Goal: Task Accomplishment & Management: Use online tool/utility

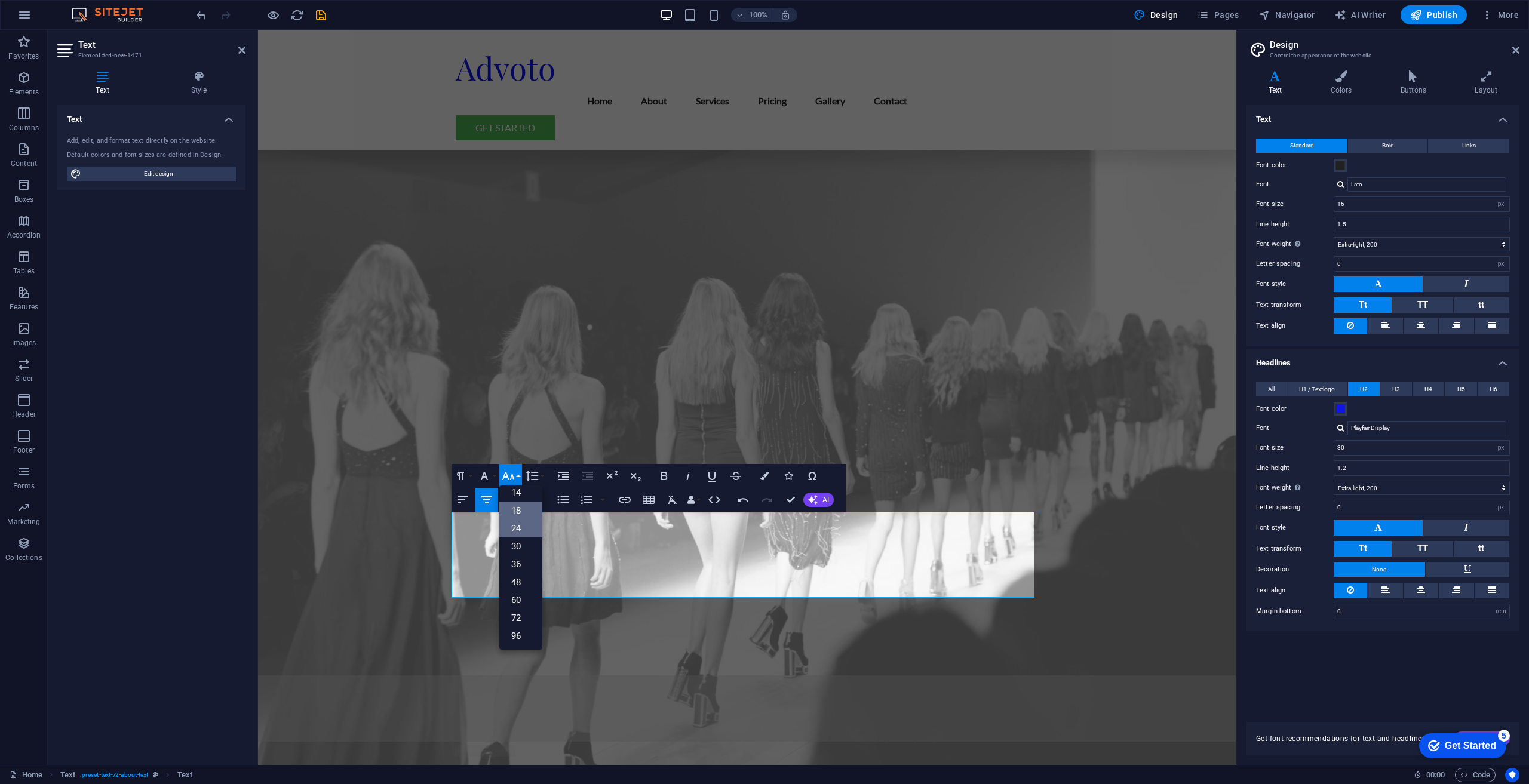
click at [521, 510] on link "18" at bounding box center [520, 511] width 43 height 18
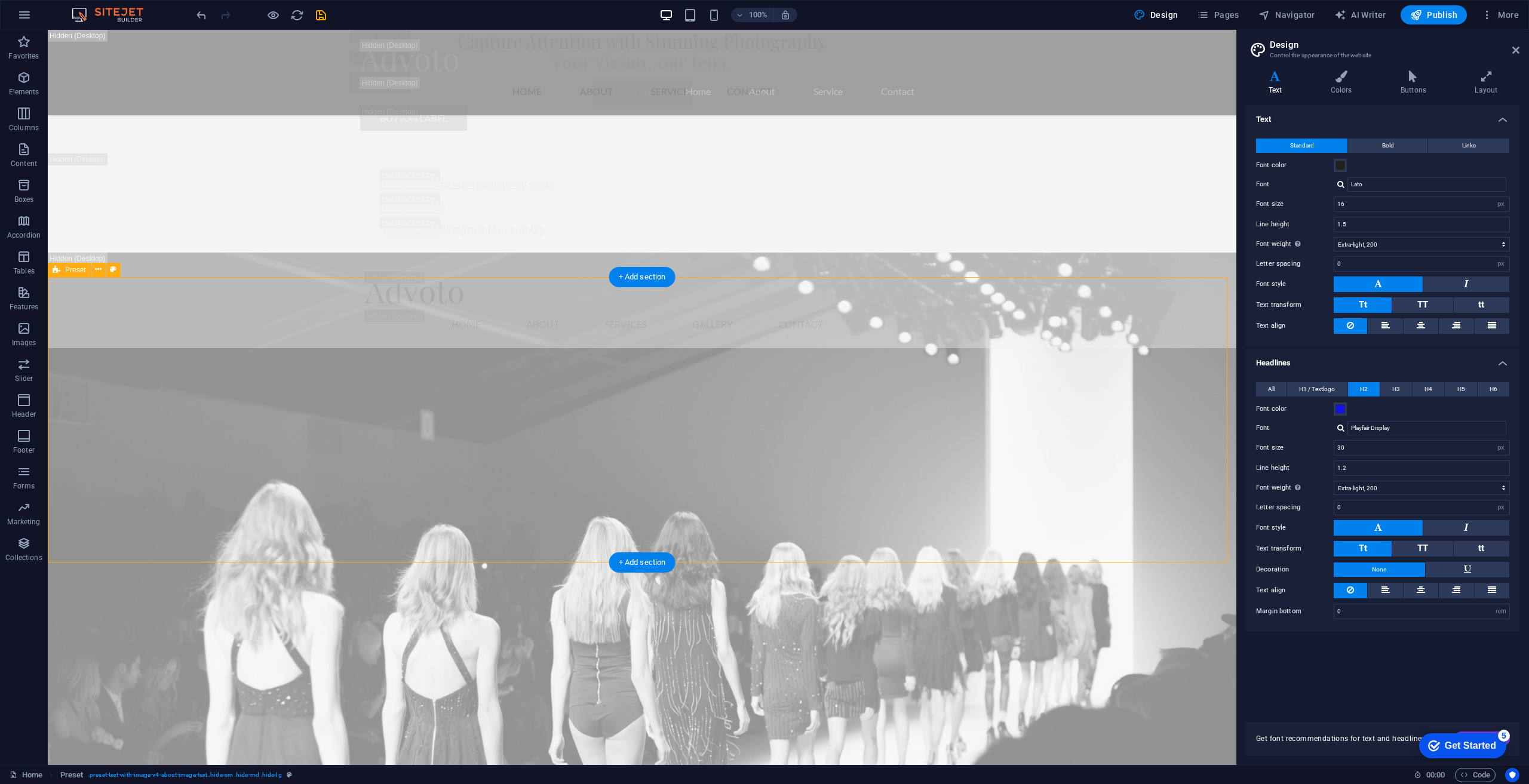
scroll to position [3223, 0]
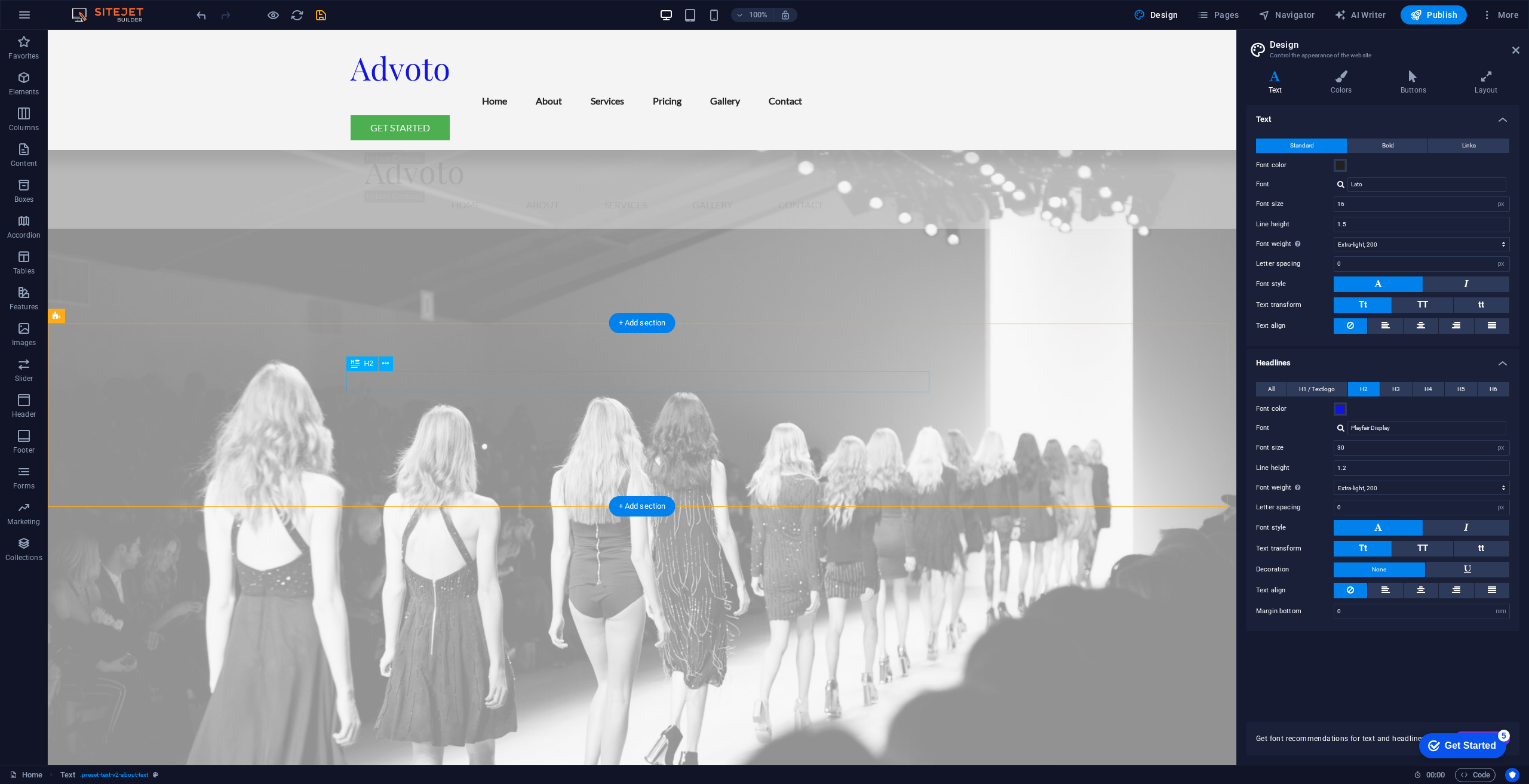
scroll to position [3522, 0]
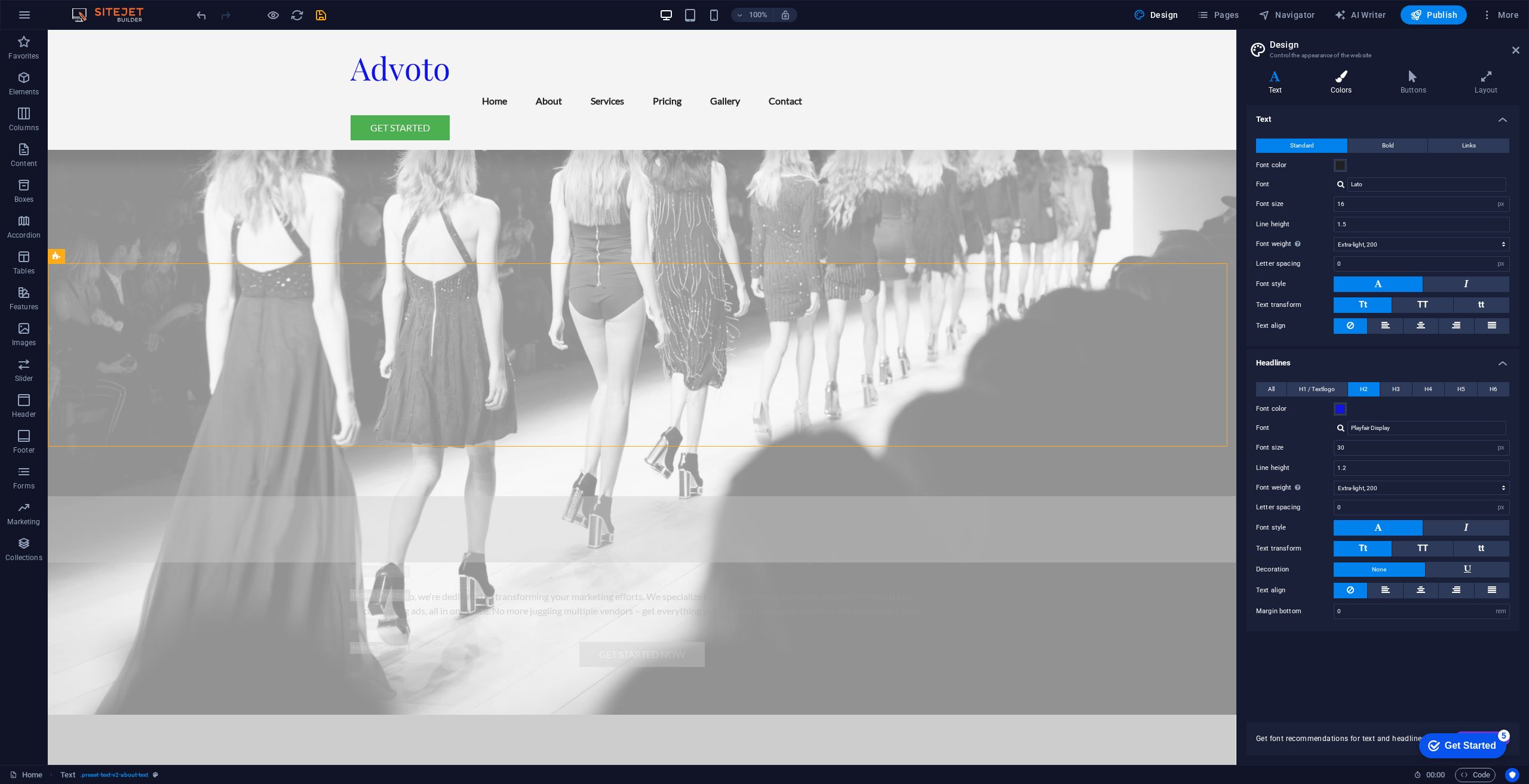
click at [1342, 85] on h4 "Colors" at bounding box center [1344, 83] width 70 height 25
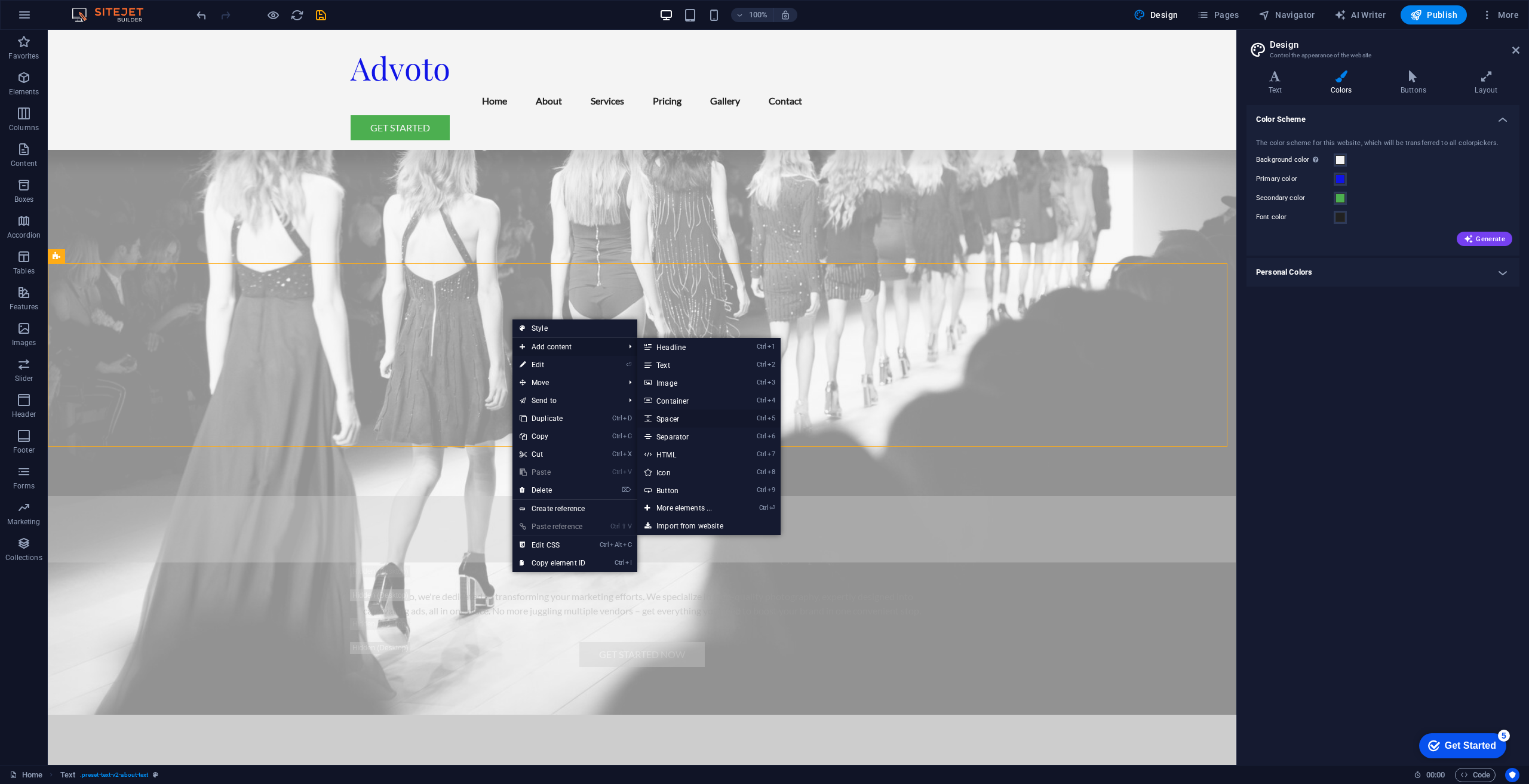
click at [697, 418] on link "Ctrl 5 Spacer" at bounding box center [687, 418] width 98 height 18
select select "px"
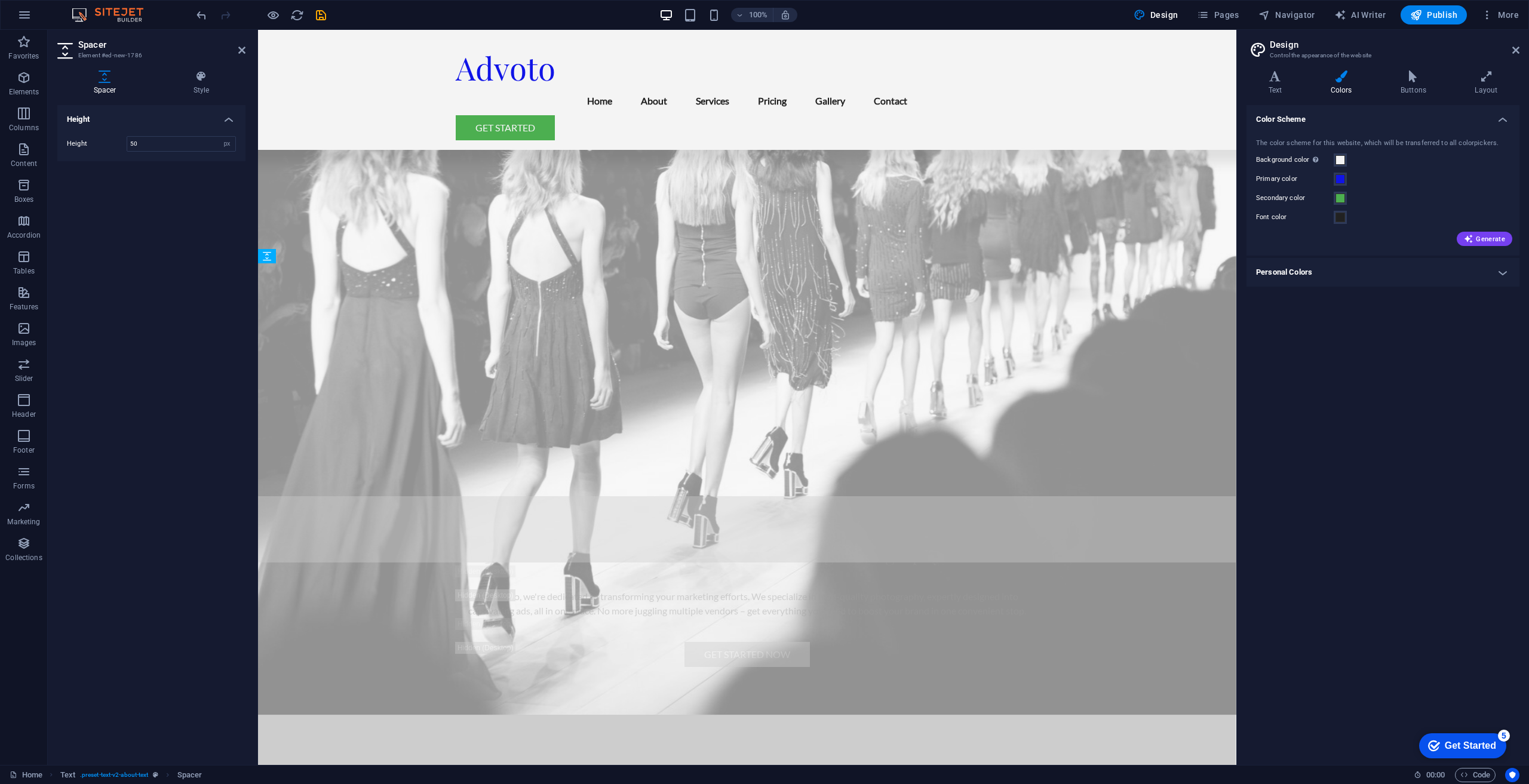
drag, startPoint x: 774, startPoint y: 325, endPoint x: 772, endPoint y: 355, distance: 30.1
drag, startPoint x: 744, startPoint y: 362, endPoint x: 748, endPoint y: 337, distance: 25.3
click at [748, 337] on div "18px" at bounding box center [743, 338] width 583 height 12
type input "18"
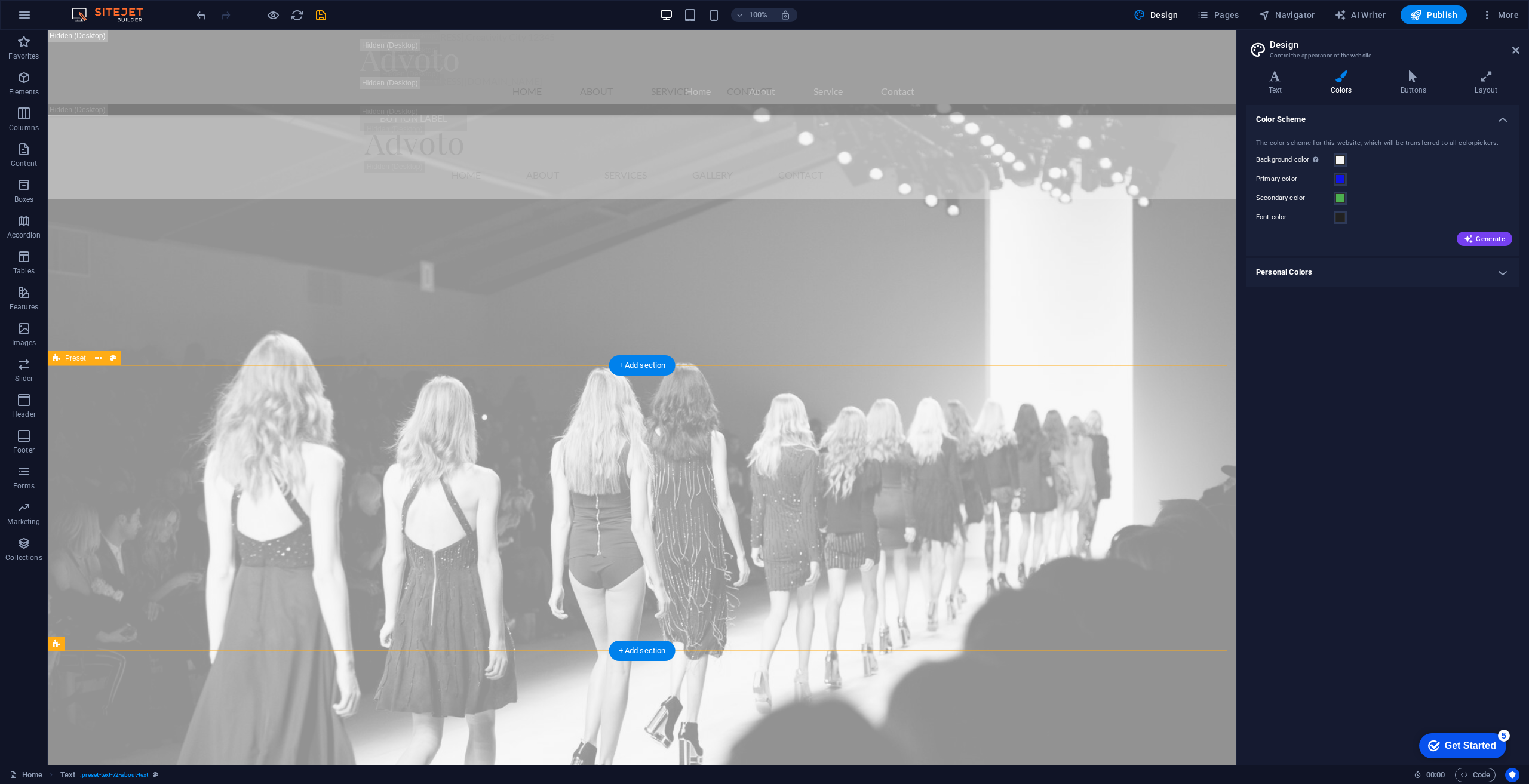
scroll to position [3036, 0]
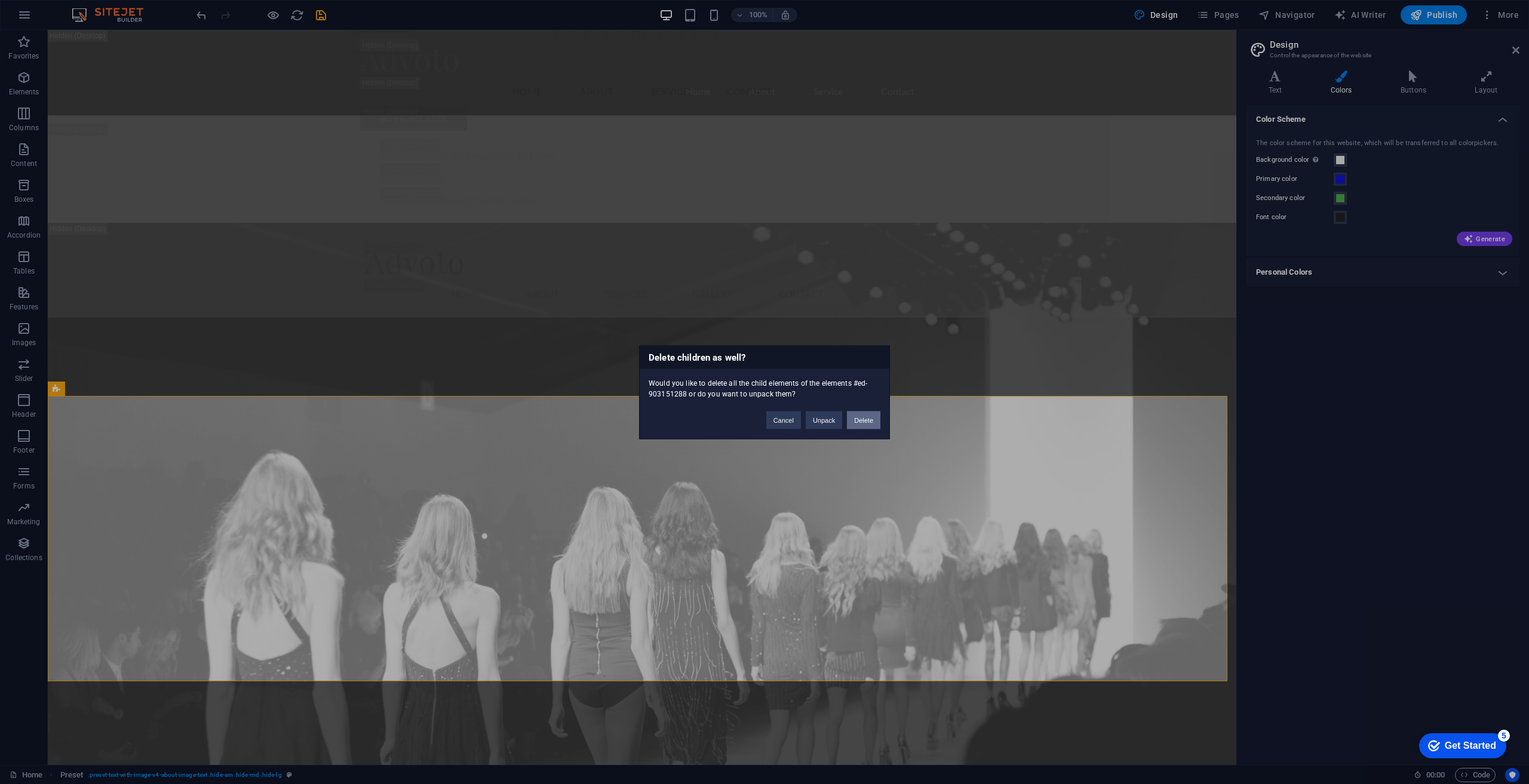
click at [866, 419] on button "Delete" at bounding box center [864, 420] width 34 height 18
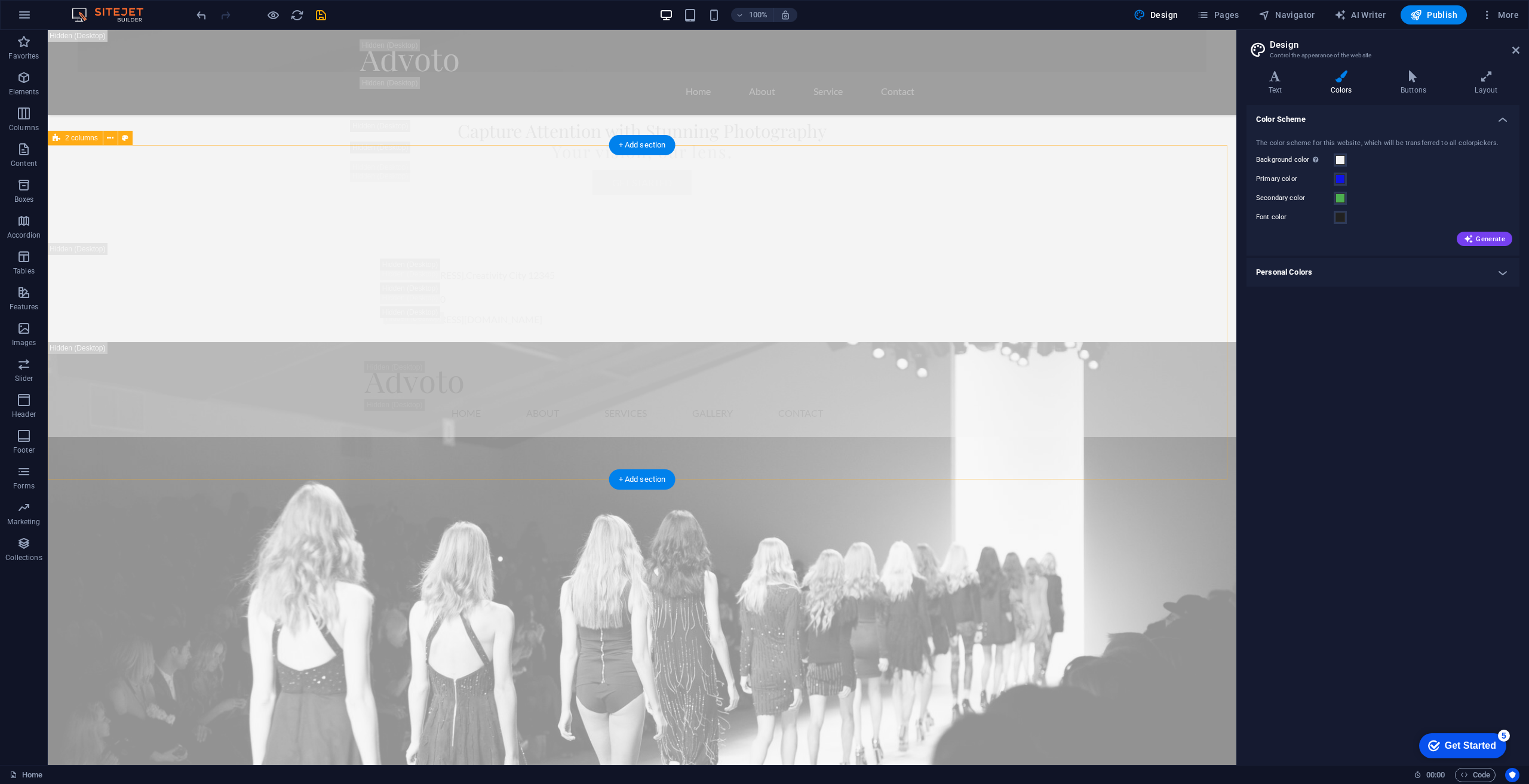
scroll to position [2678, 0]
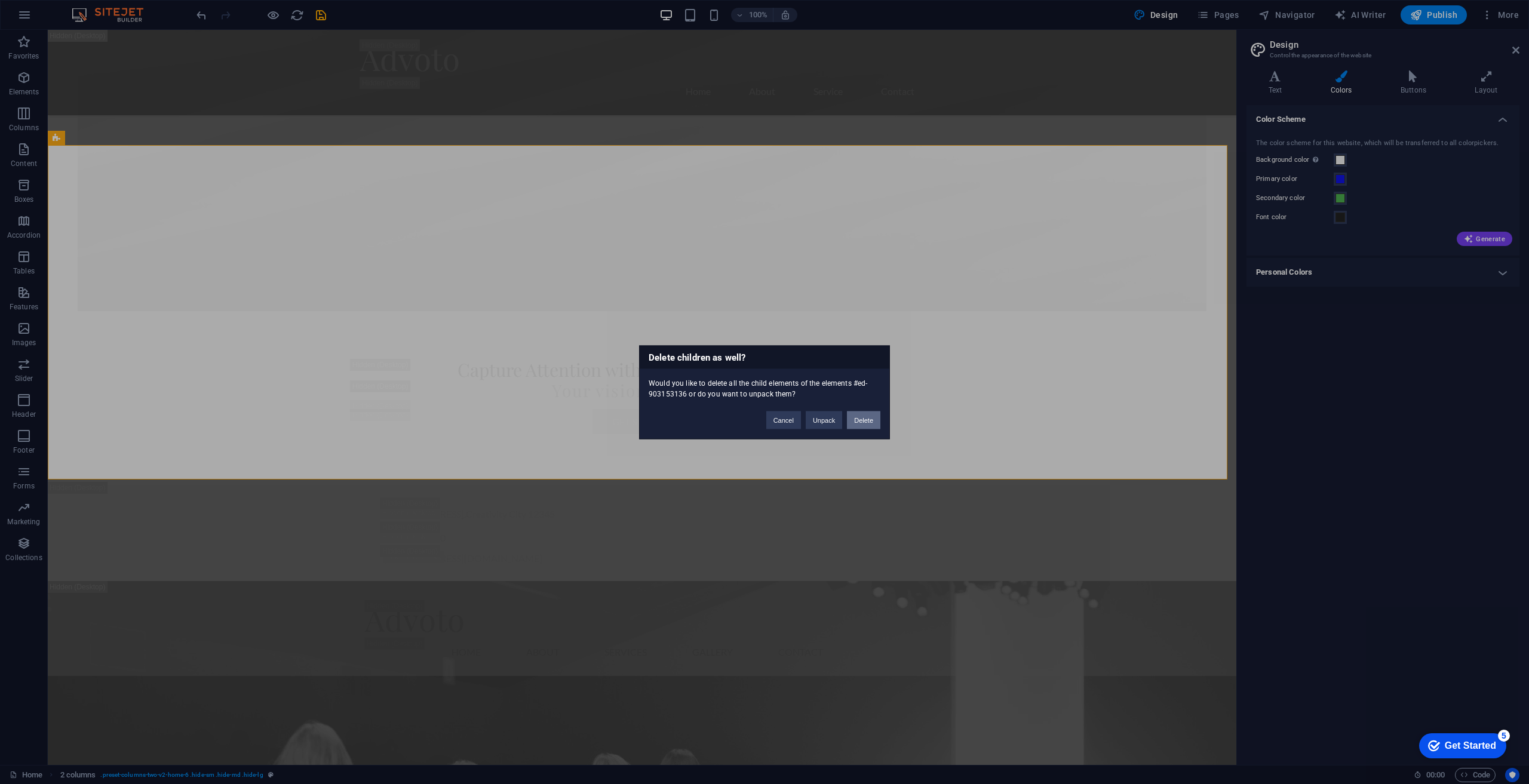
click at [875, 417] on button "Delete" at bounding box center [864, 420] width 34 height 18
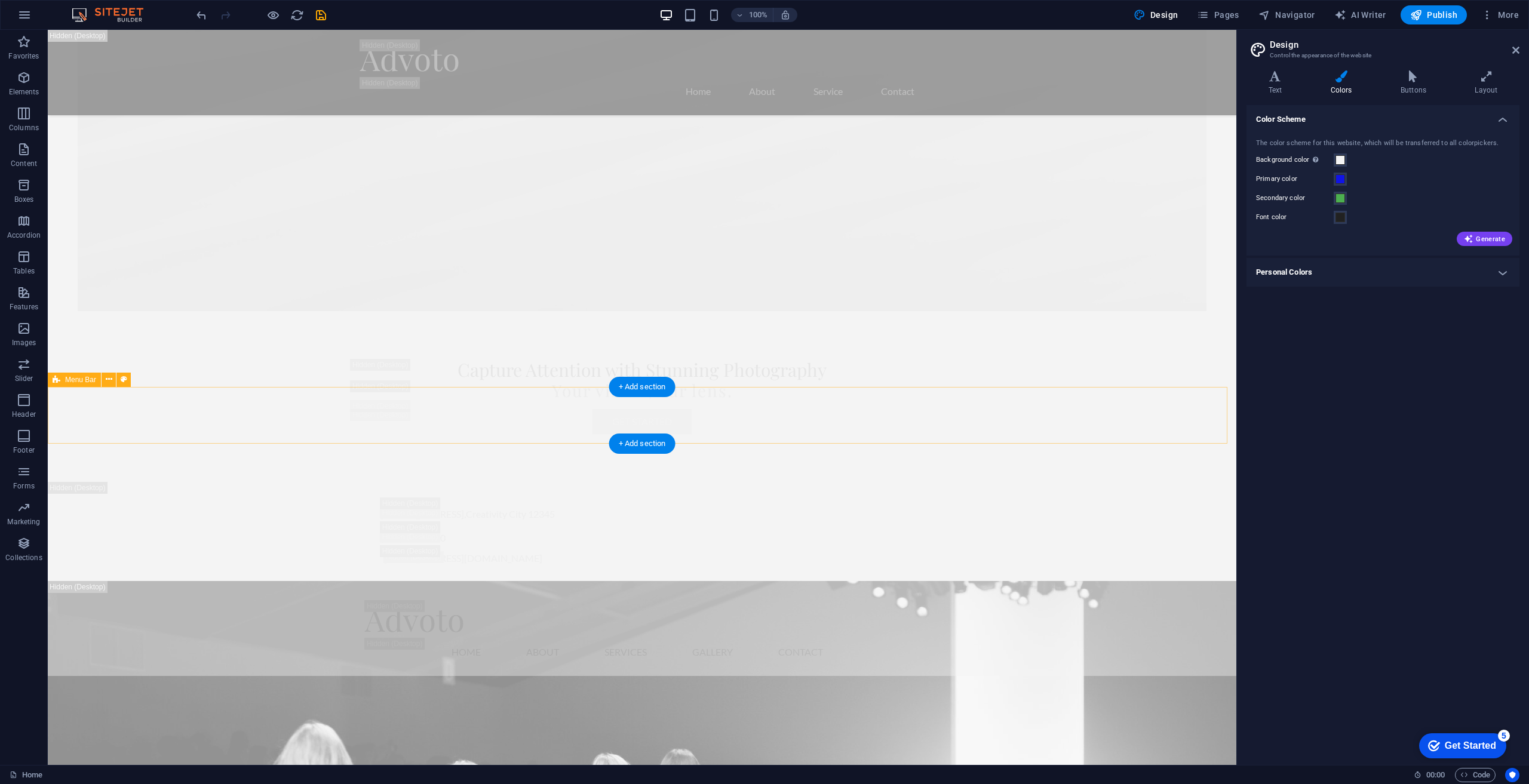
scroll to position [2379, 0]
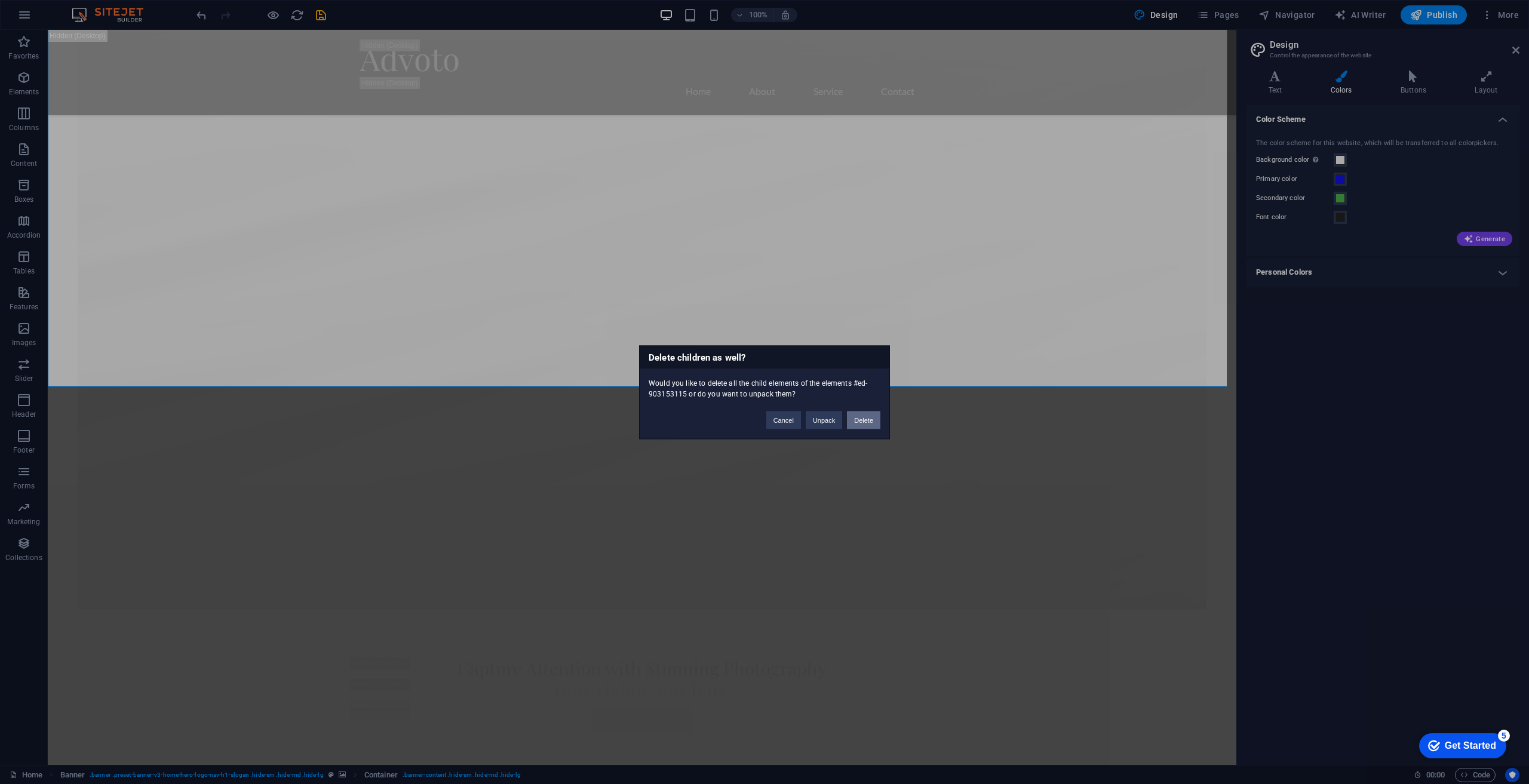
click at [853, 422] on button "Delete" at bounding box center [864, 420] width 34 height 18
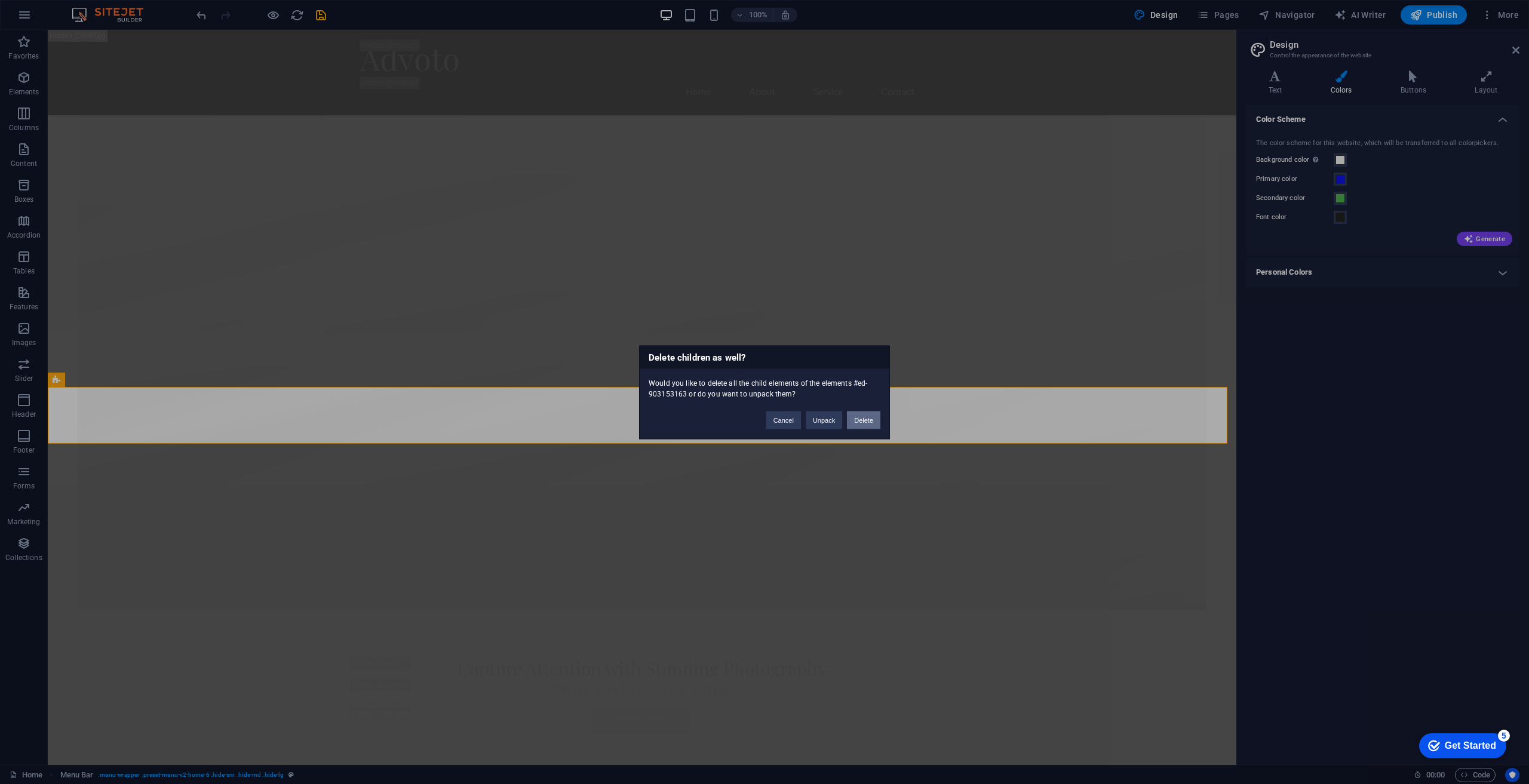
click at [870, 422] on button "Delete" at bounding box center [864, 420] width 34 height 18
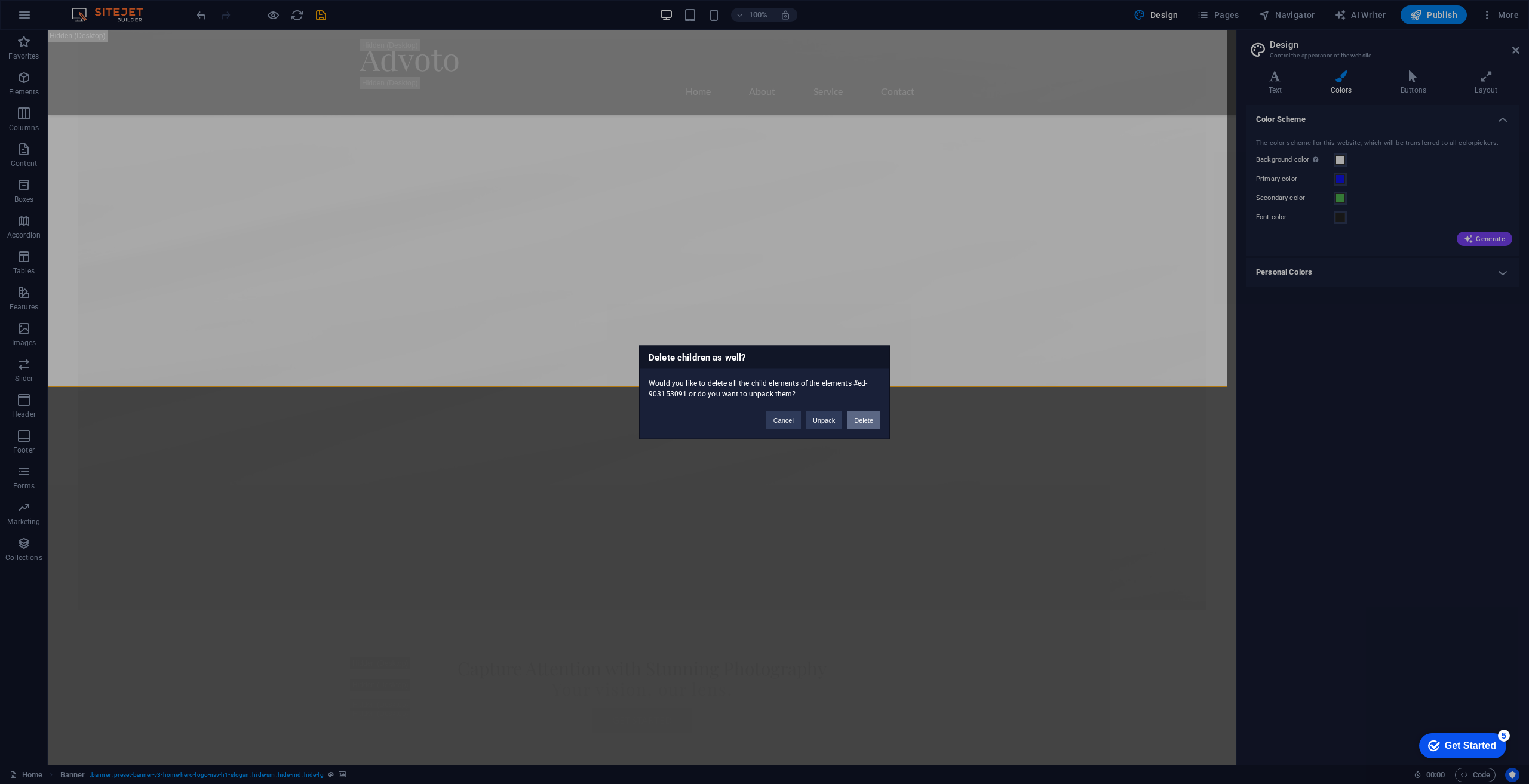
drag, startPoint x: 857, startPoint y: 420, endPoint x: 742, endPoint y: 388, distance: 119.4
click at [857, 420] on button "Delete" at bounding box center [864, 420] width 34 height 18
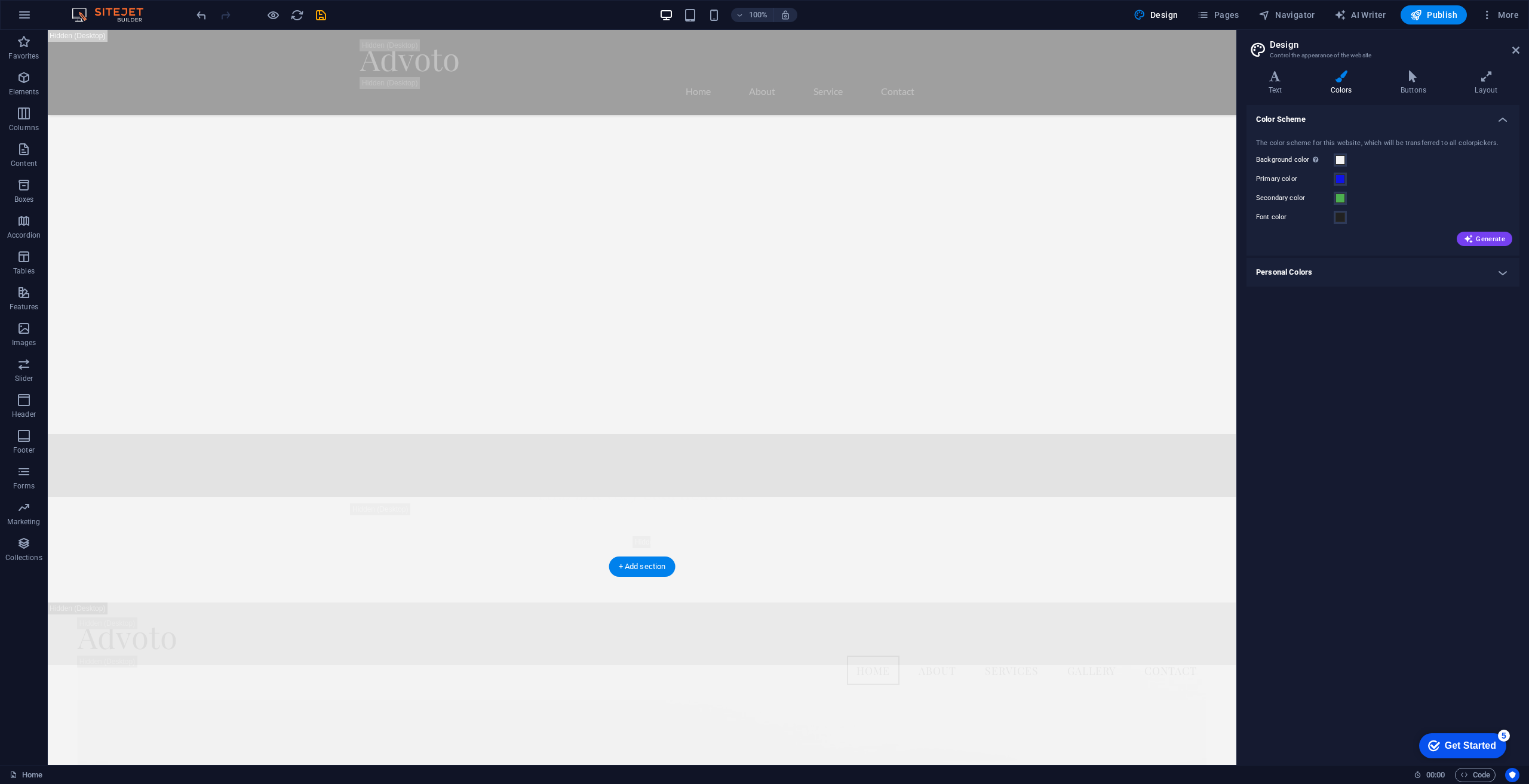
scroll to position [1479, 0]
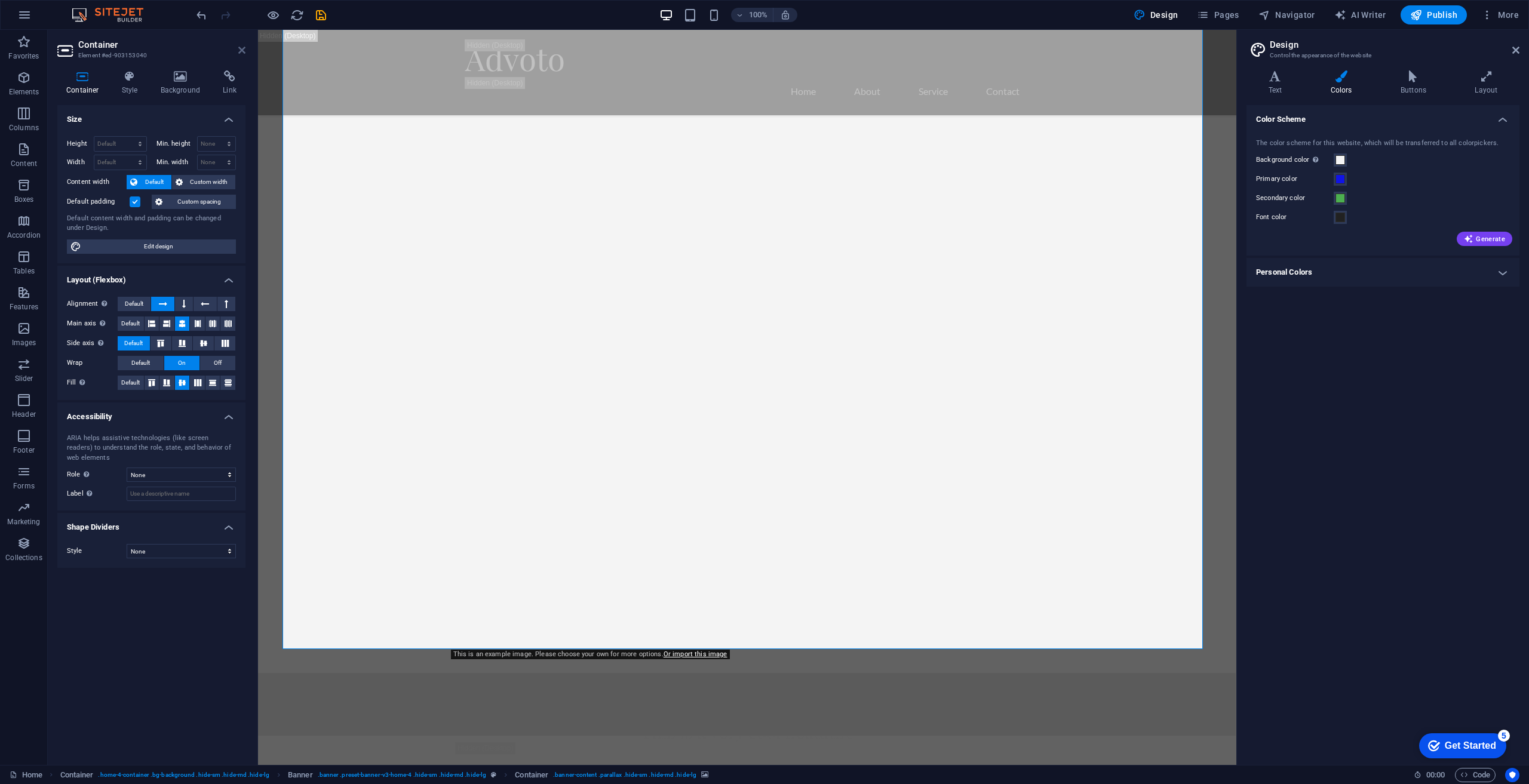
click at [241, 50] on icon at bounding box center [241, 50] width 7 height 10
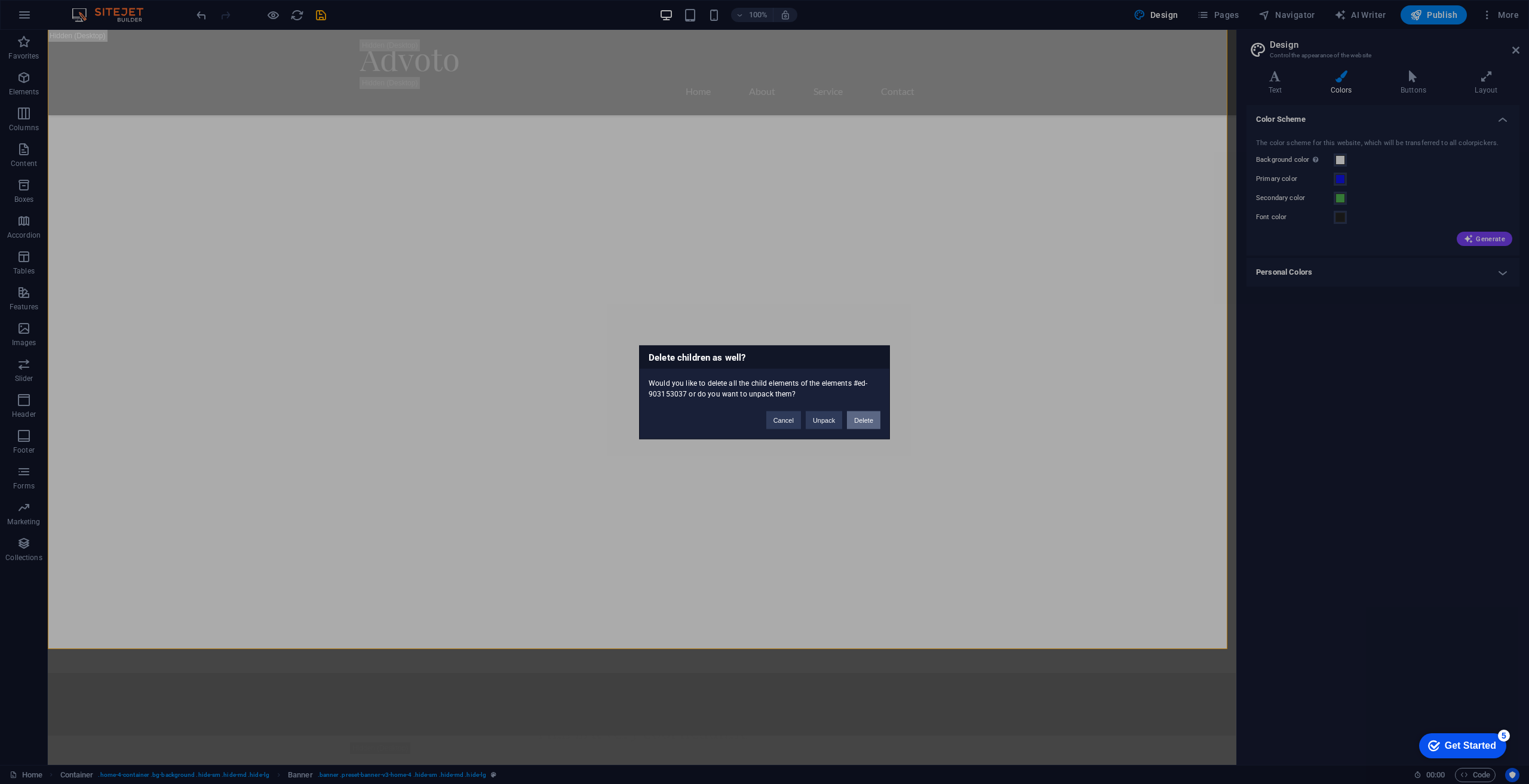
drag, startPoint x: 860, startPoint y: 418, endPoint x: 811, endPoint y: 390, distance: 56.4
click at [860, 418] on button "Delete" at bounding box center [864, 420] width 34 height 18
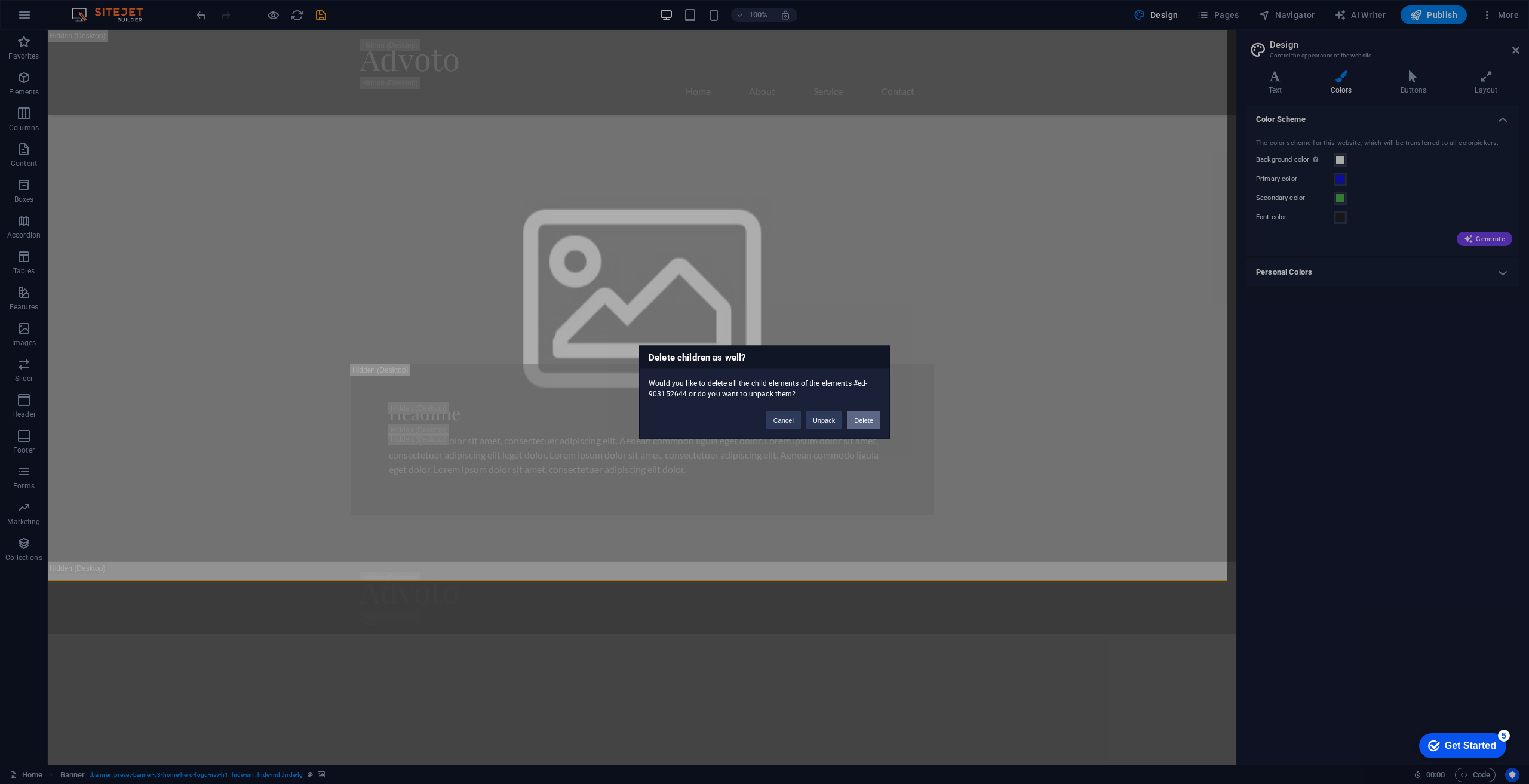
drag, startPoint x: 872, startPoint y: 423, endPoint x: 823, endPoint y: 394, distance: 56.9
click at [872, 423] on button "Delete" at bounding box center [864, 420] width 34 height 18
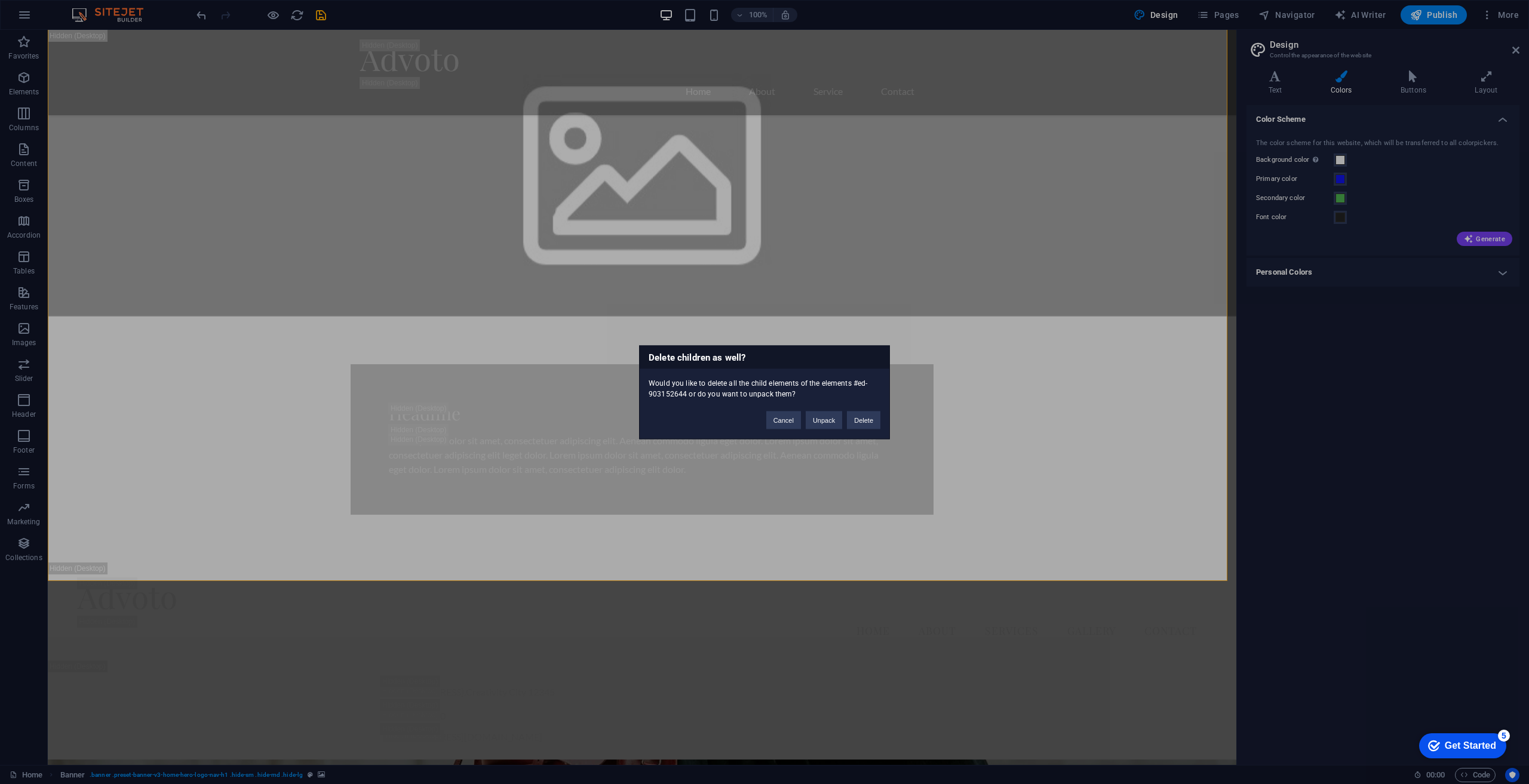
scroll to position [120, 0]
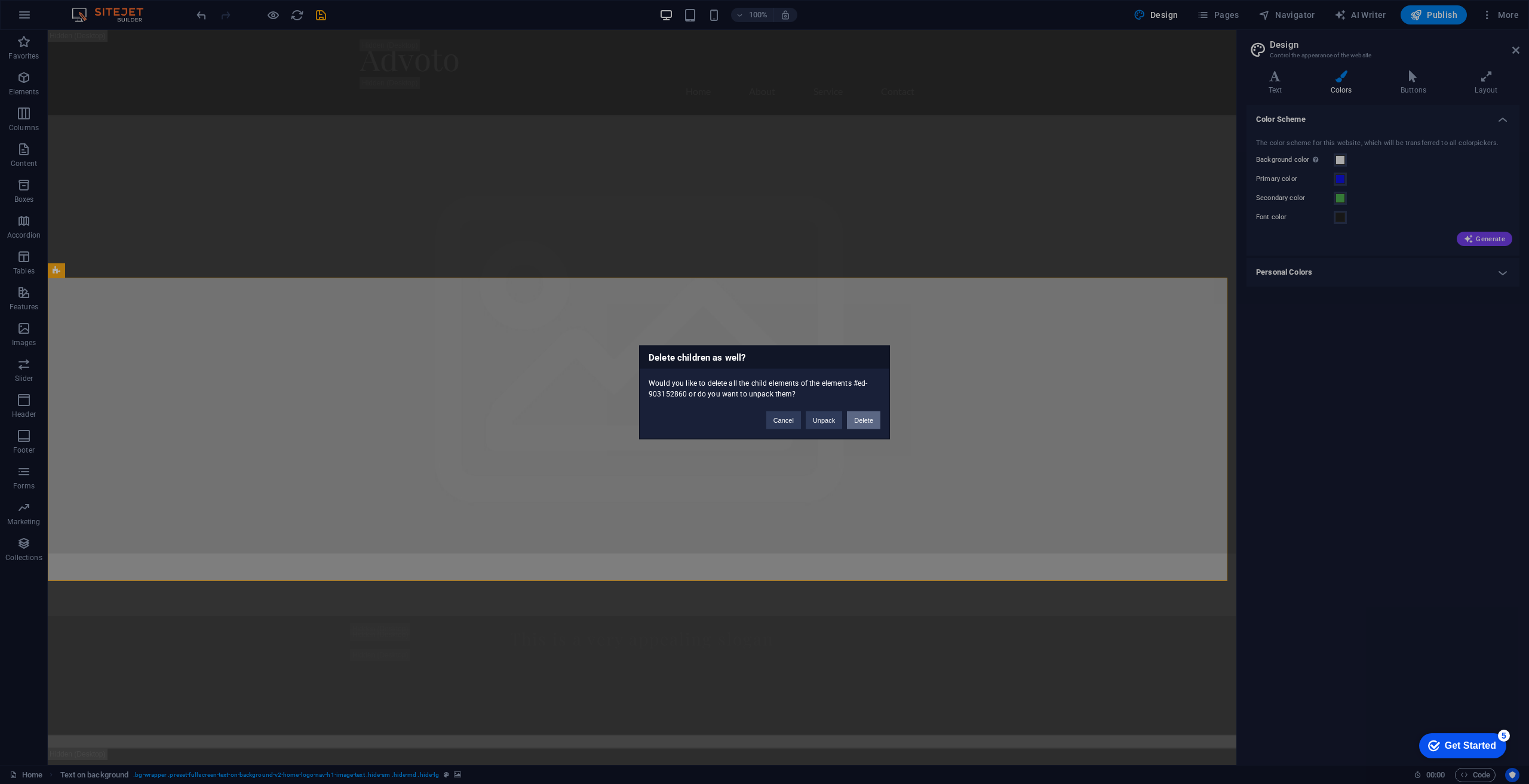
click at [867, 422] on button "Delete" at bounding box center [864, 420] width 34 height 18
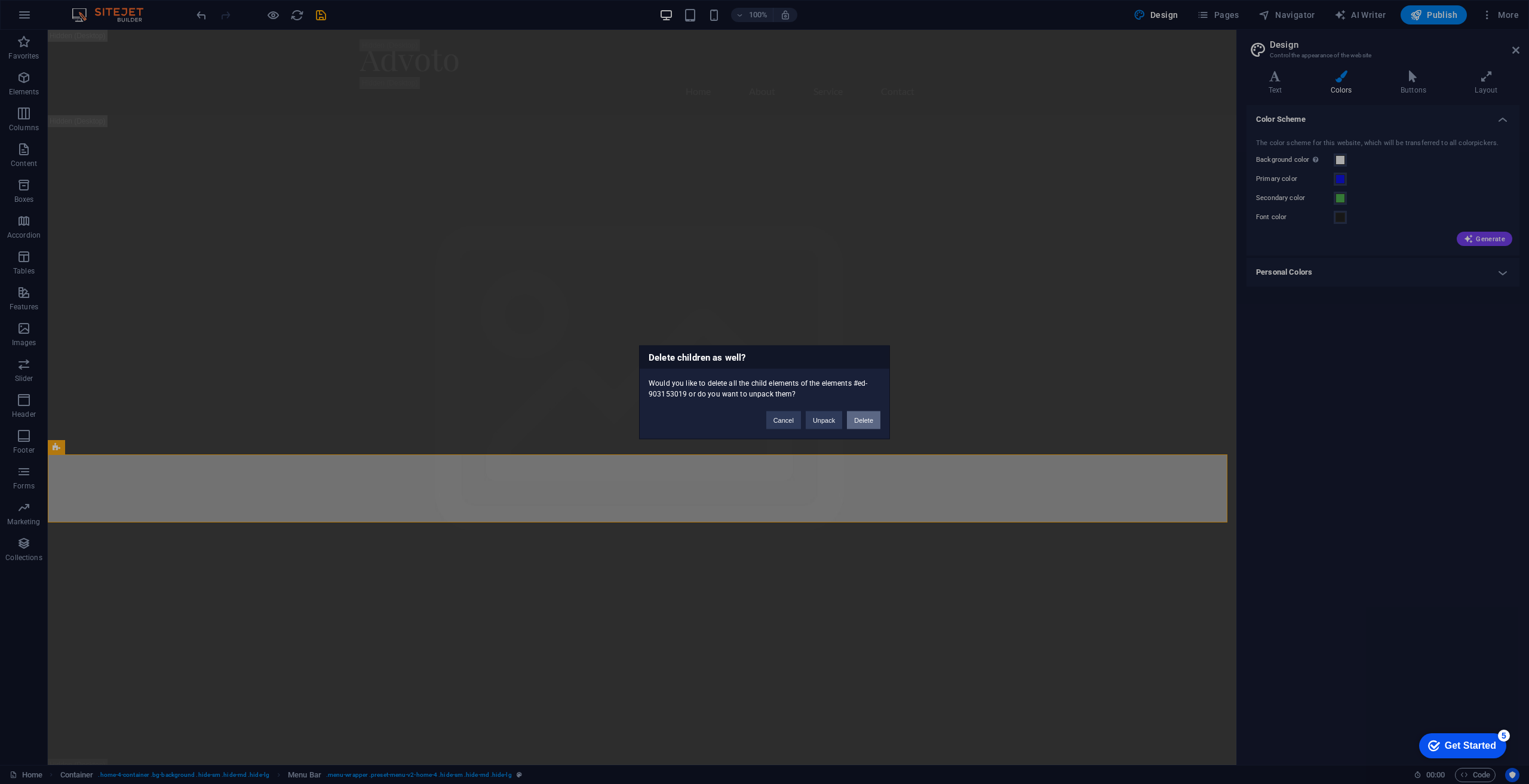
drag, startPoint x: 853, startPoint y: 416, endPoint x: 814, endPoint y: 388, distance: 48.0
click at [853, 416] on button "Delete" at bounding box center [864, 420] width 34 height 18
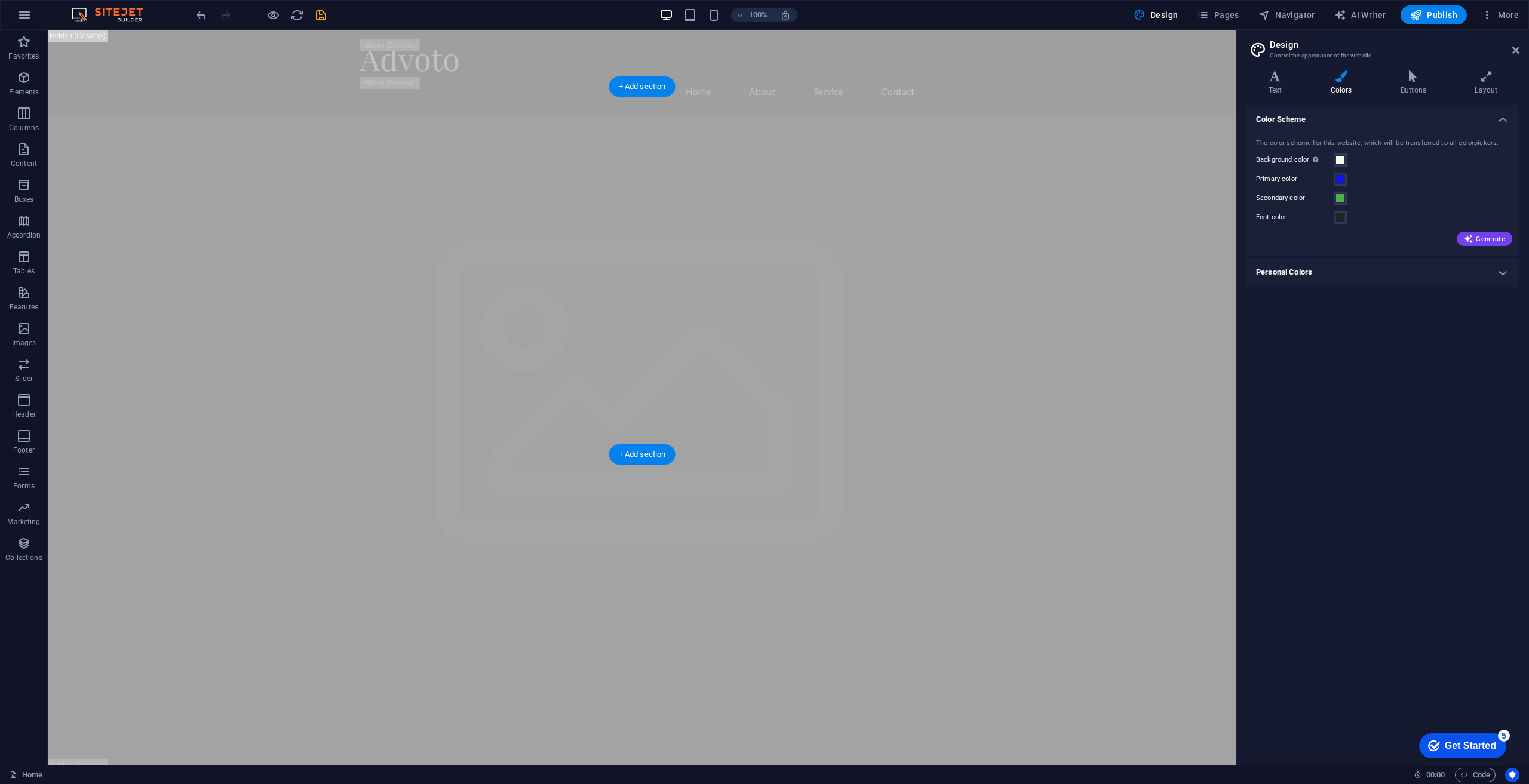
click at [79, 436] on figure at bounding box center [642, 578] width 1188 height 925
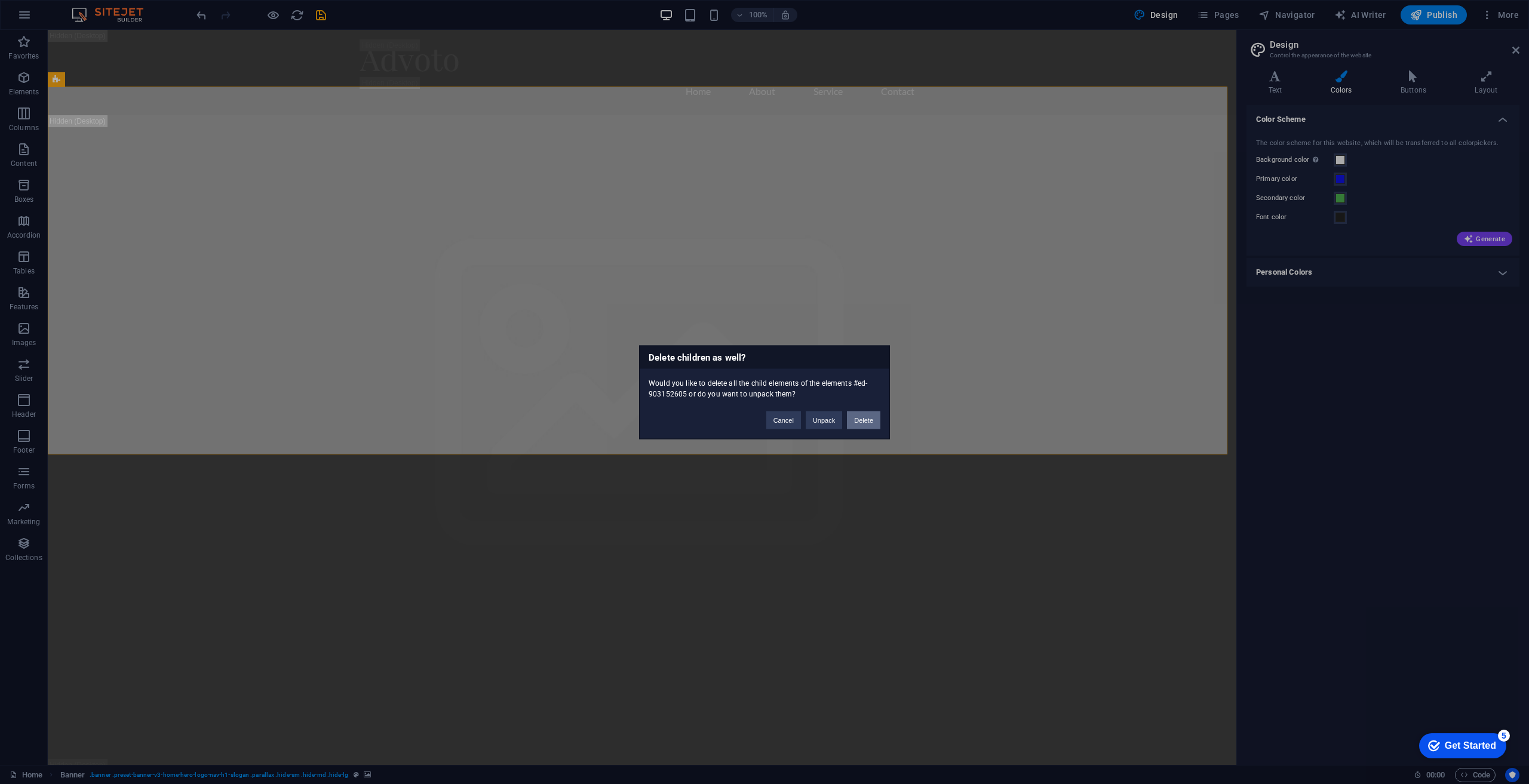
click at [857, 411] on button "Delete" at bounding box center [864, 420] width 34 height 18
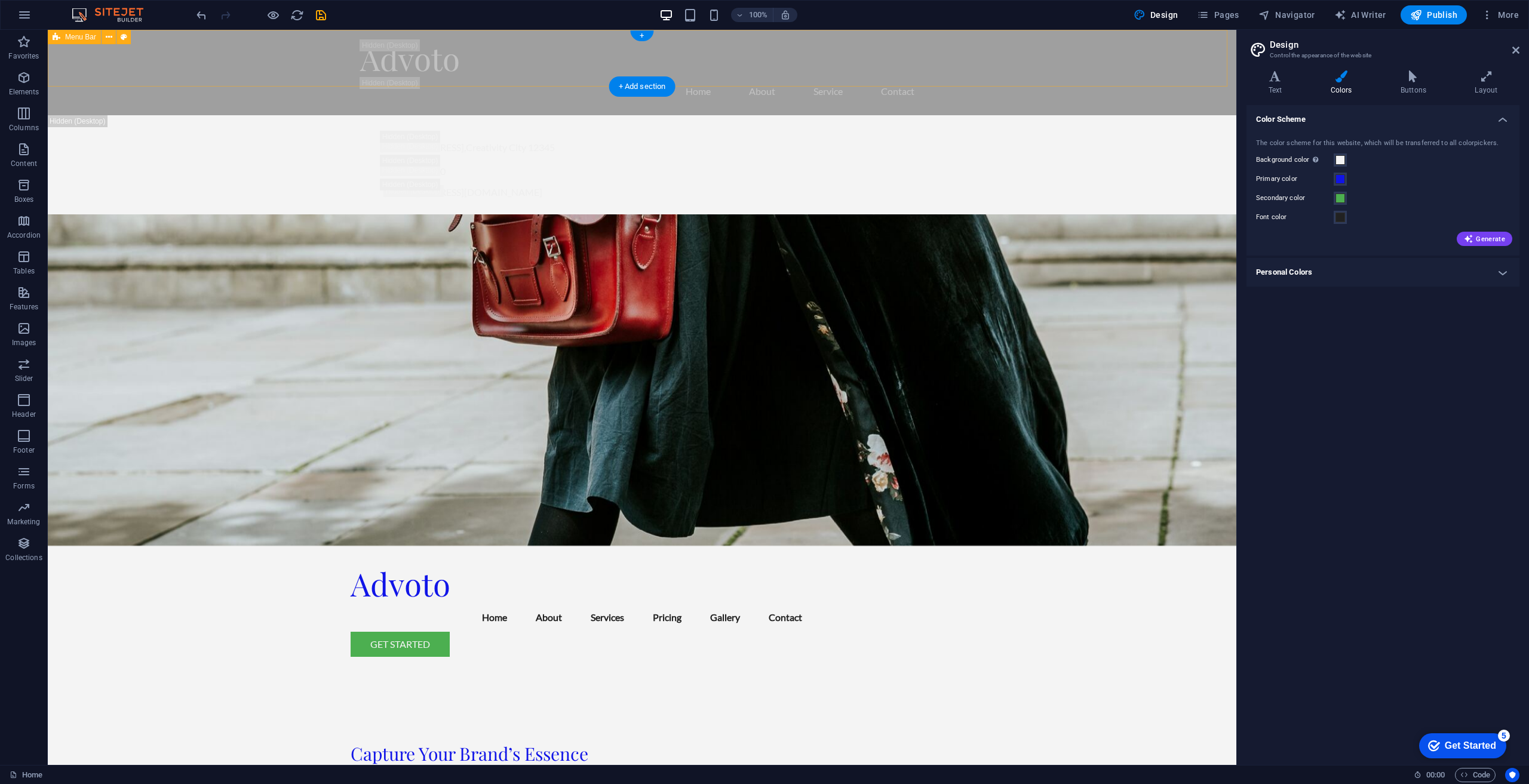
click at [101, 62] on div "Advoto Home About Service Contact" at bounding box center [642, 72] width 1188 height 85
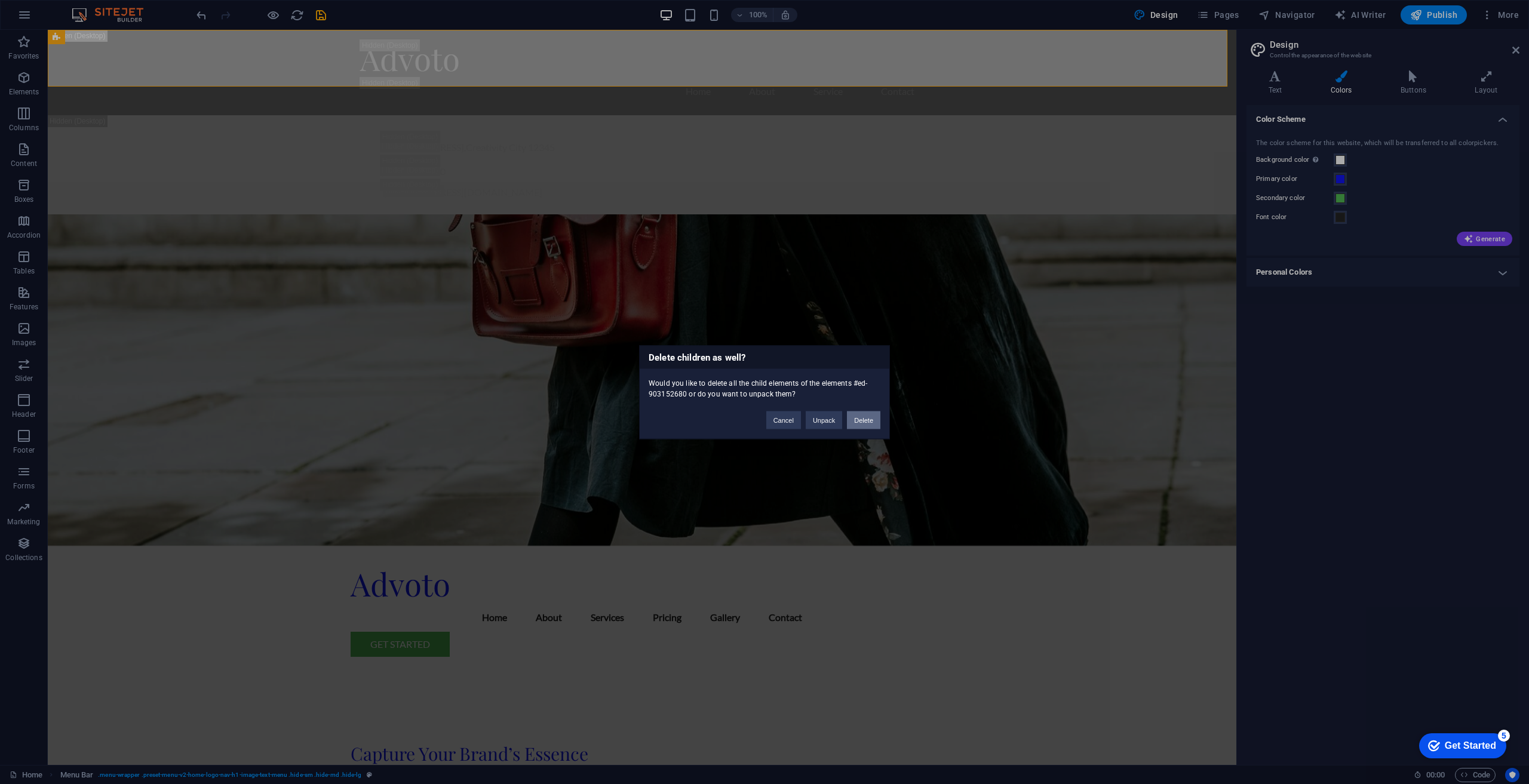
drag, startPoint x: 873, startPoint y: 423, endPoint x: 824, endPoint y: 393, distance: 57.5
click at [873, 423] on button "Delete" at bounding box center [864, 420] width 34 height 18
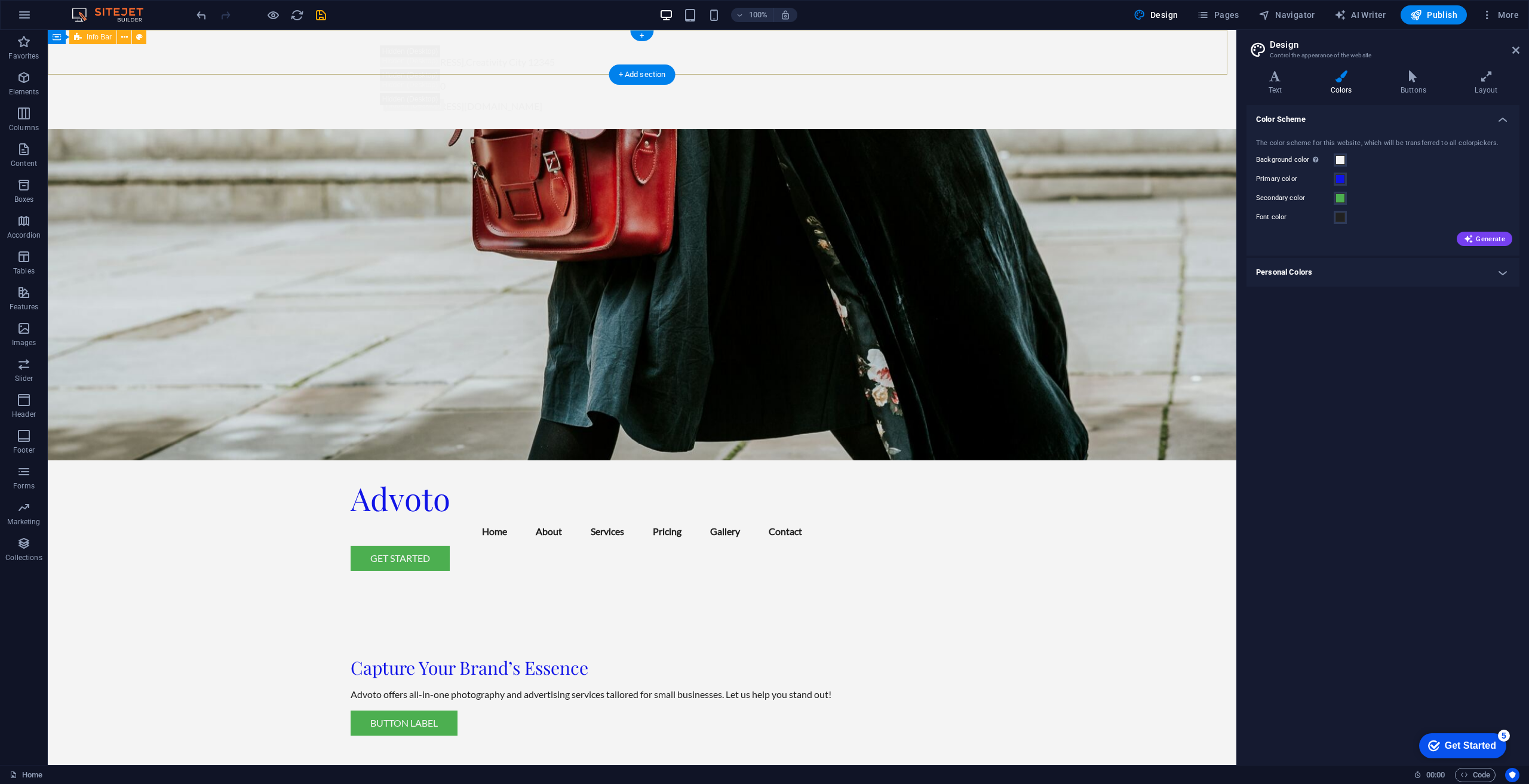
click at [144, 54] on div "123 Marketing Lane , Creativity City 12345 (123) 456-7890 info@advoto.com" at bounding box center [642, 79] width 1188 height 99
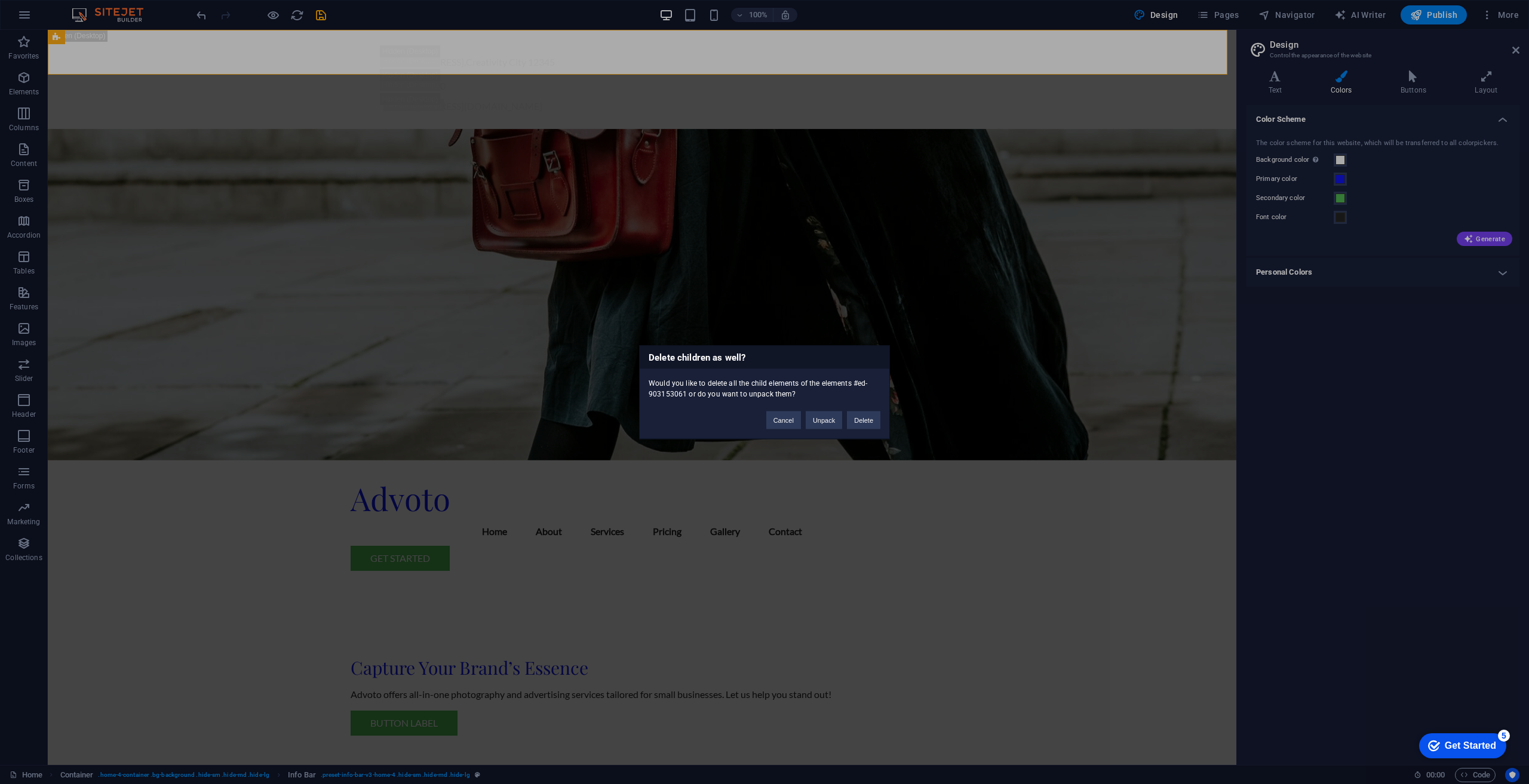
click at [1010, 442] on div "Delete children as well? Would you like to delete all the child elements of the…" at bounding box center [764, 392] width 1529 height 784
click at [784, 417] on button "Cancel" at bounding box center [784, 420] width 35 height 18
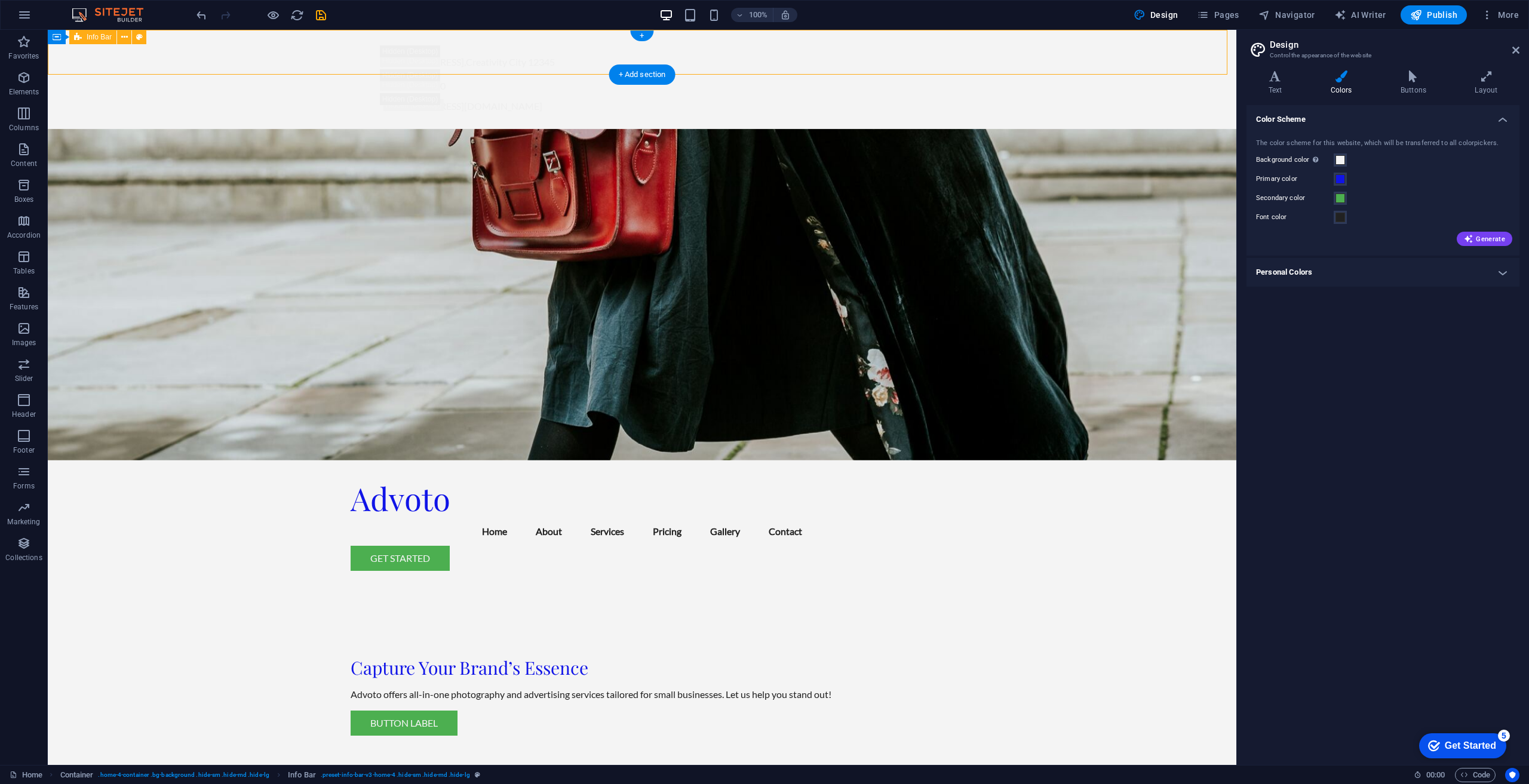
click at [158, 62] on div "123 Marketing Lane , Creativity City 12345 (123) 456-7890 info@advoto.com" at bounding box center [642, 79] width 1188 height 99
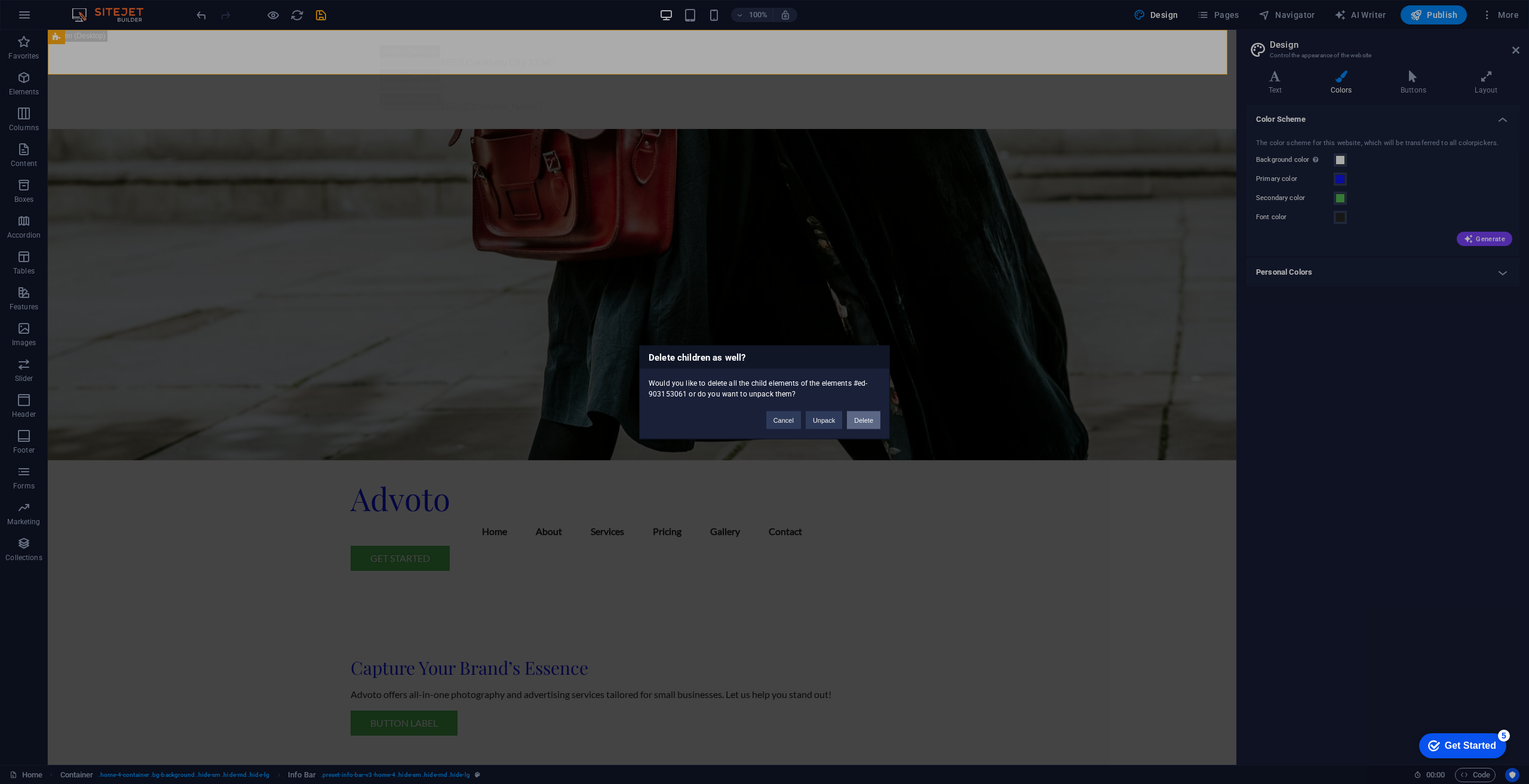
click at [873, 420] on button "Delete" at bounding box center [864, 420] width 34 height 18
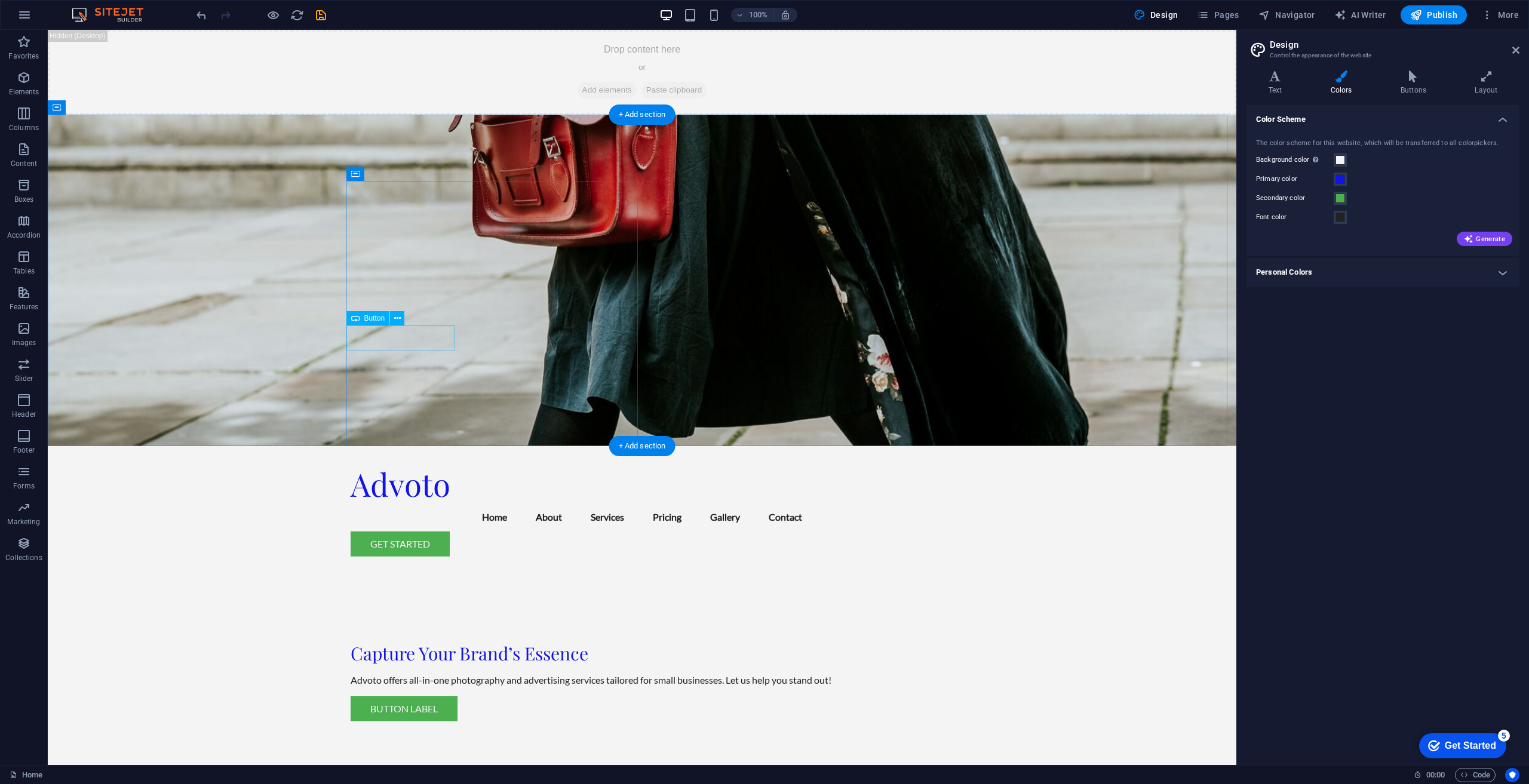
click at [430, 696] on div "Button label" at bounding box center [642, 708] width 583 height 25
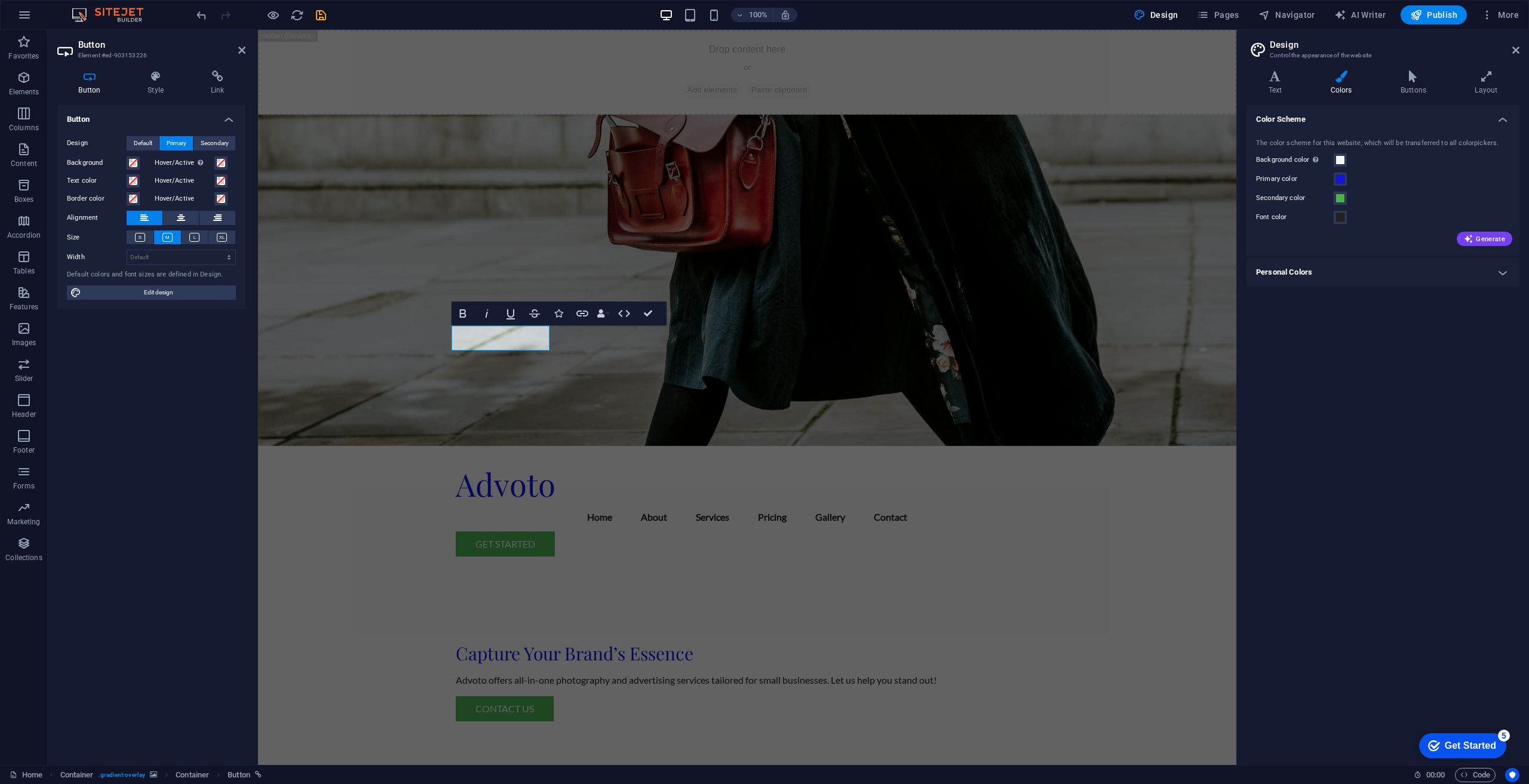
click at [330, 312] on figure at bounding box center [747, 280] width 979 height 332
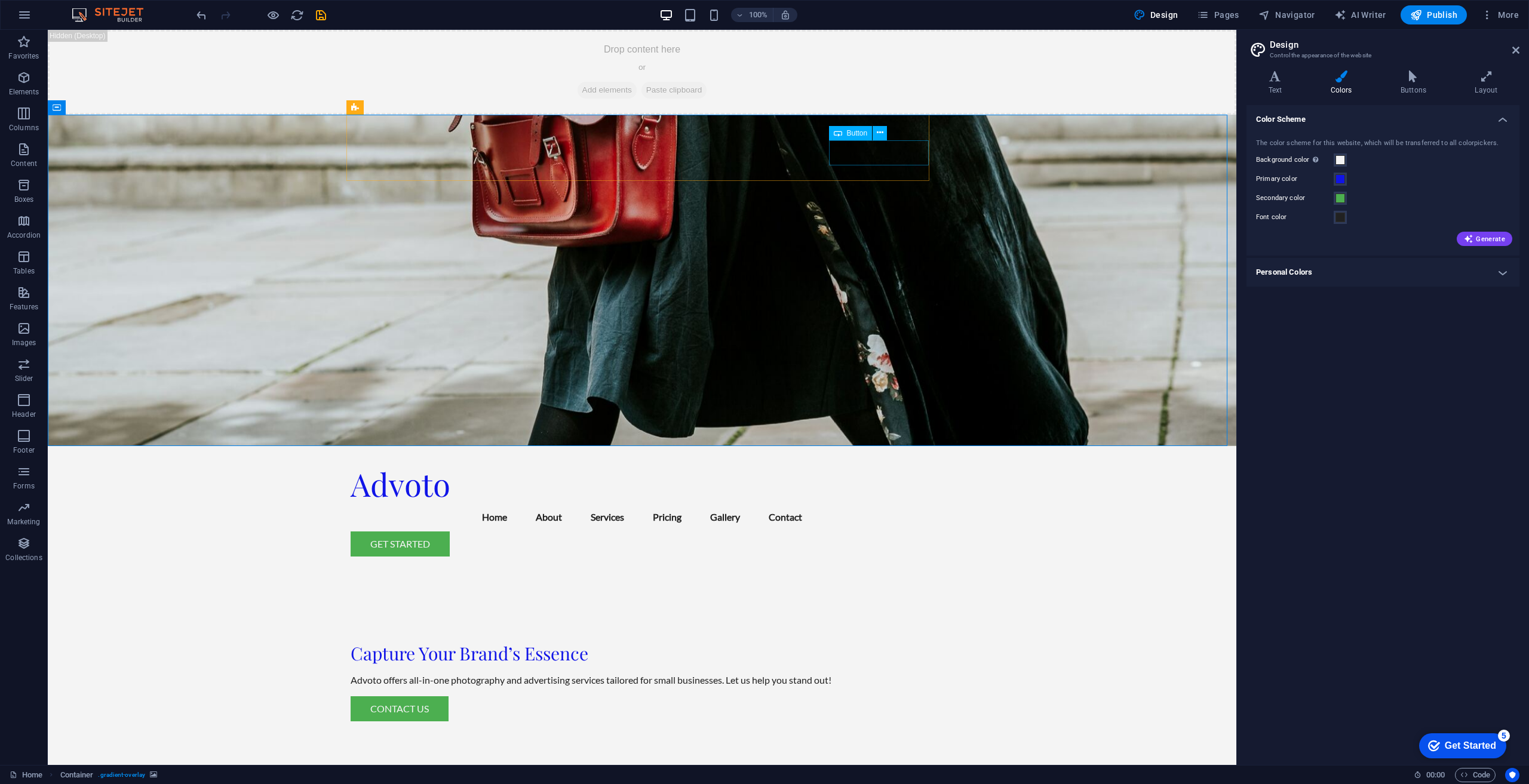
click at [852, 134] on span "Button" at bounding box center [857, 133] width 21 height 7
click at [840, 131] on icon at bounding box center [838, 133] width 8 height 14
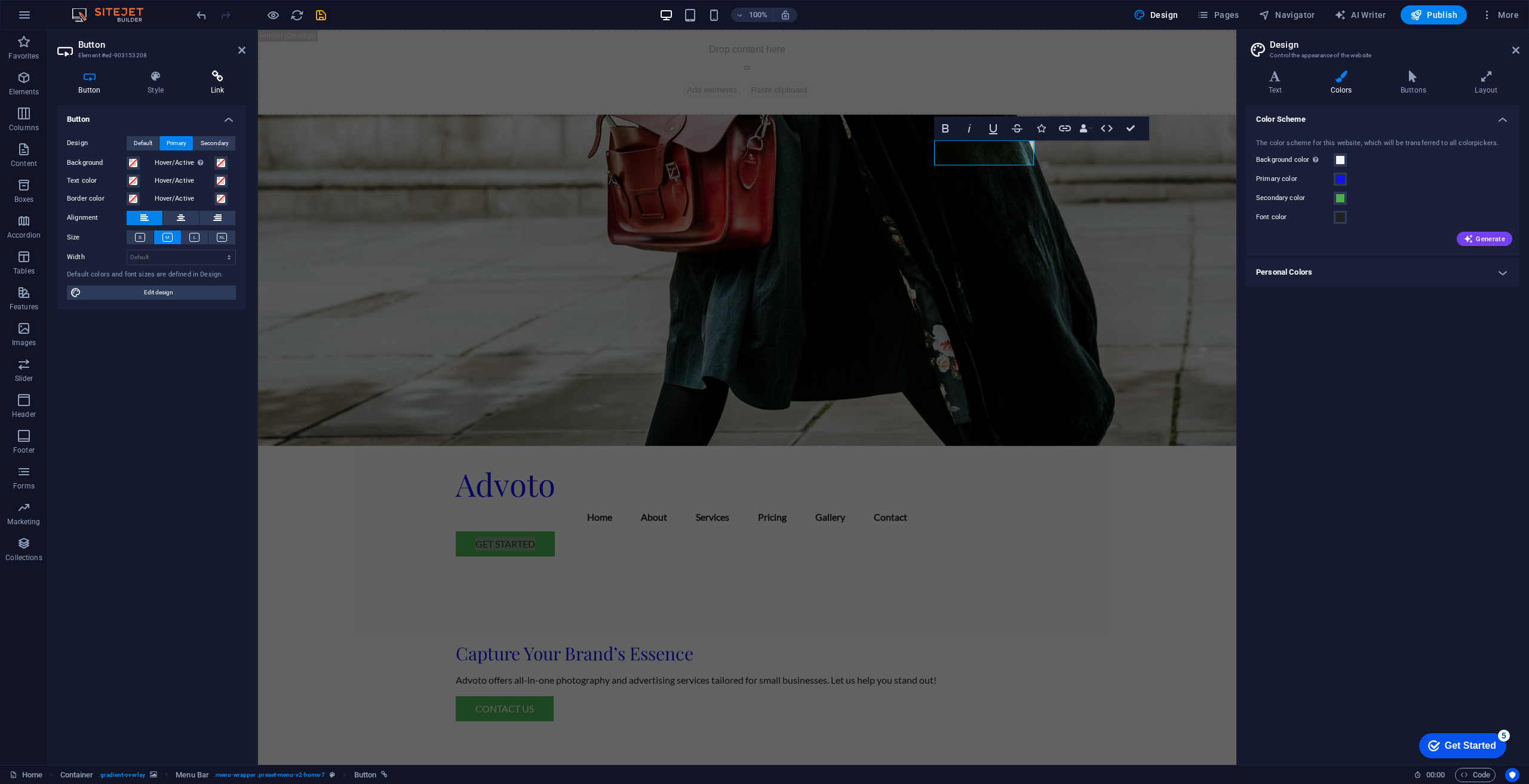
click at [207, 90] on h4 "Link" at bounding box center [217, 83] width 56 height 25
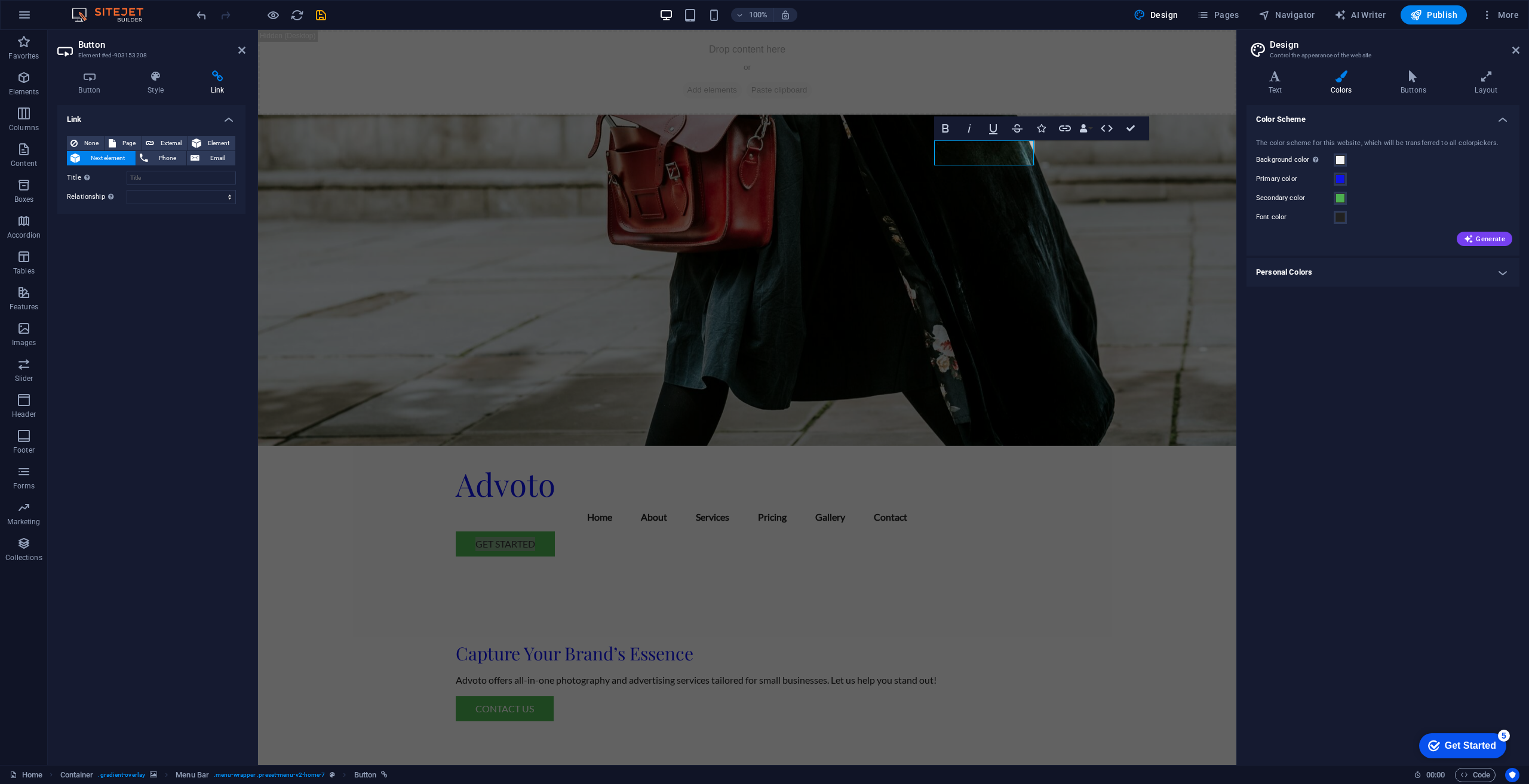
click at [106, 158] on span "Next element" at bounding box center [107, 158] width 49 height 14
click at [131, 144] on span "Page" at bounding box center [129, 143] width 18 height 14
select select
click at [175, 195] on select "New tab Same tab Overlay" at bounding box center [181, 197] width 109 height 14
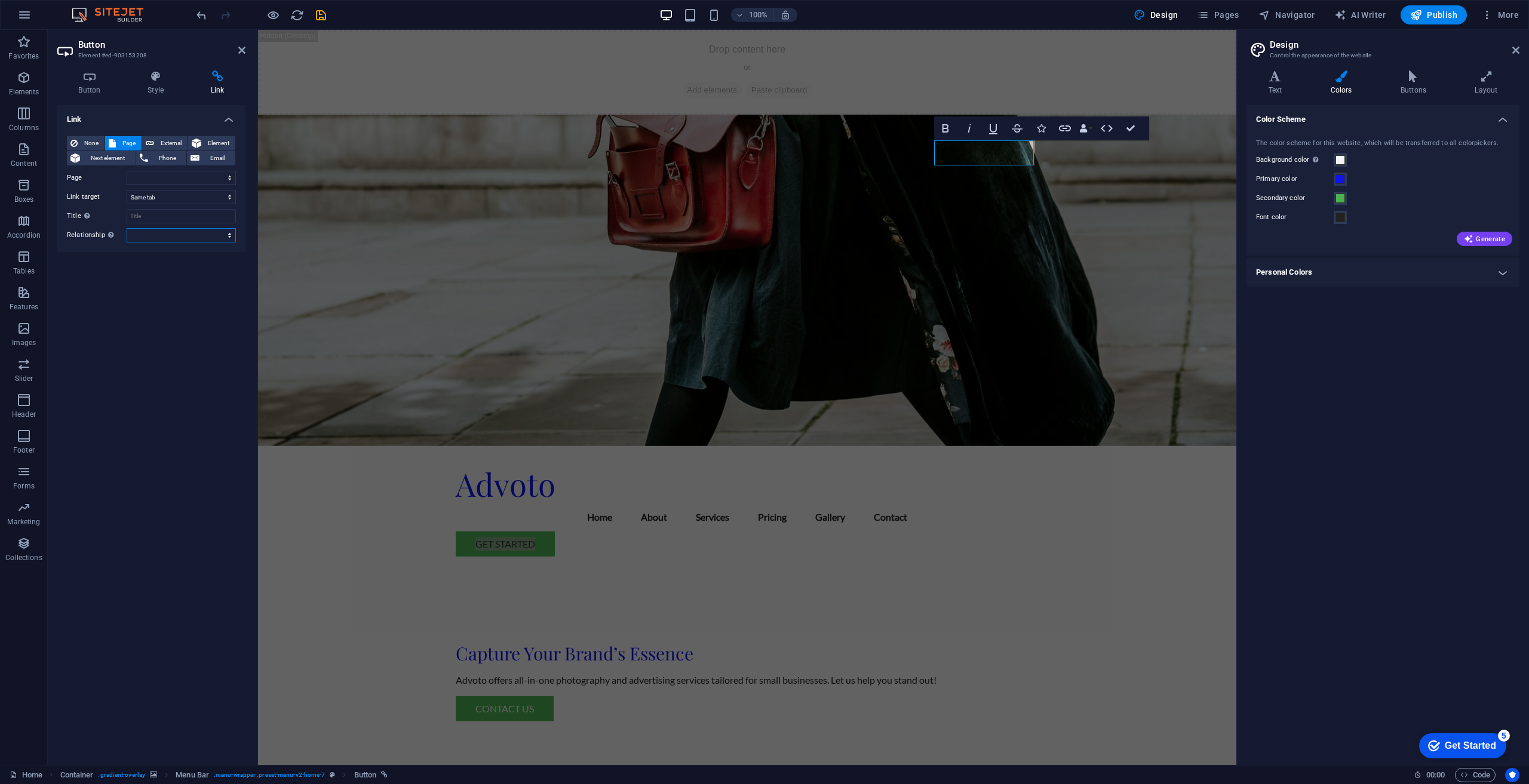
click at [158, 237] on select "alternate author bookmark external help license next nofollow noreferrer noopen…" at bounding box center [181, 235] width 109 height 14
click at [166, 176] on select "Home Subpage Legal Notice Privacy" at bounding box center [181, 178] width 109 height 14
click at [291, 119] on figure at bounding box center [747, 280] width 979 height 332
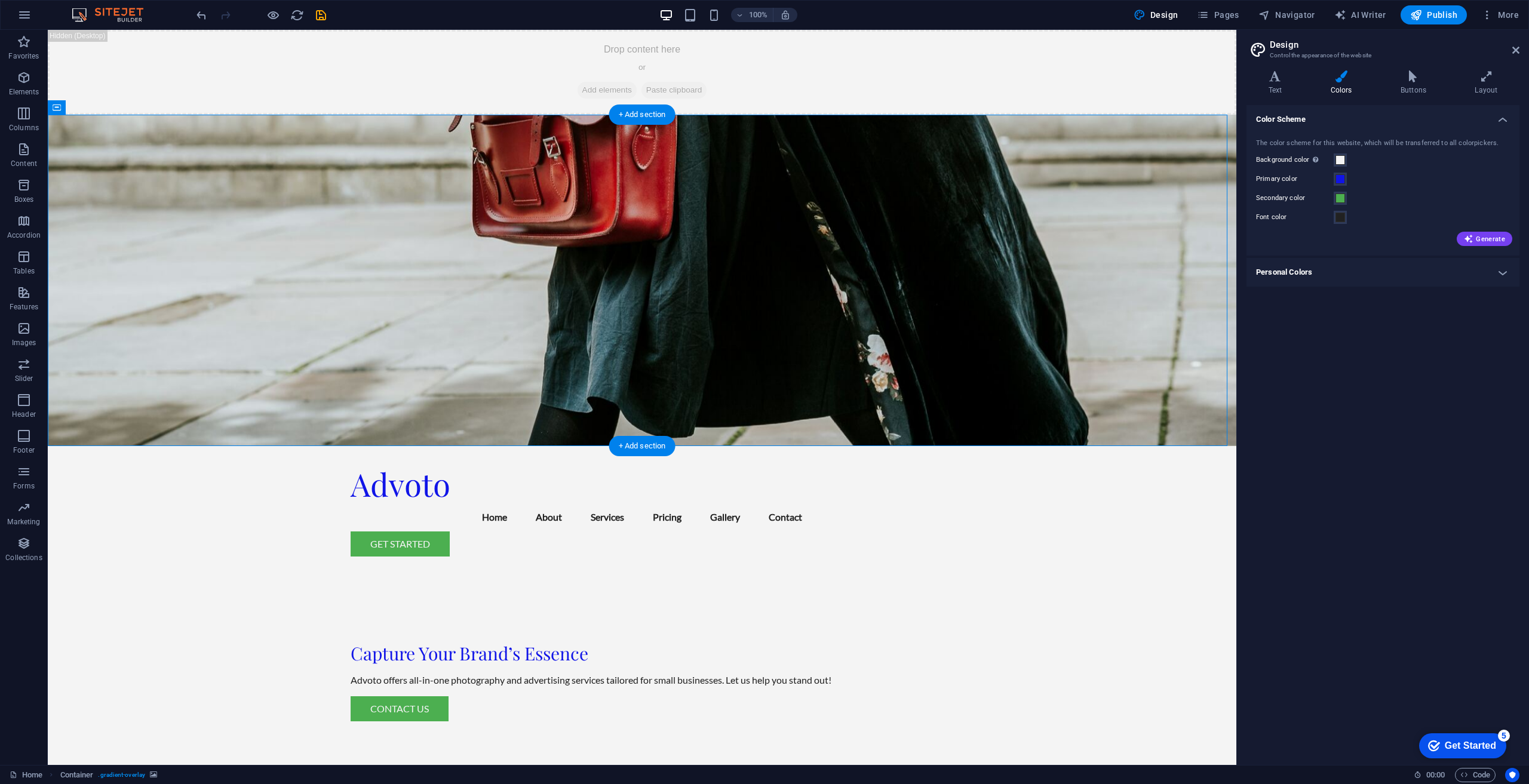
click at [982, 336] on figure at bounding box center [642, 280] width 1188 height 332
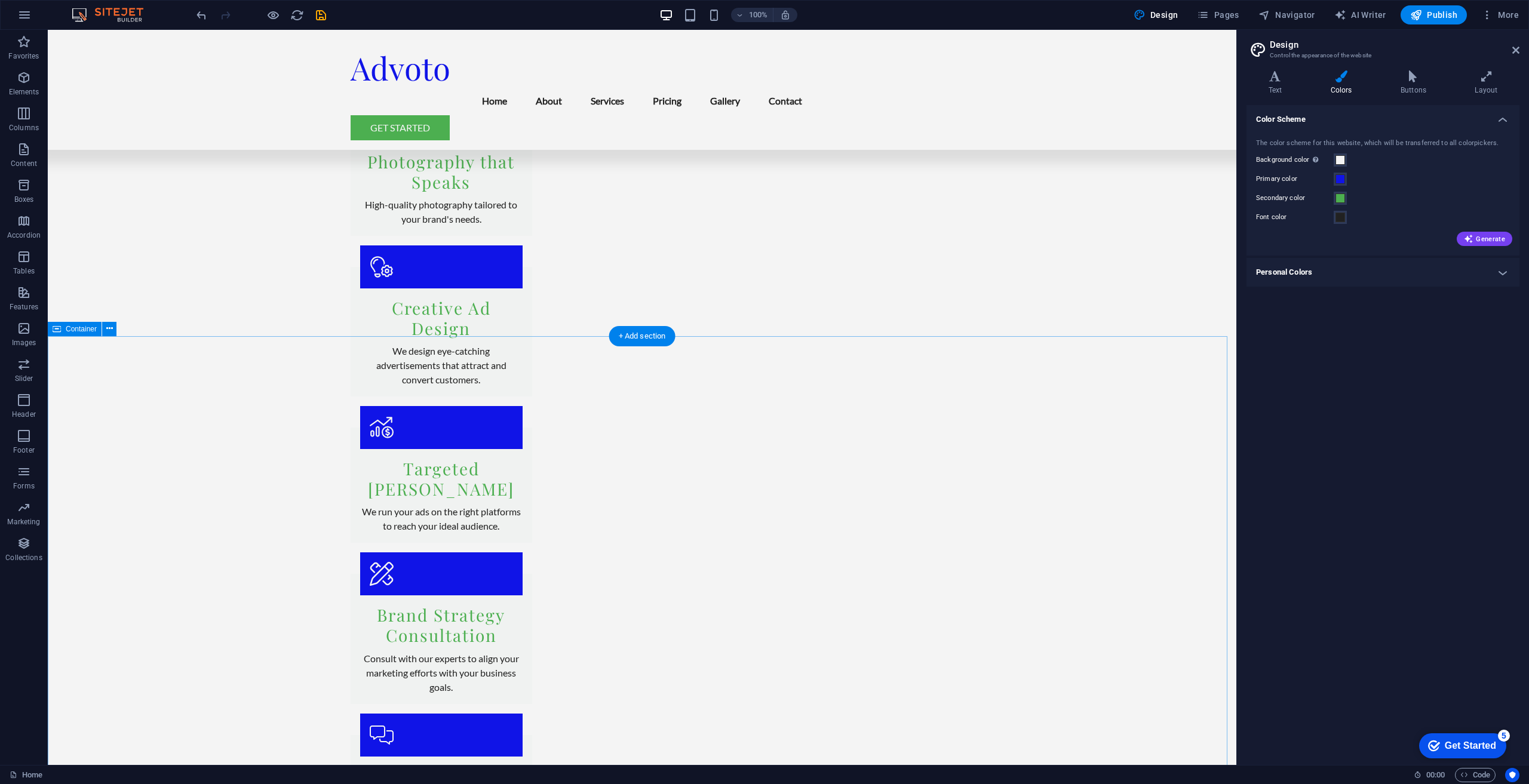
scroll to position [2090, 0]
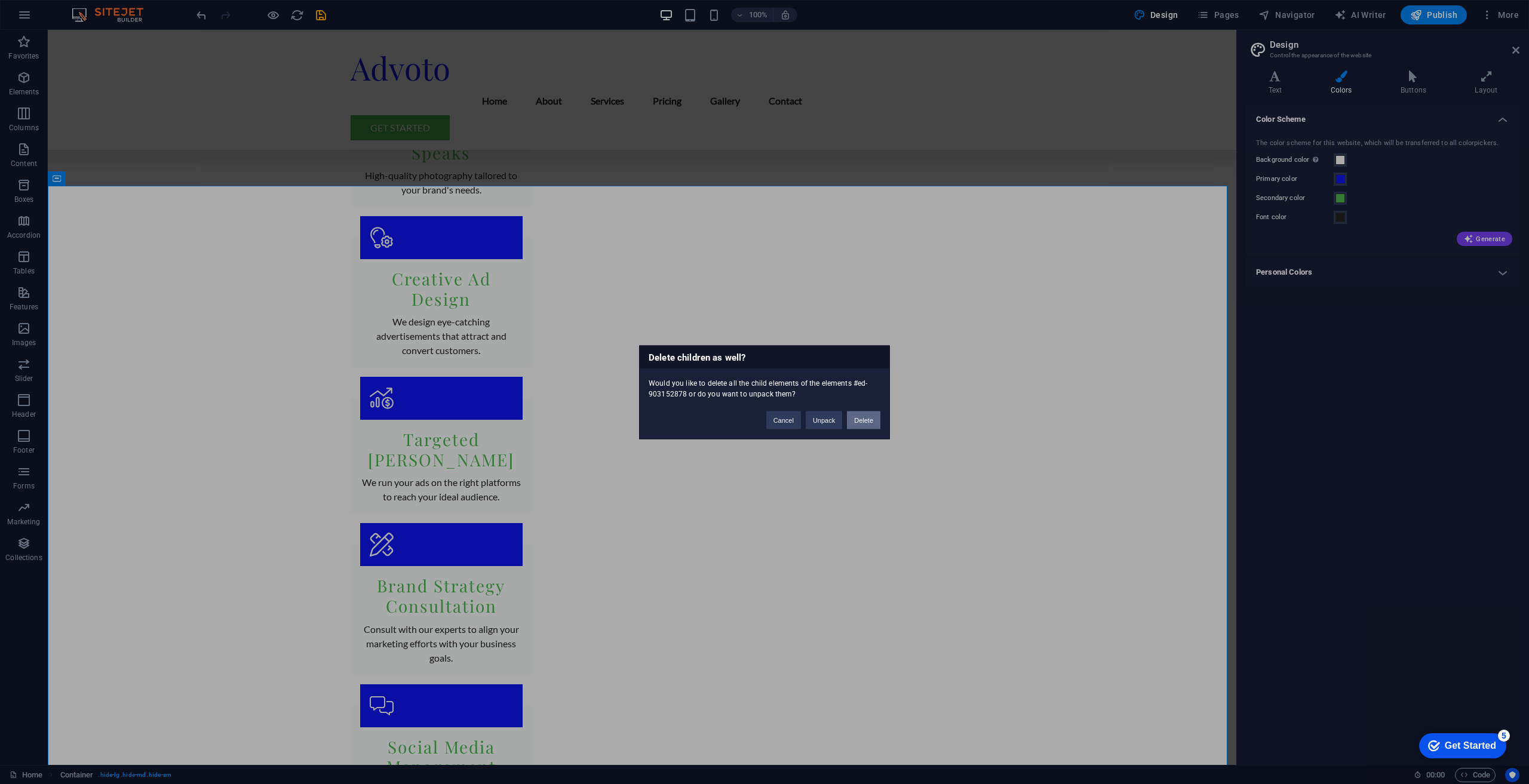
click at [870, 413] on button "Delete" at bounding box center [864, 420] width 34 height 18
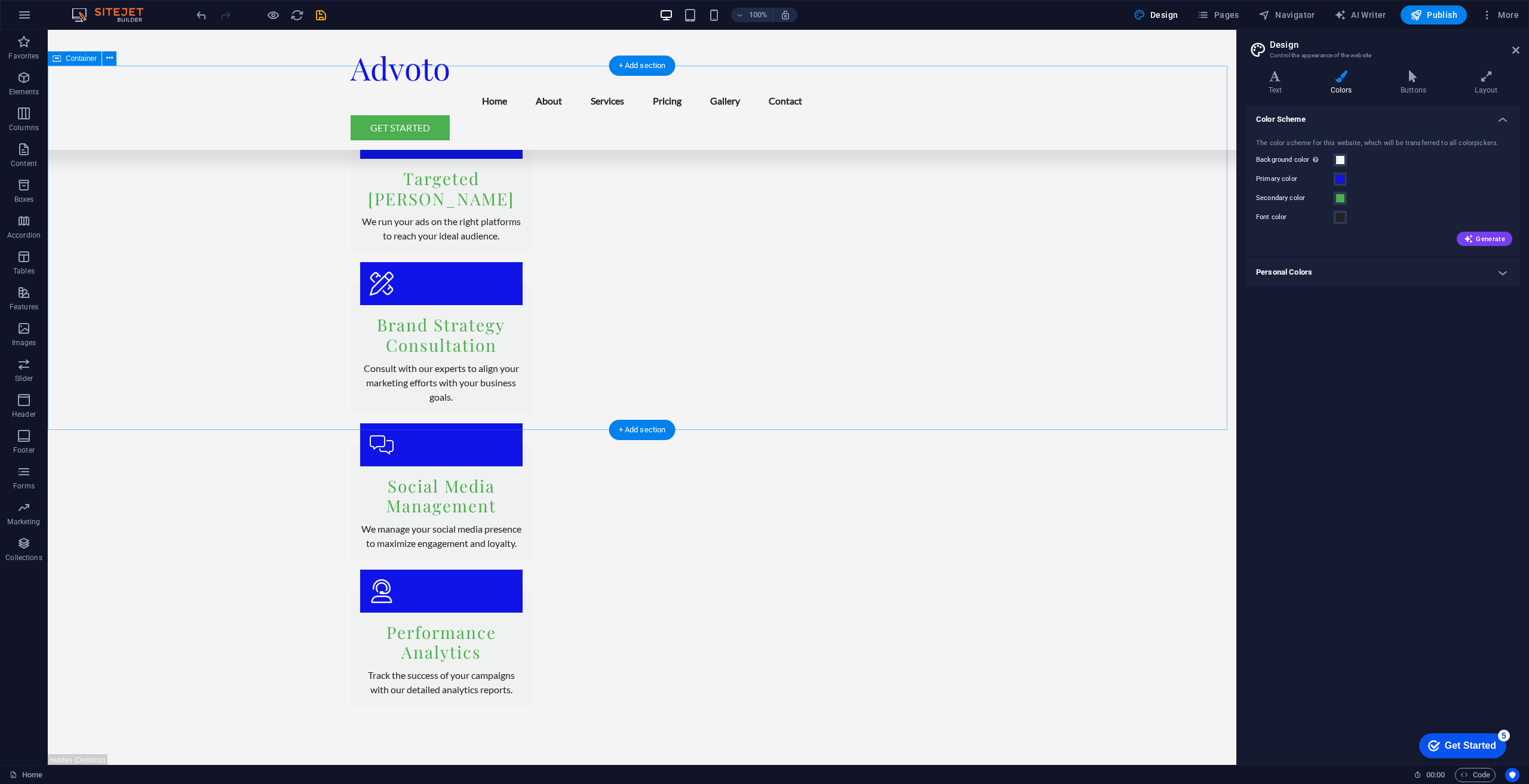
scroll to position [2388, 0]
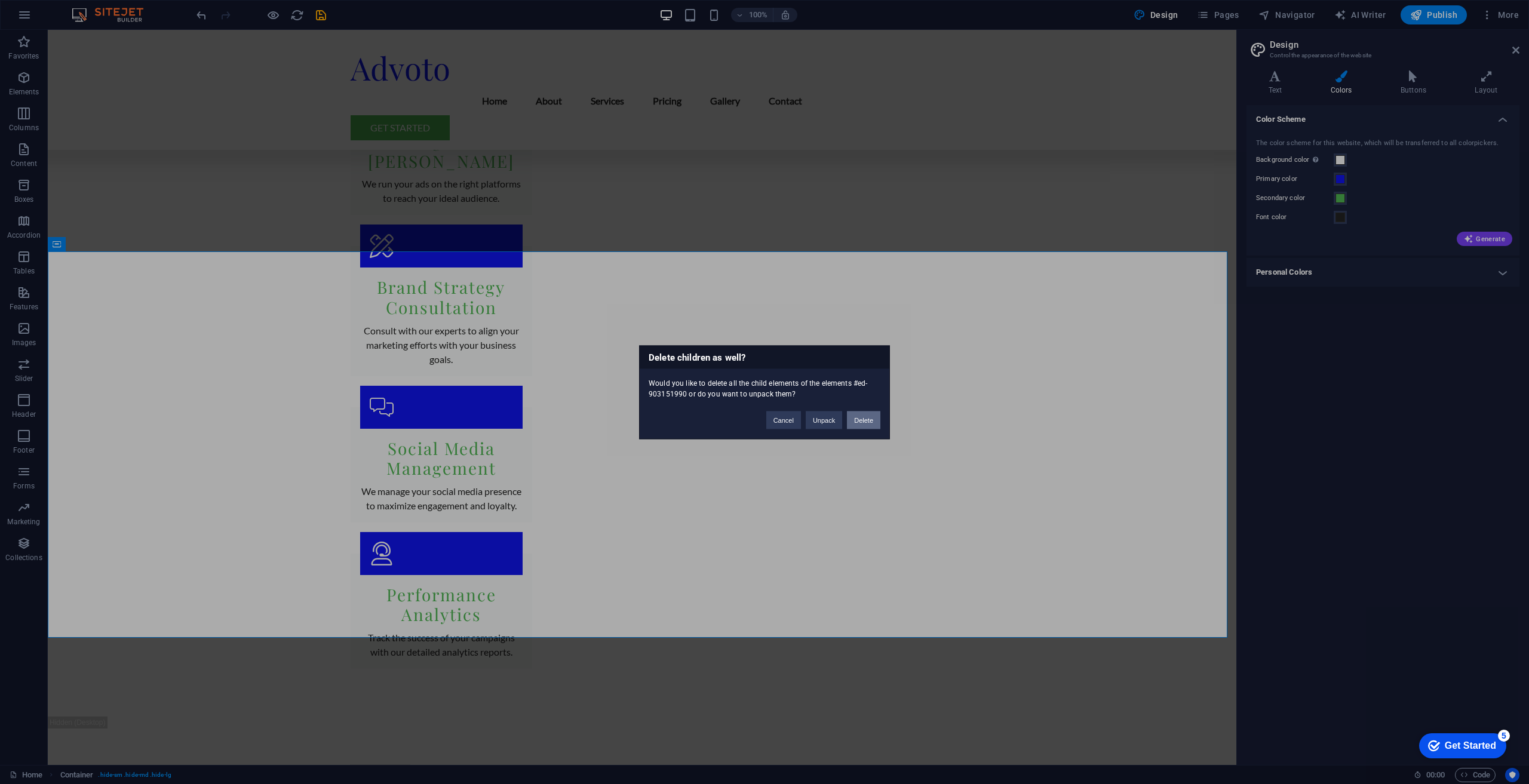
click at [873, 422] on button "Delete" at bounding box center [864, 420] width 34 height 18
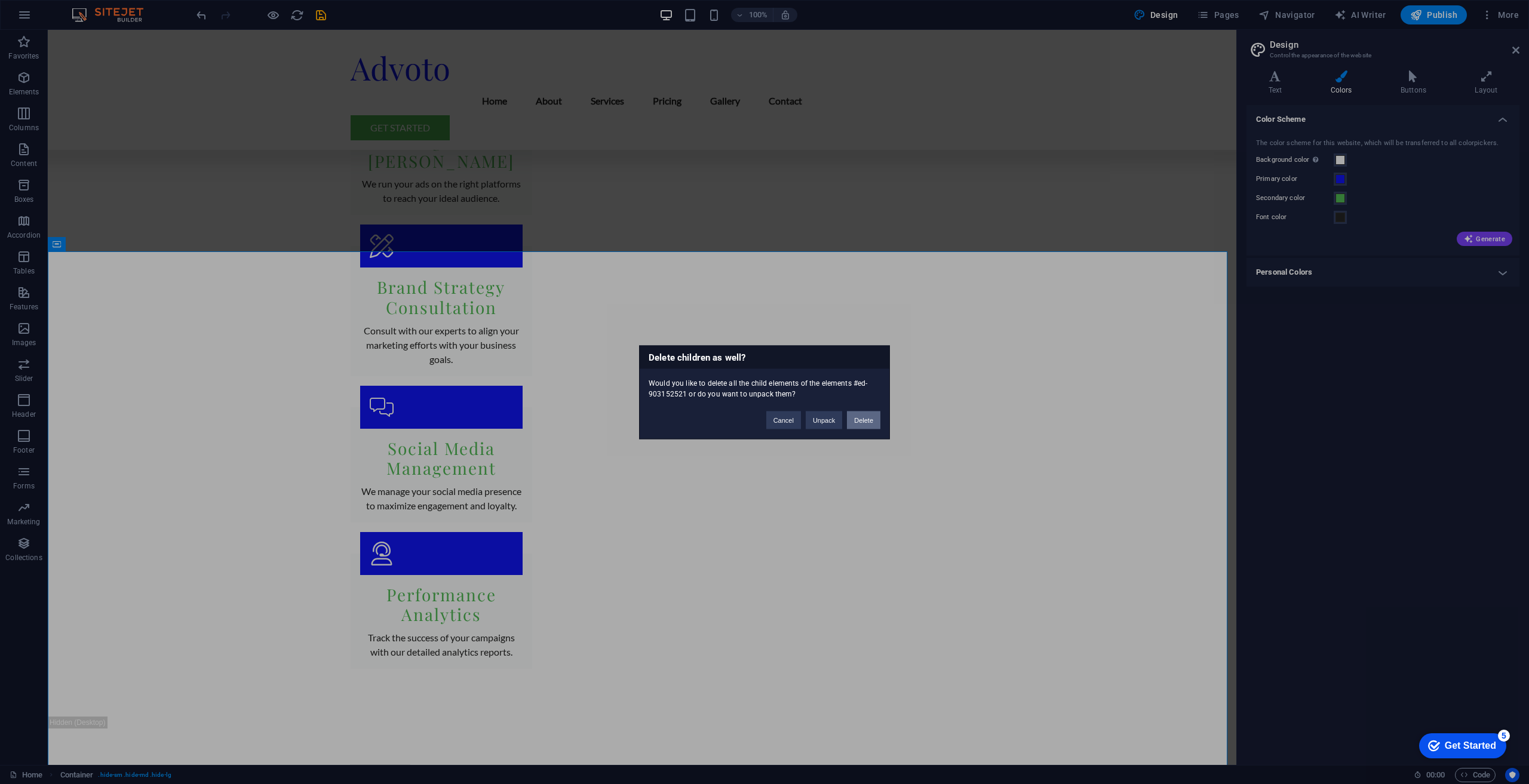
click at [871, 422] on button "Delete" at bounding box center [864, 420] width 34 height 18
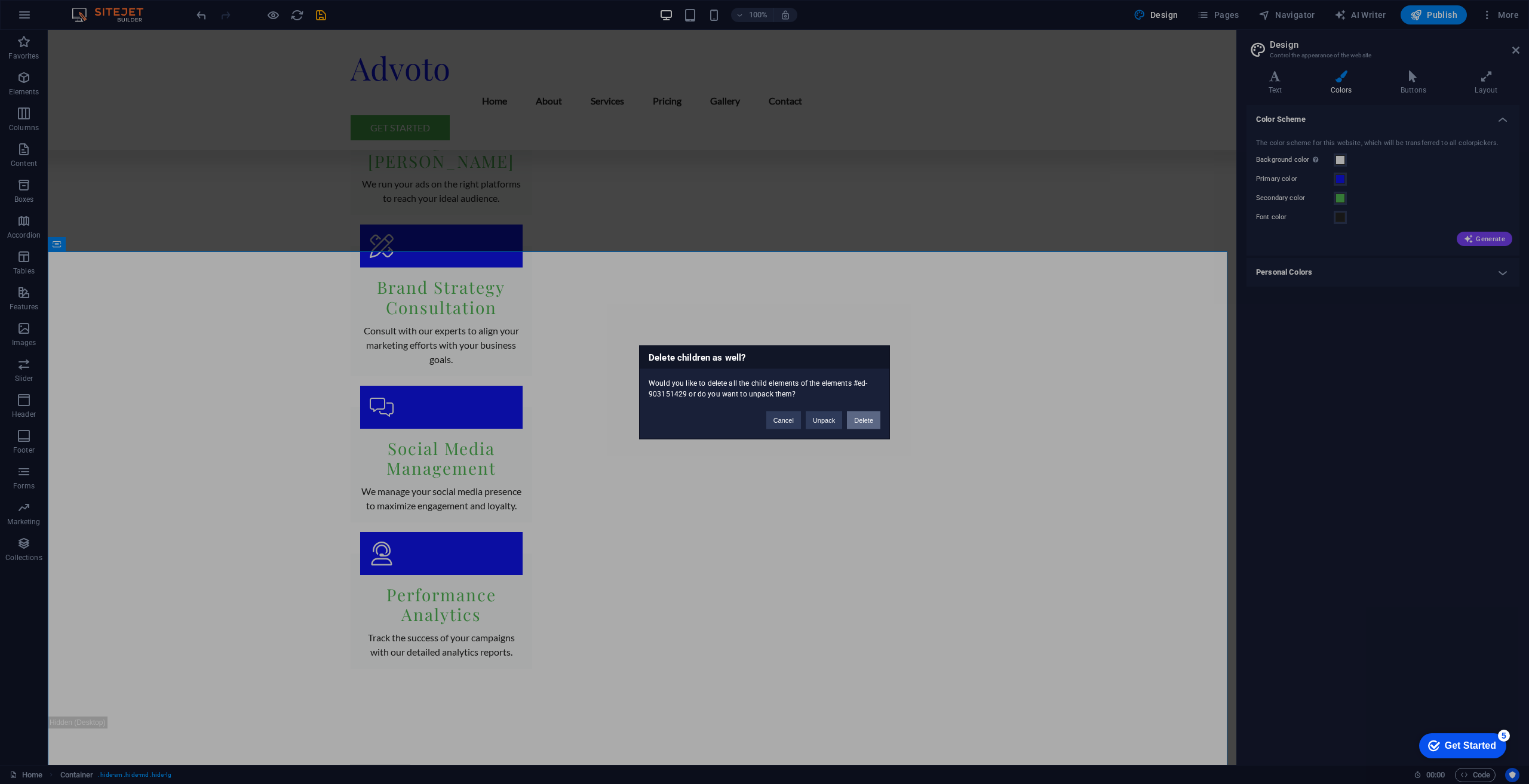
click at [876, 420] on button "Delete" at bounding box center [864, 420] width 34 height 18
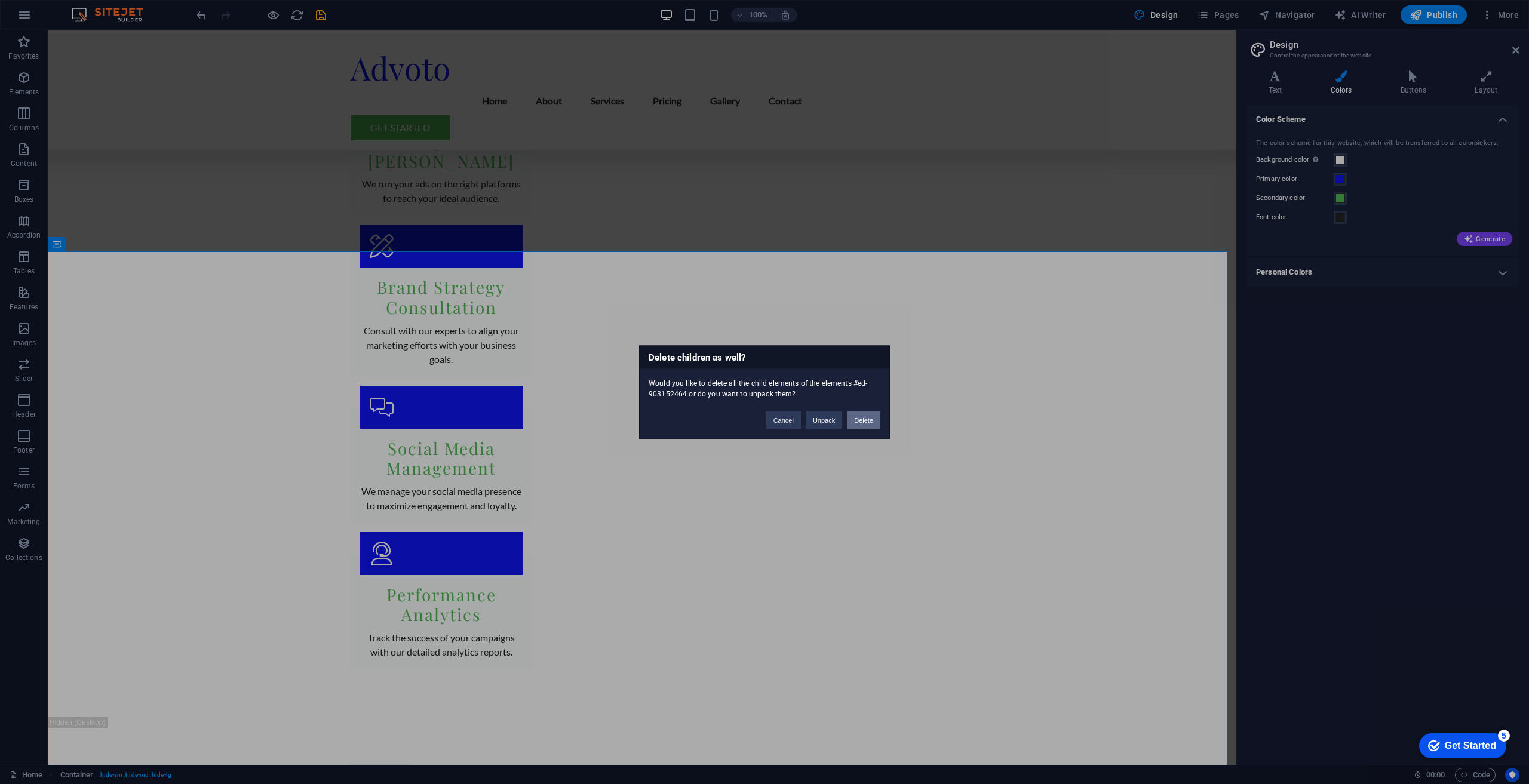
drag, startPoint x: 875, startPoint y: 425, endPoint x: 909, endPoint y: 398, distance: 43.4
click at [875, 425] on button "Delete" at bounding box center [864, 420] width 34 height 18
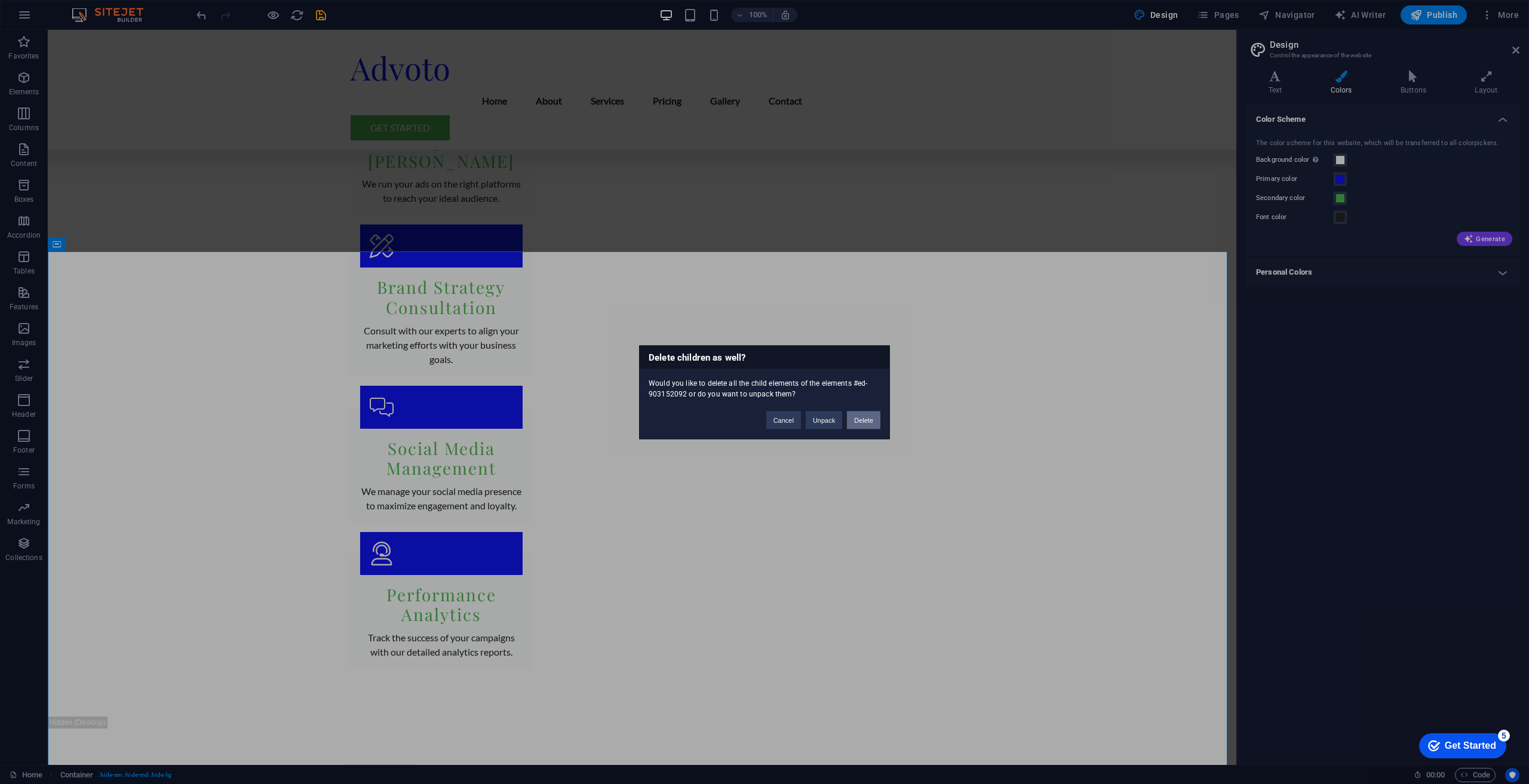
click at [861, 419] on button "Delete" at bounding box center [864, 420] width 34 height 18
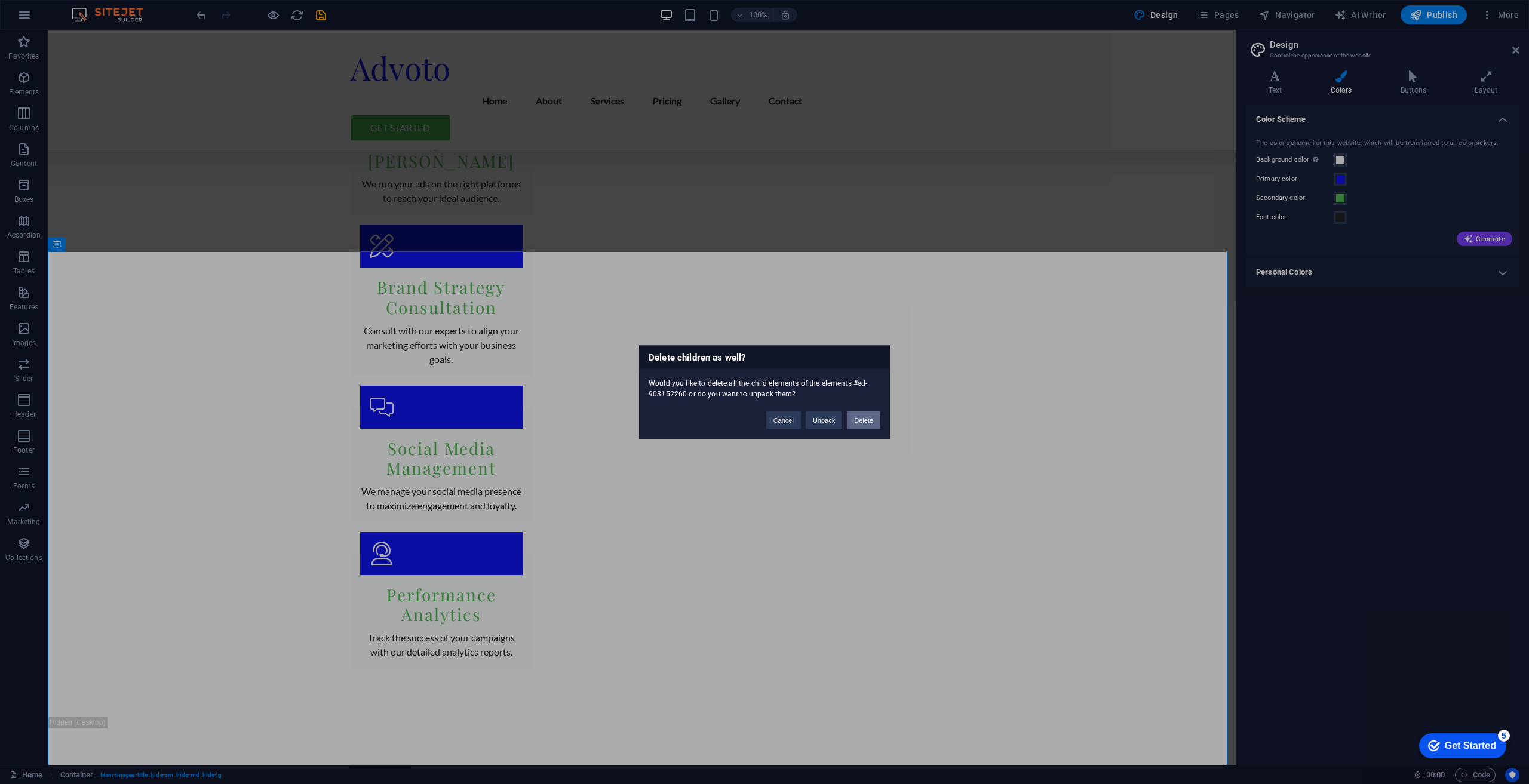
click at [849, 422] on button "Delete" at bounding box center [864, 420] width 34 height 18
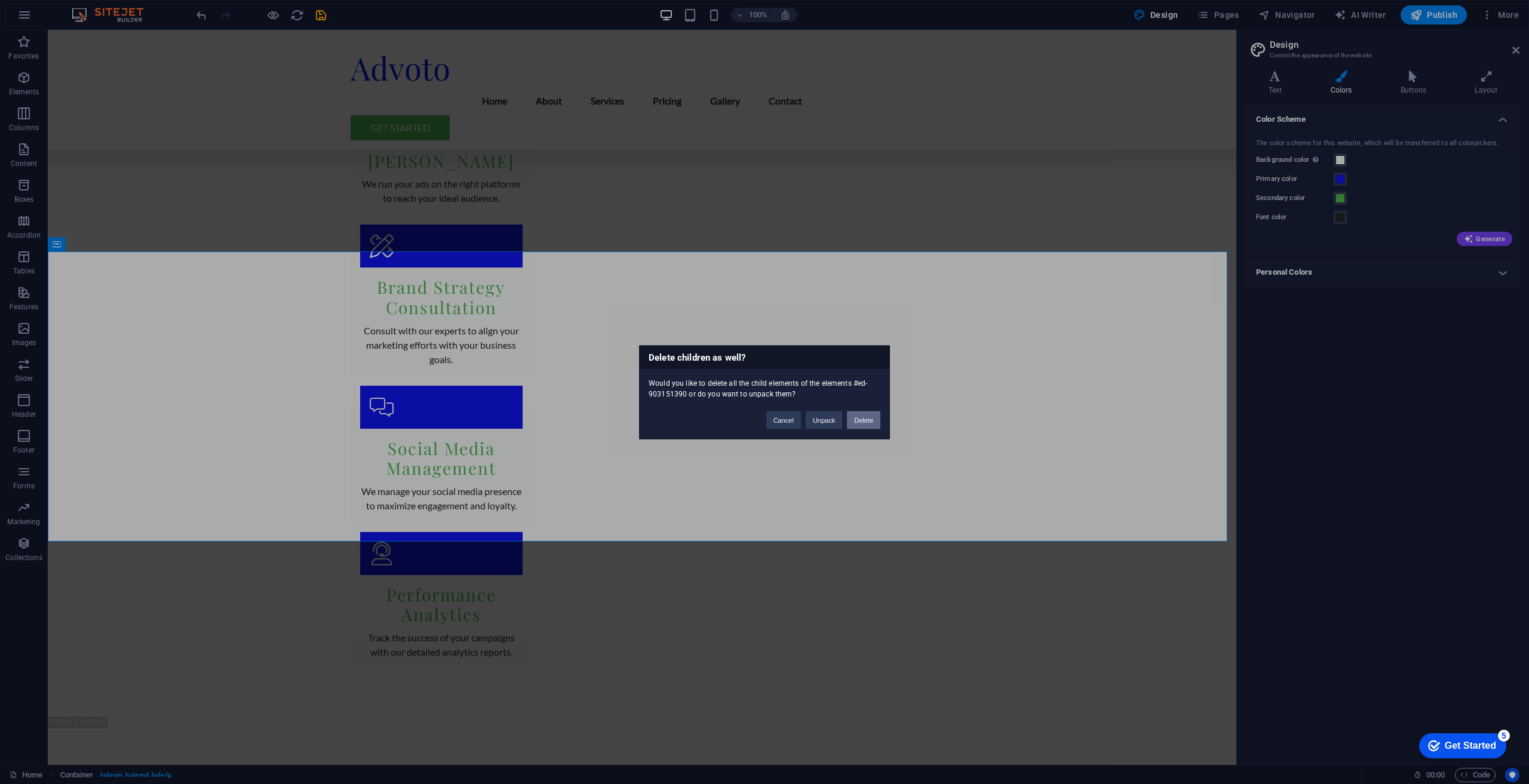
drag, startPoint x: 855, startPoint y: 416, endPoint x: 824, endPoint y: 386, distance: 43.1
click at [855, 416] on button "Delete" at bounding box center [864, 420] width 34 height 18
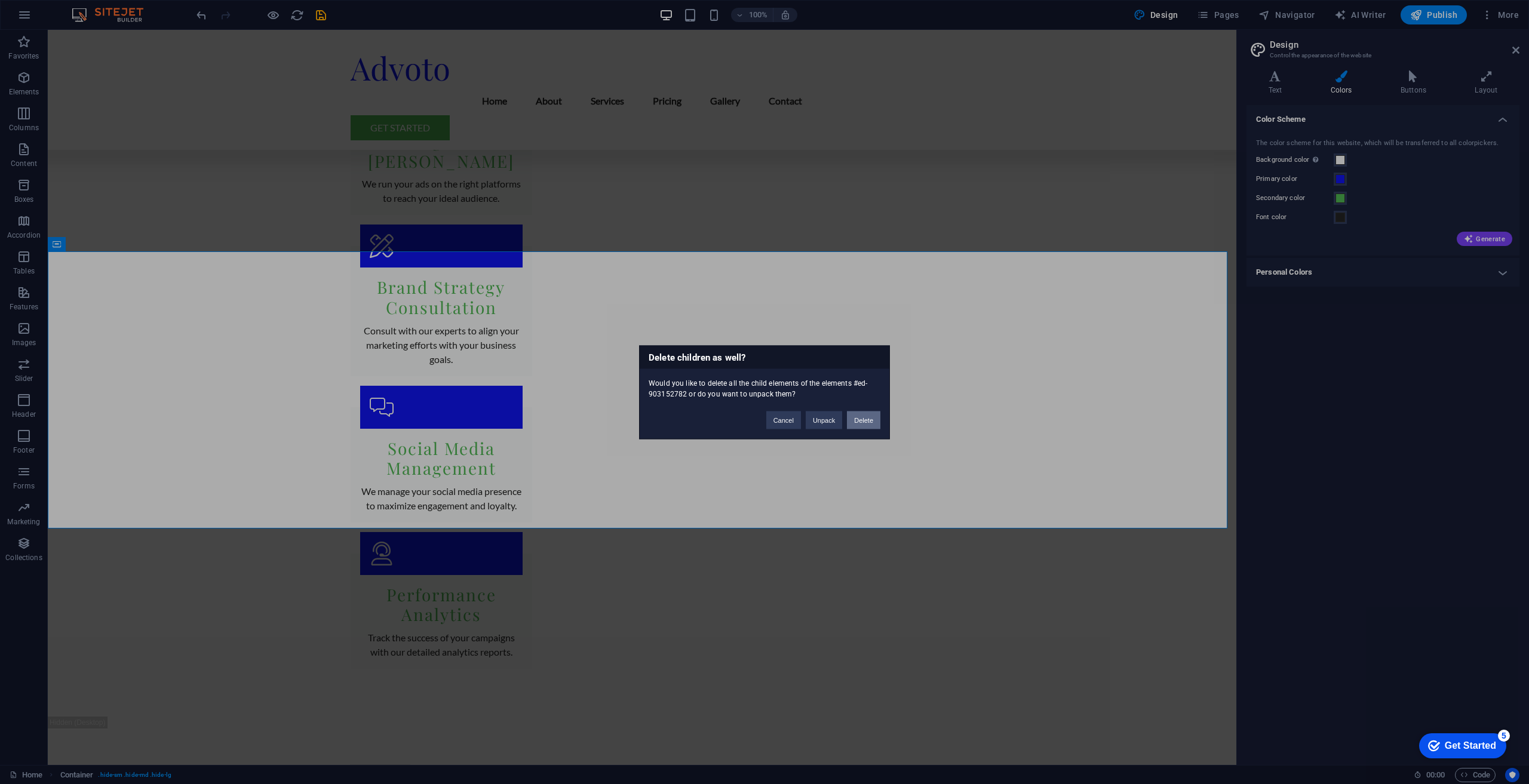
drag, startPoint x: 864, startPoint y: 411, endPoint x: 816, endPoint y: 381, distance: 56.6
click at [864, 411] on button "Delete" at bounding box center [864, 420] width 34 height 18
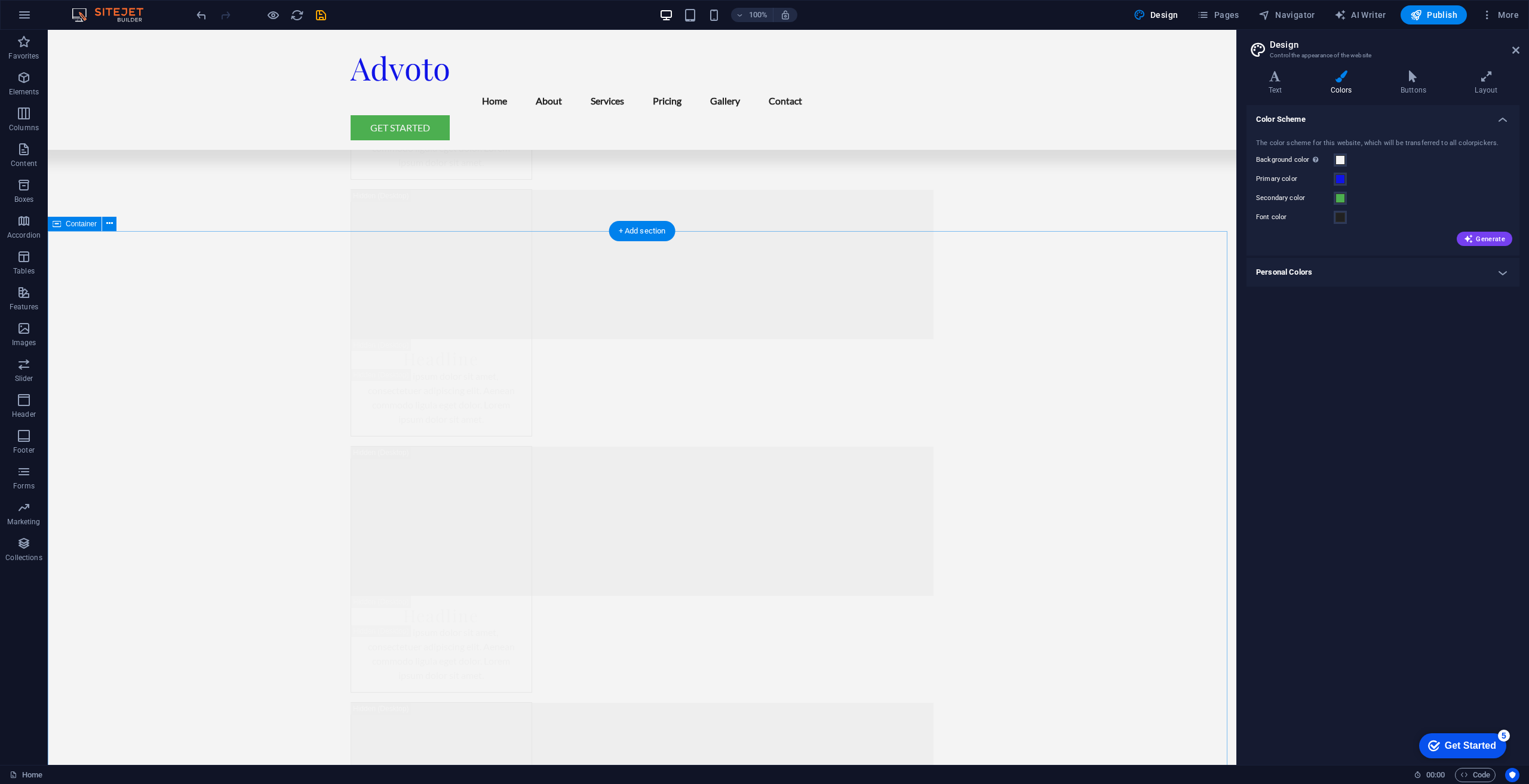
scroll to position [3522, 0]
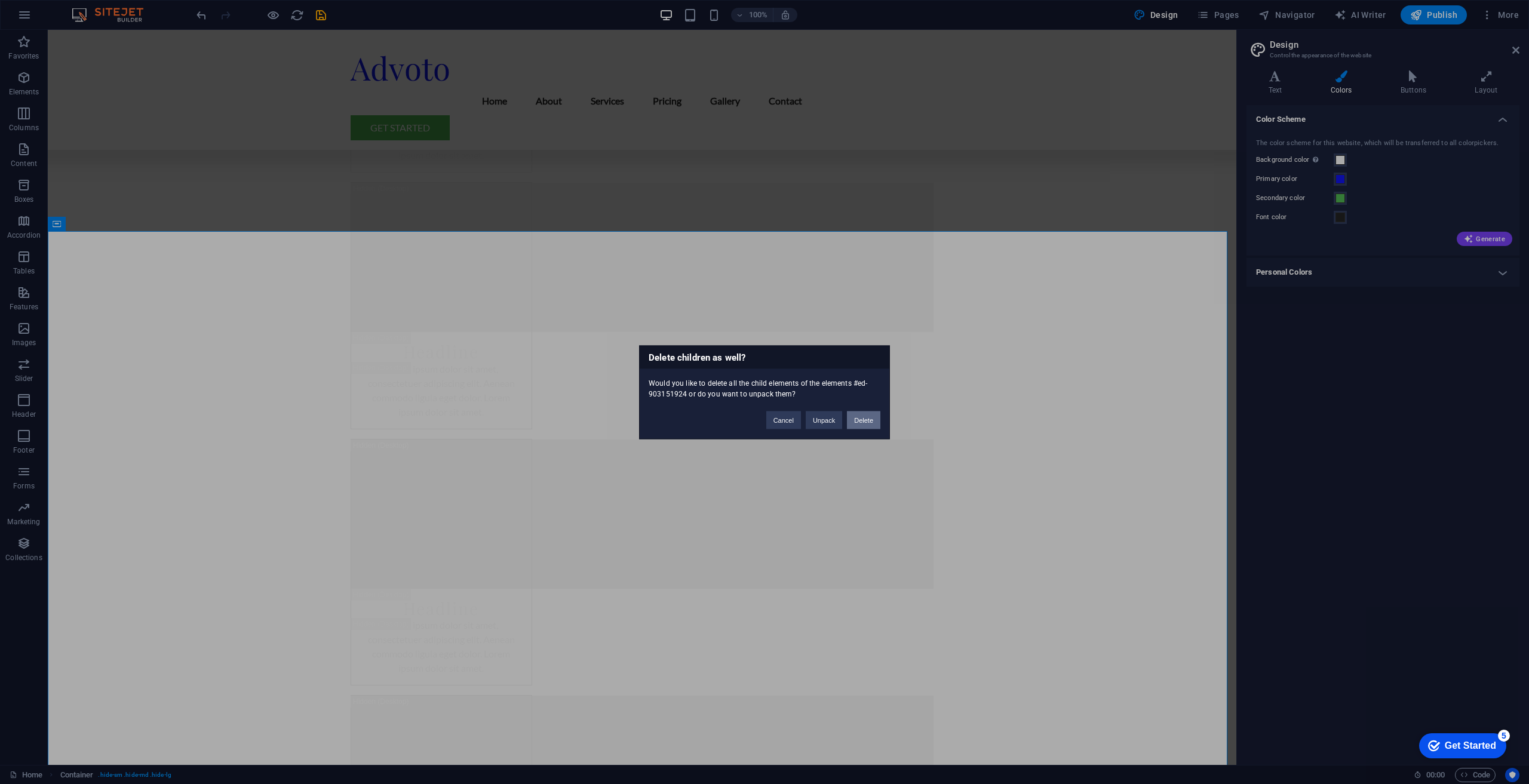
click at [860, 417] on button "Delete" at bounding box center [864, 420] width 34 height 18
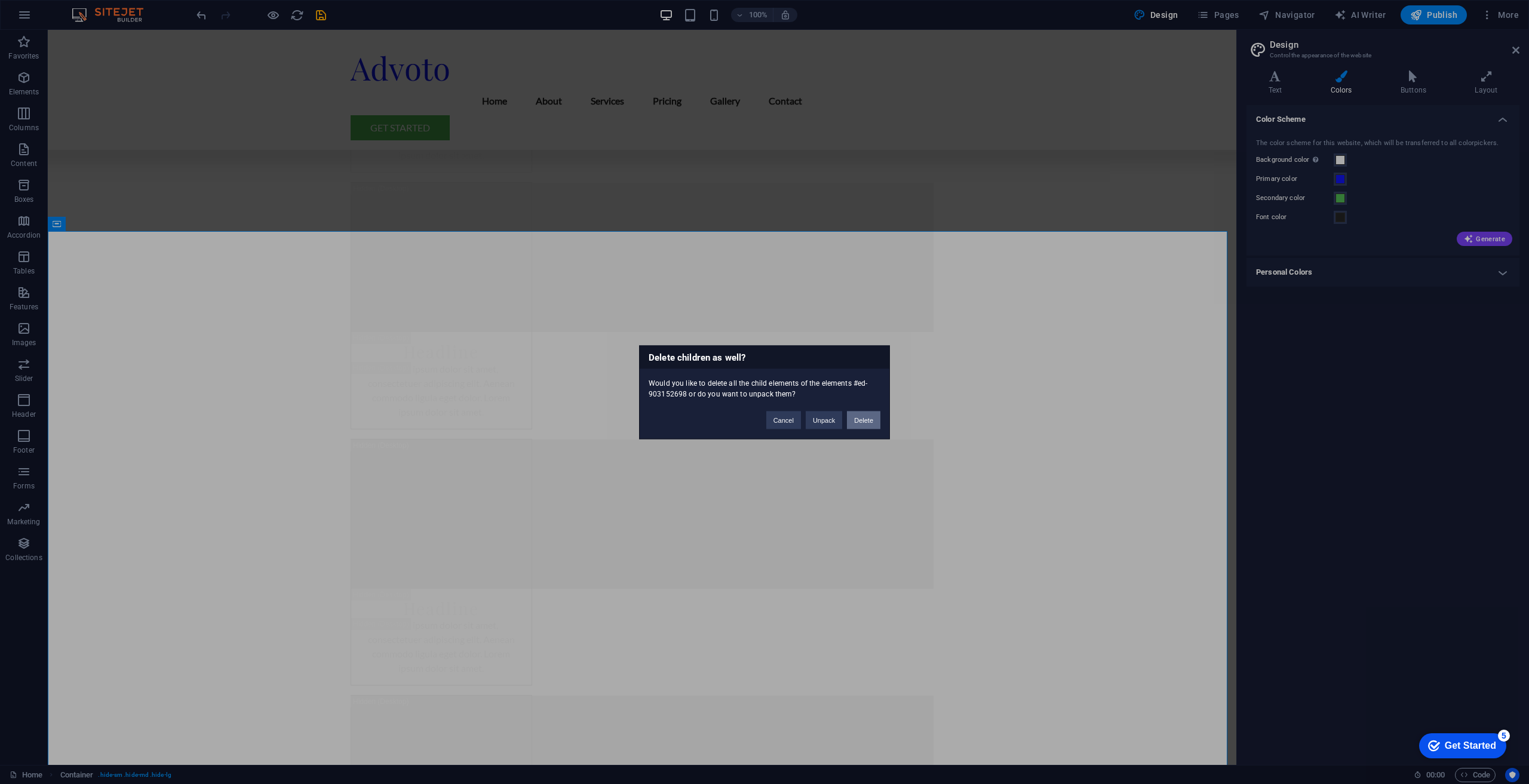
click at [864, 425] on button "Delete" at bounding box center [864, 420] width 34 height 18
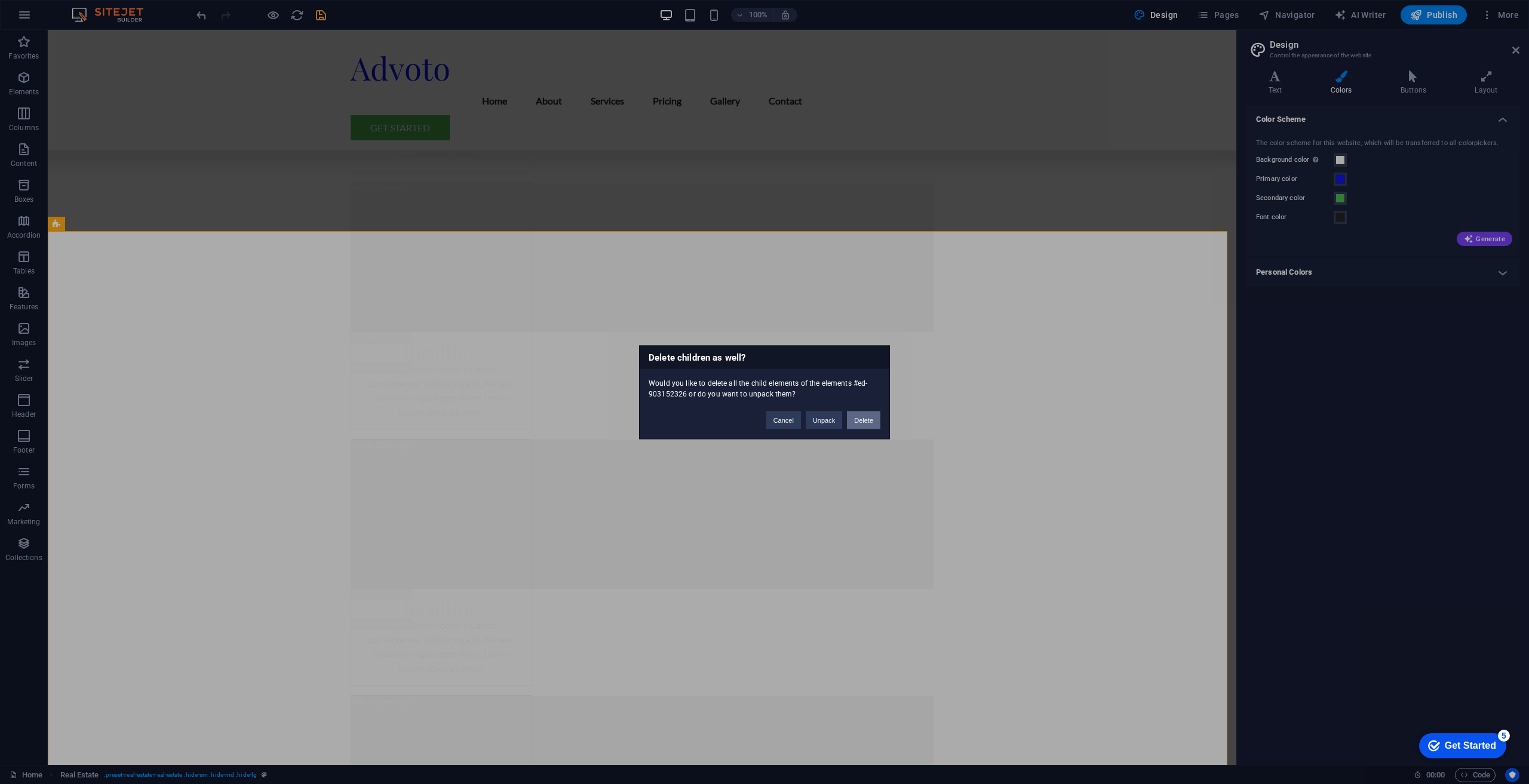
click at [861, 425] on button "Delete" at bounding box center [864, 420] width 34 height 18
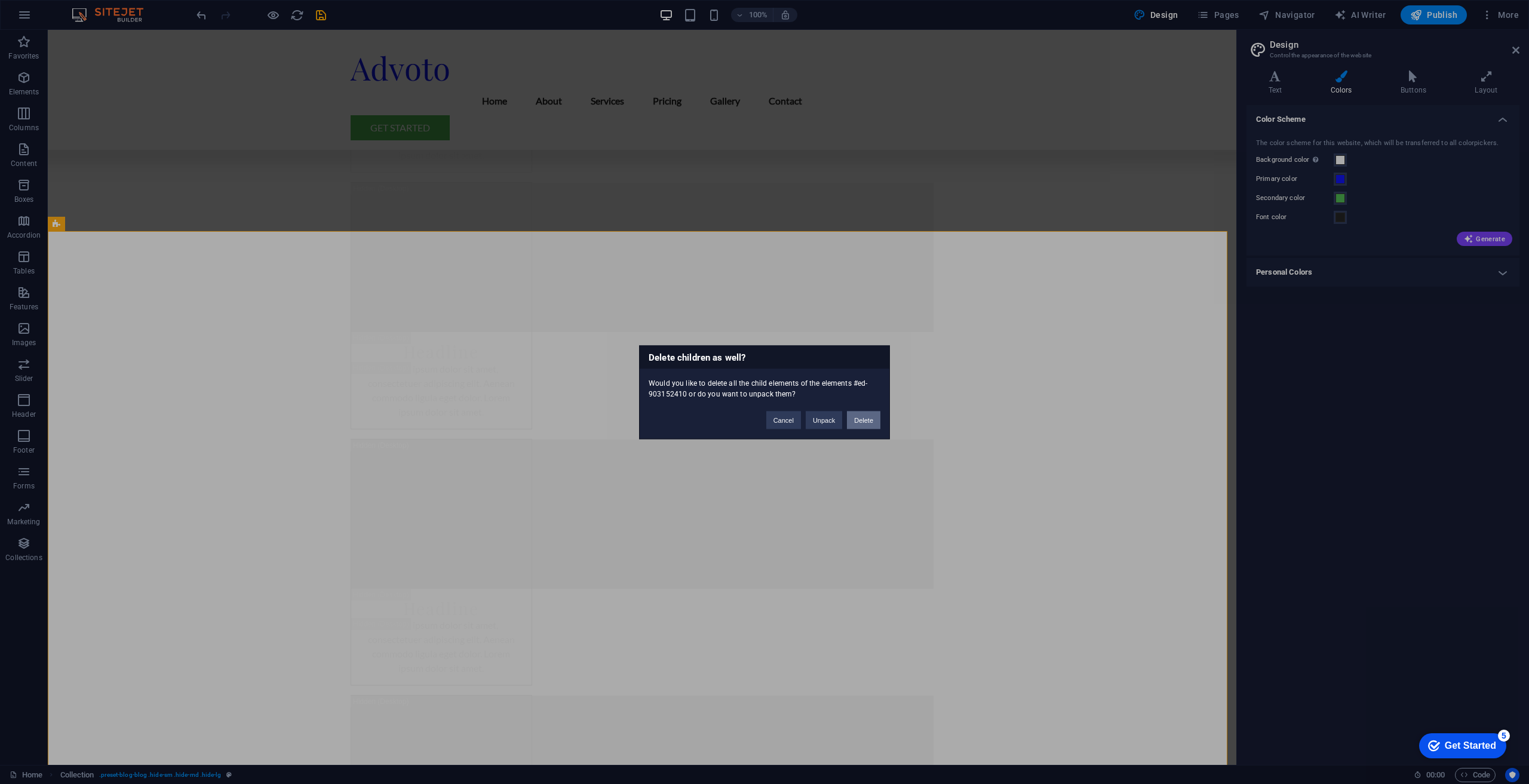
click at [862, 422] on button "Delete" at bounding box center [864, 420] width 34 height 18
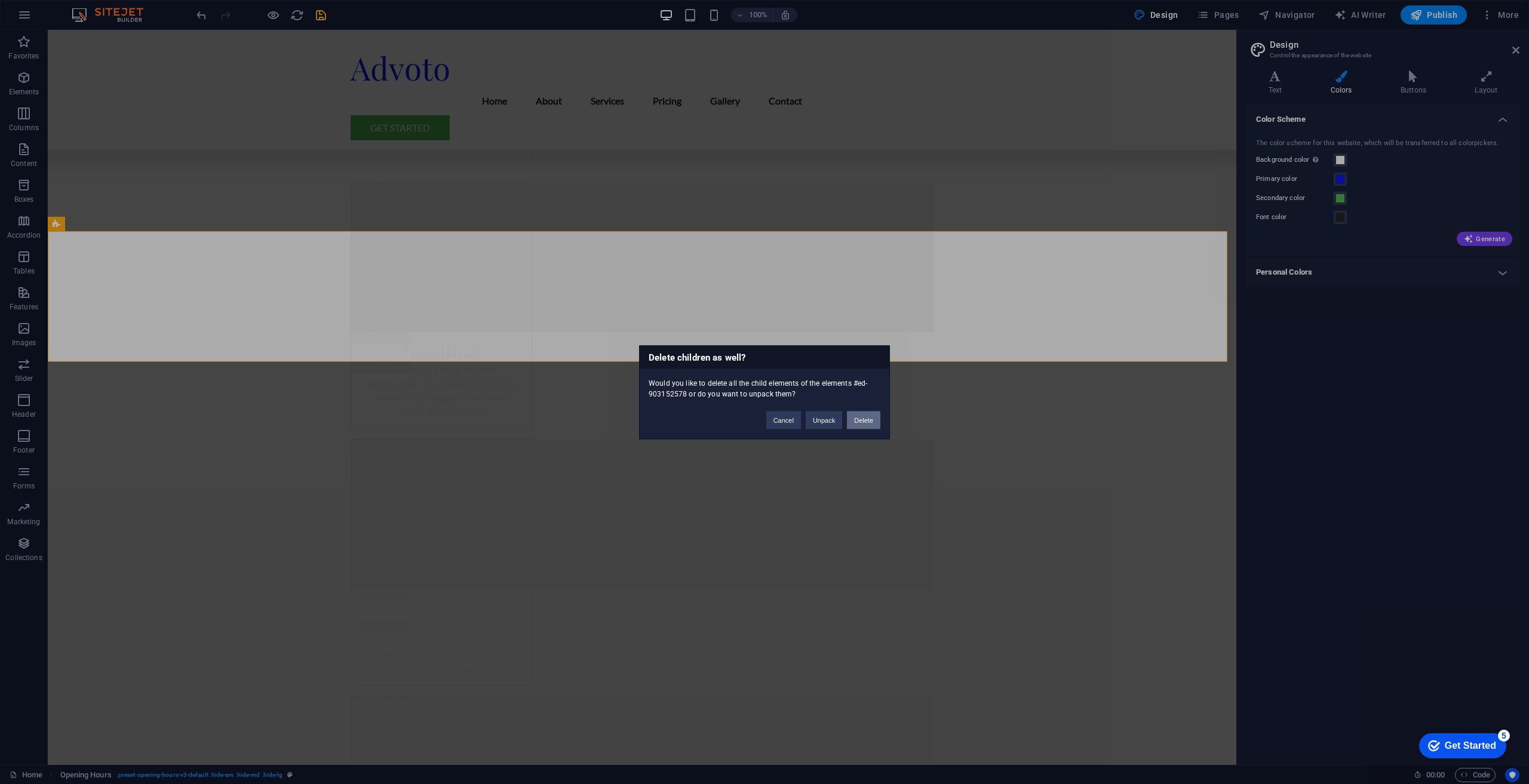
drag, startPoint x: 870, startPoint y: 417, endPoint x: 823, endPoint y: 386, distance: 56.3
click at [870, 417] on button "Delete" at bounding box center [864, 420] width 34 height 18
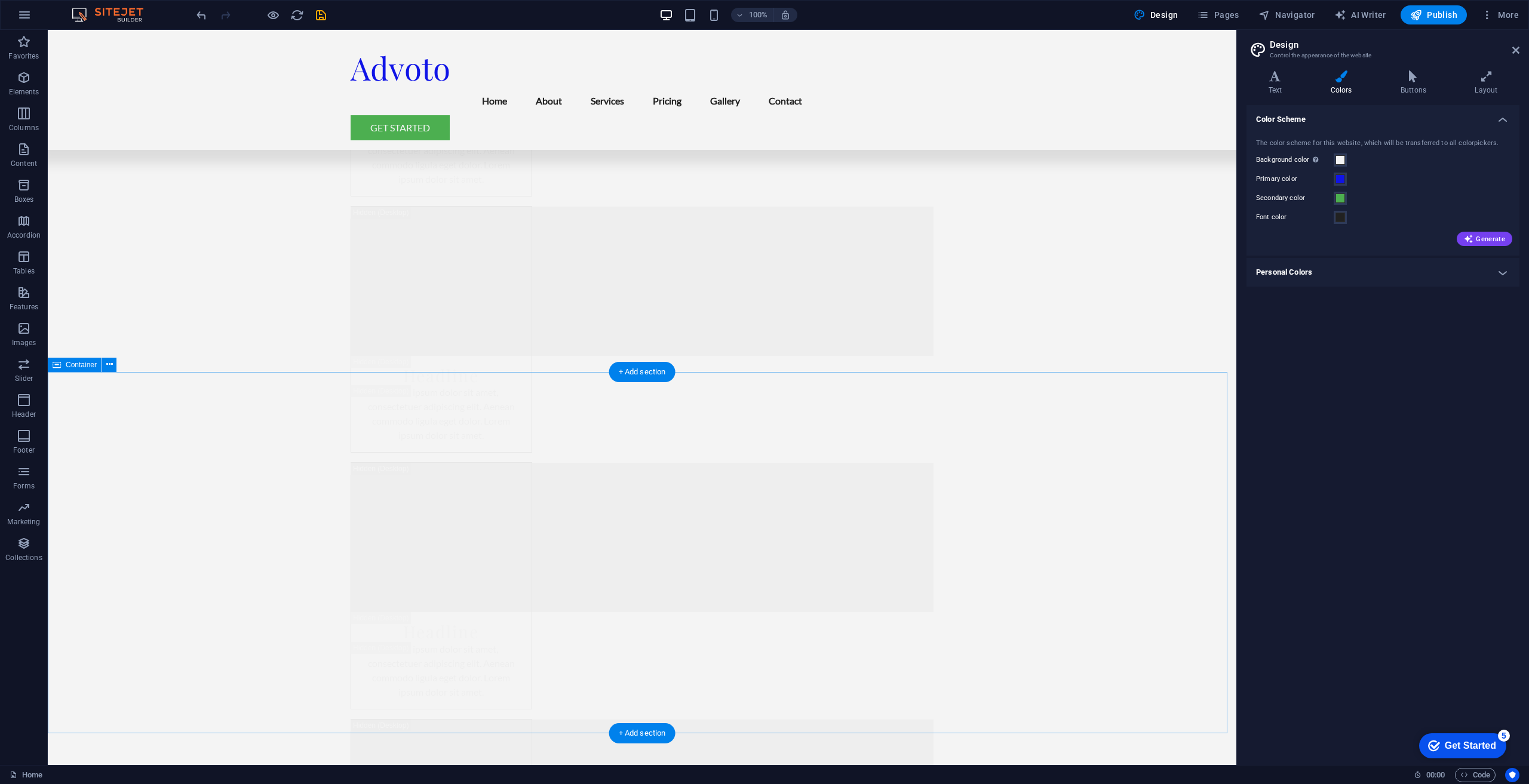
scroll to position [3761, 0]
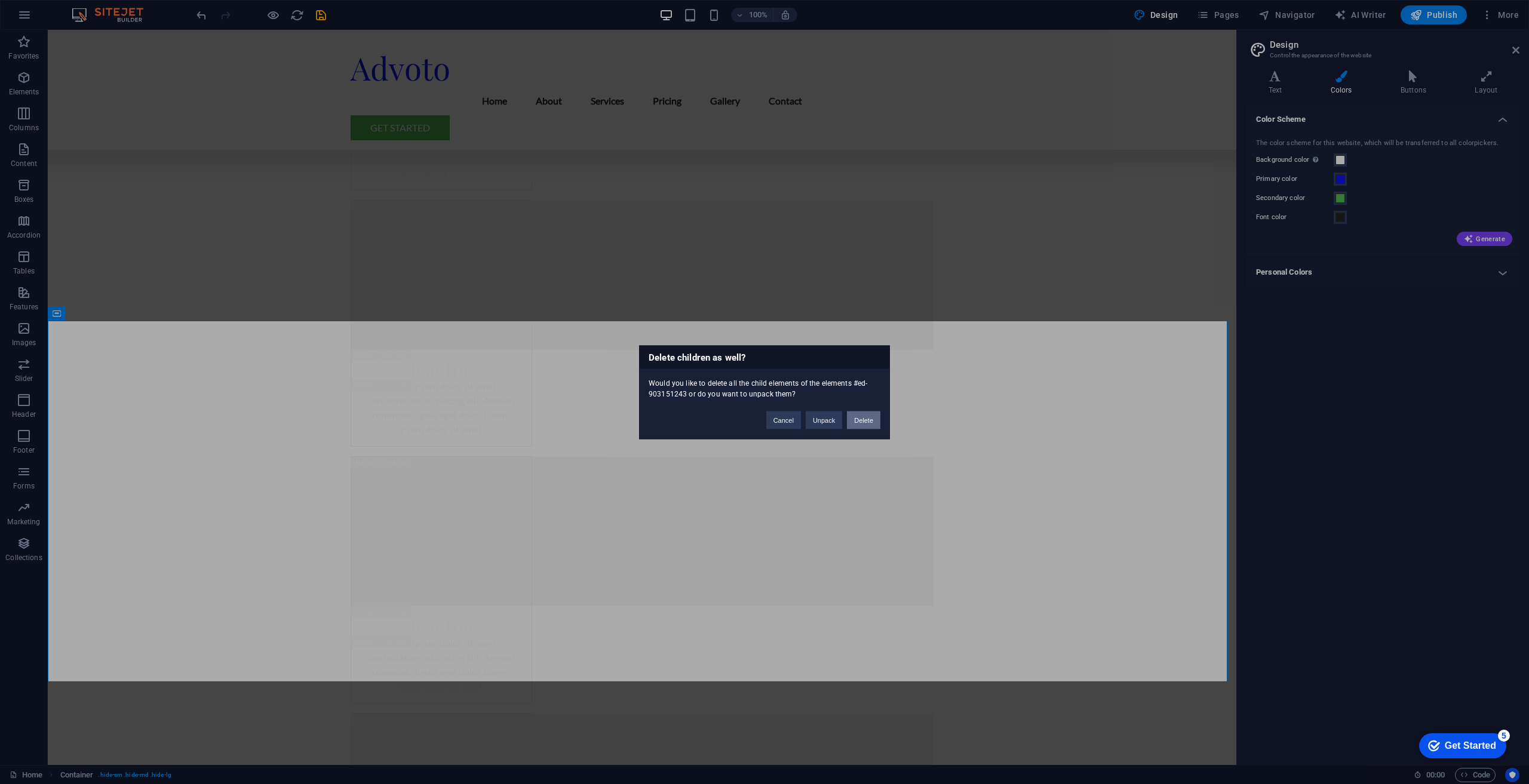
drag, startPoint x: 868, startPoint y: 411, endPoint x: 883, endPoint y: 407, distance: 15.5
click at [868, 411] on button "Delete" at bounding box center [864, 420] width 34 height 18
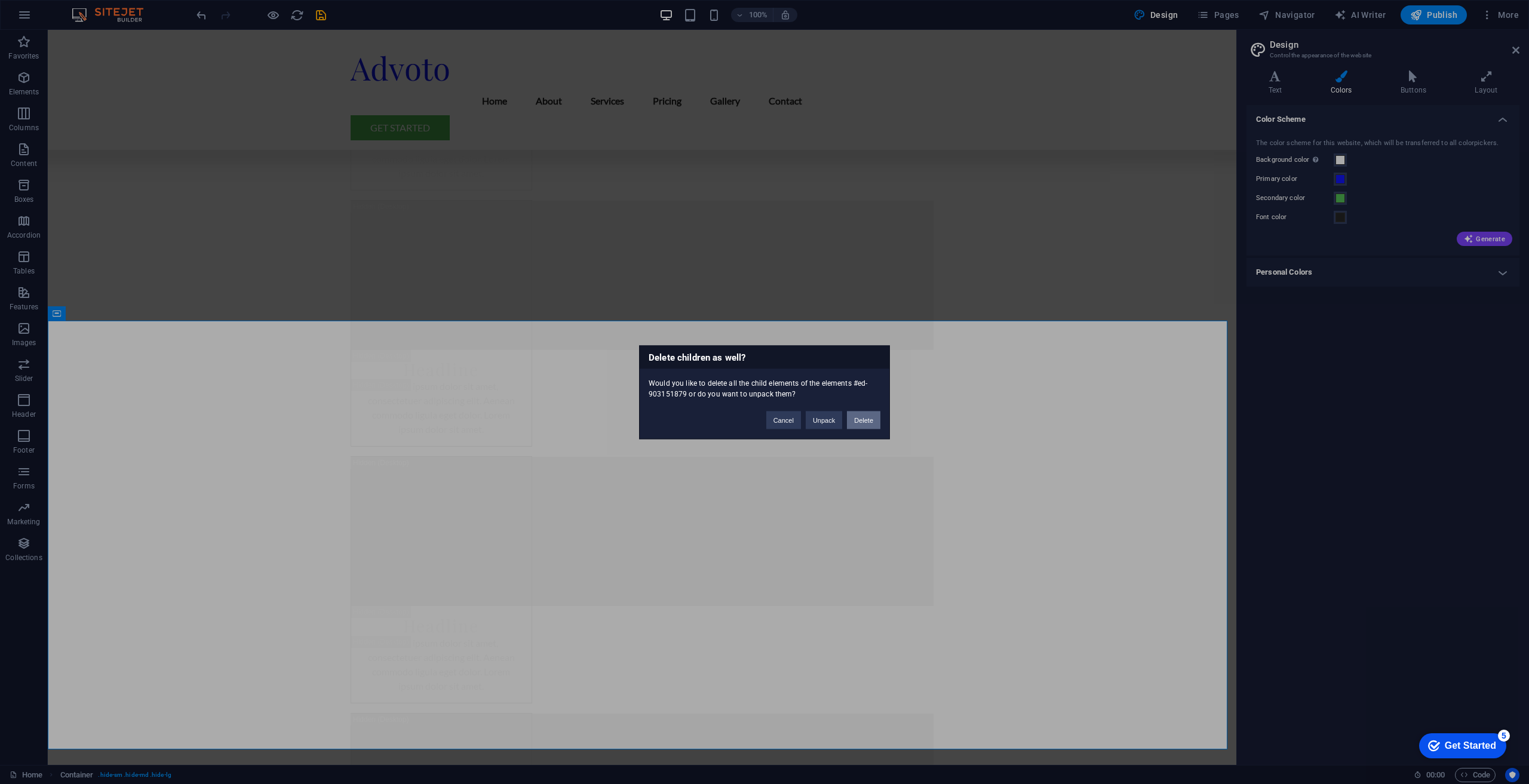
drag, startPoint x: 856, startPoint y: 424, endPoint x: 923, endPoint y: 404, distance: 69.9
click at [856, 424] on button "Delete" at bounding box center [864, 420] width 34 height 18
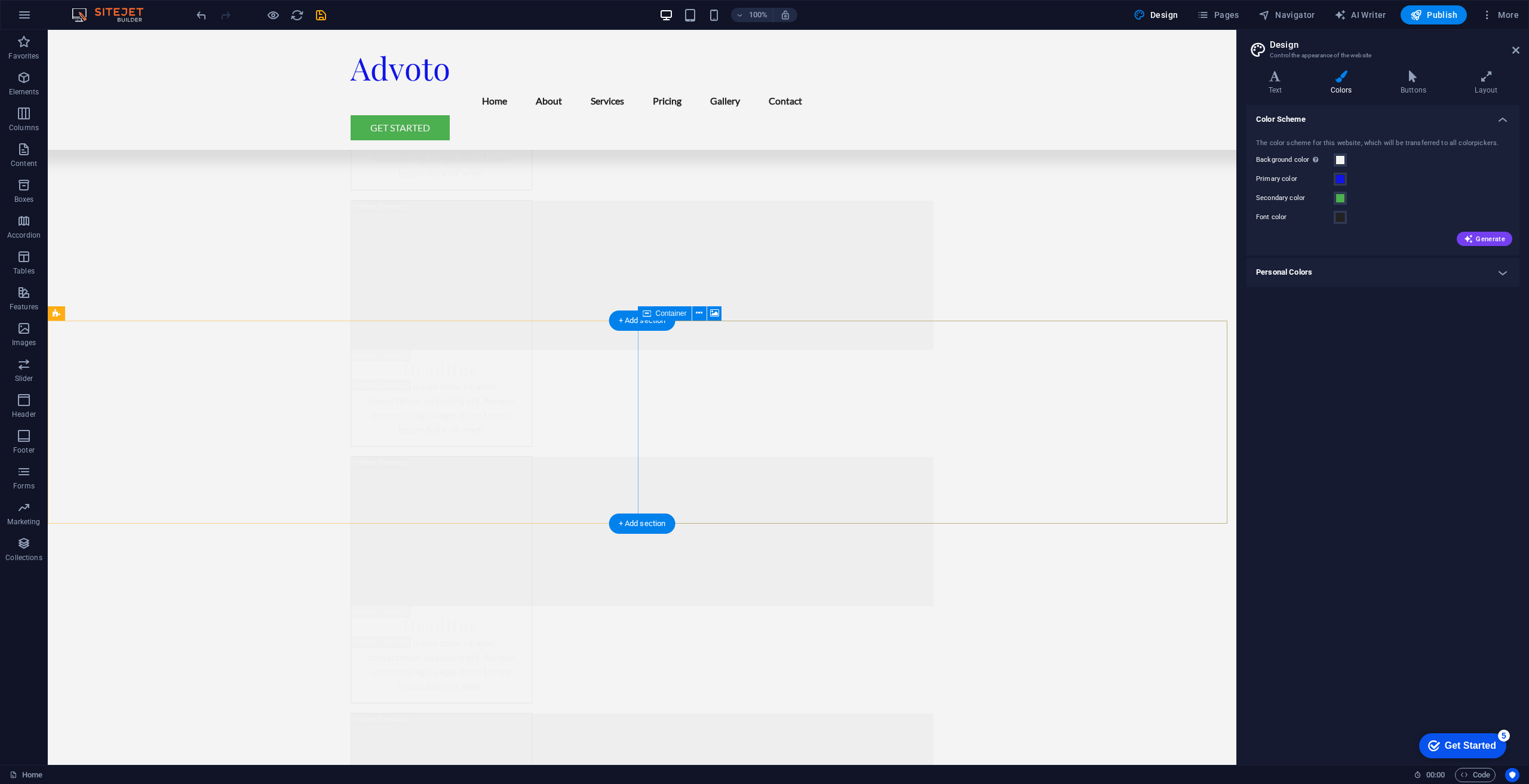
click at [1505, 280] on h4 "Personal Colors" at bounding box center [1383, 272] width 273 height 29
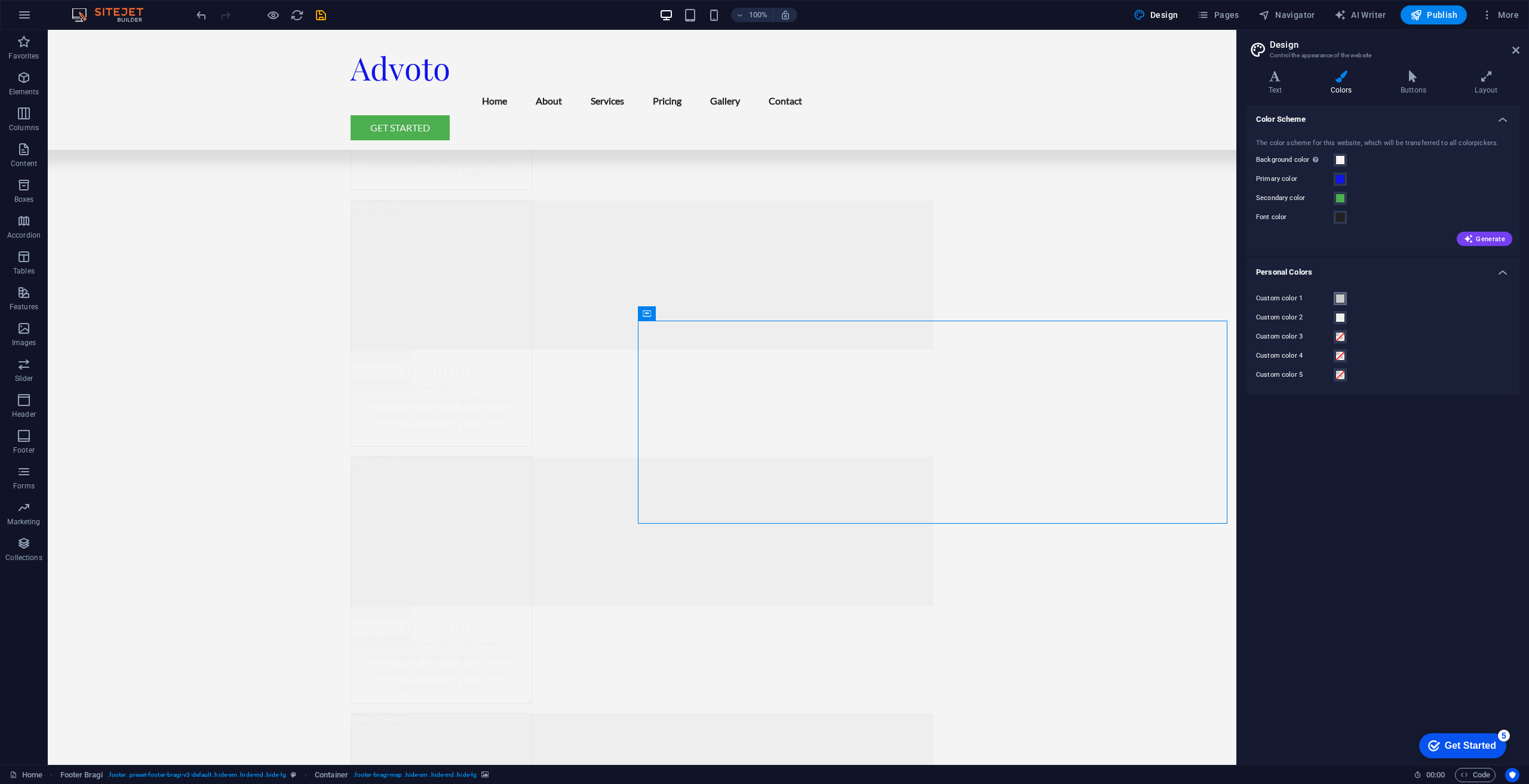
click at [1342, 298] on span at bounding box center [1340, 299] width 10 height 10
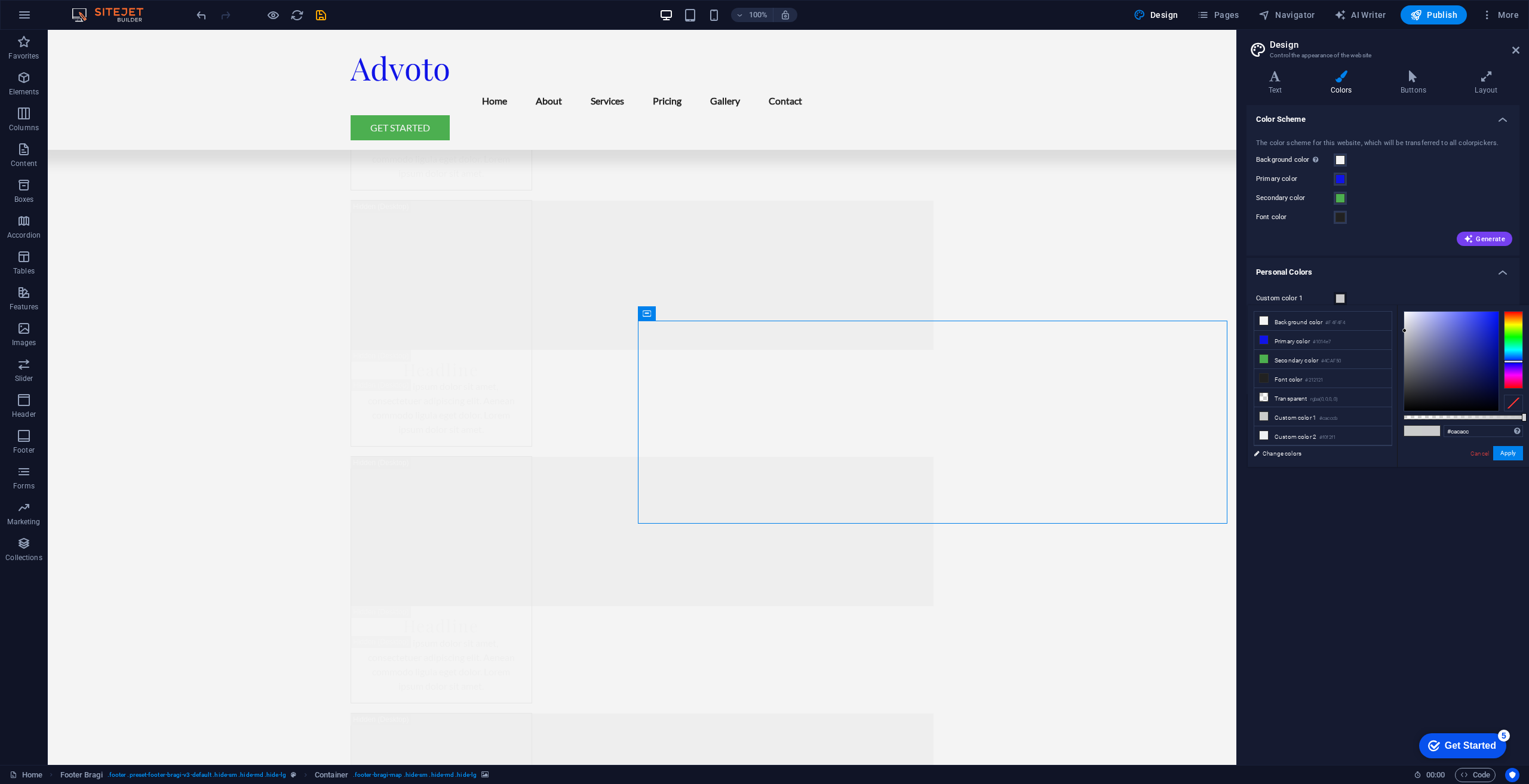
click at [1517, 361] on div at bounding box center [1513, 350] width 19 height 78
click at [1515, 314] on div at bounding box center [1513, 350] width 19 height 78
drag, startPoint x: 1491, startPoint y: 319, endPoint x: 1500, endPoint y: 323, distance: 9.8
click at [1500, 323] on div at bounding box center [1463, 361] width 120 height 100
type input "#e20000"
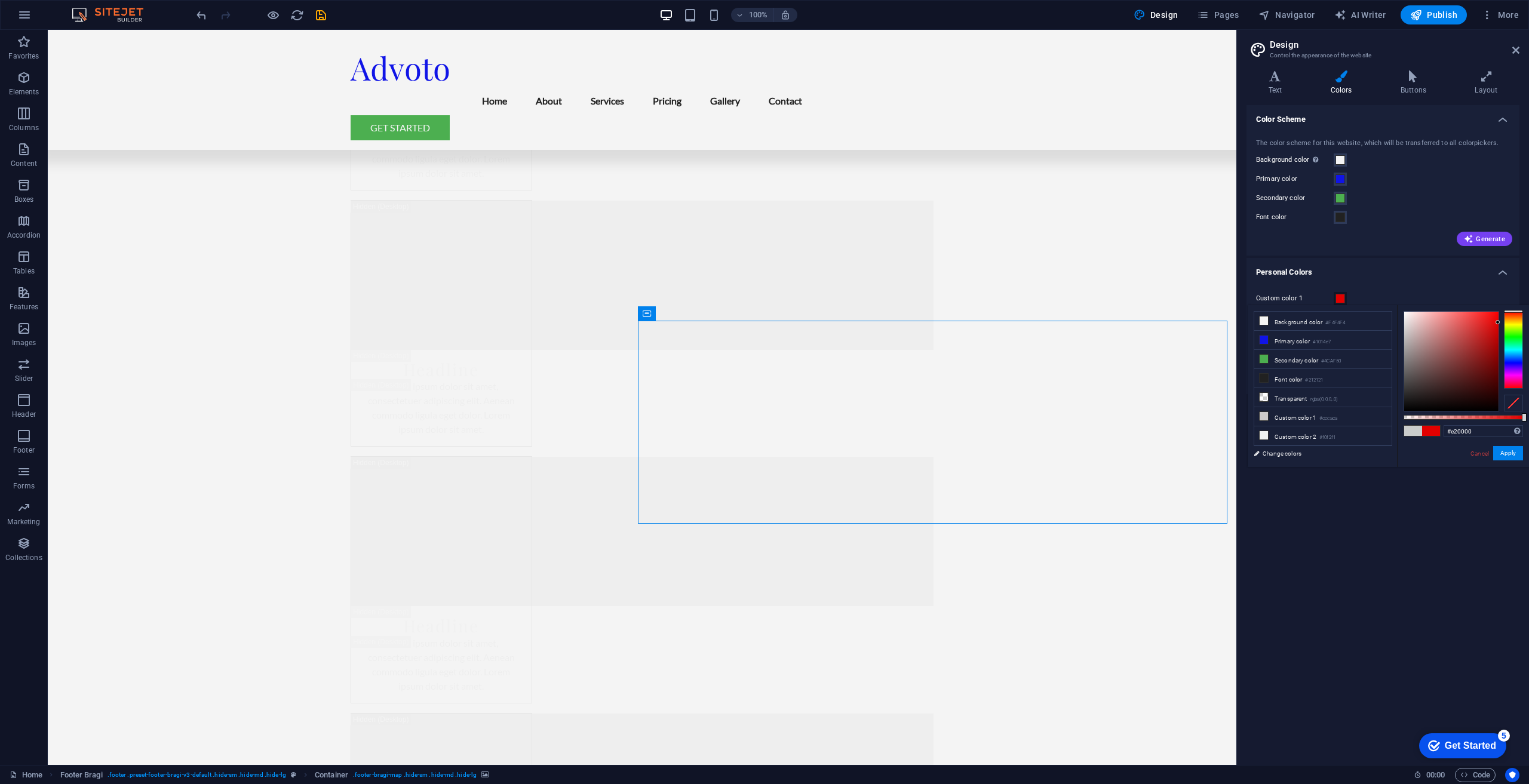
click at [1521, 306] on div "#e20000 Supported formats #0852ed rgb(8, 82, 237) rgba(8, 82, 237, 90%) hsv(221…" at bounding box center [1463, 472] width 132 height 335
click at [1508, 447] on button "Apply" at bounding box center [1508, 452] width 30 height 14
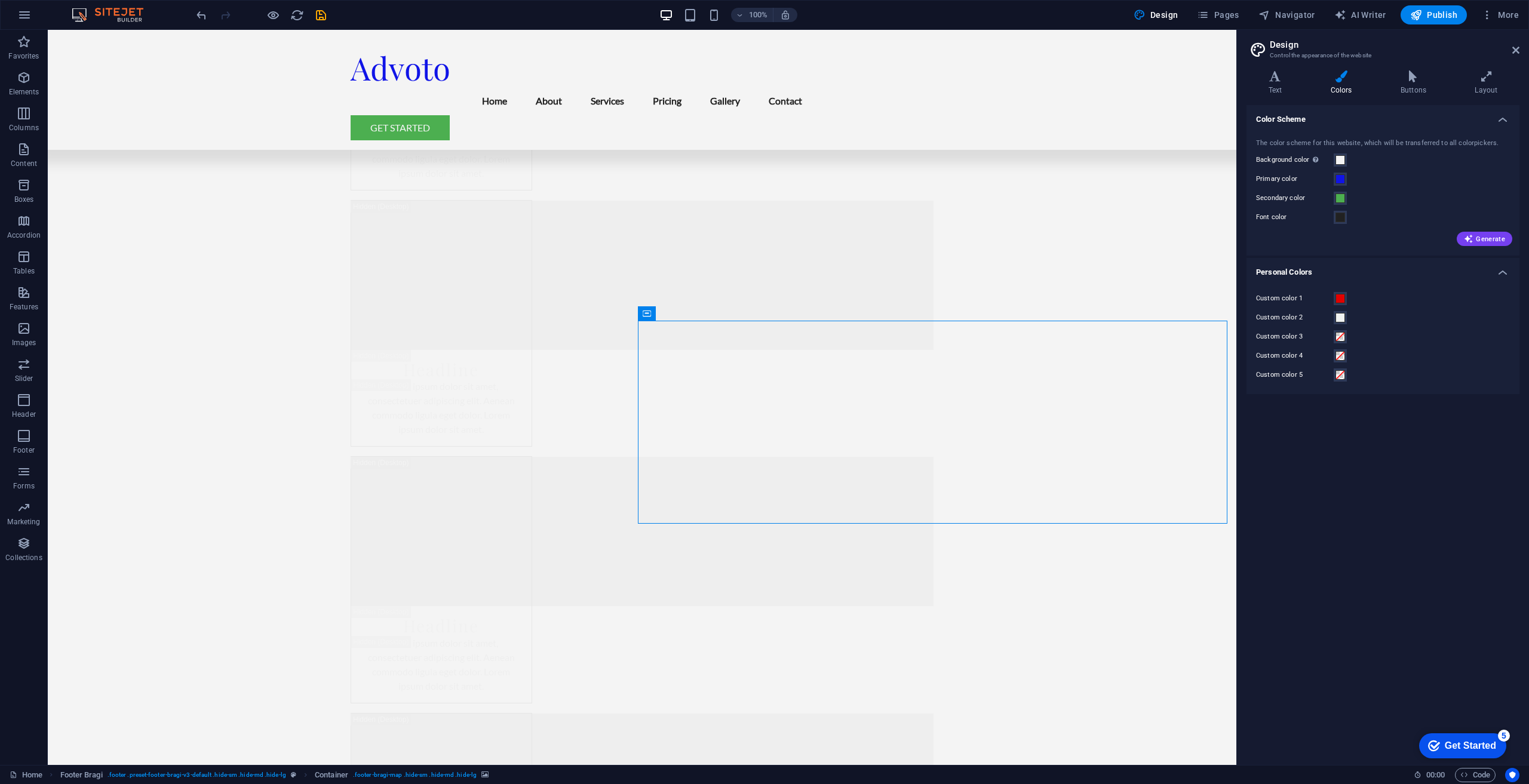
click at [1368, 437] on div "Color Scheme The color scheme for this website, which will be transferred to al…" at bounding box center [1383, 430] width 273 height 650
click at [1342, 320] on span at bounding box center [1340, 318] width 10 height 10
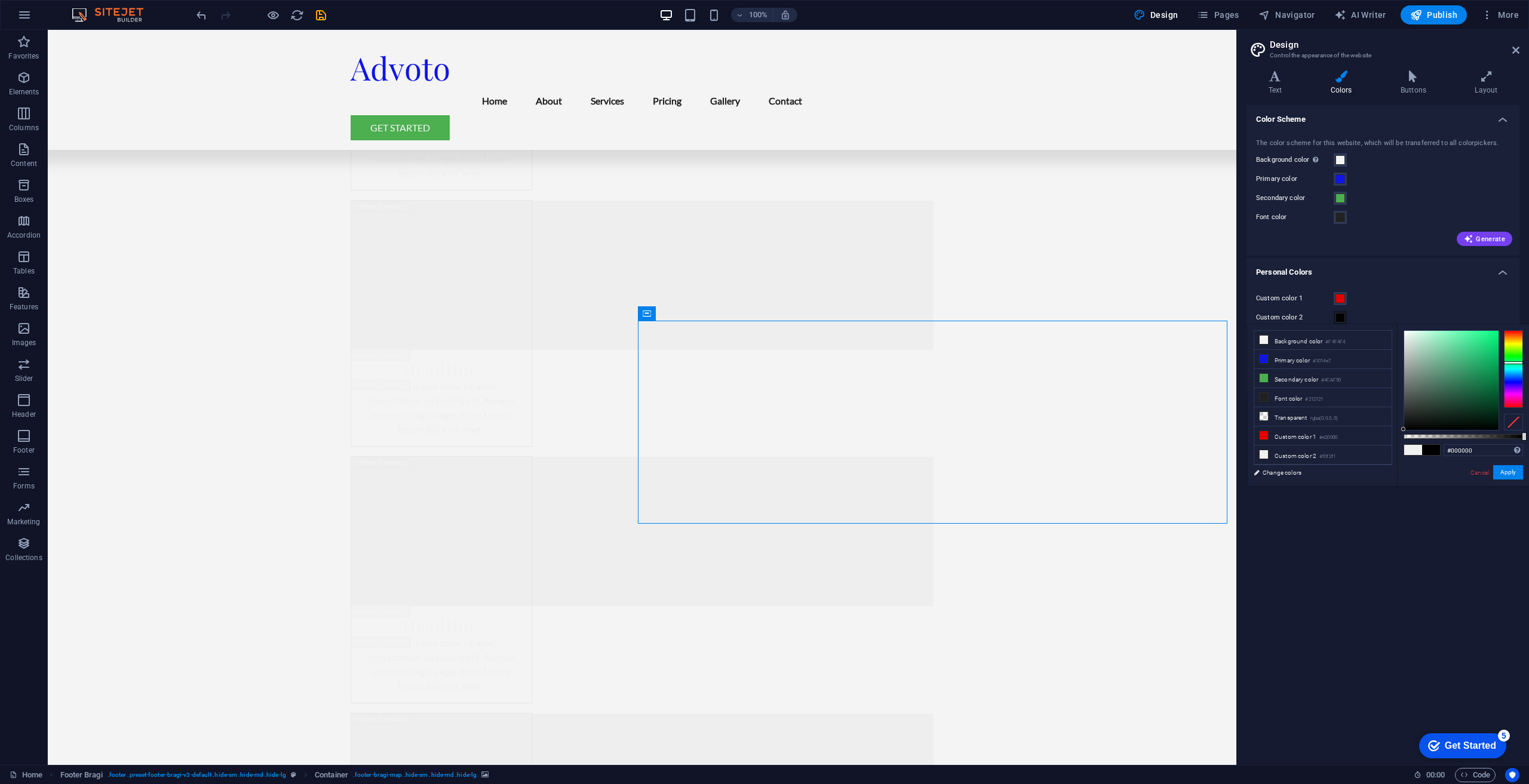
drag, startPoint x: 1407, startPoint y: 344, endPoint x: 1440, endPoint y: 444, distance: 105.3
click at [1392, 458] on div "less Background color #F4F4F4 Primary color #1014e7 Secondary color #4CAF50 Fon…" at bounding box center [1388, 405] width 281 height 162
type input "#000000"
click at [1508, 474] on button "Apply" at bounding box center [1508, 472] width 30 height 14
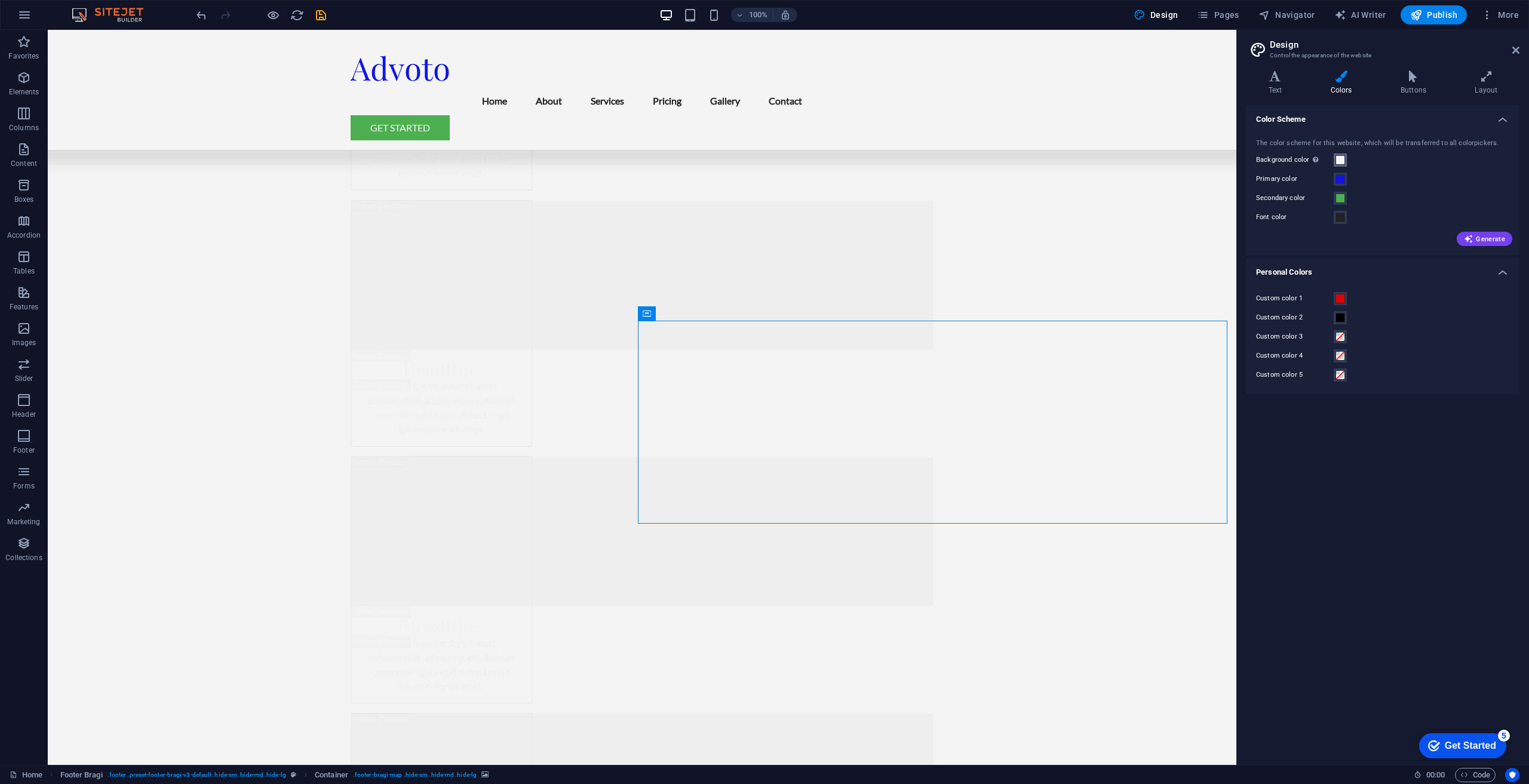
click at [1338, 157] on span at bounding box center [1340, 160] width 10 height 10
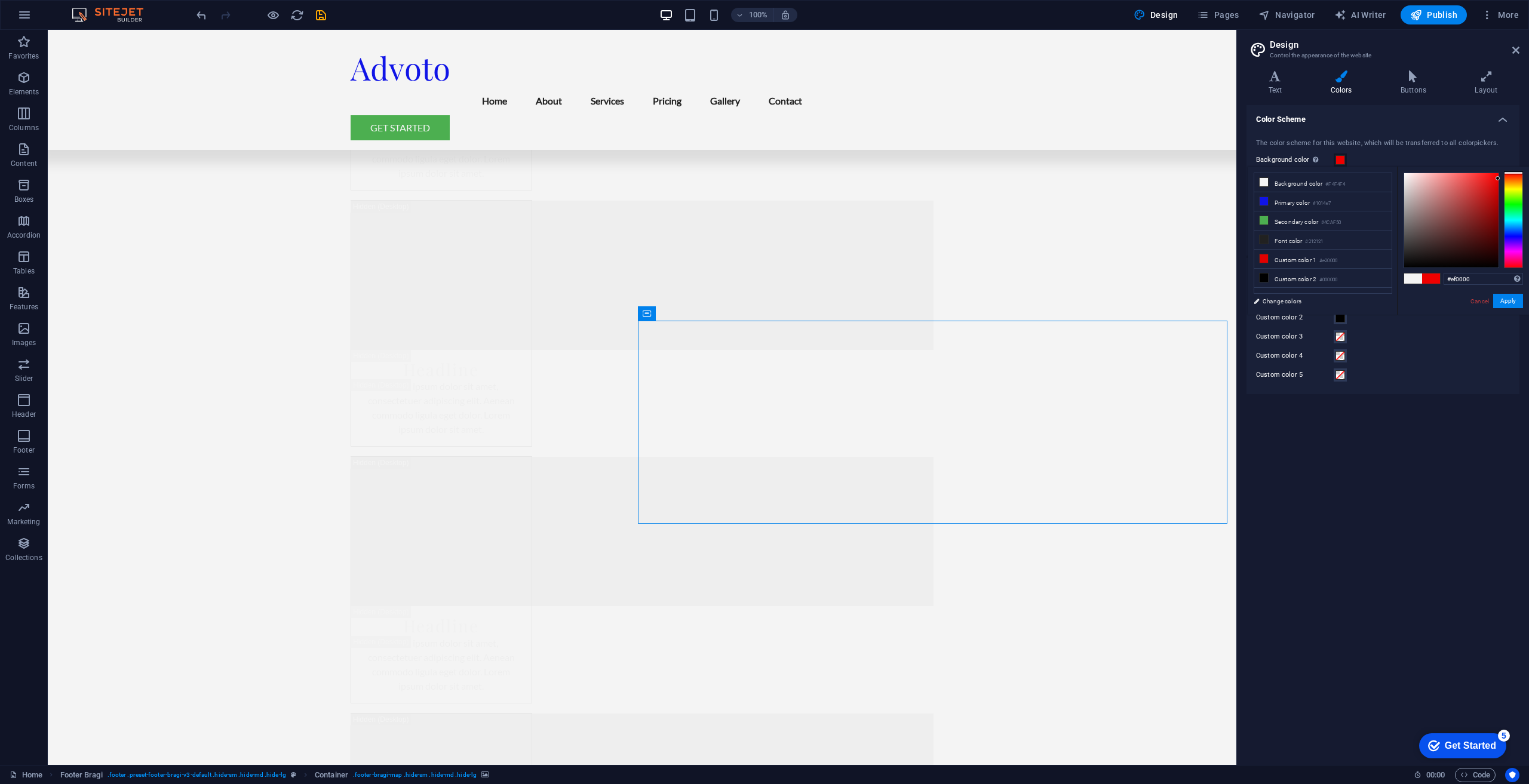
drag, startPoint x: 1494, startPoint y: 182, endPoint x: 1502, endPoint y: 178, distance: 8.9
click at [1502, 178] on div at bounding box center [1463, 220] width 120 height 96
drag, startPoint x: 1498, startPoint y: 177, endPoint x: 1474, endPoint y: 200, distance: 33.2
click at [1474, 200] on div at bounding box center [1474, 199] width 4 height 4
click at [1515, 303] on button "Apply" at bounding box center [1508, 301] width 30 height 14
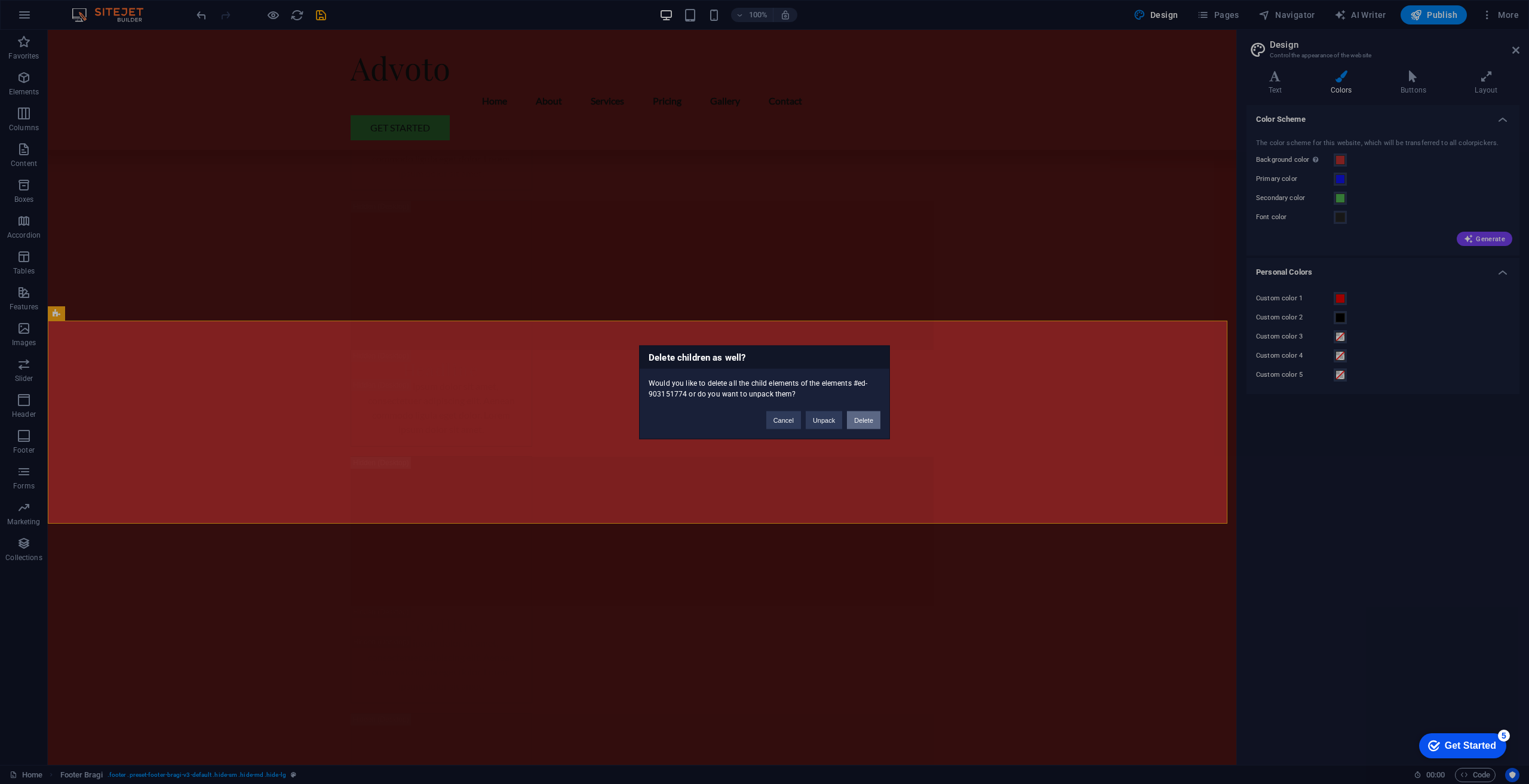
click at [864, 418] on button "Delete" at bounding box center [864, 420] width 34 height 18
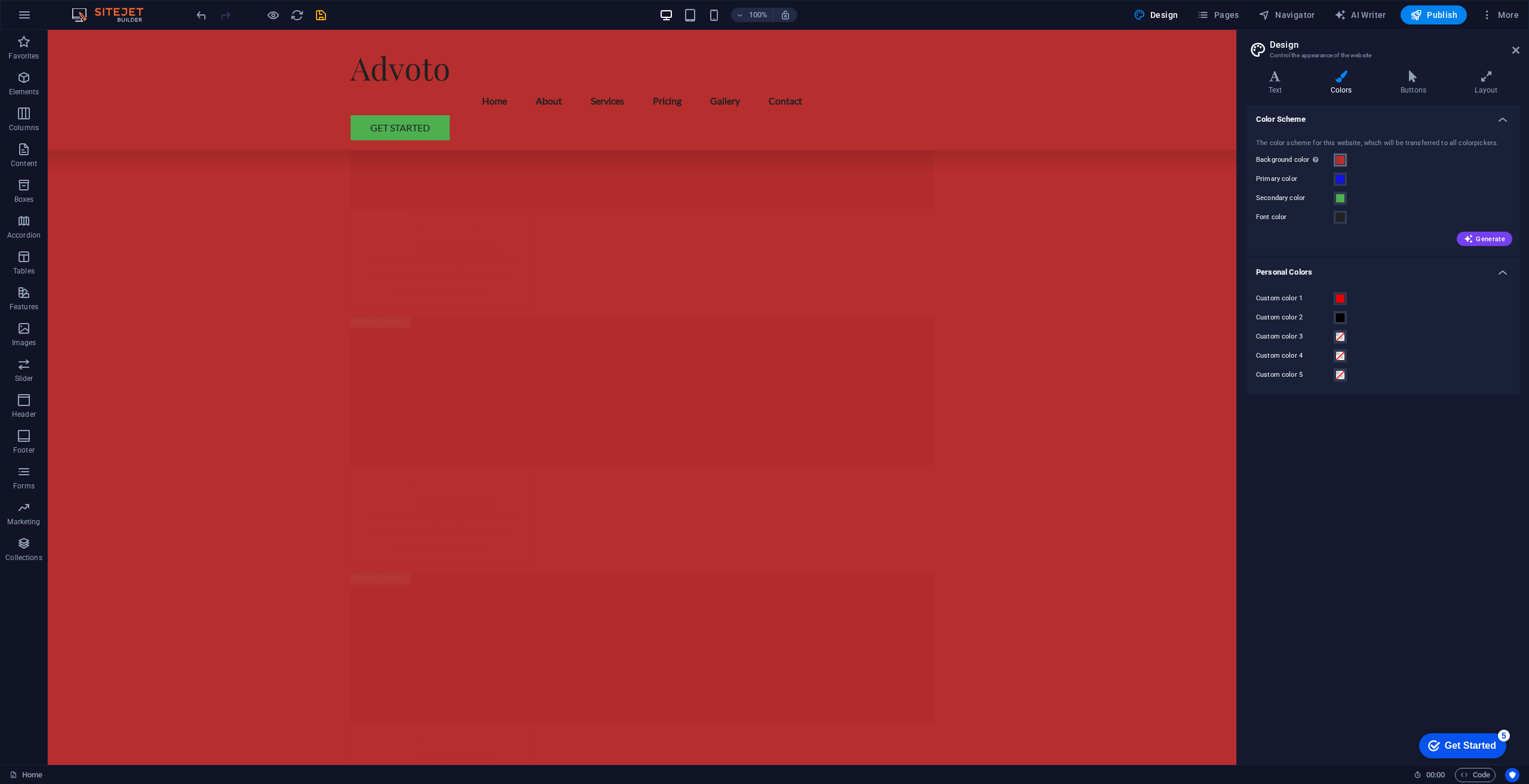
click at [1340, 159] on span at bounding box center [1340, 160] width 10 height 10
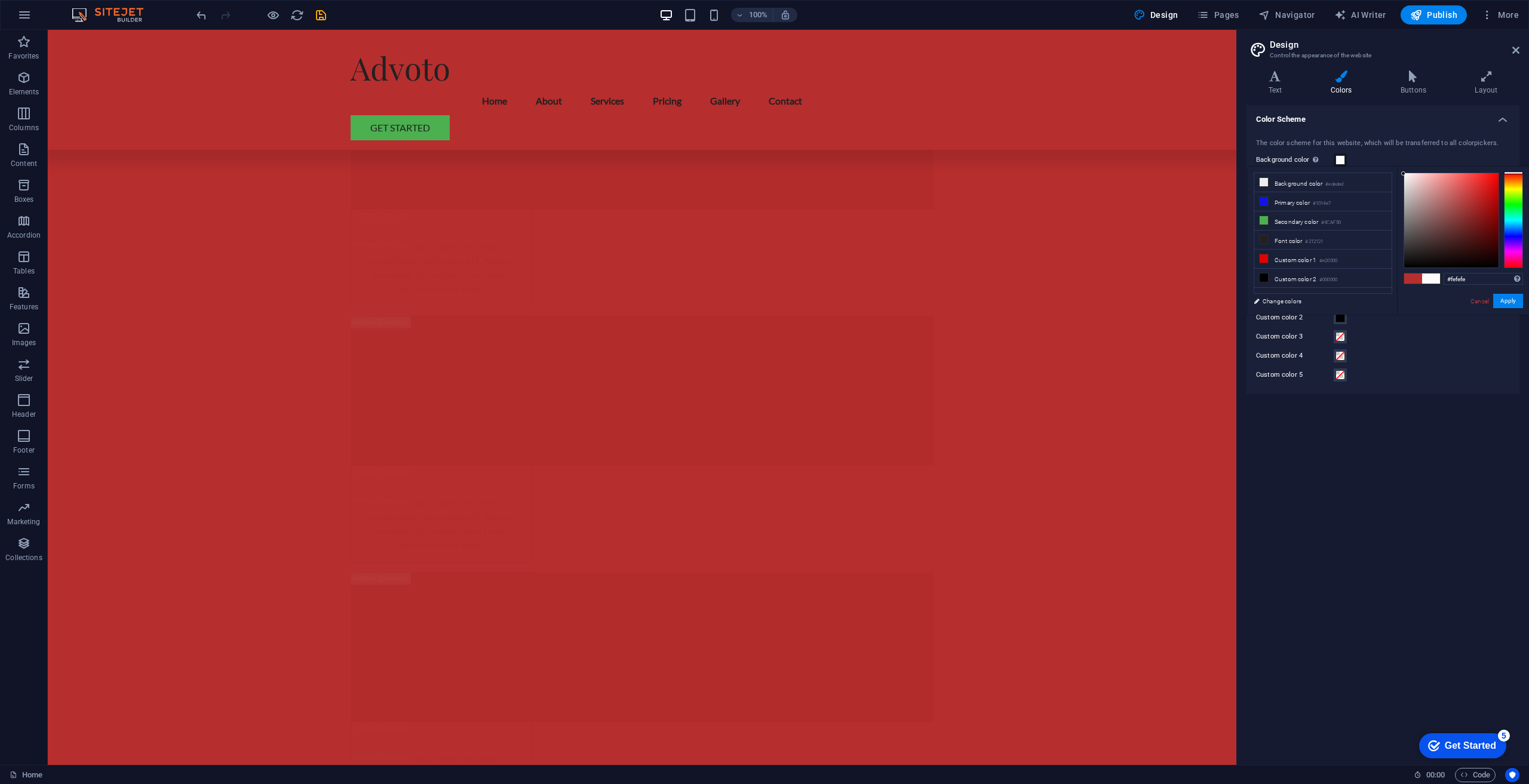
type input "#ffffff"
drag, startPoint x: 1414, startPoint y: 186, endPoint x: 1399, endPoint y: 170, distance: 21.9
click at [1399, 170] on div "#ffffff Supported formats #0852ed rgb(8, 82, 237) rgba(8, 82, 237, 90%) hsv(221…" at bounding box center [1463, 327] width 132 height 321
click at [1511, 299] on button "Apply" at bounding box center [1508, 301] width 30 height 14
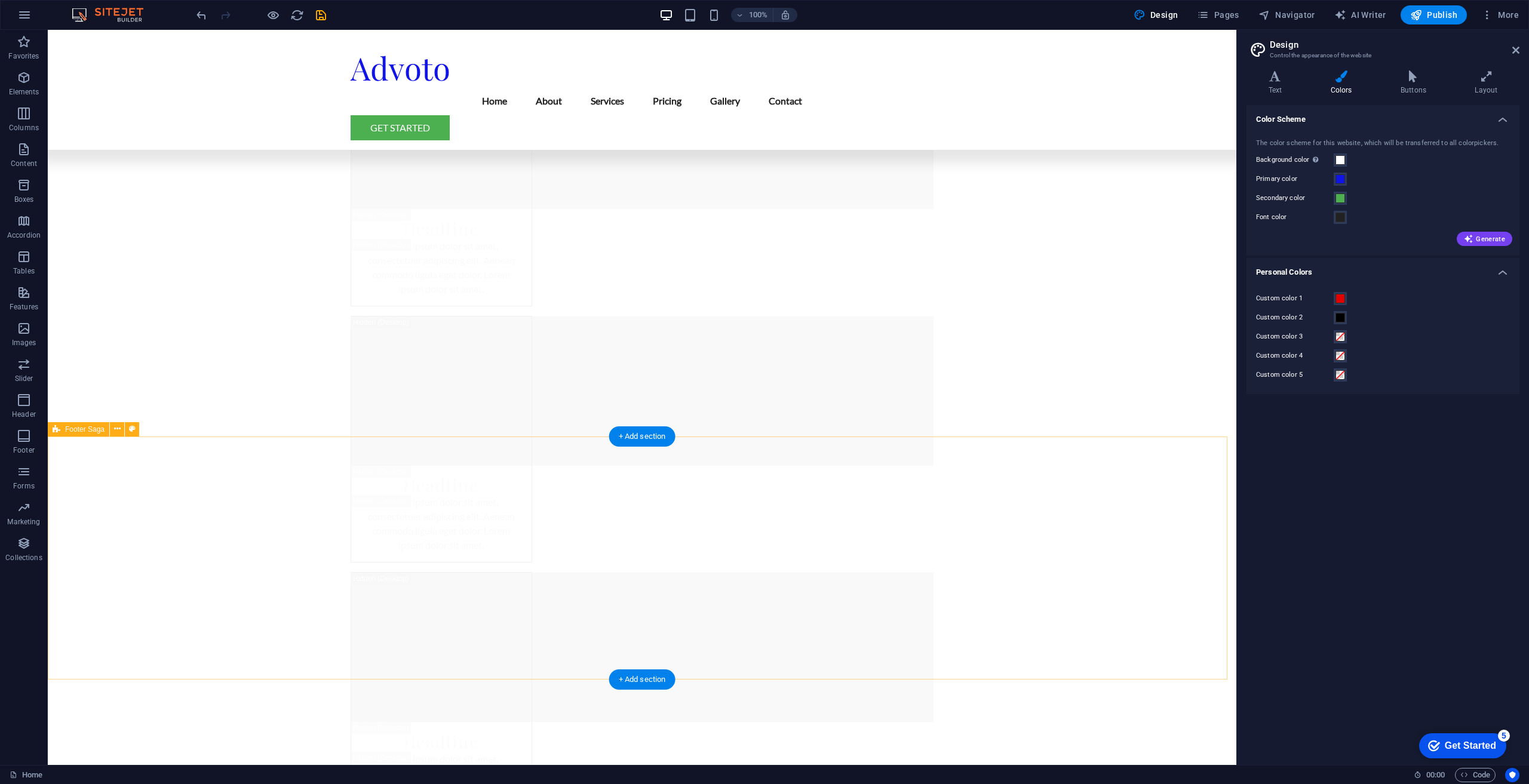
drag, startPoint x: 585, startPoint y: 535, endPoint x: 489, endPoint y: 523, distance: 96.7
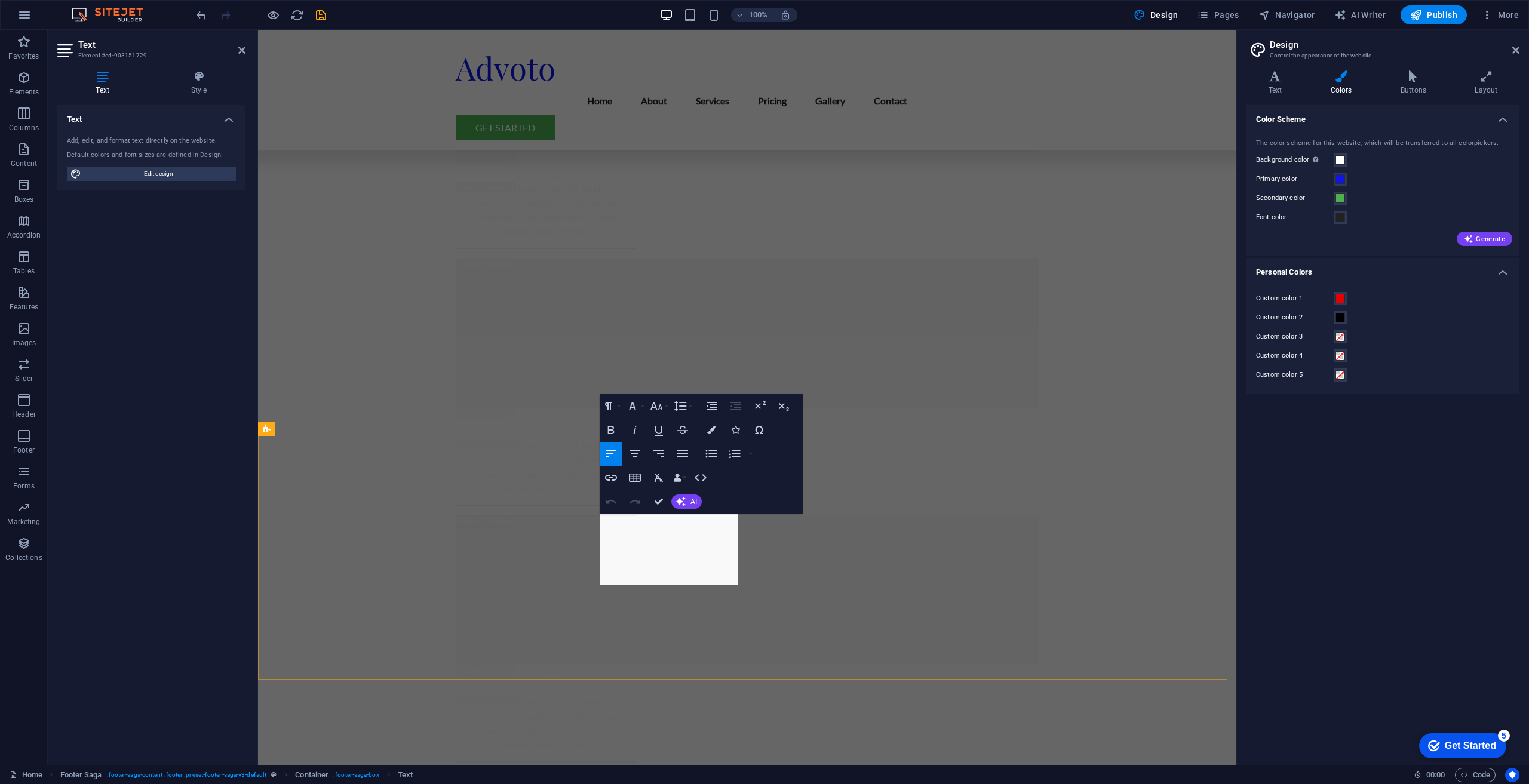
drag, startPoint x: 693, startPoint y: 535, endPoint x: 596, endPoint y: 526, distance: 97.4
select select "footer"
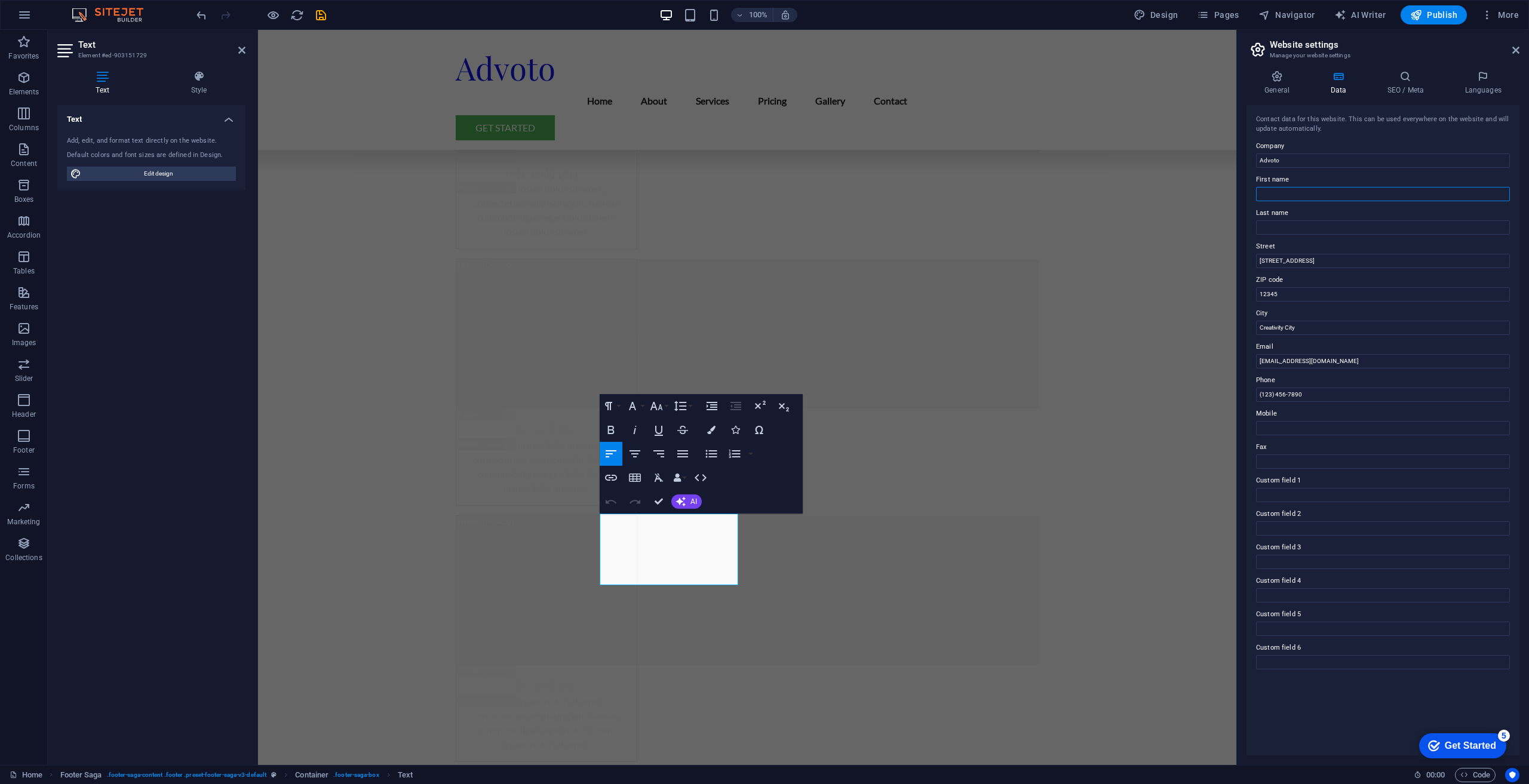
click at [1297, 194] on input "First name" at bounding box center [1383, 193] width 254 height 14
type input "[PERSON_NAME]"
type input "Killeen"
click at [1298, 192] on input "[PERSON_NAME]" at bounding box center [1383, 193] width 254 height 14
type input "[PERSON_NAME]"
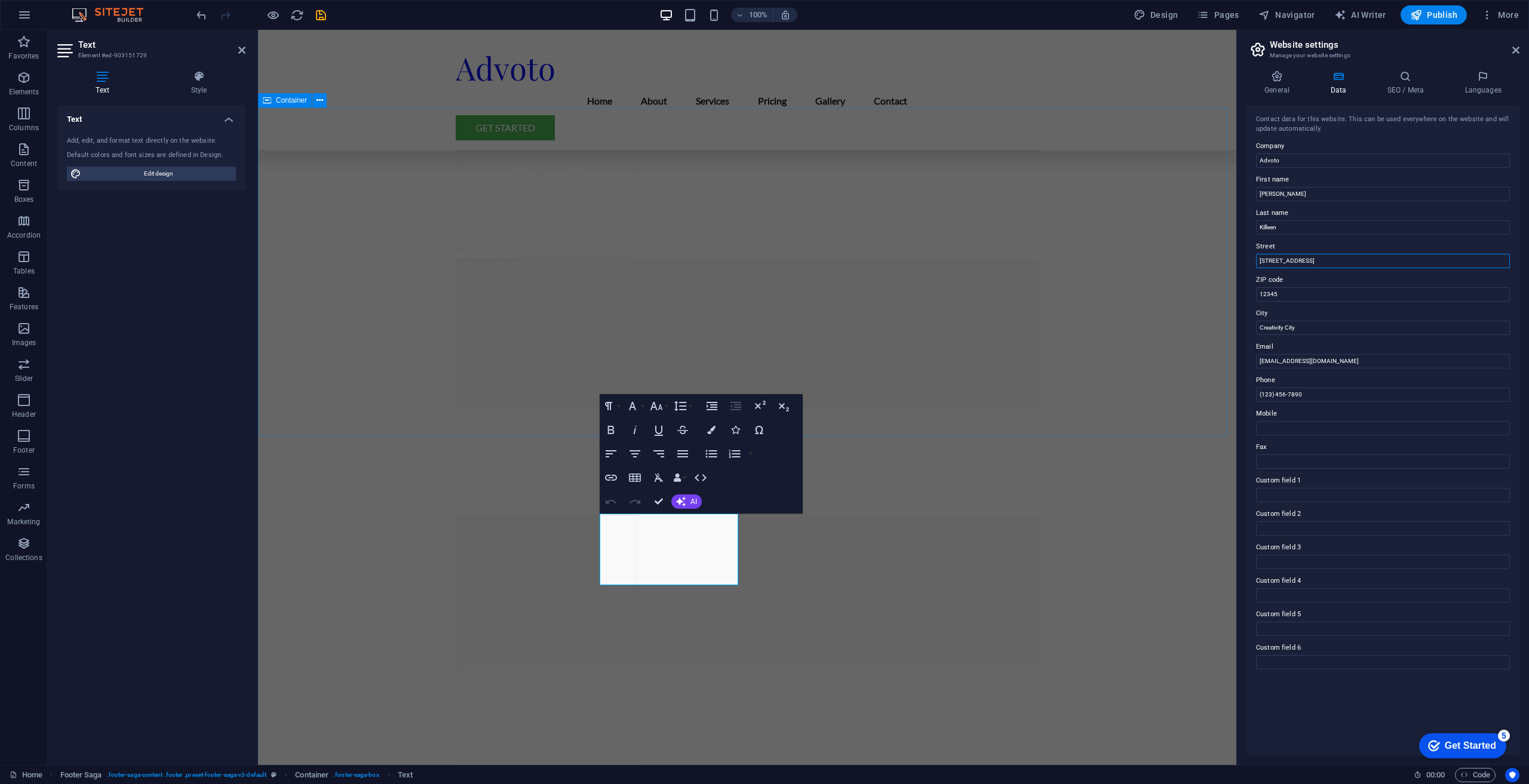
drag, startPoint x: 1582, startPoint y: 291, endPoint x: 1225, endPoint y: 262, distance: 358.2
click at [1348, 262] on input "123 Marketing Lane" at bounding box center [1383, 260] width 254 height 14
click at [1348, 262] on input "123 Marketing Lane" at bounding box center [1383, 260] width 254 height 14
type input "1"
click at [1302, 295] on input "12345" at bounding box center [1383, 294] width 254 height 14
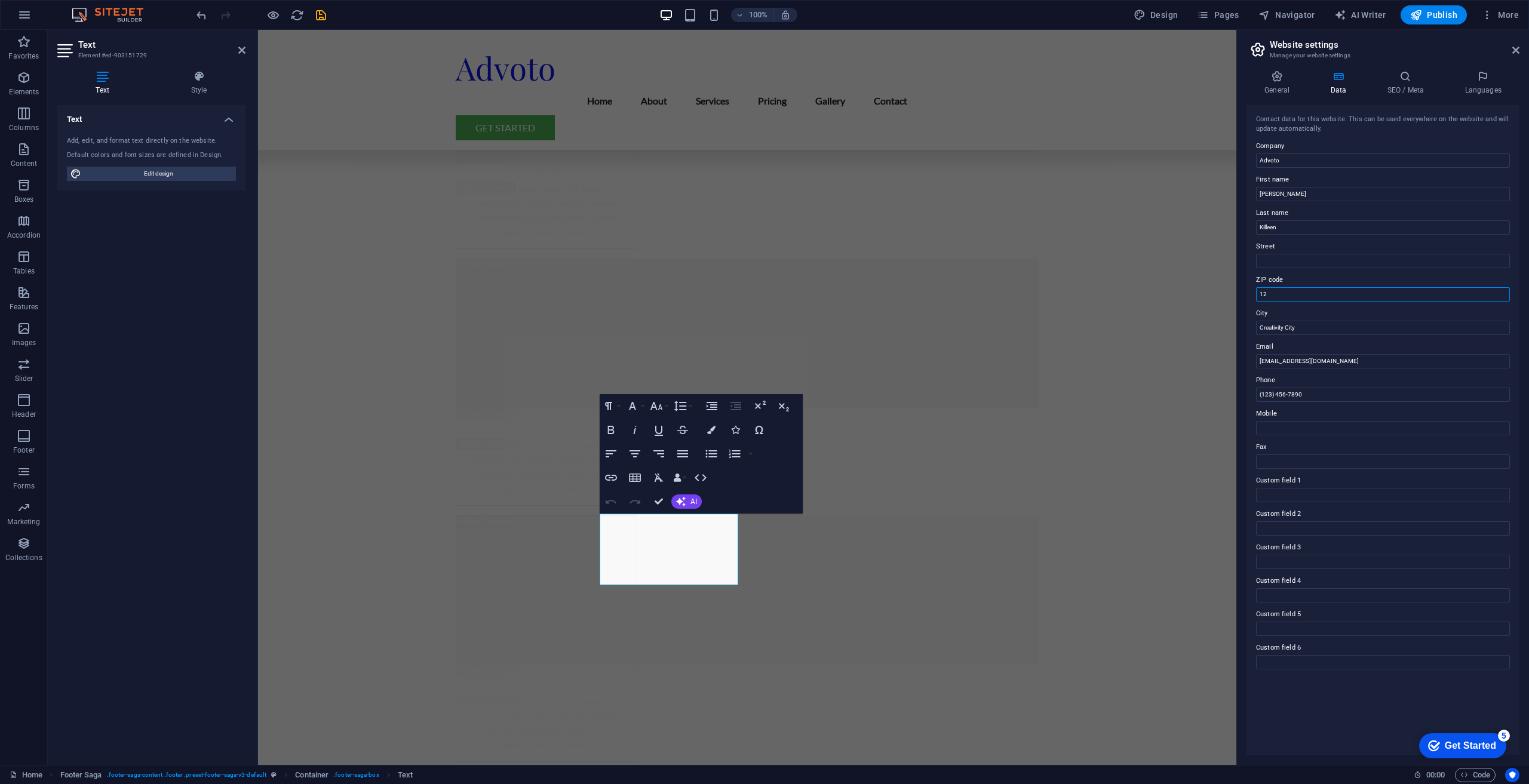
type input "1"
type input "48324"
click at [1307, 327] on input "Creativity City" at bounding box center [1383, 327] width 254 height 14
type input "C"
type input "[GEOGRAPHIC_DATA]"
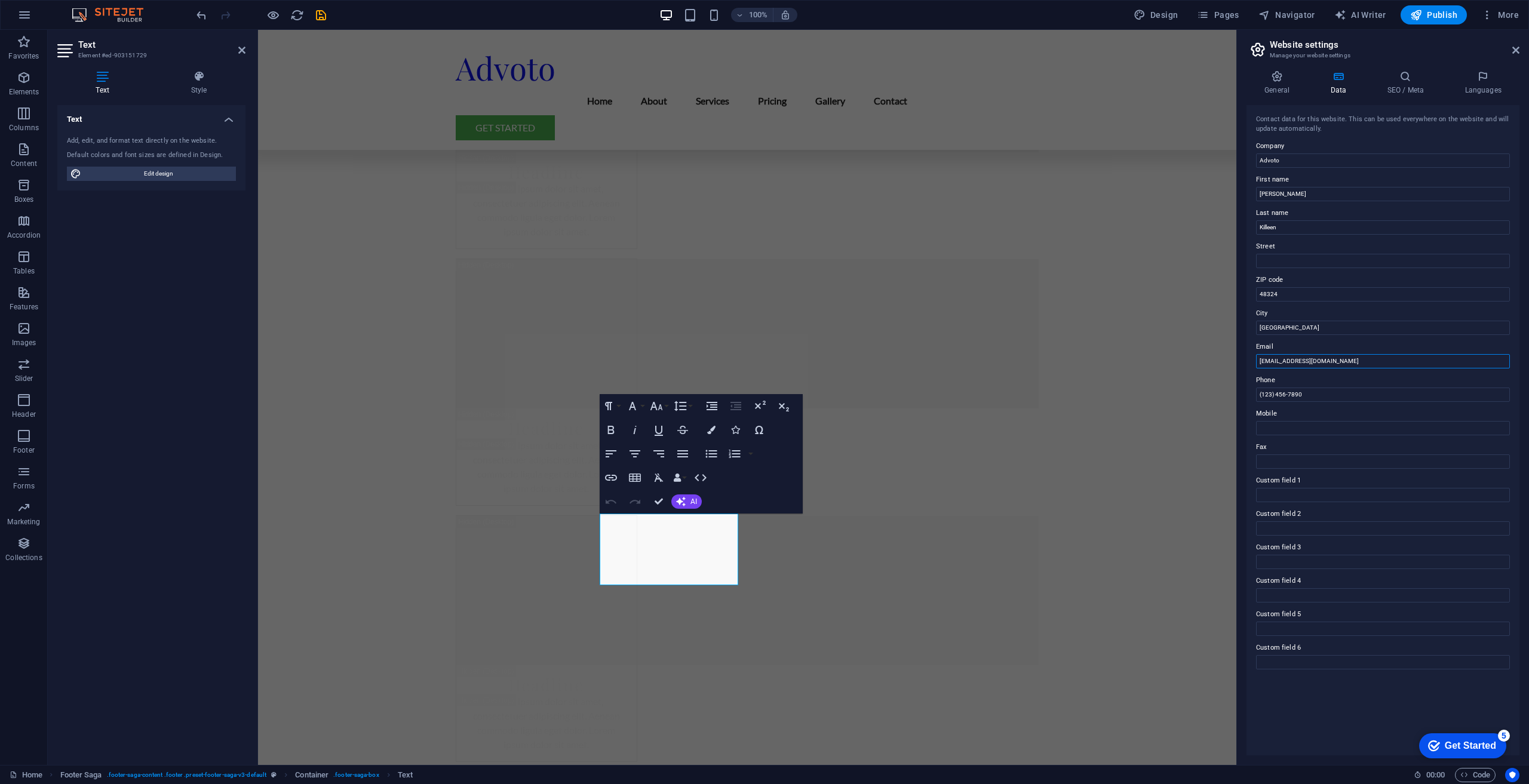
click at [1334, 362] on input "info@advoto.com" at bounding box center [1383, 361] width 254 height 14
type input "i"
type input "[EMAIL_ADDRESS][DOMAIN_NAME]"
click at [1309, 386] on label "Phone" at bounding box center [1383, 380] width 254 height 14
click at [1309, 388] on input "(123) 456-7890" at bounding box center [1383, 394] width 254 height 14
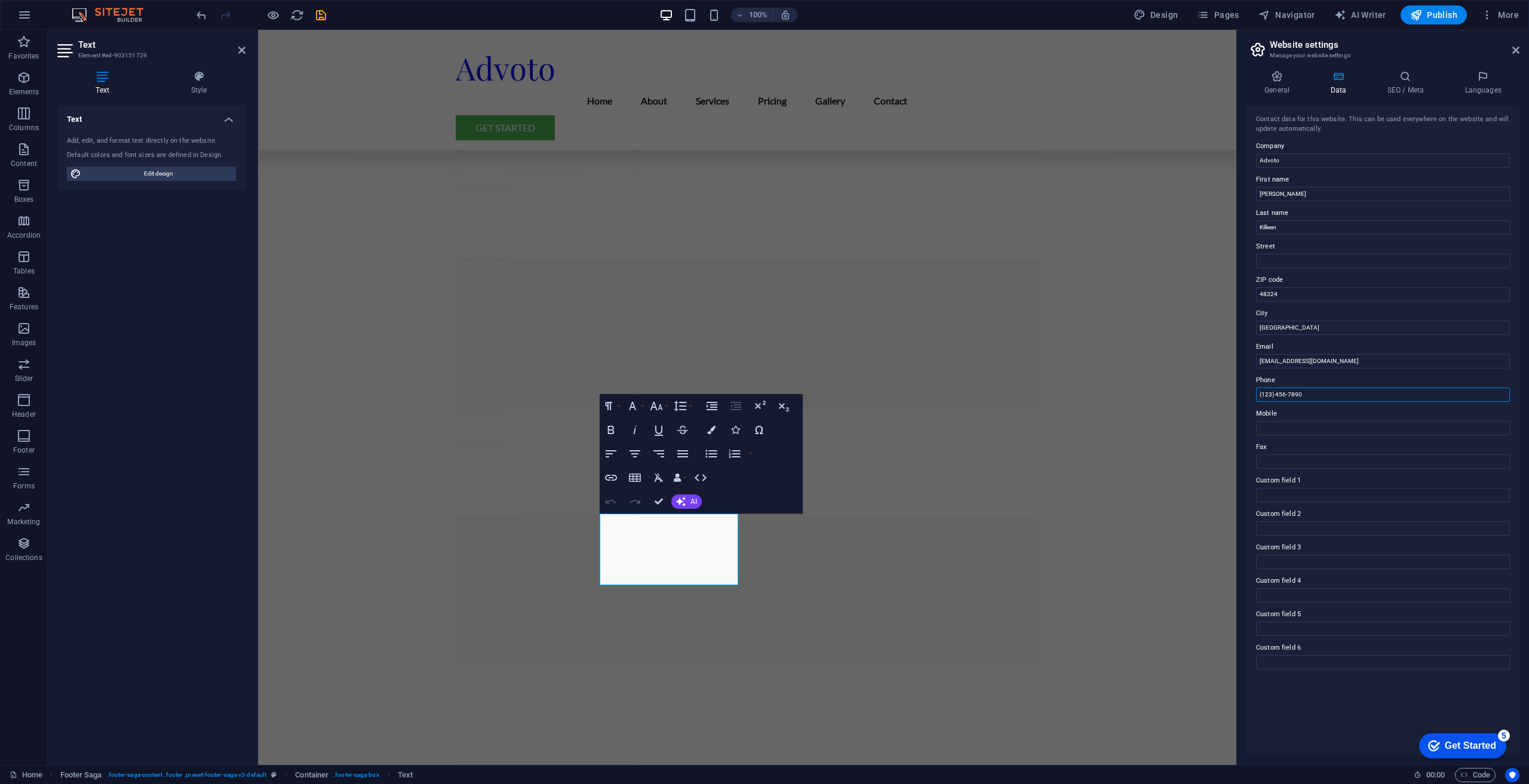
click at [1312, 391] on input "(123) 456-7890" at bounding box center [1383, 394] width 254 height 14
type input "[PHONE_NUMBER]"
click at [1348, 408] on label "Mobile" at bounding box center [1383, 414] width 254 height 14
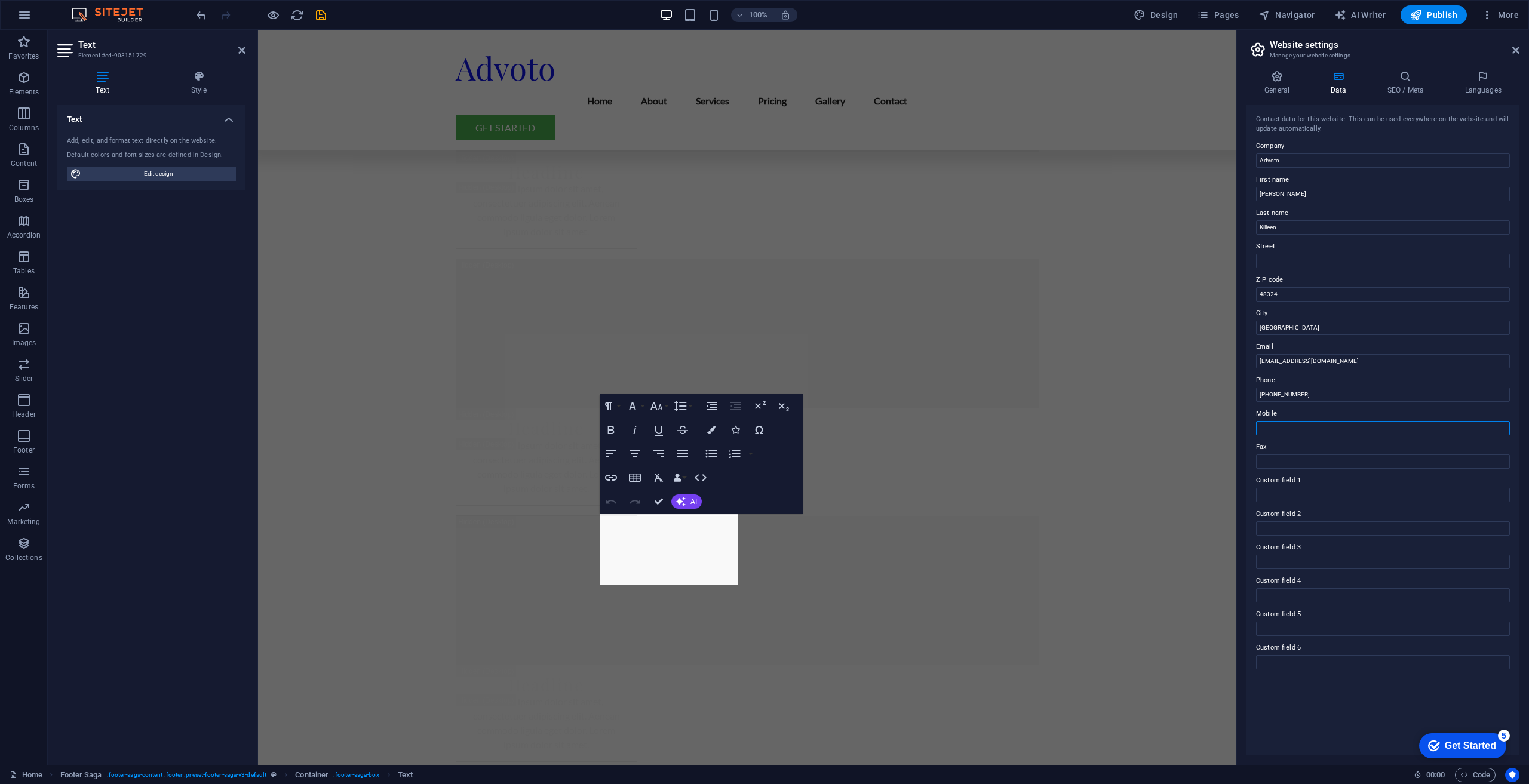
click at [1348, 421] on input "Mobile" at bounding box center [1383, 428] width 254 height 14
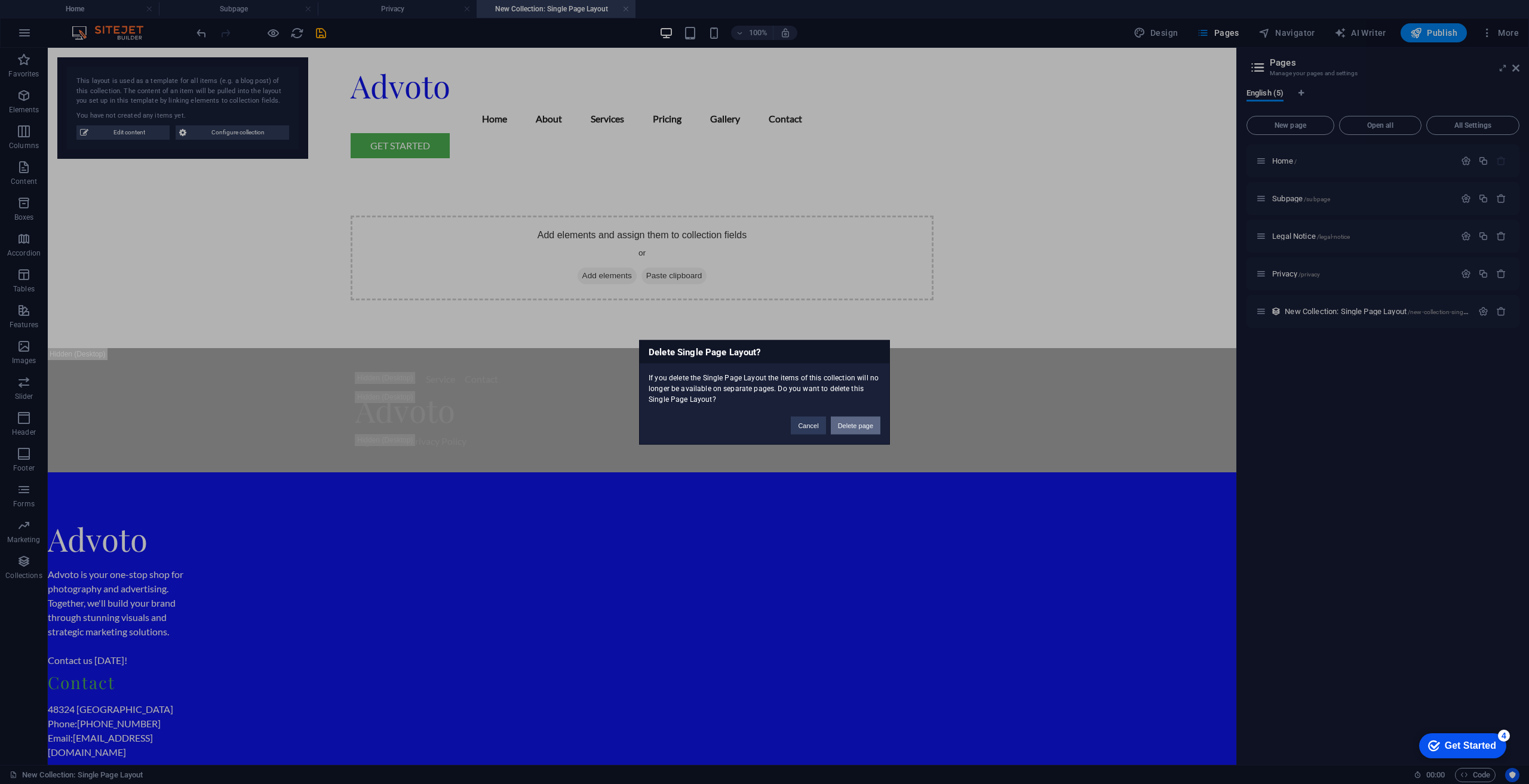
click at [853, 427] on button "Delete page" at bounding box center [855, 425] width 49 height 18
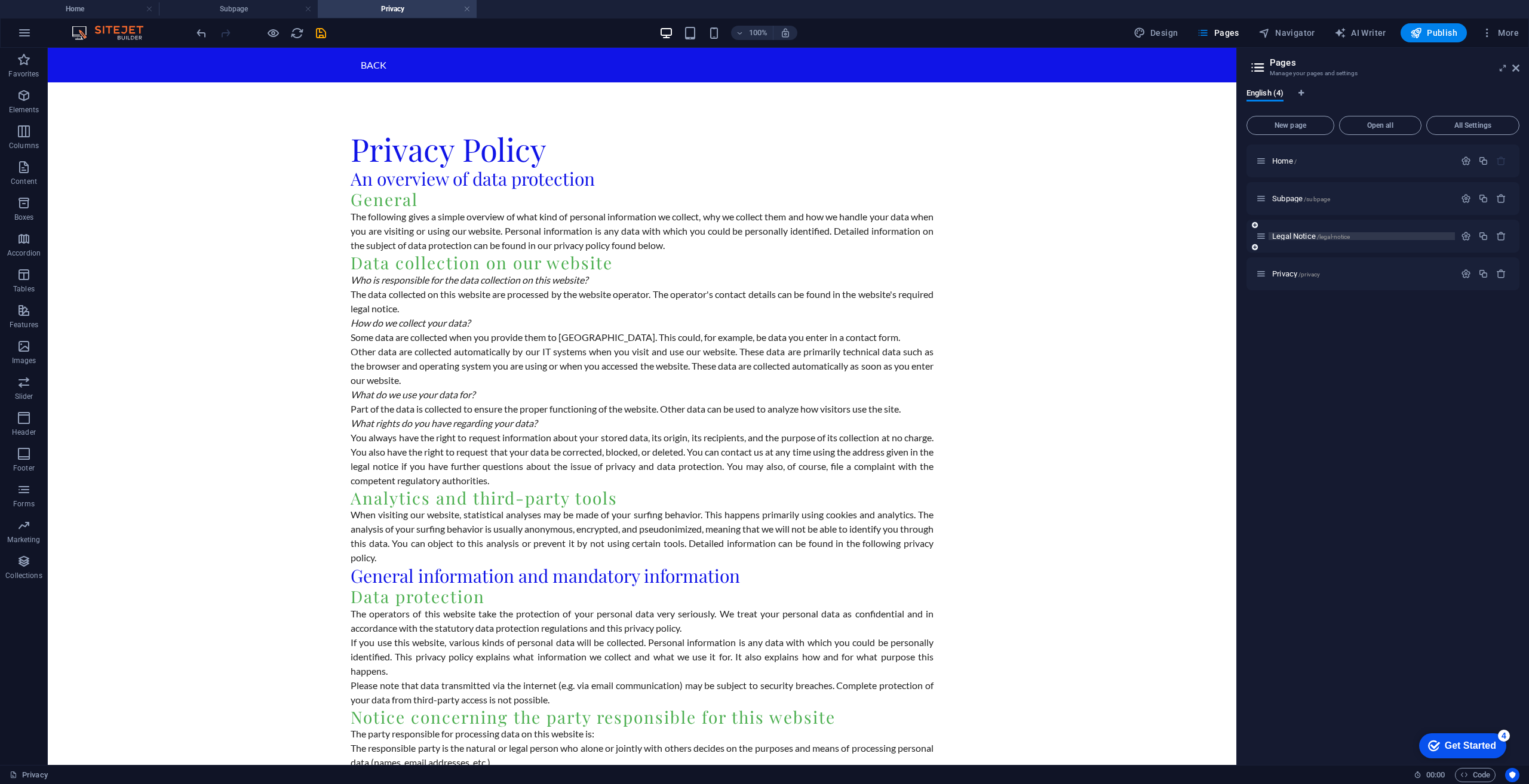
click at [1335, 237] on span "/legal-notice" at bounding box center [1333, 237] width 34 height 7
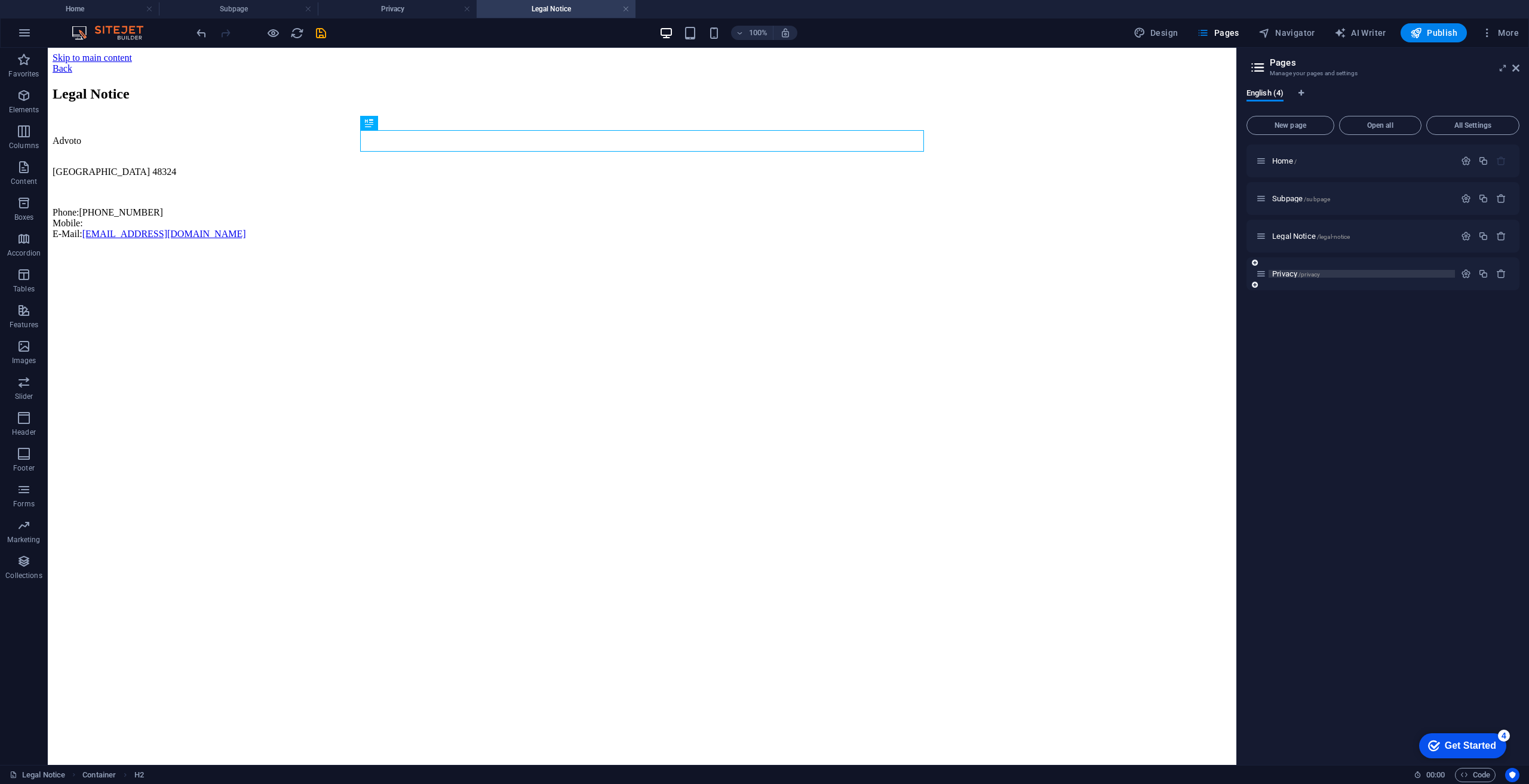
click at [1304, 271] on span "/privacy" at bounding box center [1309, 275] width 21 height 7
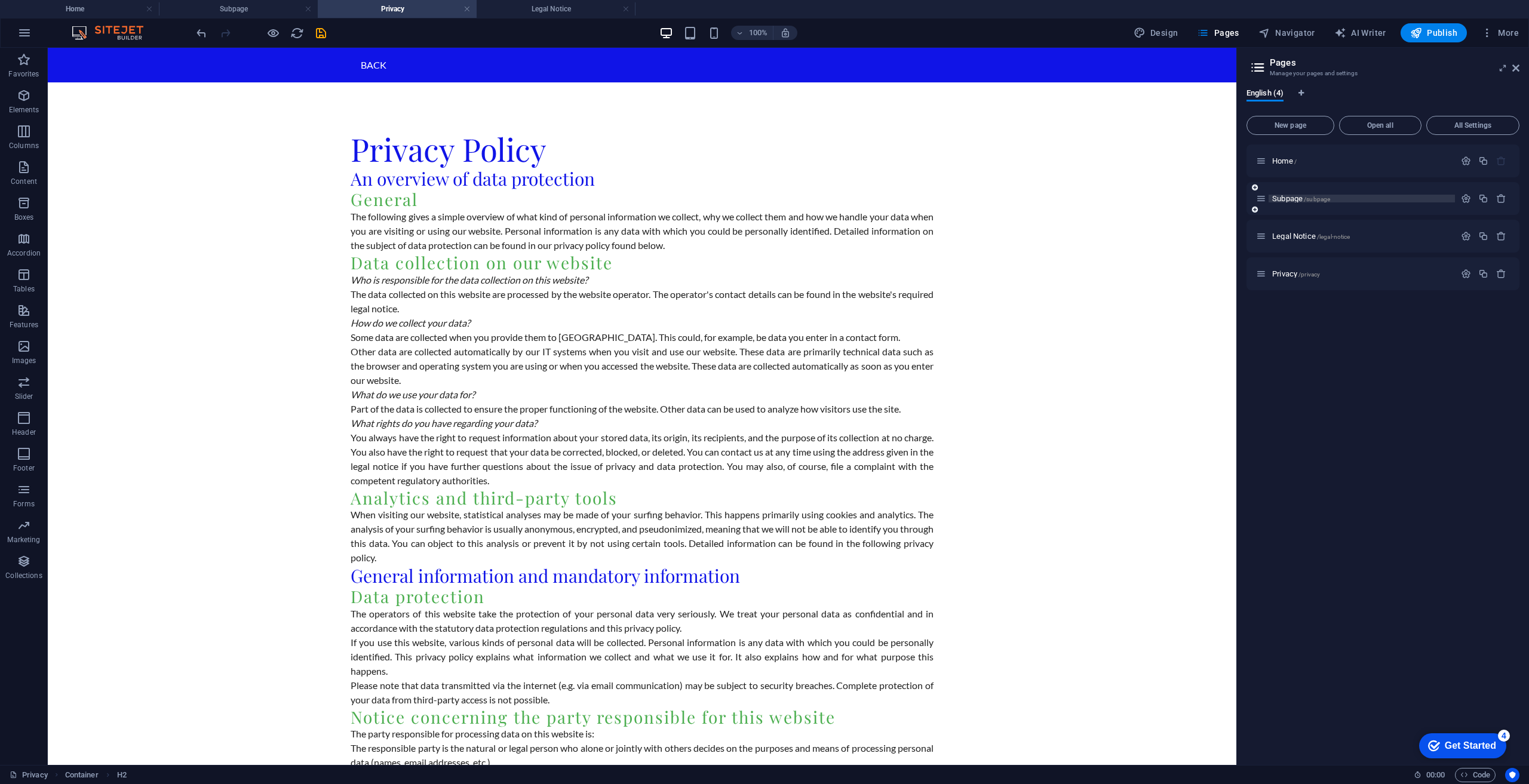
click at [1281, 198] on span "Subpage /subpage" at bounding box center [1301, 198] width 58 height 9
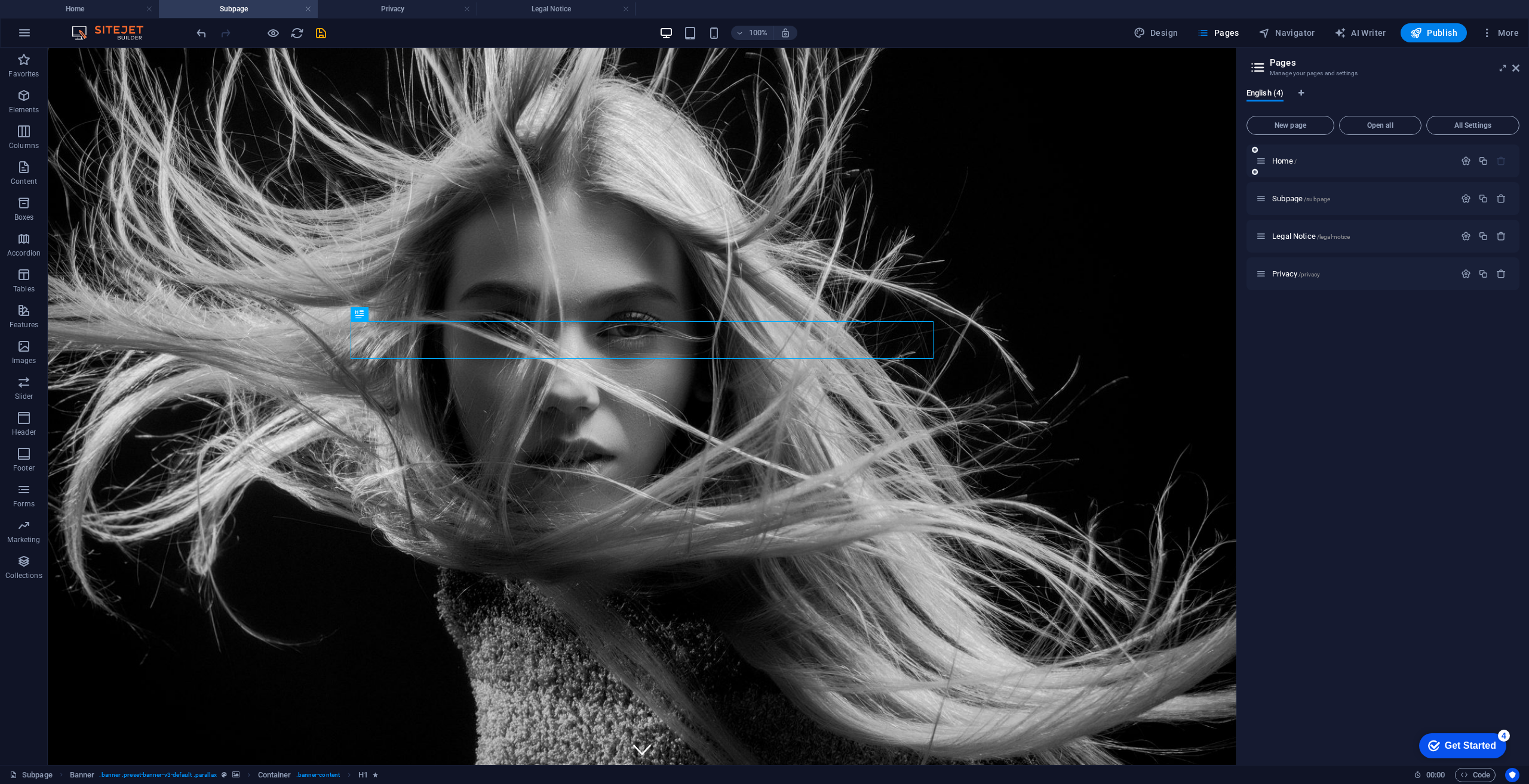
click at [1360, 157] on div "Home /" at bounding box center [1355, 161] width 199 height 14
click at [1360, 159] on p "Home /" at bounding box center [1361, 161] width 179 height 8
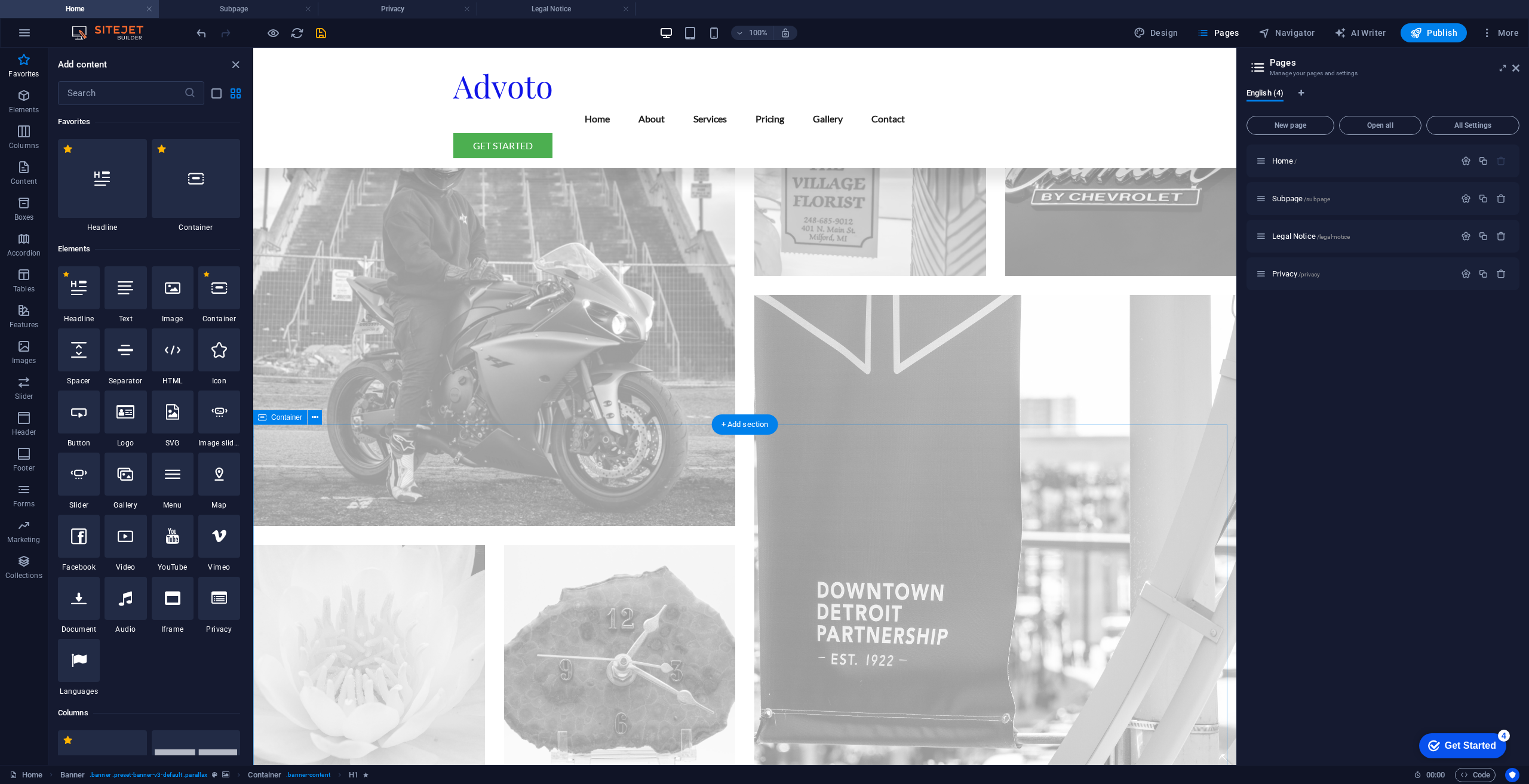
scroll to position [1970, 0]
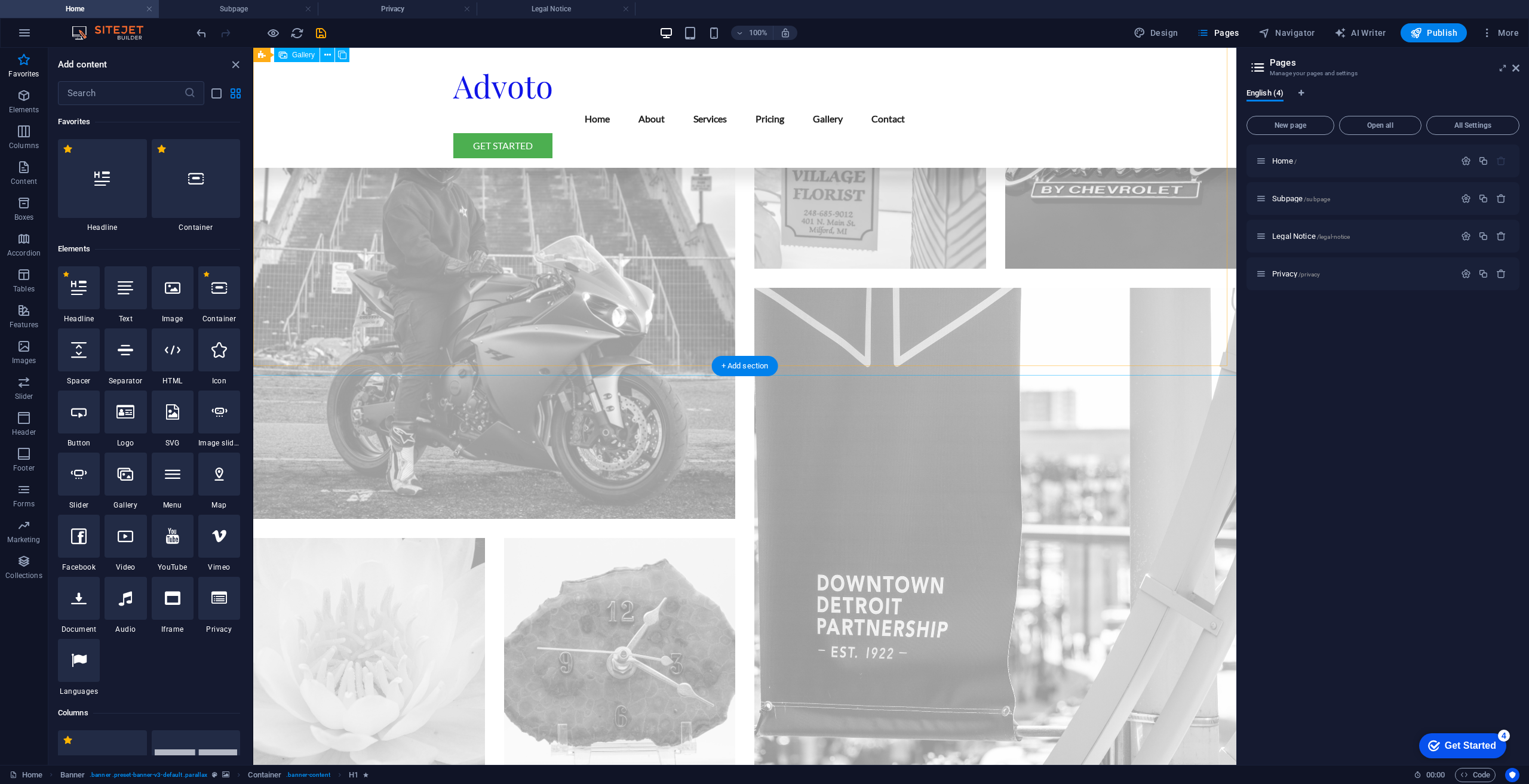
click at [916, 273] on div at bounding box center [745, 653] width 1002 height 1252
click at [866, 233] on div at bounding box center [745, 653] width 1002 height 1252
select select "%"
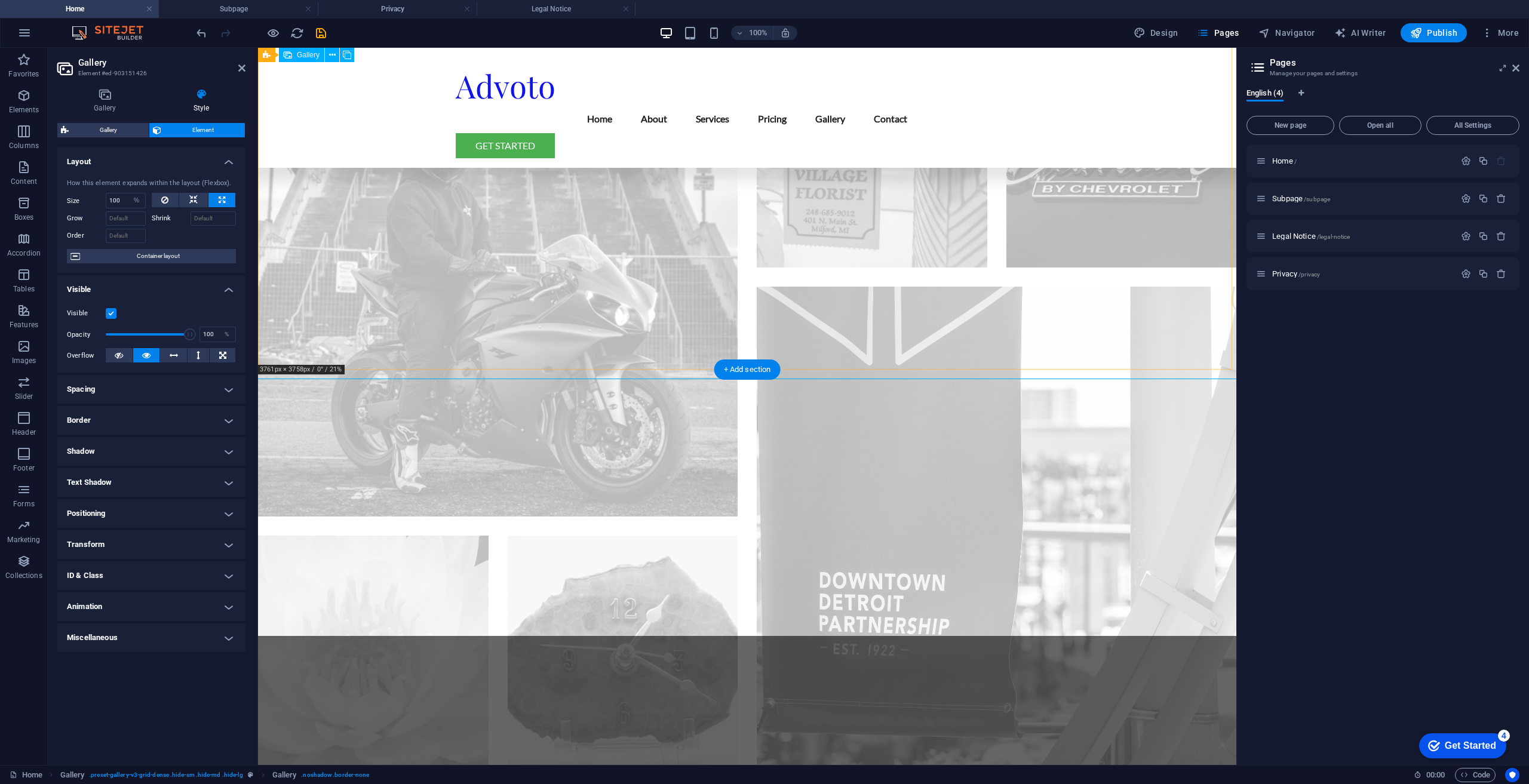
scroll to position [1966, 0]
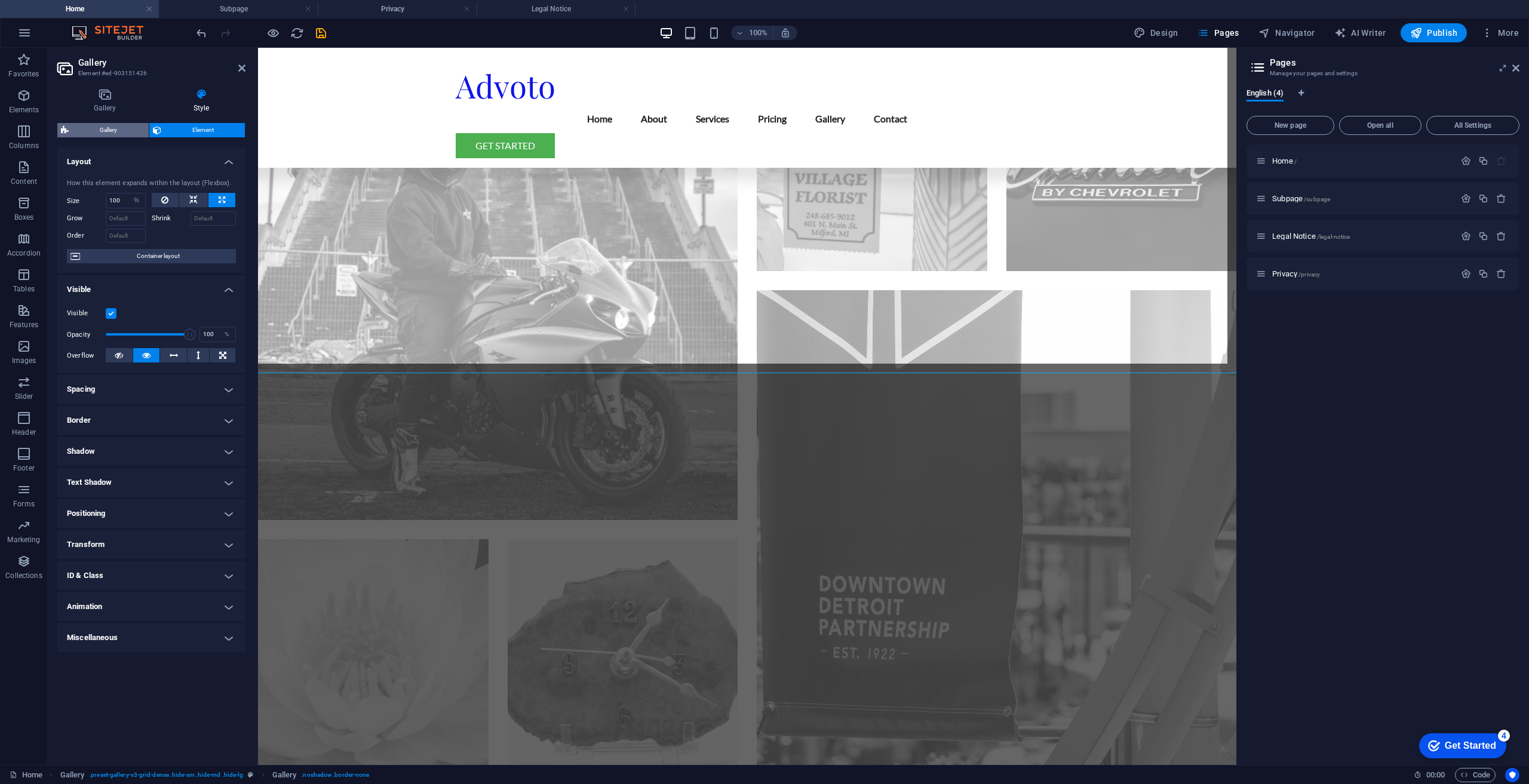
click at [97, 131] on span "Gallery" at bounding box center [109, 130] width 73 height 14
select select "rem"
select select "preset-gallery-v3-grid-dense"
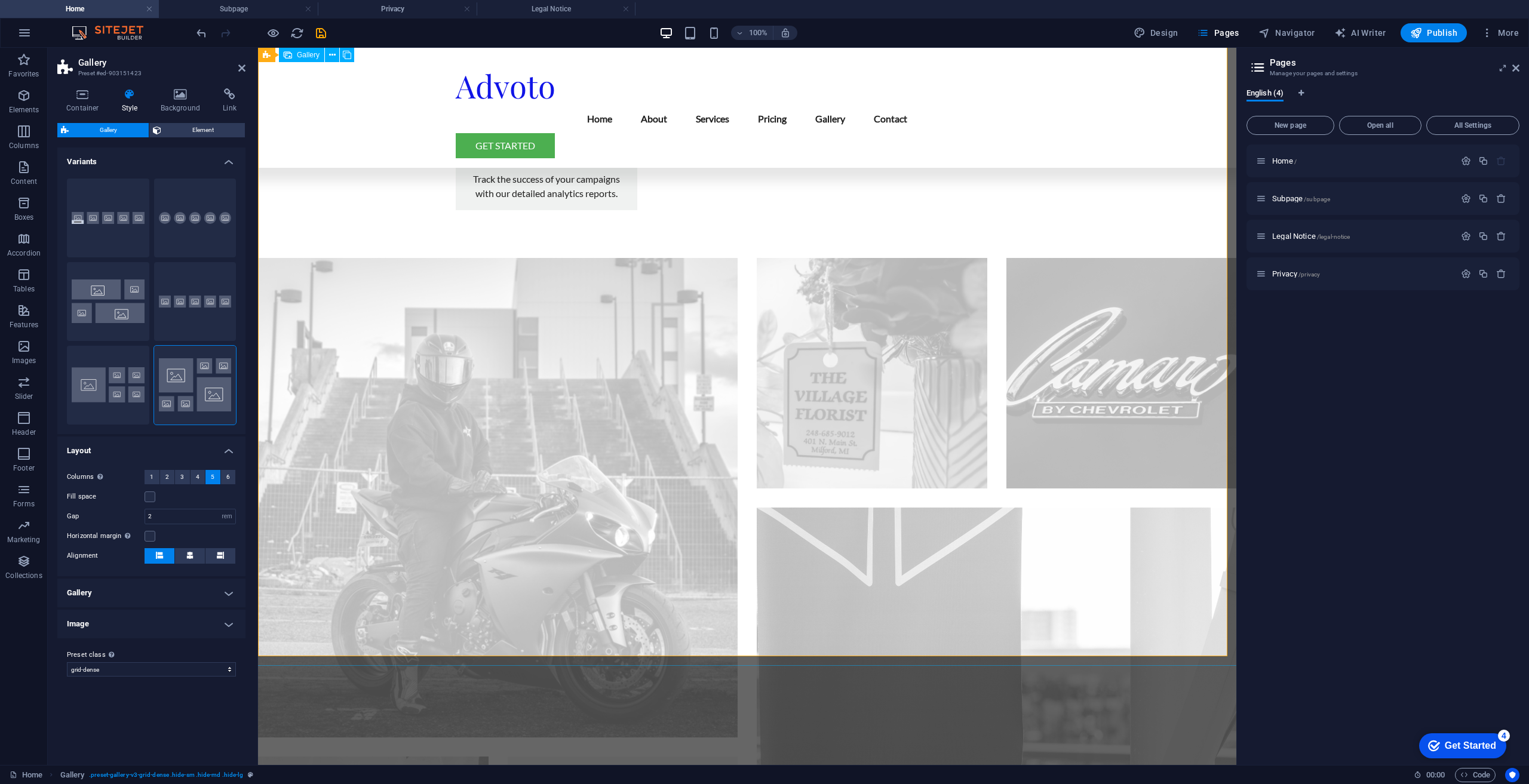
scroll to position [1668, 0]
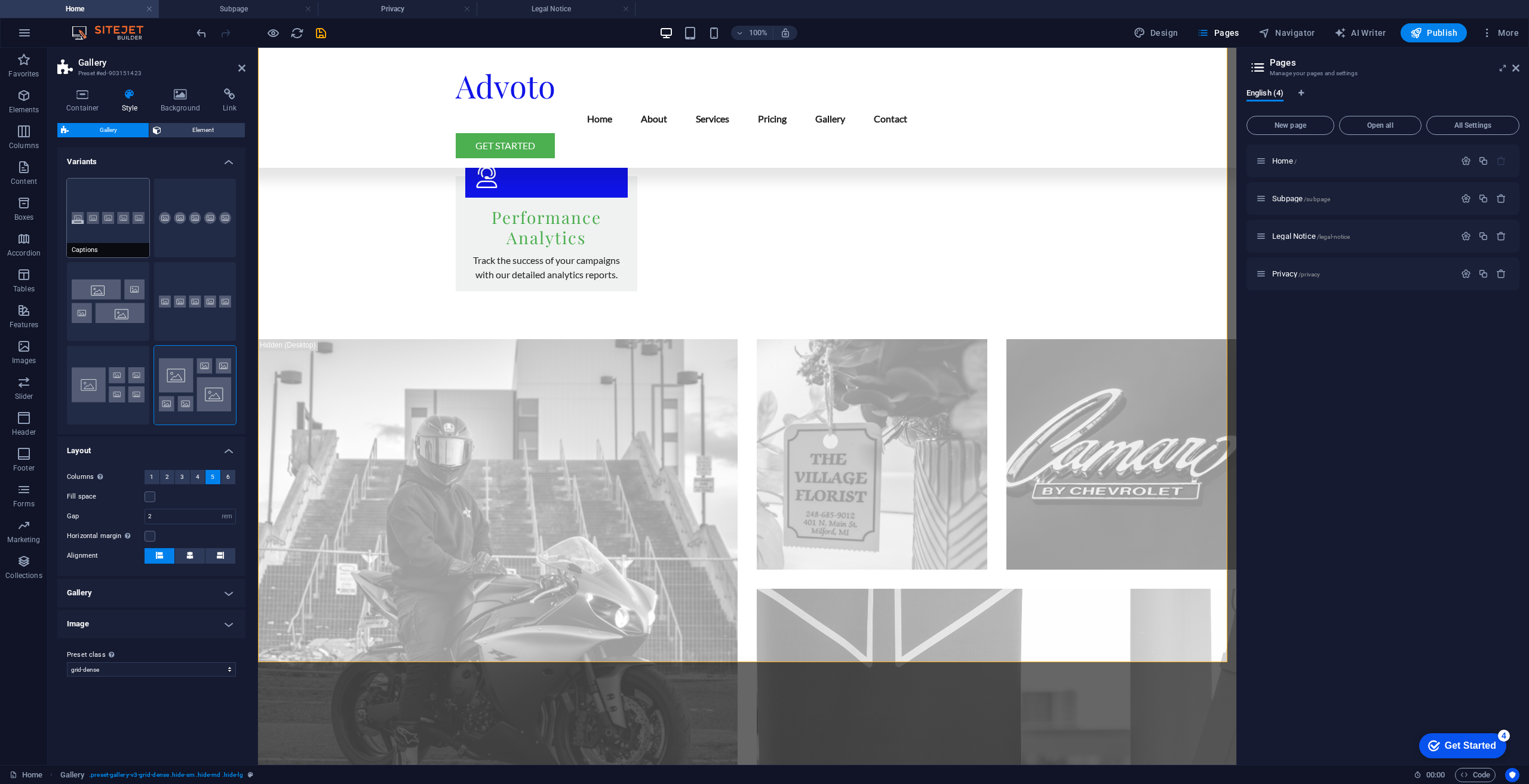
click at [114, 230] on button "Captions" at bounding box center [108, 217] width 83 height 79
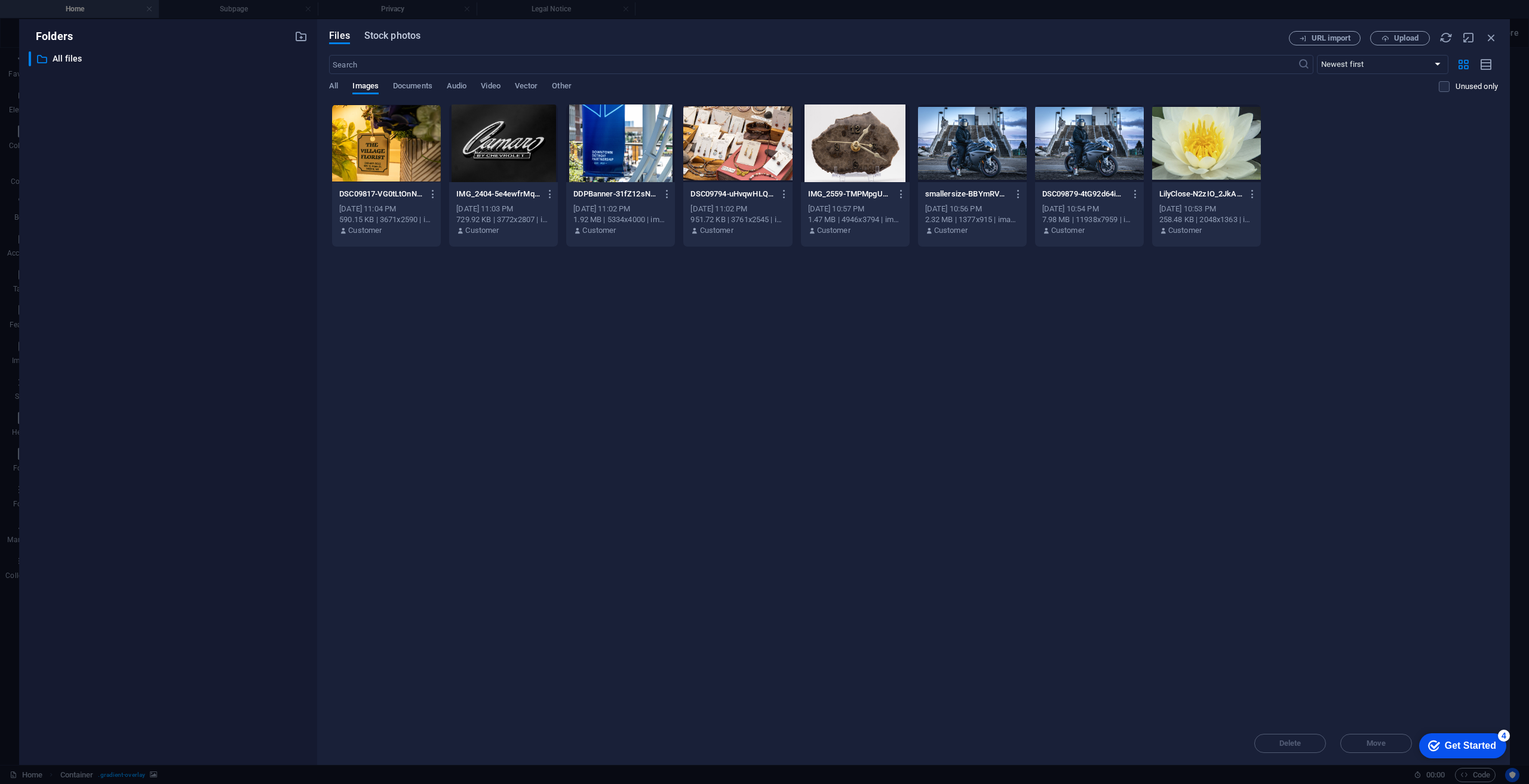
click at [391, 32] on span "Stock photos" at bounding box center [393, 36] width 56 height 14
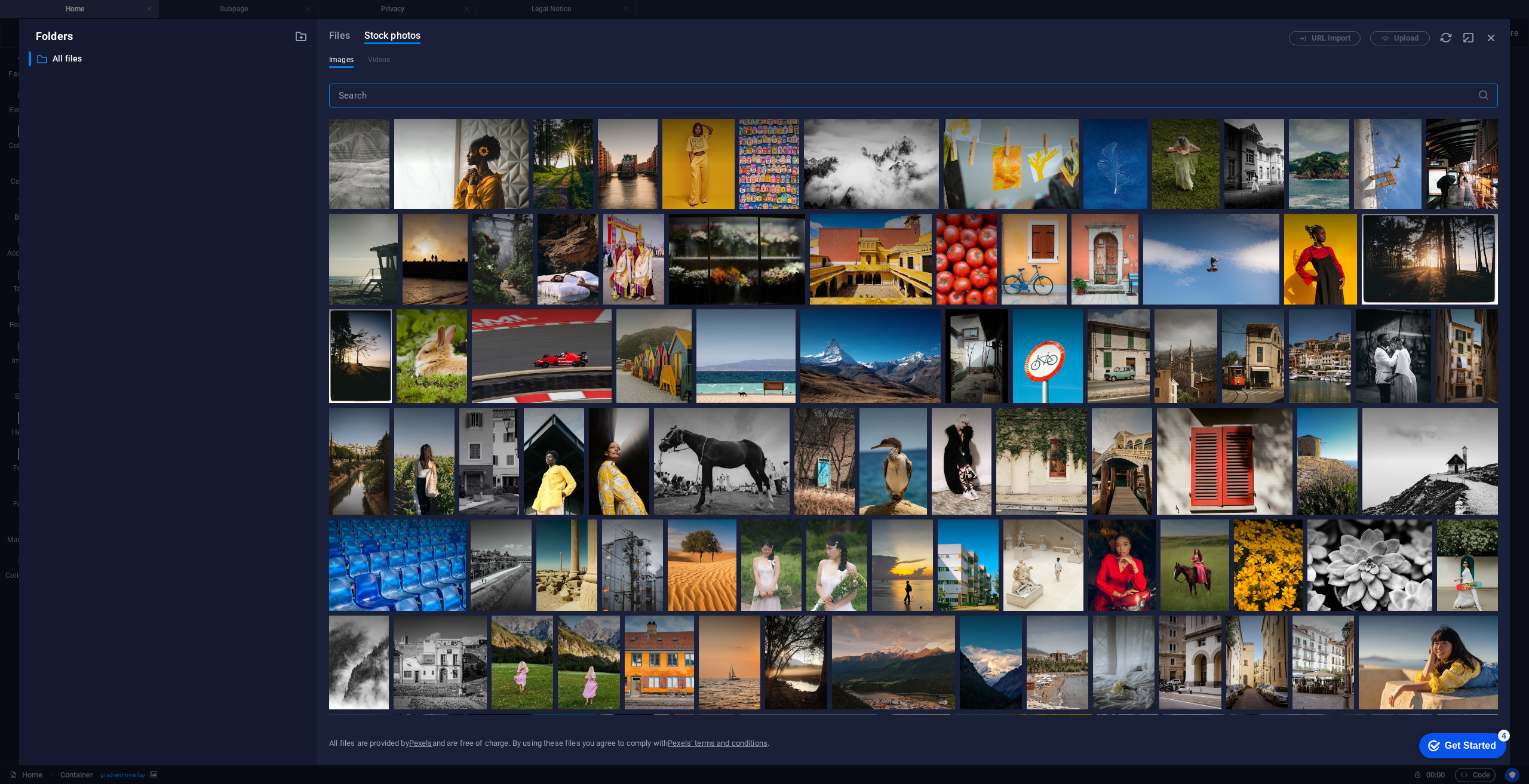
scroll to position [1876, 0]
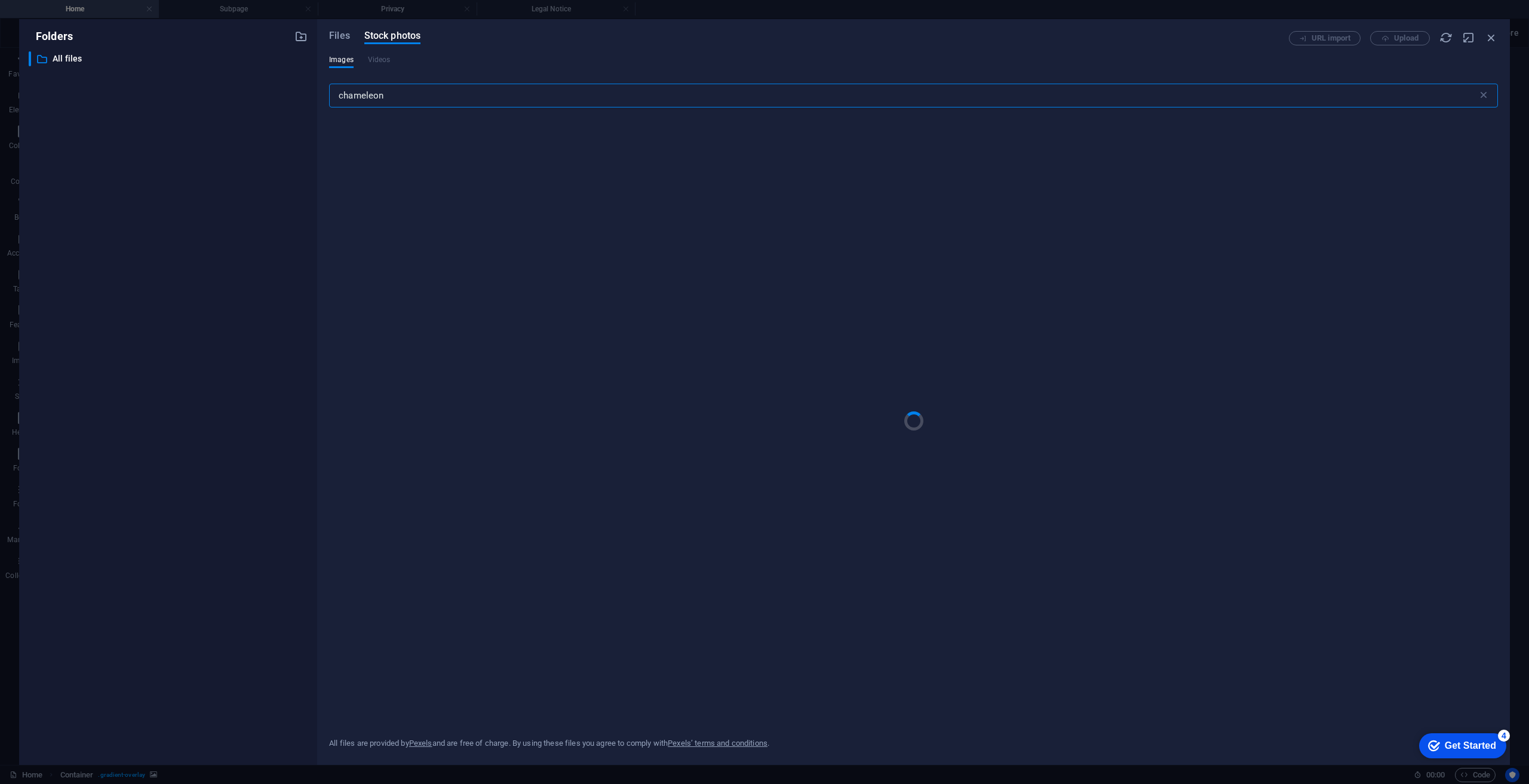
type input "chameleon"
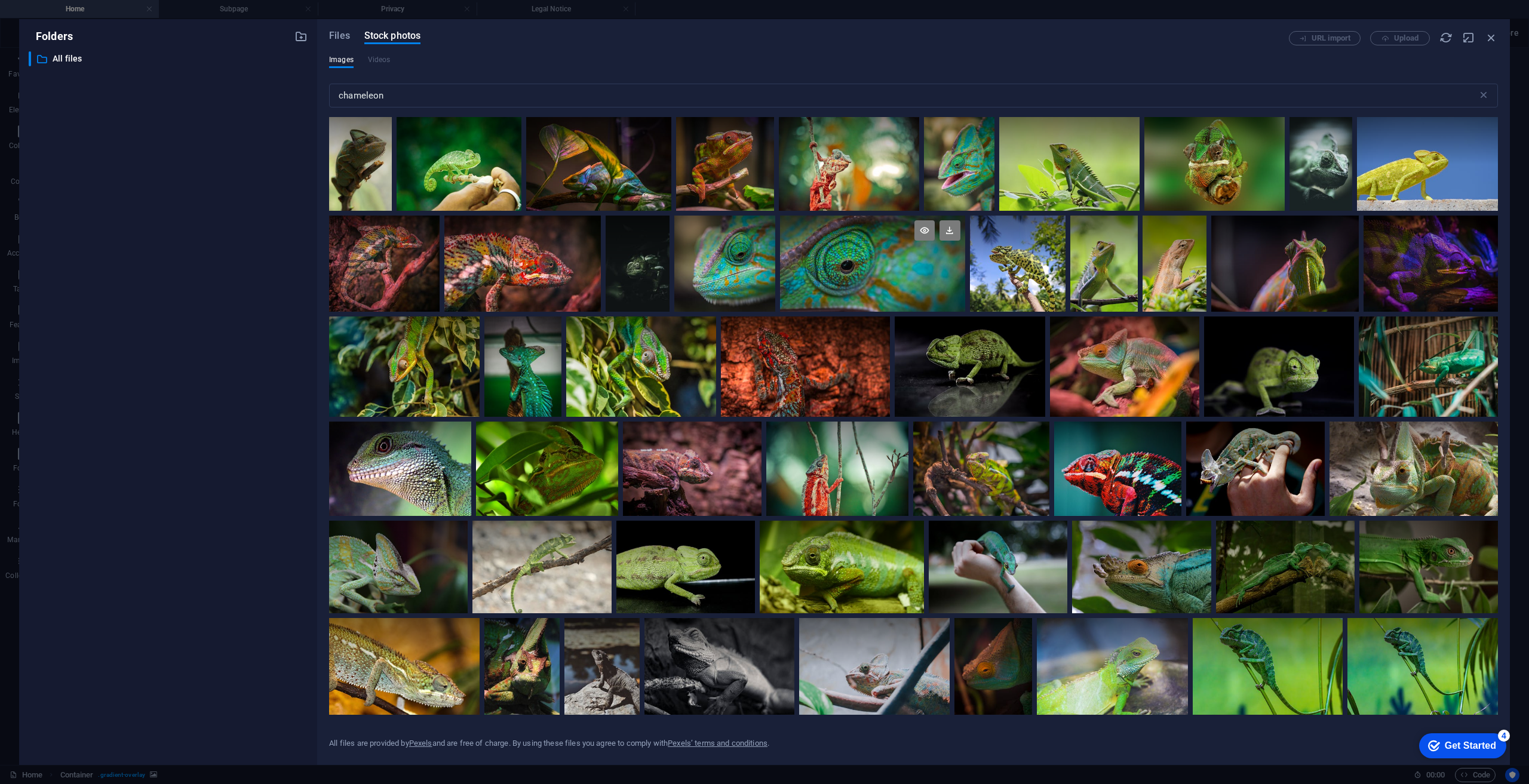
click at [870, 272] on div at bounding box center [873, 263] width 185 height 96
click at [949, 229] on icon at bounding box center [950, 230] width 21 height 21
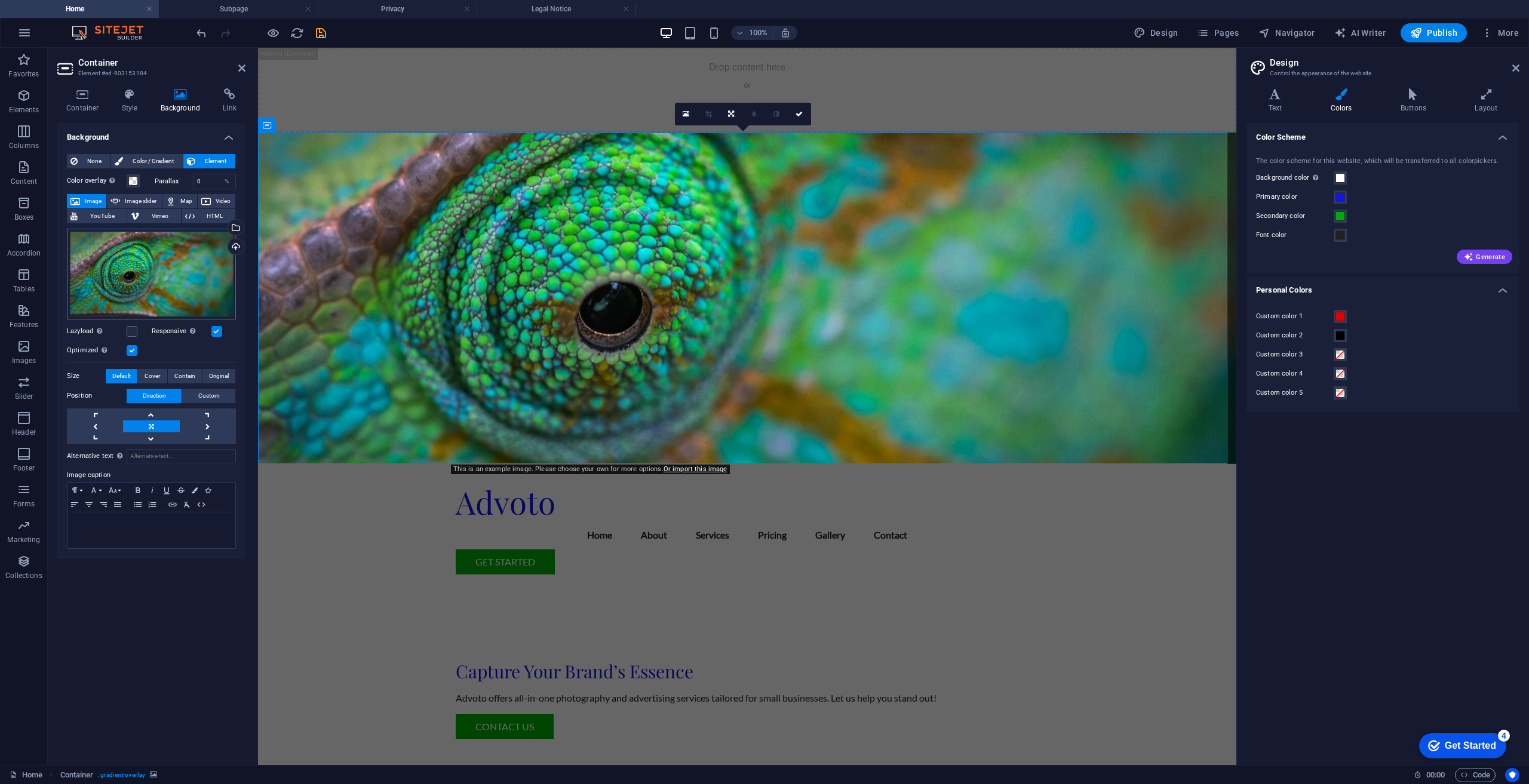
drag, startPoint x: 135, startPoint y: 269, endPoint x: 173, endPoint y: 275, distance: 38.5
click at [172, 275] on div "Drag files here, click to choose files or select files from Files or our free s…" at bounding box center [151, 274] width 169 height 91
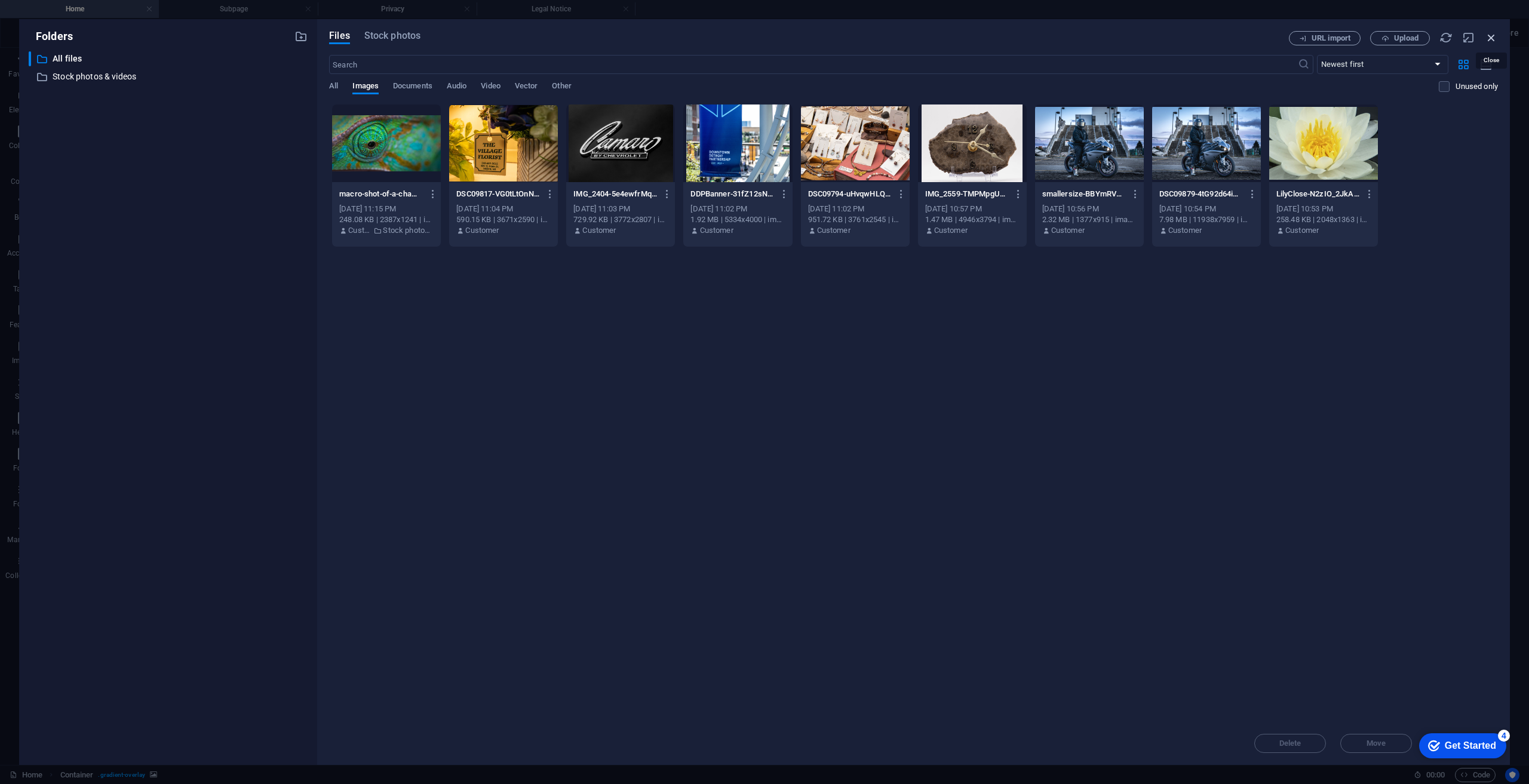
click at [1490, 36] on icon "button" at bounding box center [1491, 37] width 13 height 13
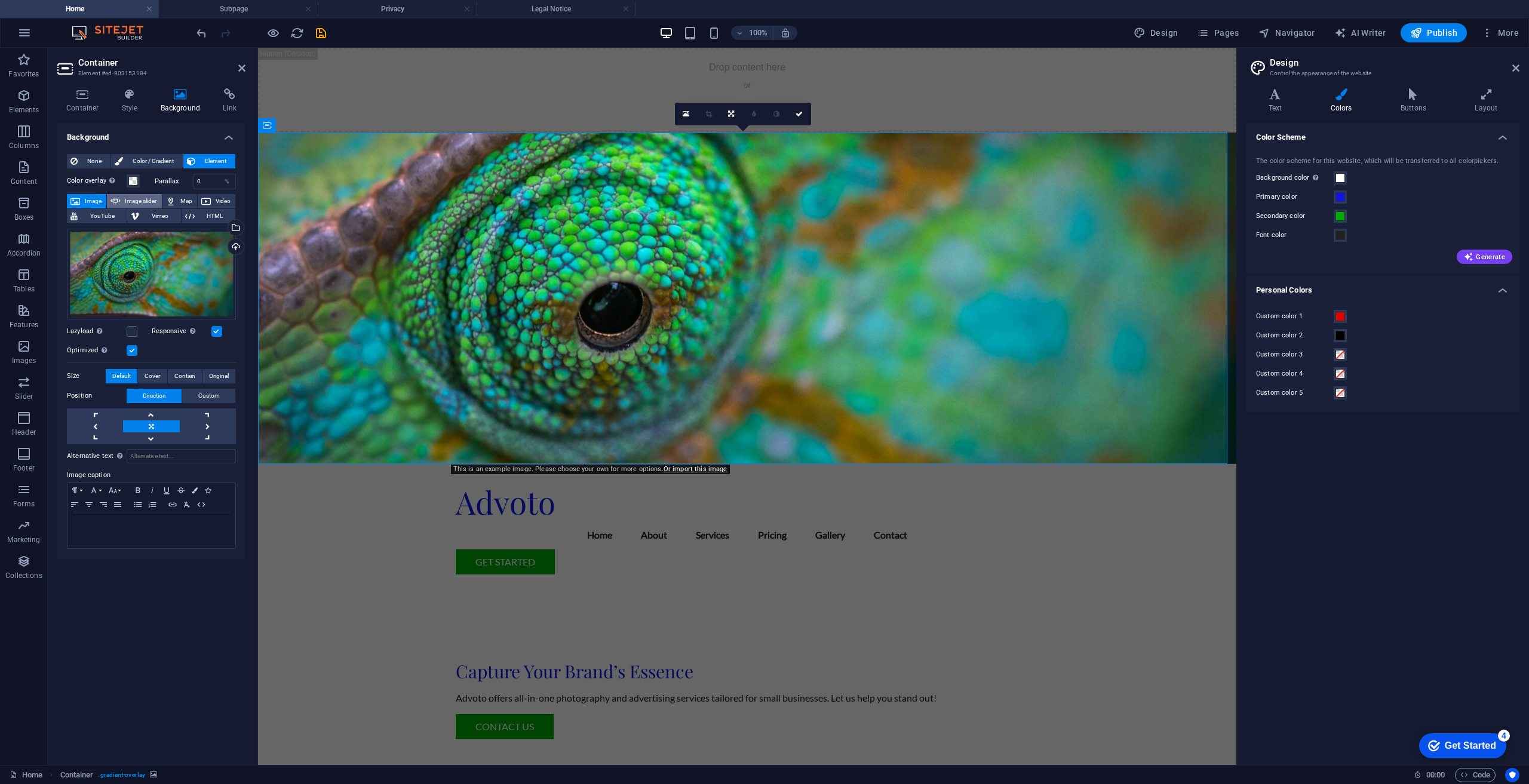
click at [146, 199] on span "Image slider" at bounding box center [141, 201] width 34 height 14
select select "ms"
select select "s"
select select "progressive"
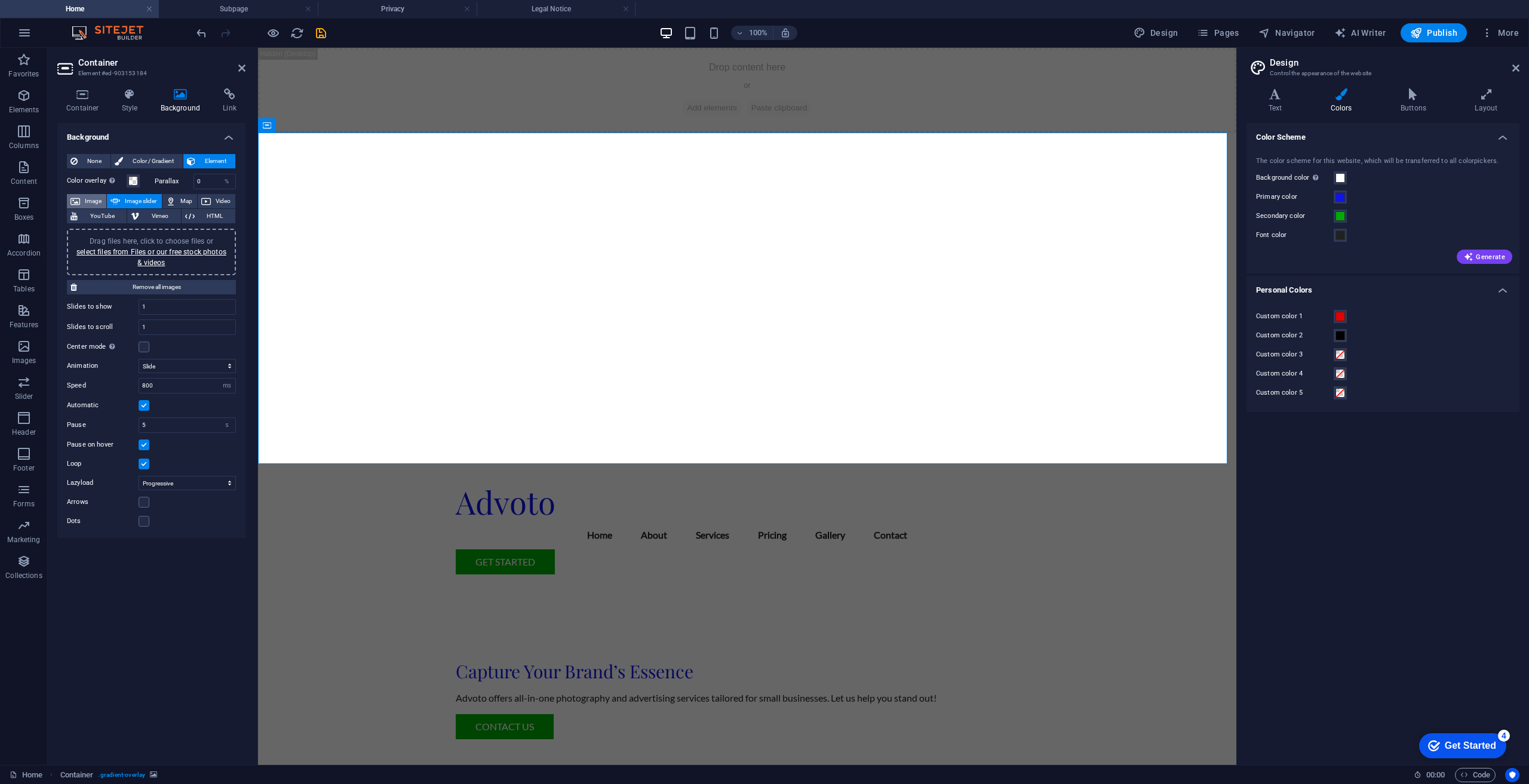
click at [80, 198] on button "Image" at bounding box center [87, 201] width 40 height 14
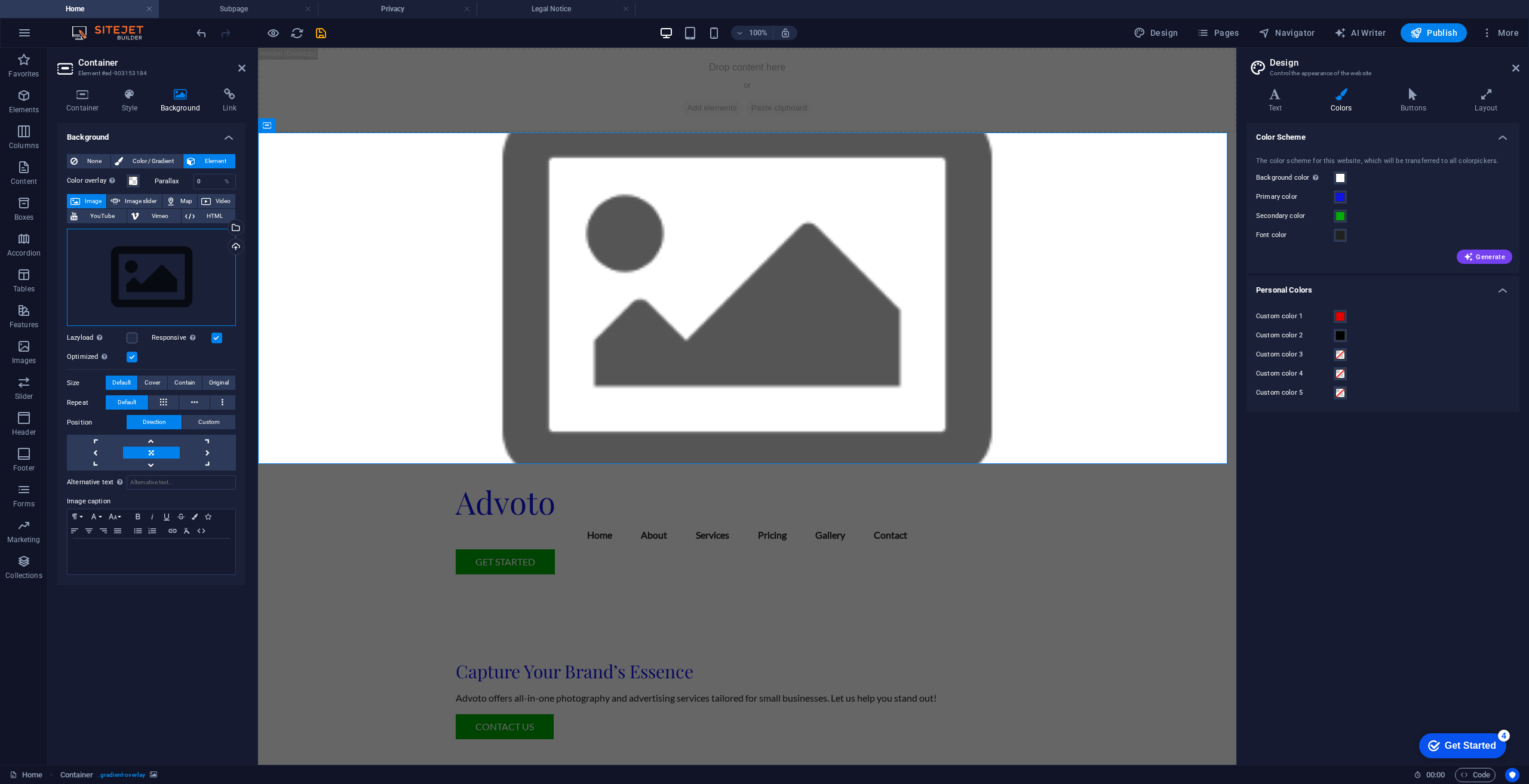
click at [148, 291] on div "Drag files here, click to choose files or select files from Files or our free s…" at bounding box center [151, 278] width 169 height 98
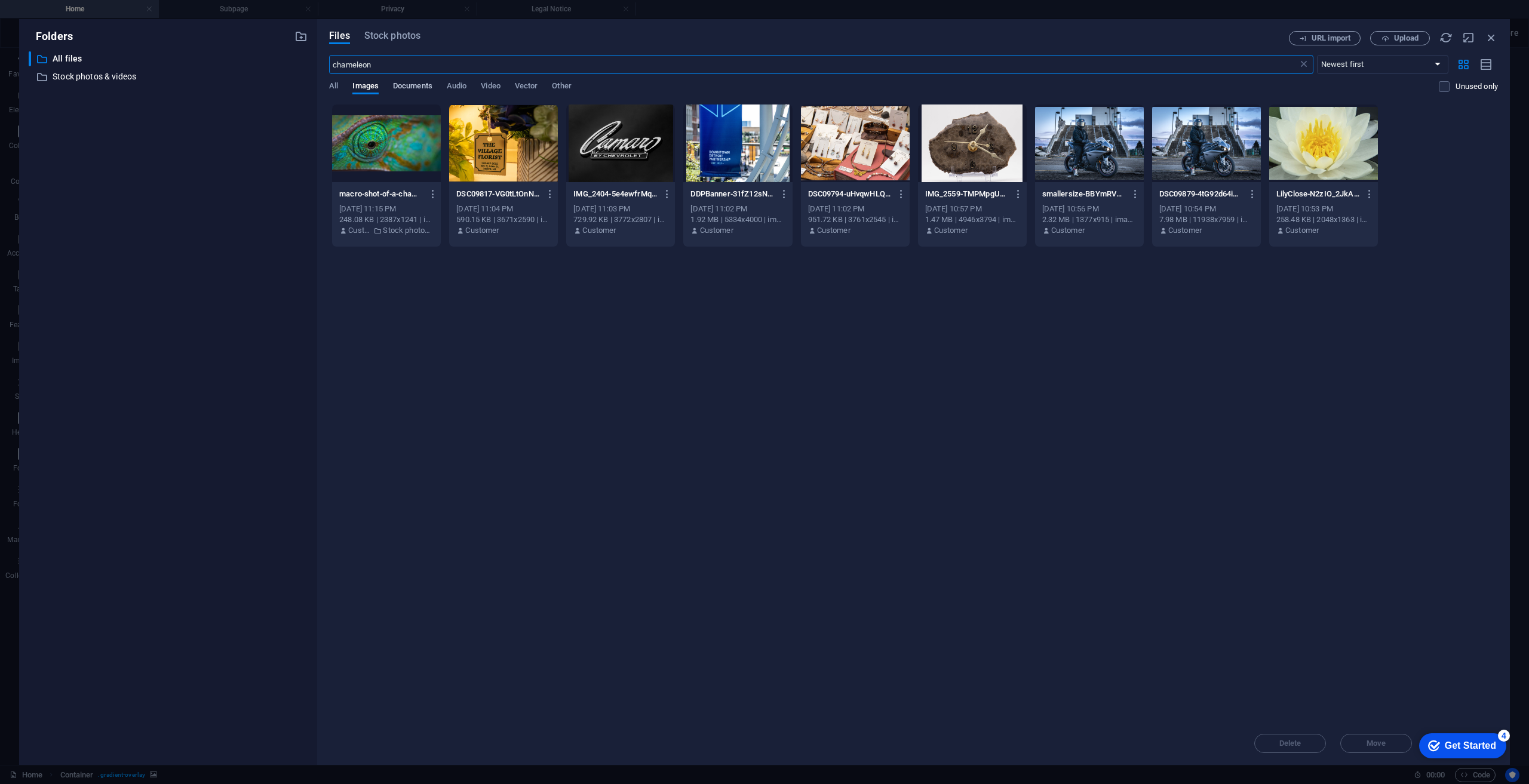
type input "chameleon"
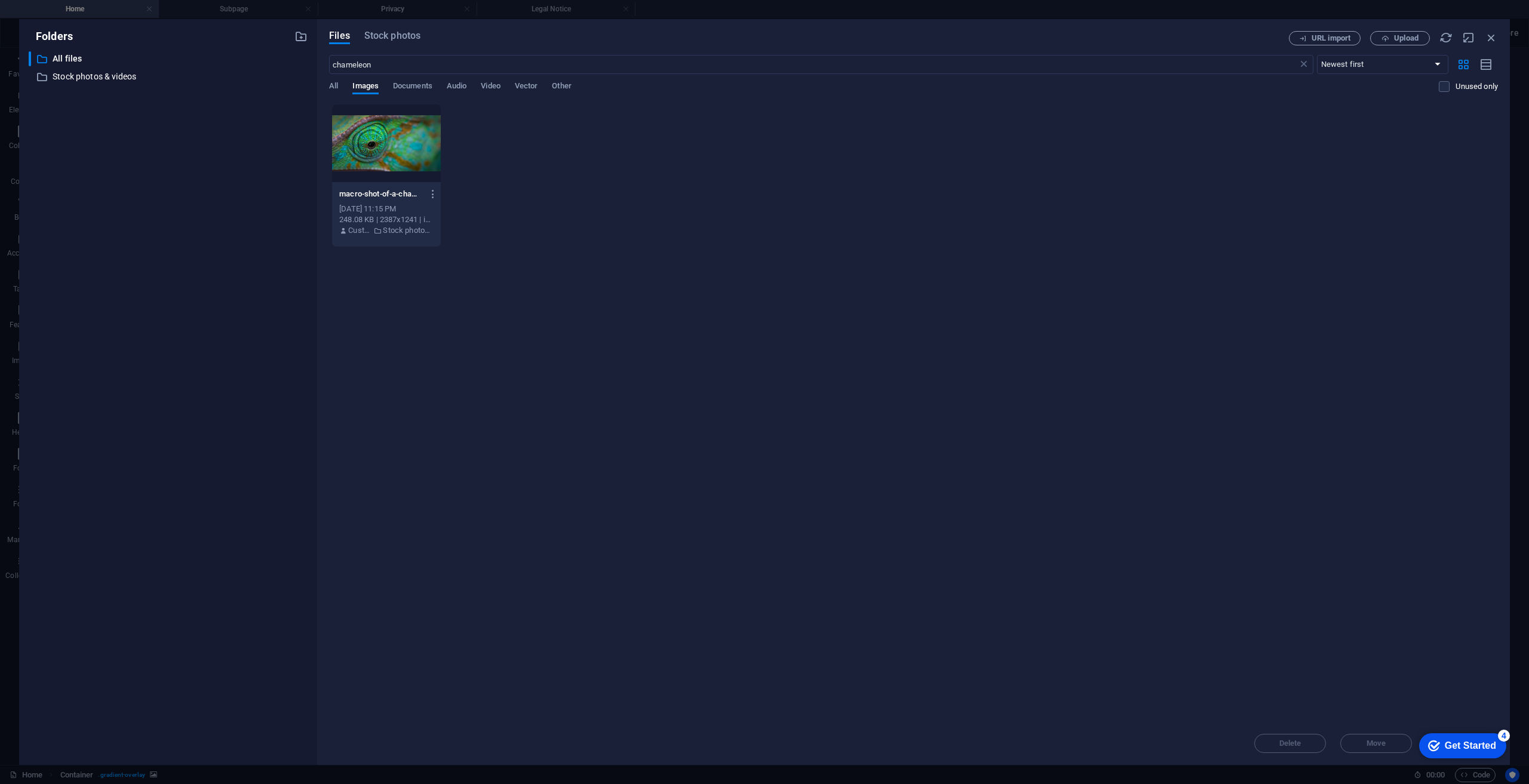
click at [384, 31] on div "Files Stock photos URL import Upload chameleon ​ Newest first Oldest first Name…" at bounding box center [914, 392] width 1193 height 746
click at [403, 36] on span "Stock photos" at bounding box center [393, 36] width 56 height 14
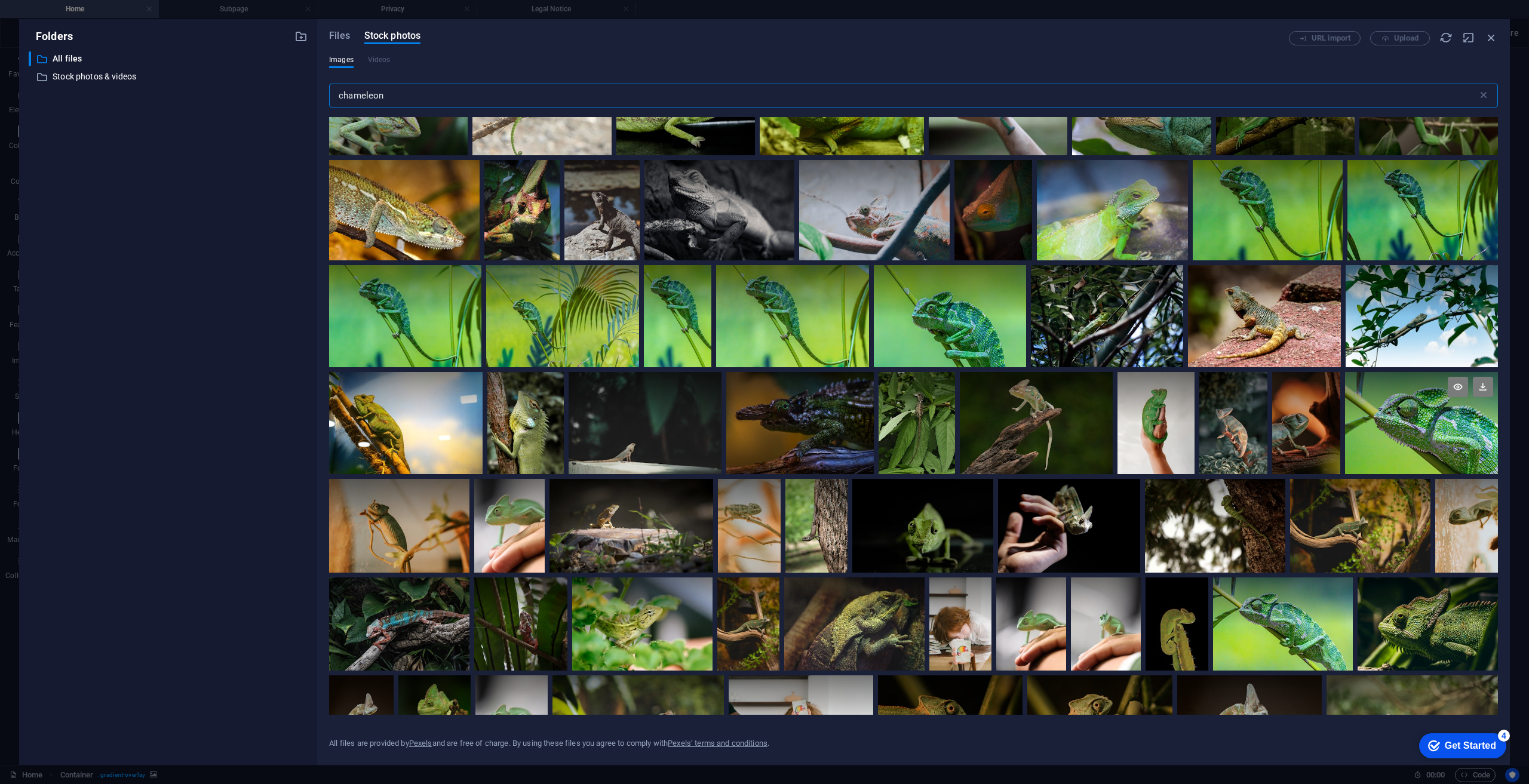
scroll to position [657, 0]
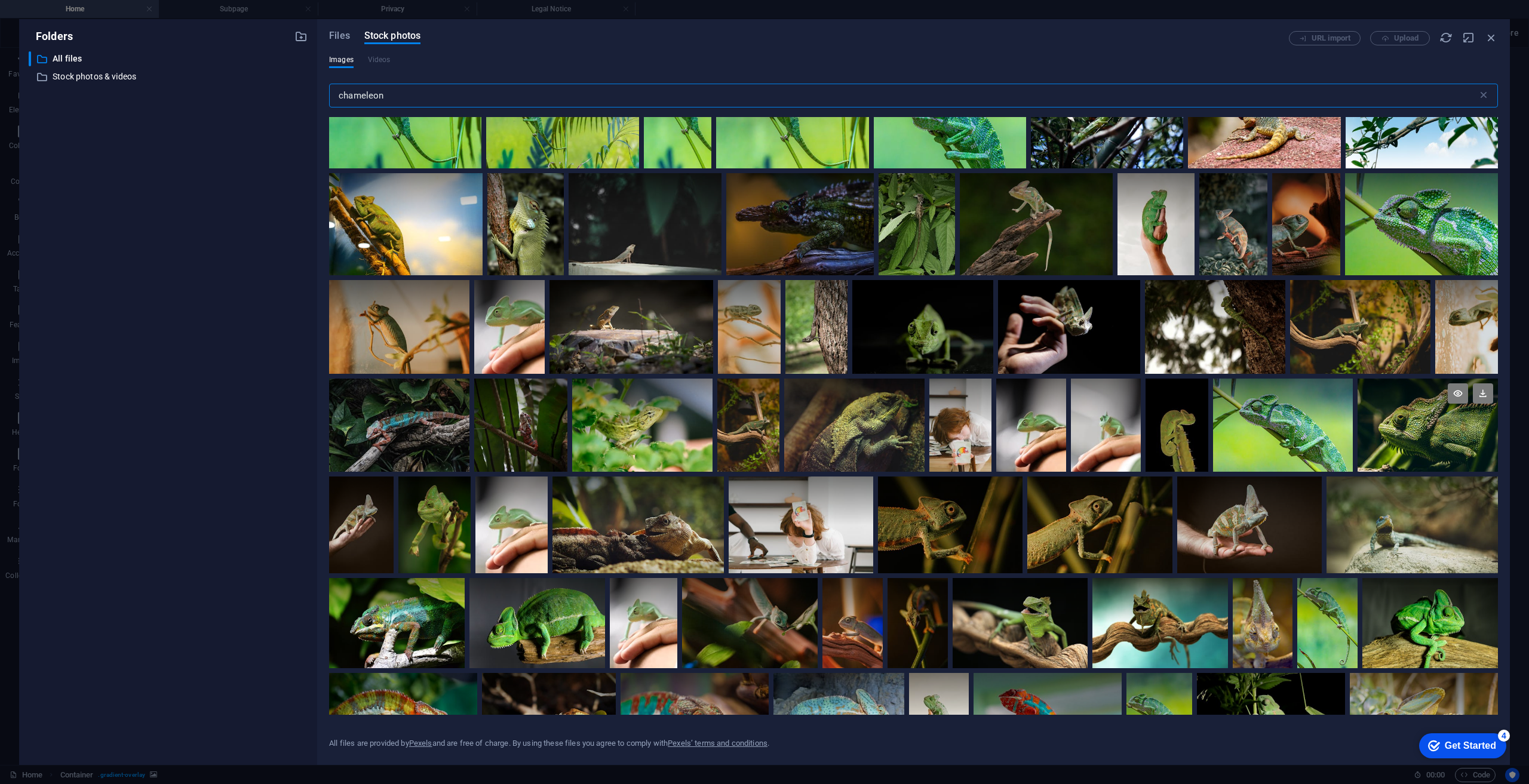
click at [1415, 450] on div at bounding box center [1427, 425] width 140 height 93
click at [1484, 392] on icon at bounding box center [1483, 394] width 21 height 21
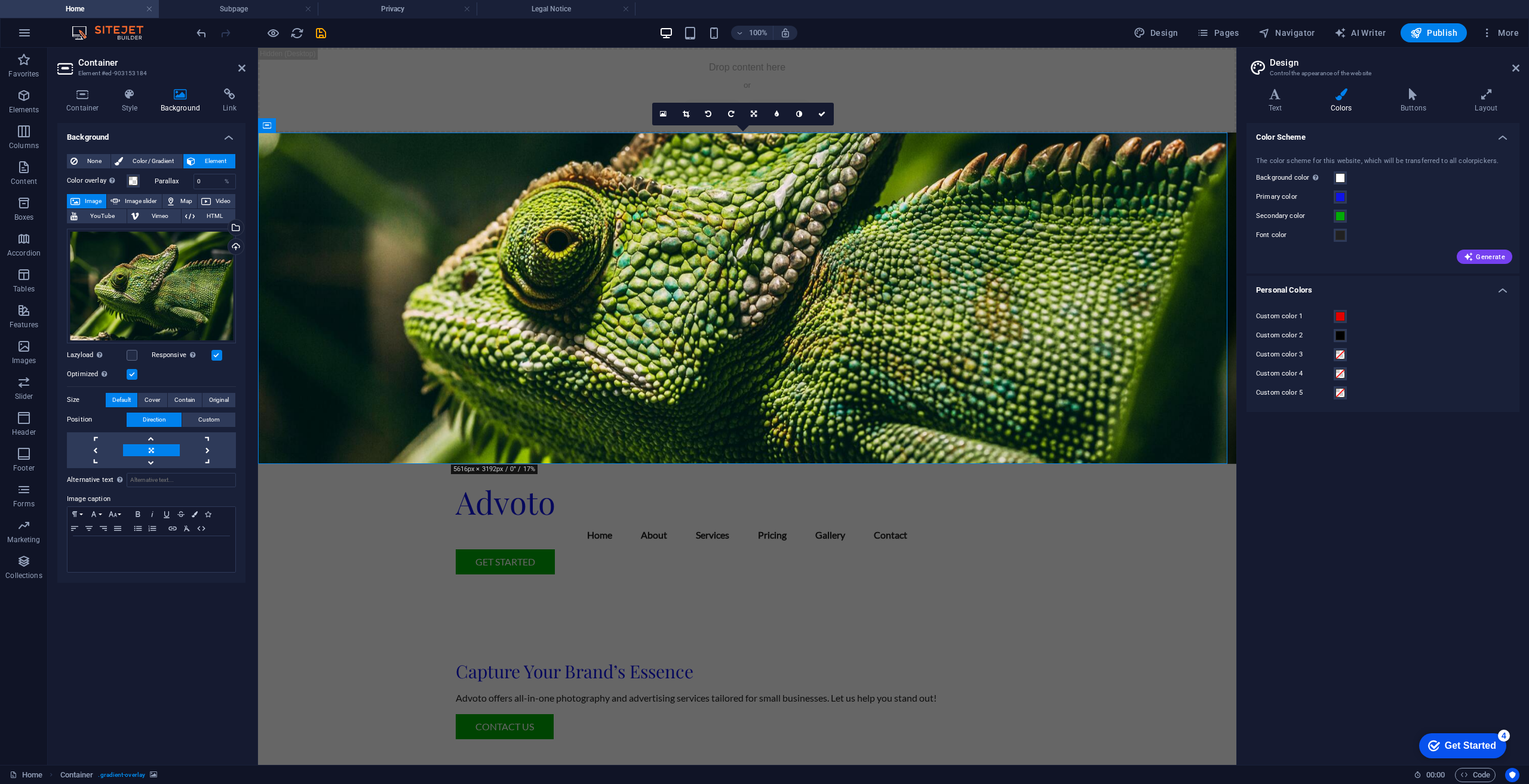
drag, startPoint x: 163, startPoint y: 268, endPoint x: 120, endPoint y: 364, distance: 105.2
click at [120, 364] on div "Drag files here, click to choose files or select files from Files or our free s…" at bounding box center [151, 346] width 169 height 244
click at [211, 356] on label at bounding box center [217, 355] width 11 height 11
click at [0, 0] on input "Responsive Automatically load retina image and smartphone optimized sizes." at bounding box center [0, 0] width 0 height 0
click at [219, 356] on label at bounding box center [217, 355] width 11 height 11
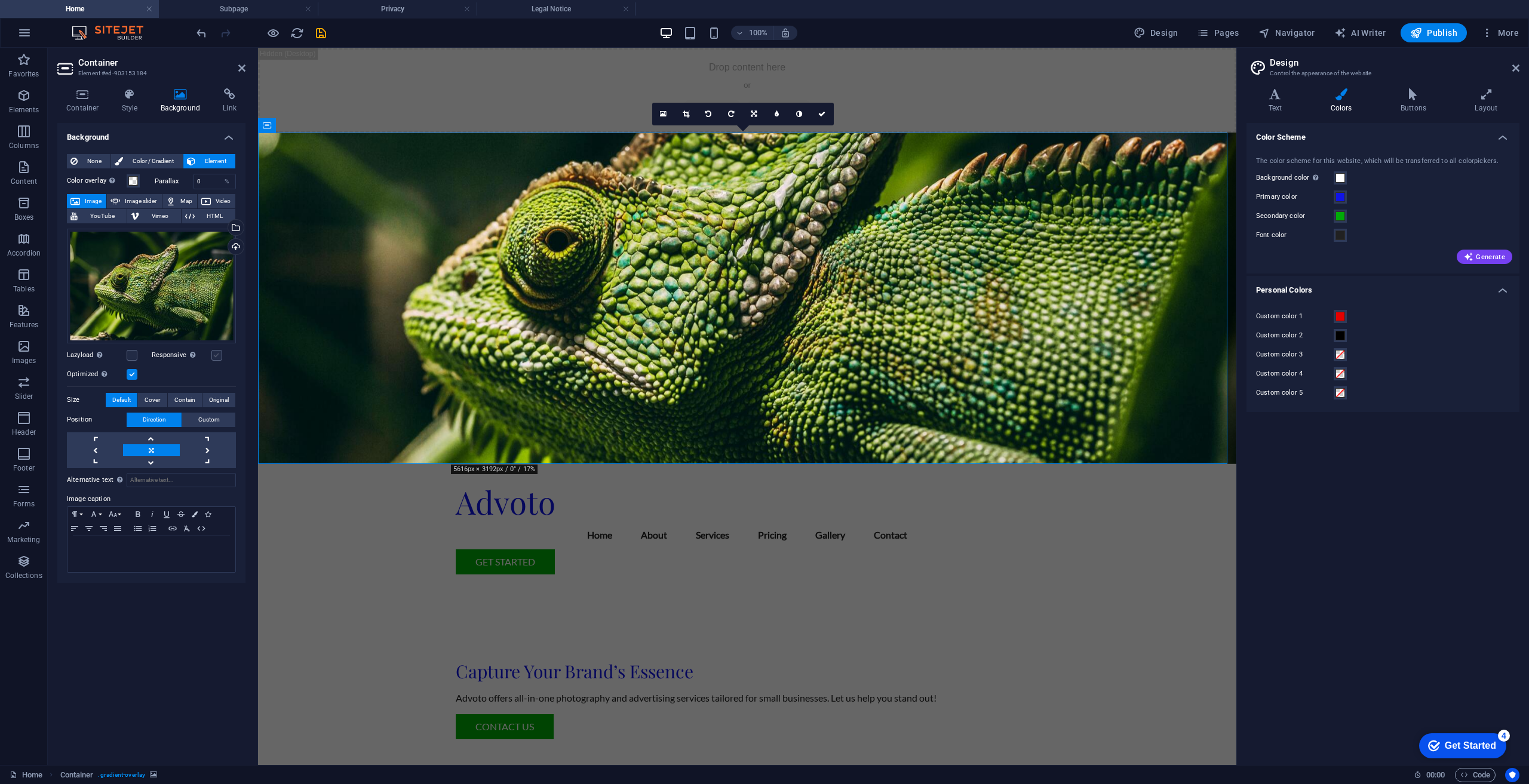
click at [0, 0] on input "Responsive Automatically load retina image and smartphone optimized sizes." at bounding box center [0, 0] width 0 height 0
click at [210, 450] on link at bounding box center [208, 450] width 56 height 12
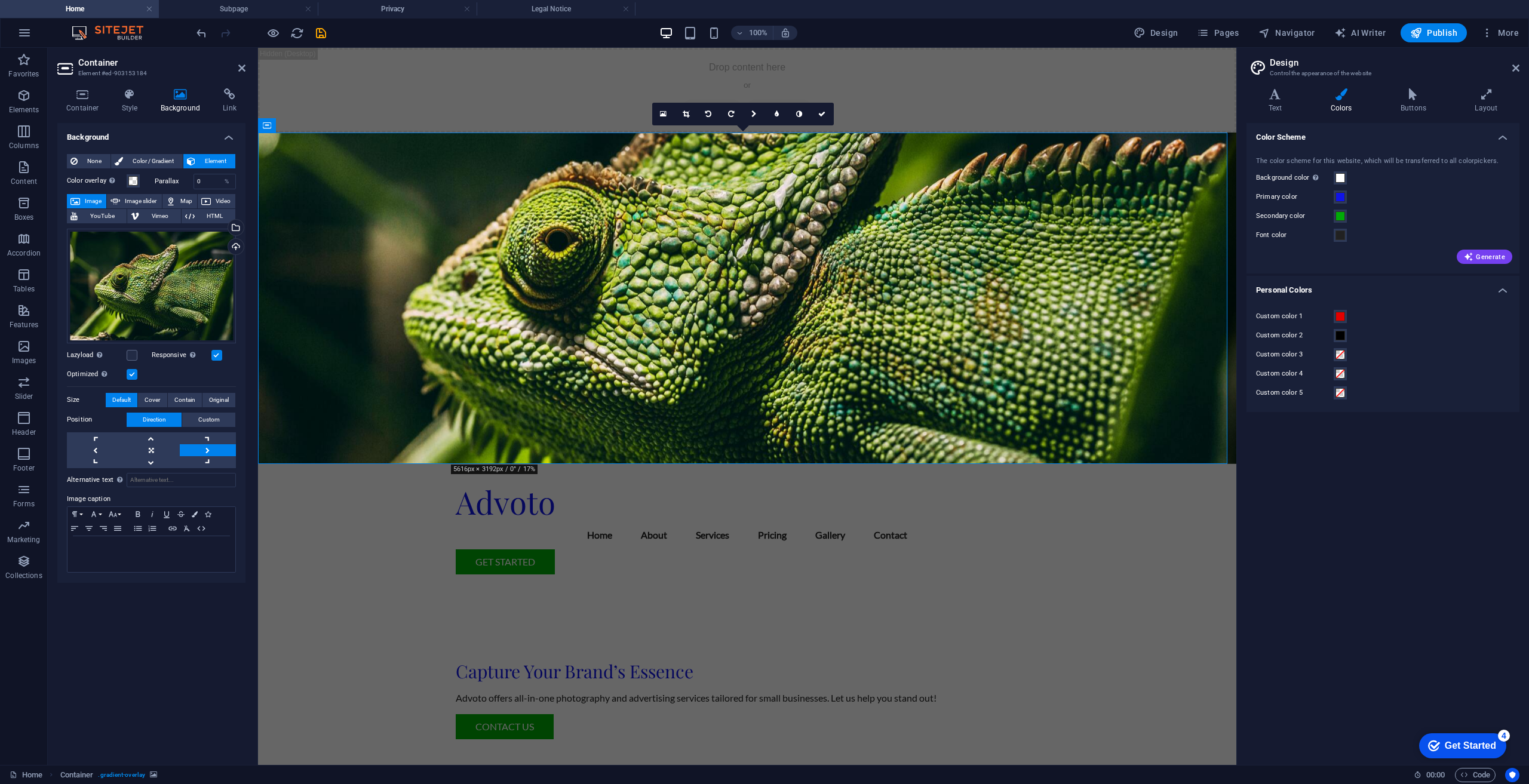
click at [210, 450] on link at bounding box center [208, 450] width 56 height 12
click at [101, 450] on link at bounding box center [95, 450] width 56 height 12
click at [218, 448] on link at bounding box center [208, 450] width 56 height 12
click at [215, 420] on span "Custom" at bounding box center [209, 420] width 21 height 14
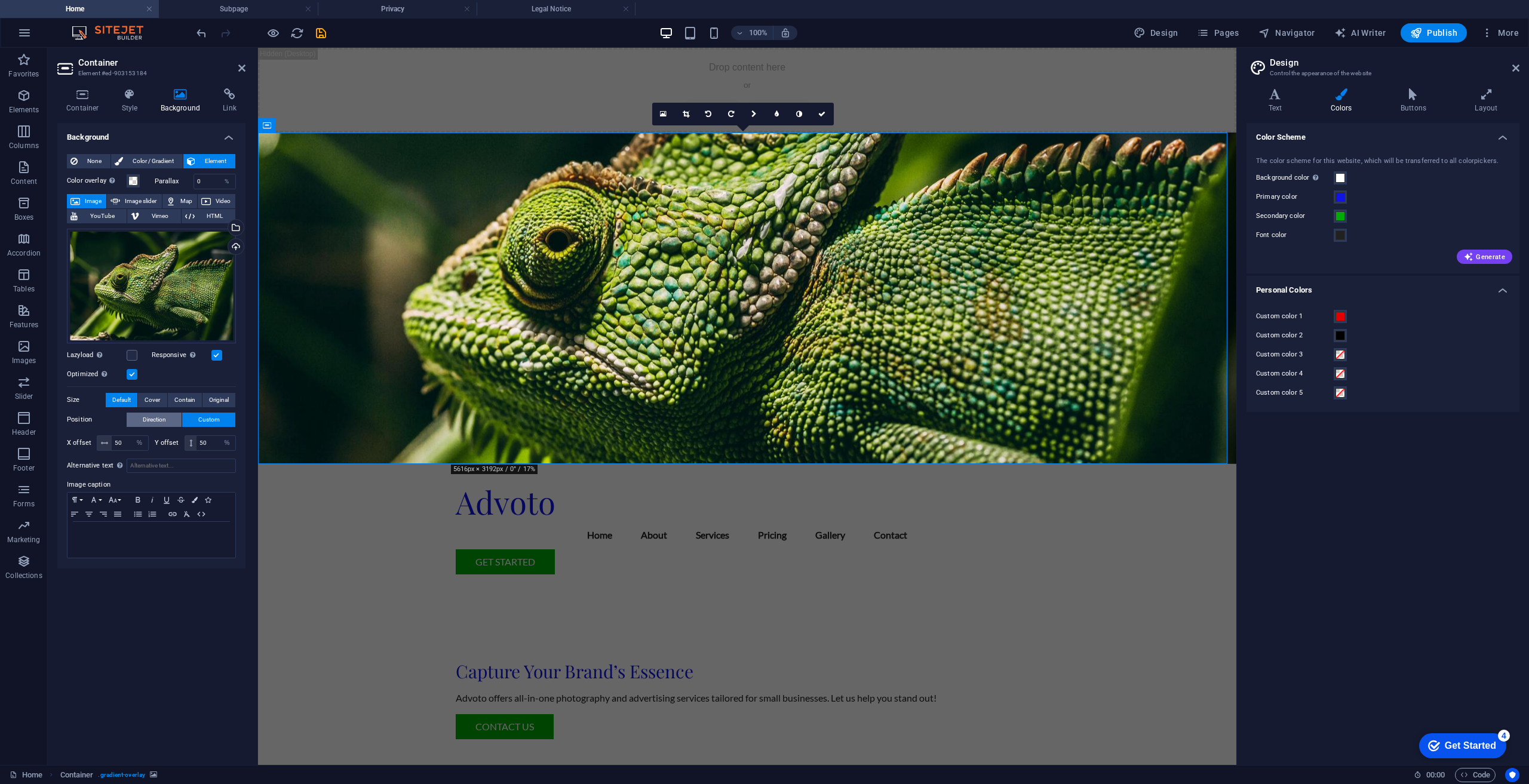
click at [149, 420] on span "Direction" at bounding box center [155, 420] width 23 height 14
click at [207, 448] on link at bounding box center [208, 450] width 56 height 12
click at [127, 99] on icon at bounding box center [130, 94] width 34 height 12
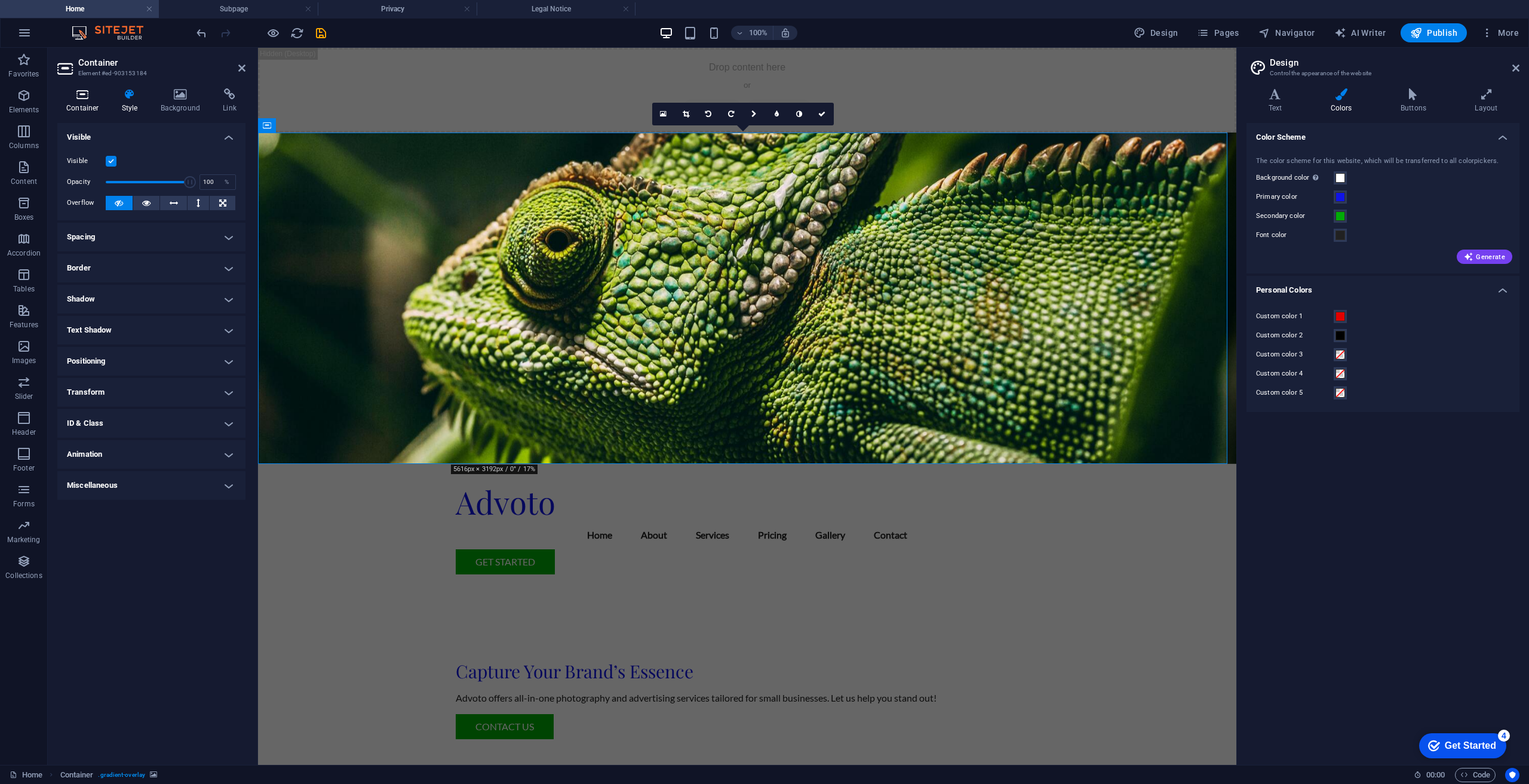
click at [87, 102] on h4 "Container" at bounding box center [85, 100] width 55 height 25
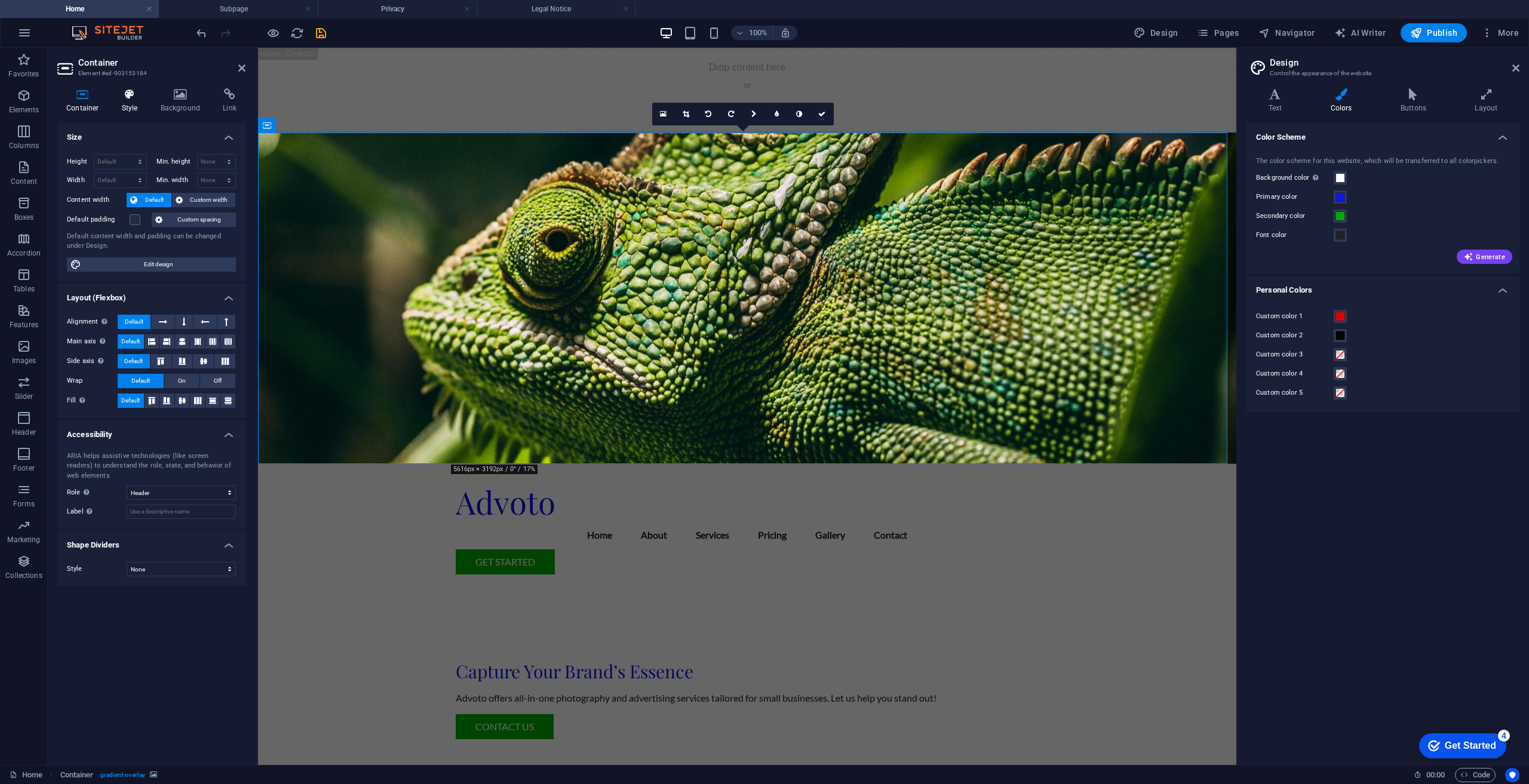
click at [127, 103] on h4 "Style" at bounding box center [132, 100] width 39 height 25
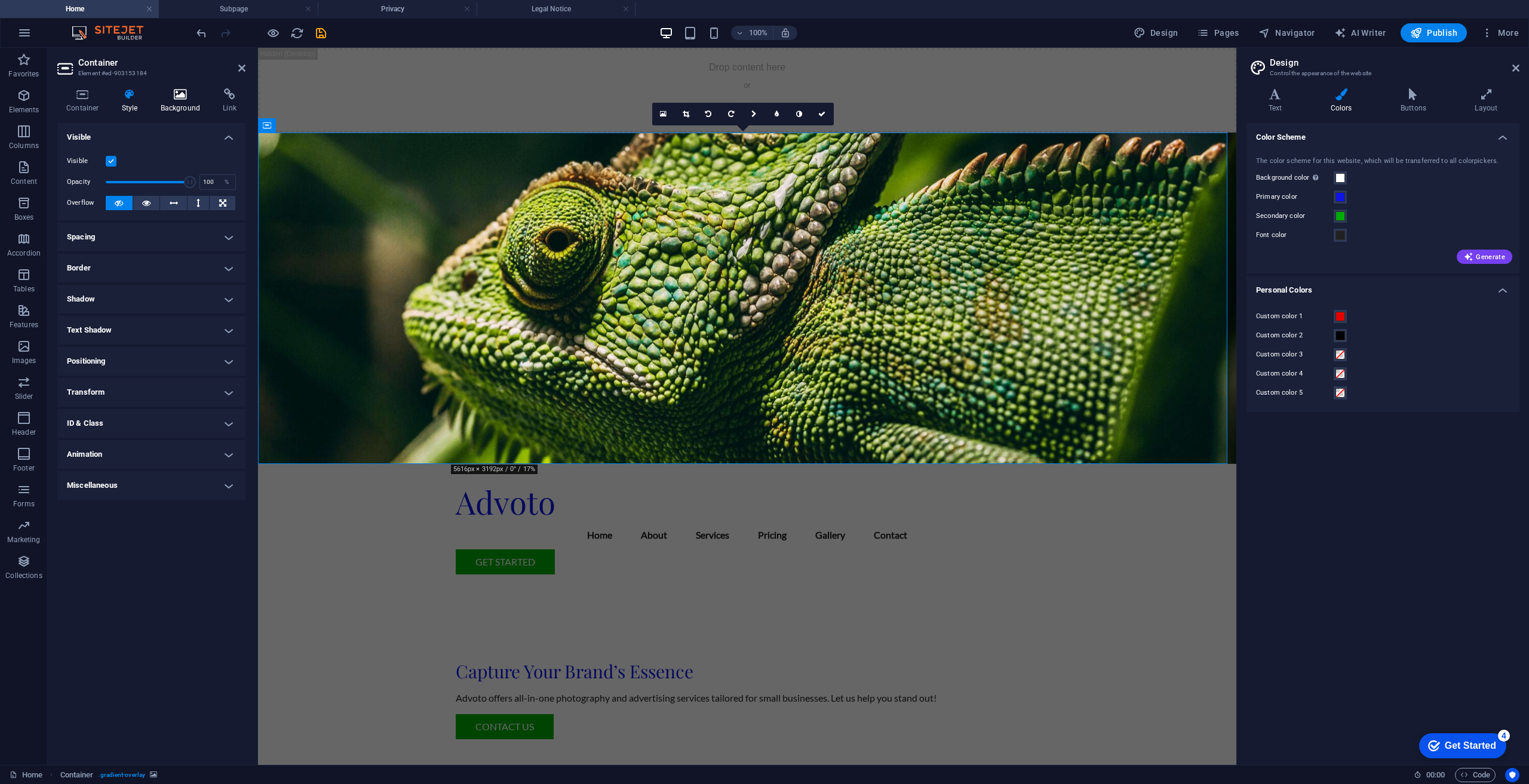
click at [186, 102] on h4 "Background" at bounding box center [183, 100] width 63 height 25
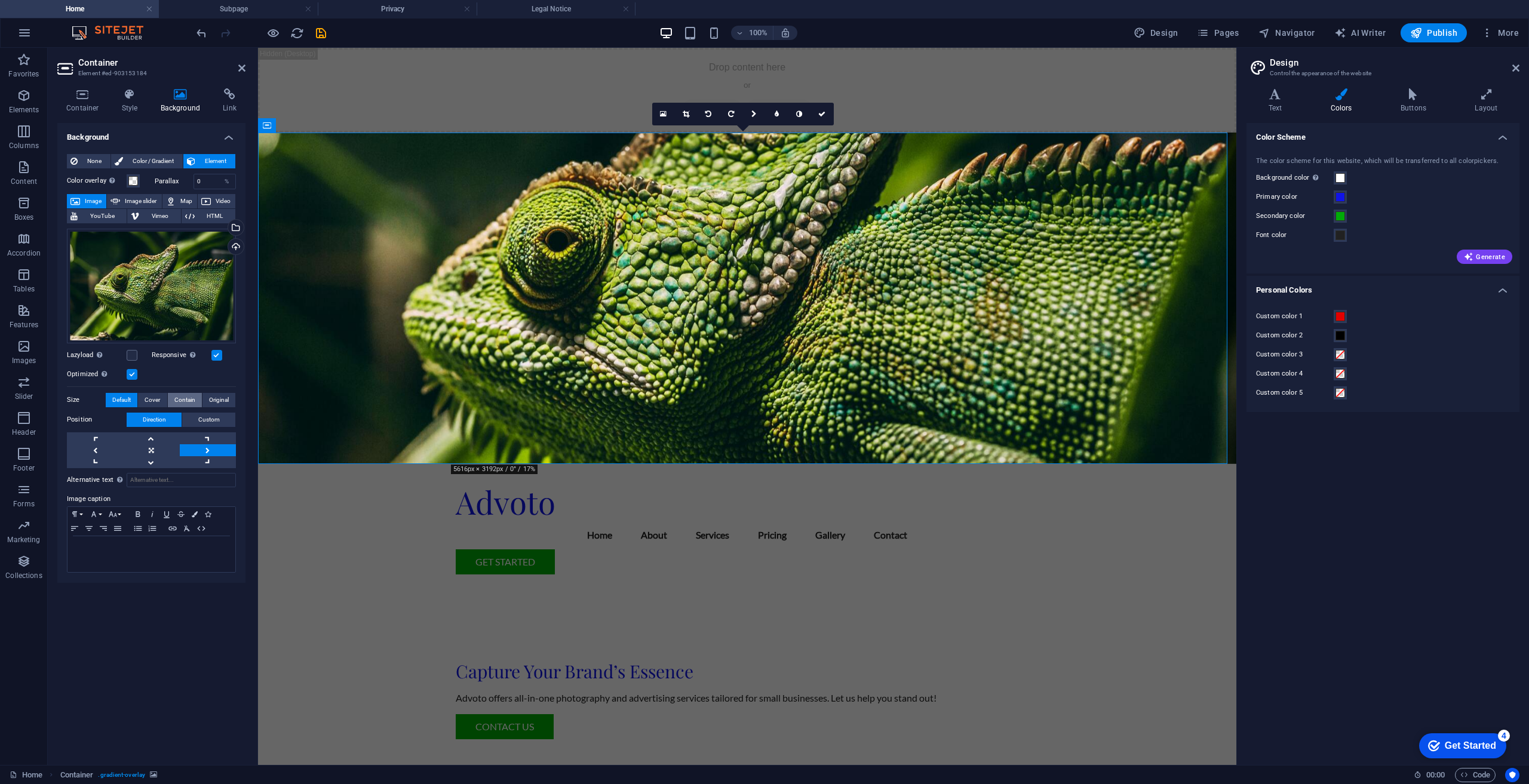
click at [190, 400] on span "Contain" at bounding box center [185, 400] width 21 height 14
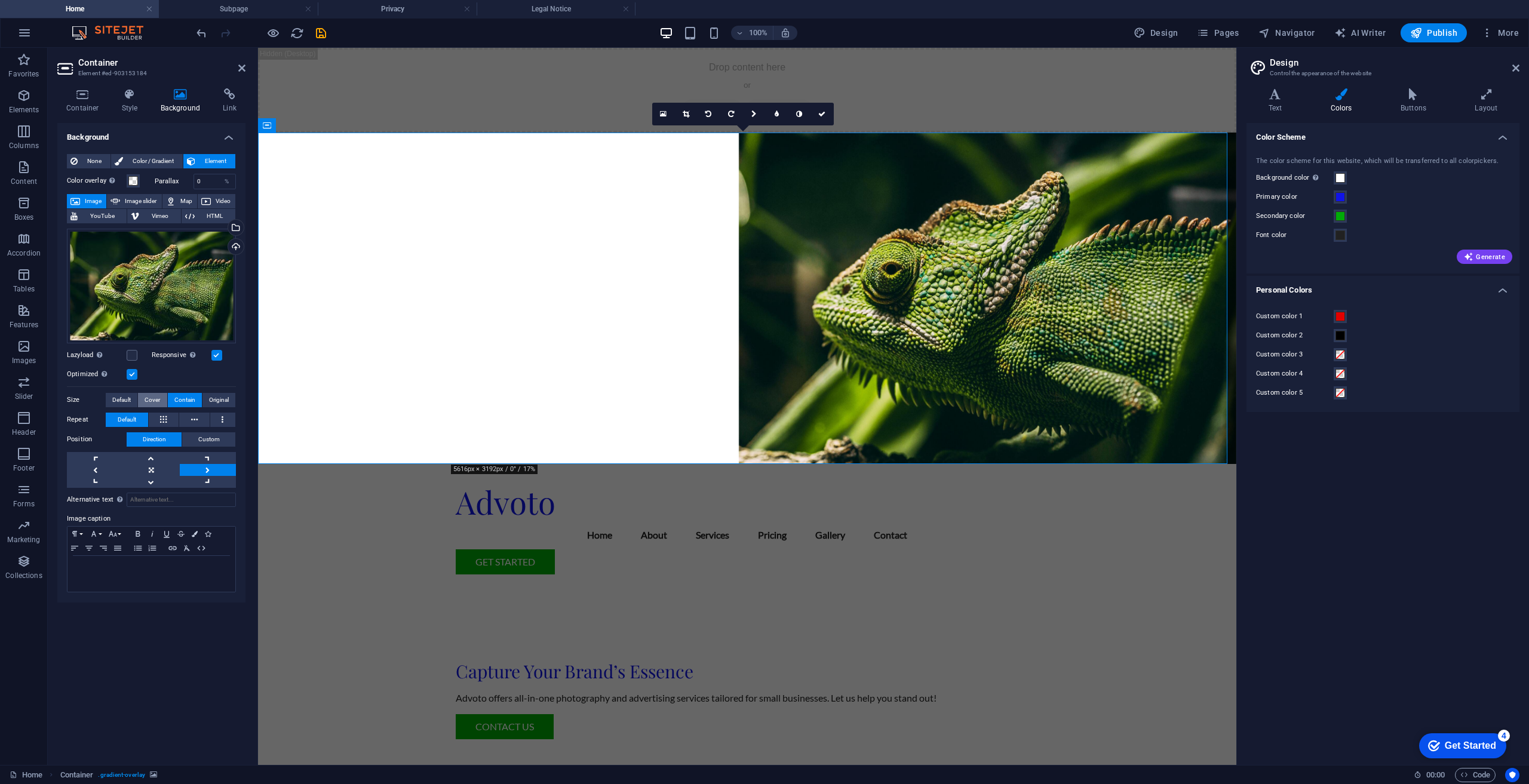
click at [152, 398] on span "Cover" at bounding box center [152, 400] width 16 height 14
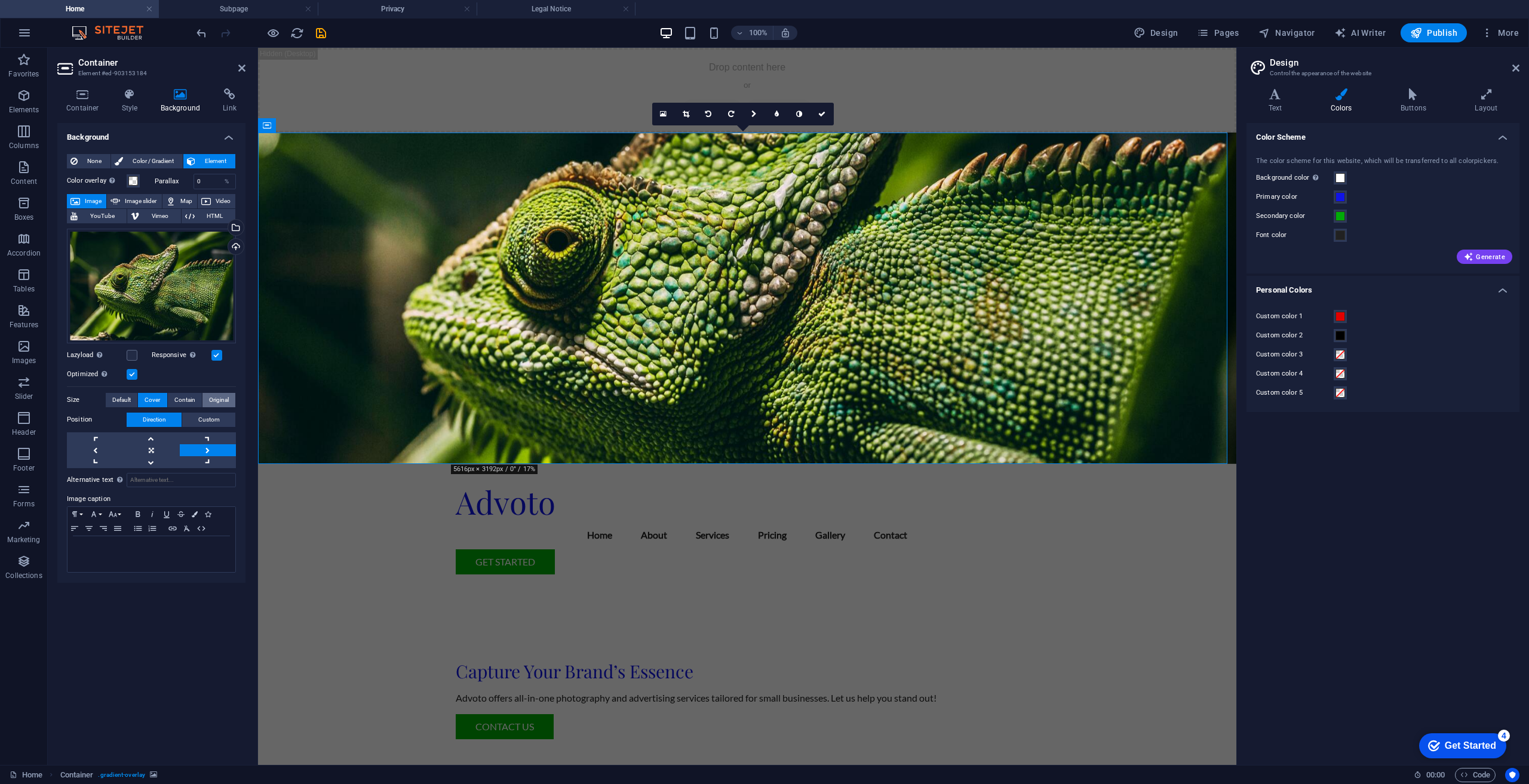
click at [229, 398] on button "Original" at bounding box center [219, 400] width 33 height 14
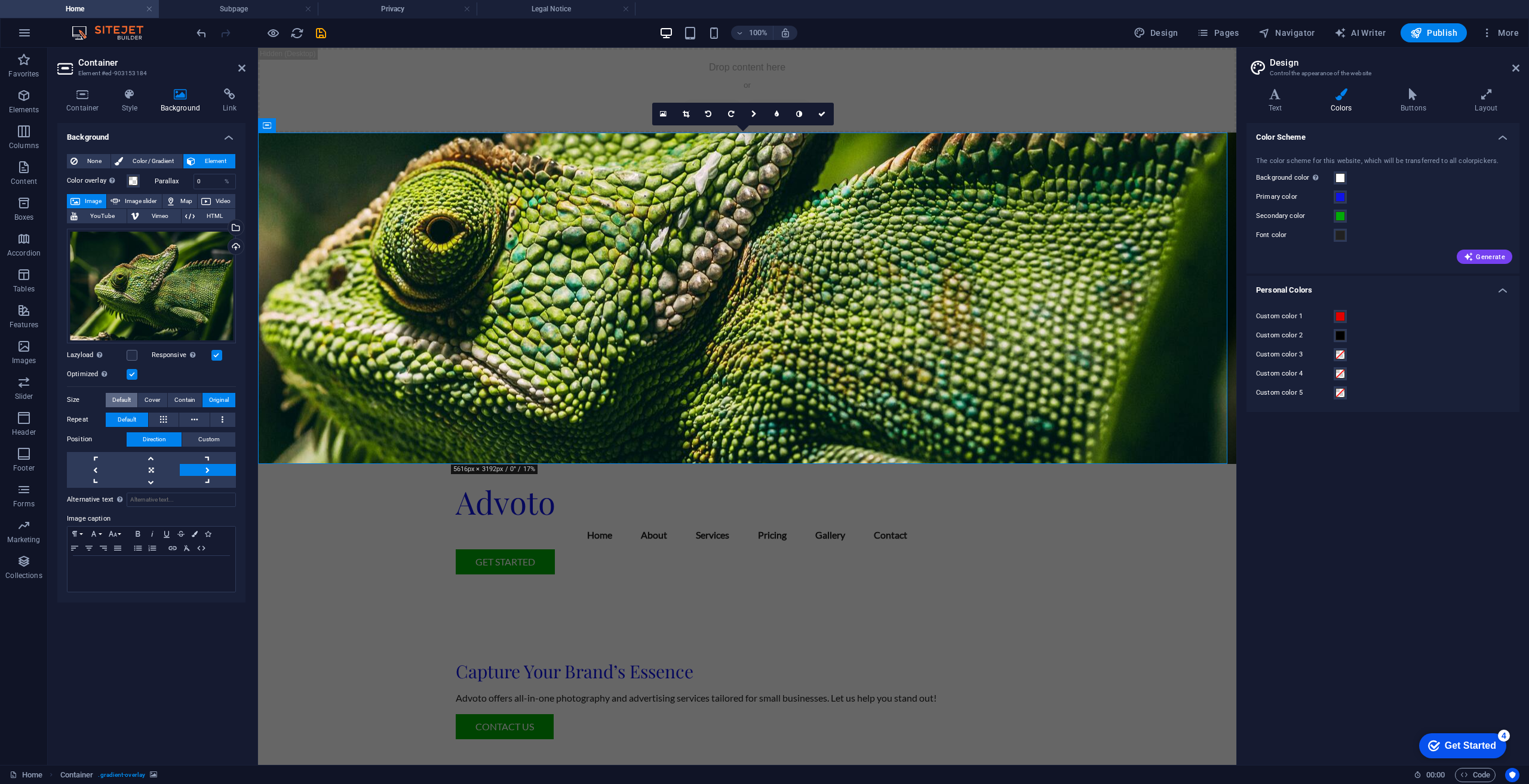
click at [120, 397] on span "Default" at bounding box center [121, 400] width 18 height 14
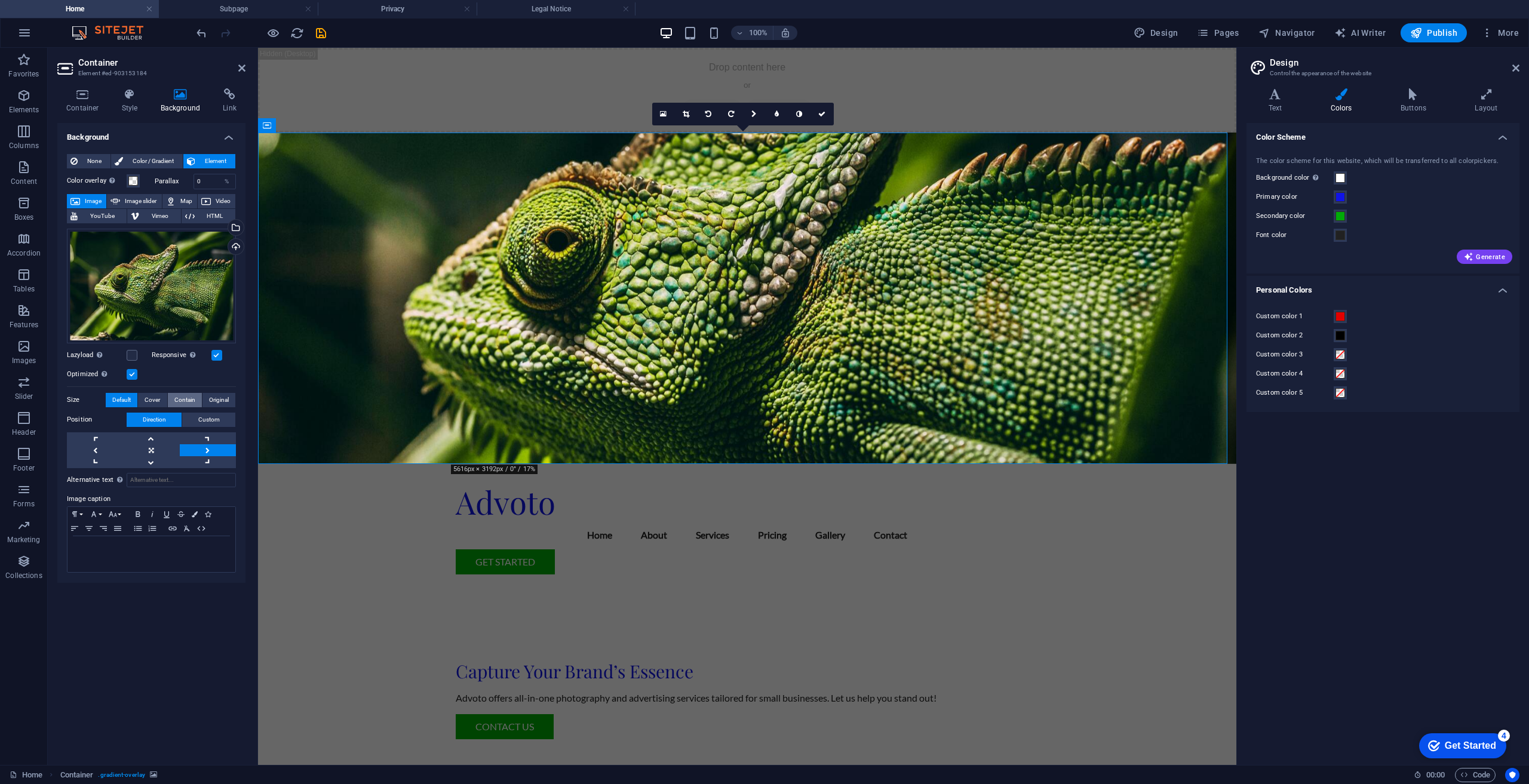
click at [180, 401] on span "Contain" at bounding box center [185, 400] width 21 height 14
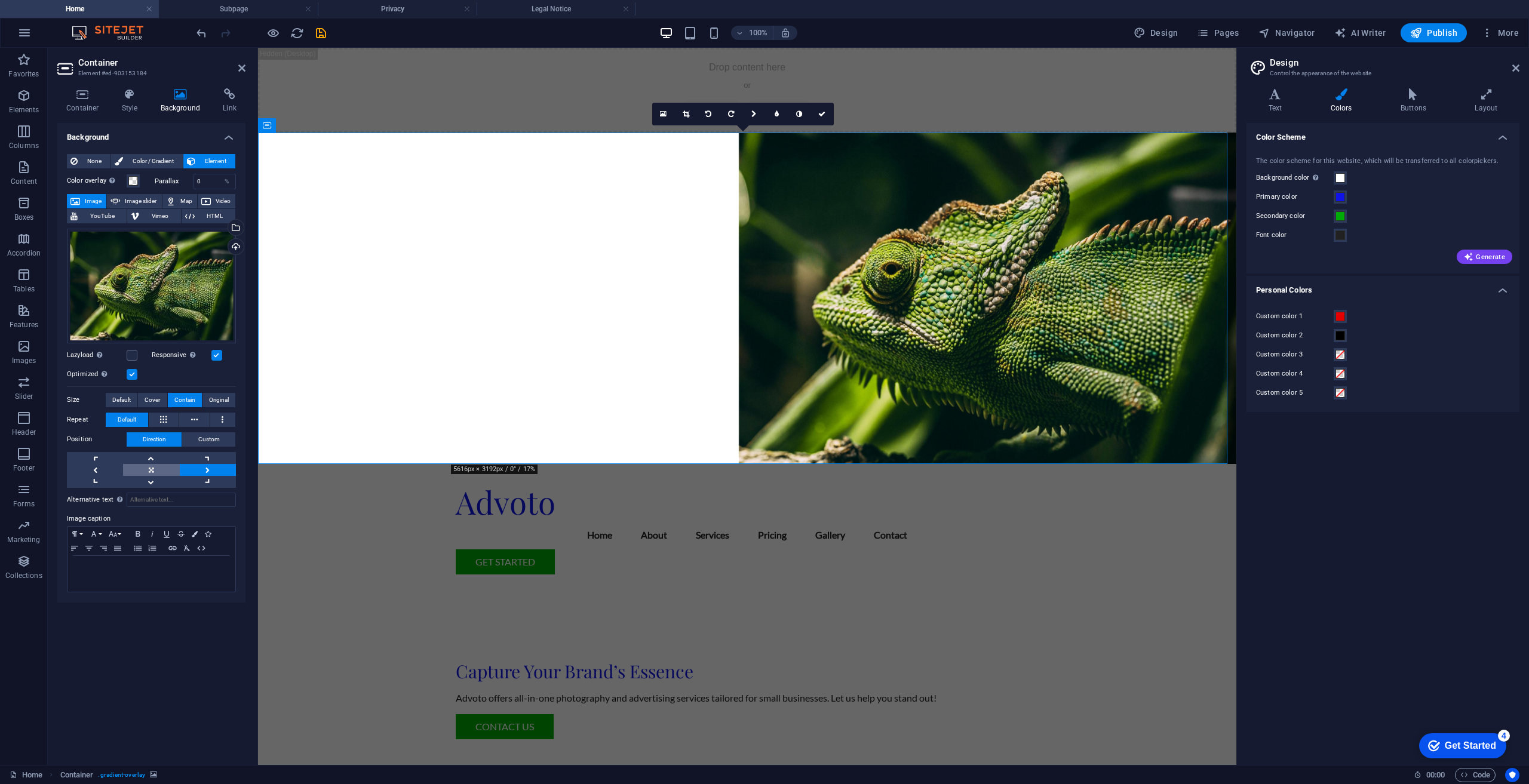
click at [150, 465] on link at bounding box center [151, 470] width 56 height 12
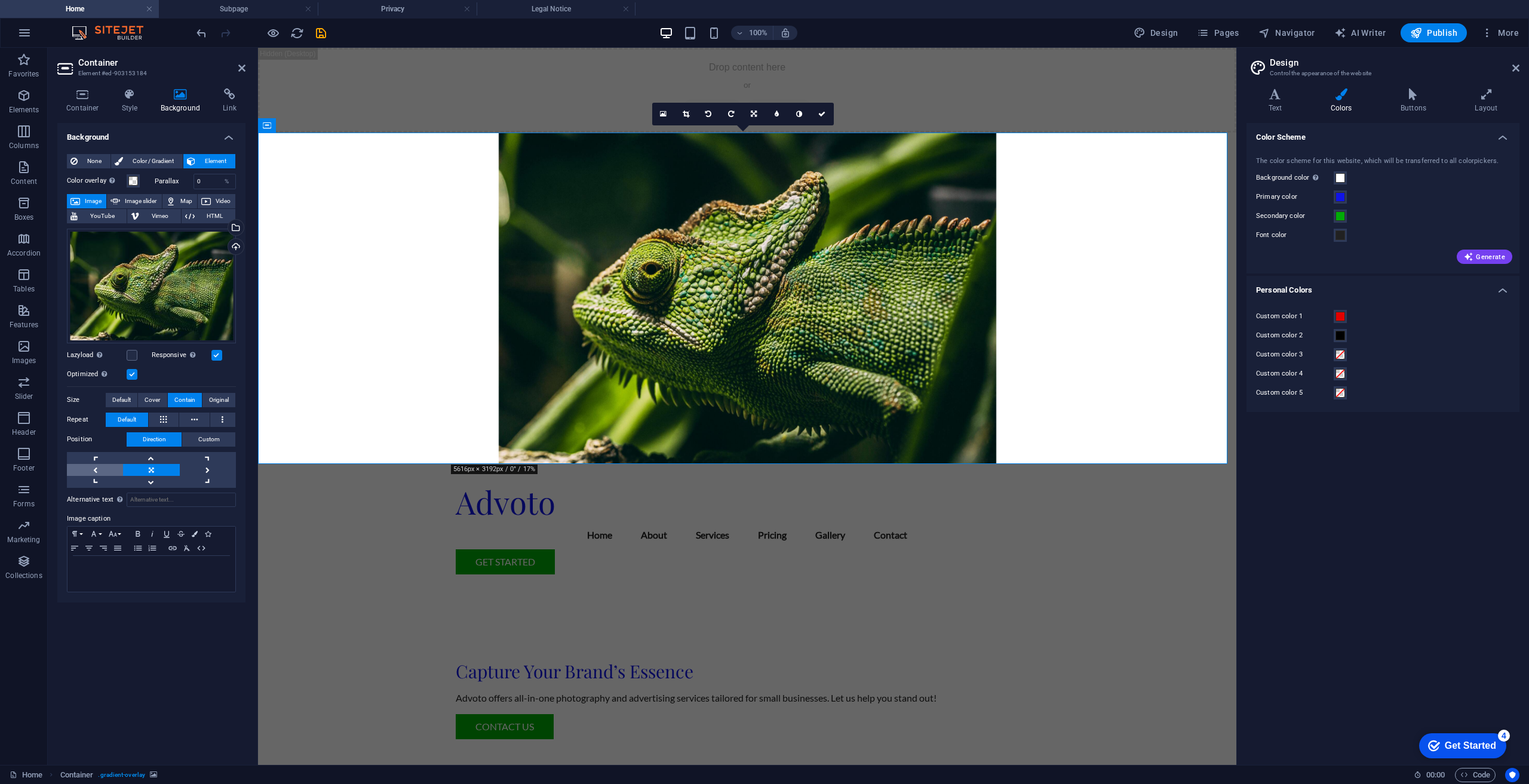
click at [109, 465] on link at bounding box center [95, 470] width 56 height 12
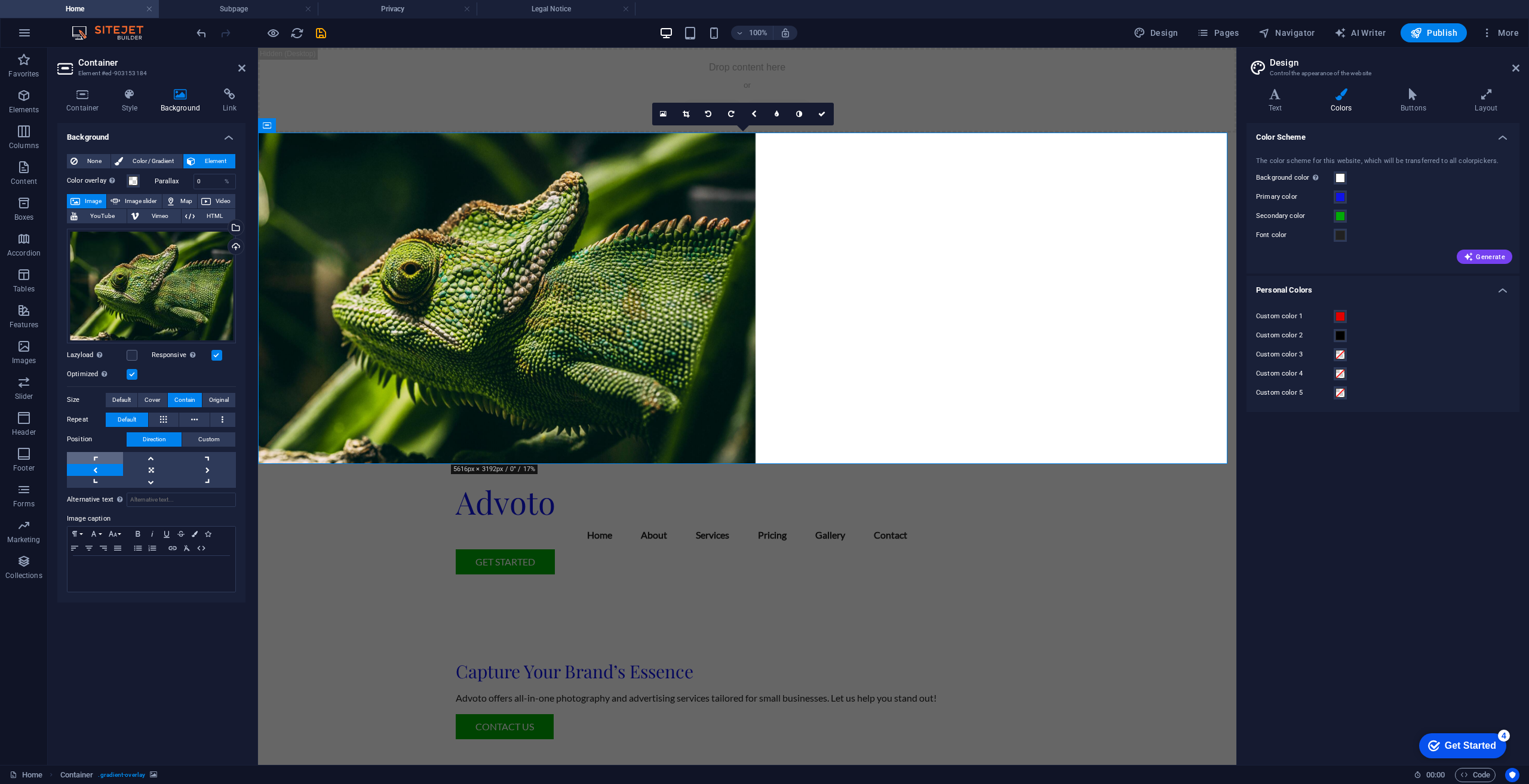
click at [104, 455] on link at bounding box center [95, 457] width 56 height 12
click at [149, 456] on link at bounding box center [151, 457] width 56 height 12
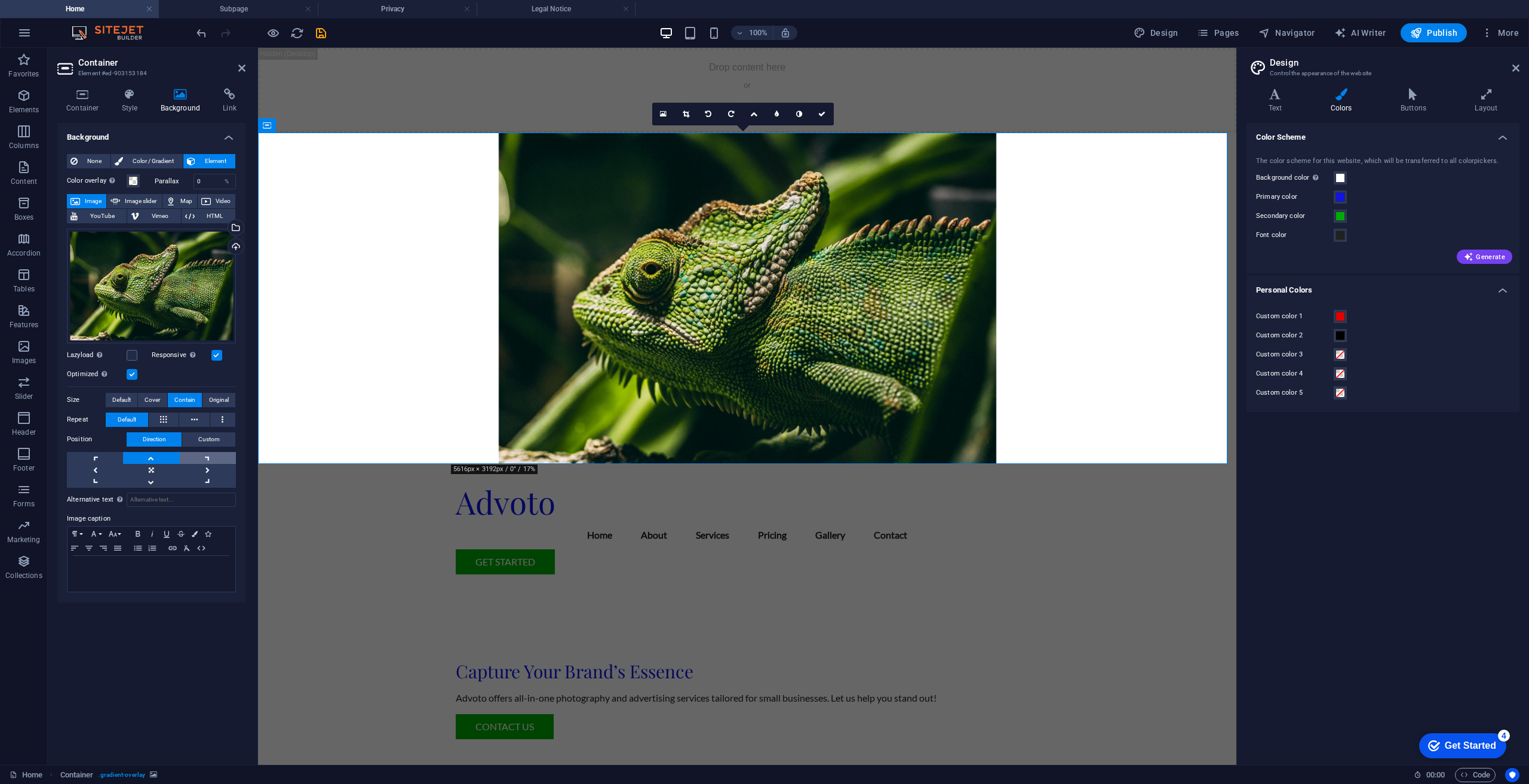
click at [215, 461] on link at bounding box center [208, 457] width 56 height 12
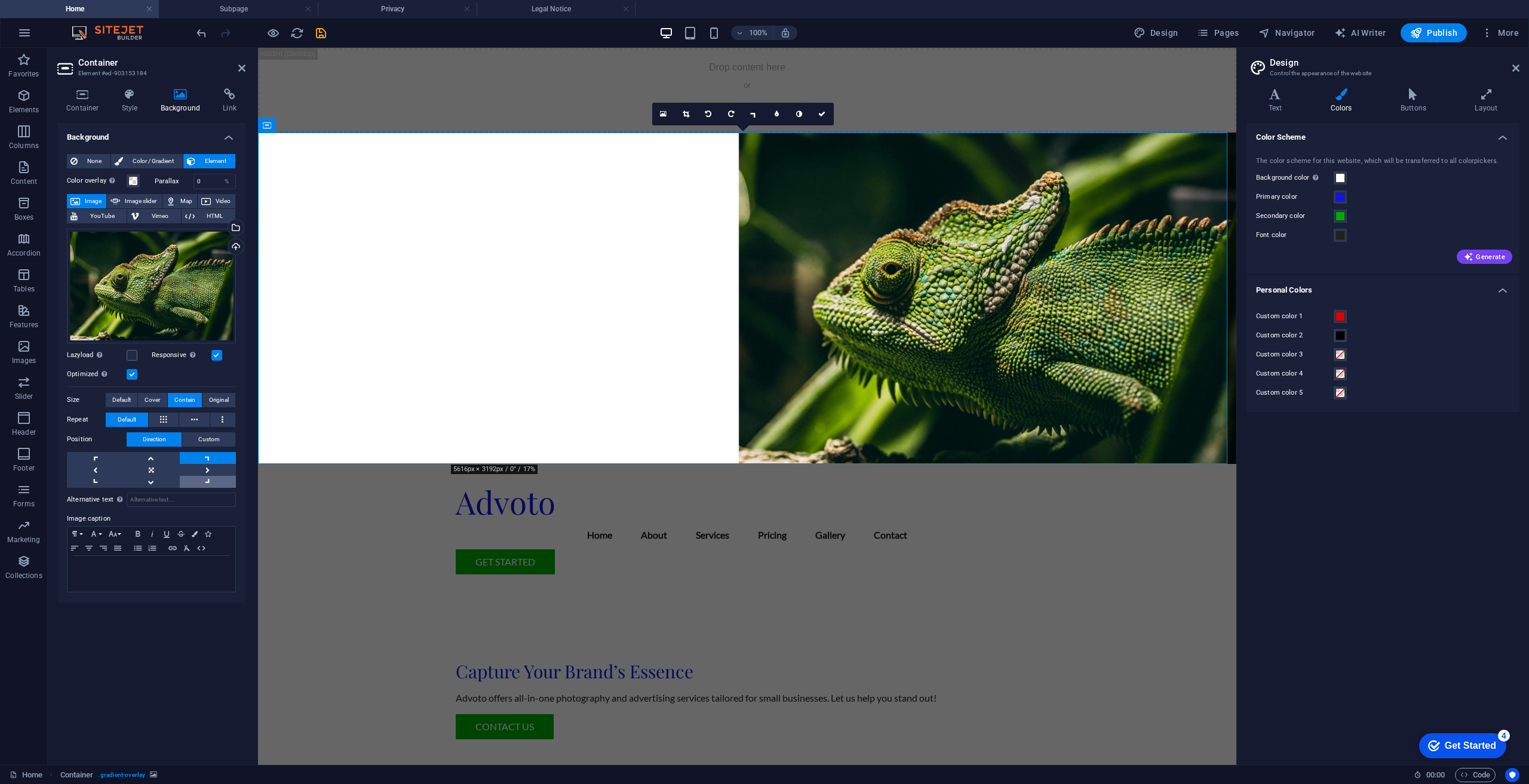
click at [222, 483] on link at bounding box center [208, 481] width 56 height 12
click at [220, 468] on link at bounding box center [208, 470] width 56 height 12
click at [826, 113] on link at bounding box center [822, 113] width 23 height 23
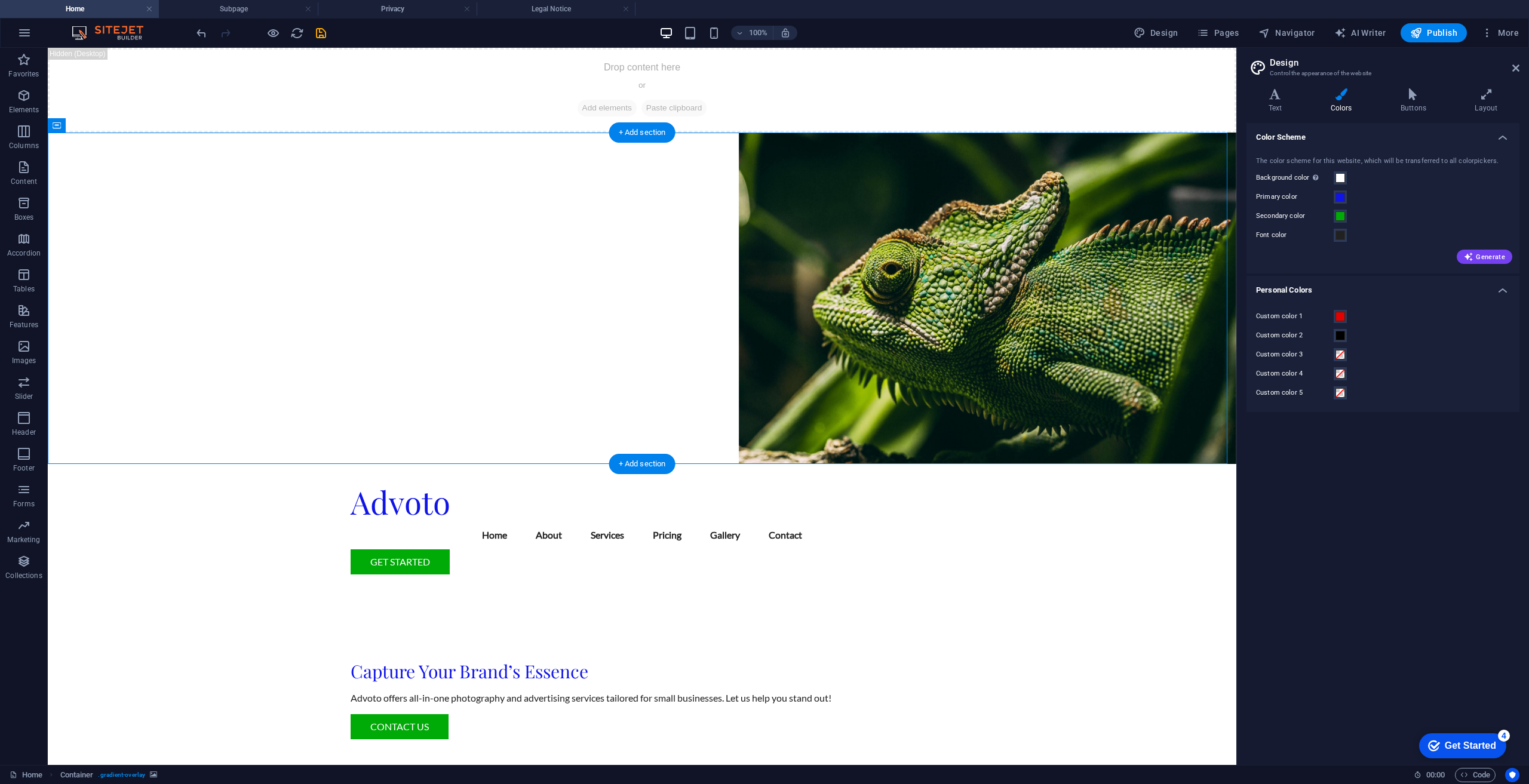
click at [971, 334] on figure at bounding box center [642, 298] width 1188 height 332
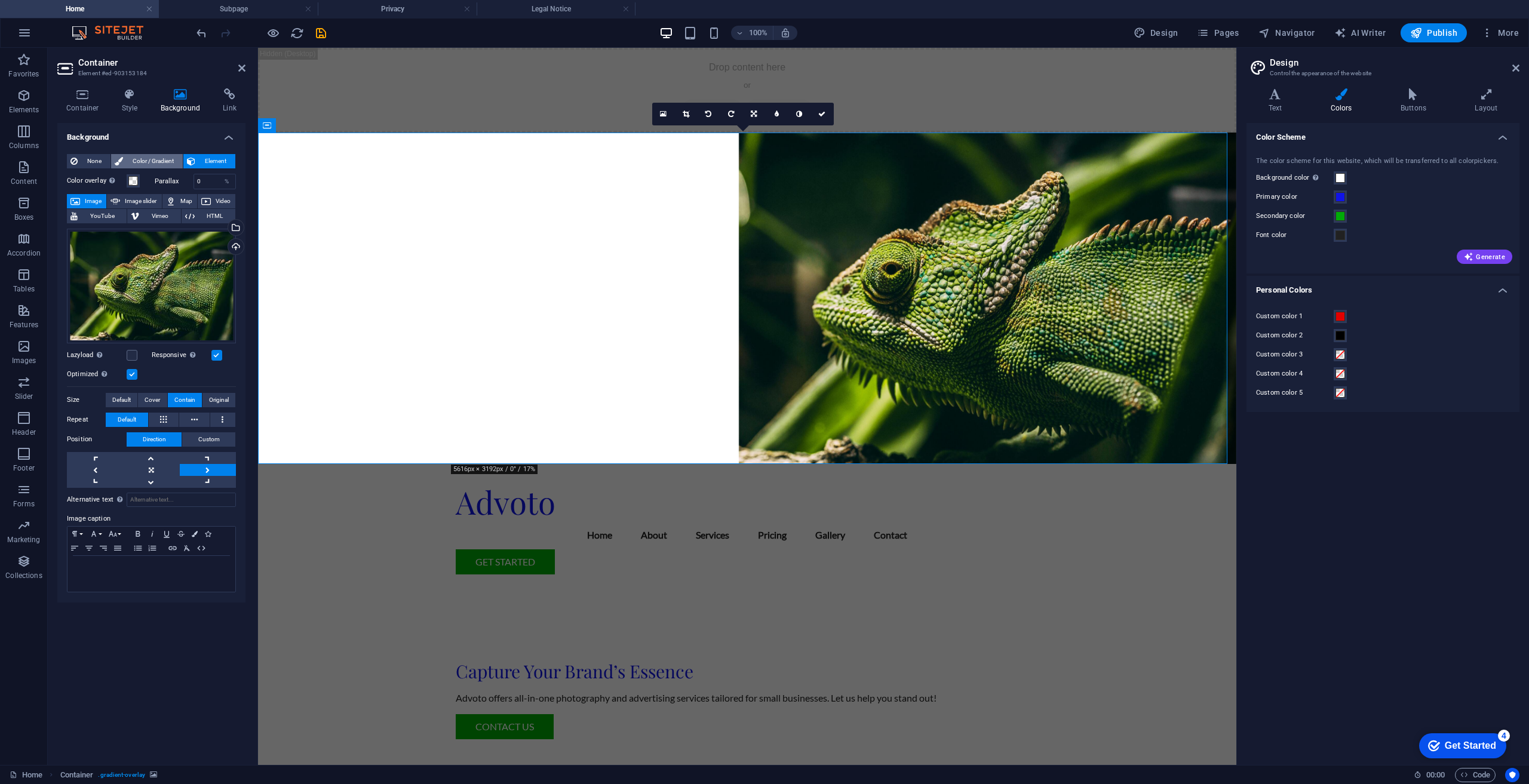
click at [157, 156] on span "Color / Gradient" at bounding box center [152, 161] width 53 height 14
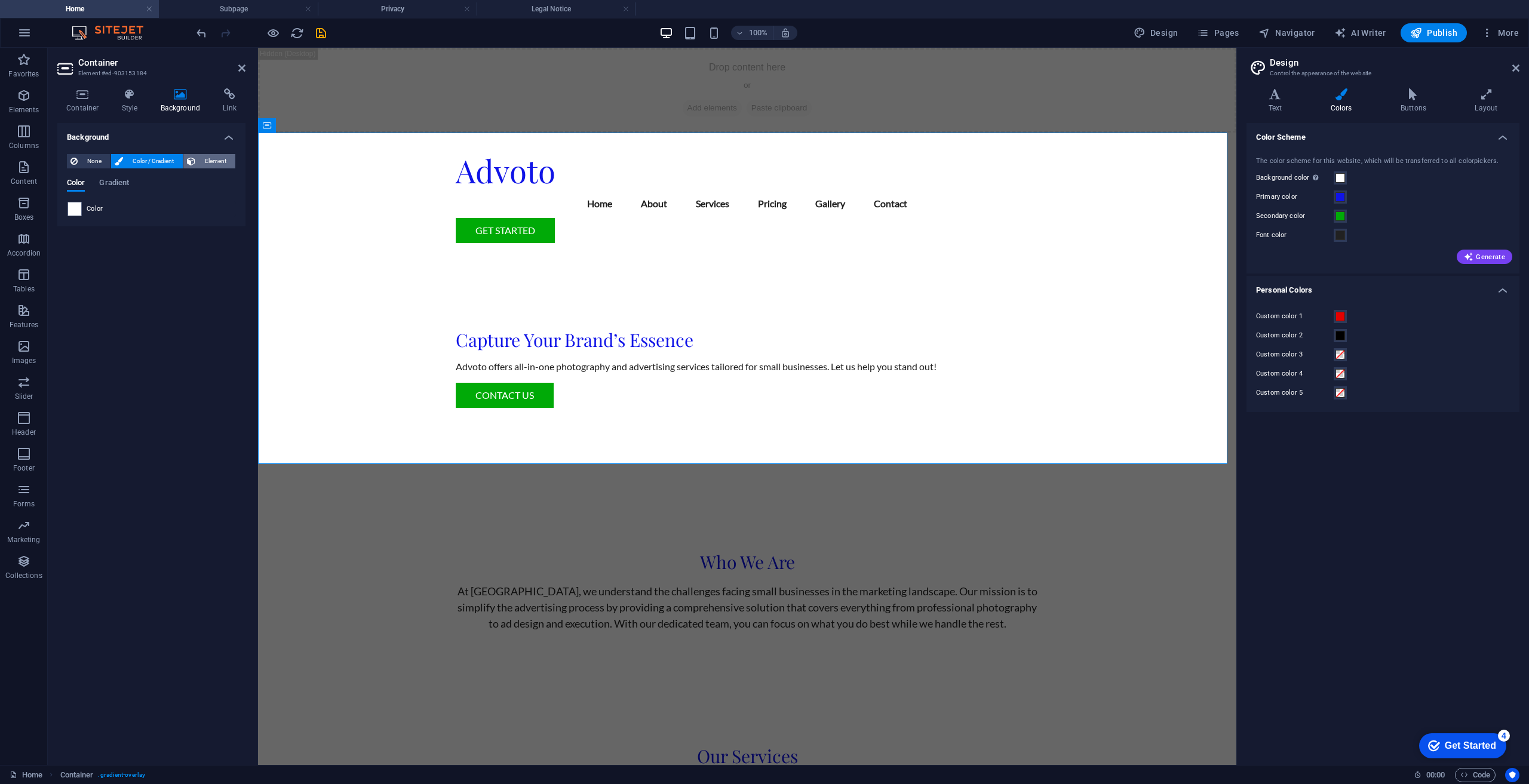
click at [198, 163] on button "Element" at bounding box center [209, 161] width 52 height 14
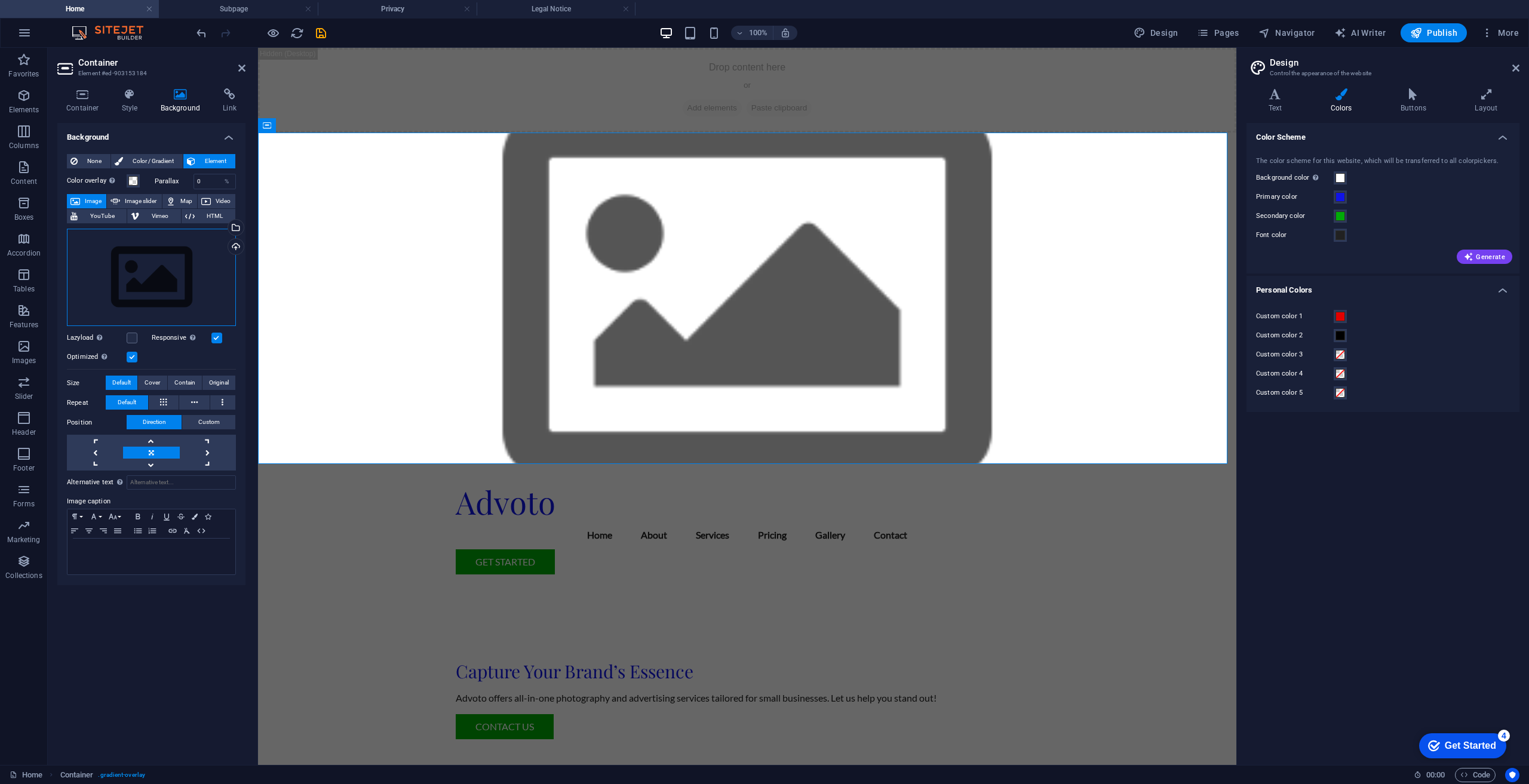
click at [153, 278] on div "Drag files here, click to choose files or select files from Files or our free s…" at bounding box center [151, 278] width 169 height 98
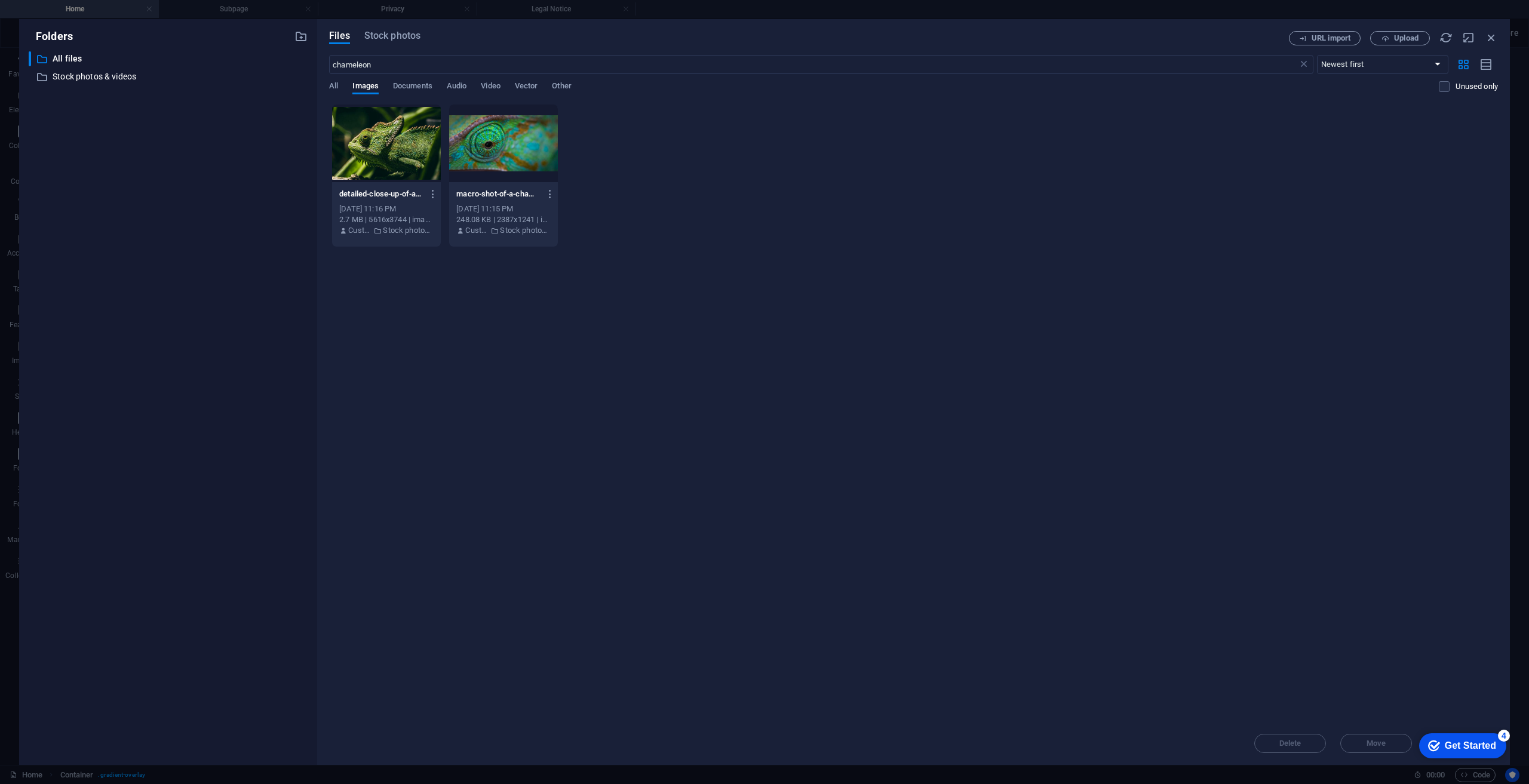
click at [373, 159] on div at bounding box center [386, 144] width 109 height 78
click at [404, 158] on div "1" at bounding box center [386, 144] width 109 height 78
click at [404, 158] on div at bounding box center [386, 144] width 109 height 78
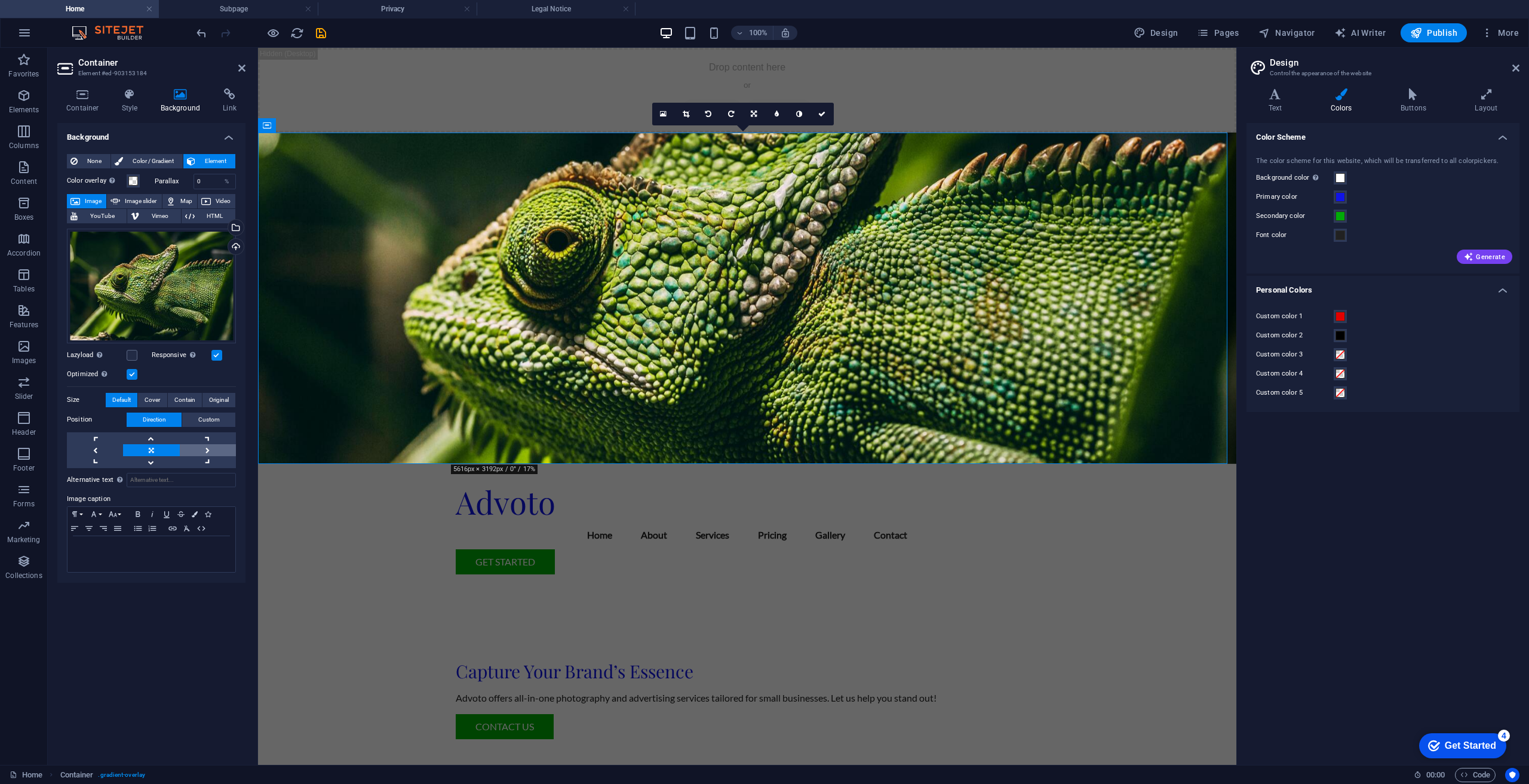
click at [204, 446] on link at bounding box center [208, 450] width 56 height 12
click at [211, 434] on link at bounding box center [208, 437] width 56 height 12
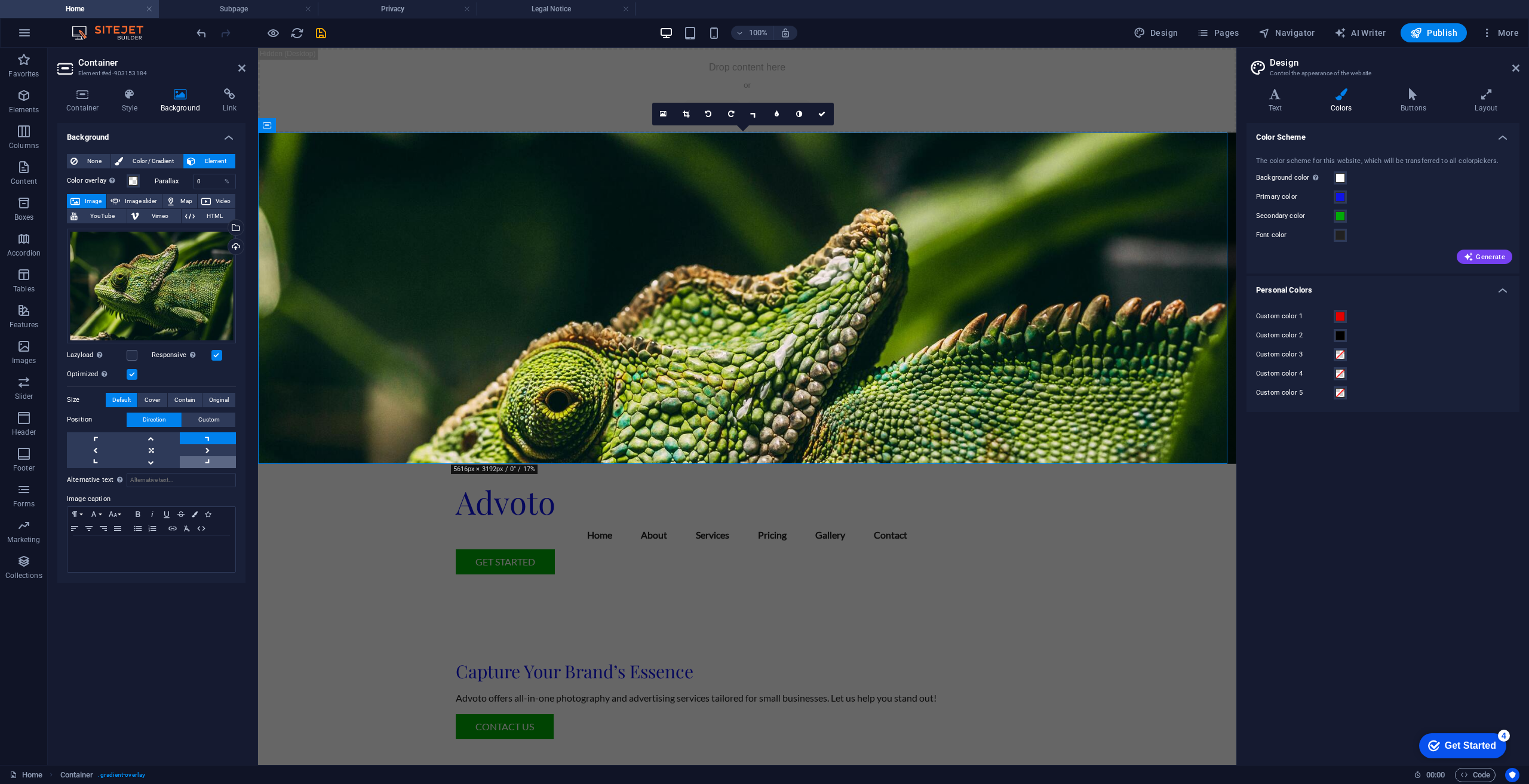
click at [204, 463] on link at bounding box center [208, 461] width 56 height 12
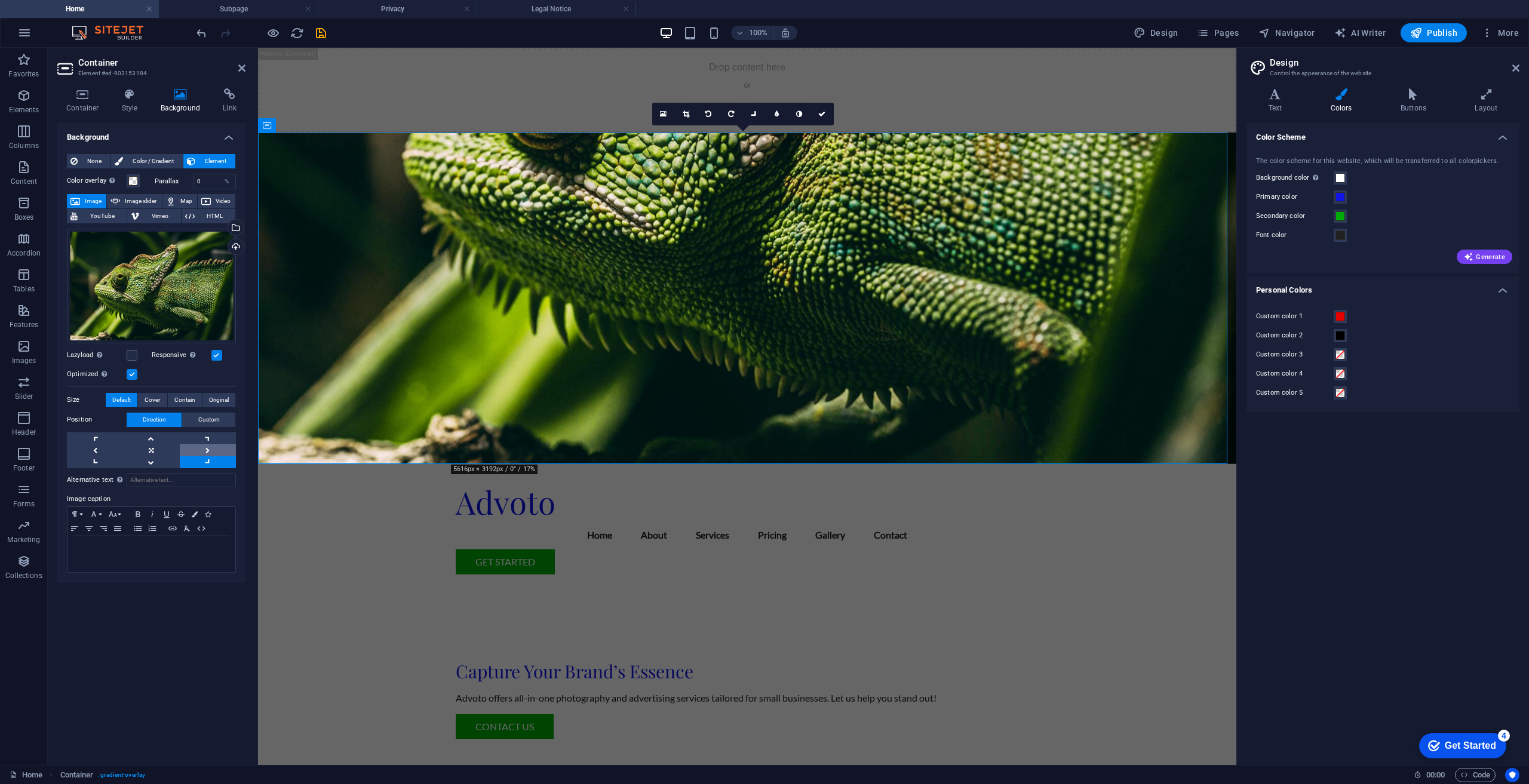
click at [212, 450] on link at bounding box center [208, 450] width 56 height 12
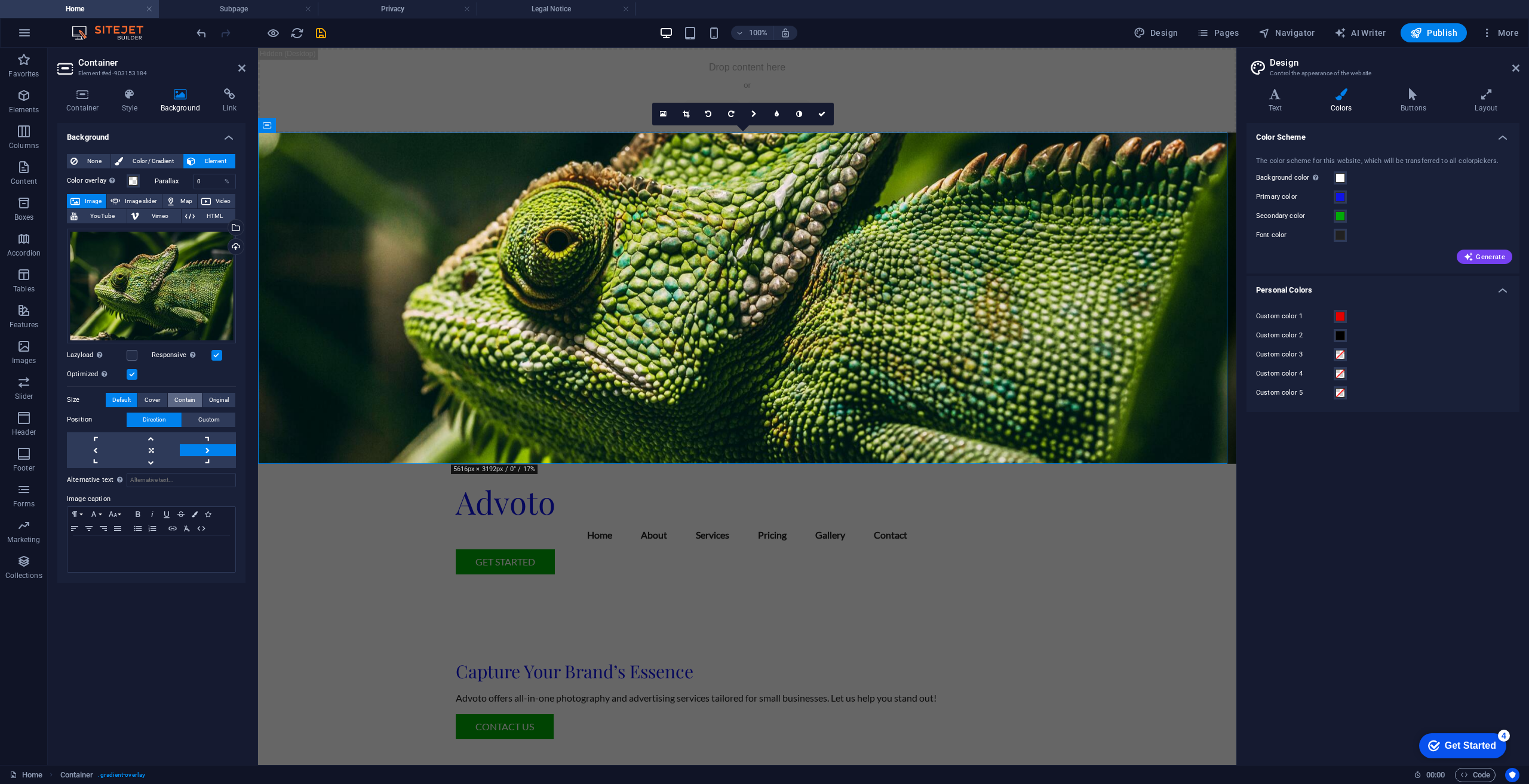
click at [178, 403] on span "Contain" at bounding box center [185, 400] width 21 height 14
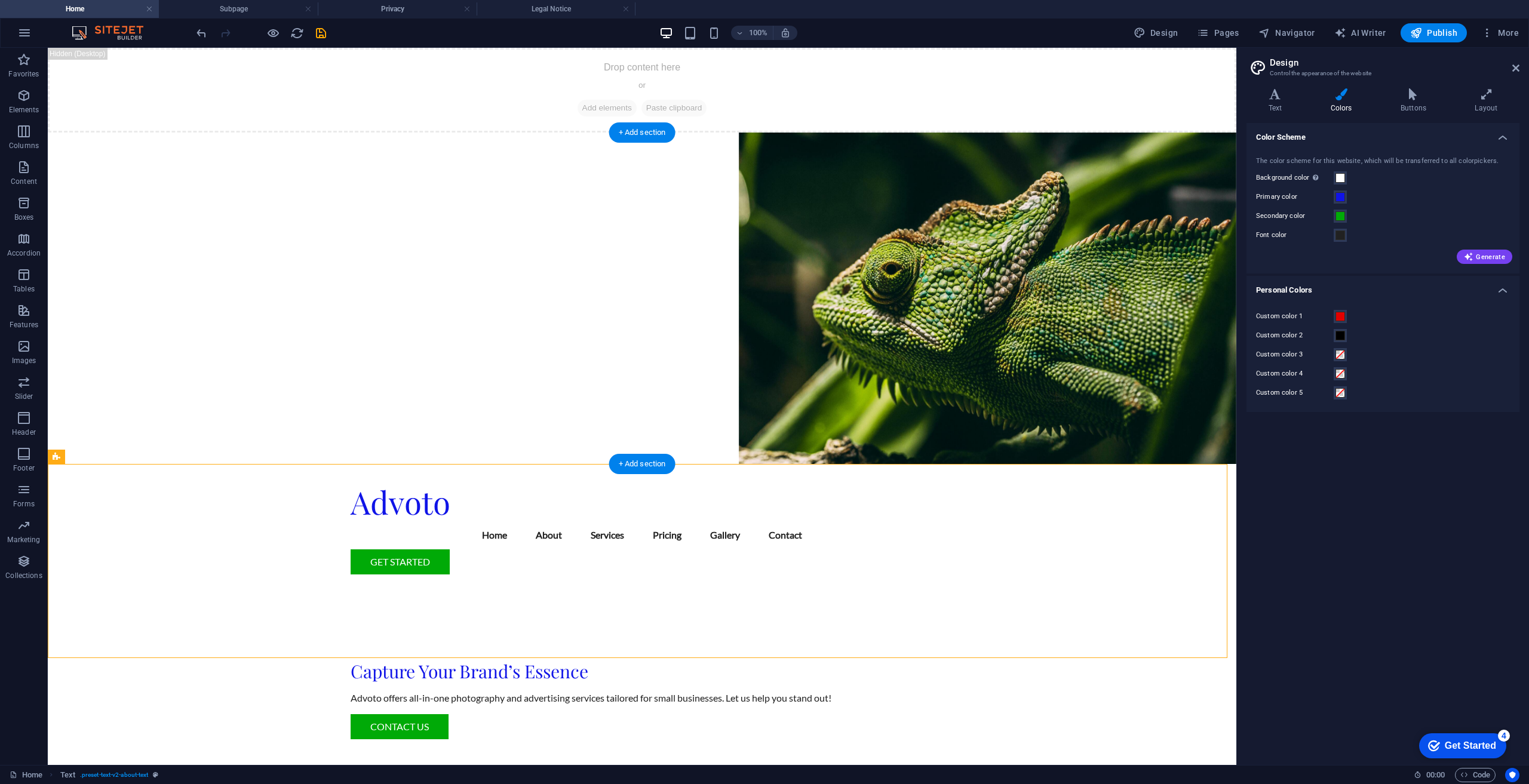
click at [946, 344] on figure at bounding box center [642, 298] width 1188 height 332
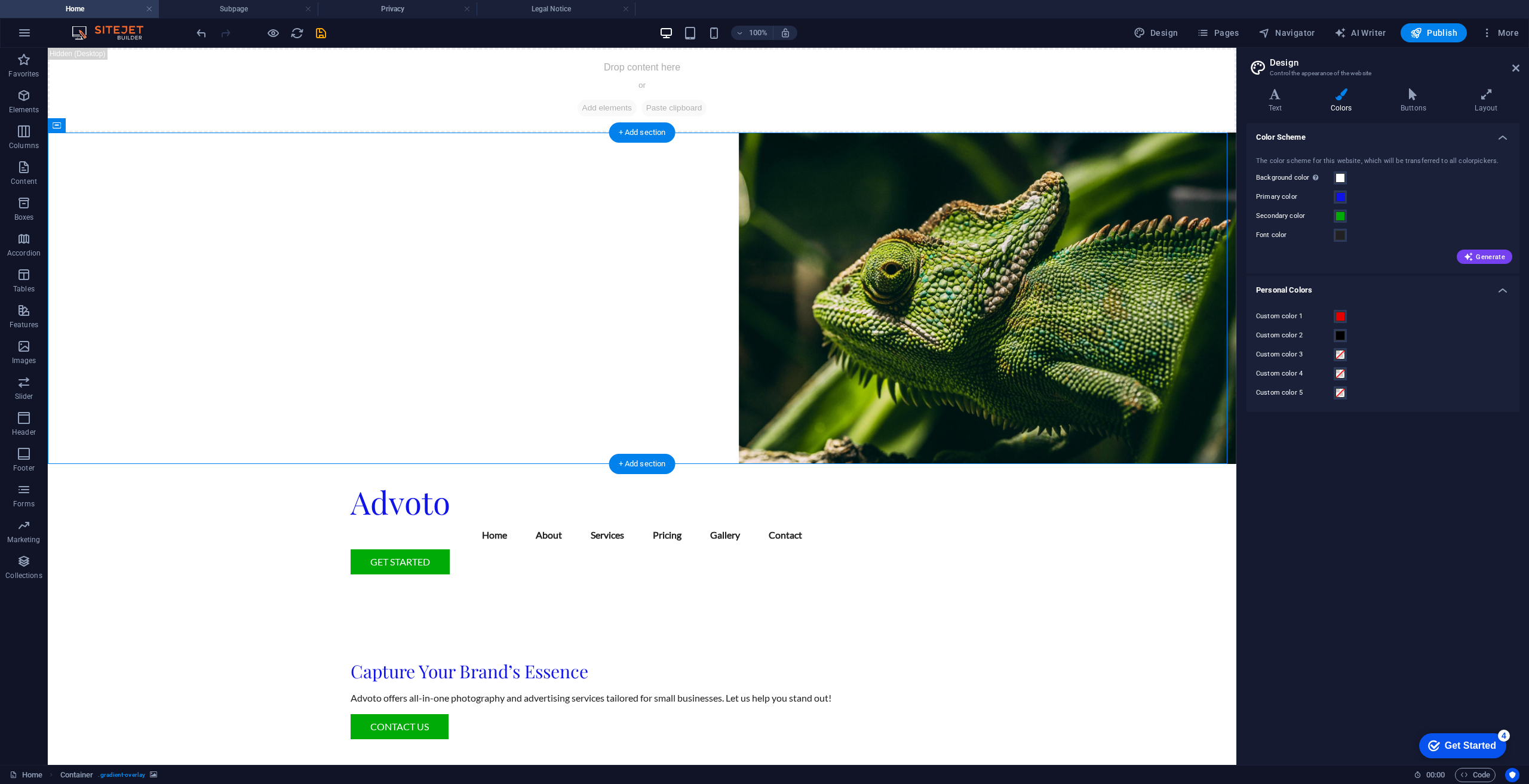
click at [946, 344] on figure at bounding box center [642, 298] width 1188 height 332
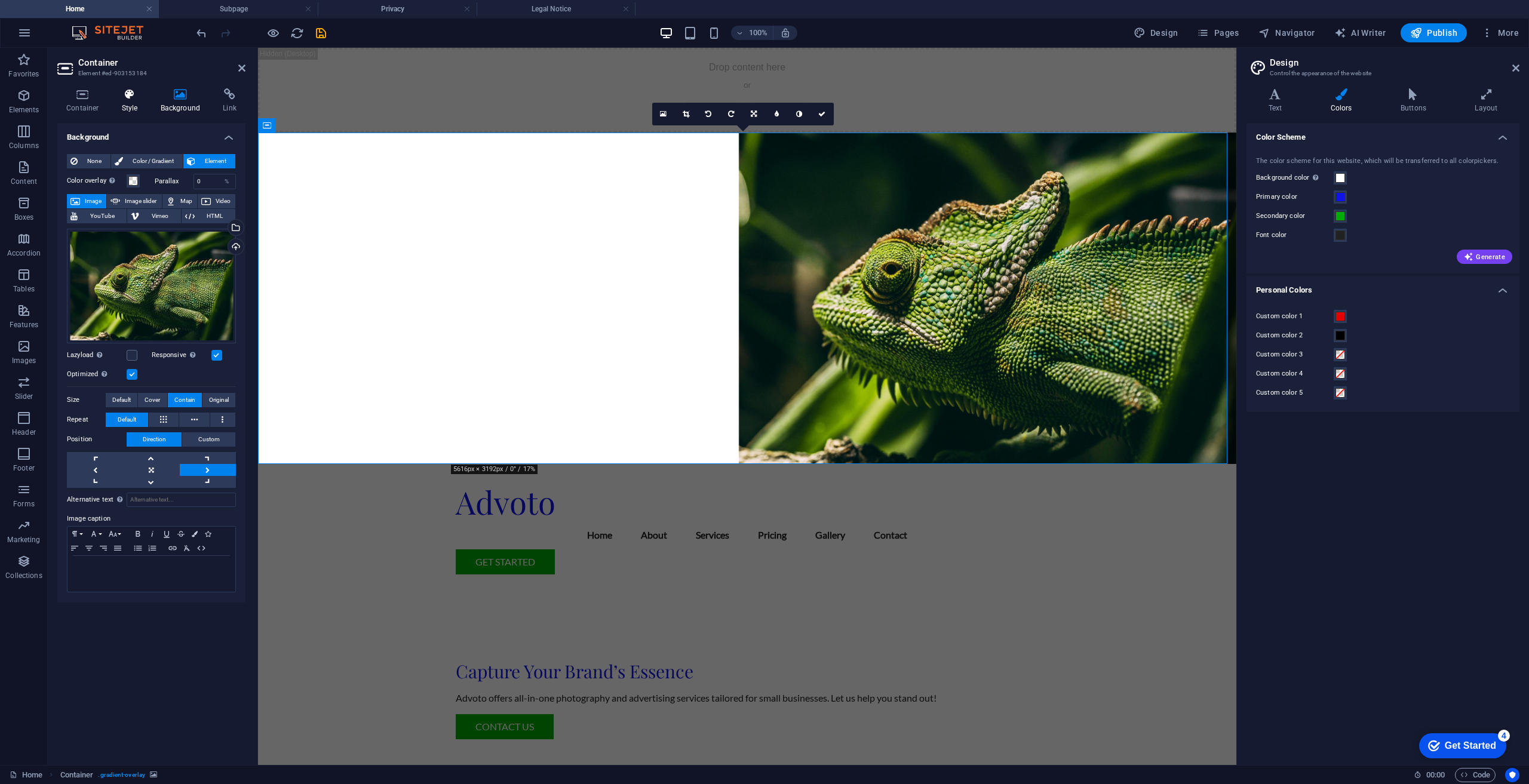
click at [136, 97] on icon at bounding box center [130, 94] width 34 height 12
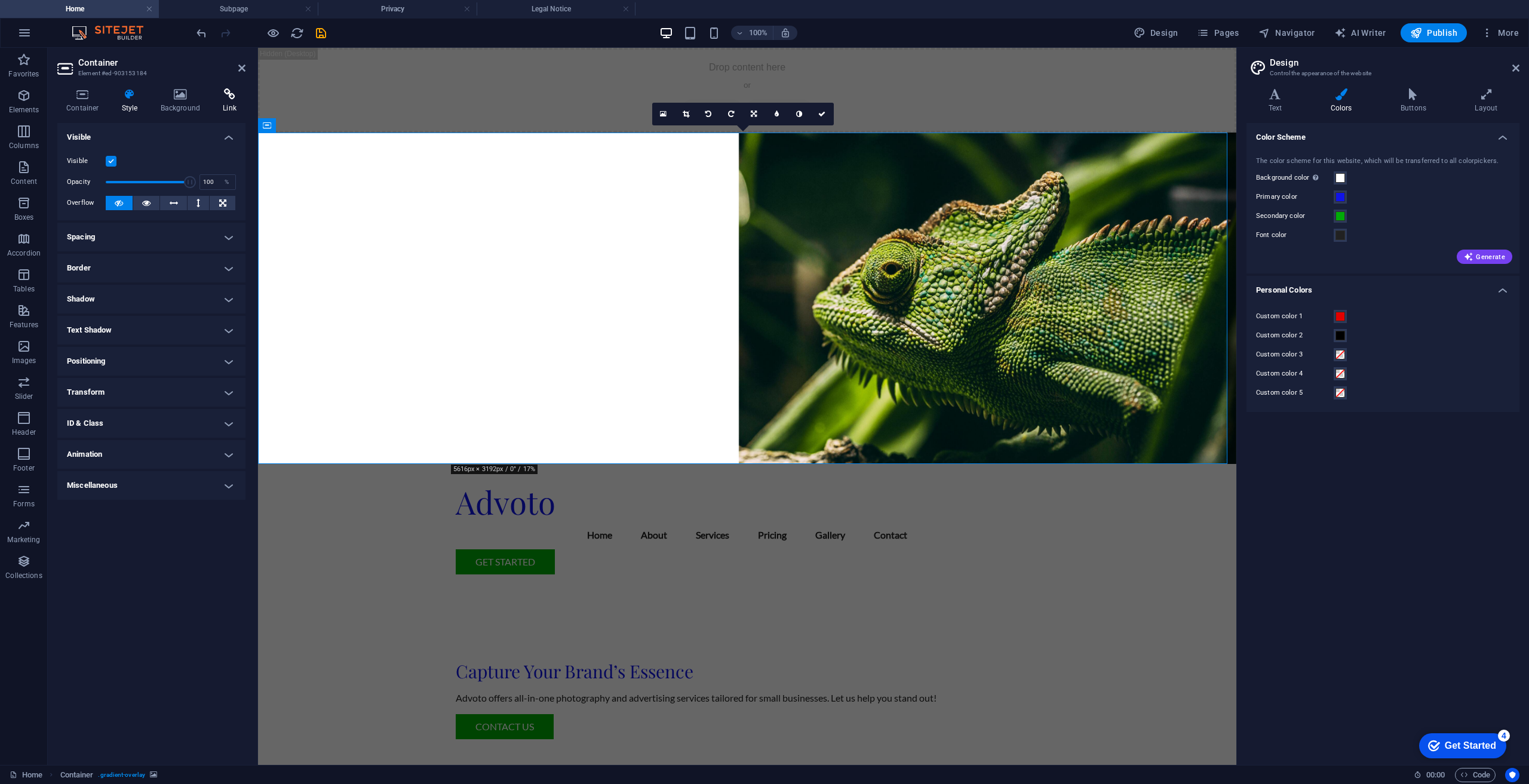
click at [222, 94] on icon at bounding box center [230, 94] width 31 height 12
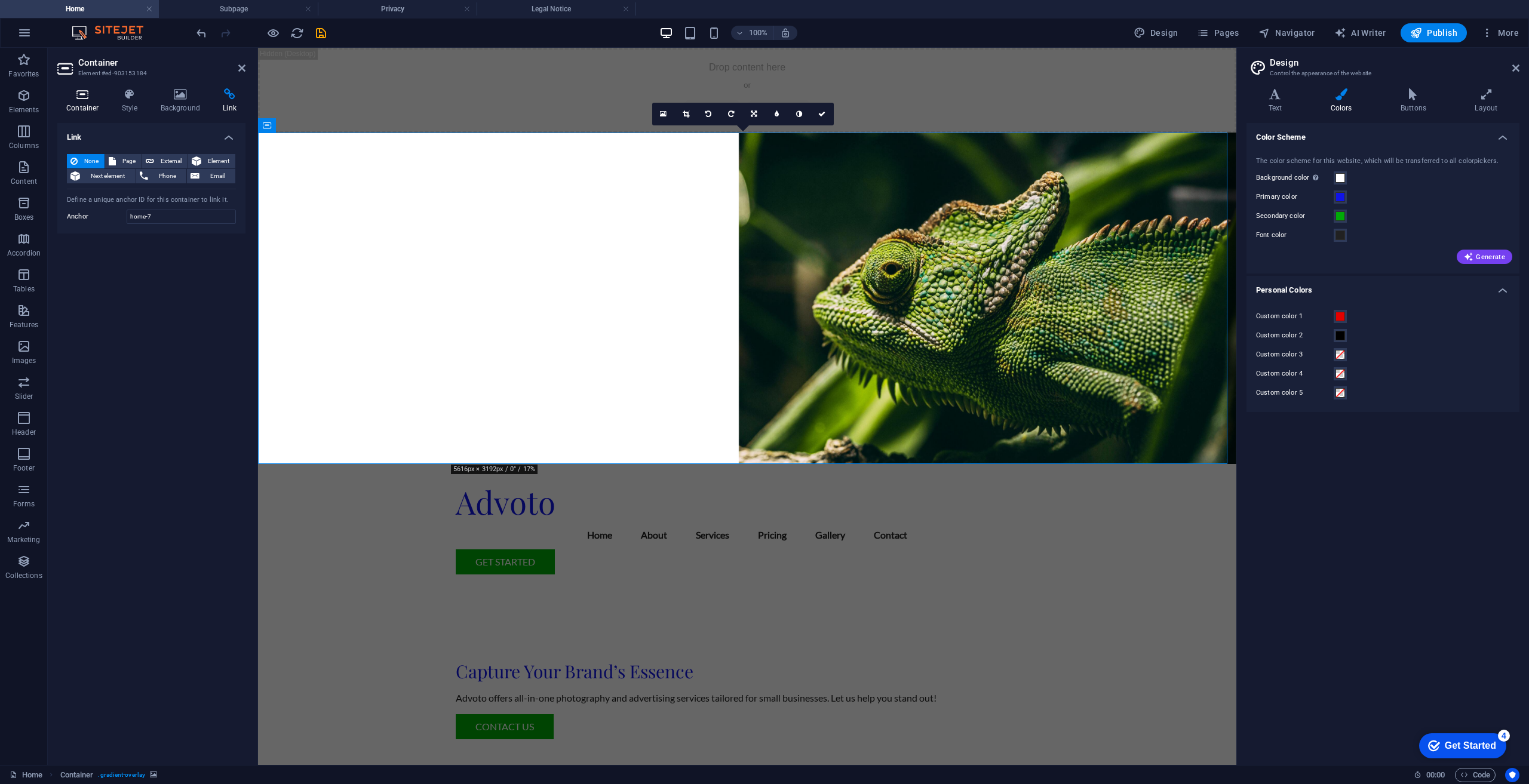
click at [77, 94] on icon at bounding box center [83, 94] width 51 height 12
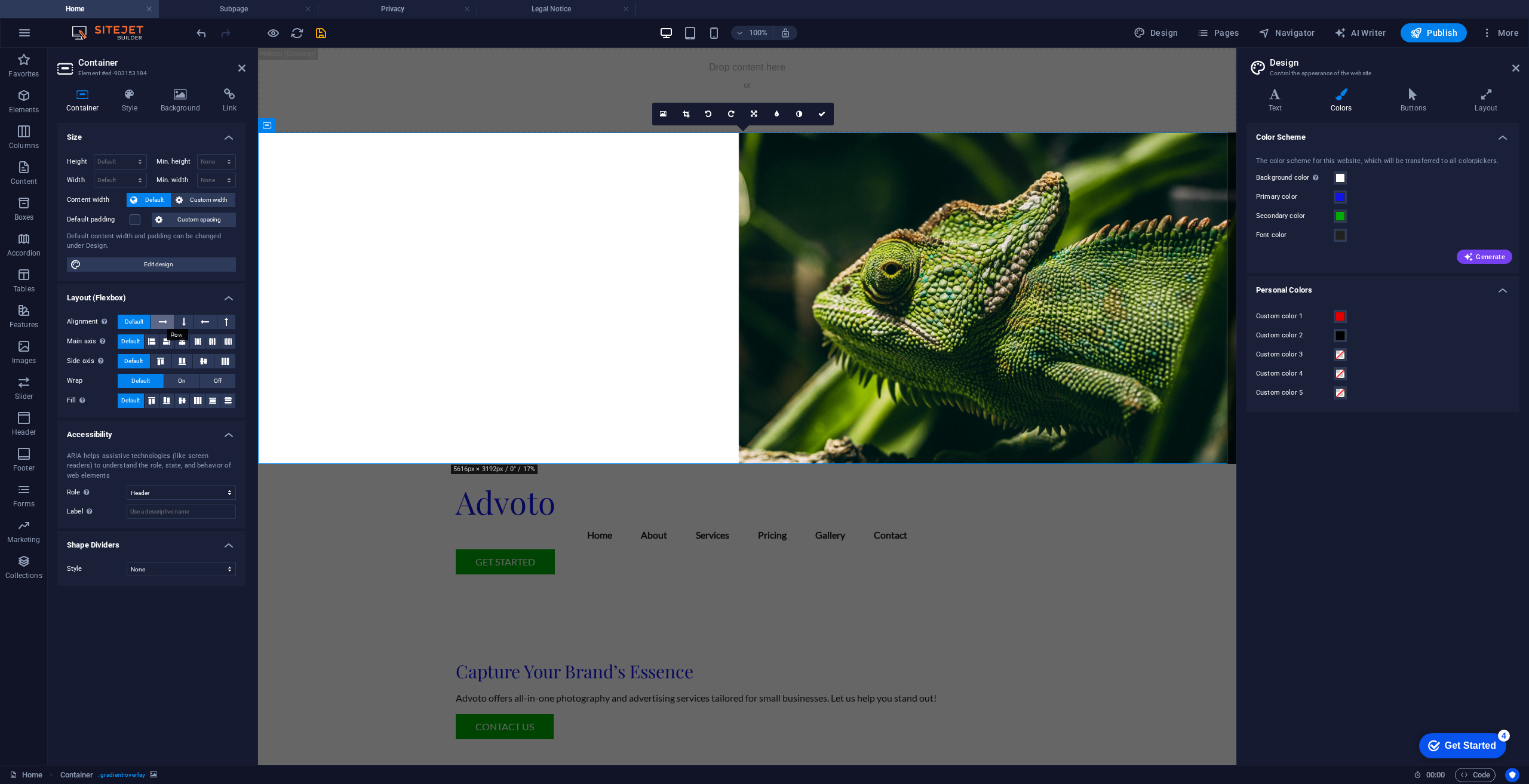
click at [166, 325] on icon at bounding box center [163, 321] width 8 height 14
click at [135, 319] on span "Default" at bounding box center [134, 321] width 18 height 14
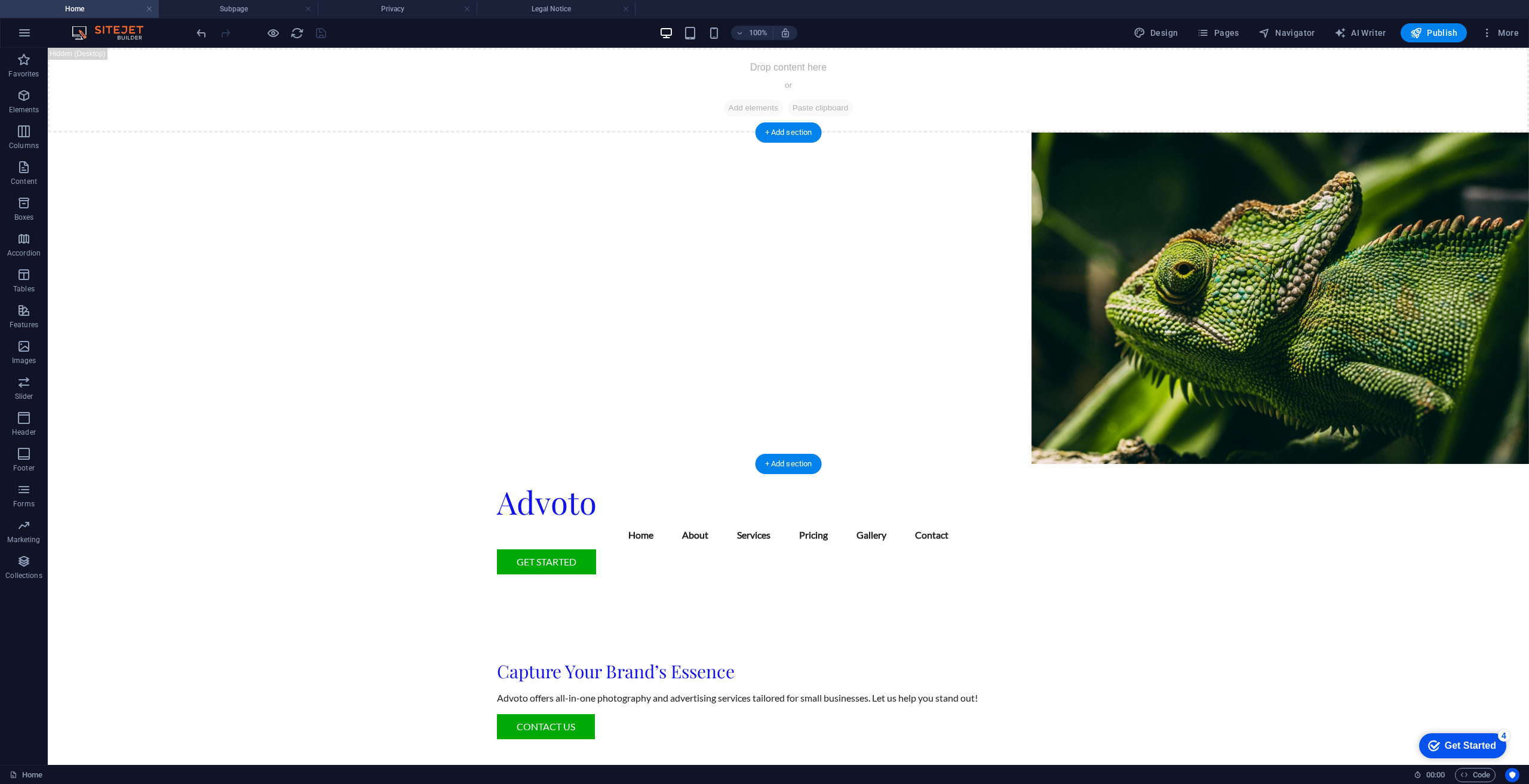
click at [237, 289] on figure at bounding box center [788, 298] width 1481 height 332
select select "header"
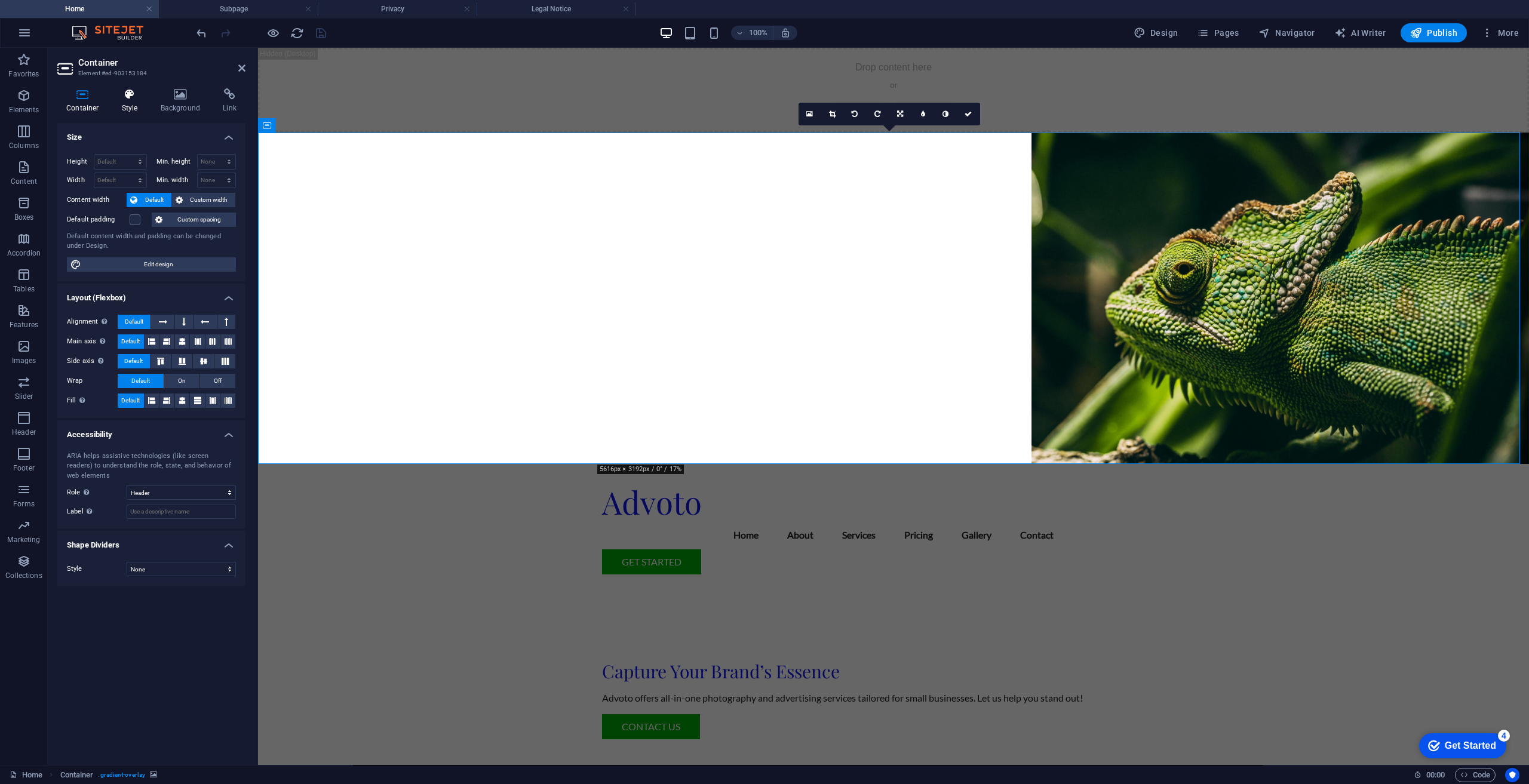
click at [141, 105] on h4 "Style" at bounding box center [132, 100] width 39 height 25
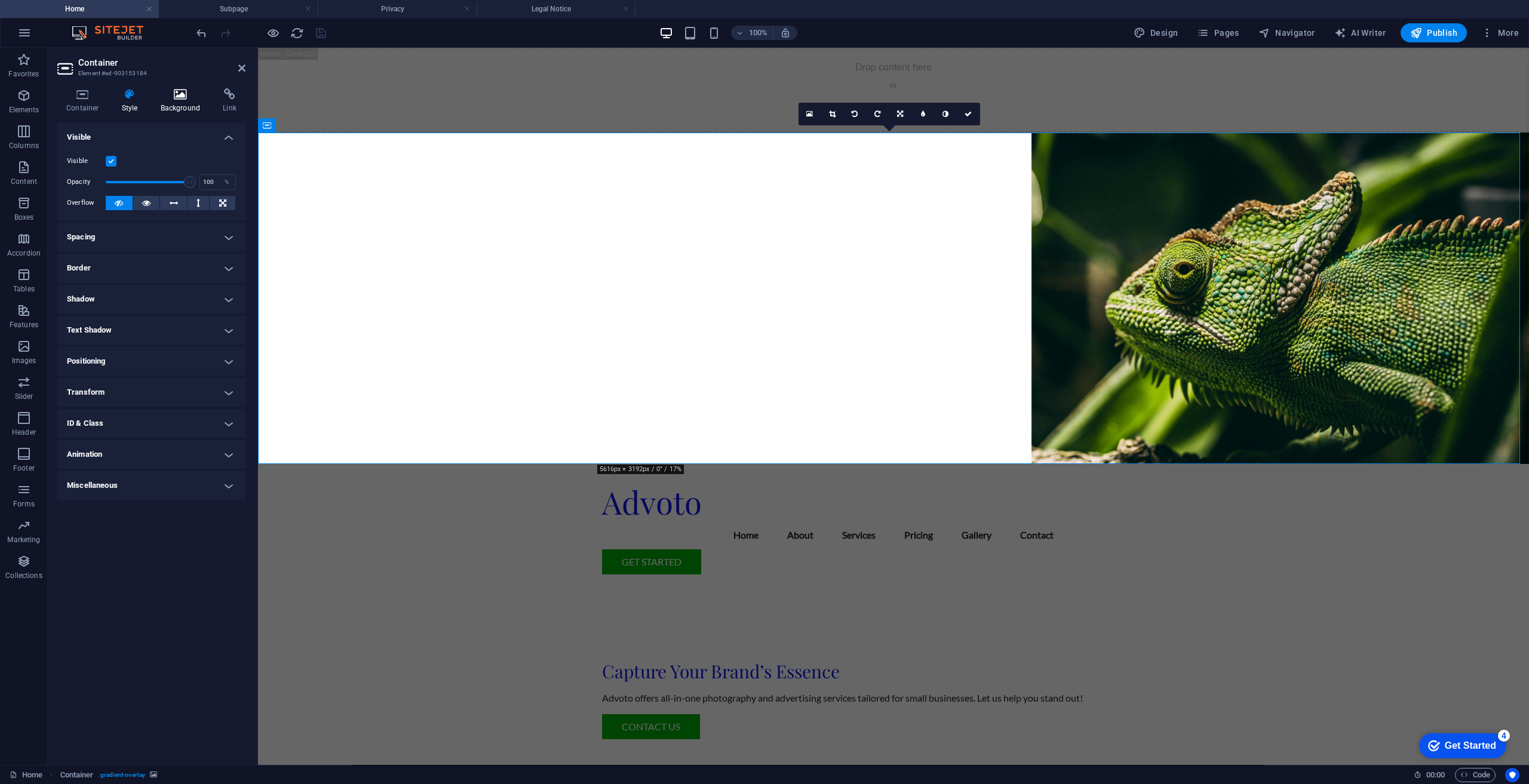
click at [177, 102] on h4 "Background" at bounding box center [183, 100] width 63 height 25
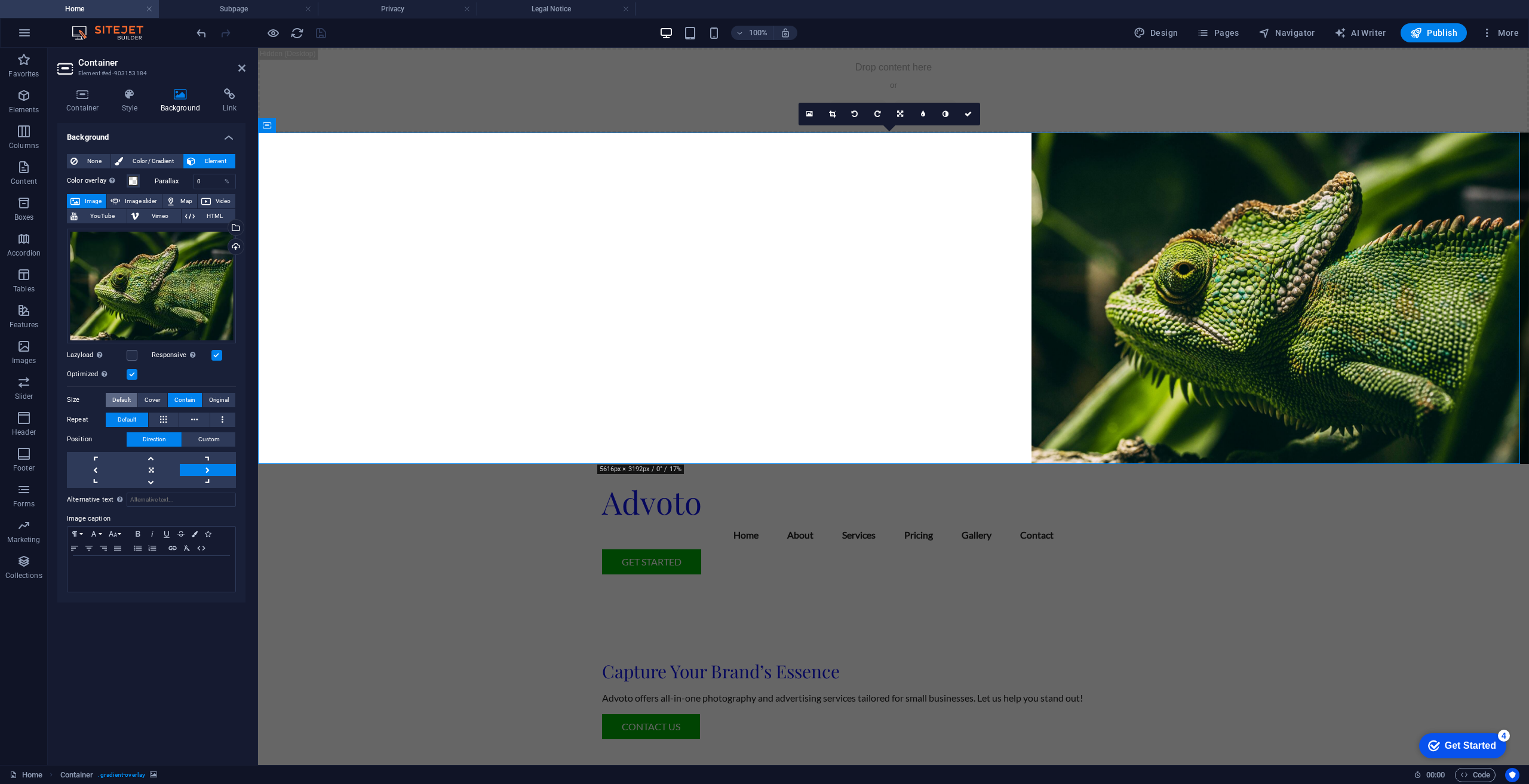
click at [127, 401] on span "Default" at bounding box center [121, 400] width 18 height 14
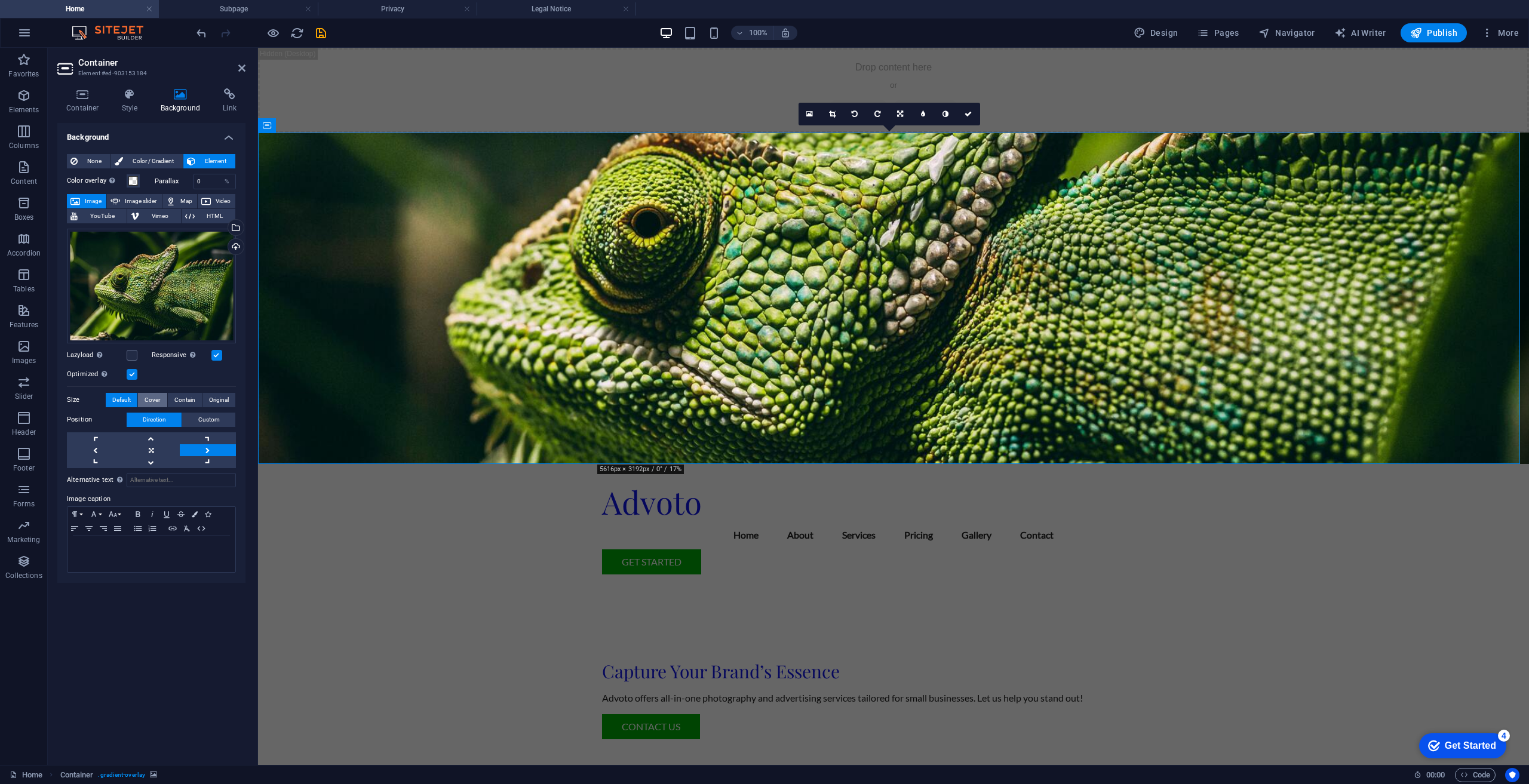
click at [150, 402] on span "Cover" at bounding box center [152, 400] width 16 height 14
click at [185, 403] on span "Contain" at bounding box center [185, 400] width 21 height 14
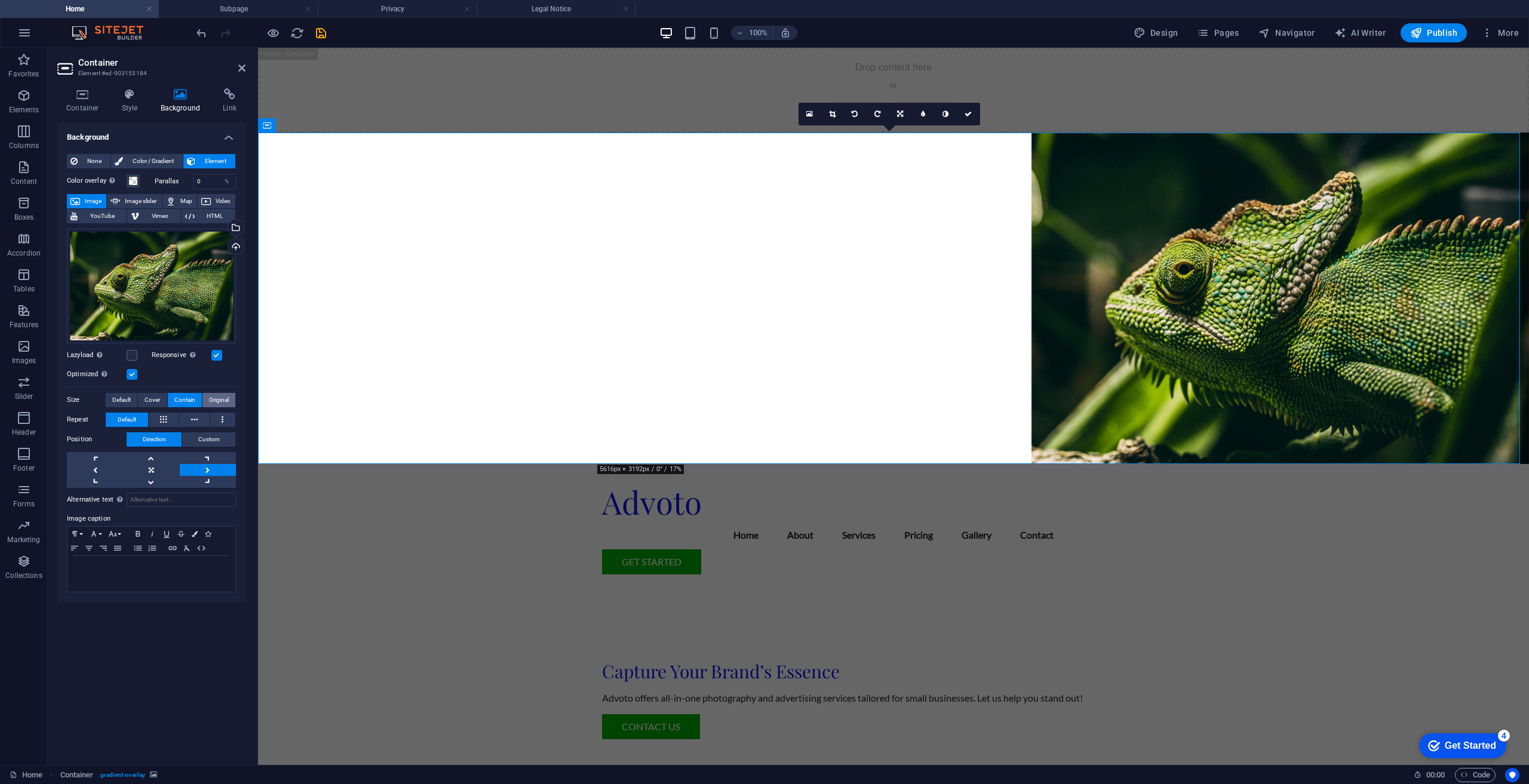
click at [215, 401] on span "Original" at bounding box center [219, 400] width 20 height 14
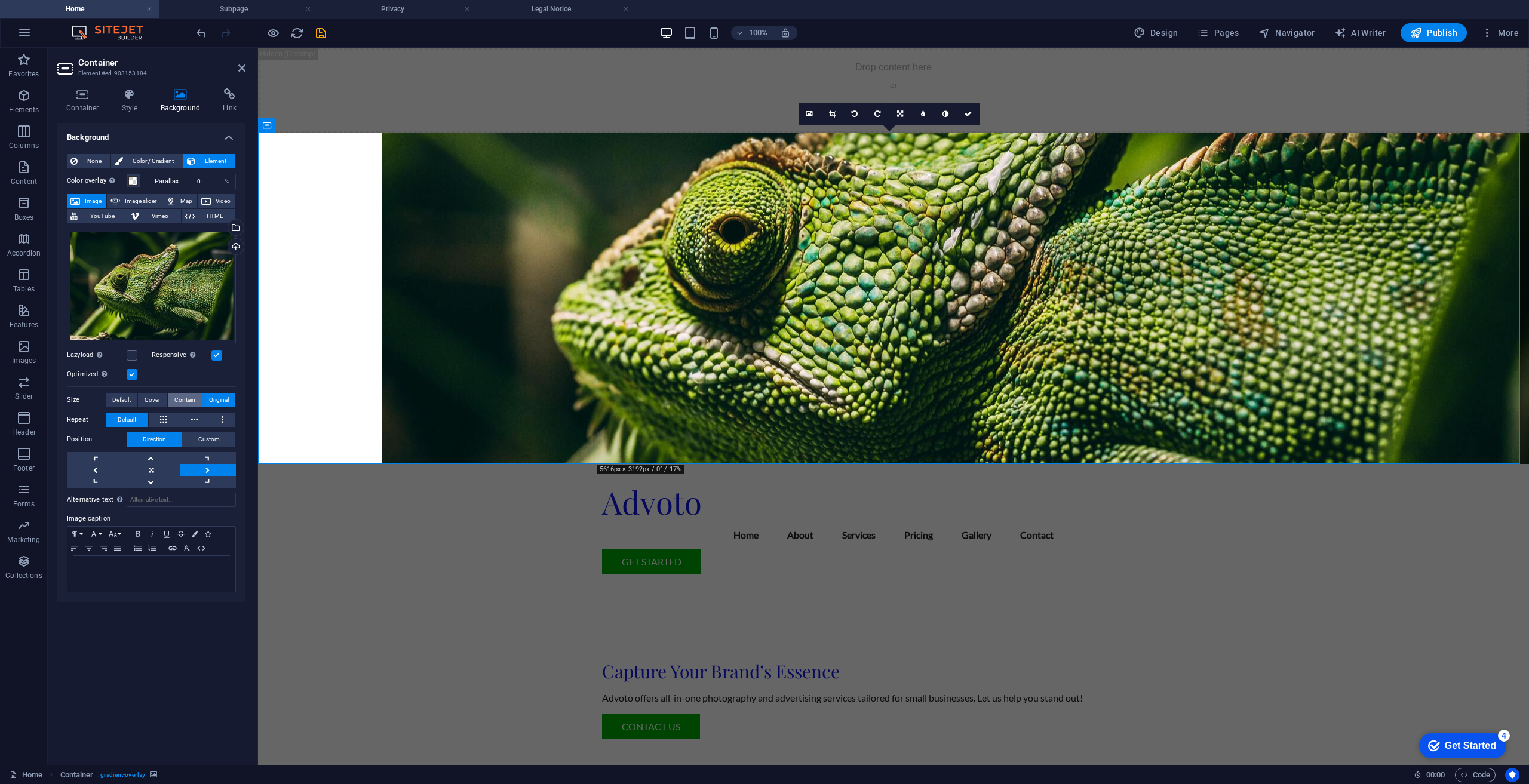
click at [176, 402] on span "Contain" at bounding box center [185, 400] width 21 height 14
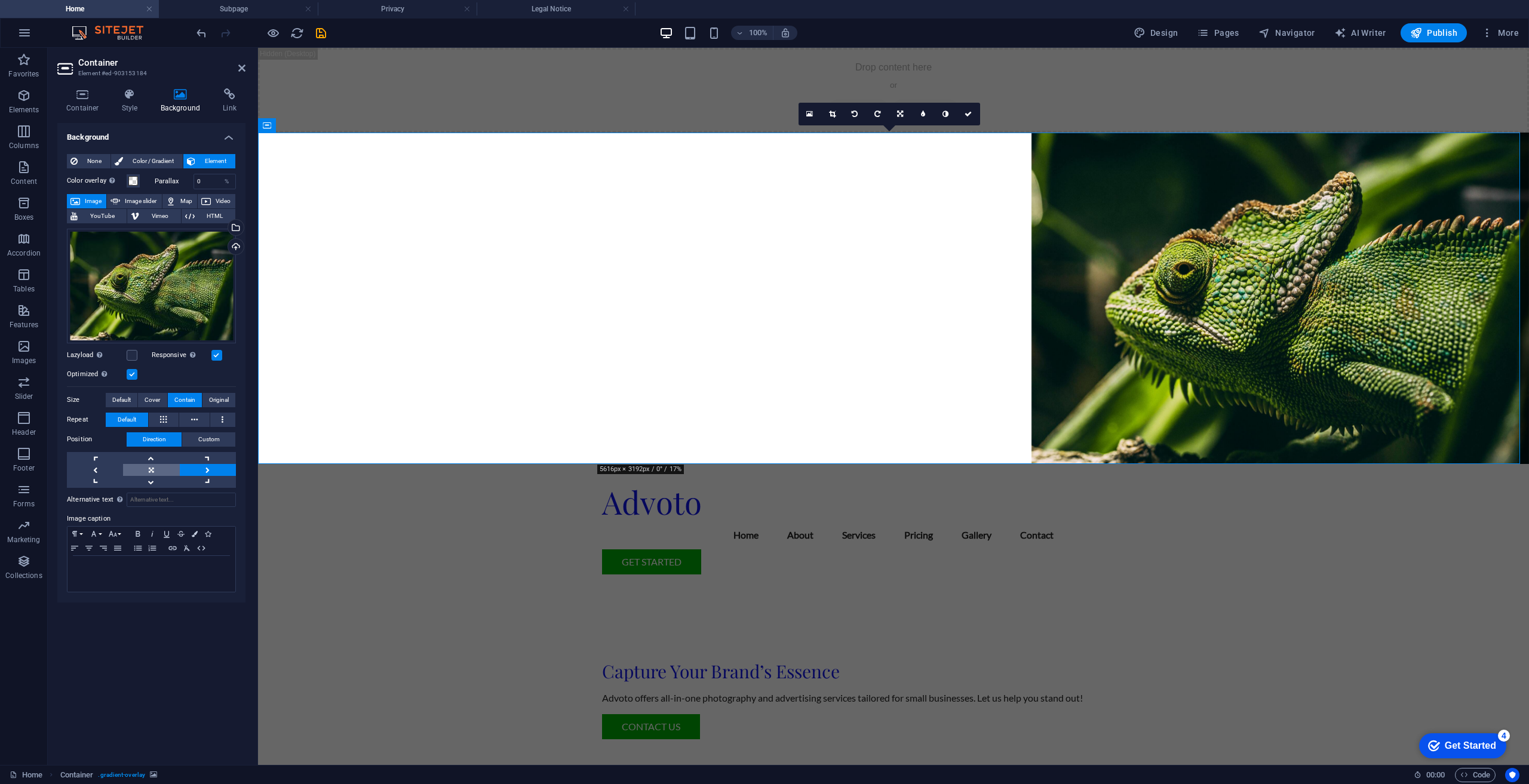
click at [153, 471] on link at bounding box center [151, 470] width 56 height 12
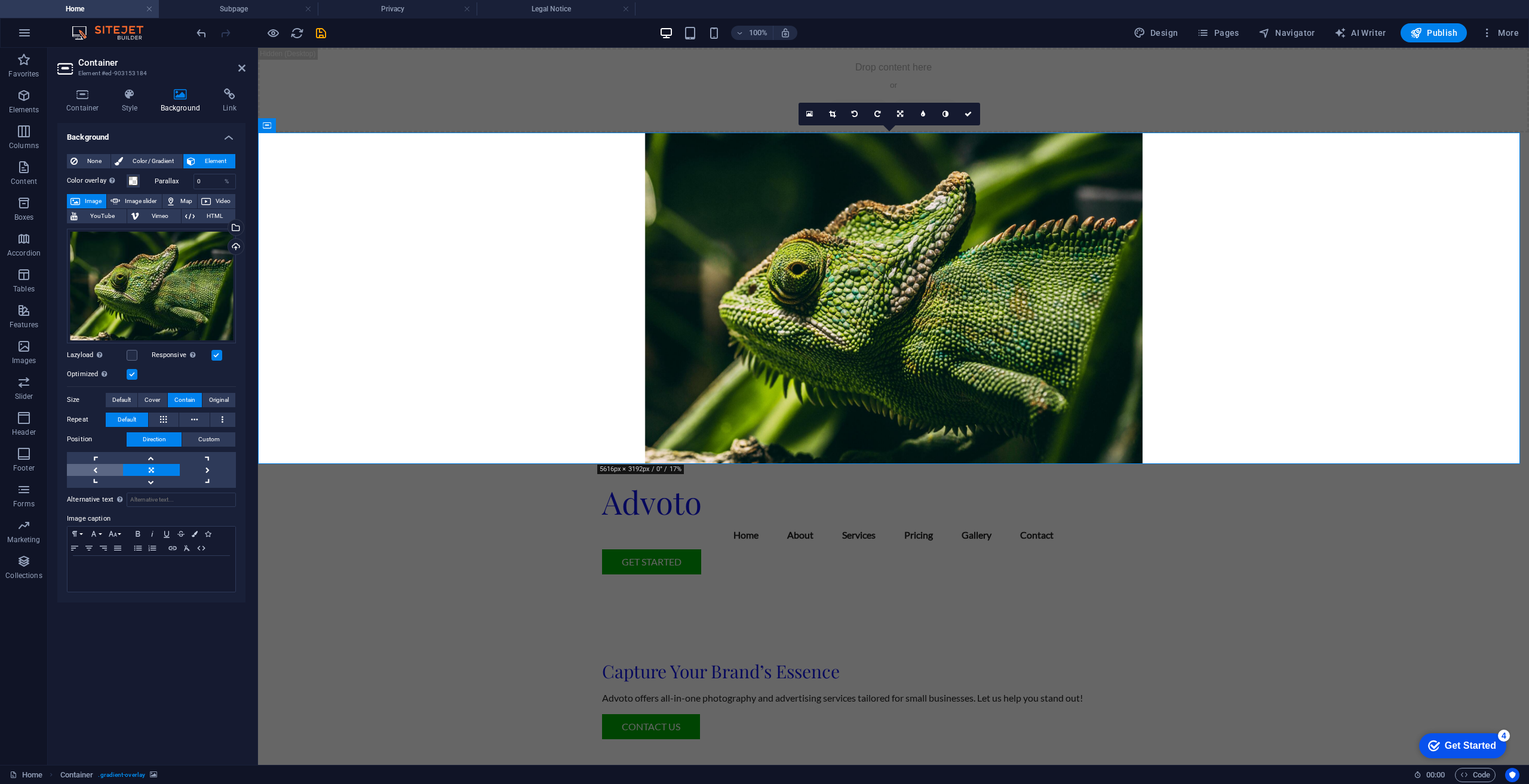
click at [112, 470] on link at bounding box center [95, 470] width 56 height 12
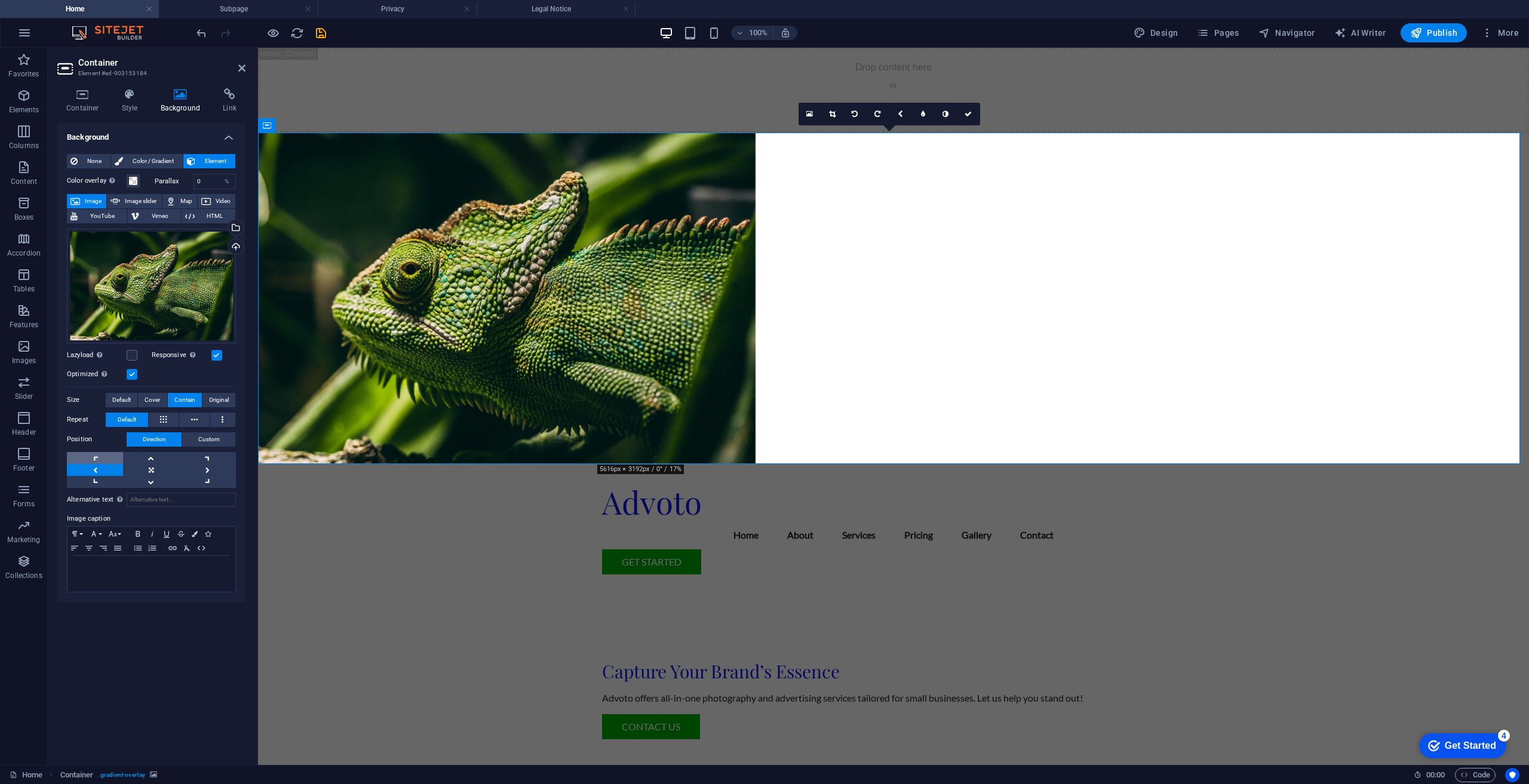
click at [110, 457] on link at bounding box center [95, 457] width 56 height 12
click at [149, 459] on link at bounding box center [151, 457] width 56 height 12
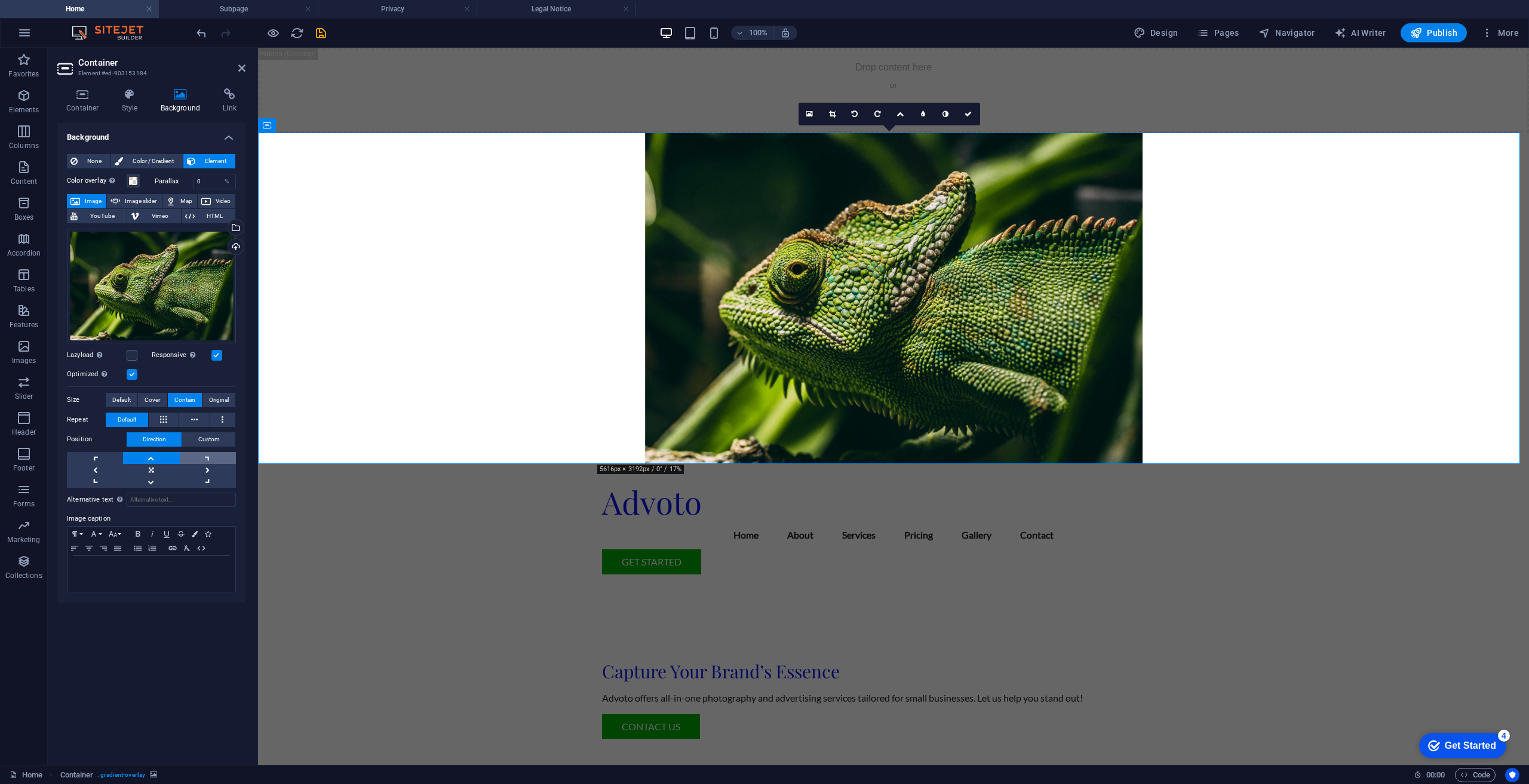
click at [215, 462] on link at bounding box center [208, 457] width 56 height 12
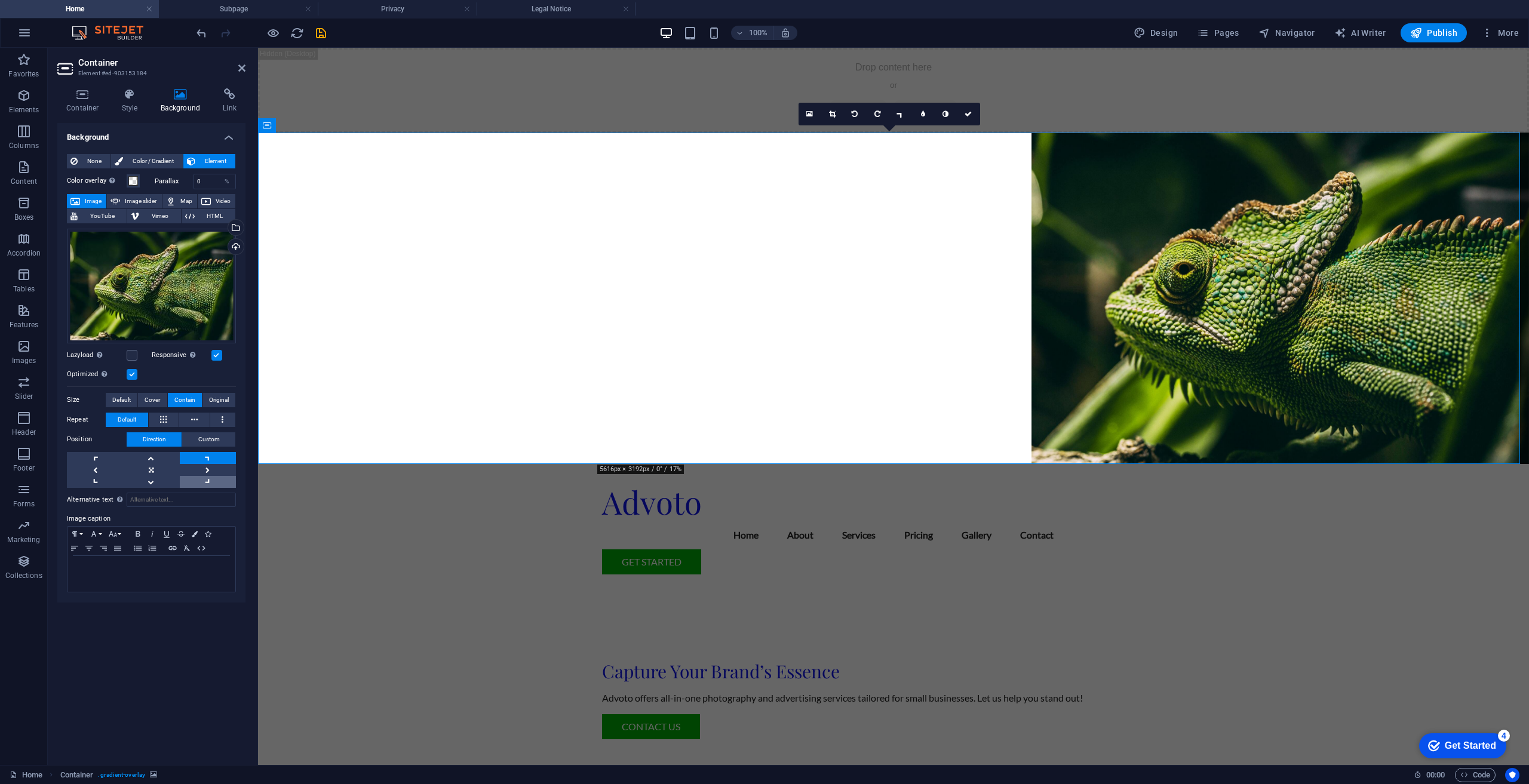
click at [217, 484] on link at bounding box center [208, 481] width 56 height 12
click at [219, 470] on link at bounding box center [208, 470] width 56 height 12
click at [133, 401] on button "Default" at bounding box center [122, 400] width 31 height 14
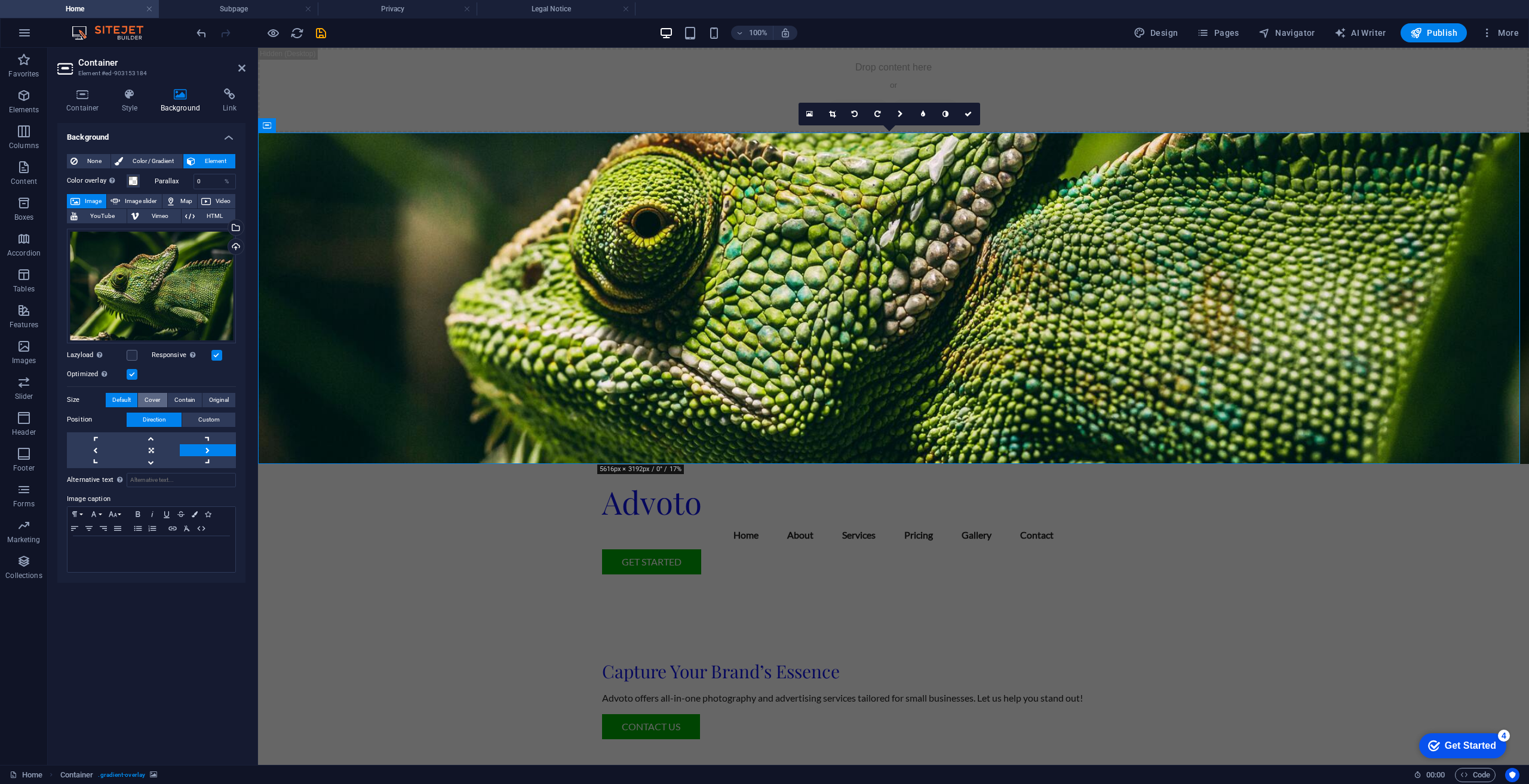
click at [156, 403] on span "Cover" at bounding box center [152, 400] width 16 height 14
click at [162, 449] on link at bounding box center [151, 450] width 56 height 12
click at [195, 393] on button "Contain" at bounding box center [185, 400] width 34 height 14
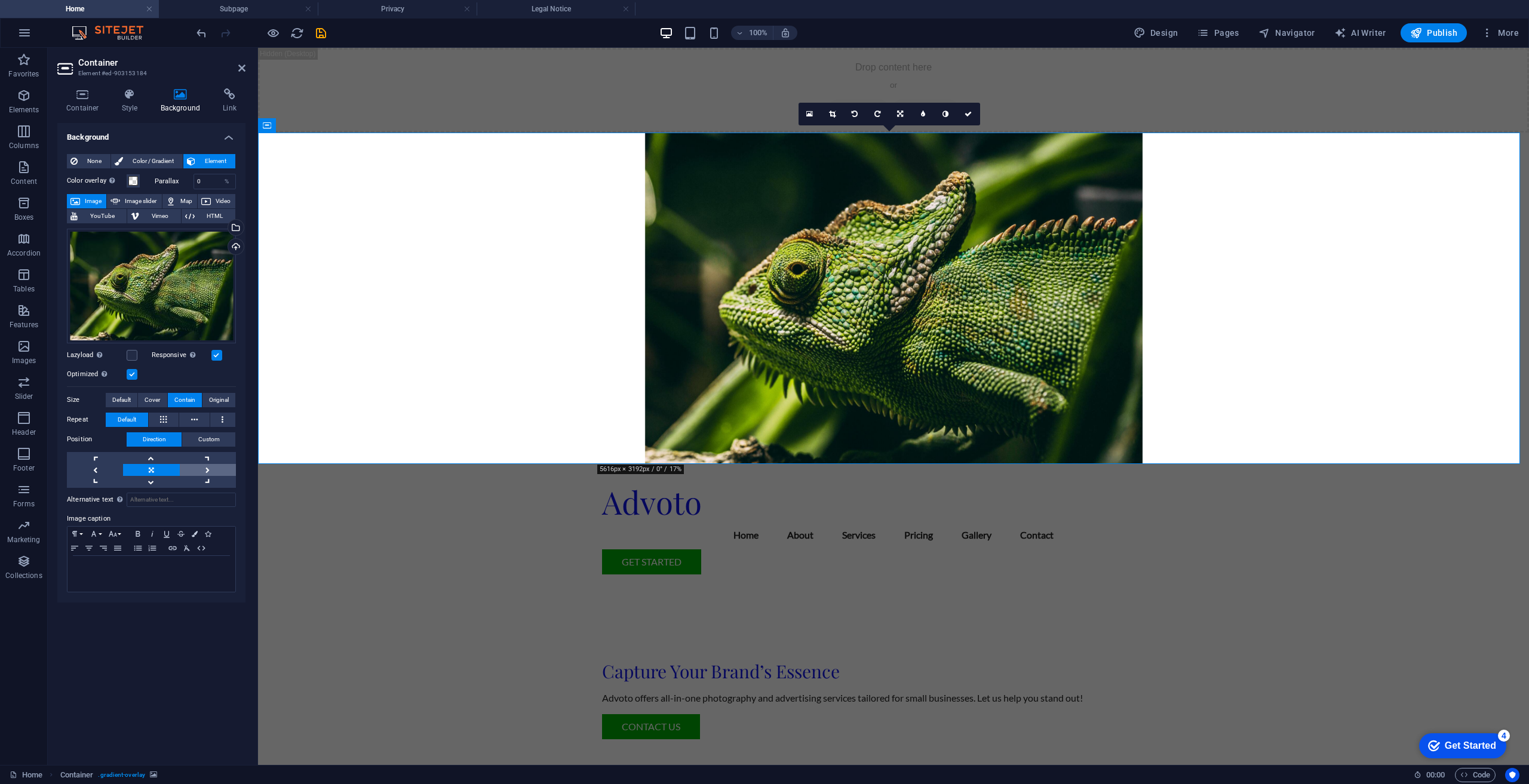
click at [214, 470] on link at bounding box center [208, 470] width 56 height 12
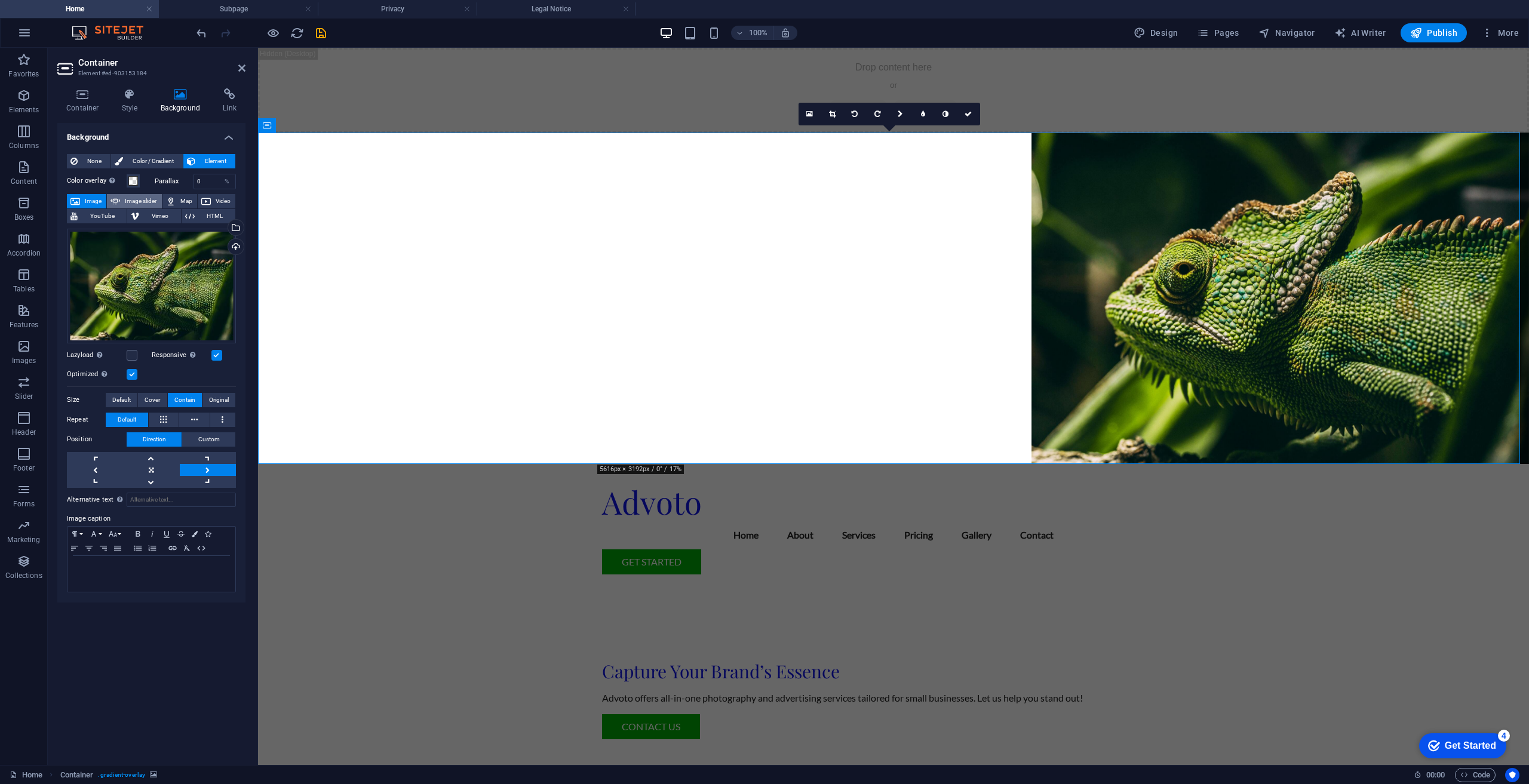
click at [124, 200] on span "Image slider" at bounding box center [141, 201] width 34 height 14
select select "ms"
select select "s"
select select "progressive"
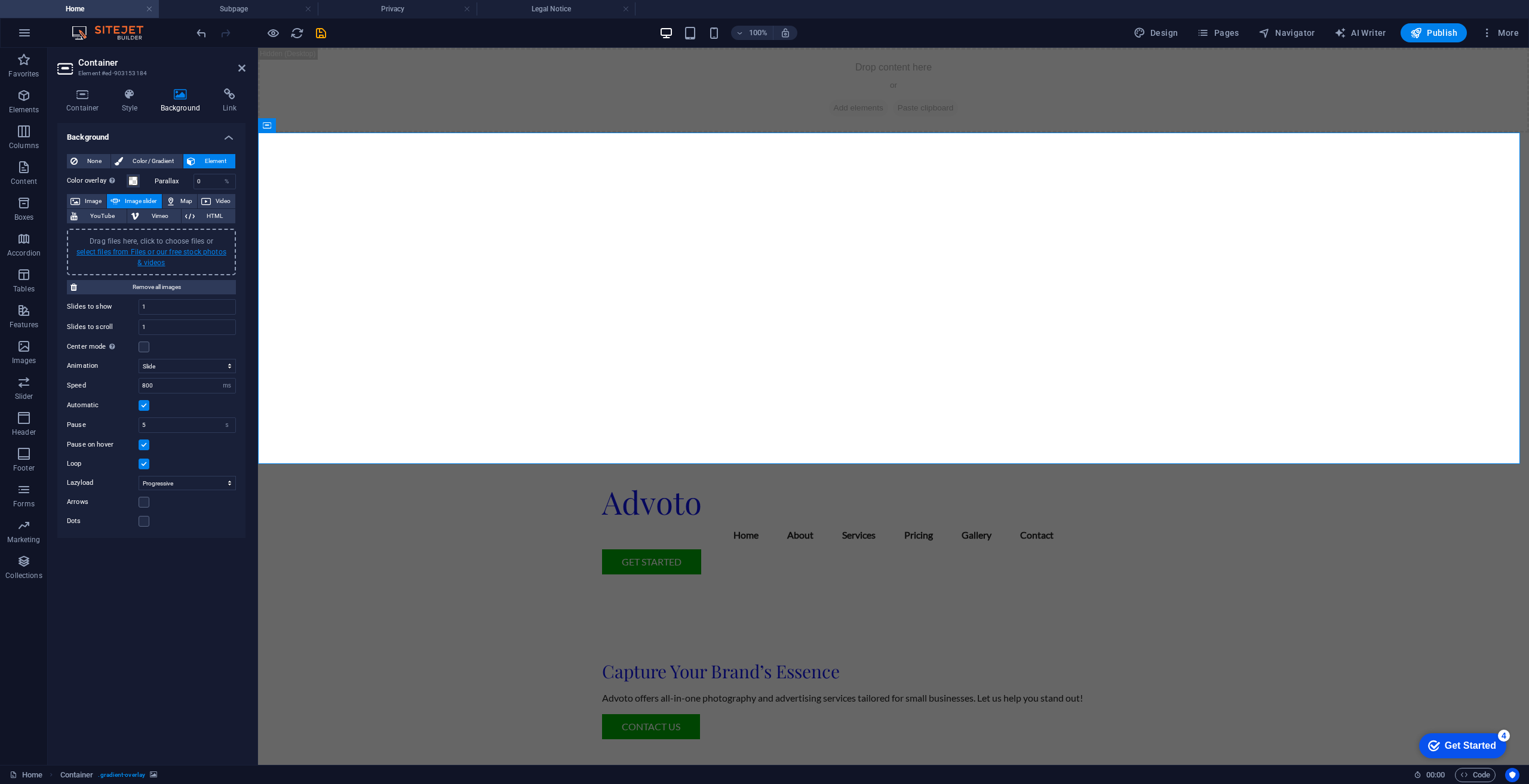
click at [152, 262] on link "select files from Files or our free stock photos & videos" at bounding box center [151, 257] width 150 height 19
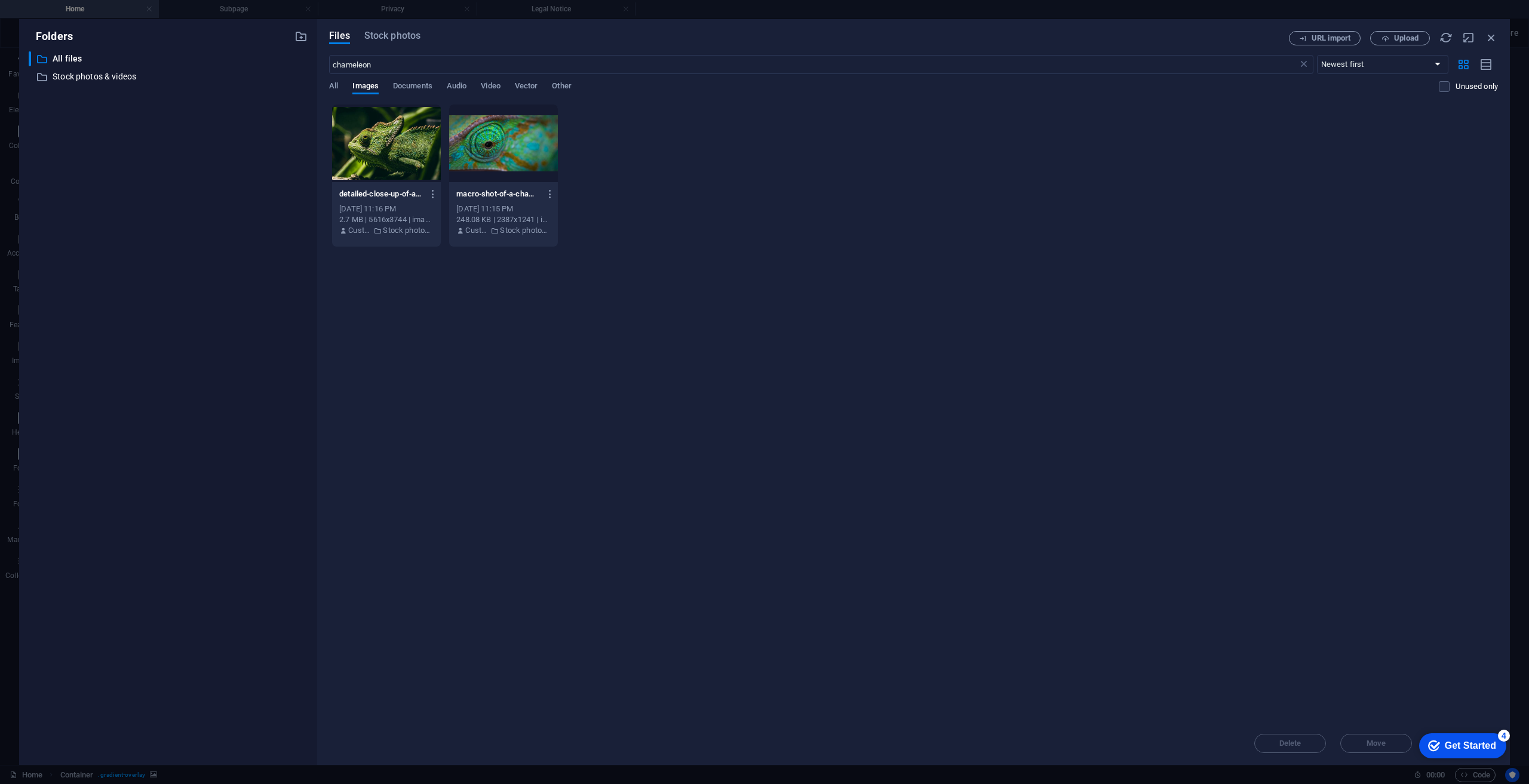
click at [370, 163] on div at bounding box center [386, 144] width 109 height 78
drag, startPoint x: 1444, startPoint y: 735, endPoint x: 1559, endPoint y: 913, distance: 211.9
click at [1444, 735] on div "checkmark Get Started 4" at bounding box center [1463, 746] width 88 height 25
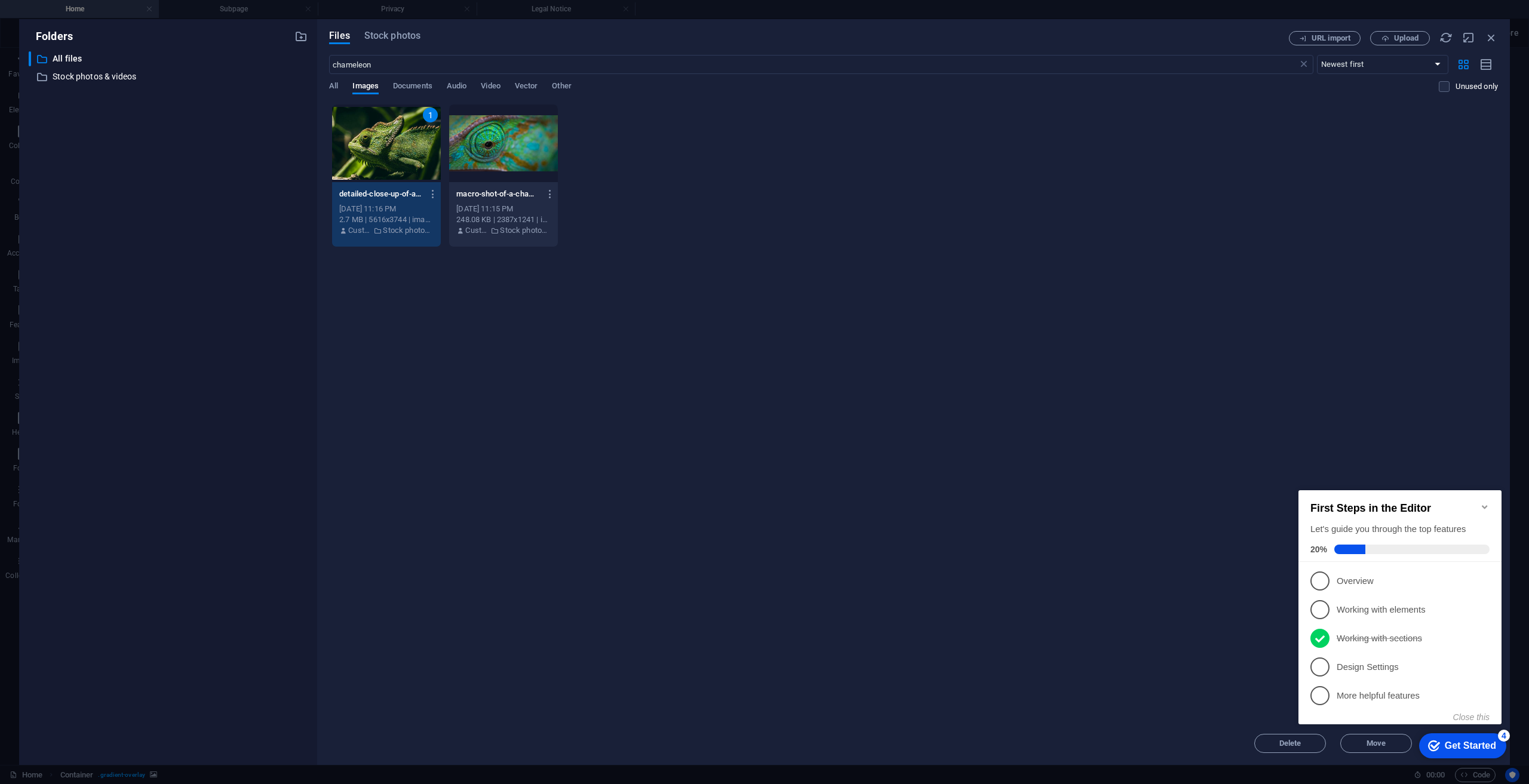
drag, startPoint x: 929, startPoint y: 496, endPoint x: 890, endPoint y: 474, distance: 44.8
click at [927, 495] on div "Drop files here to upload them instantly 1 detailed-close-up-of-a-green-chamele…" at bounding box center [913, 413] width 1169 height 618
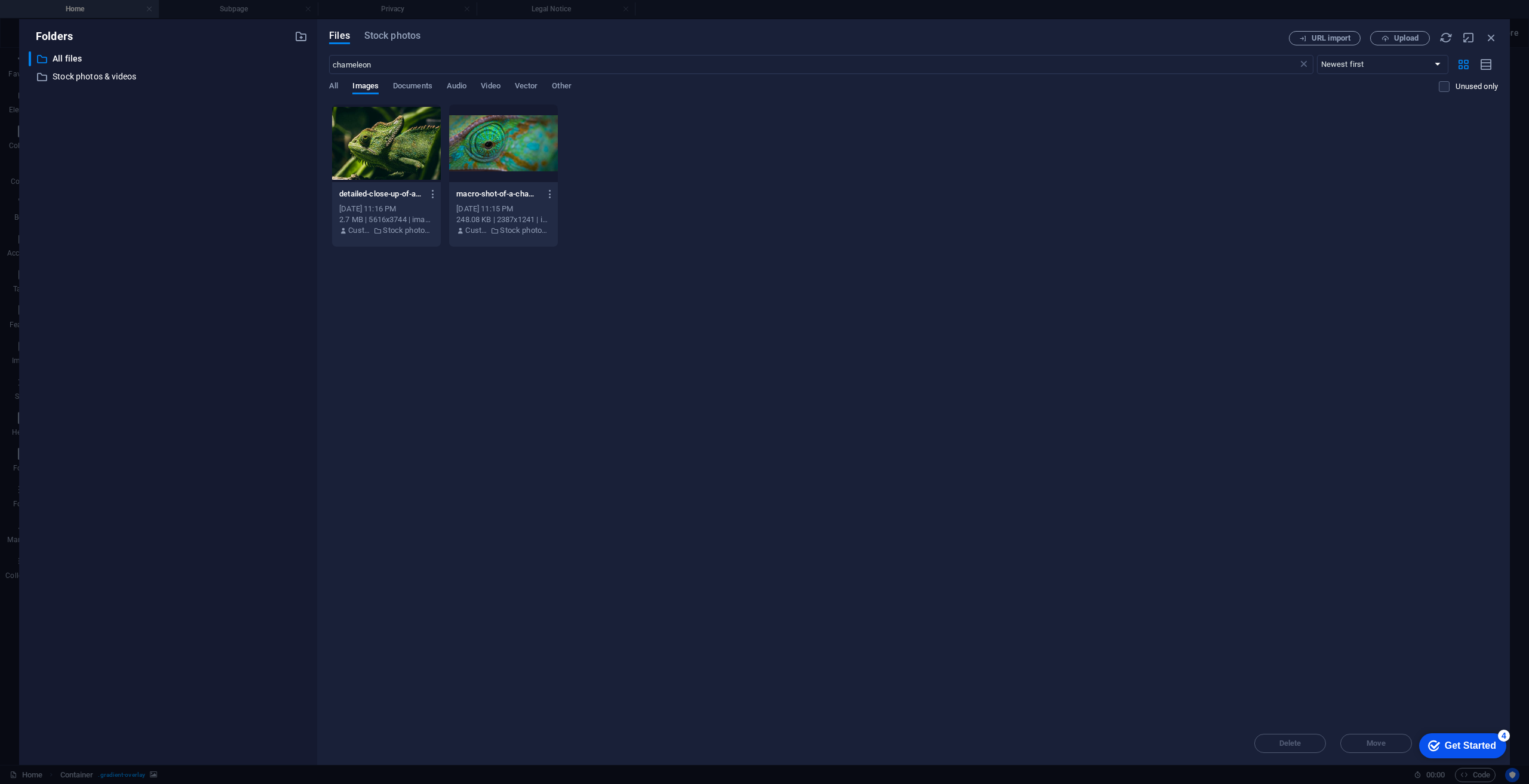
click at [372, 154] on div at bounding box center [386, 144] width 109 height 78
drag, startPoint x: 372, startPoint y: 154, endPoint x: 116, endPoint y: 111, distance: 259.6
click at [372, 154] on div "1" at bounding box center [386, 144] width 109 height 78
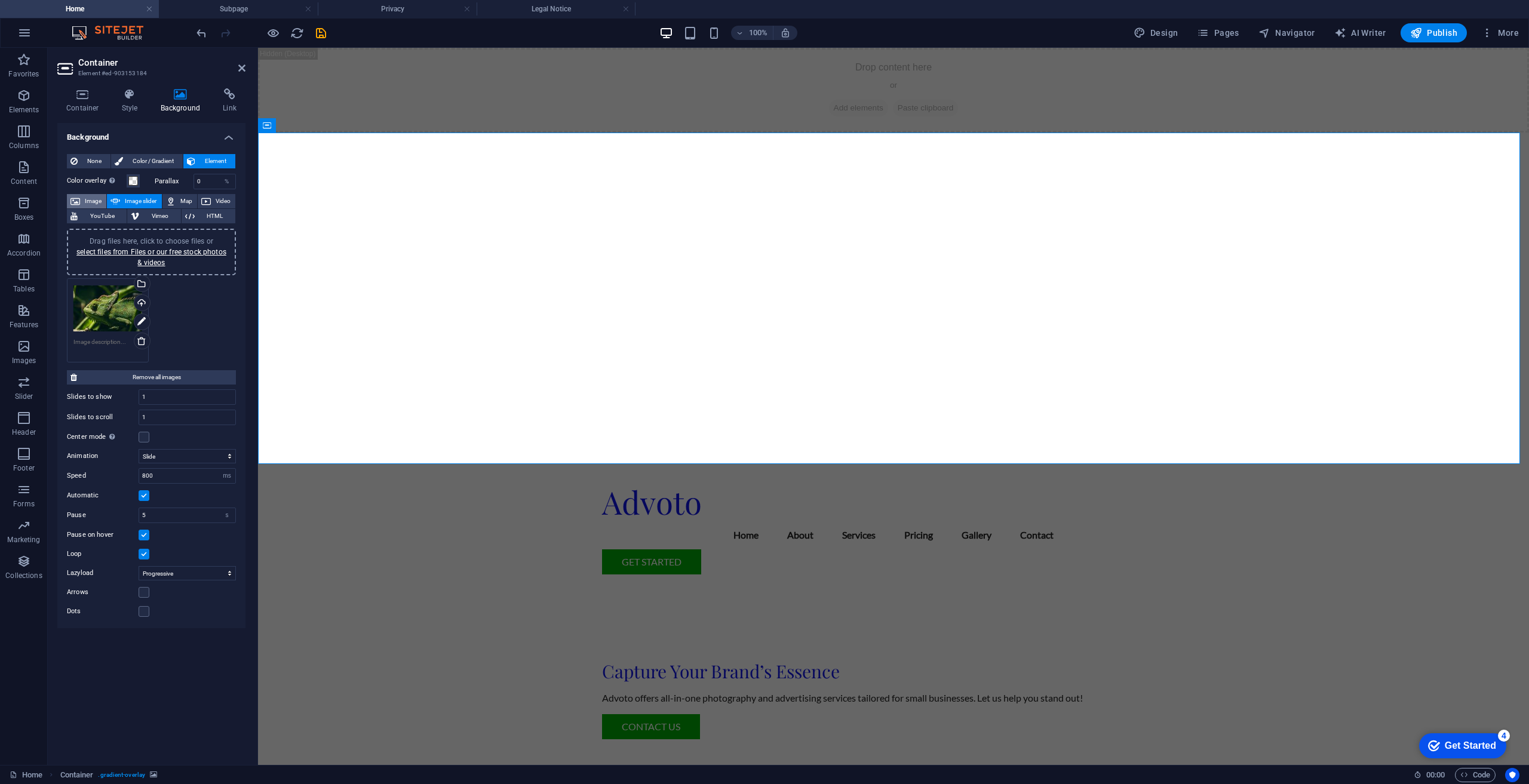
click at [92, 200] on span "Image" at bounding box center [93, 201] width 19 height 14
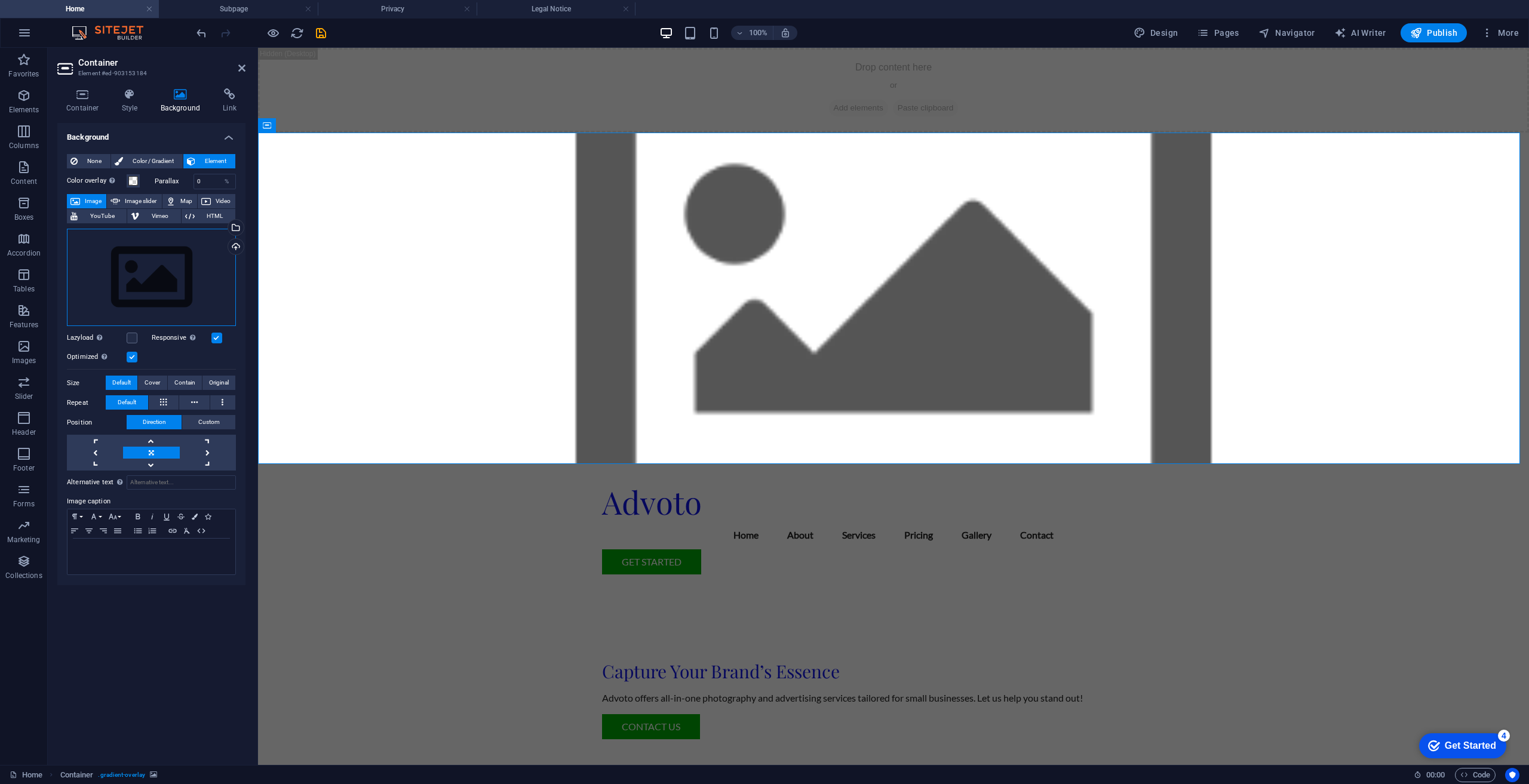
click at [150, 290] on div "Drag files here, click to choose files or select files from Files or our free s…" at bounding box center [151, 278] width 169 height 98
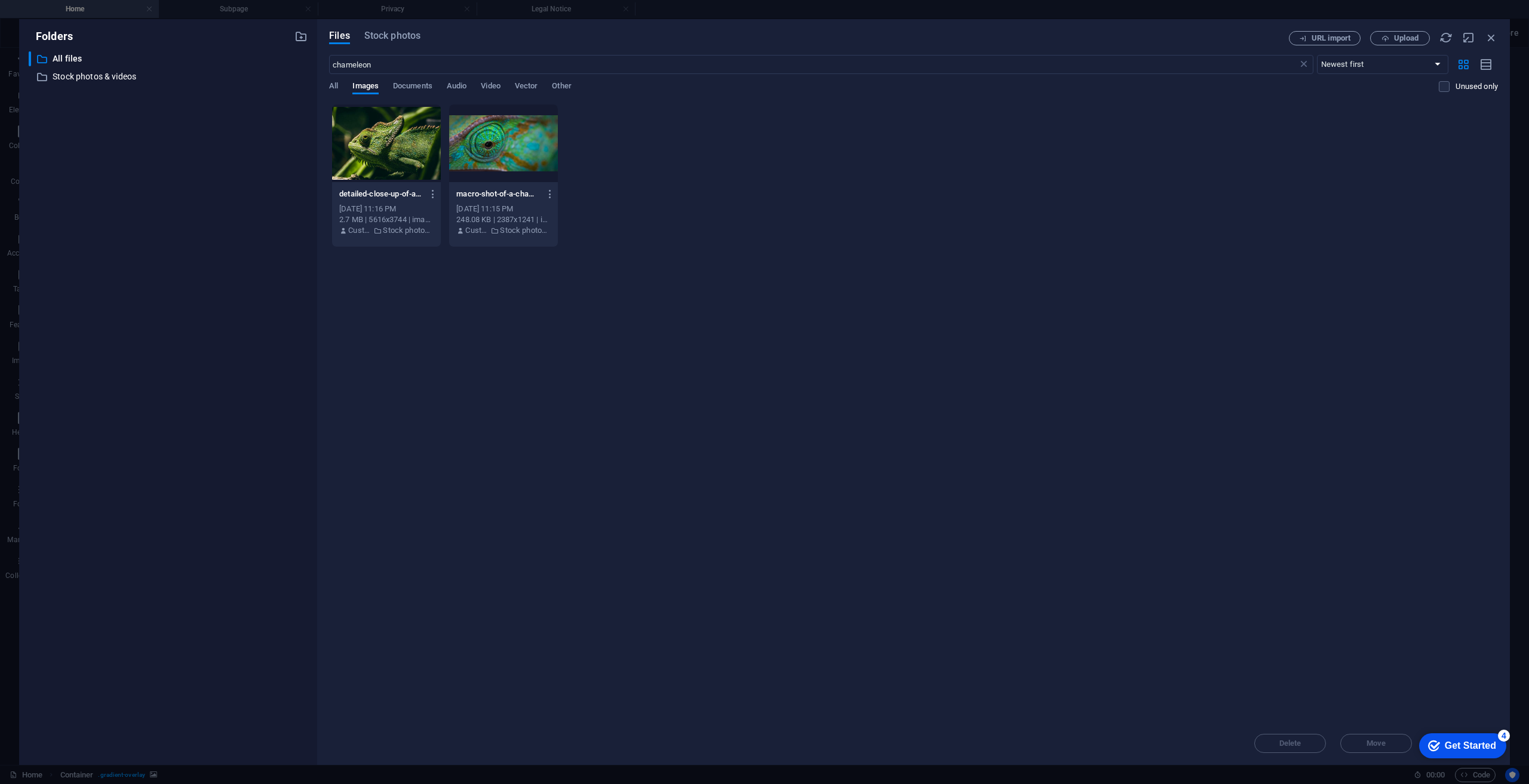
click at [381, 157] on div at bounding box center [386, 144] width 109 height 78
click at [381, 158] on div "1" at bounding box center [386, 144] width 109 height 78
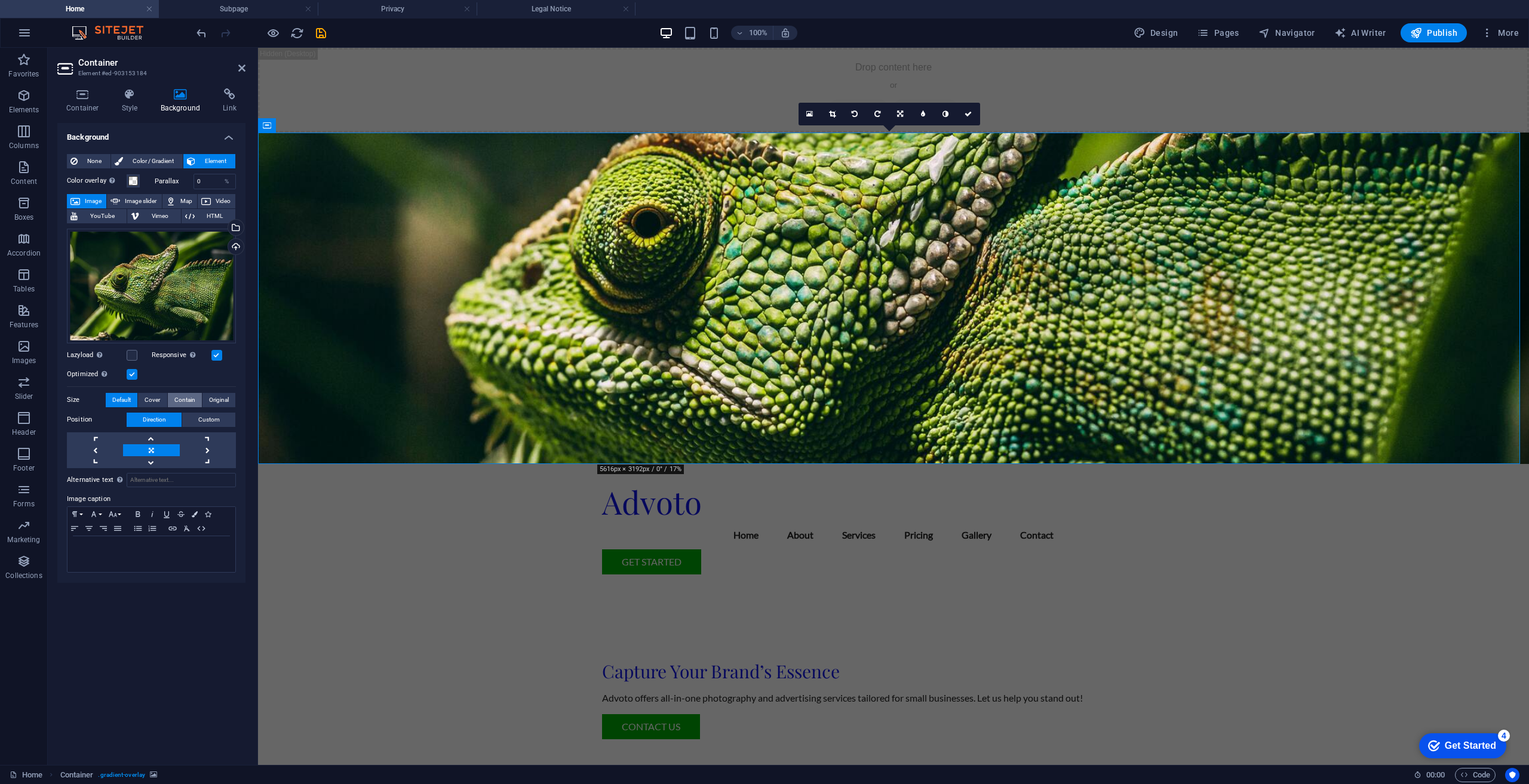
click at [178, 399] on span "Contain" at bounding box center [185, 400] width 21 height 14
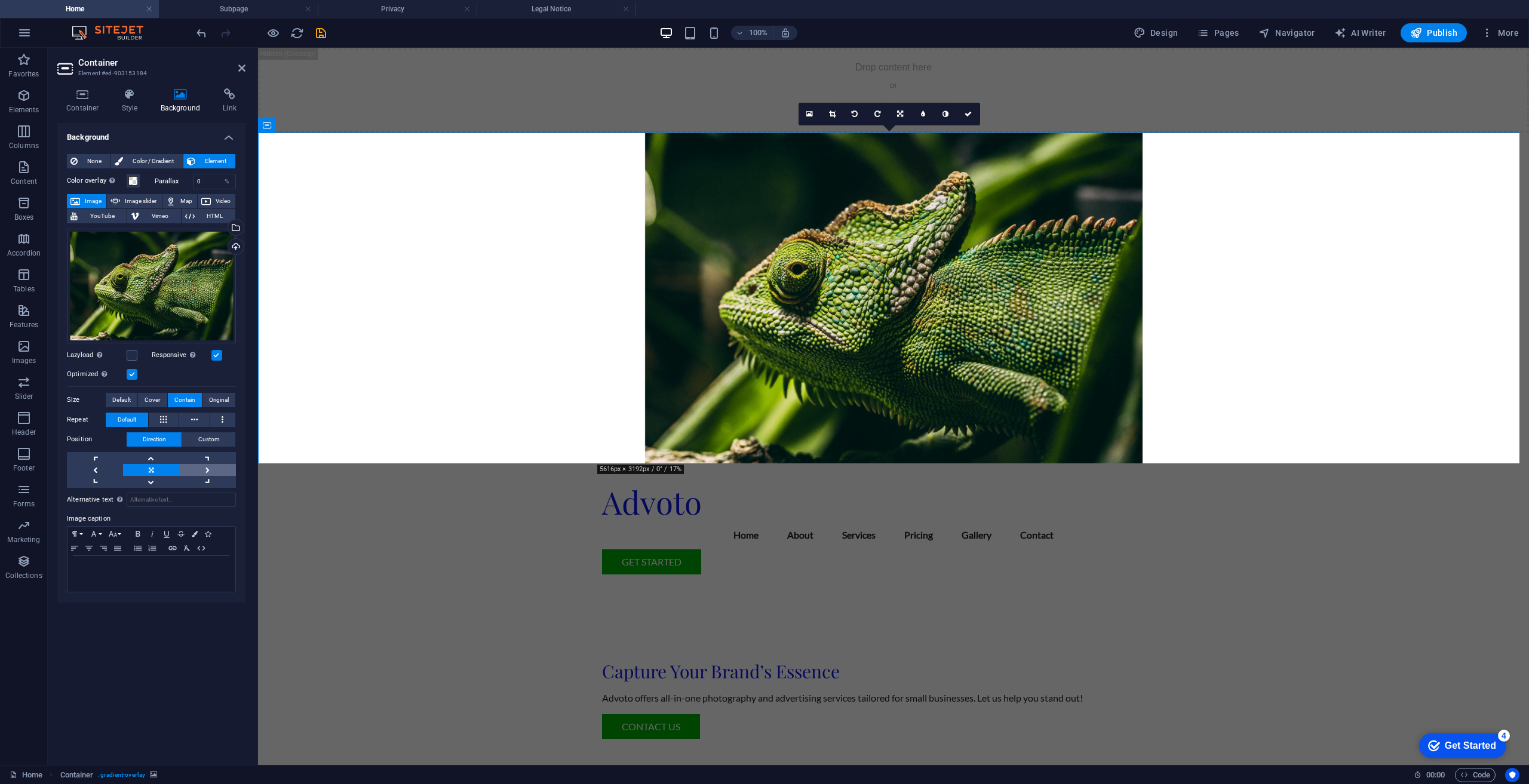
click at [217, 469] on link at bounding box center [208, 470] width 56 height 12
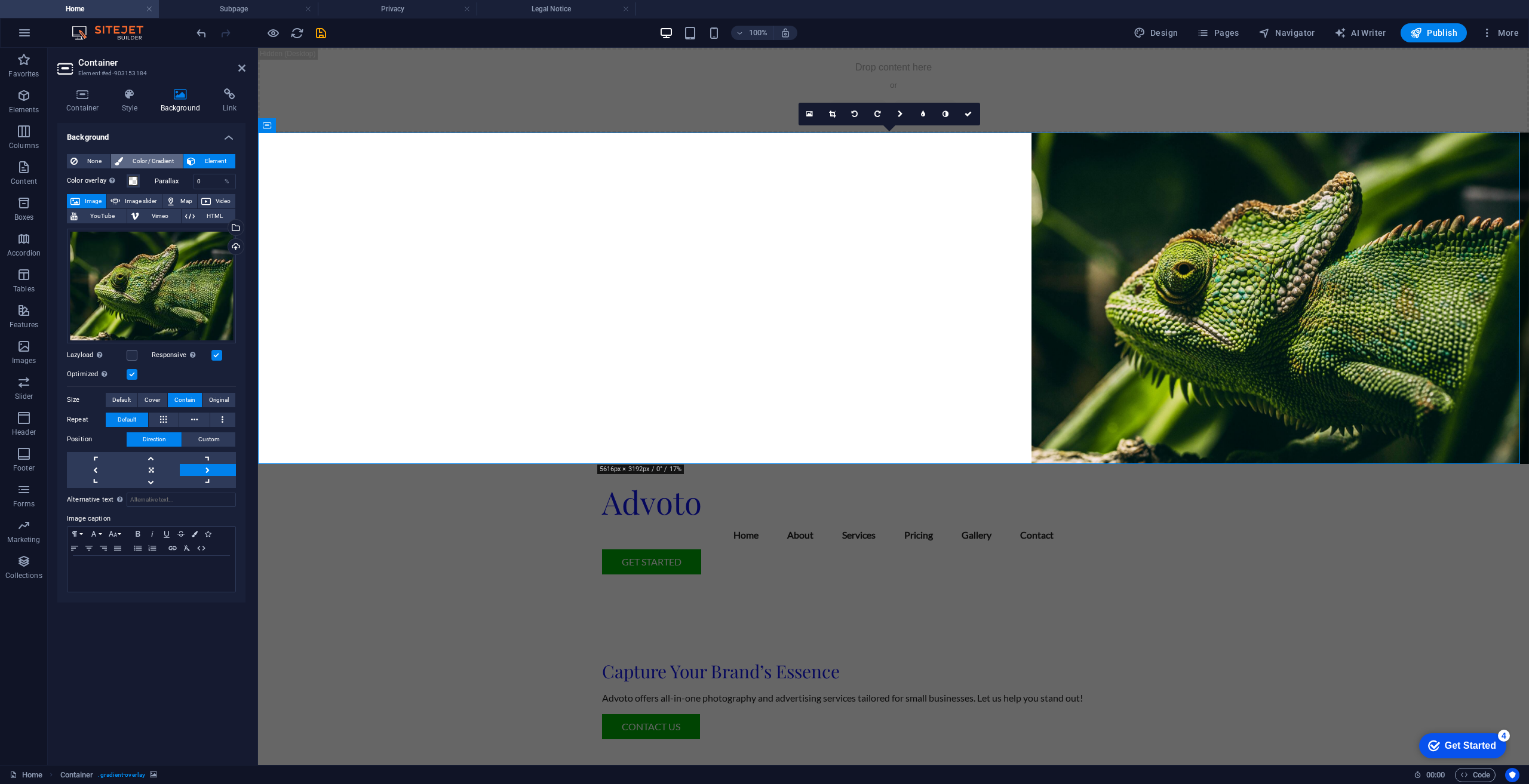
click at [156, 166] on span "Color / Gradient" at bounding box center [152, 161] width 53 height 14
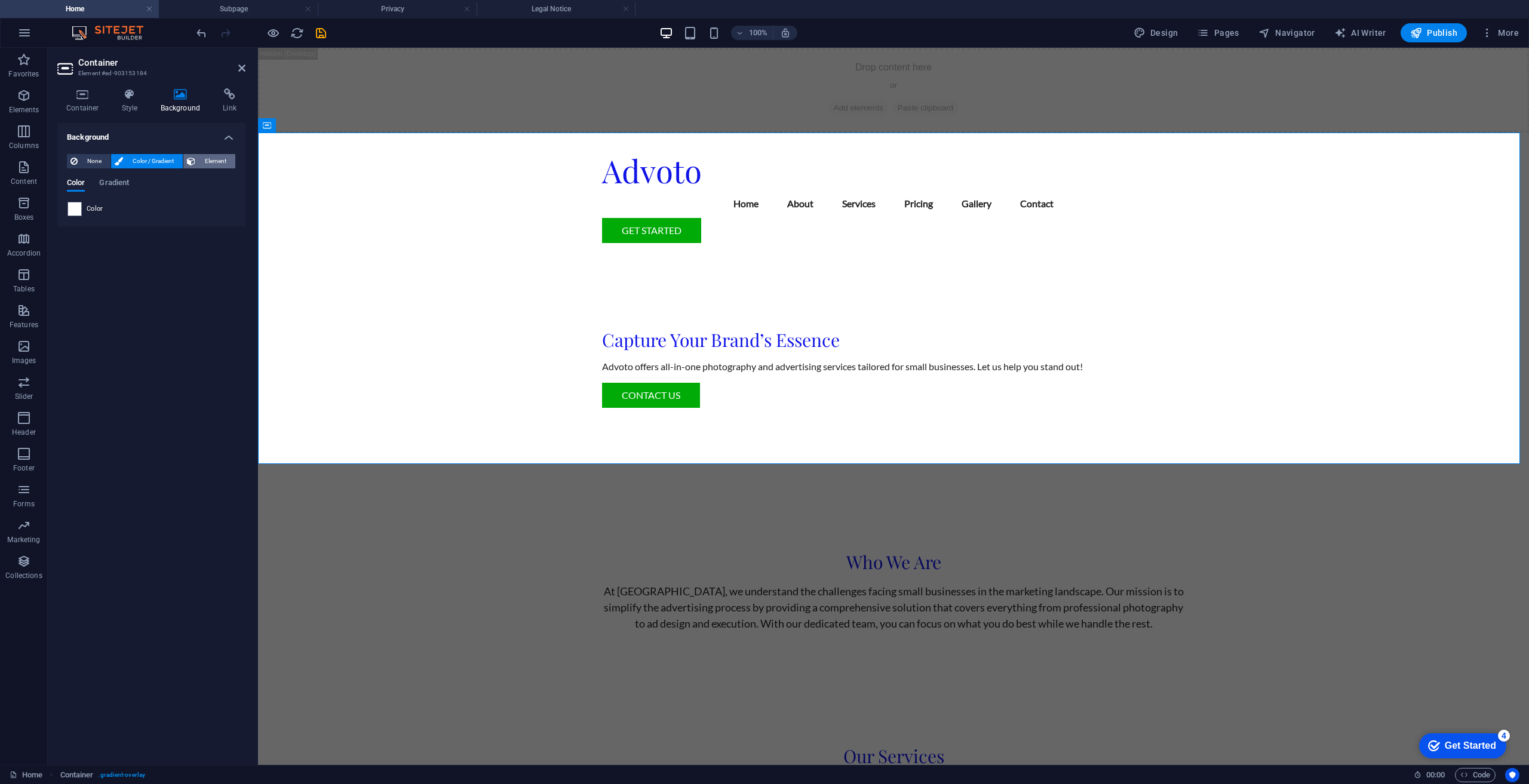
click at [209, 160] on span "Element" at bounding box center [215, 161] width 33 height 14
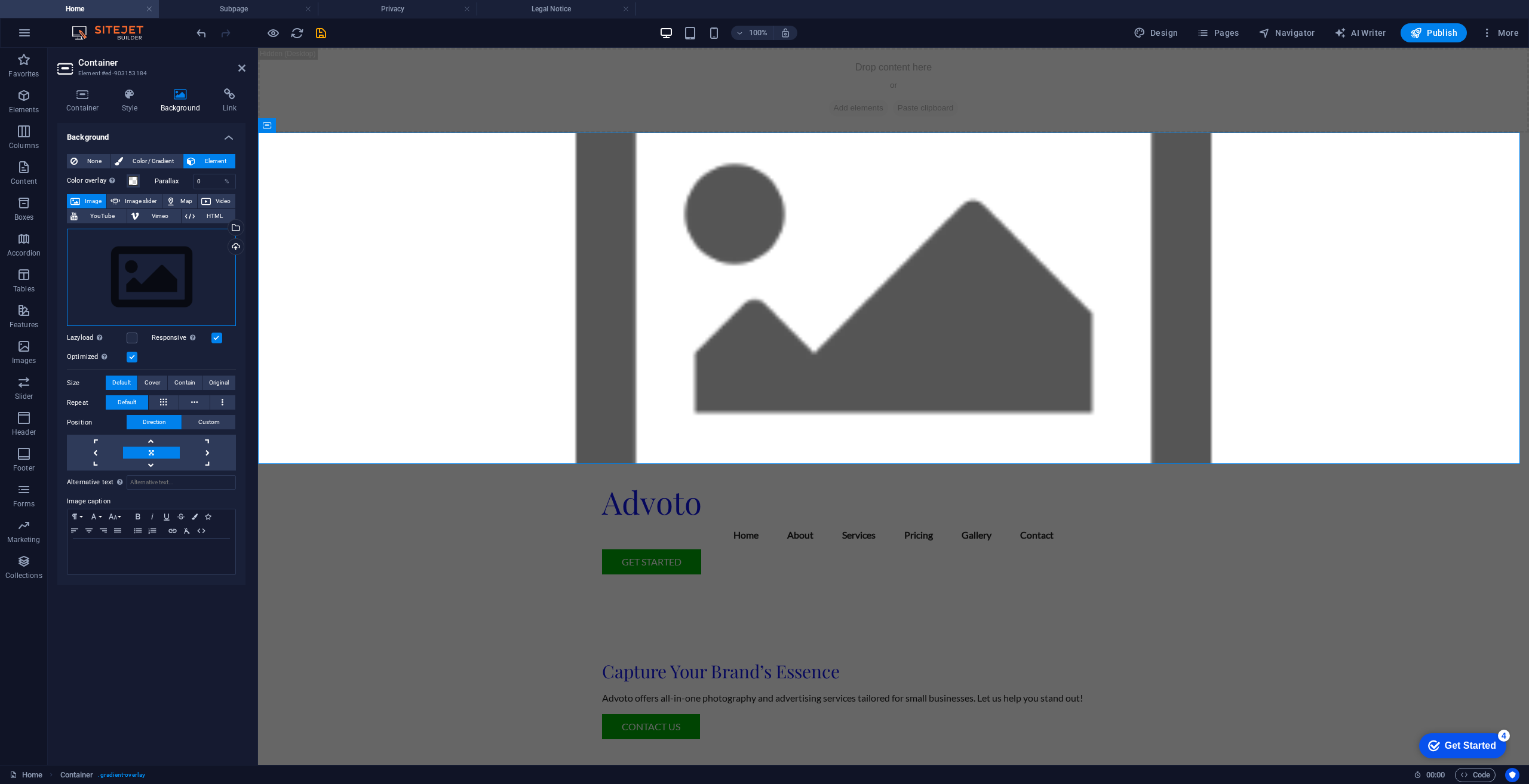
click at [120, 267] on div "Drag files here, click to choose files or select files from Files or our free s…" at bounding box center [151, 278] width 169 height 98
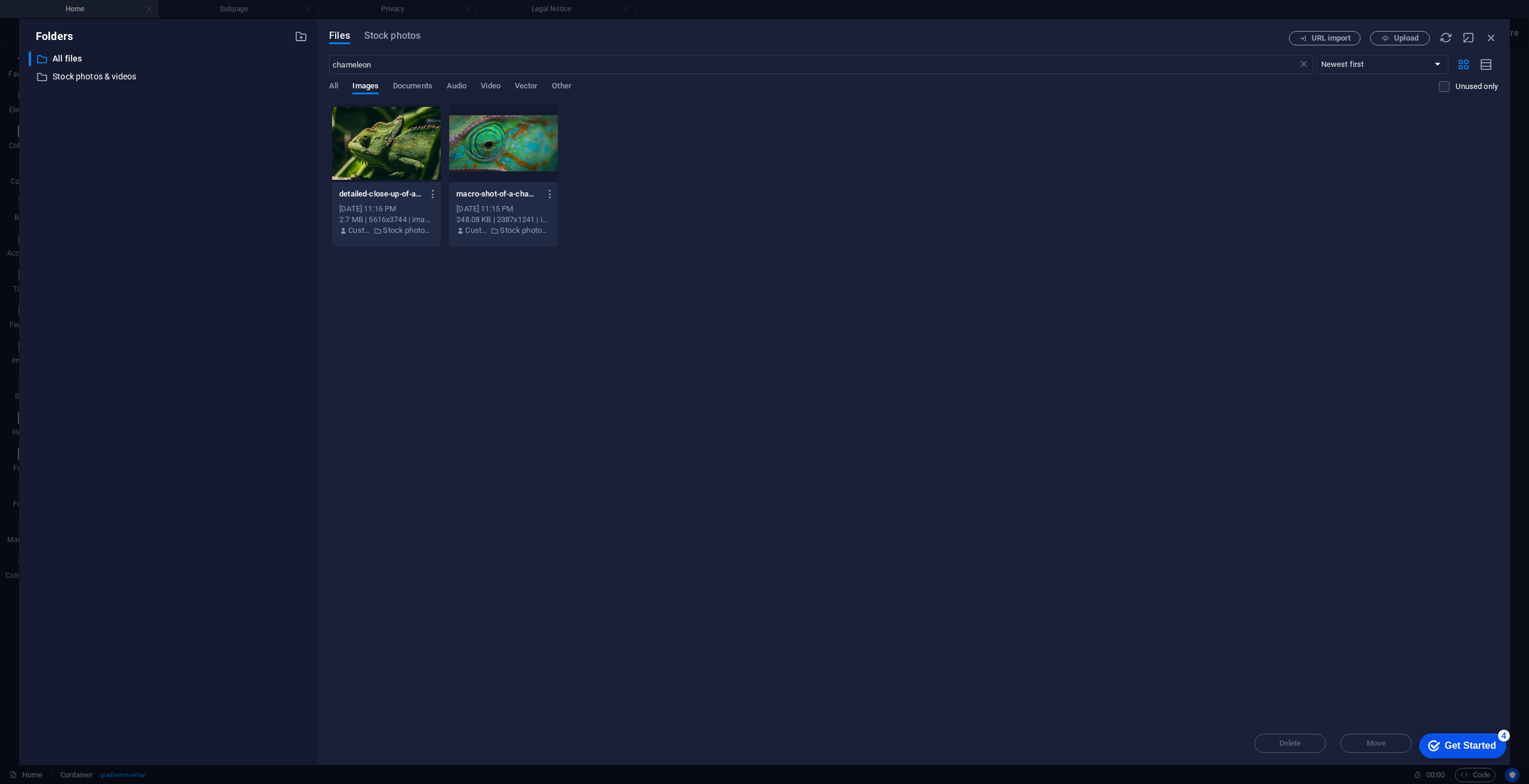
click at [410, 161] on div at bounding box center [386, 144] width 109 height 78
drag, startPoint x: 410, startPoint y: 161, endPoint x: 157, endPoint y: 112, distance: 257.7
click at [410, 161] on div "1" at bounding box center [386, 144] width 109 height 78
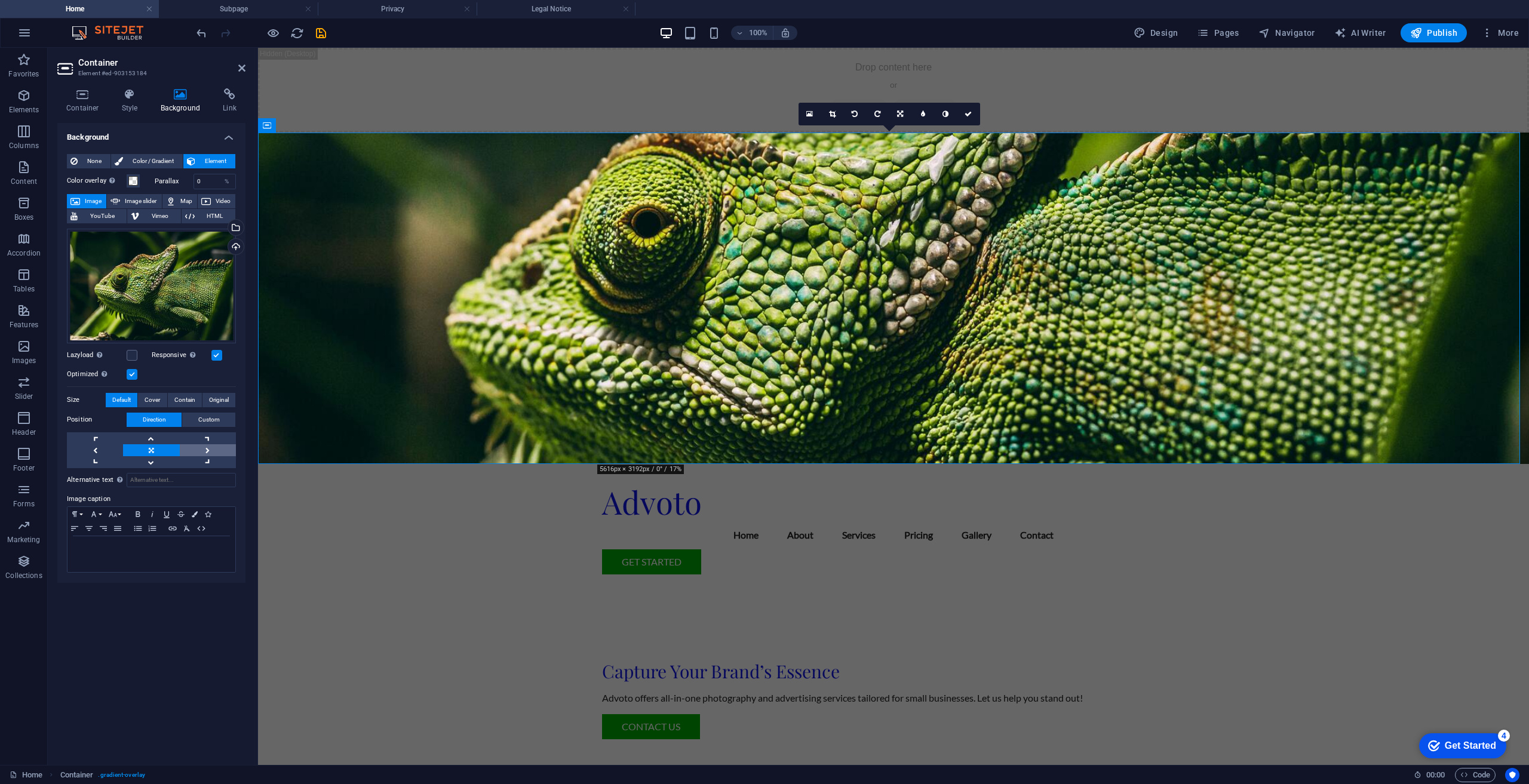
click at [222, 450] on link at bounding box center [208, 450] width 56 height 12
click at [175, 398] on span "Contain" at bounding box center [185, 400] width 21 height 14
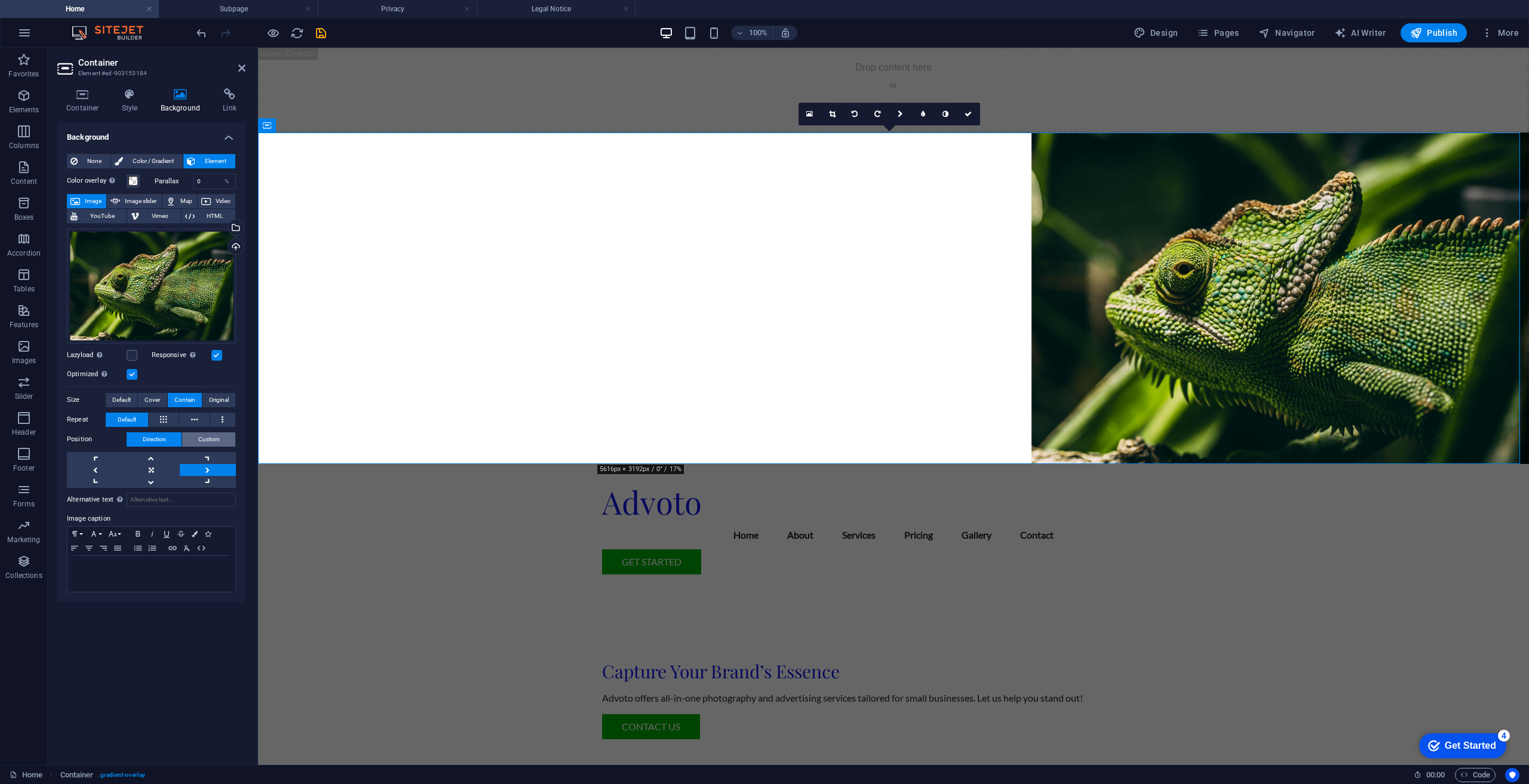
click at [216, 437] on span "Custom" at bounding box center [209, 439] width 21 height 14
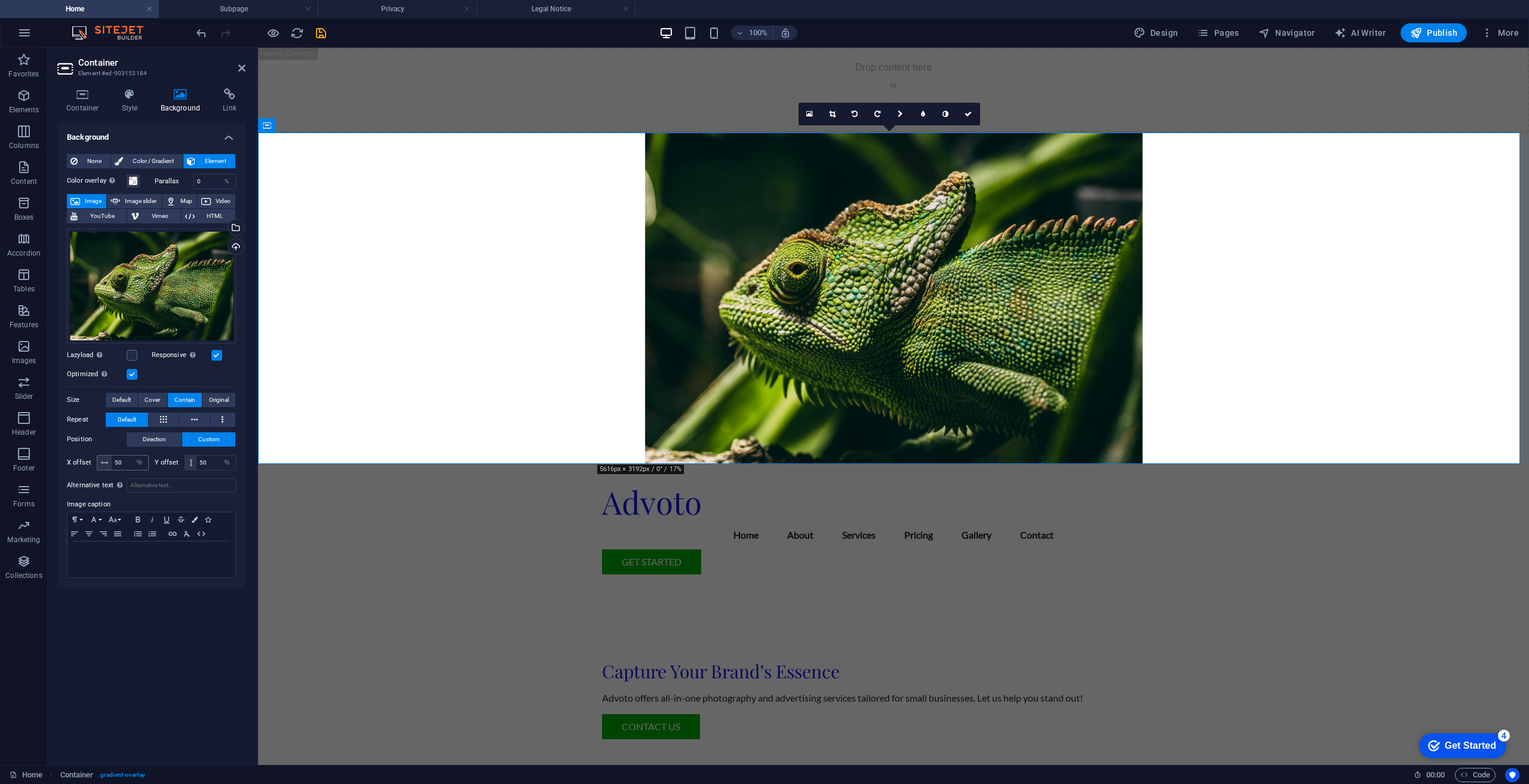
drag, startPoint x: 101, startPoint y: 464, endPoint x: 111, endPoint y: 465, distance: 10.0
click at [111, 465] on span at bounding box center [104, 462] width 14 height 14
click at [130, 458] on input "50" at bounding box center [129, 462] width 36 height 14
type input "5"
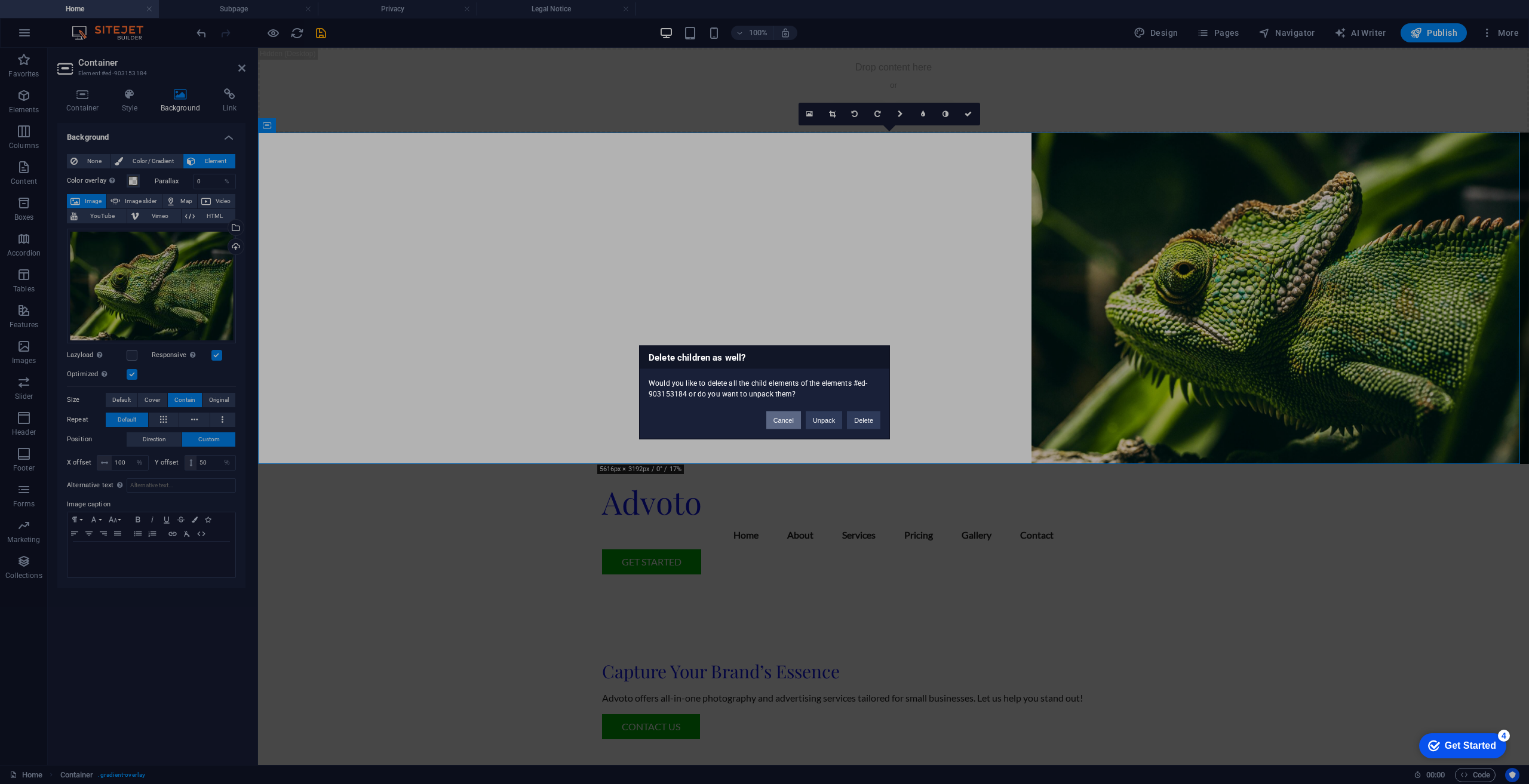
drag, startPoint x: 793, startPoint y: 426, endPoint x: 12, endPoint y: 379, distance: 782.4
click at [793, 426] on button "Cancel" at bounding box center [784, 420] width 35 height 18
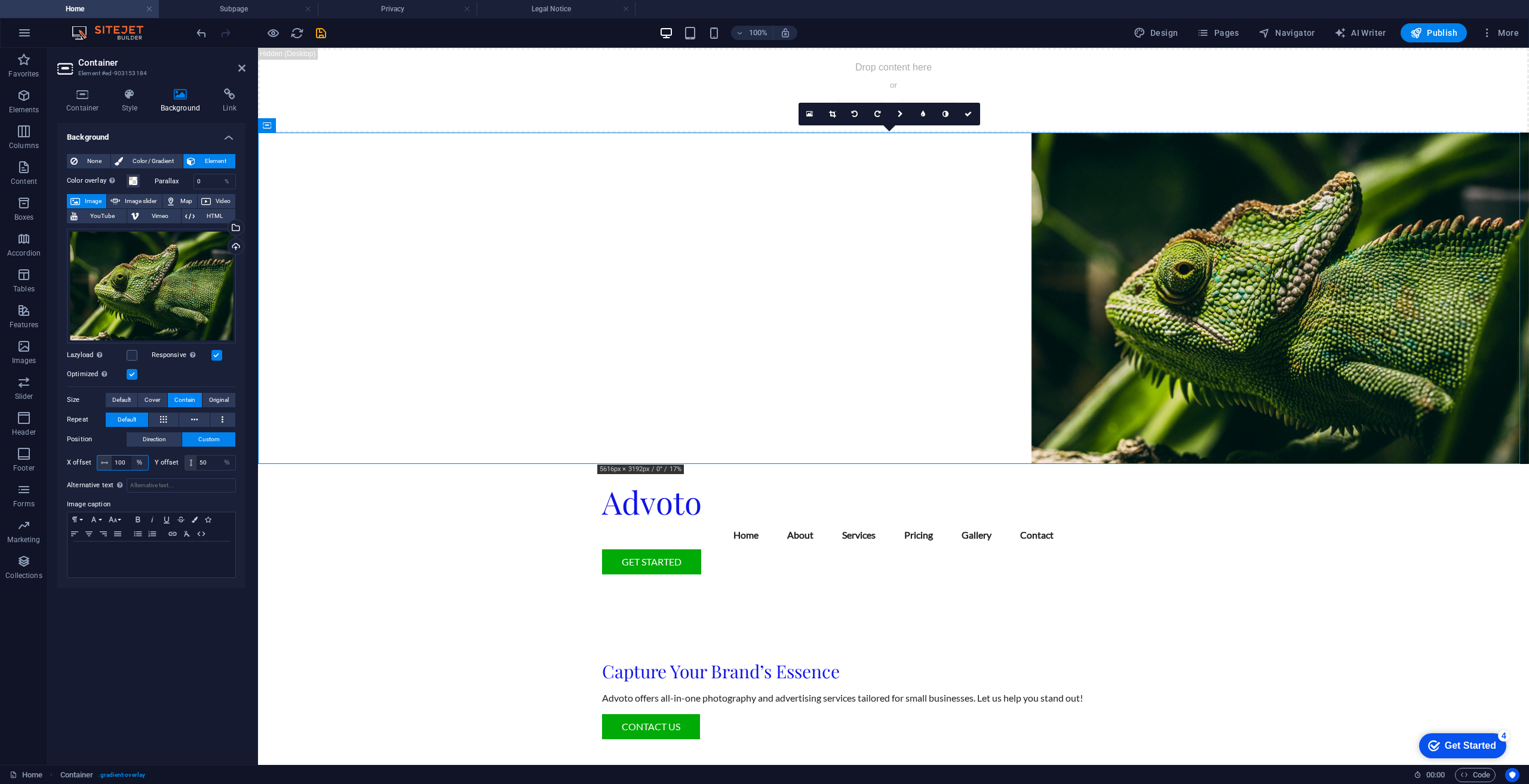
click at [134, 465] on select "px rem % vh vw" at bounding box center [139, 462] width 16 height 14
click at [127, 456] on input "100" at bounding box center [129, 462] width 36 height 14
type input "1"
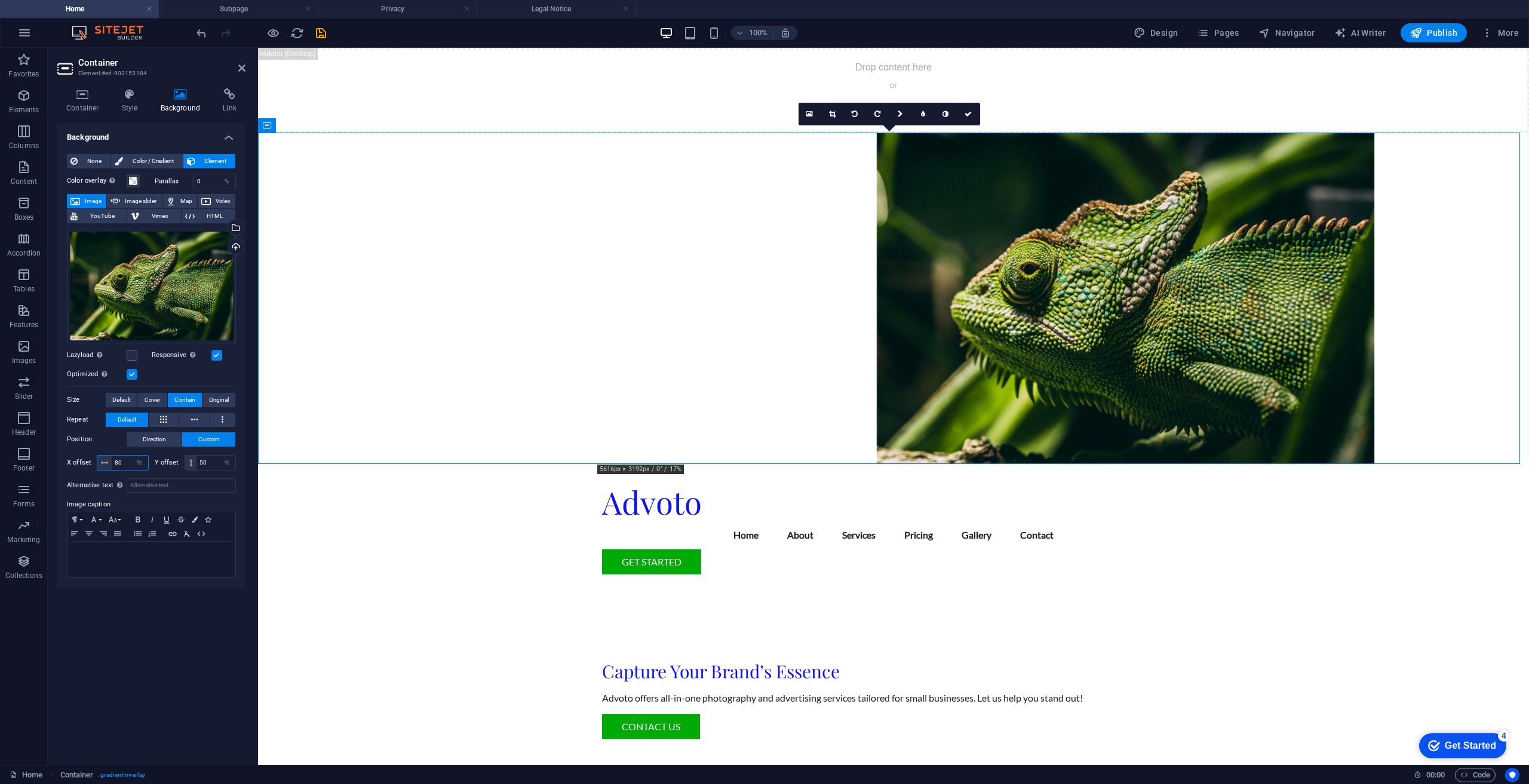
click at [127, 456] on input "80" at bounding box center [129, 462] width 36 height 14
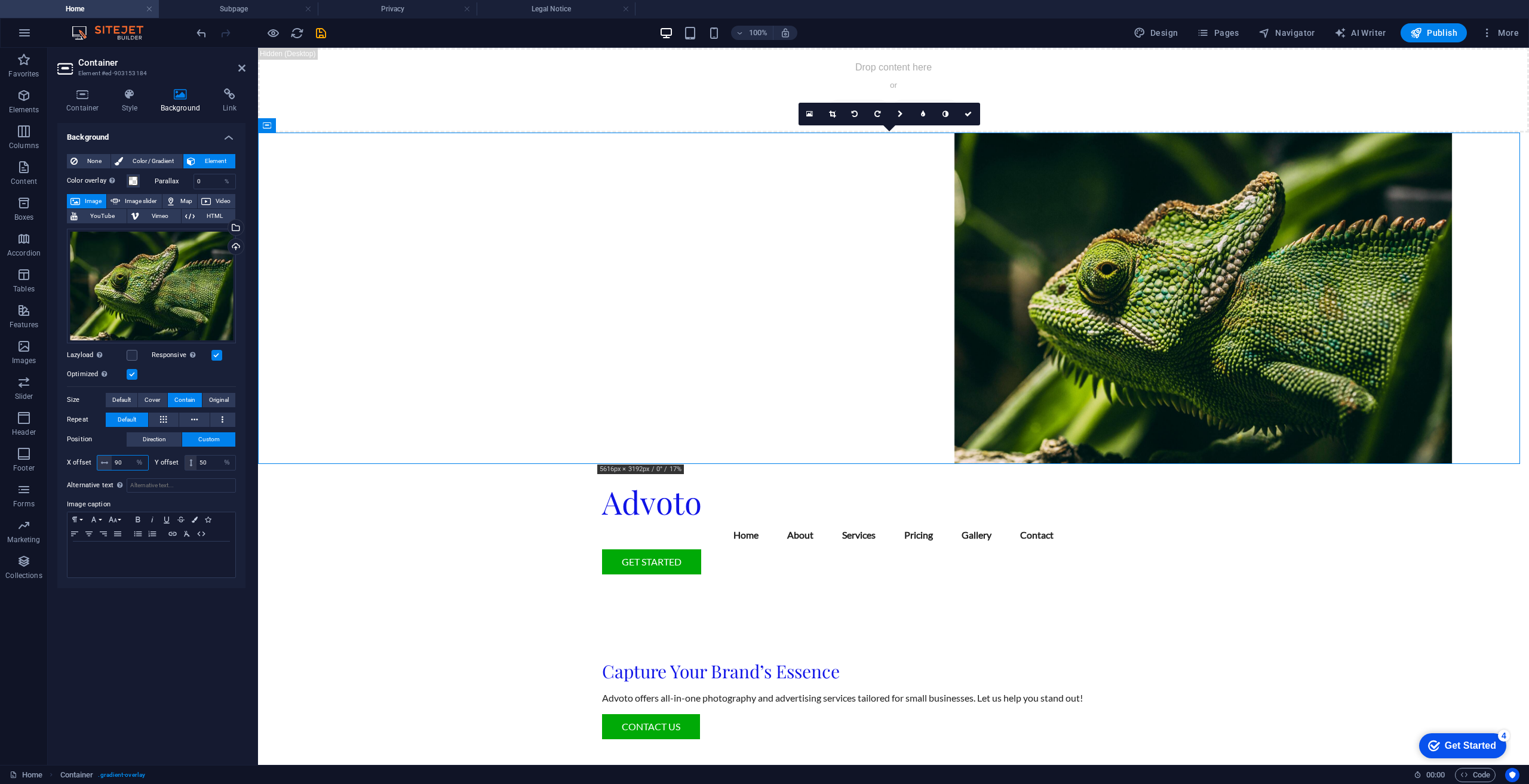
click at [127, 456] on input "90" at bounding box center [129, 462] width 36 height 14
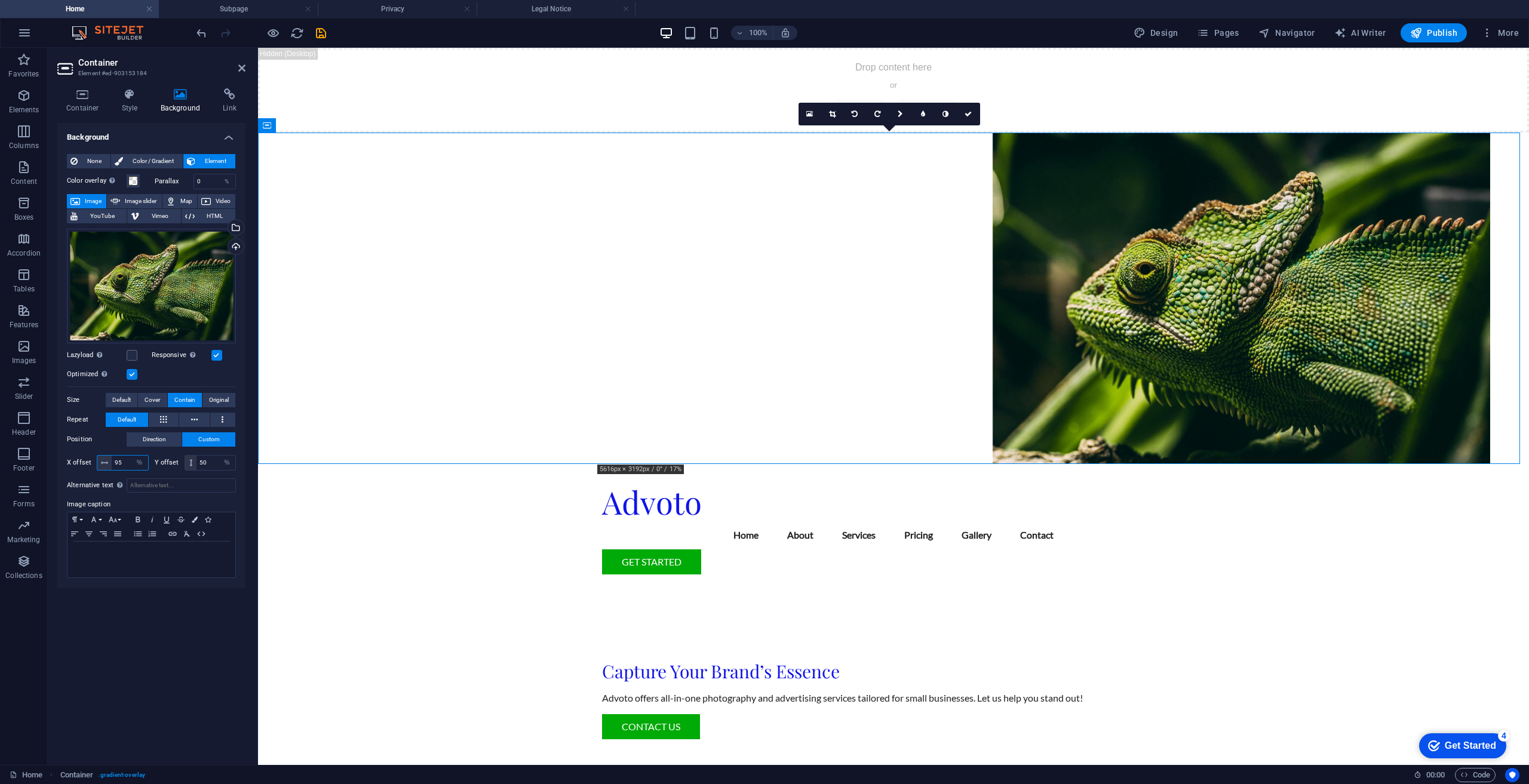
click at [127, 456] on input "95" at bounding box center [129, 462] width 36 height 14
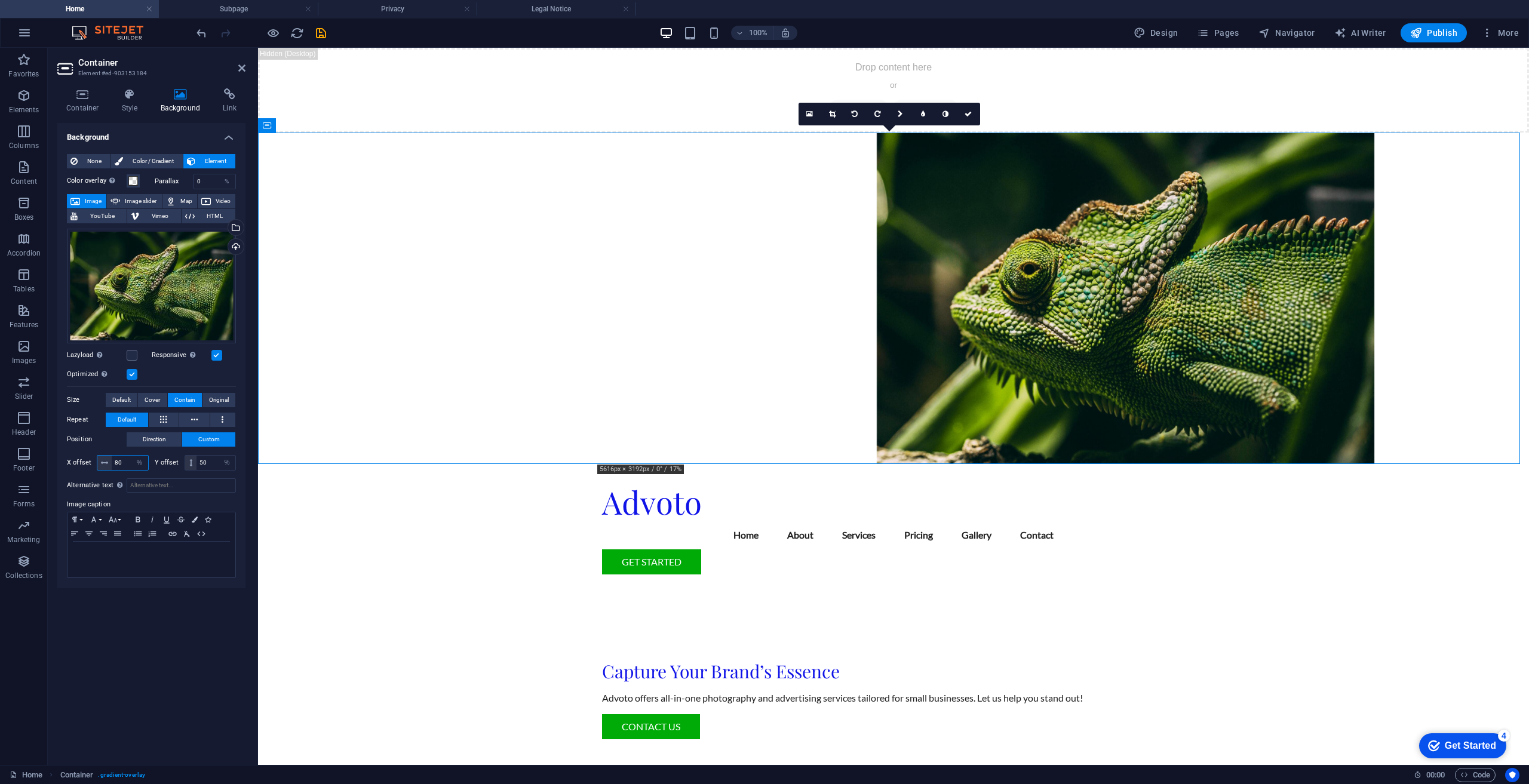
click at [123, 465] on input "80" at bounding box center [129, 462] width 36 height 14
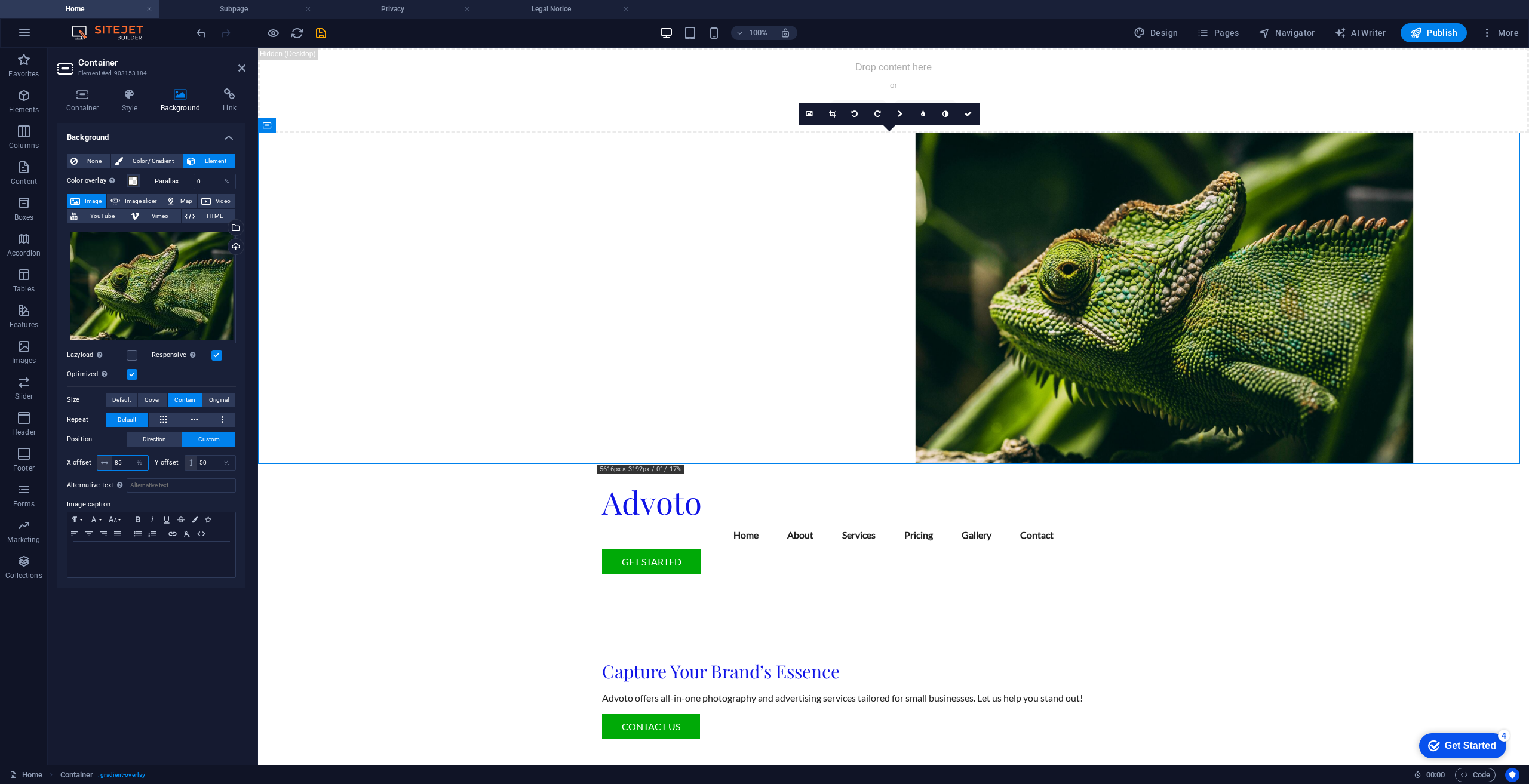
click at [122, 465] on input "85" at bounding box center [129, 462] width 36 height 14
type input "80"
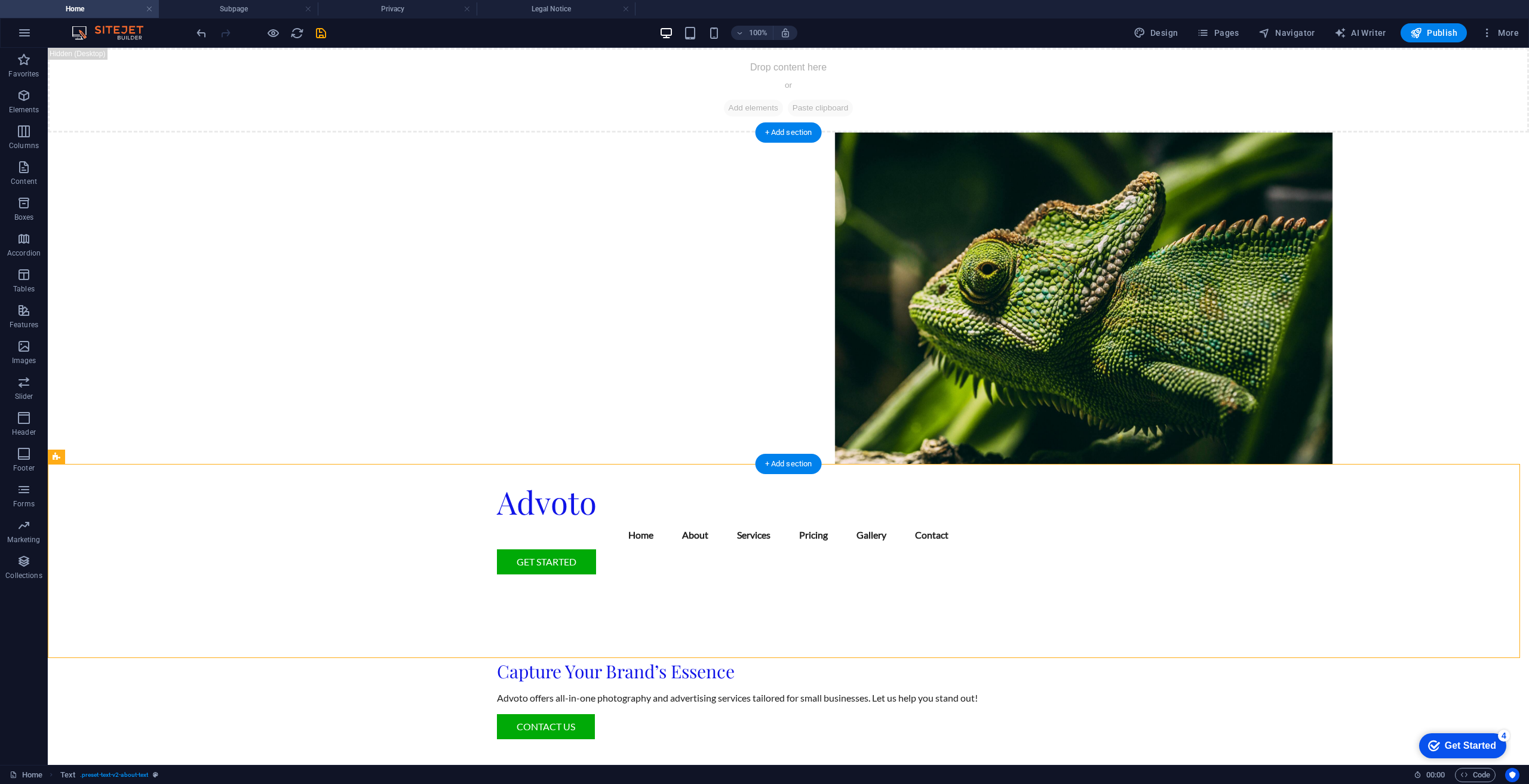
click at [992, 332] on figure at bounding box center [788, 298] width 1481 height 332
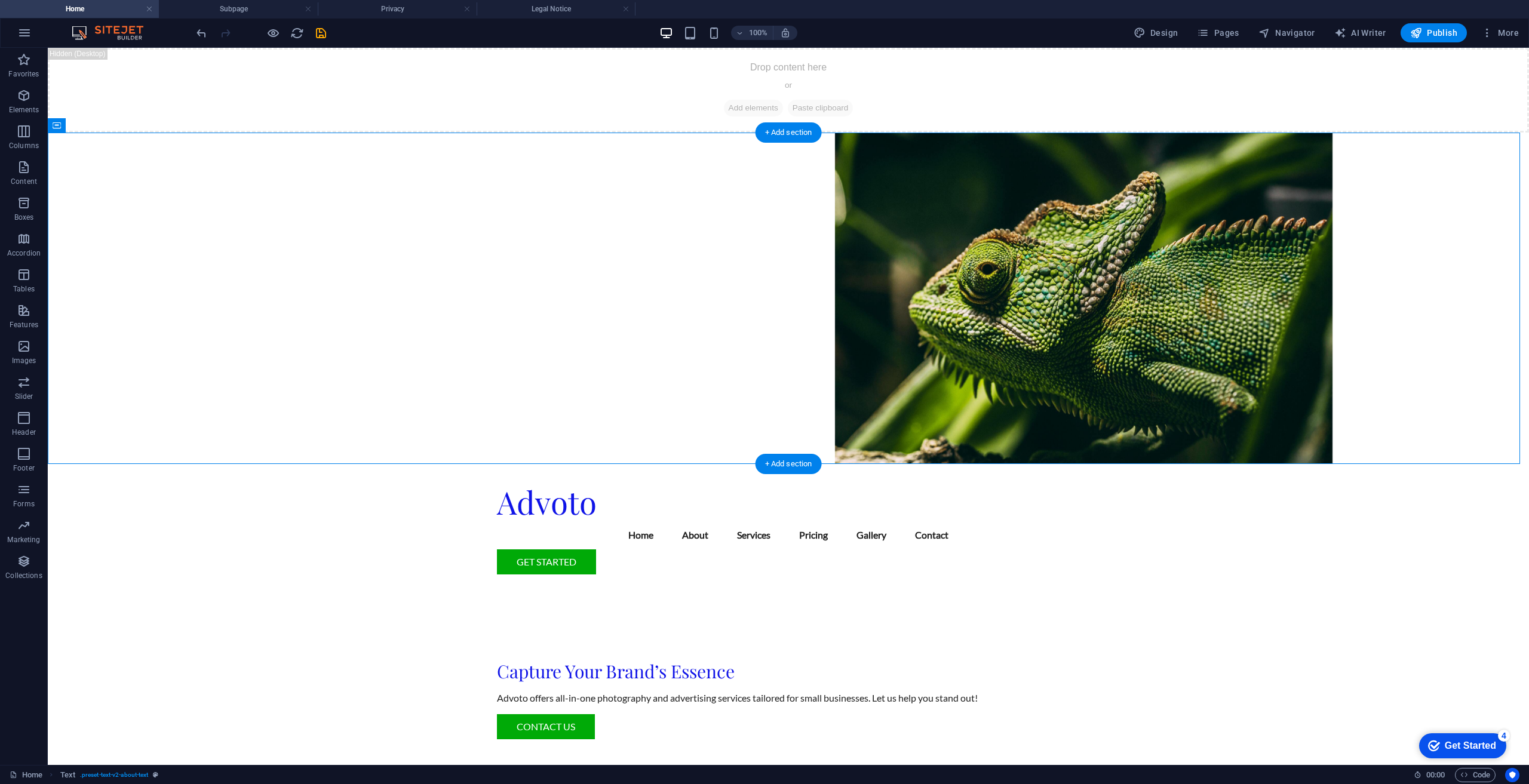
click at [992, 332] on figure at bounding box center [788, 298] width 1481 height 332
select select "%"
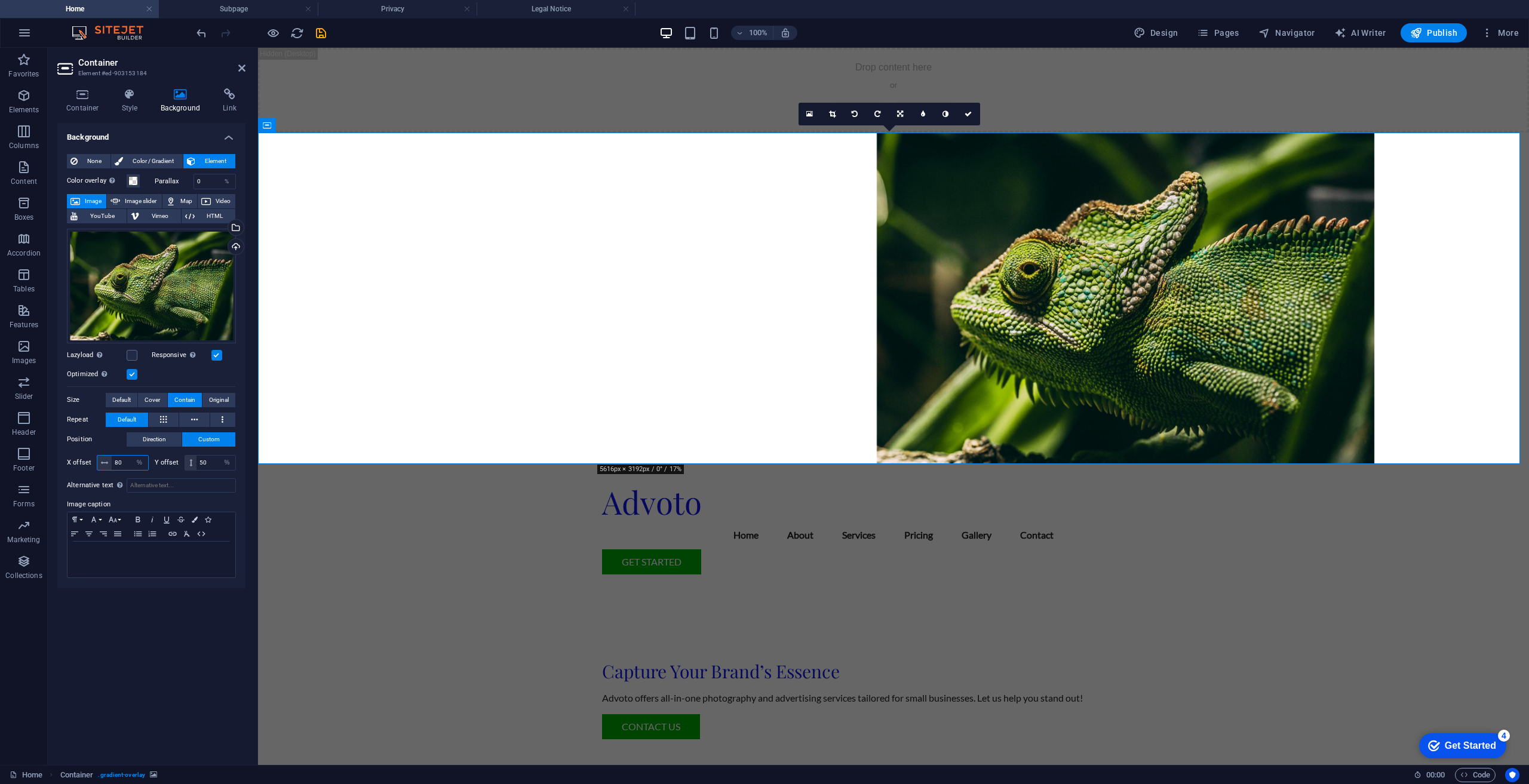
click at [128, 462] on input "80" at bounding box center [129, 462] width 36 height 14
type input "8"
type input "75"
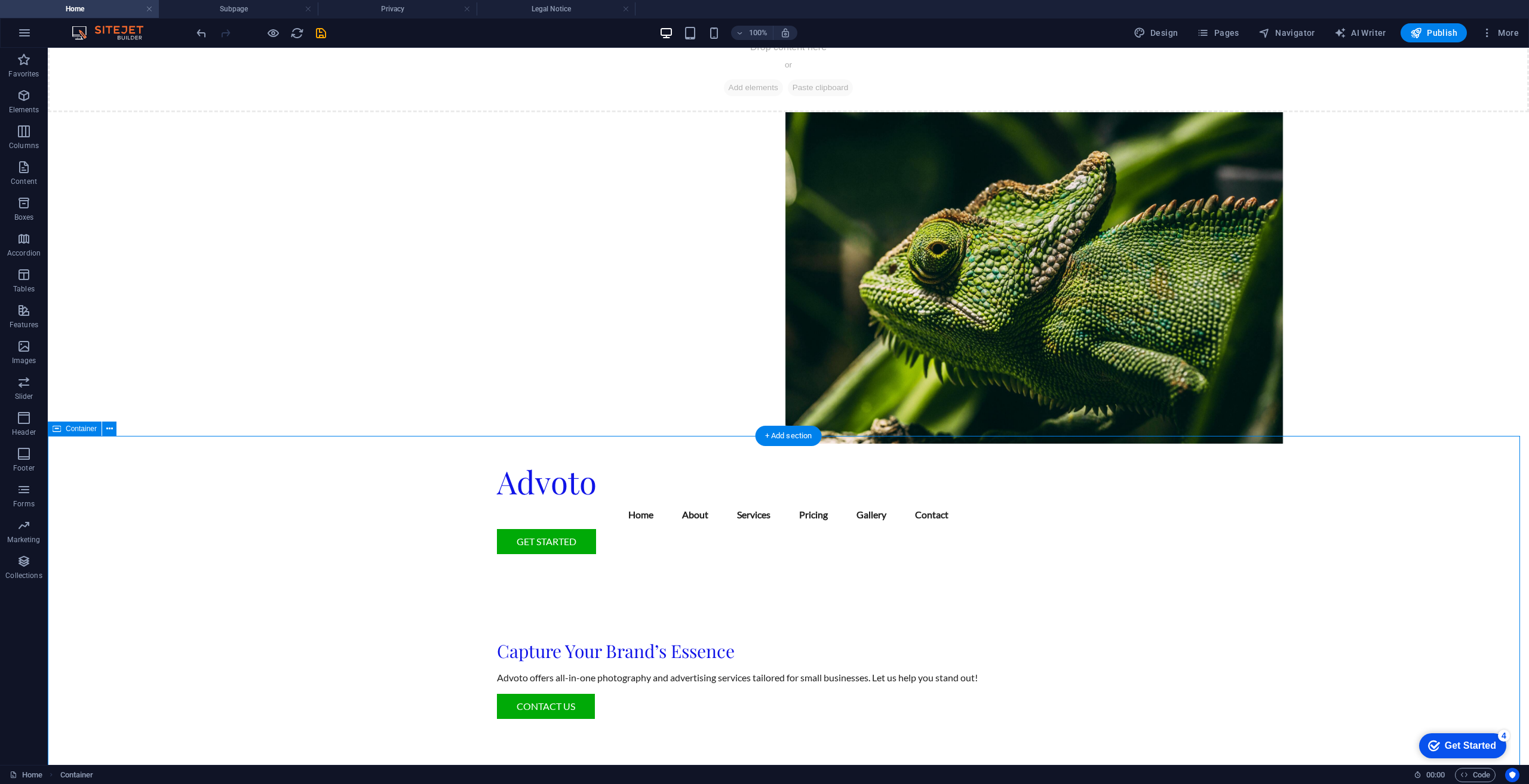
scroll to position [0, 0]
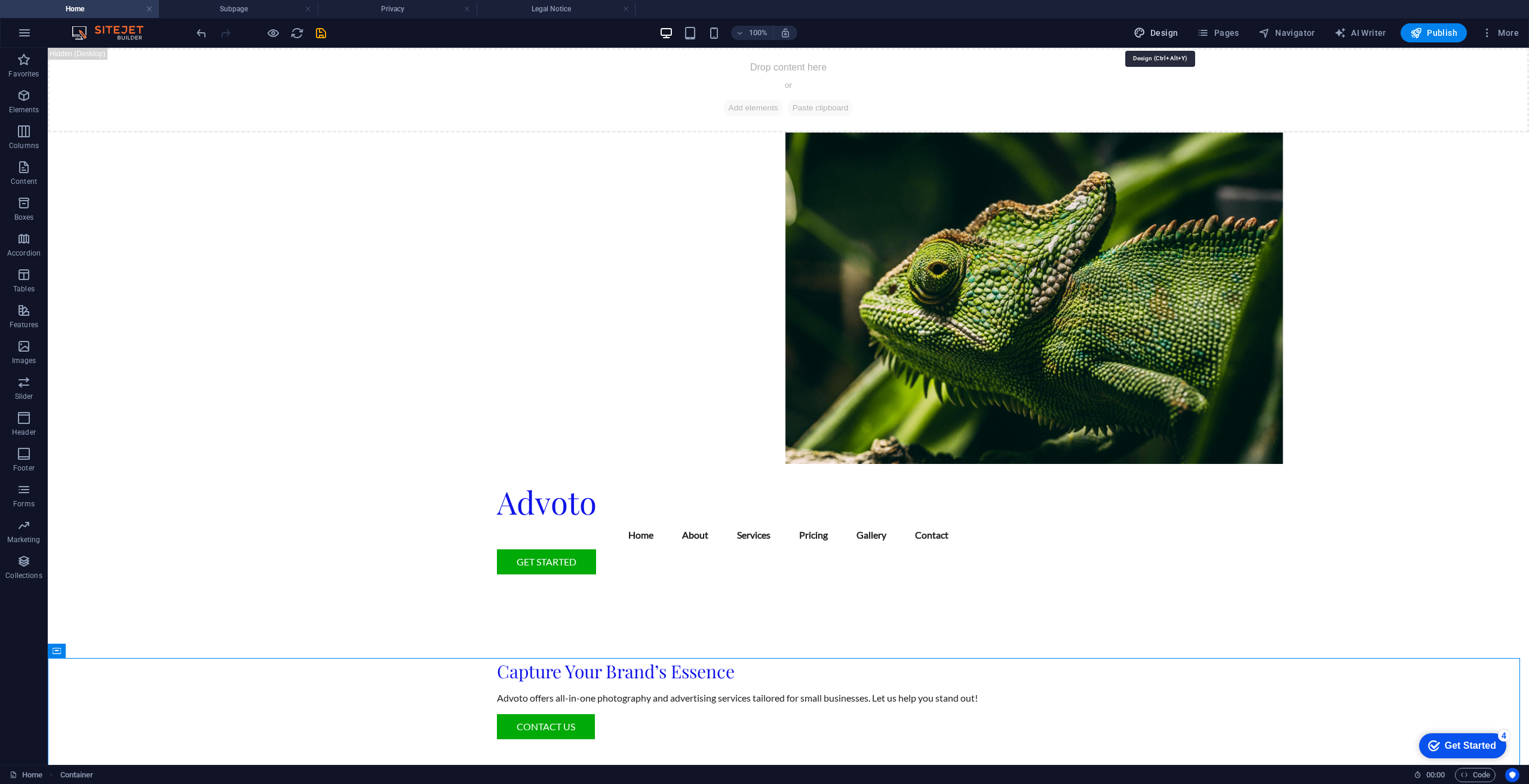
click at [1149, 34] on span "Design" at bounding box center [1156, 32] width 45 height 12
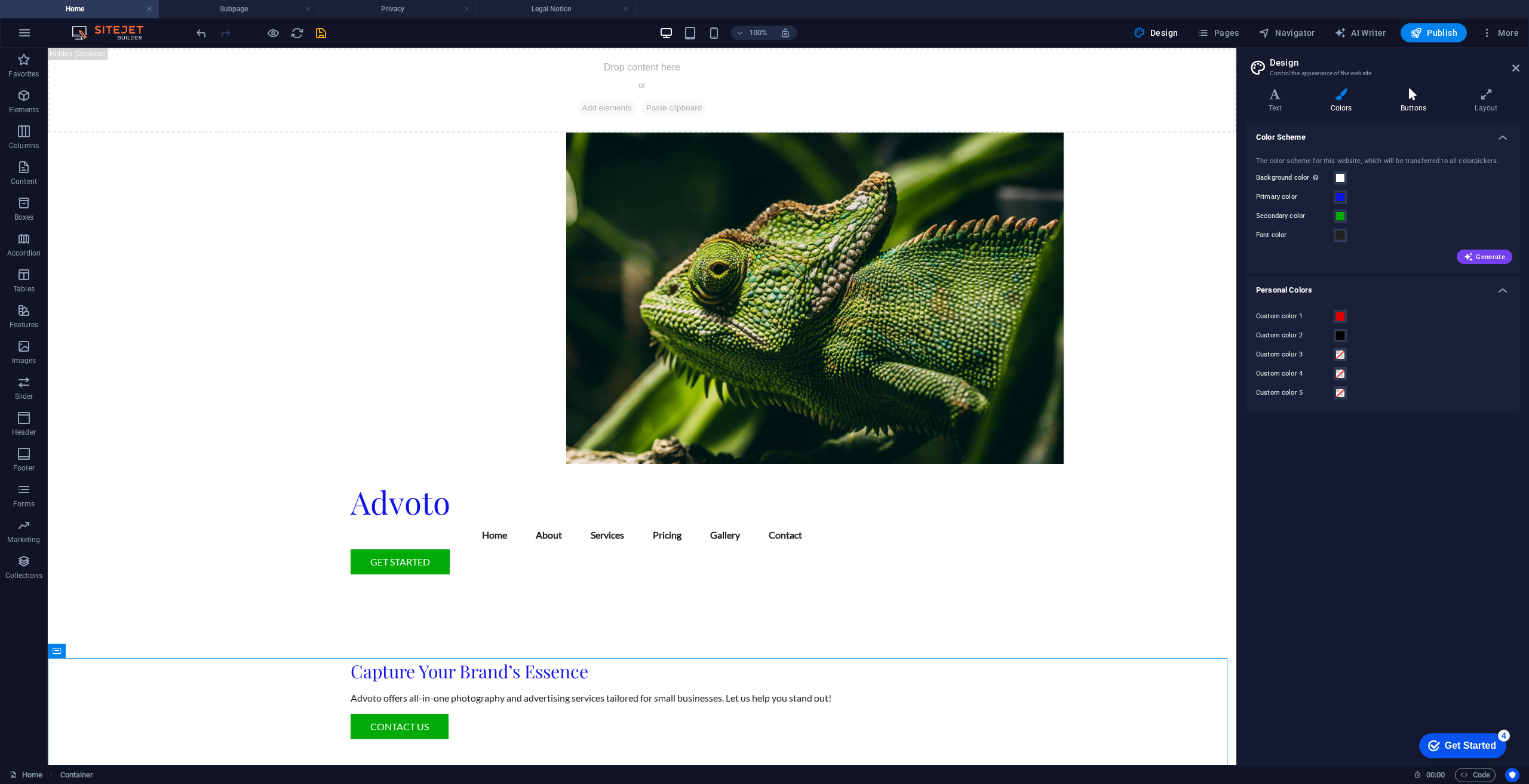
click at [1409, 99] on icon at bounding box center [1413, 94] width 69 height 12
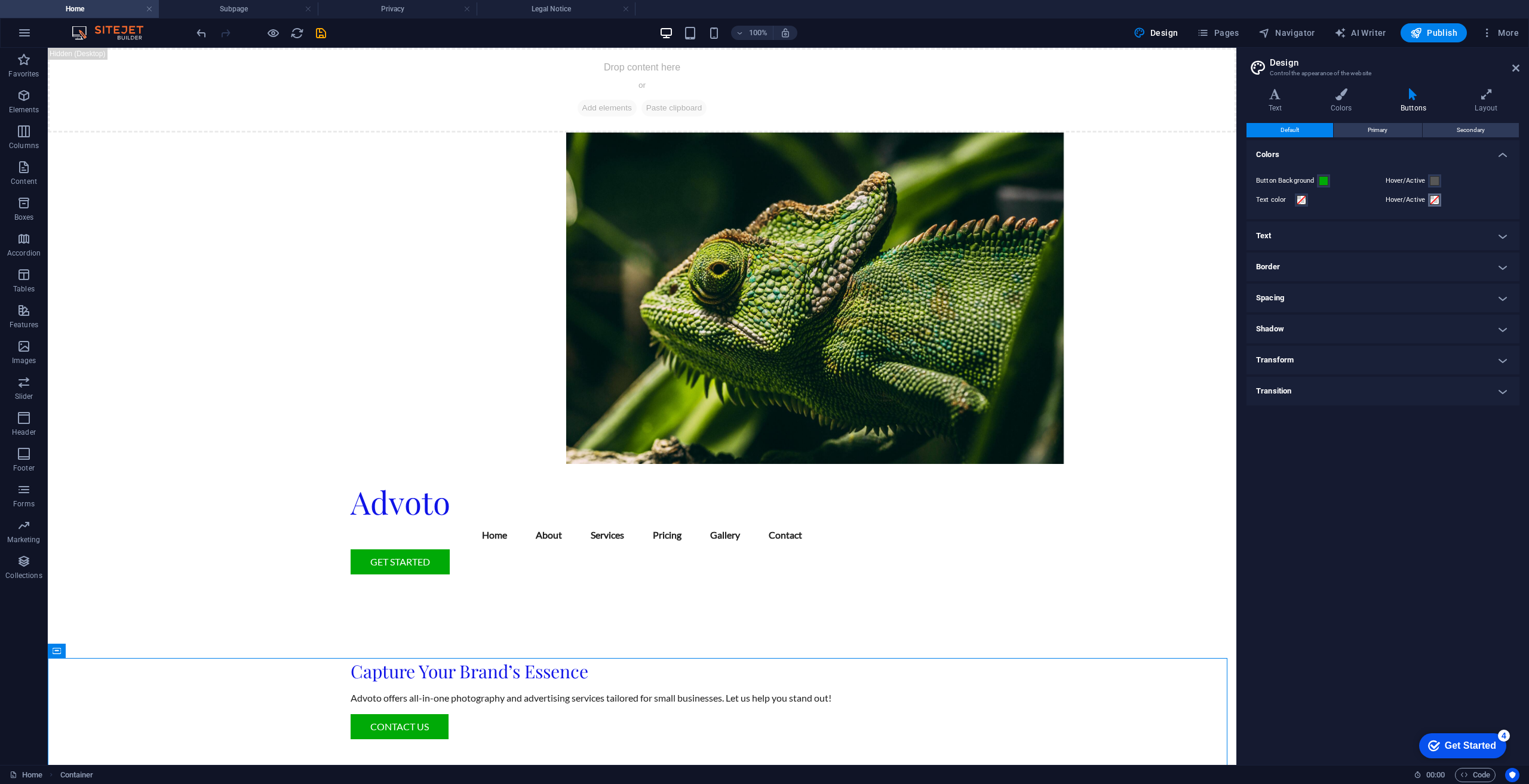
click at [1432, 200] on span at bounding box center [1435, 200] width 10 height 10
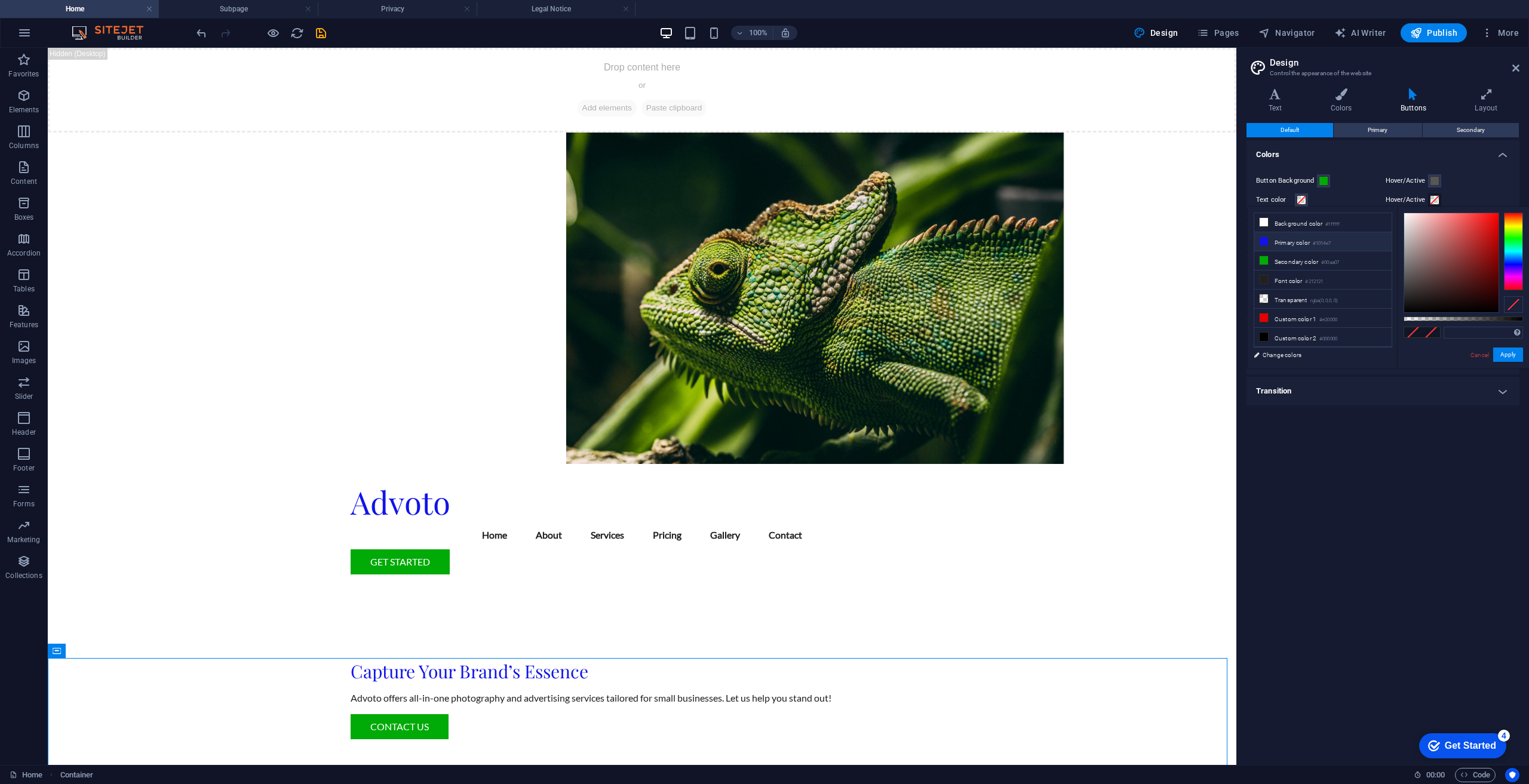
click at [1301, 243] on li "Primary color #1014e7" at bounding box center [1322, 242] width 137 height 19
type input "#1014e7"
click at [1504, 355] on button "Apply" at bounding box center [1508, 354] width 30 height 14
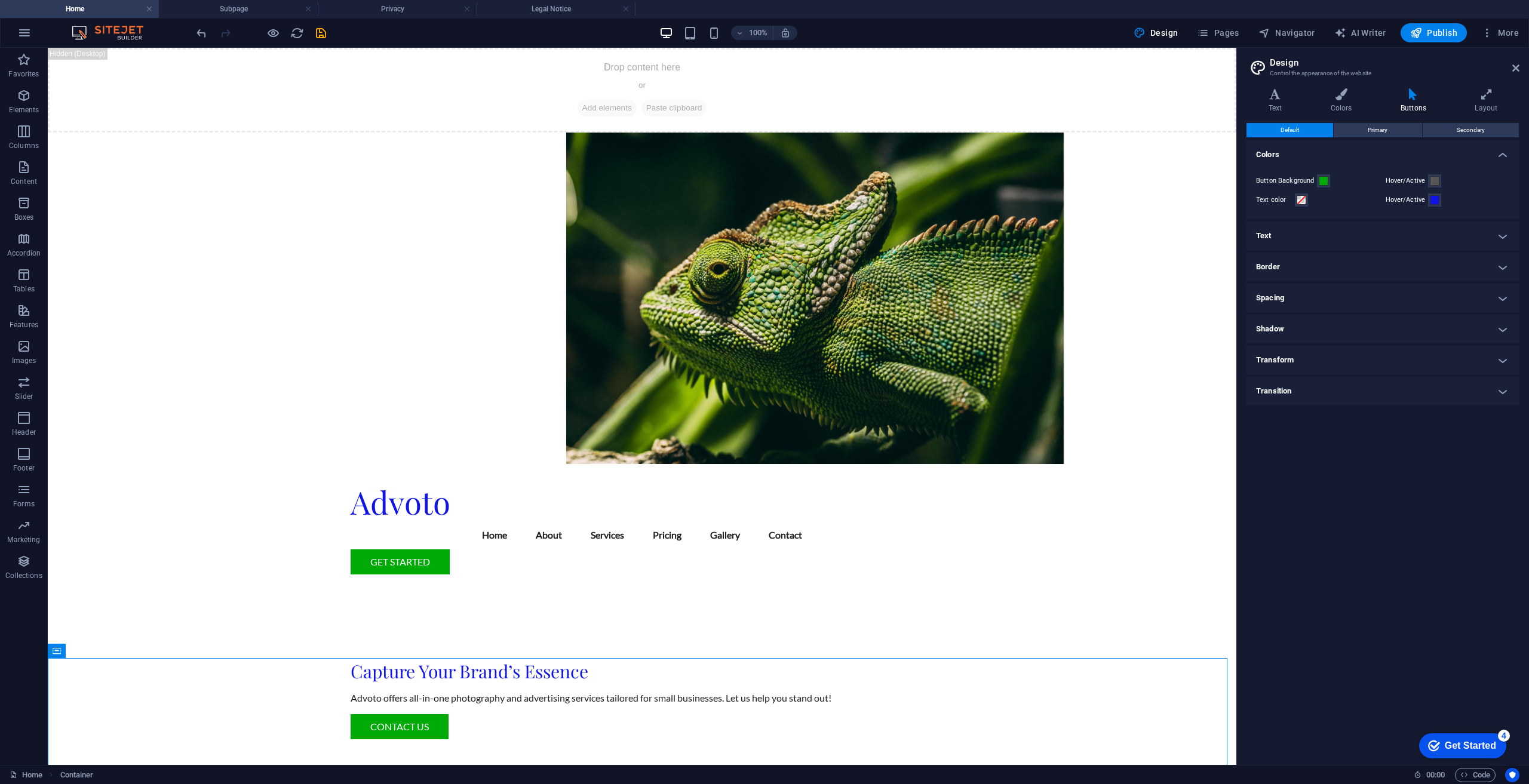
click at [1338, 236] on h4 "Text" at bounding box center [1383, 236] width 273 height 29
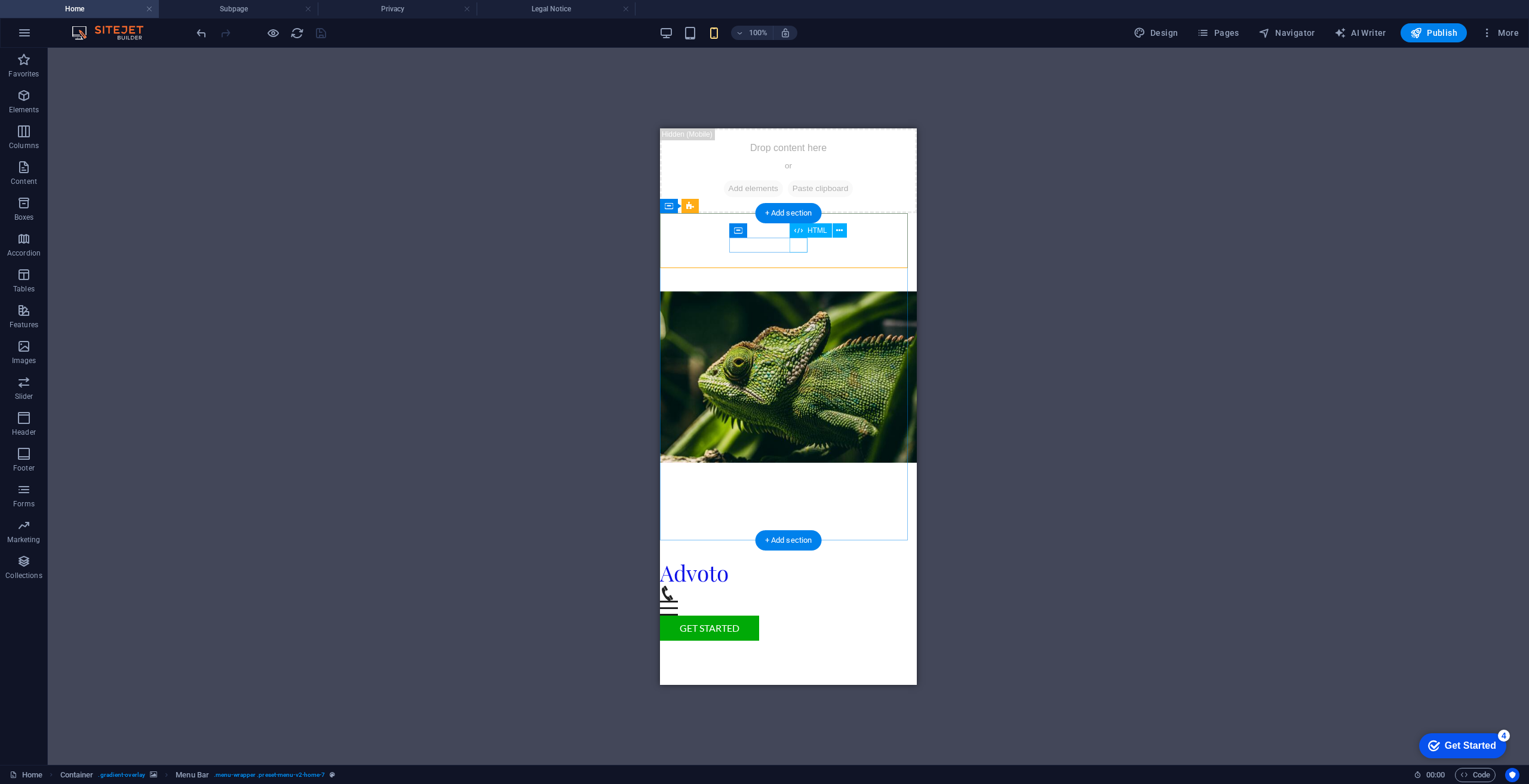
click at [794, 600] on div "Menu" at bounding box center [788, 608] width 257 height 15
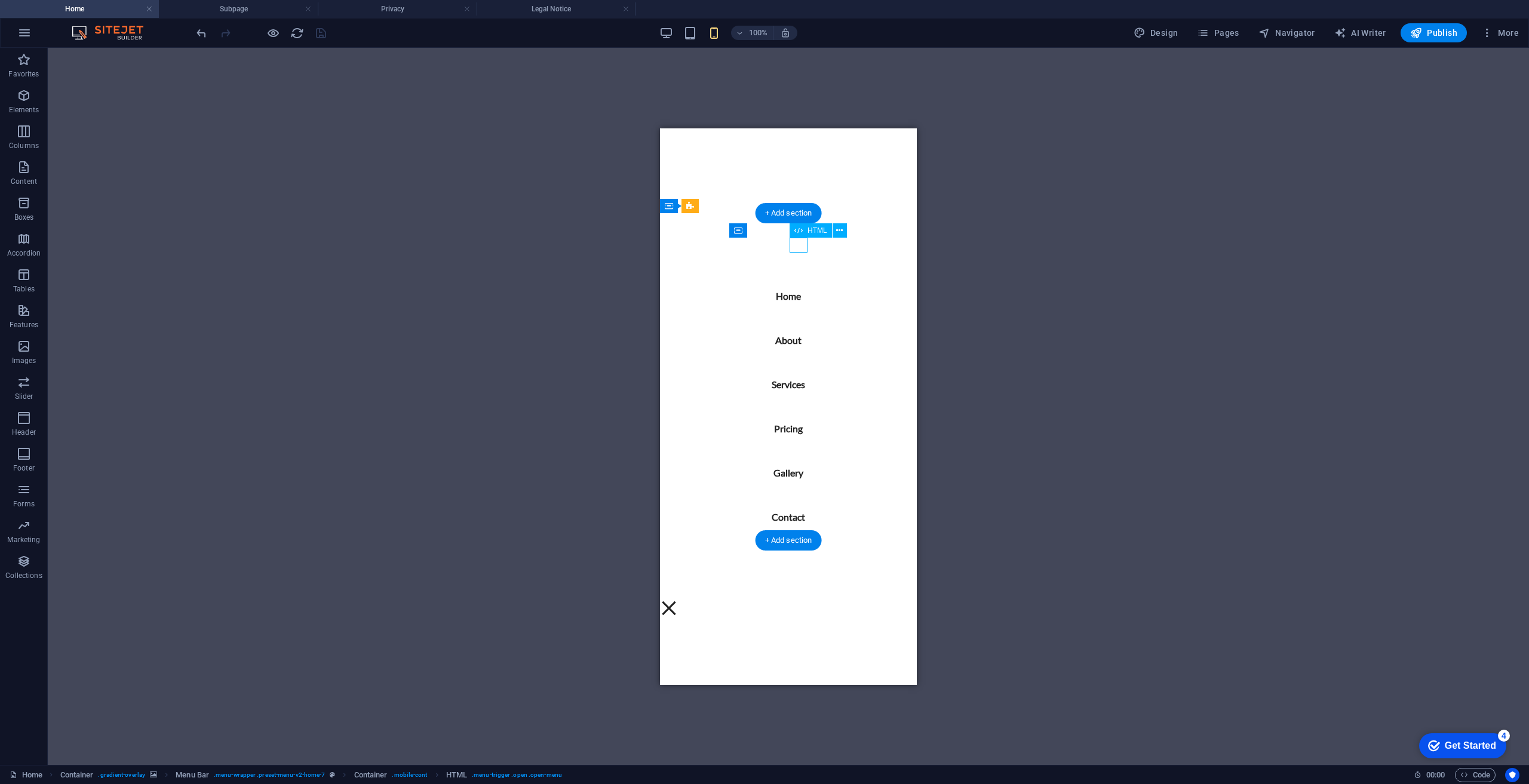
click at [678, 600] on div "Menu" at bounding box center [669, 608] width 18 height 15
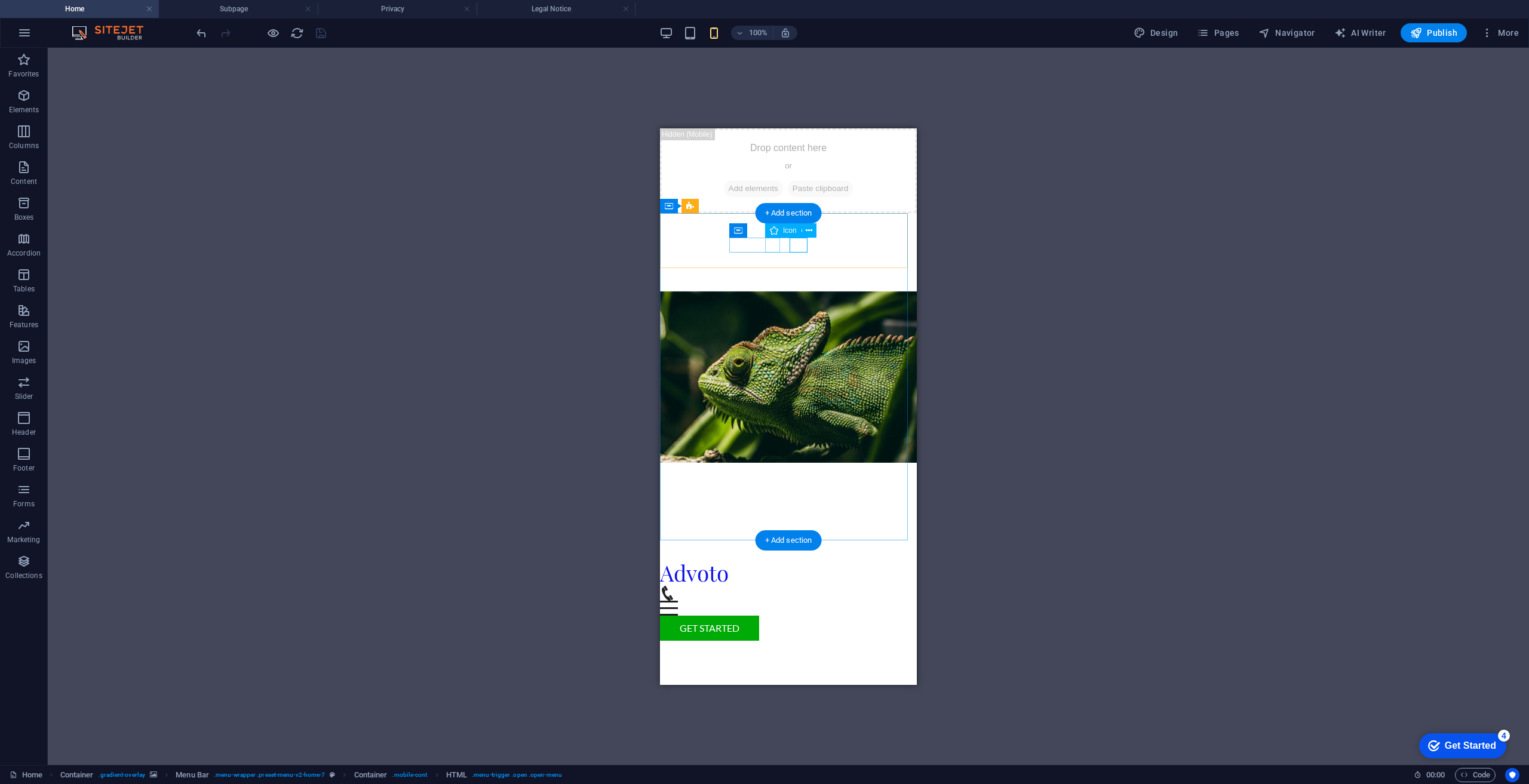
click at [773, 585] on figure at bounding box center [784, 593] width 248 height 15
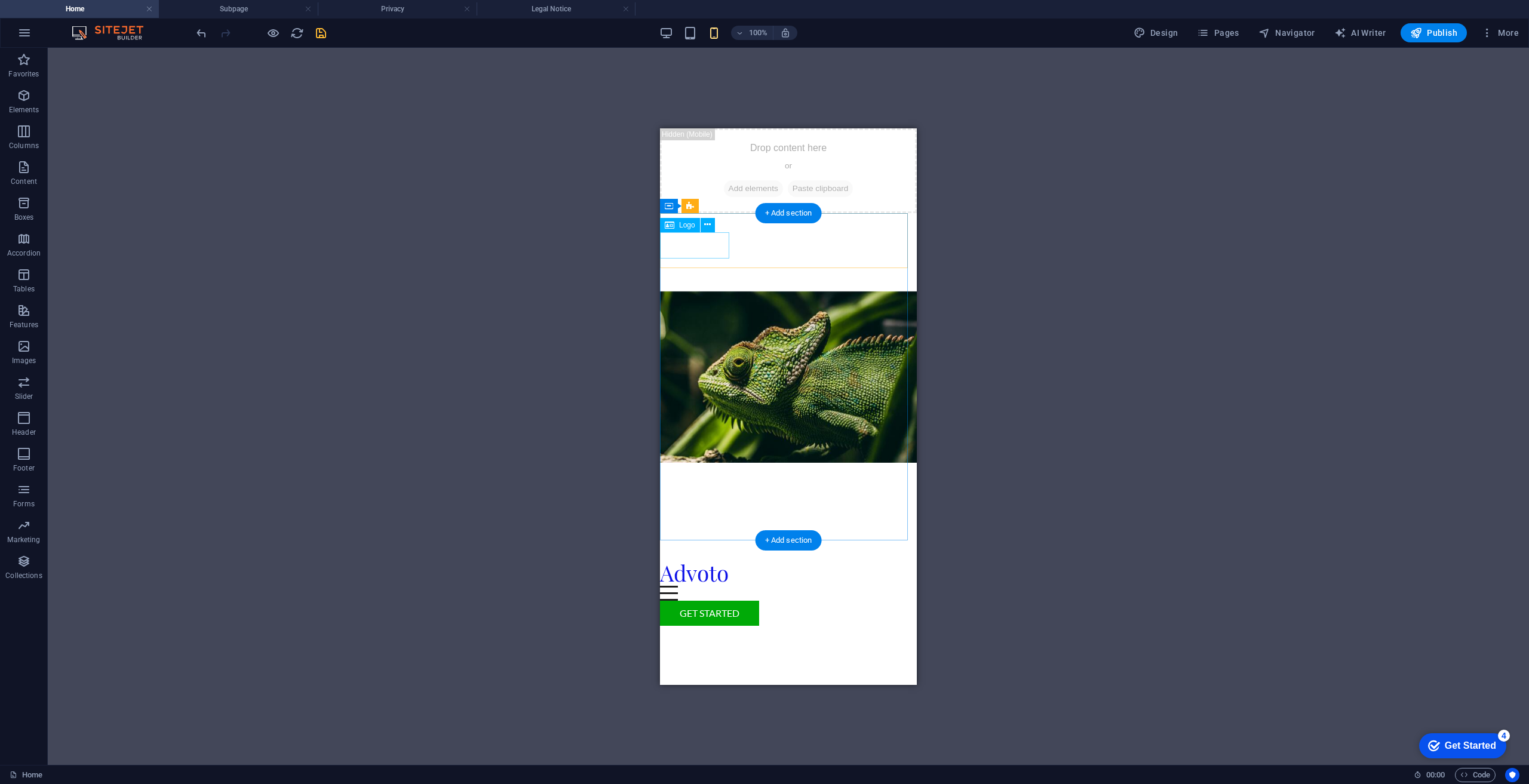
click at [697, 559] on div "Advoto" at bounding box center [788, 572] width 257 height 26
click at [757, 585] on div "Menu" at bounding box center [788, 593] width 257 height 15
click at [881, 600] on div "Get Started" at bounding box center [788, 612] width 257 height 25
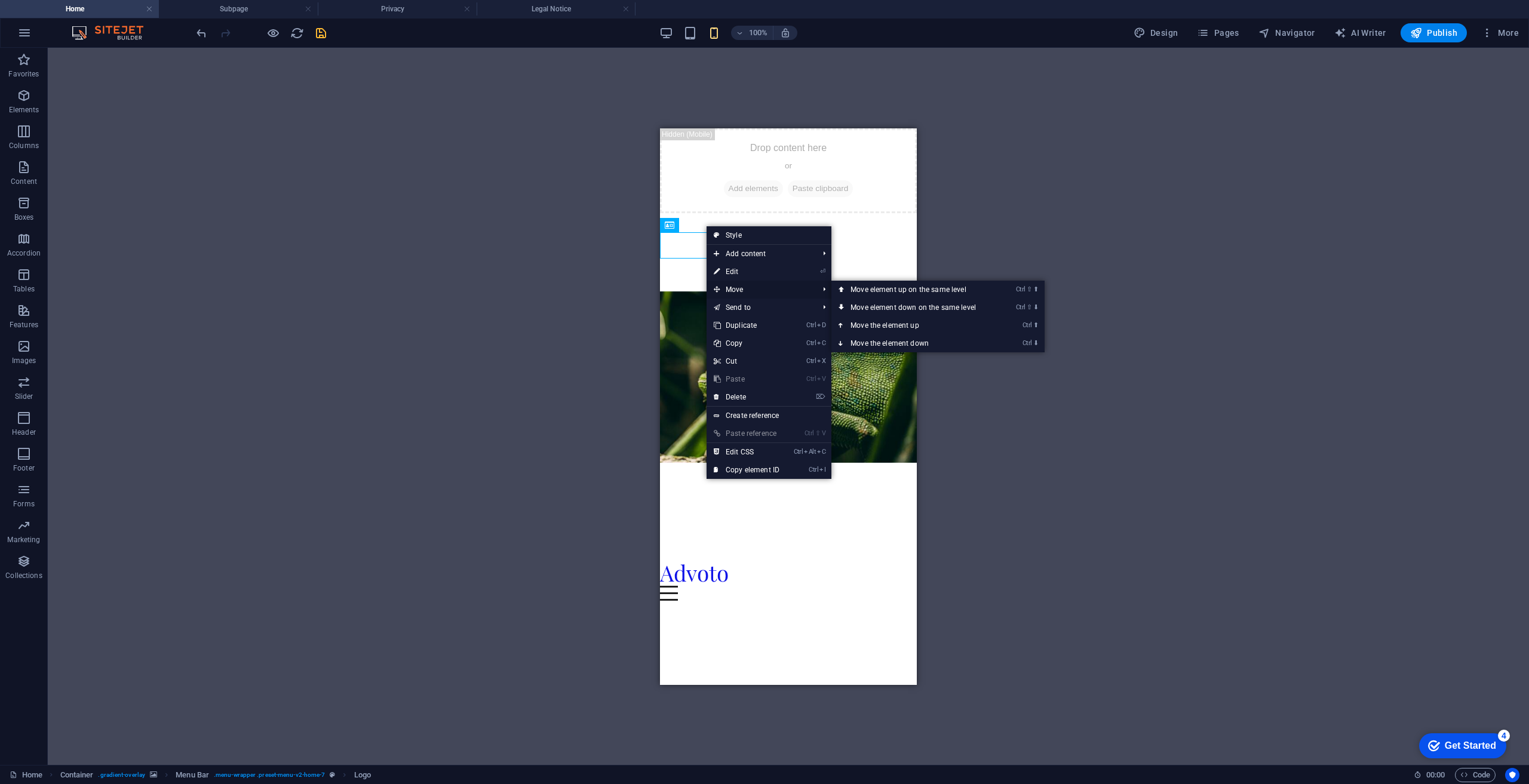
click at [741, 286] on span "Move" at bounding box center [760, 290] width 107 height 18
click at [751, 289] on span "Move" at bounding box center [760, 290] width 107 height 18
click at [873, 540] on div "Advoto Menu Home About Services Pricing Gallery Contact" at bounding box center [788, 575] width 257 height 70
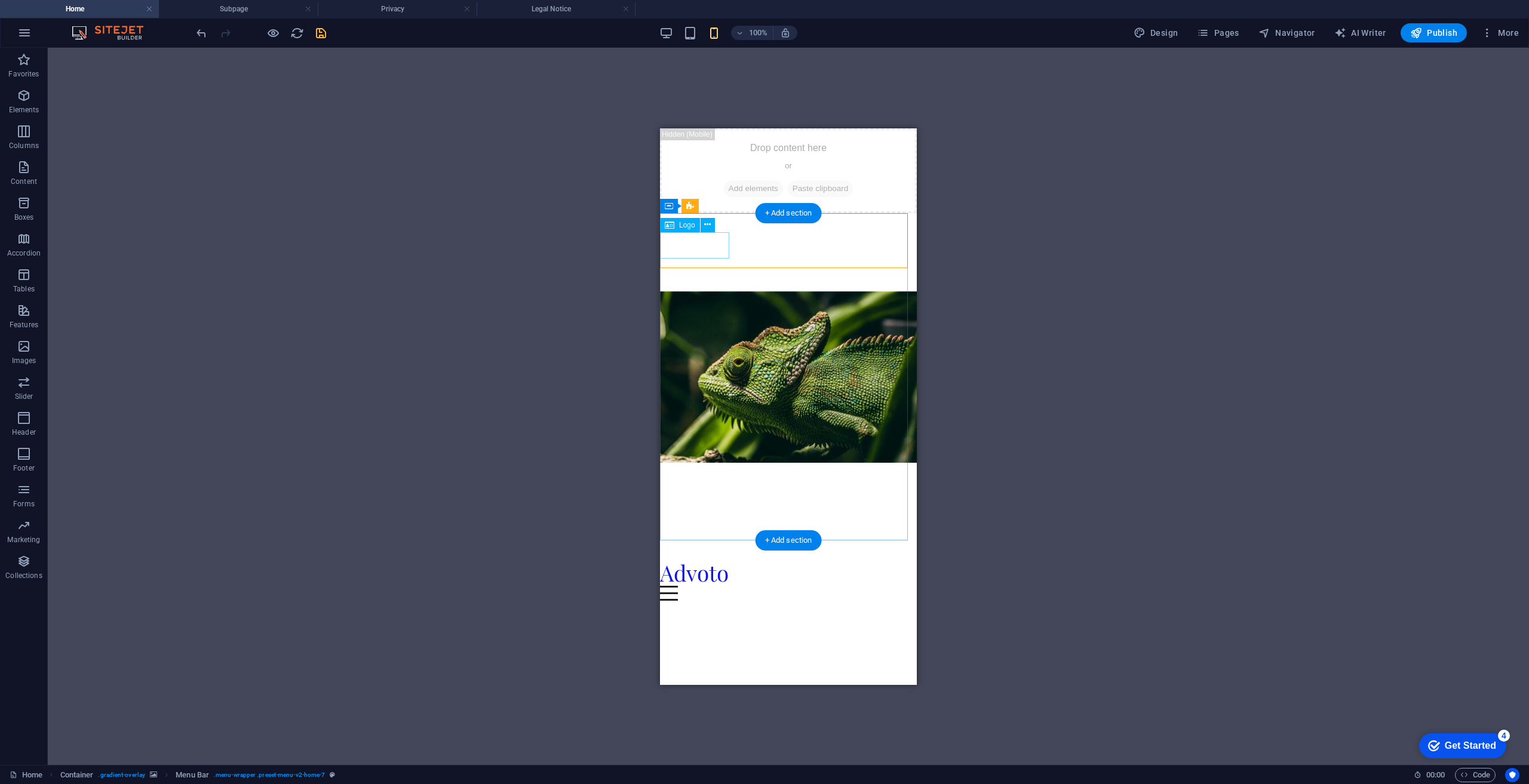
click at [709, 559] on div "Advoto" at bounding box center [788, 572] width 257 height 26
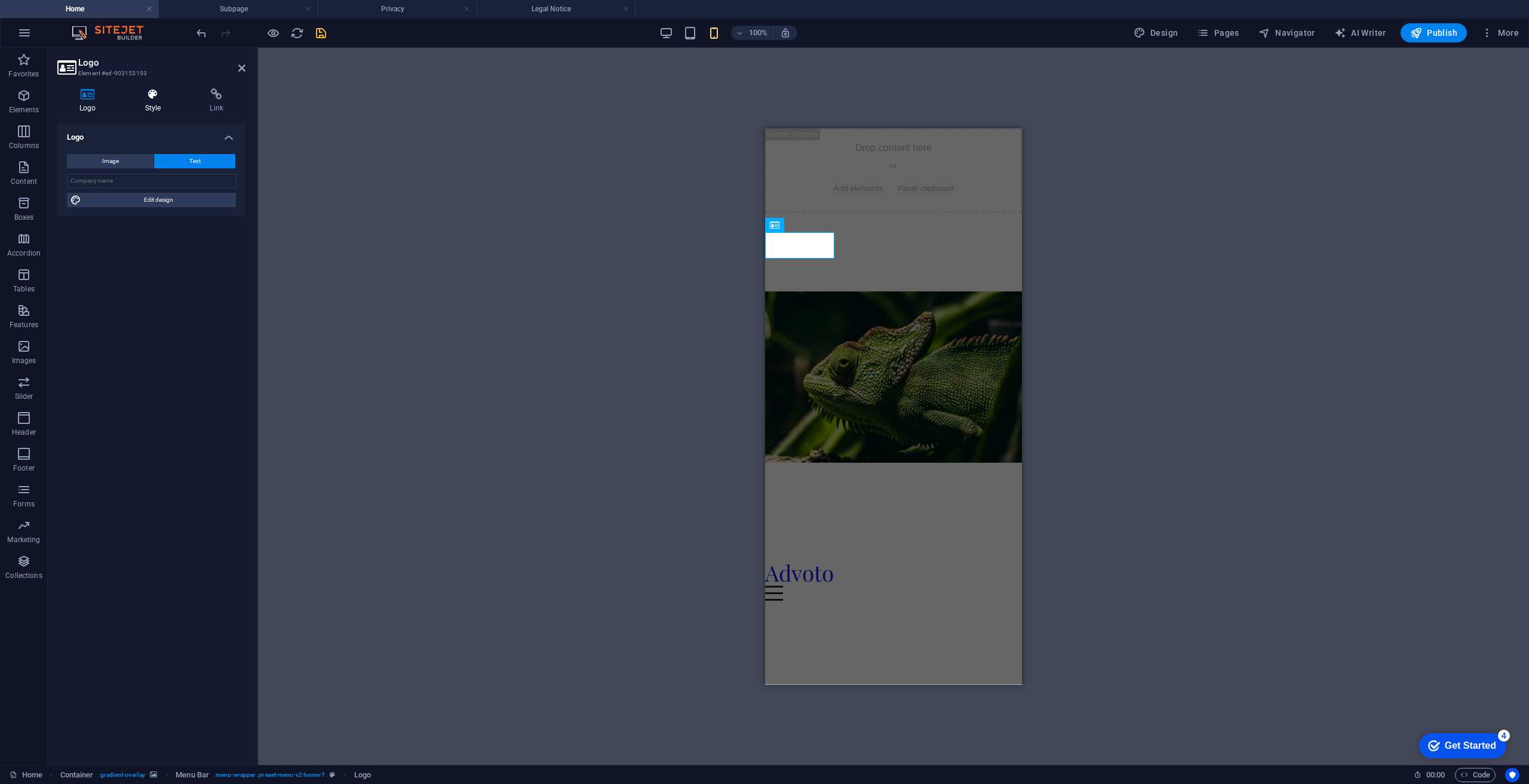
click at [157, 94] on icon at bounding box center [153, 94] width 60 height 12
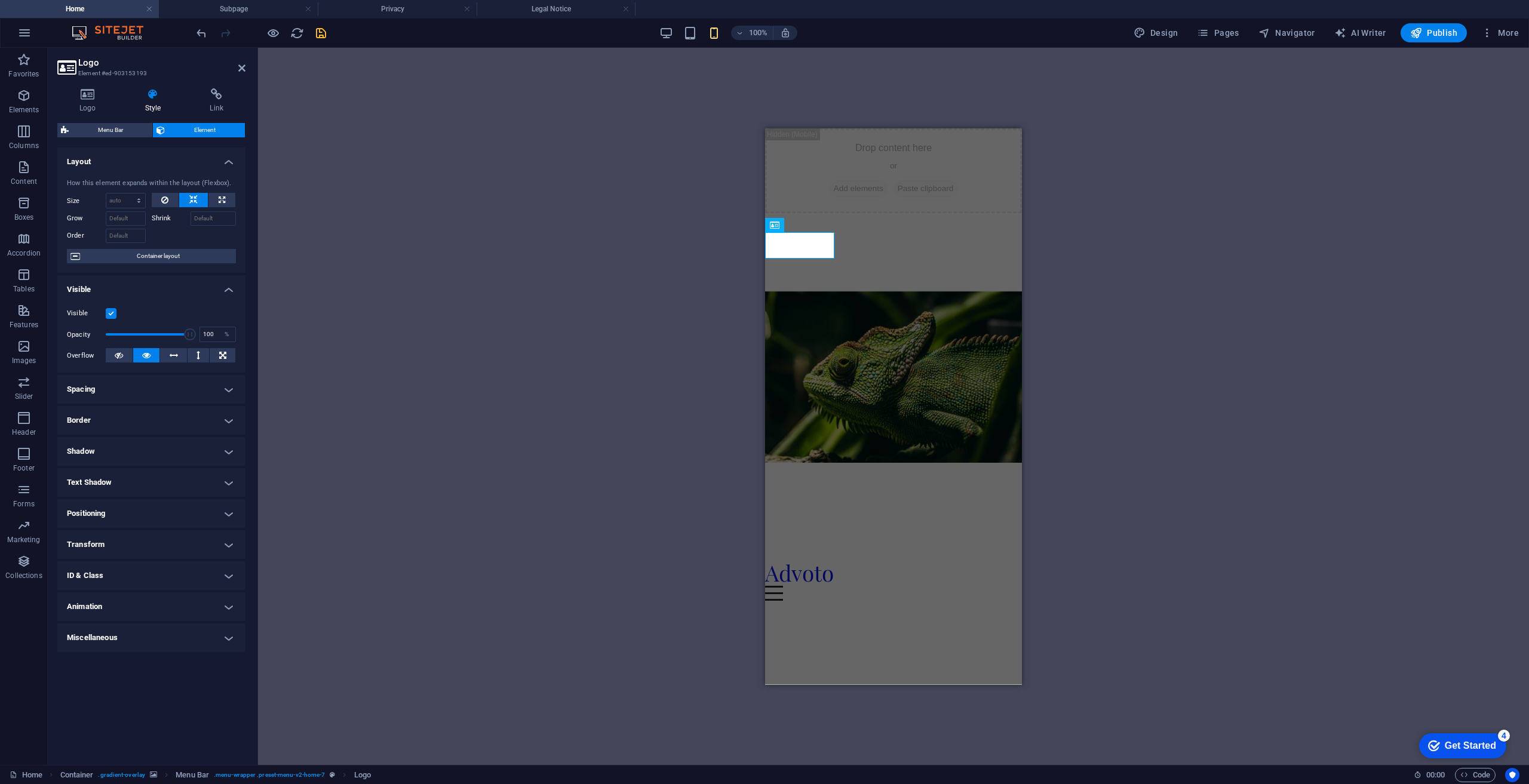
click at [211, 389] on h4 "Spacing" at bounding box center [151, 390] width 188 height 29
click at [146, 414] on select "Default auto px % rem vw vh Custom" at bounding box center [143, 414] width 55 height 14
click at [116, 407] on select "Default auto px % rem vw vh Custom" at bounding box center [143, 414] width 55 height 14
click at [146, 410] on select "Default auto px % rem vw vh Custom" at bounding box center [143, 414] width 55 height 14
click at [211, 412] on span "Custom" at bounding box center [211, 413] width 41 height 14
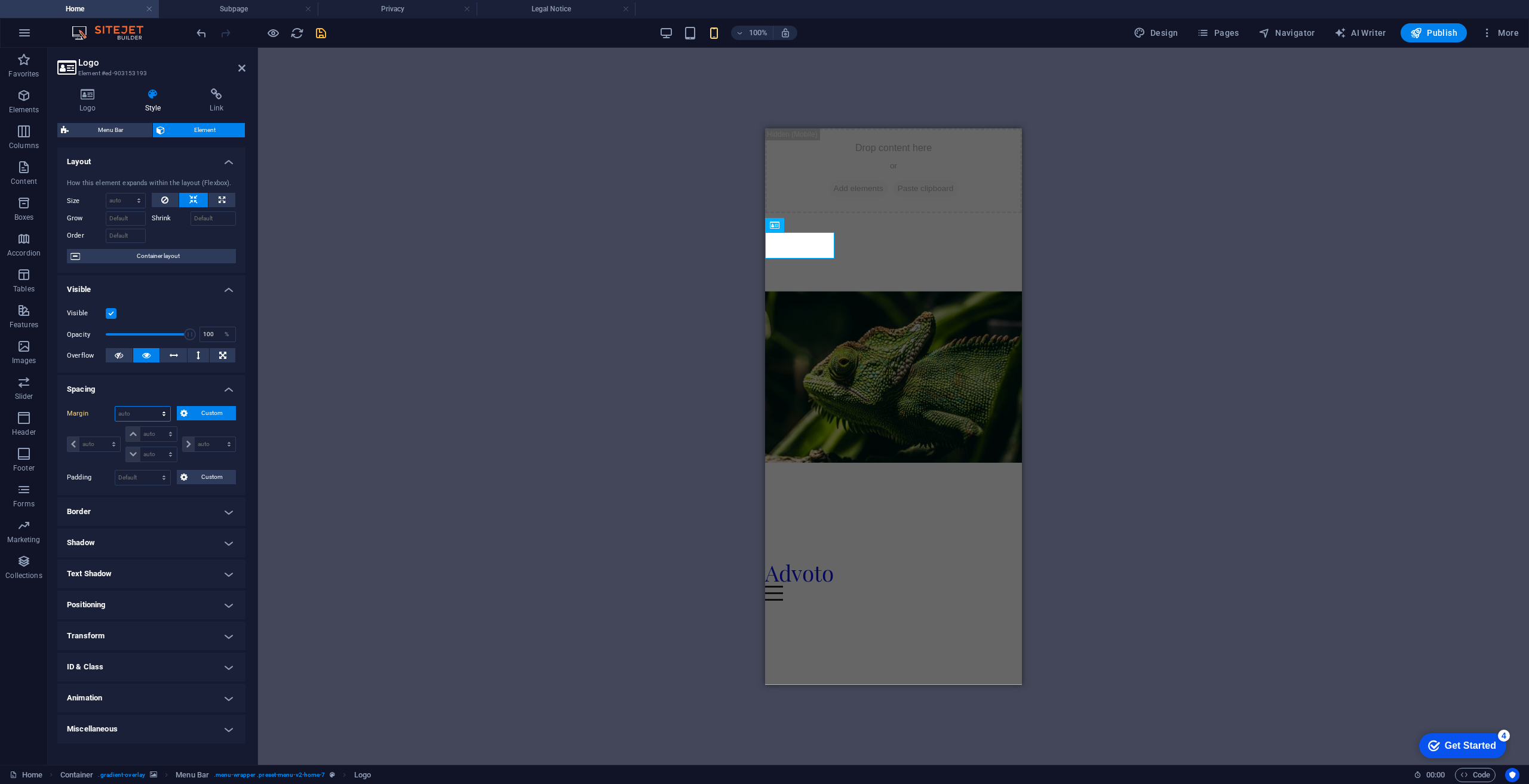
click at [139, 409] on select "Default auto px % rem vw vh Custom" at bounding box center [143, 414] width 55 height 14
click at [116, 407] on select "Default auto px % rem vw vh Custom" at bounding box center [143, 414] width 55 height 14
select select "DISABLED_OPTION_VALUE"
click at [189, 408] on button "Custom" at bounding box center [207, 413] width 59 height 14
click at [211, 444] on select "auto px % rem vw vh" at bounding box center [209, 444] width 53 height 14
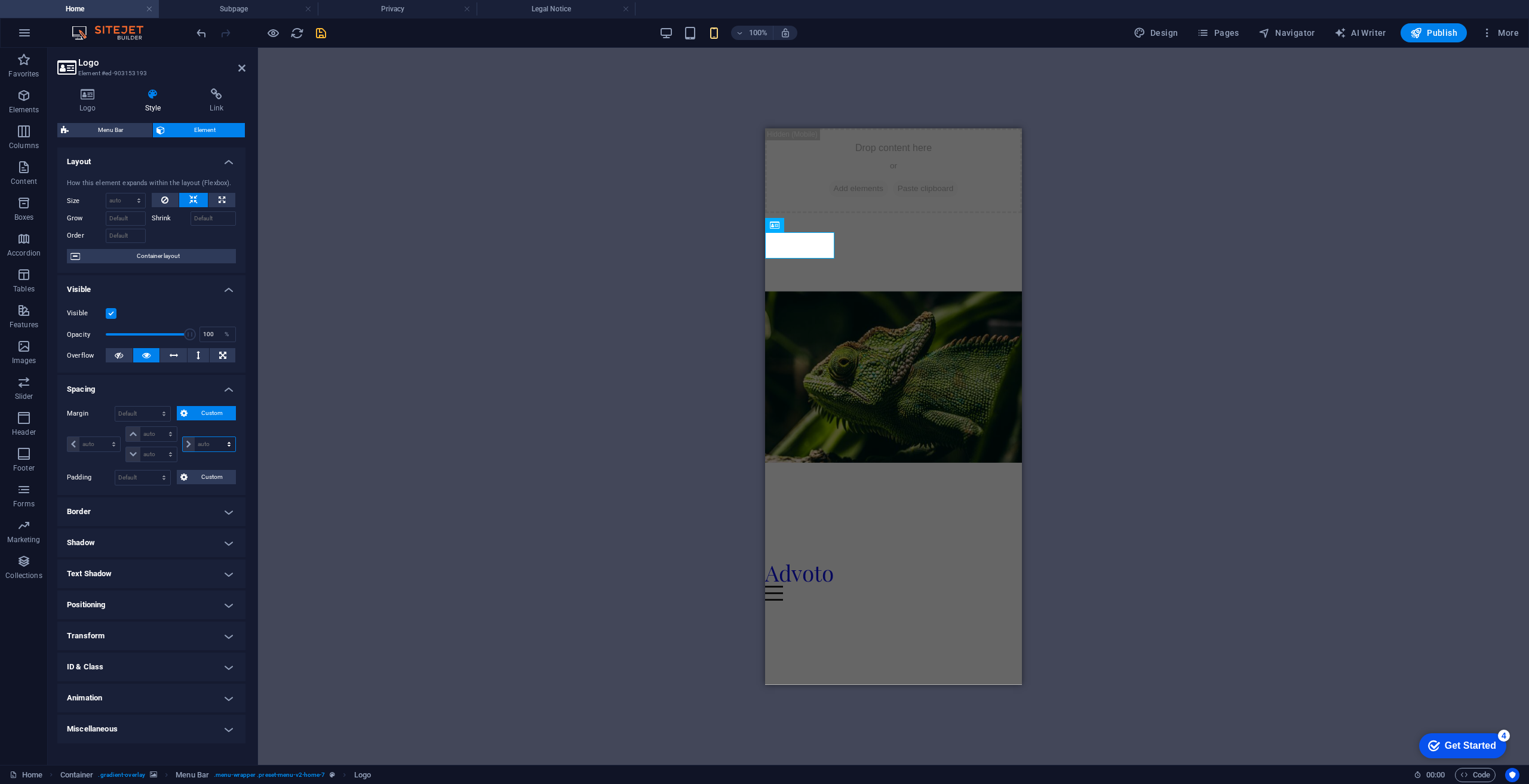
click at [211, 443] on select "auto px % rem vw vh" at bounding box center [209, 444] width 53 height 14
click at [228, 441] on select "auto px % rem vw vh" at bounding box center [209, 444] width 53 height 14
select select "px"
click at [219, 437] on select "auto px % rem vw vh" at bounding box center [209, 444] width 53 height 14
type input "0"
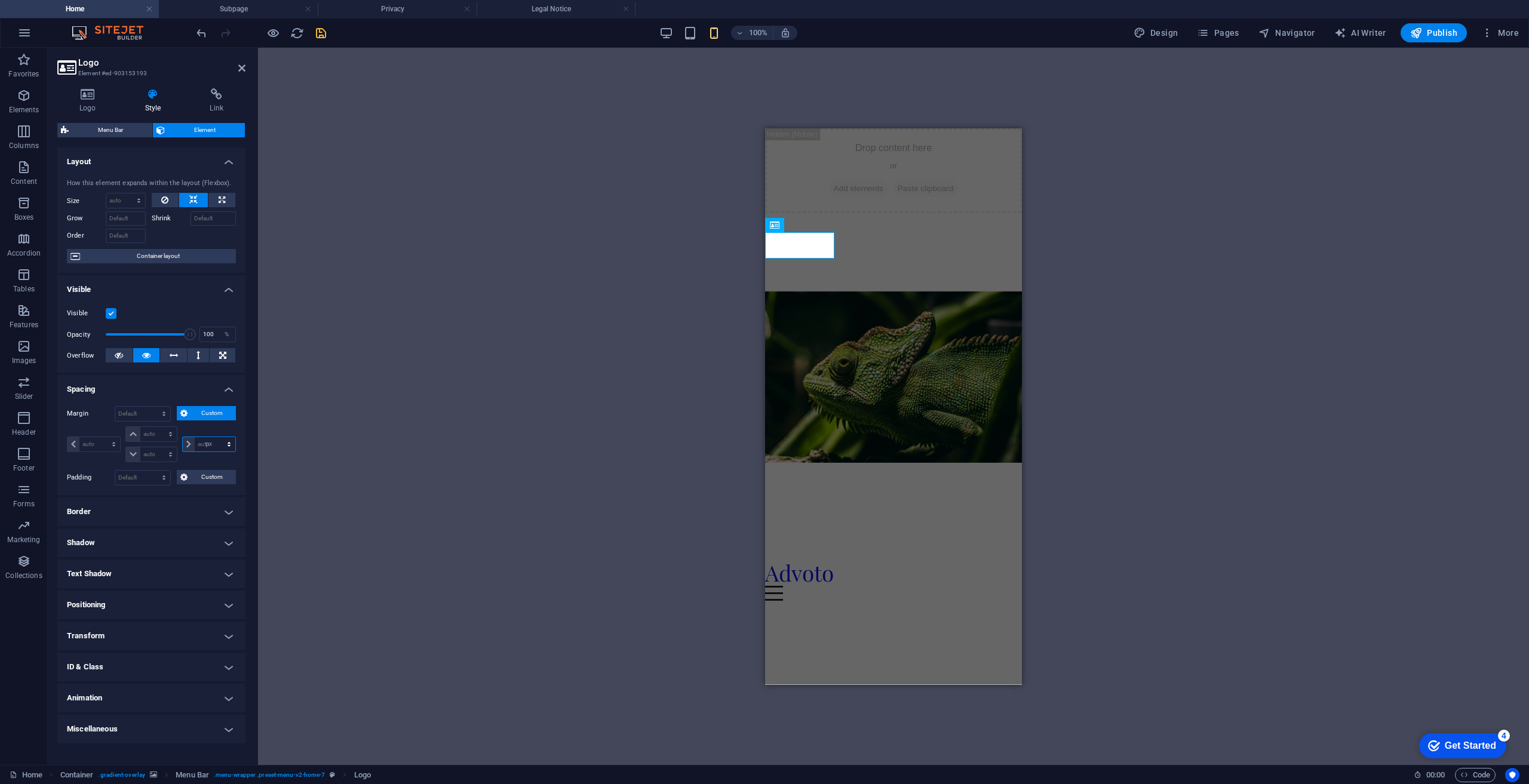
select select "px"
type input "0"
select select "px"
type input "0"
select select "px"
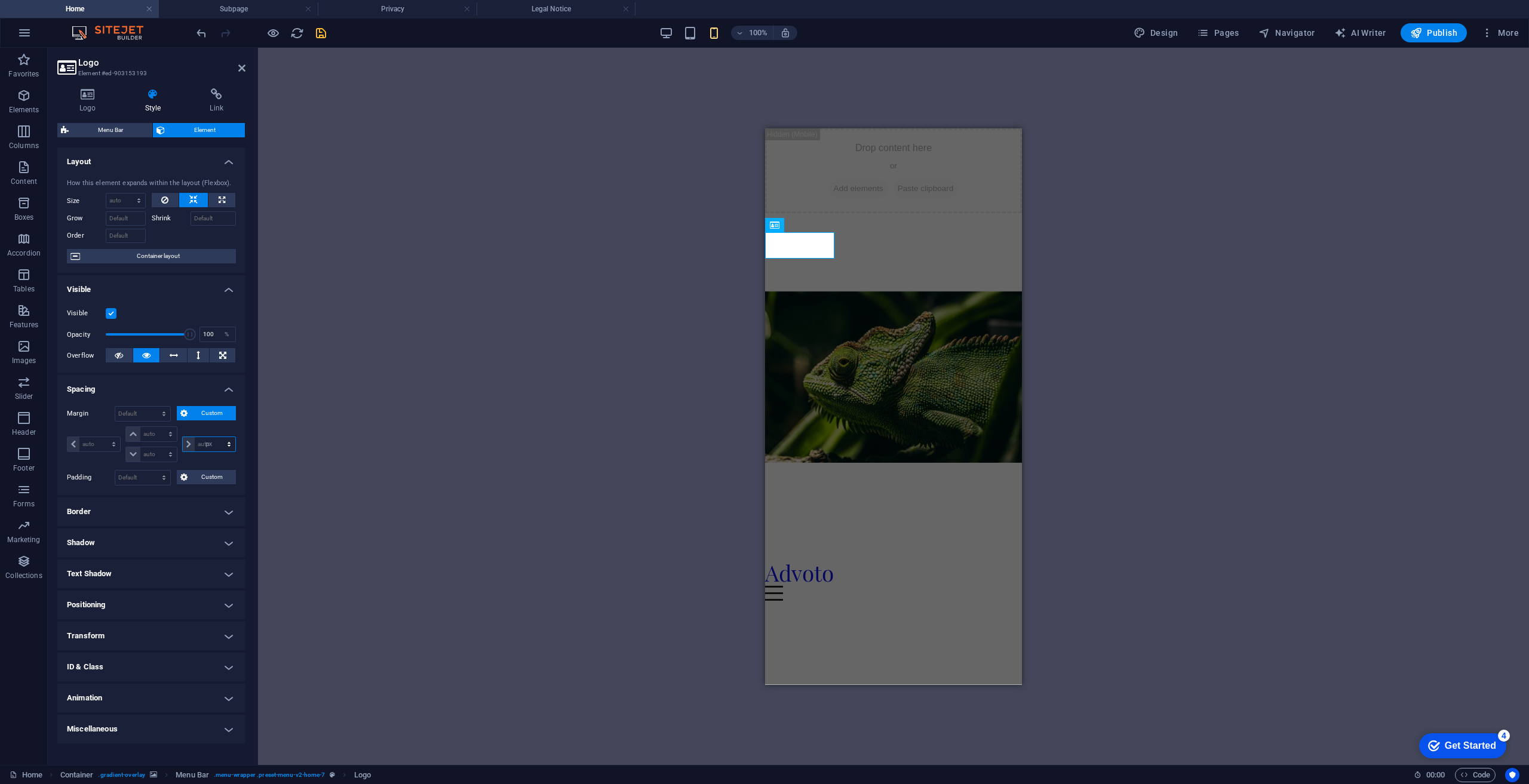
type input "0"
select select "px"
type input "10"
select select "DISABLED_OPTION_VALUE"
click at [188, 446] on icon at bounding box center [189, 444] width 5 height 7
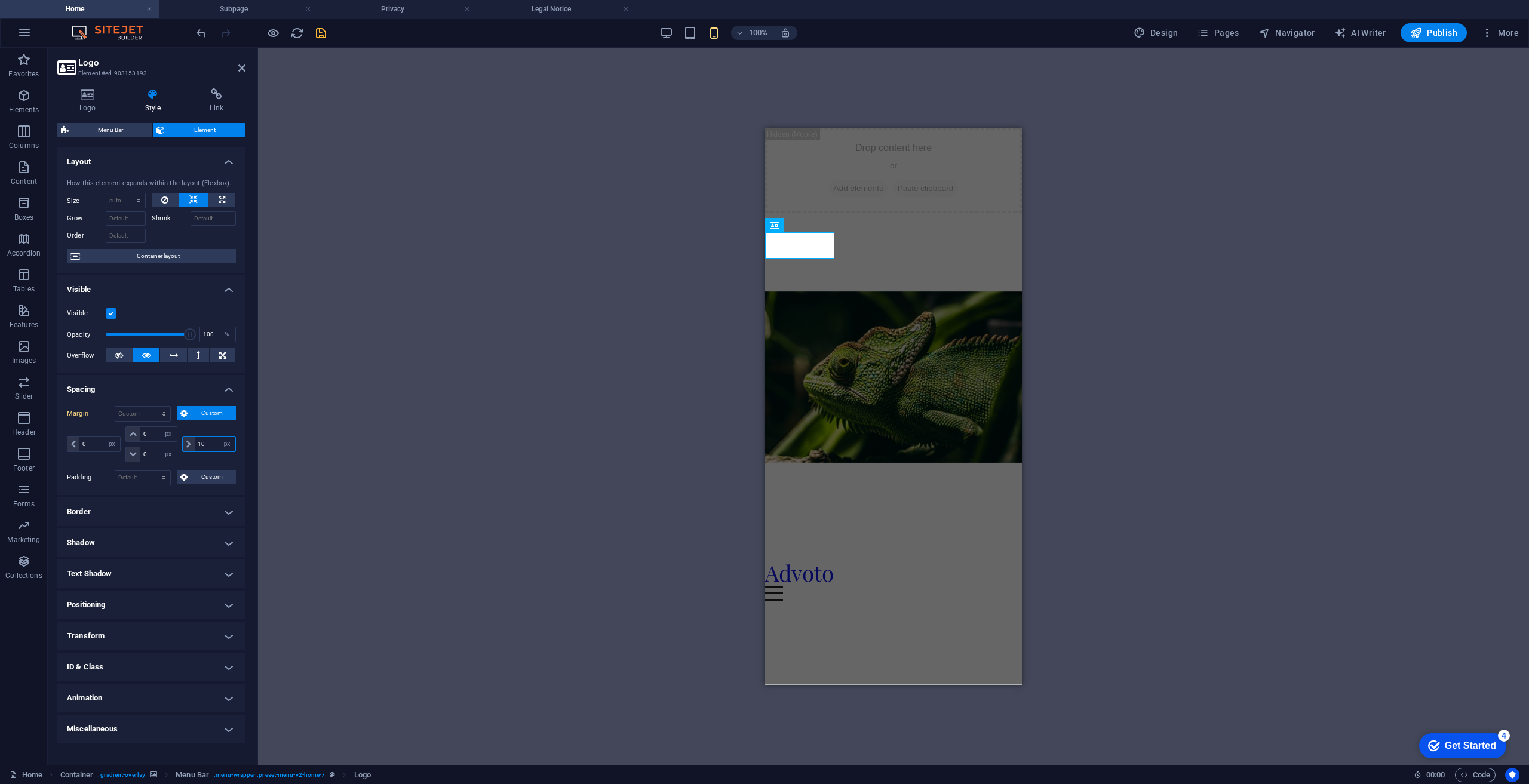
click at [209, 444] on input "10" at bounding box center [215, 444] width 40 height 14
type input "1"
click at [607, 440] on div "H2 Banner Container Spacer H3 Spacer Banner Menu Bar Banner Container Text on b…" at bounding box center [893, 406] width 1271 height 717
drag, startPoint x: 213, startPoint y: 436, endPoint x: 171, endPoint y: 446, distance: 43.2
click at [171, 446] on div "0 auto px % rem vw vh 0 auto px % rem vw vh 0 auto px % rem vw vh 100 auto px %…" at bounding box center [151, 444] width 169 height 36
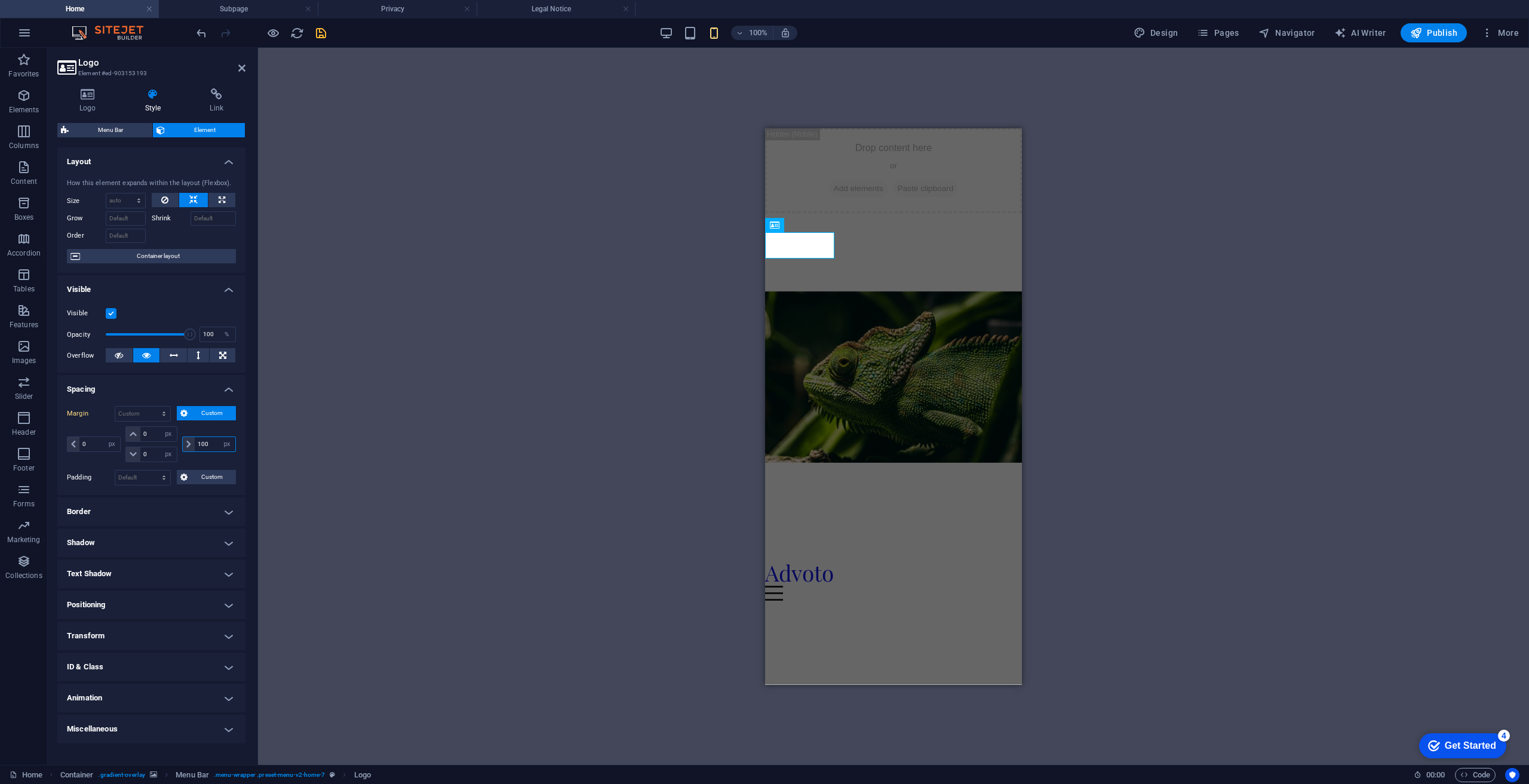
drag, startPoint x: 213, startPoint y: 445, endPoint x: 185, endPoint y: 447, distance: 28.1
click at [187, 446] on div "100 auto px % rem vw vh" at bounding box center [209, 444] width 54 height 16
type input "0"
select select "px"
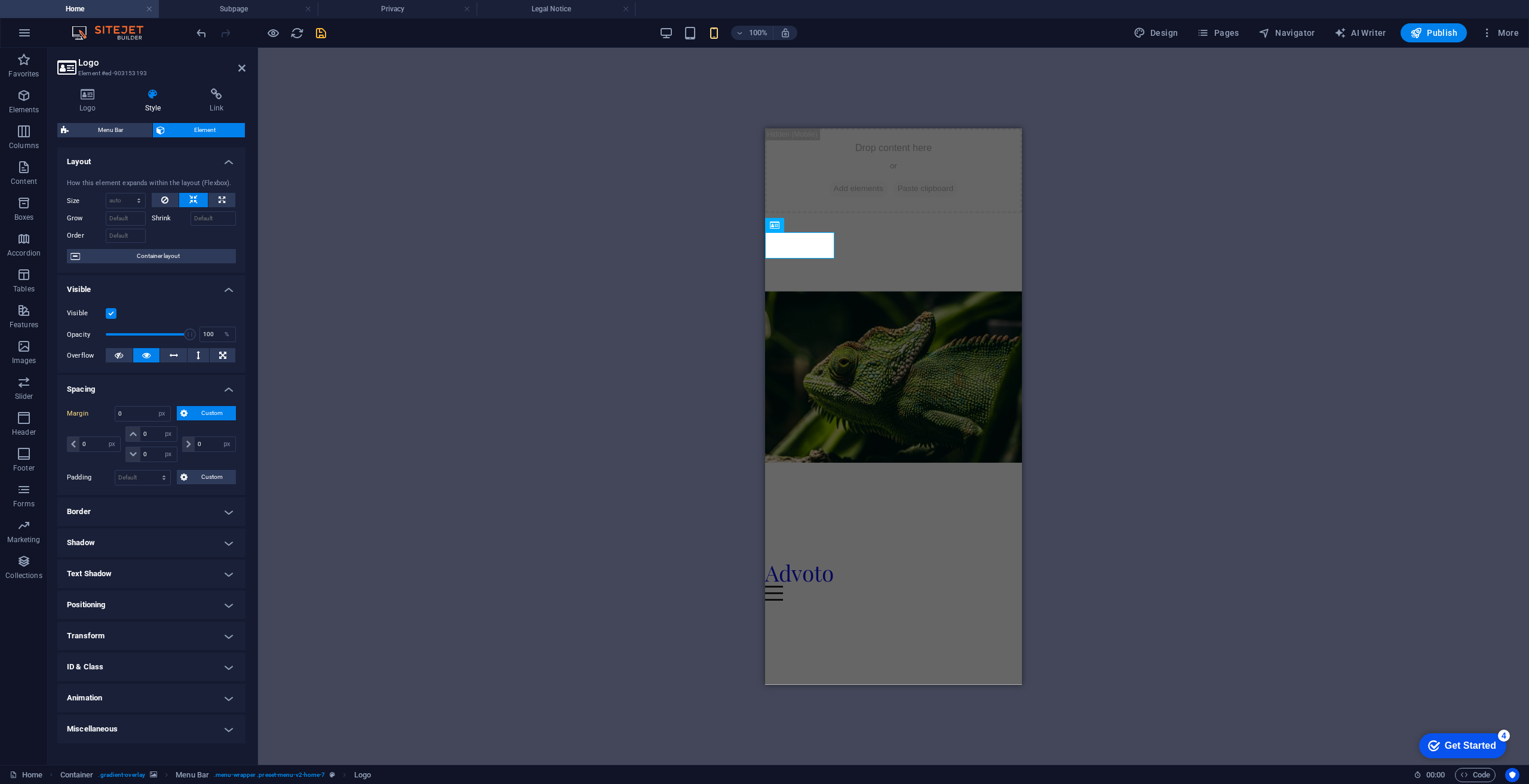
click at [238, 602] on h4 "Positioning" at bounding box center [151, 605] width 188 height 29
click at [224, 602] on h4 "Positioning" at bounding box center [151, 601] width 188 height 21
click at [155, 252] on span "Container layout" at bounding box center [157, 256] width 148 height 14
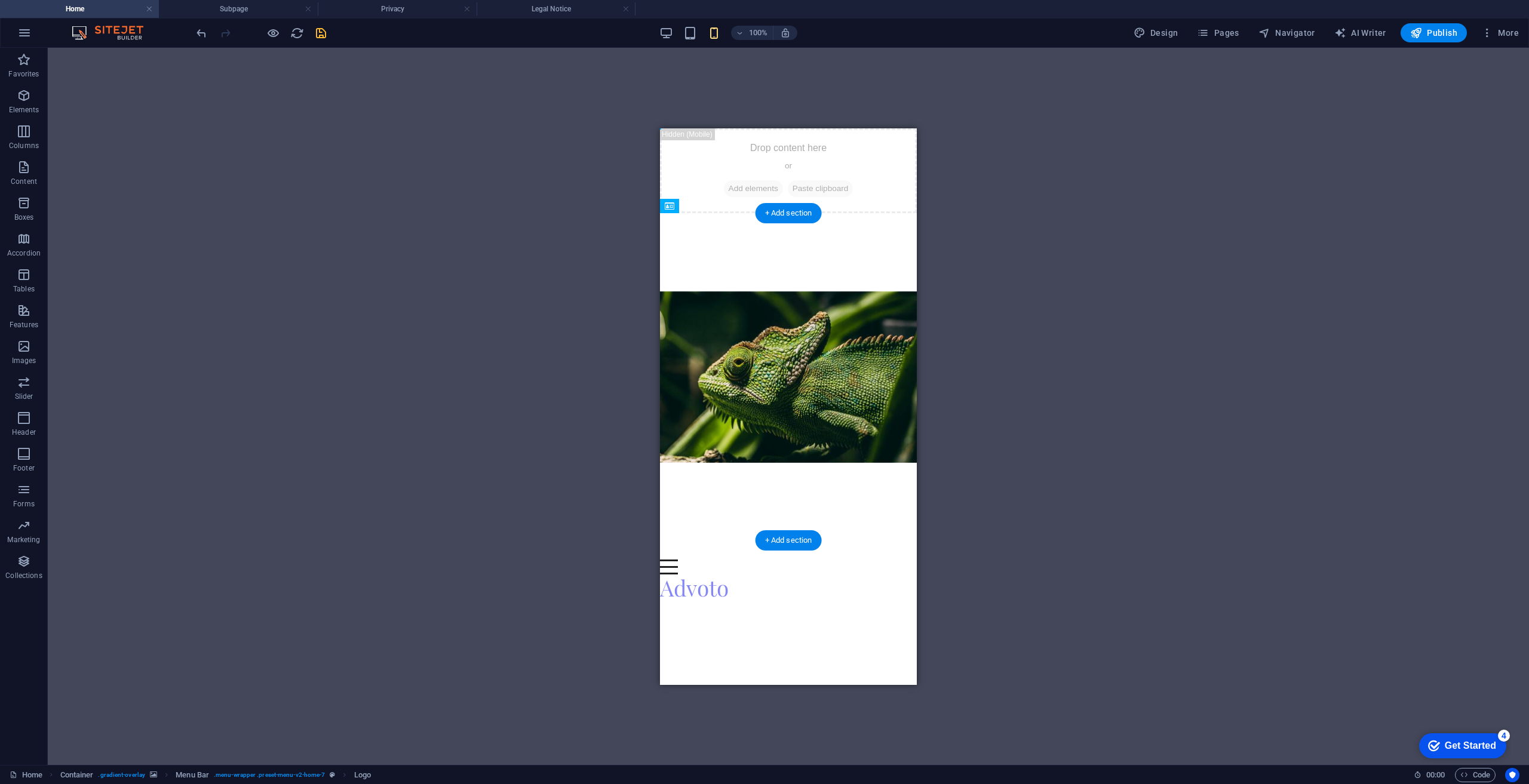
drag, startPoint x: 693, startPoint y: 247, endPoint x: 818, endPoint y: 248, distance: 125.0
drag, startPoint x: 875, startPoint y: 247, endPoint x: 769, endPoint y: 248, distance: 106.0
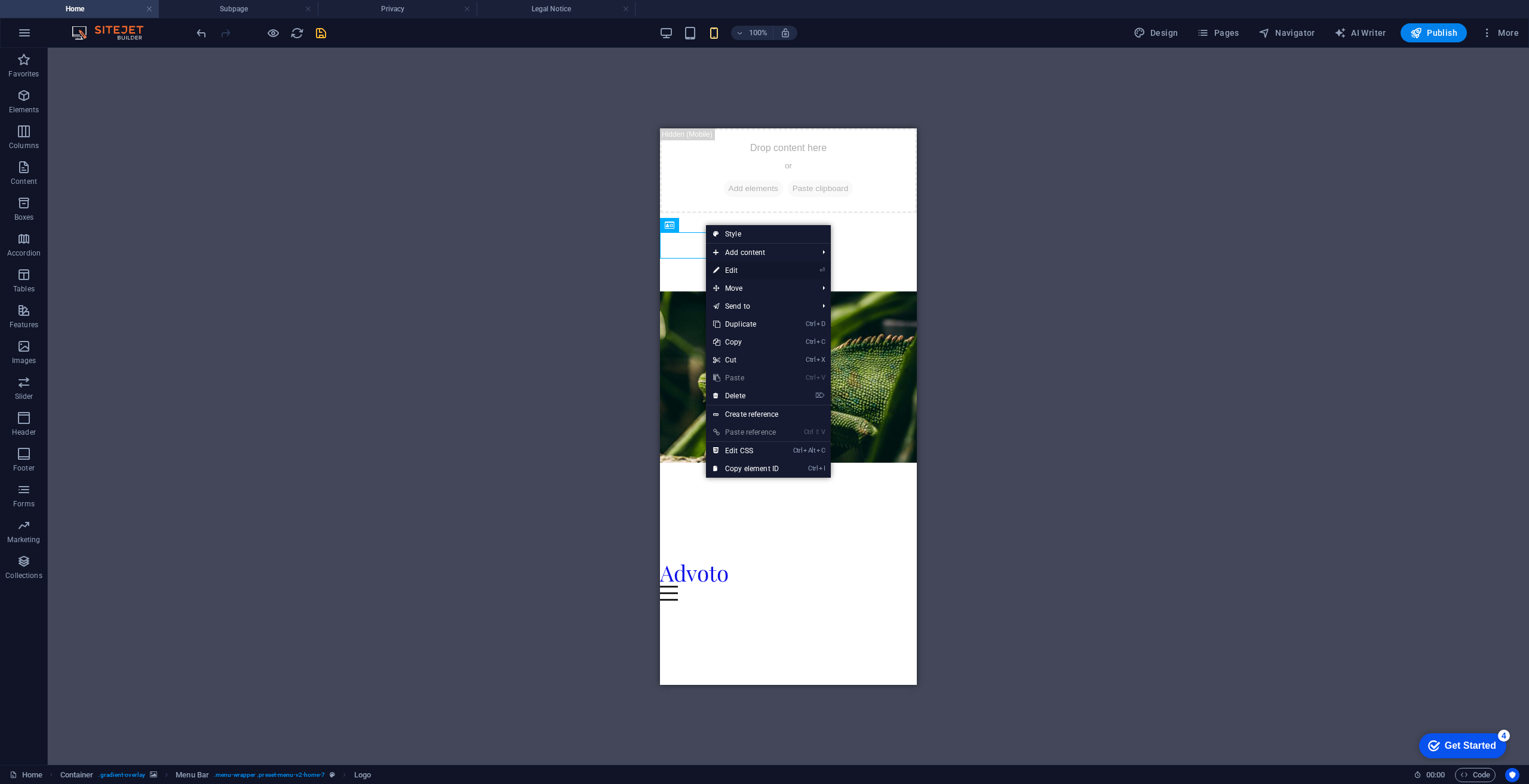
click at [752, 270] on link "⏎ Edit" at bounding box center [745, 271] width 80 height 18
select select "px"
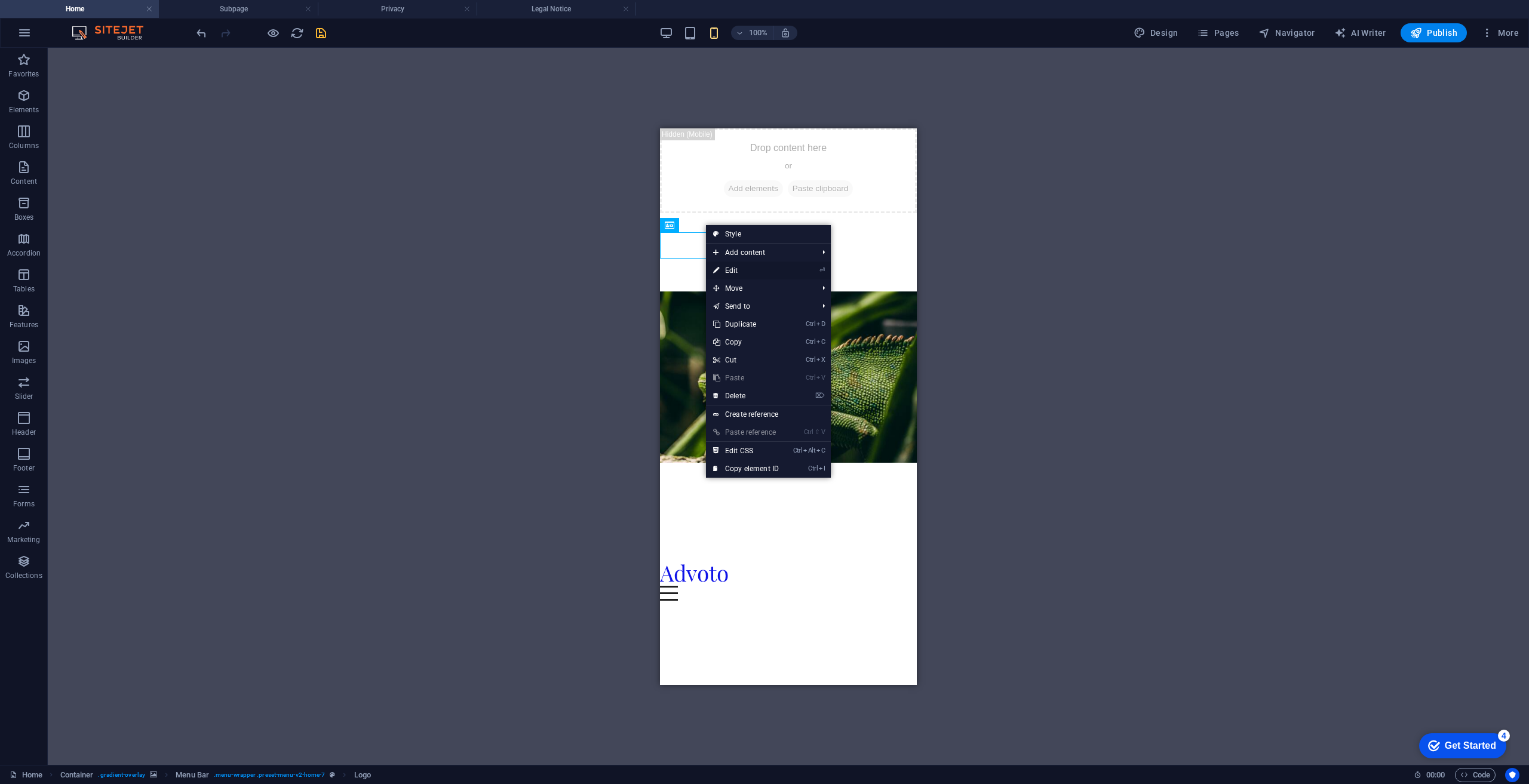
select select "px"
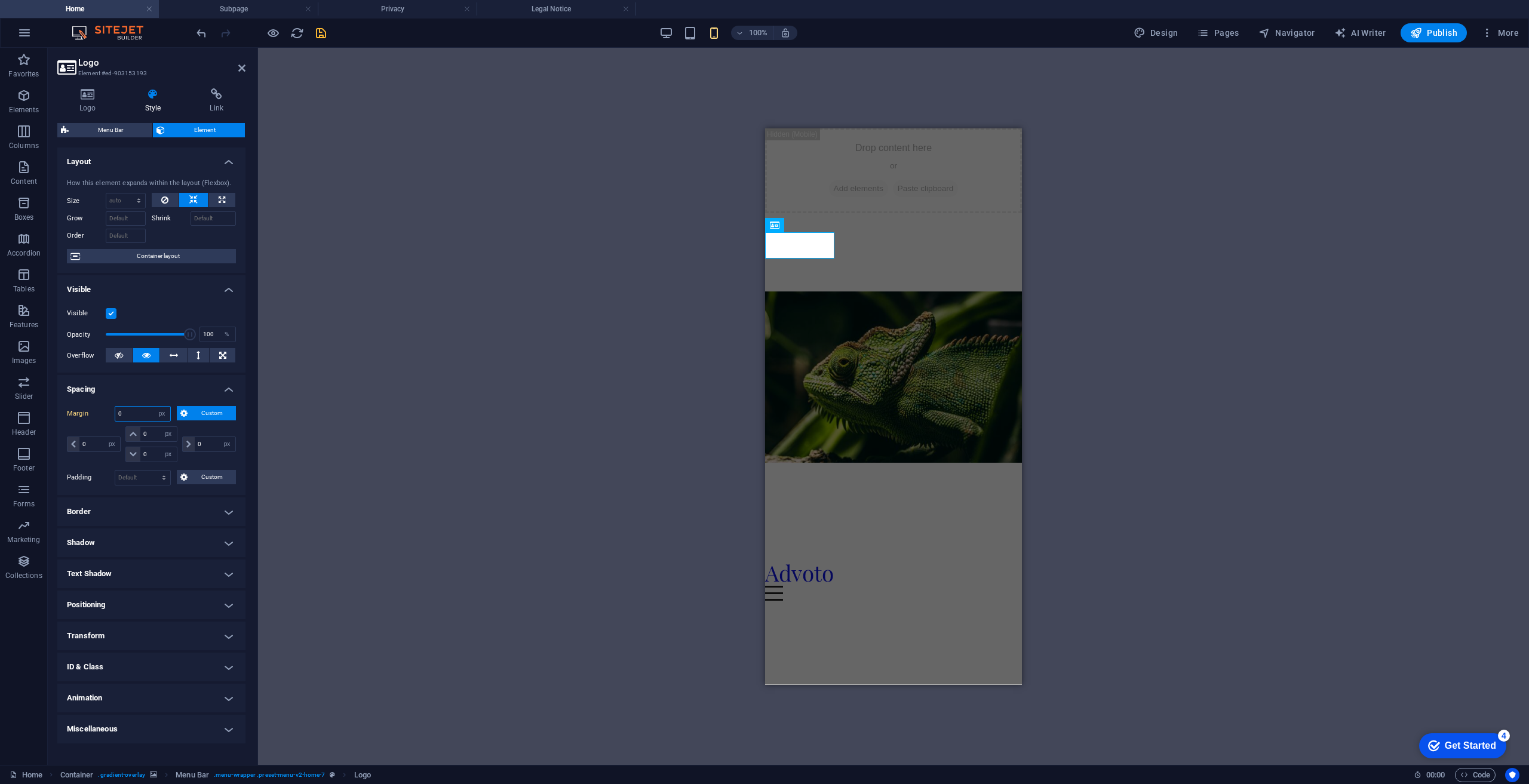
click at [148, 411] on input "0" at bounding box center [143, 414] width 55 height 14
type input "10"
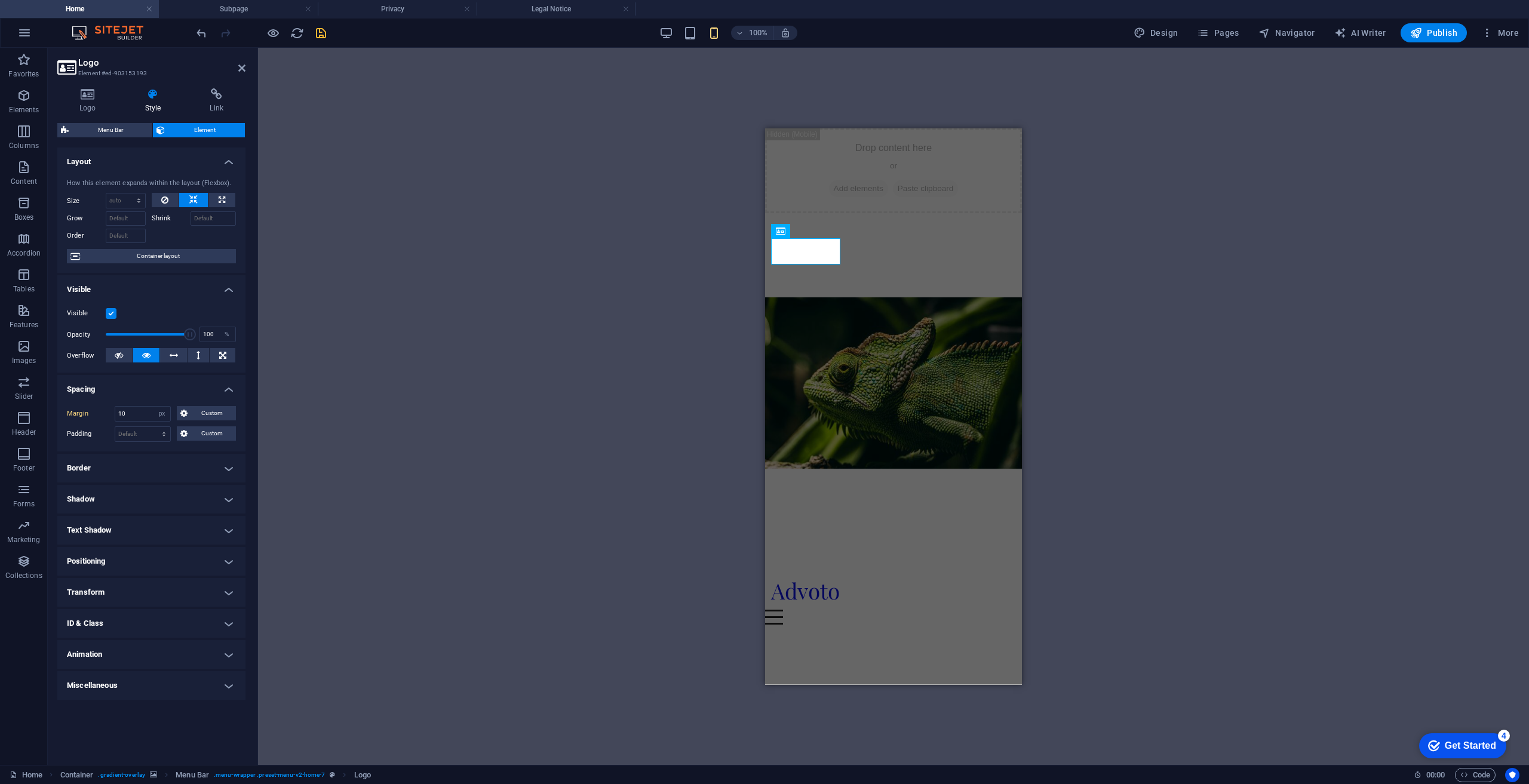
click at [663, 285] on div "H2 Banner Container Spacer H3 Spacer Banner Menu Bar Banner Container Text on b…" at bounding box center [893, 406] width 1271 height 717
click at [1100, 243] on div "H2 Banner Container Spacer H3 Spacer Banner Menu Bar Banner Container Text on b…" at bounding box center [893, 406] width 1271 height 717
click at [995, 609] on div "Menu" at bounding box center [894, 617] width 257 height 15
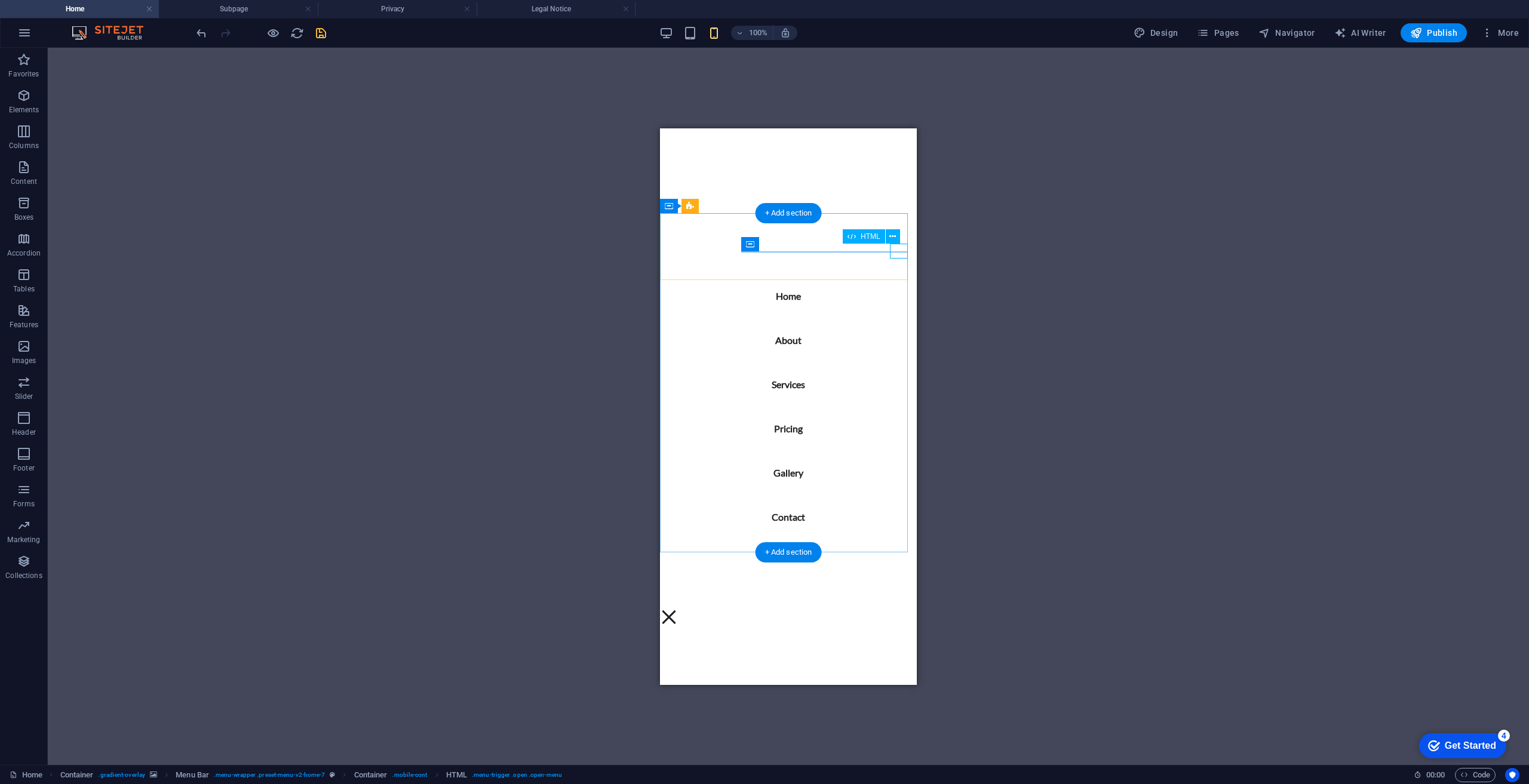
click at [678, 609] on div "Menu" at bounding box center [669, 617] width 18 height 15
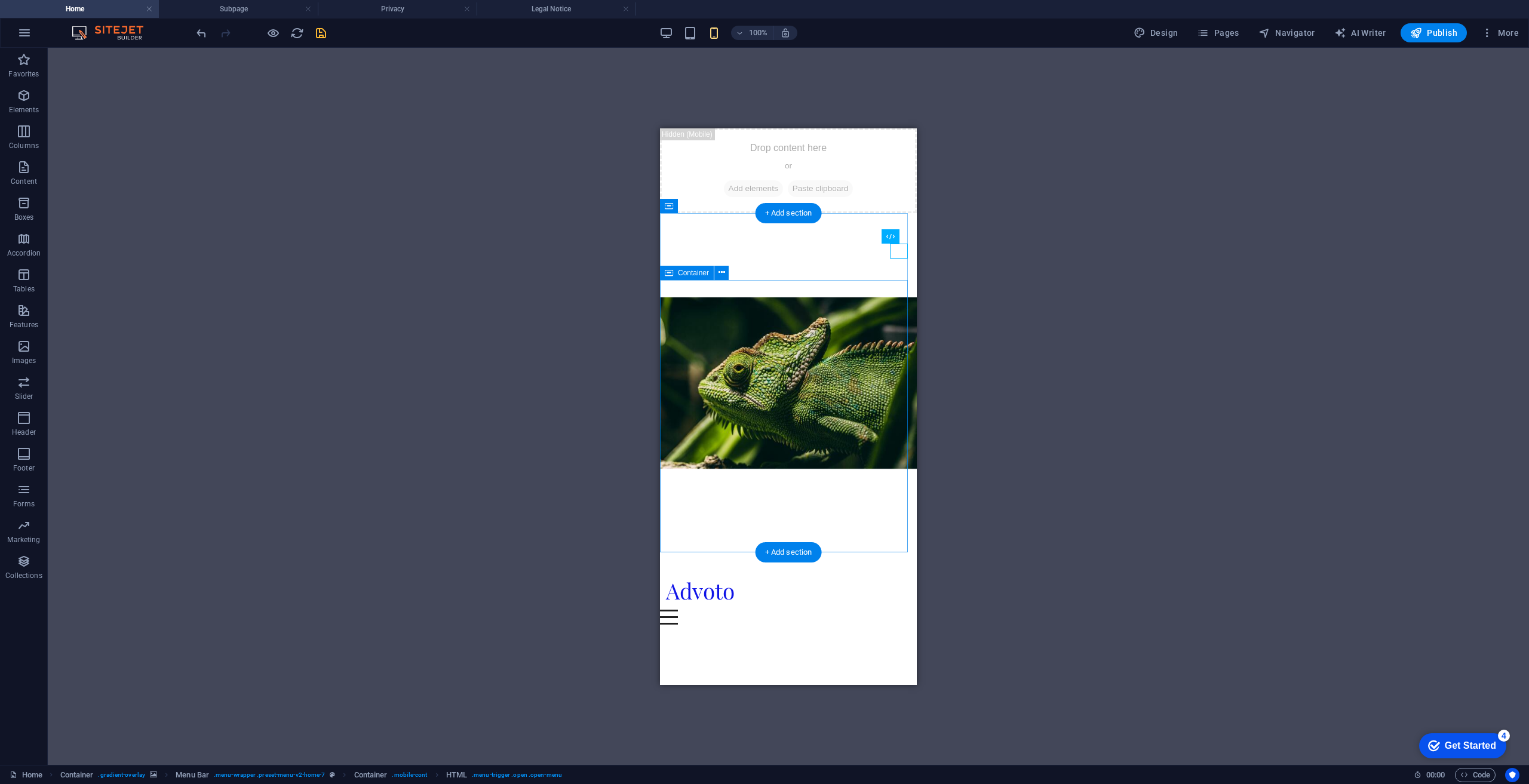
click at [856, 634] on div "Capture Your Brand’s Essence Advoto offers all-in-one photography and advertisi…" at bounding box center [788, 762] width 257 height 258
click at [751, 634] on div "Capture Your Brand’s Essence Advoto offers all-in-one photography and advertisi…" at bounding box center [788, 762] width 257 height 258
select select "%"
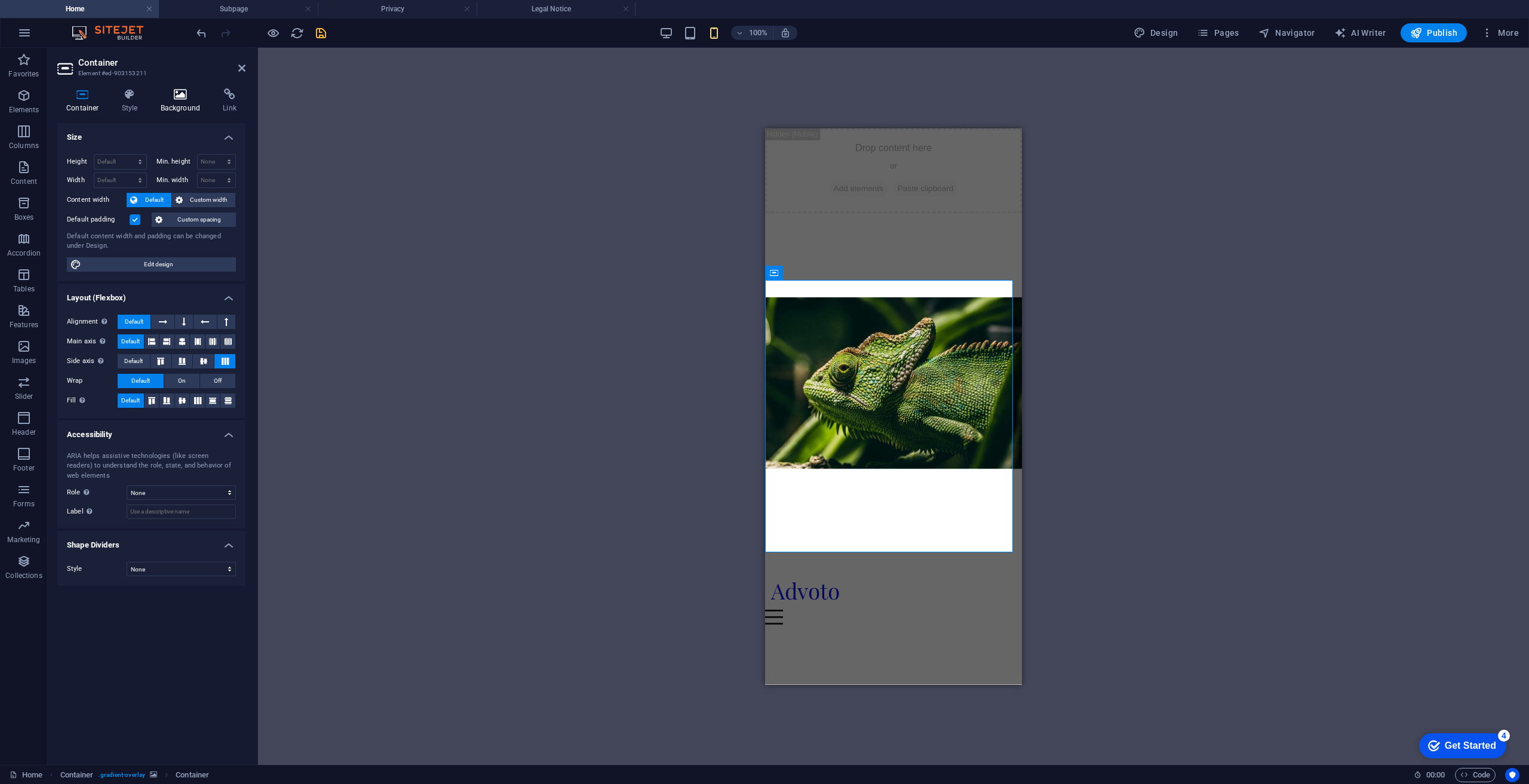
click at [182, 106] on h4 "Background" at bounding box center [183, 100] width 63 height 25
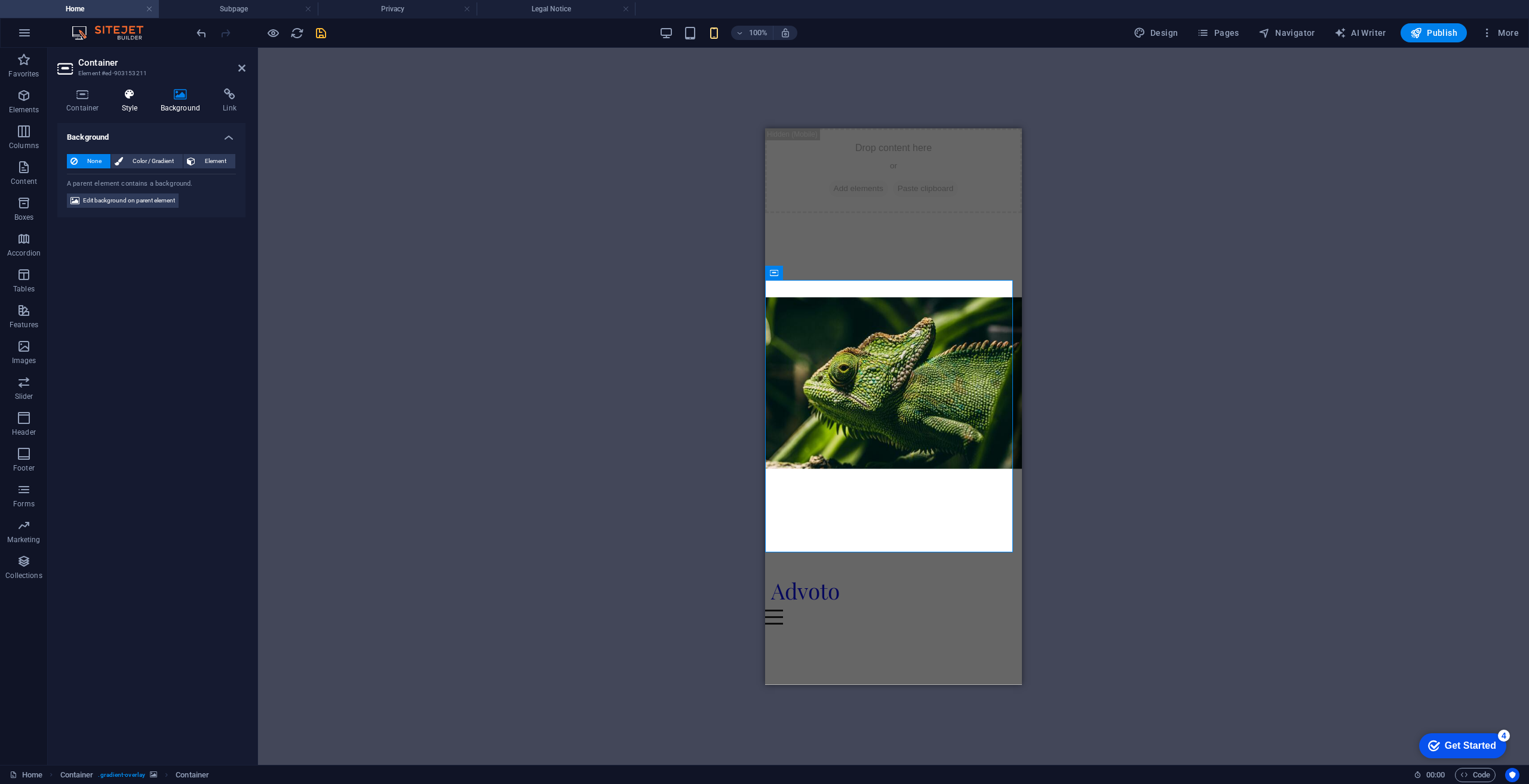
click at [144, 99] on icon at bounding box center [130, 94] width 34 height 12
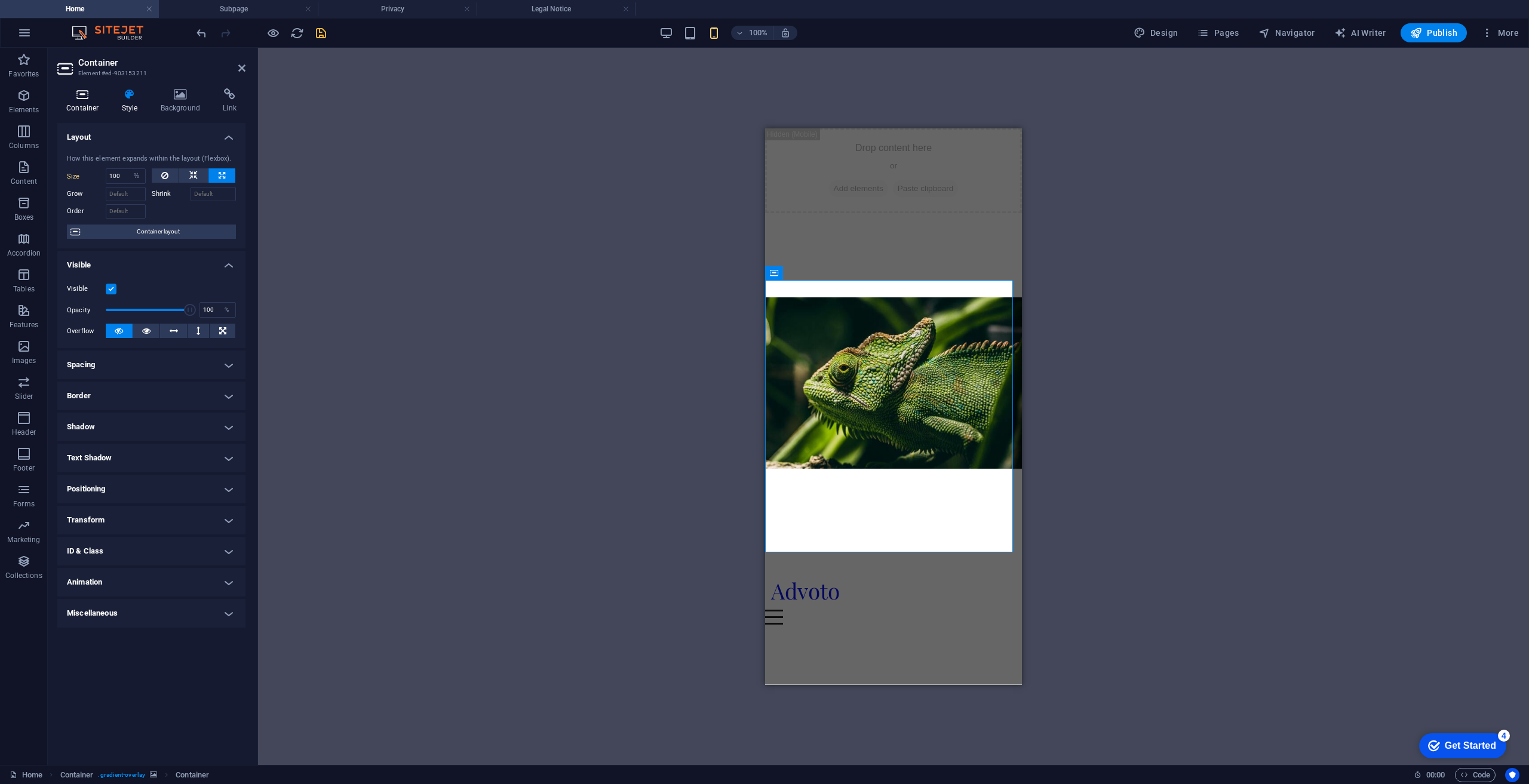
click at [92, 98] on icon at bounding box center [83, 94] width 51 height 12
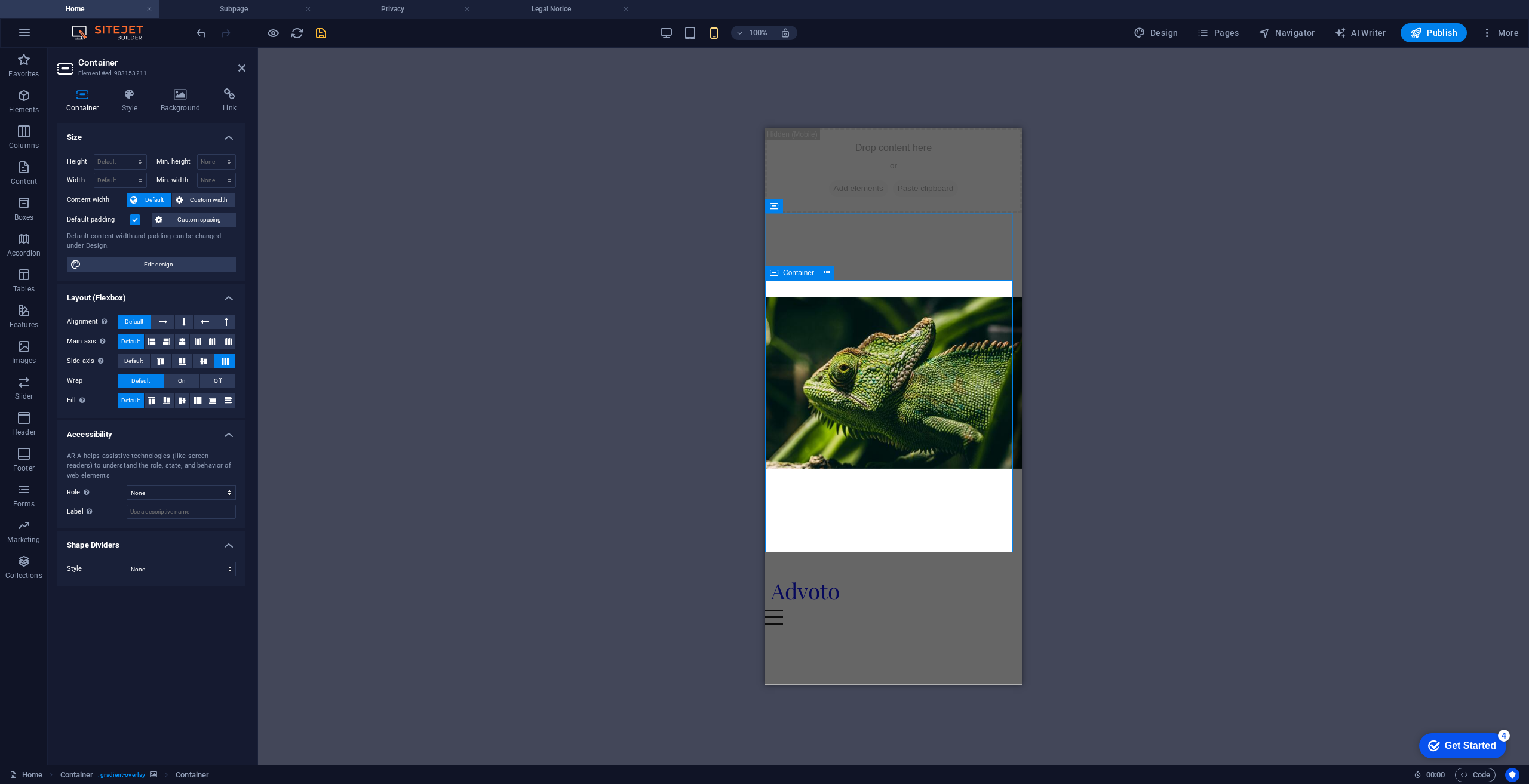
click at [983, 634] on div "Capture Your Brand’s Essence Advoto offers all-in-one photography and advertisi…" at bounding box center [894, 762] width 257 height 258
click at [142, 260] on span "Edit design" at bounding box center [159, 264] width 148 height 14
select select "rem"
select select "ease-in-out"
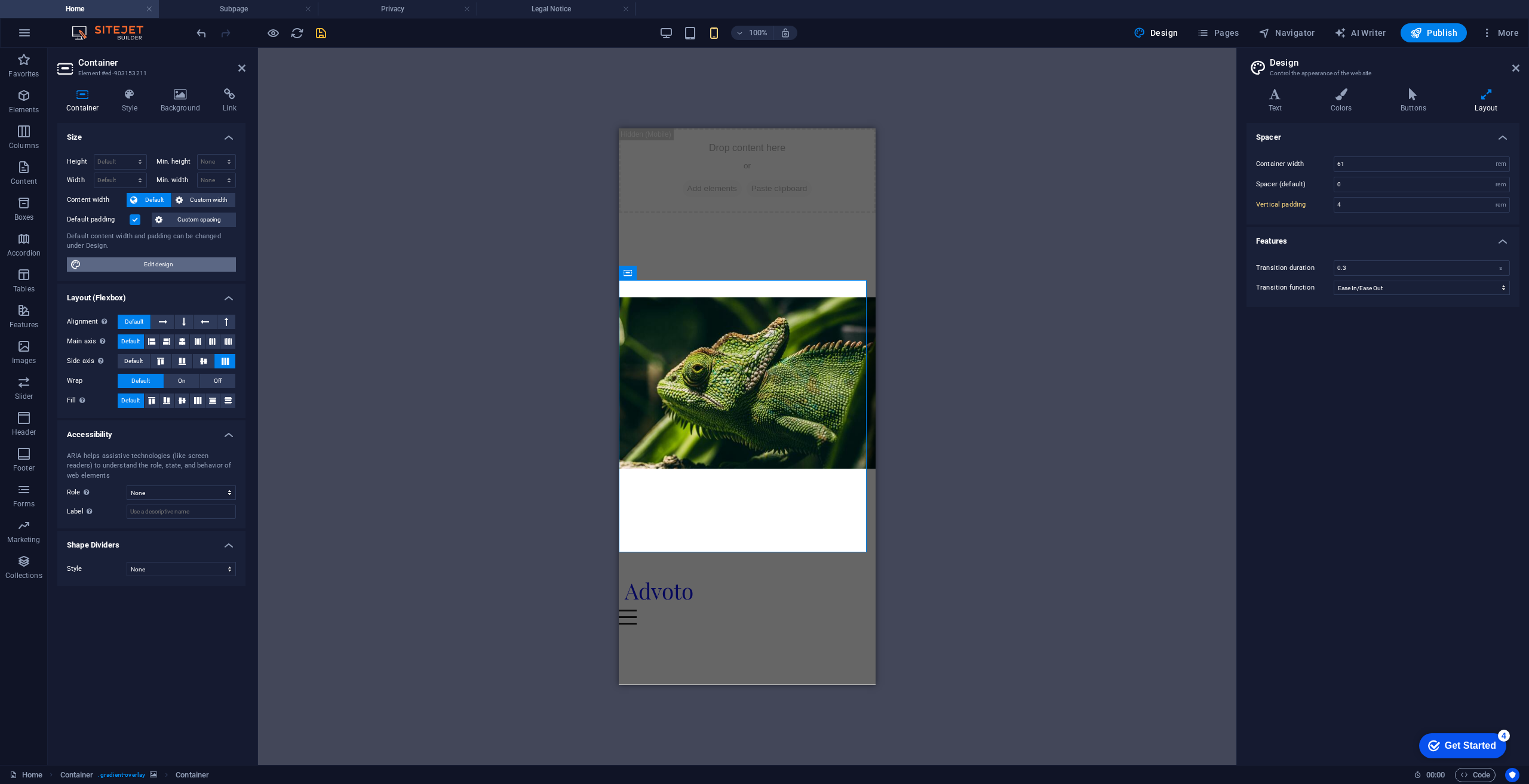
click at [142, 260] on span "Edit design" at bounding box center [159, 264] width 148 height 14
click at [1515, 66] on icon at bounding box center [1515, 68] width 7 height 10
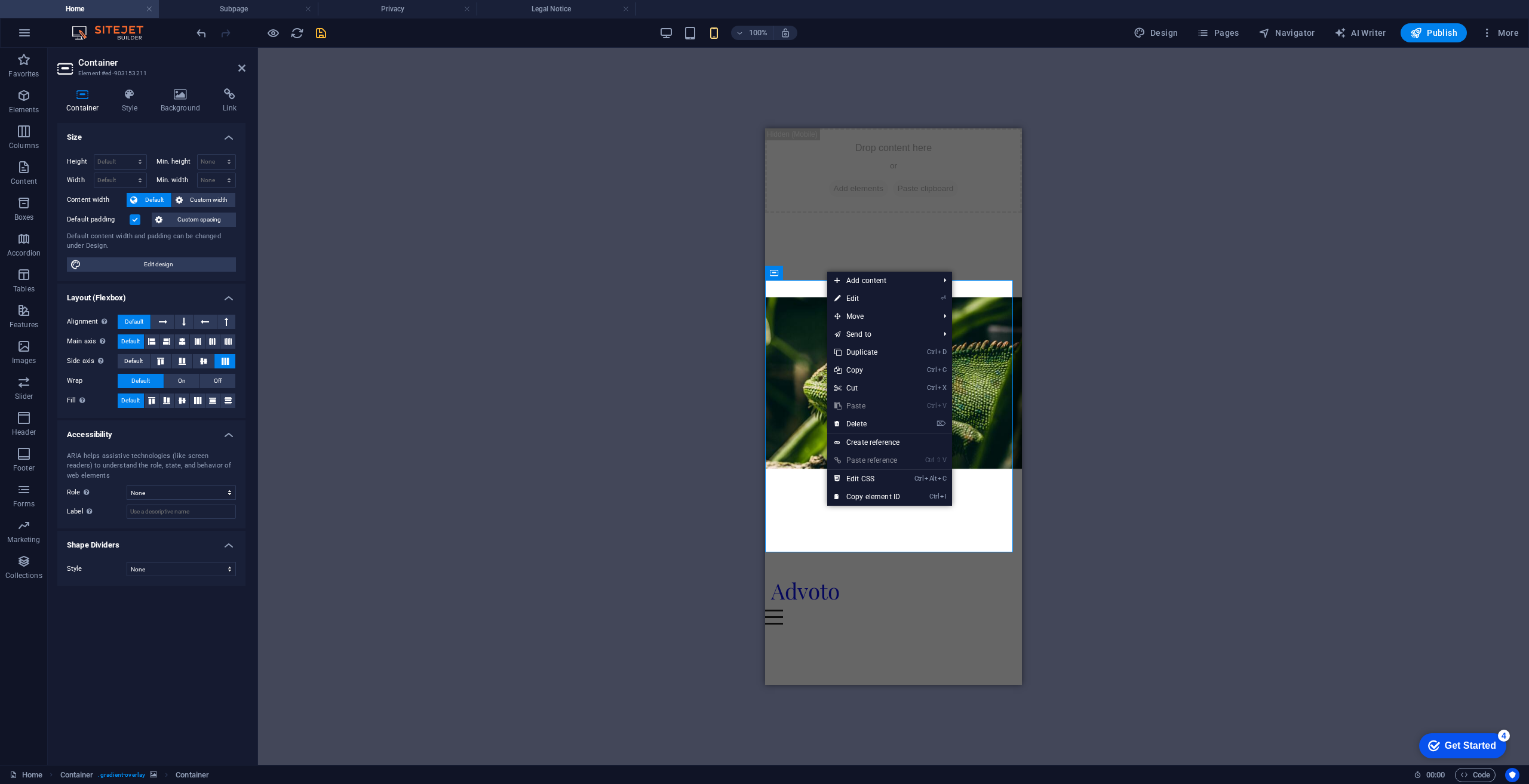
click at [981, 634] on div "Capture Your Brand’s Essence Advoto offers all-in-one photography and advertisi…" at bounding box center [894, 762] width 257 height 258
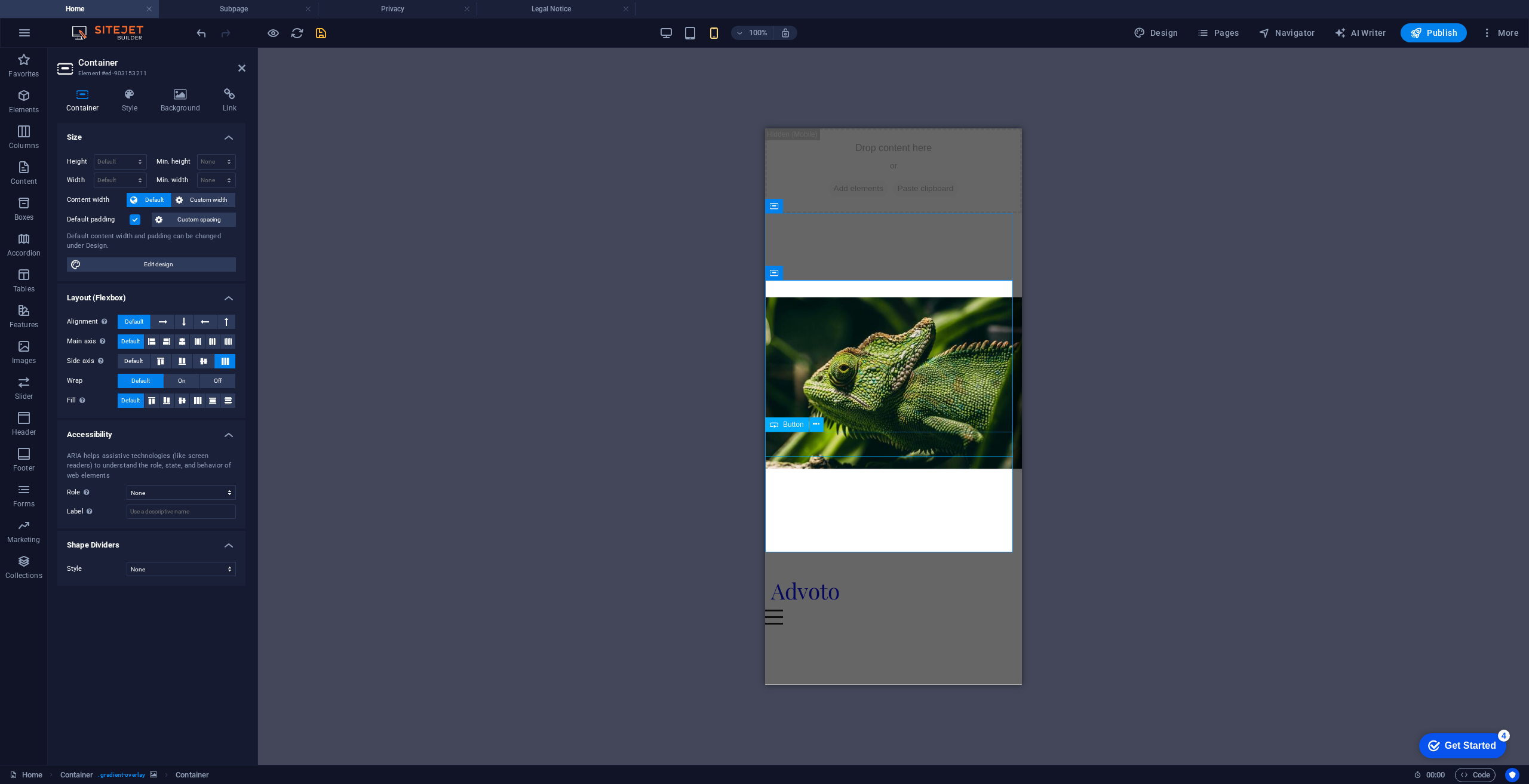
click at [907, 771] on div "contact us" at bounding box center [894, 783] width 257 height 25
click at [845, 634] on div "Capture Your Brand’s Essence Advoto offers all-in-one photography and advertisi…" at bounding box center [894, 762] width 257 height 258
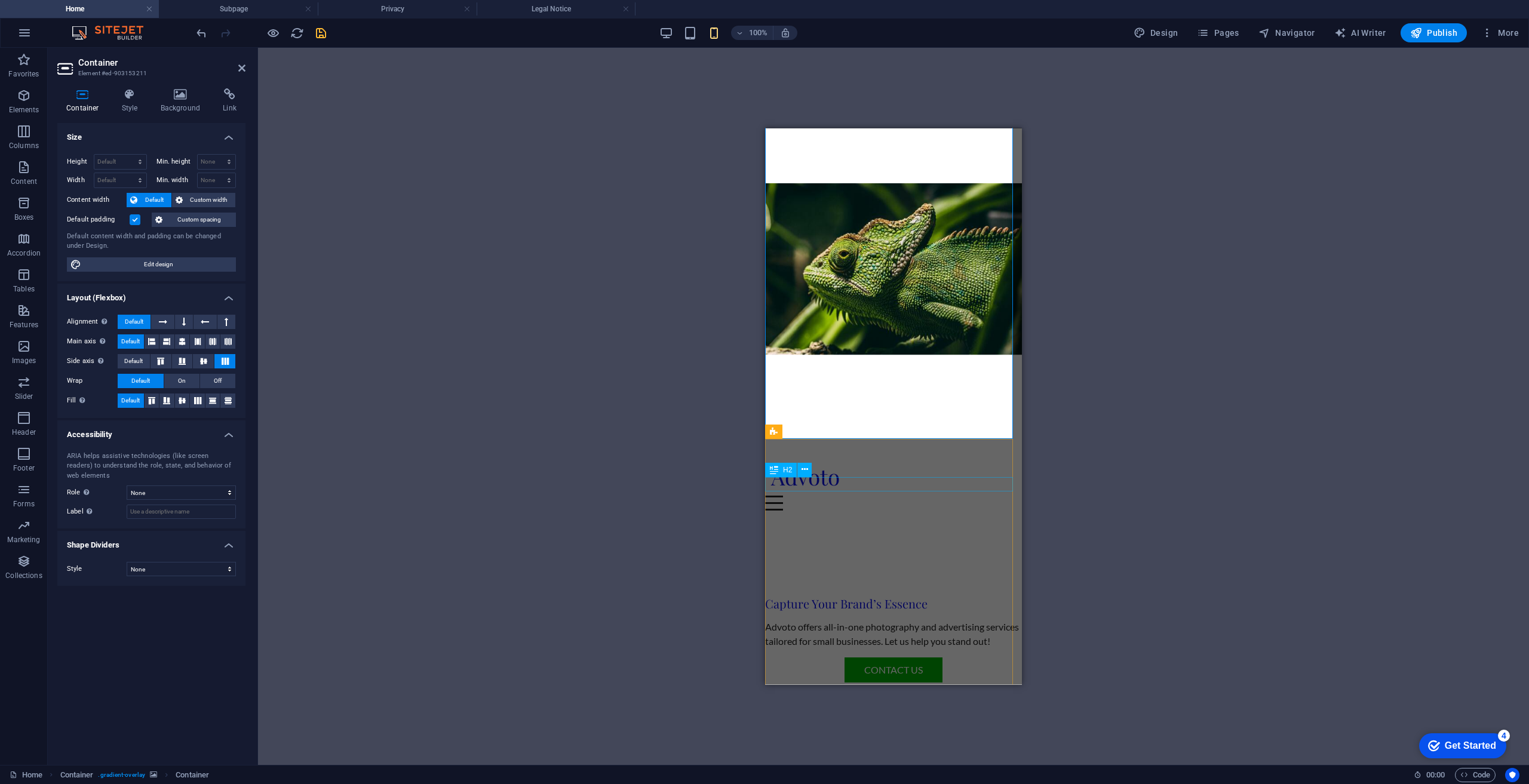
scroll to position [113, 0]
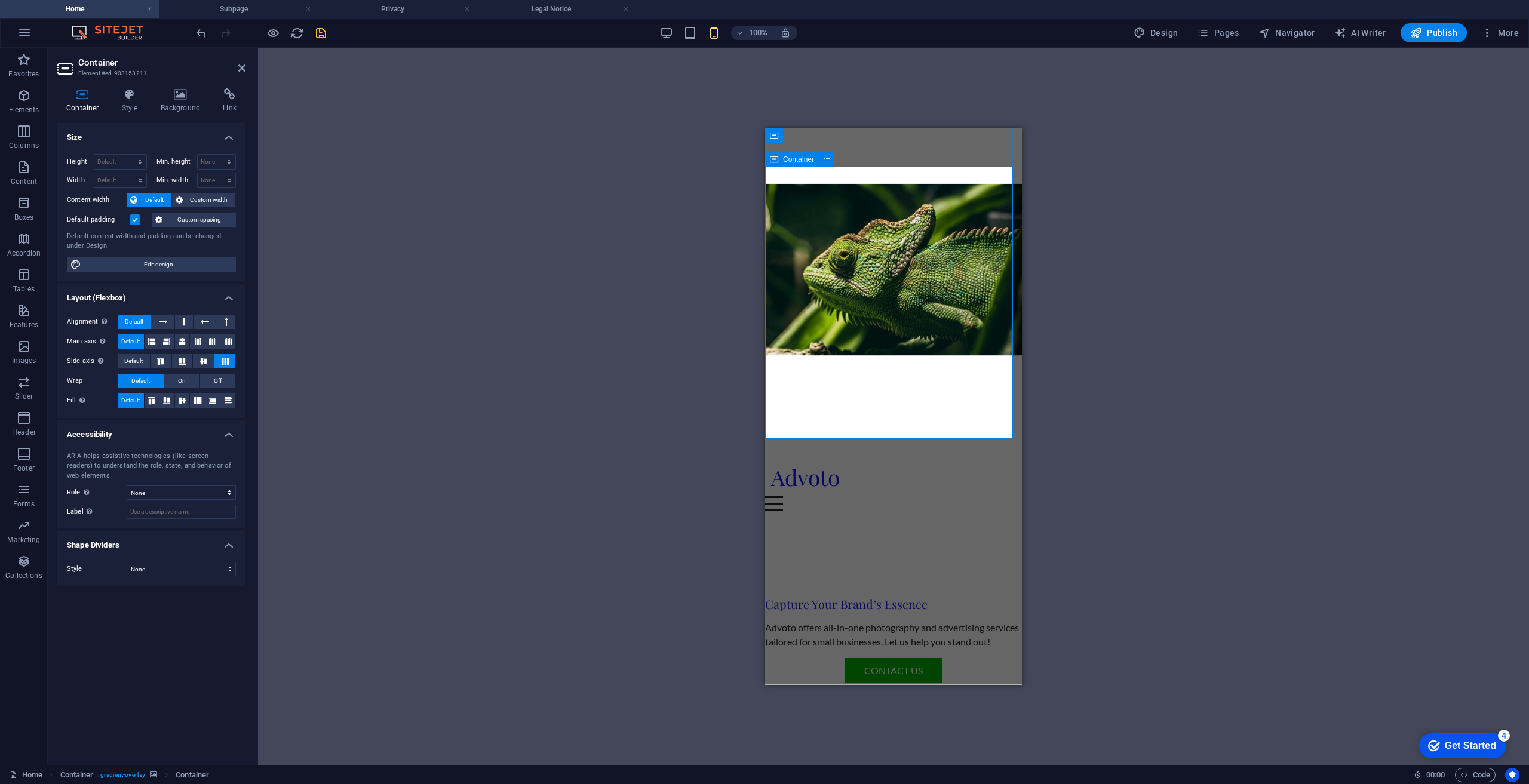
click at [898, 520] on div "Capture Your Brand’s Essence Advoto offers all-in-one photography and advertisi…" at bounding box center [894, 649] width 257 height 258
click at [174, 101] on h4 "Background" at bounding box center [183, 100] width 63 height 25
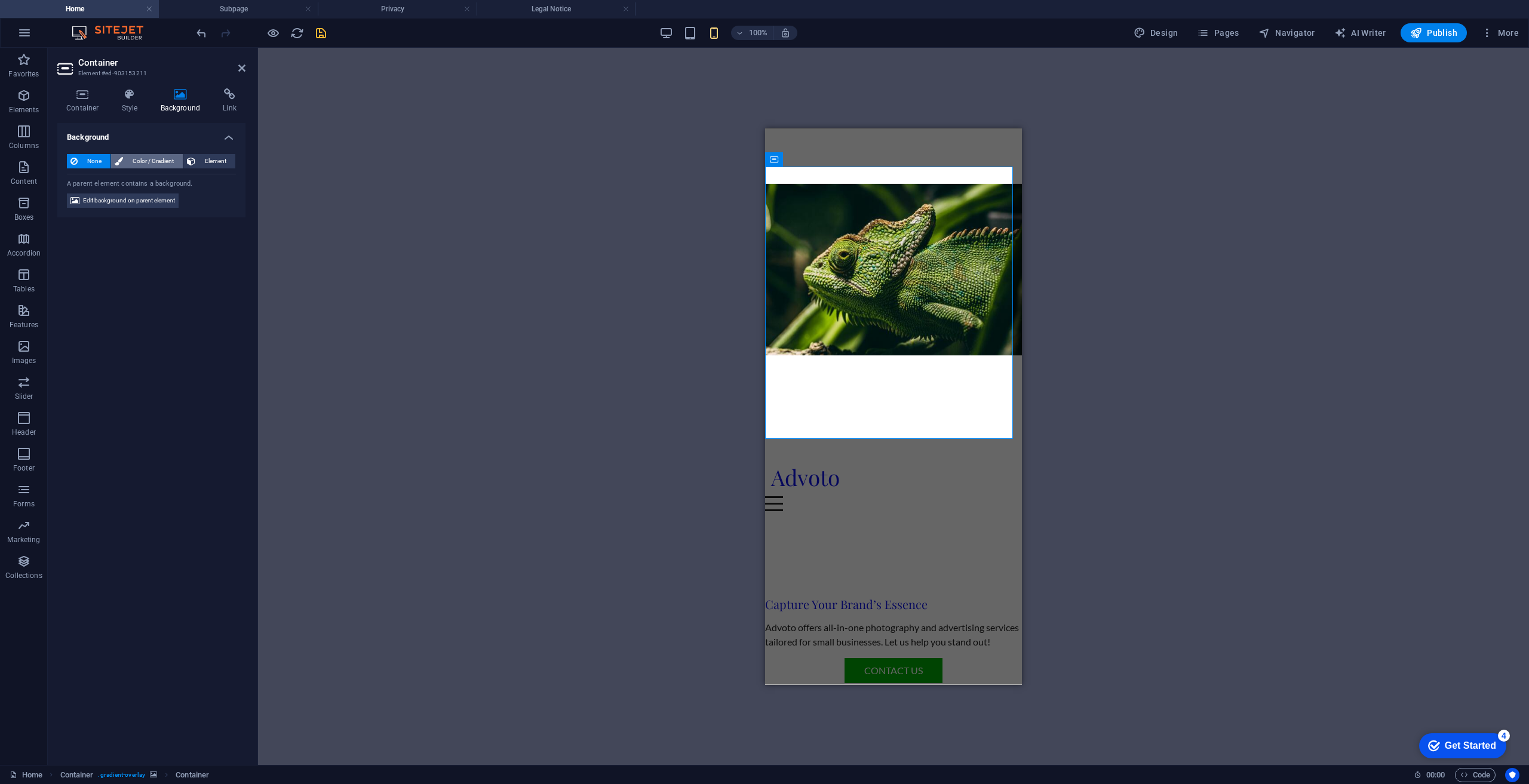
click at [157, 161] on span "Color / Gradient" at bounding box center [152, 161] width 53 height 14
click at [96, 167] on span "None" at bounding box center [94, 161] width 26 height 14
click at [157, 162] on span "Color / Gradient" at bounding box center [152, 161] width 53 height 14
click at [222, 161] on span "Element" at bounding box center [215, 161] width 33 height 14
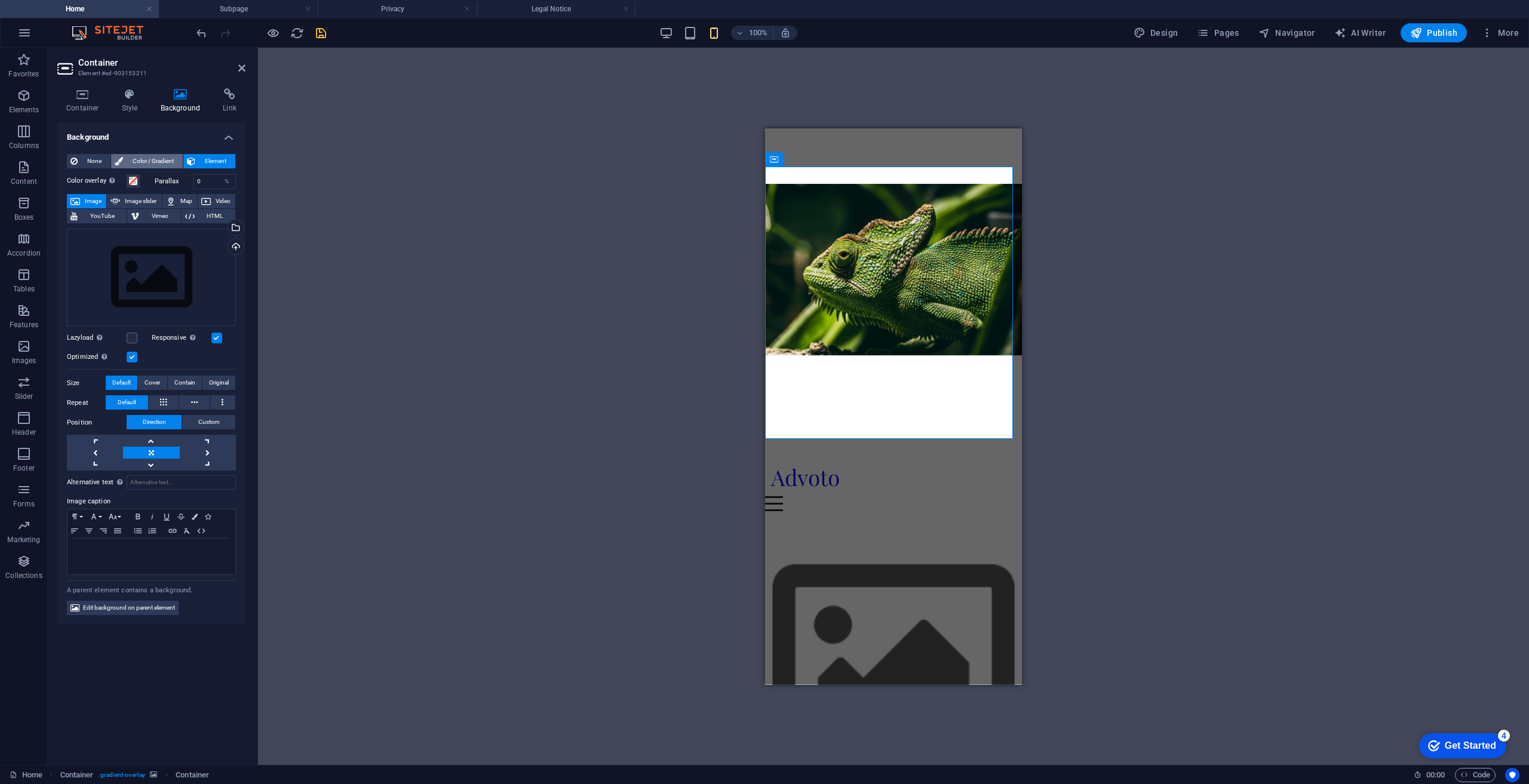
click at [132, 157] on span "Color / Gradient" at bounding box center [152, 161] width 53 height 14
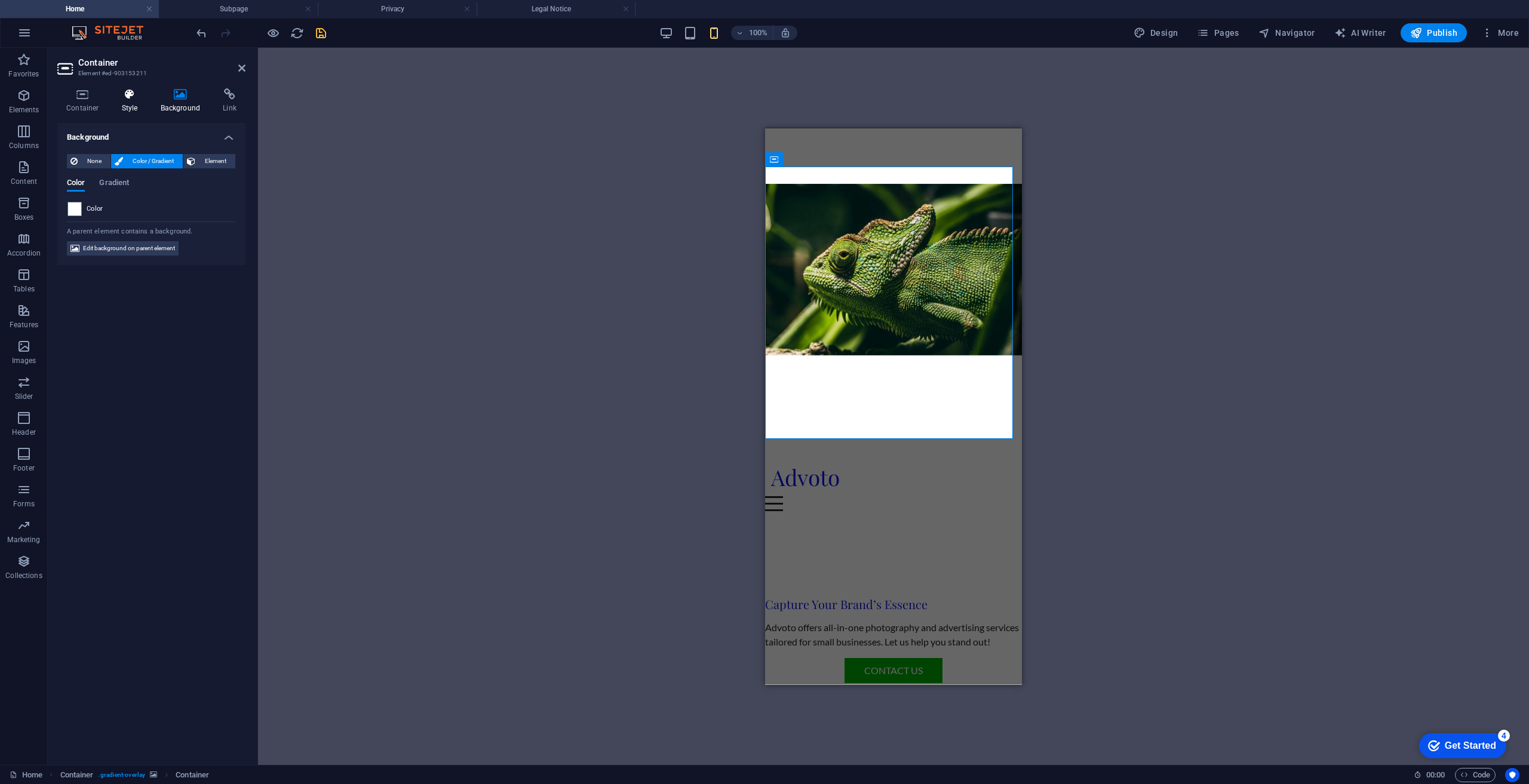
click at [122, 102] on h4 "Style" at bounding box center [132, 100] width 39 height 25
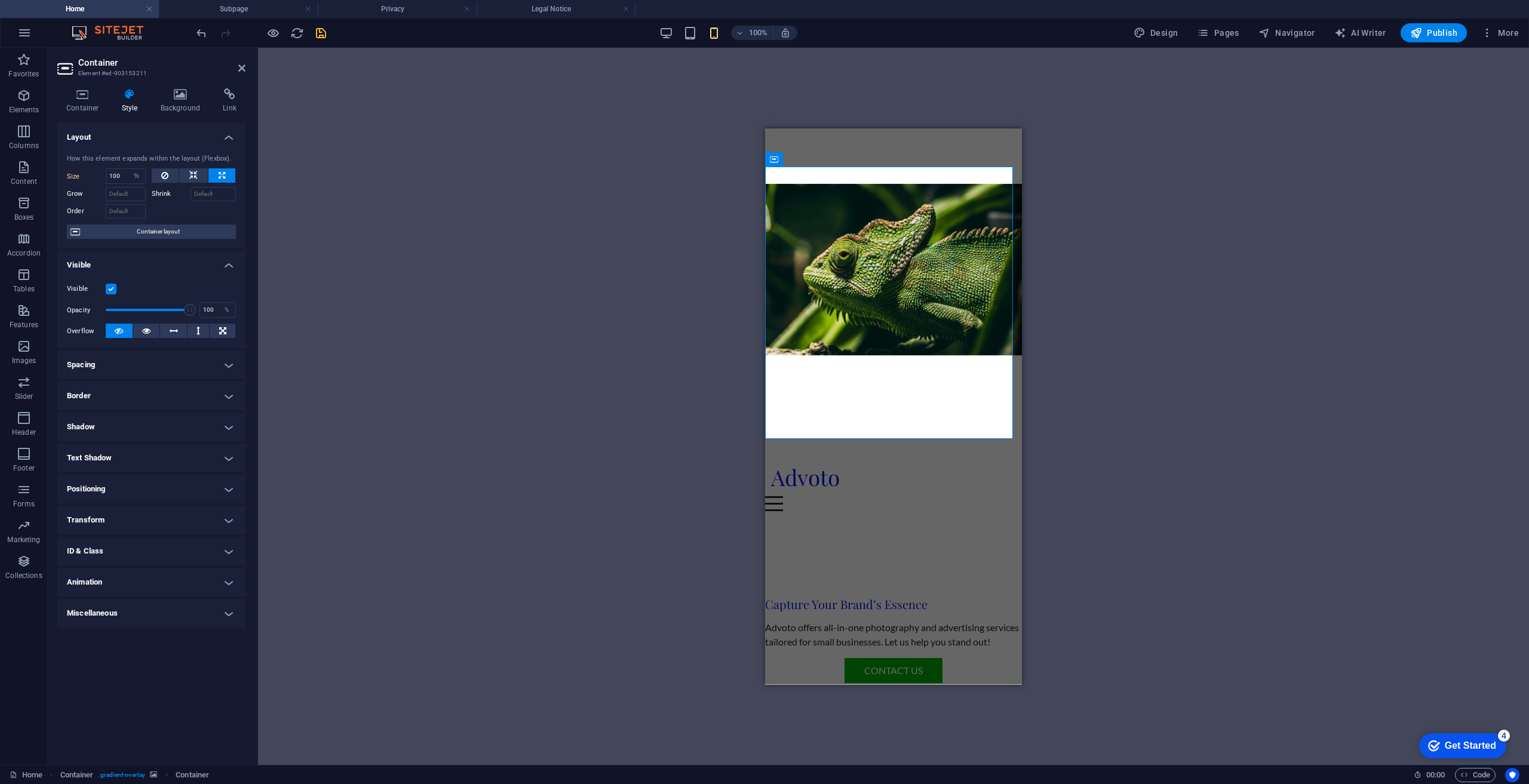
click at [224, 370] on h4 "Spacing" at bounding box center [151, 365] width 188 height 29
click at [139, 384] on select "Default auto px % rem vw vh Custom" at bounding box center [143, 389] width 55 height 14
click at [116, 382] on select "Default auto px % rem vw vh Custom" at bounding box center [143, 389] width 55 height 14
click at [144, 388] on select "Default auto px % rem vw vh Custom" at bounding box center [143, 389] width 55 height 14
click at [116, 382] on select "Default auto px % rem vw vh Custom" at bounding box center [143, 389] width 55 height 14
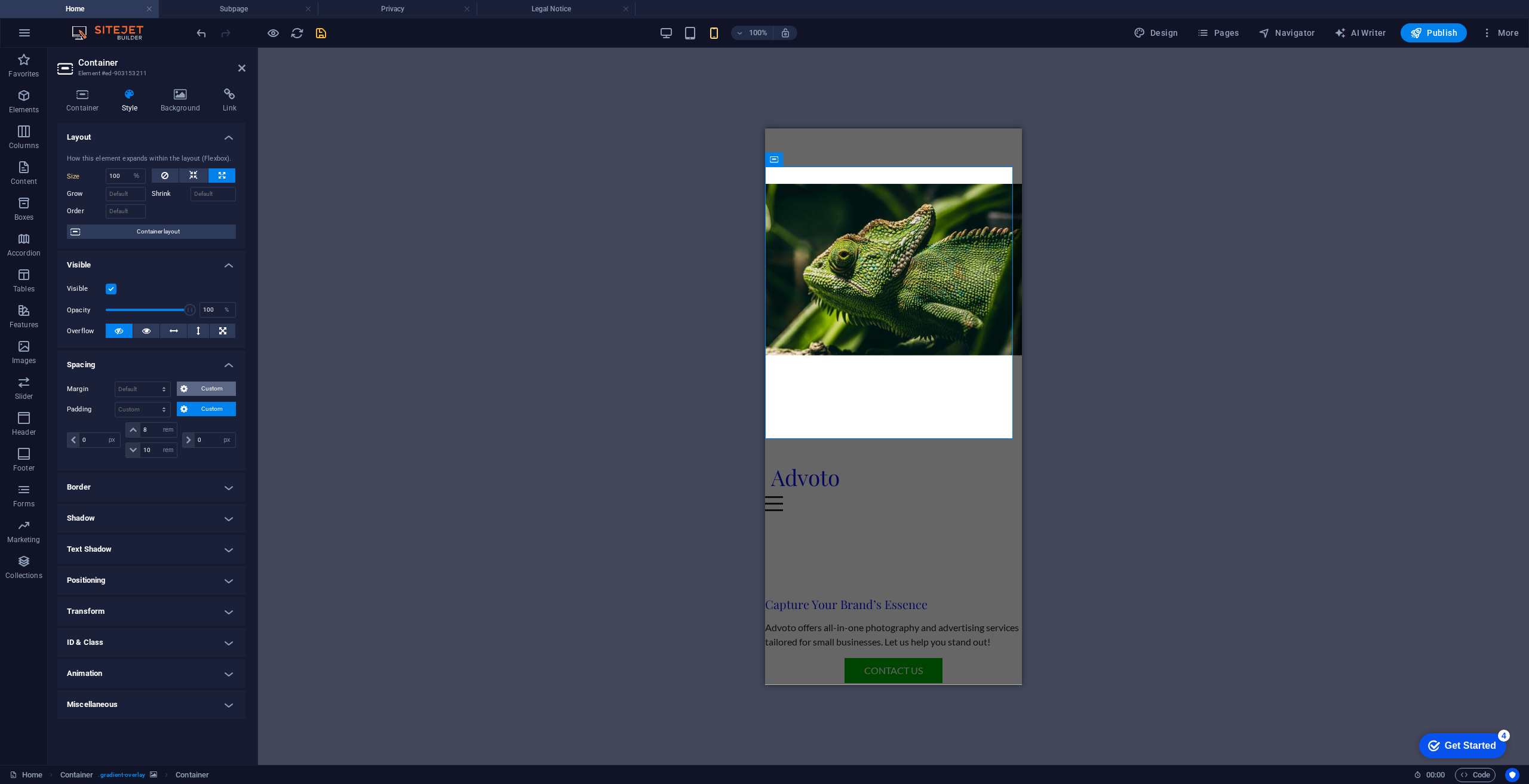
click at [200, 389] on span "Custom" at bounding box center [211, 388] width 41 height 14
click at [139, 387] on select "Default auto px % rem vw vh Custom" at bounding box center [143, 389] width 55 height 14
select select "px"
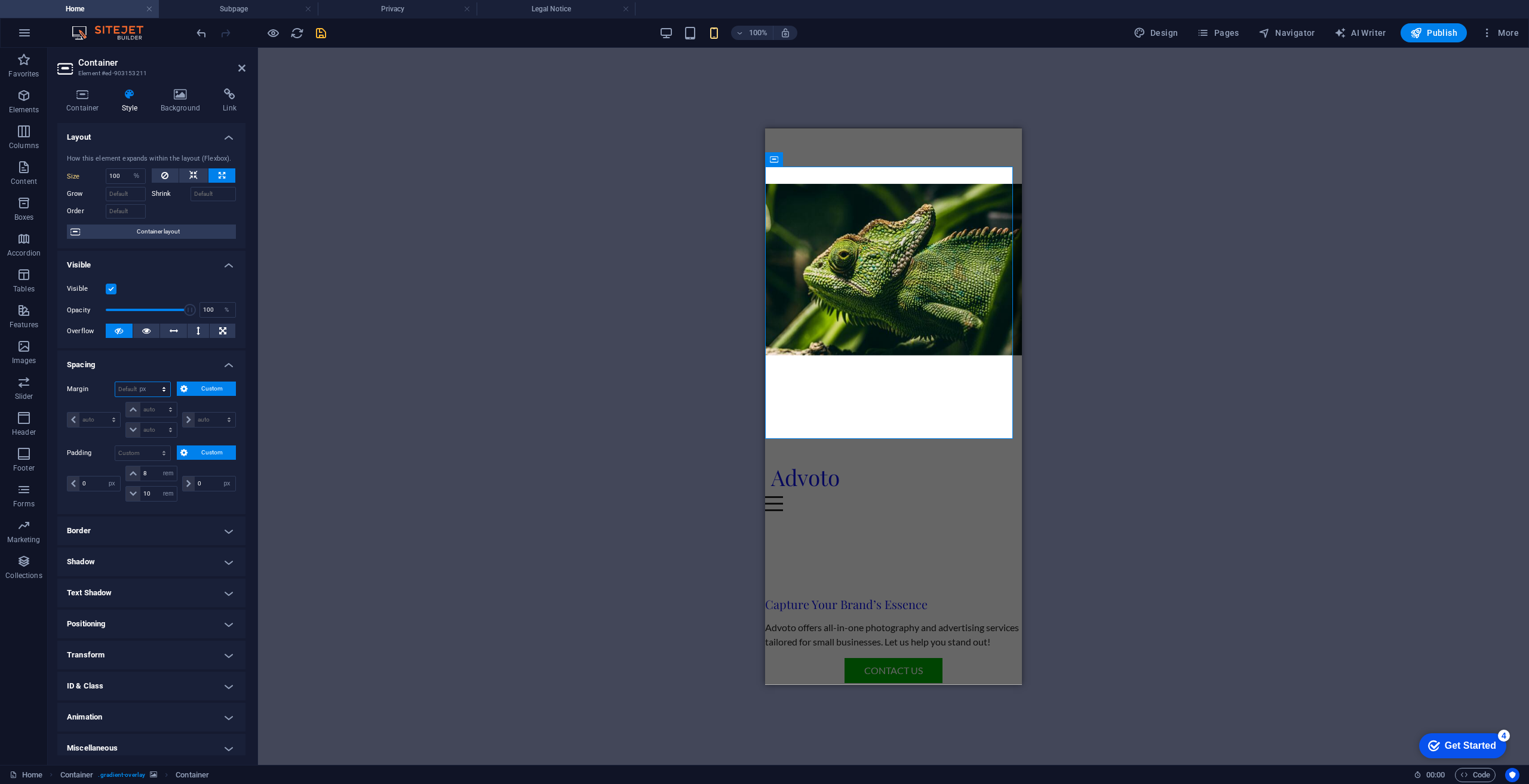
click at [153, 382] on select "Default auto px % rem vw vh Custom" at bounding box center [143, 389] width 55 height 14
type input "10"
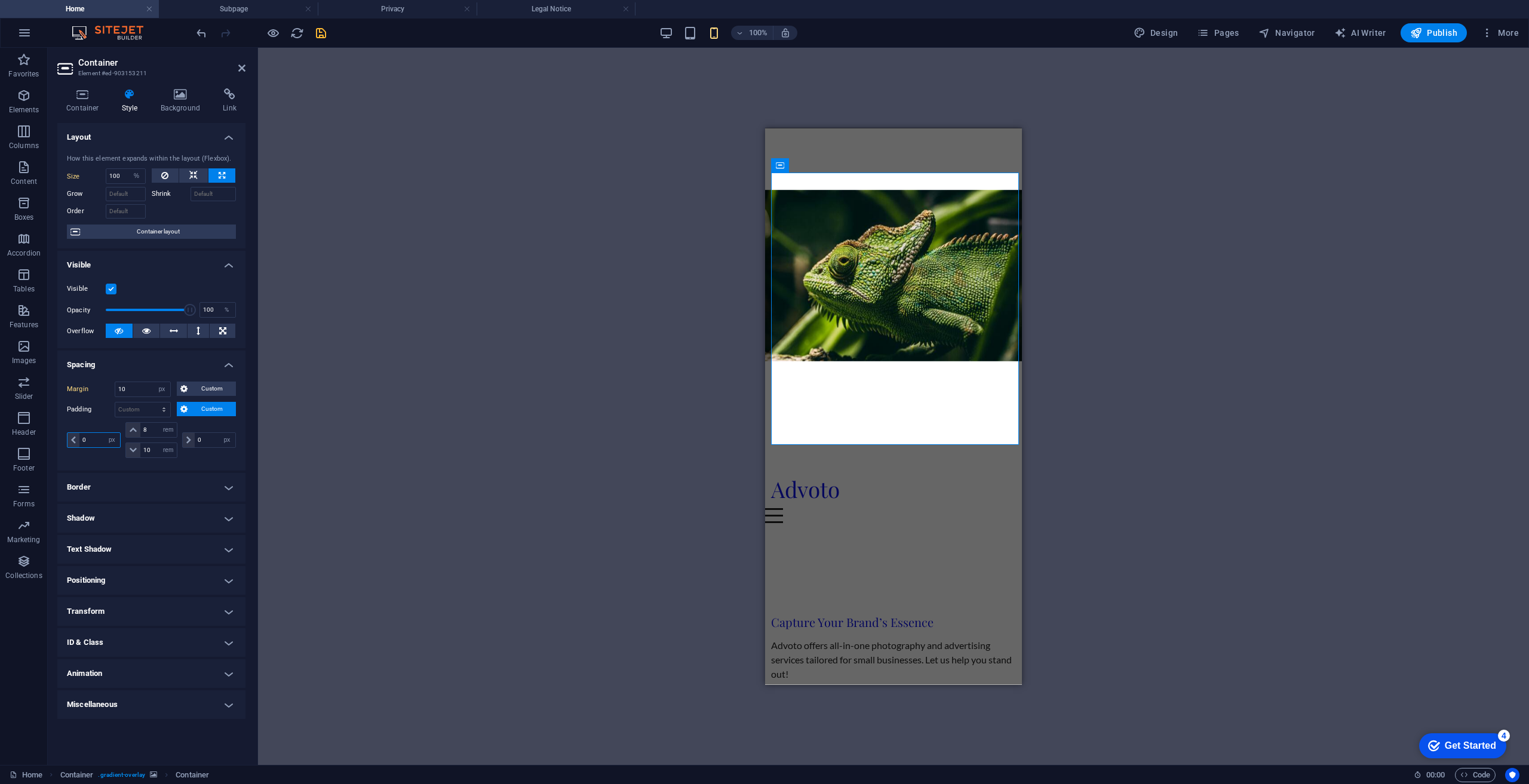
click at [94, 438] on input "0" at bounding box center [99, 440] width 40 height 14
type input "10"
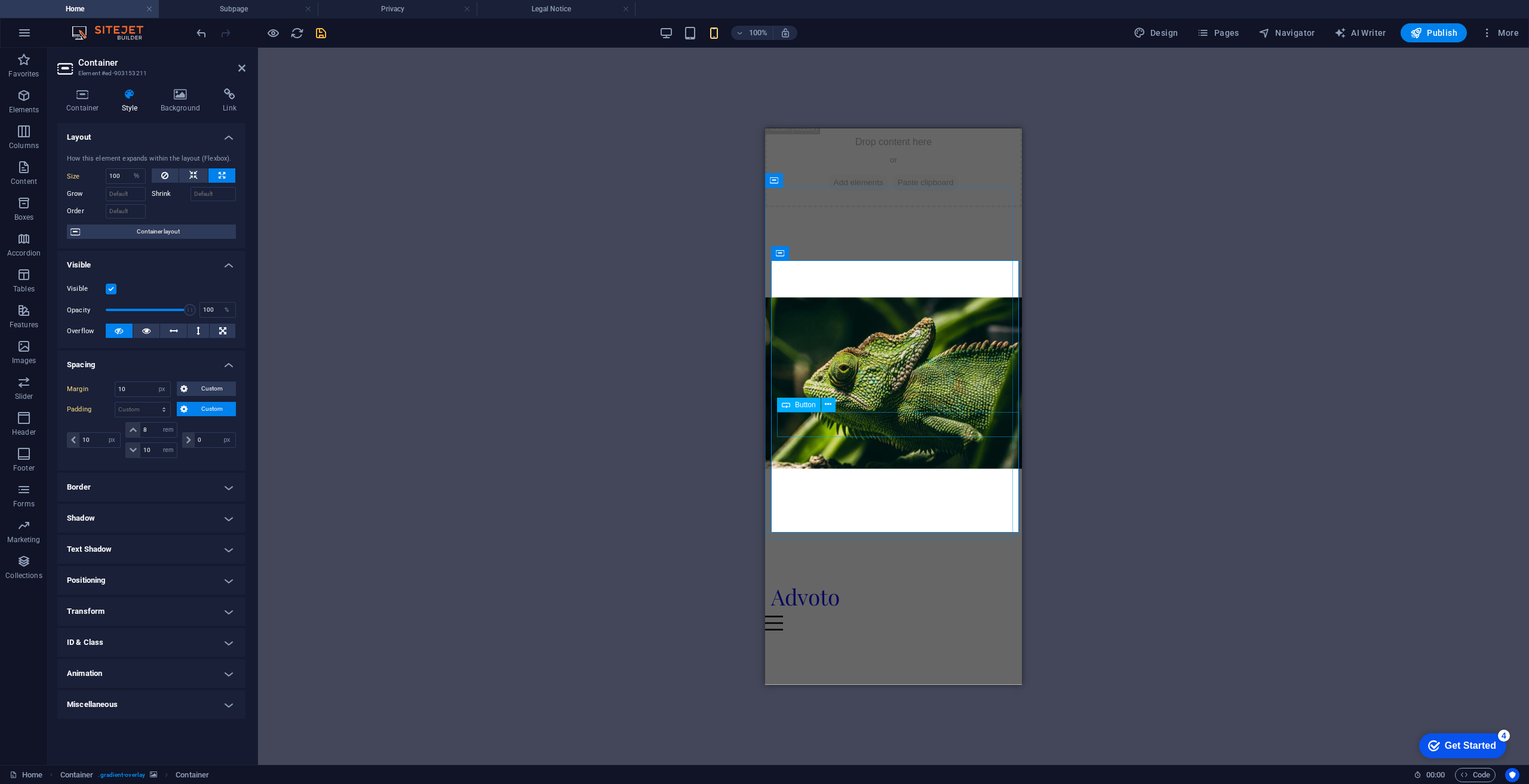
scroll to position [0, 0]
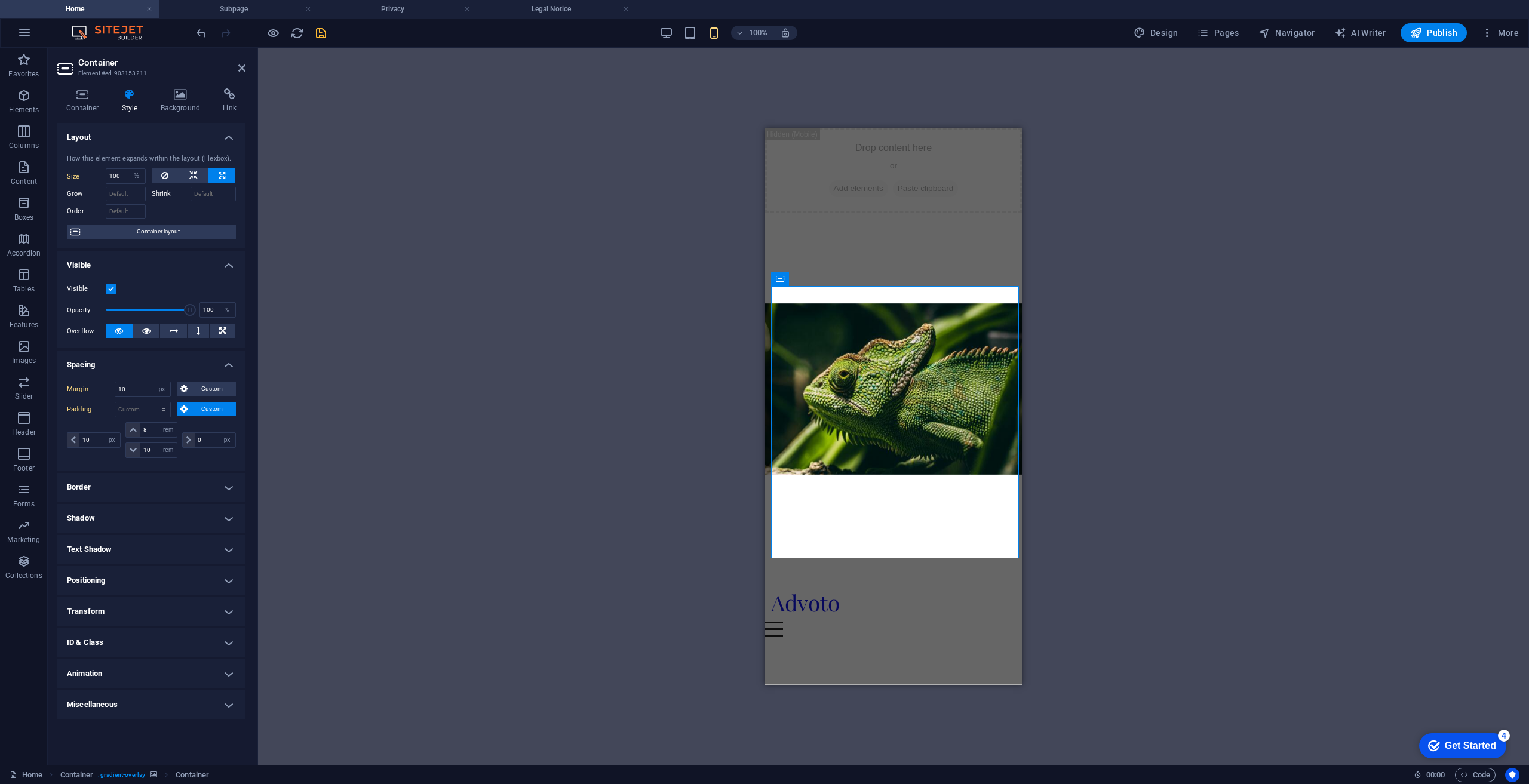
click at [647, 191] on div "Drag here to replace the existing content. Press “Ctrl” if you want to create a…" at bounding box center [893, 406] width 1271 height 717
click at [805, 174] on div "Drop content here or Add elements Paste clipboard" at bounding box center [894, 170] width 257 height 85
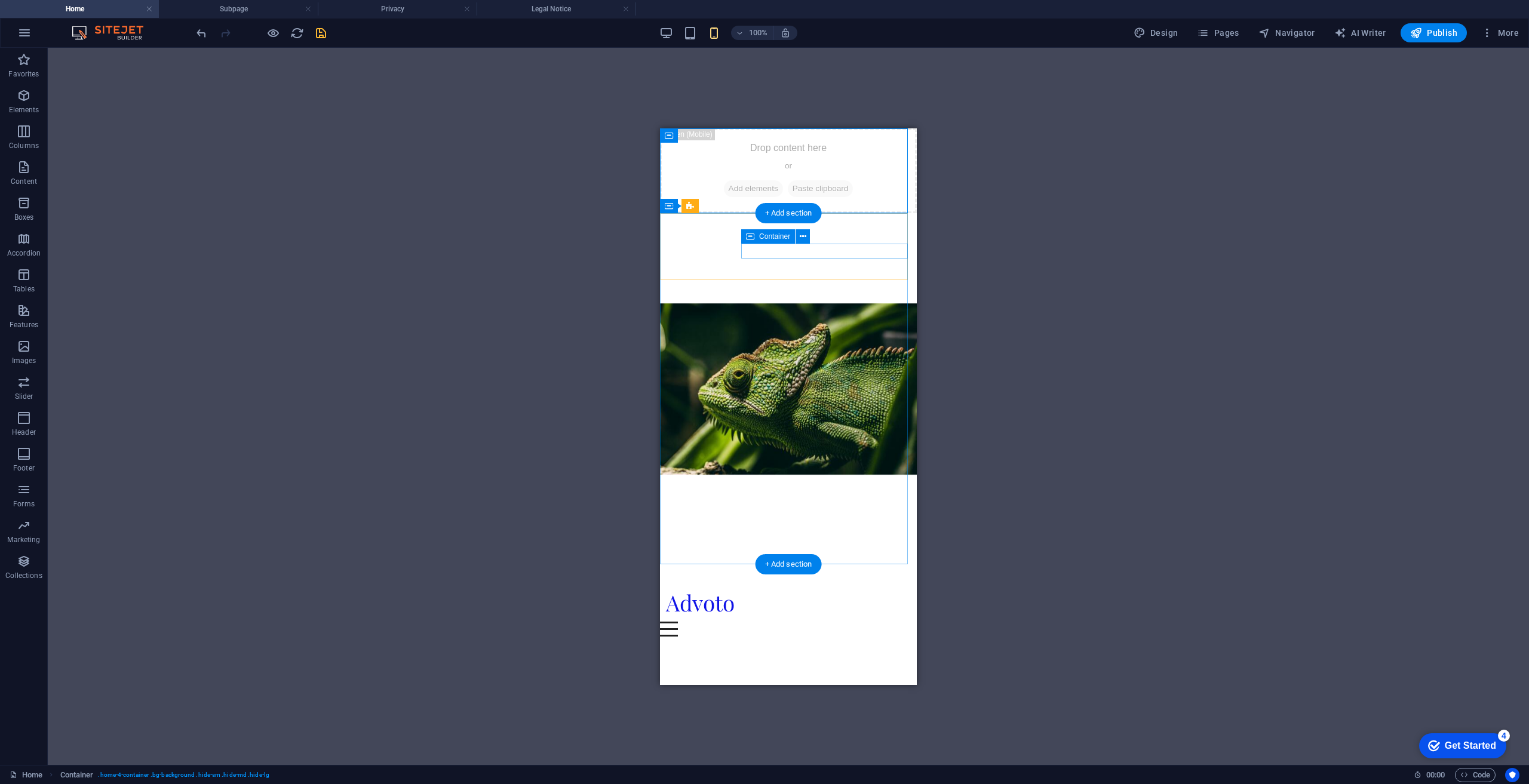
click at [754, 621] on div "Menu" at bounding box center [788, 628] width 257 height 15
click at [718, 589] on div "Advoto" at bounding box center [788, 601] width 245 height 26
click at [759, 564] on div "Advoto Menu Home About Services Pricing Gallery Contact" at bounding box center [788, 605] width 257 height 82
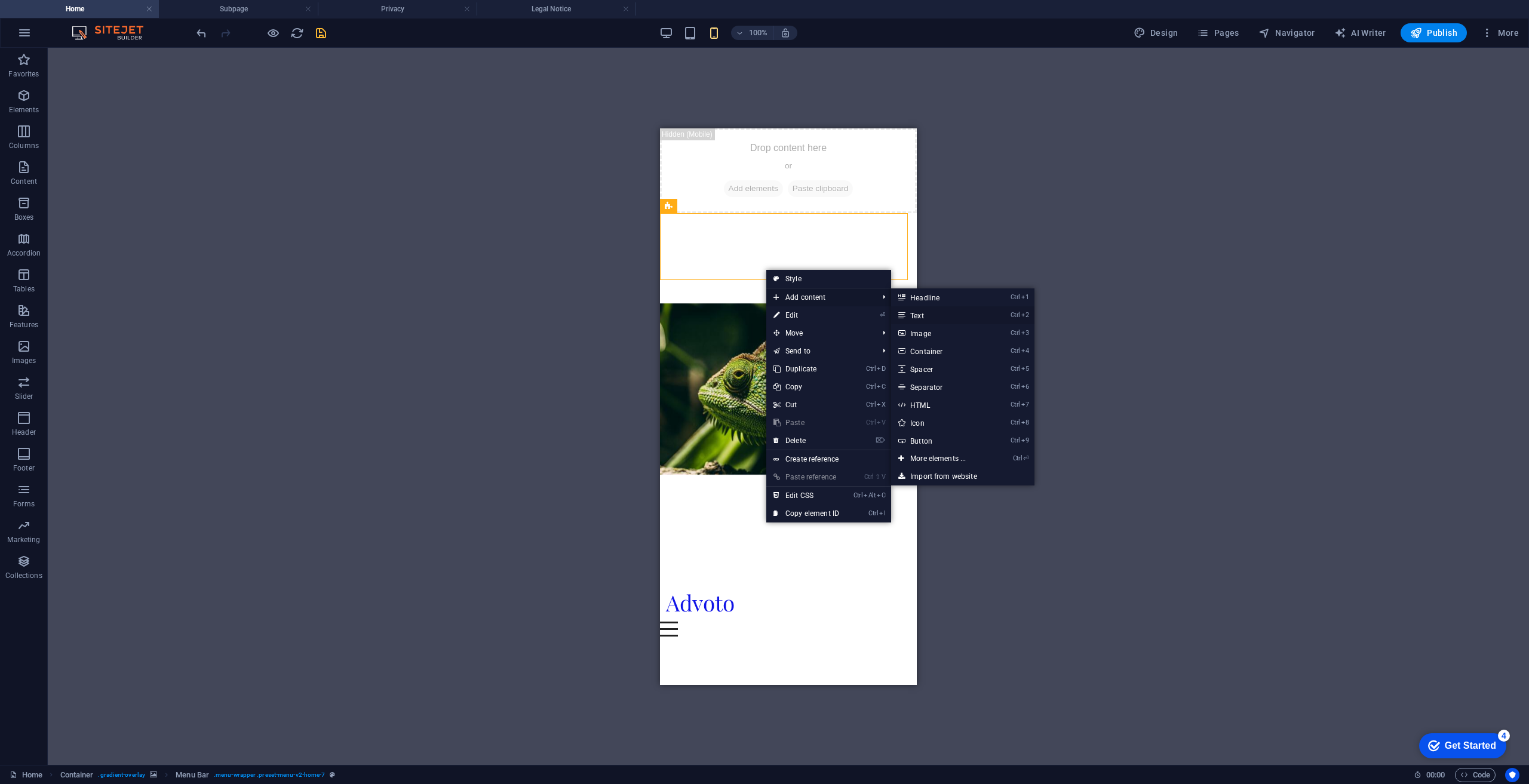
click at [938, 314] on link "Ctrl 2 Text" at bounding box center [940, 315] width 98 height 18
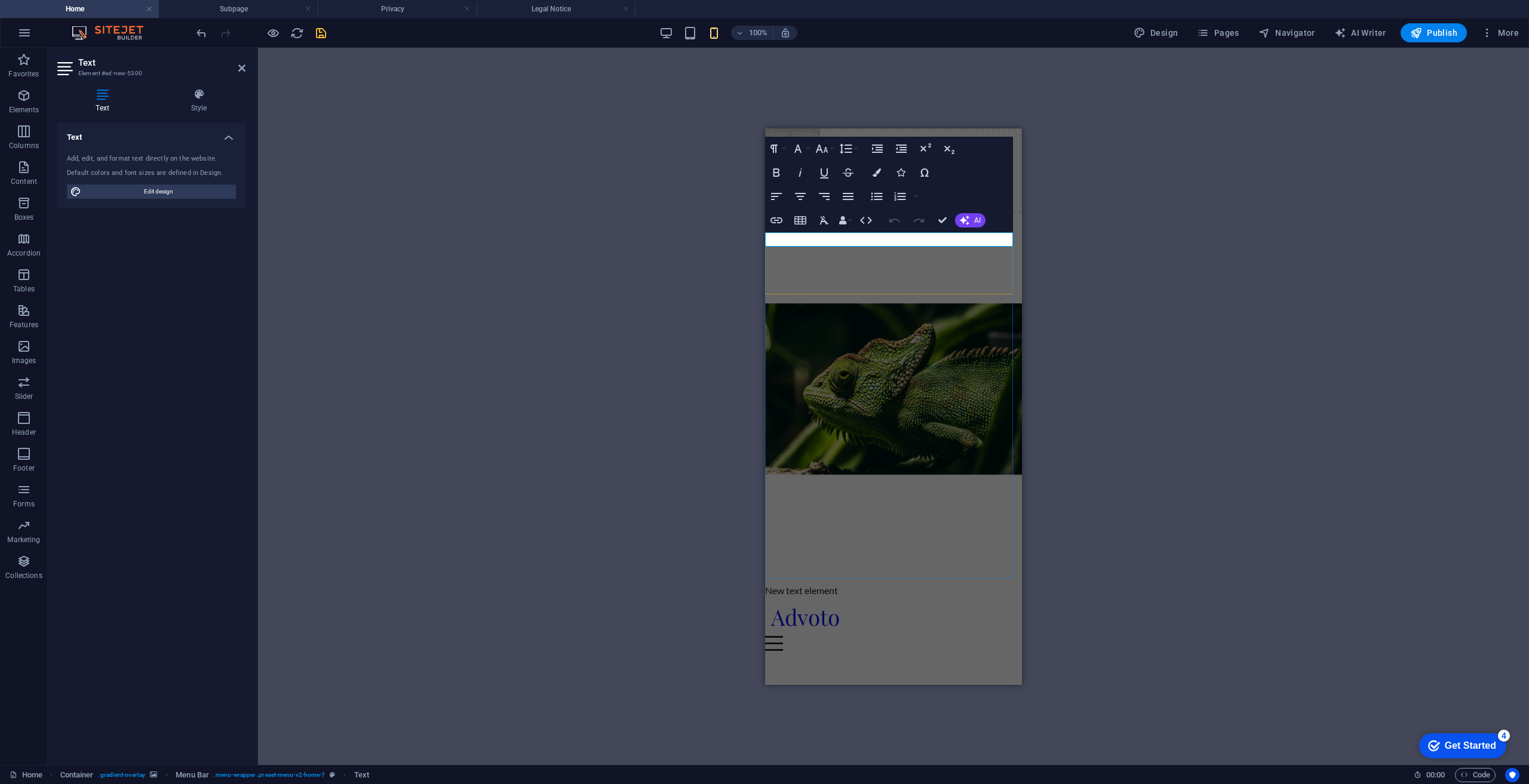
click at [842, 582] on p "New text element" at bounding box center [894, 589] width 257 height 14
drag, startPoint x: 842, startPoint y: 240, endPoint x: 784, endPoint y: 240, distance: 58.0
click at [784, 582] on p "New text element" at bounding box center [894, 589] width 257 height 14
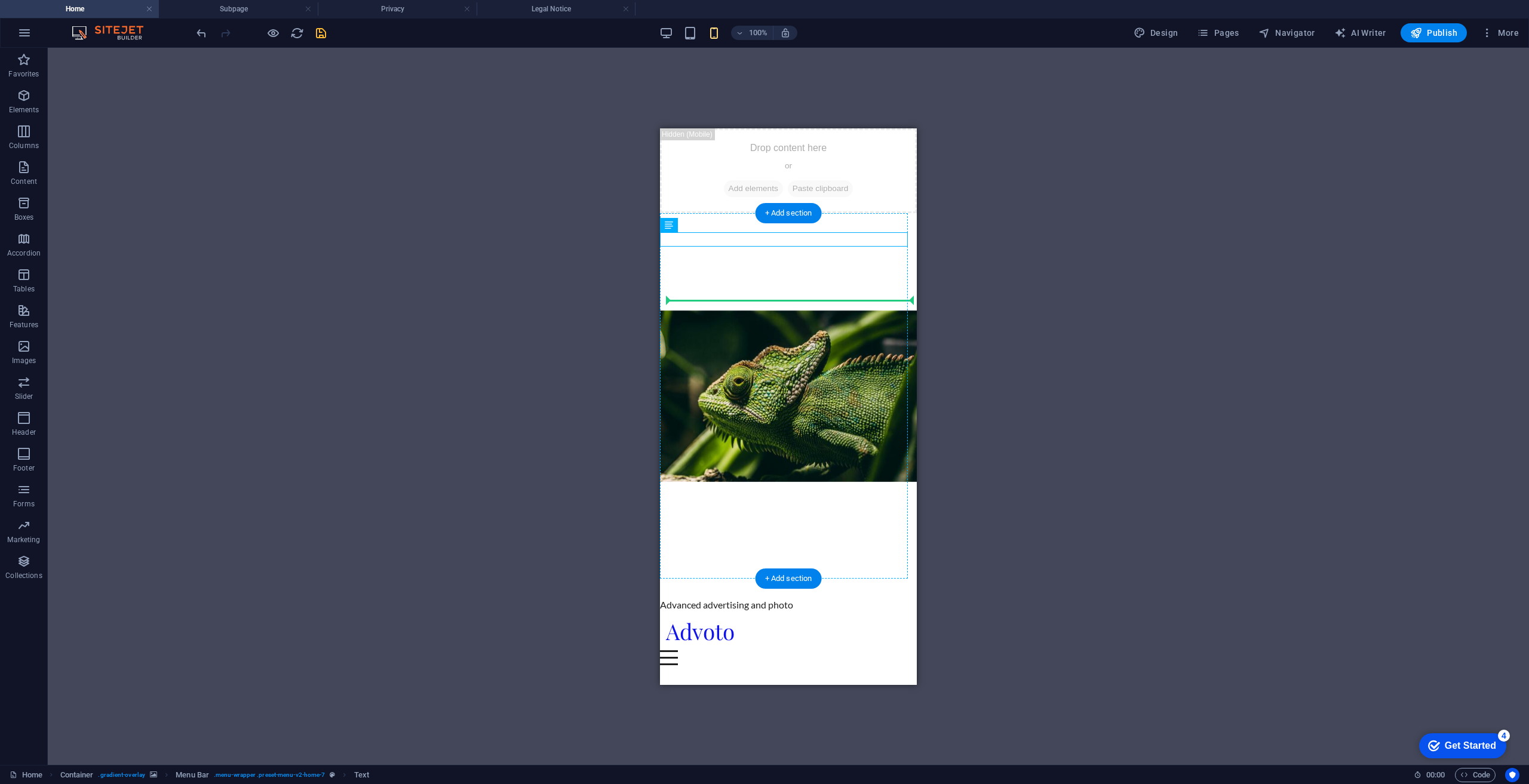
drag, startPoint x: 800, startPoint y: 234, endPoint x: 786, endPoint y: 310, distance: 77.3
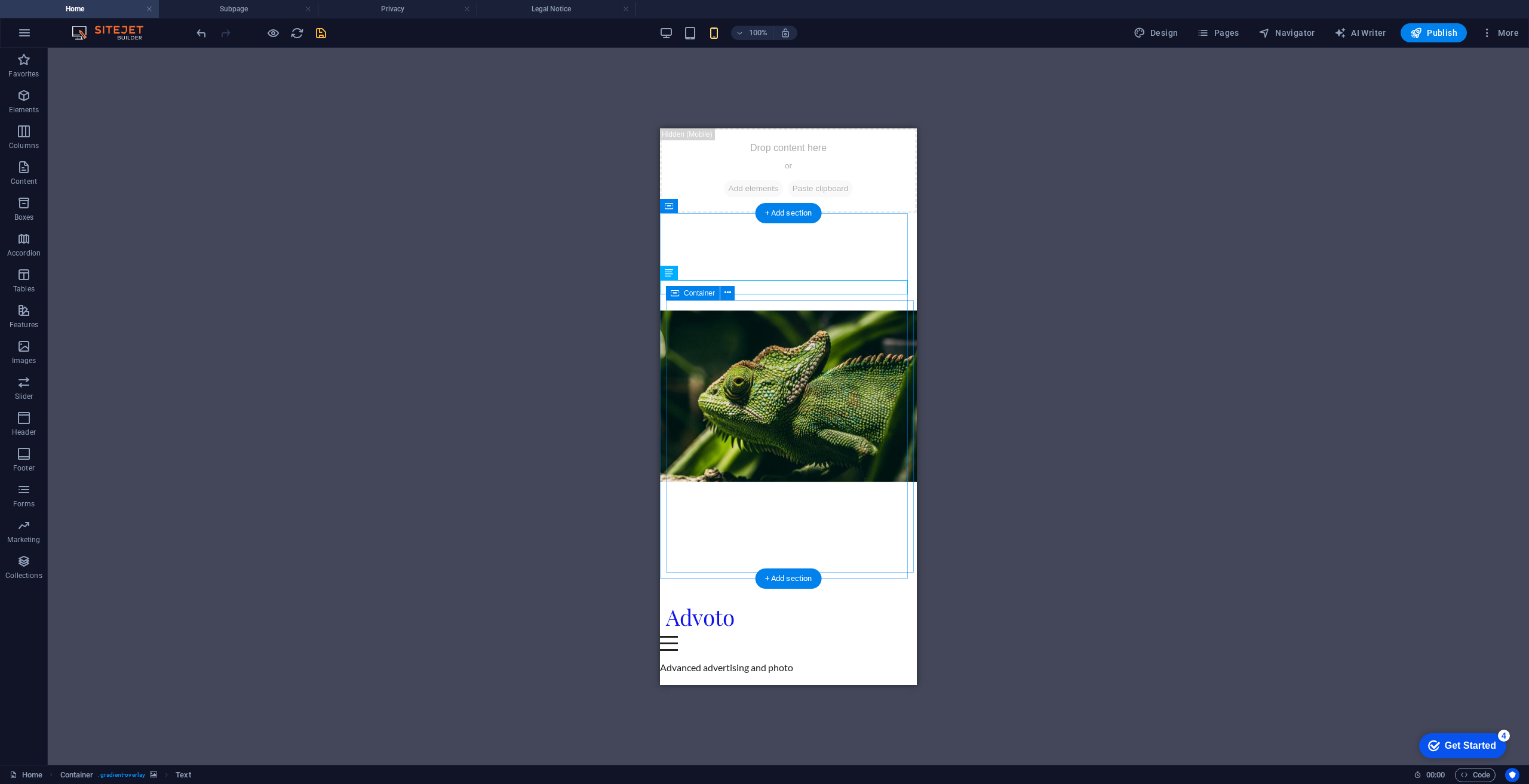
click at [1117, 284] on div "H2 Banner Container Spacer H3 Spacer Banner Menu Bar Banner Container Text on b…" at bounding box center [788, 406] width 1481 height 717
click at [808, 660] on div "Advanced advertising and photo" at bounding box center [788, 666] width 257 height 14
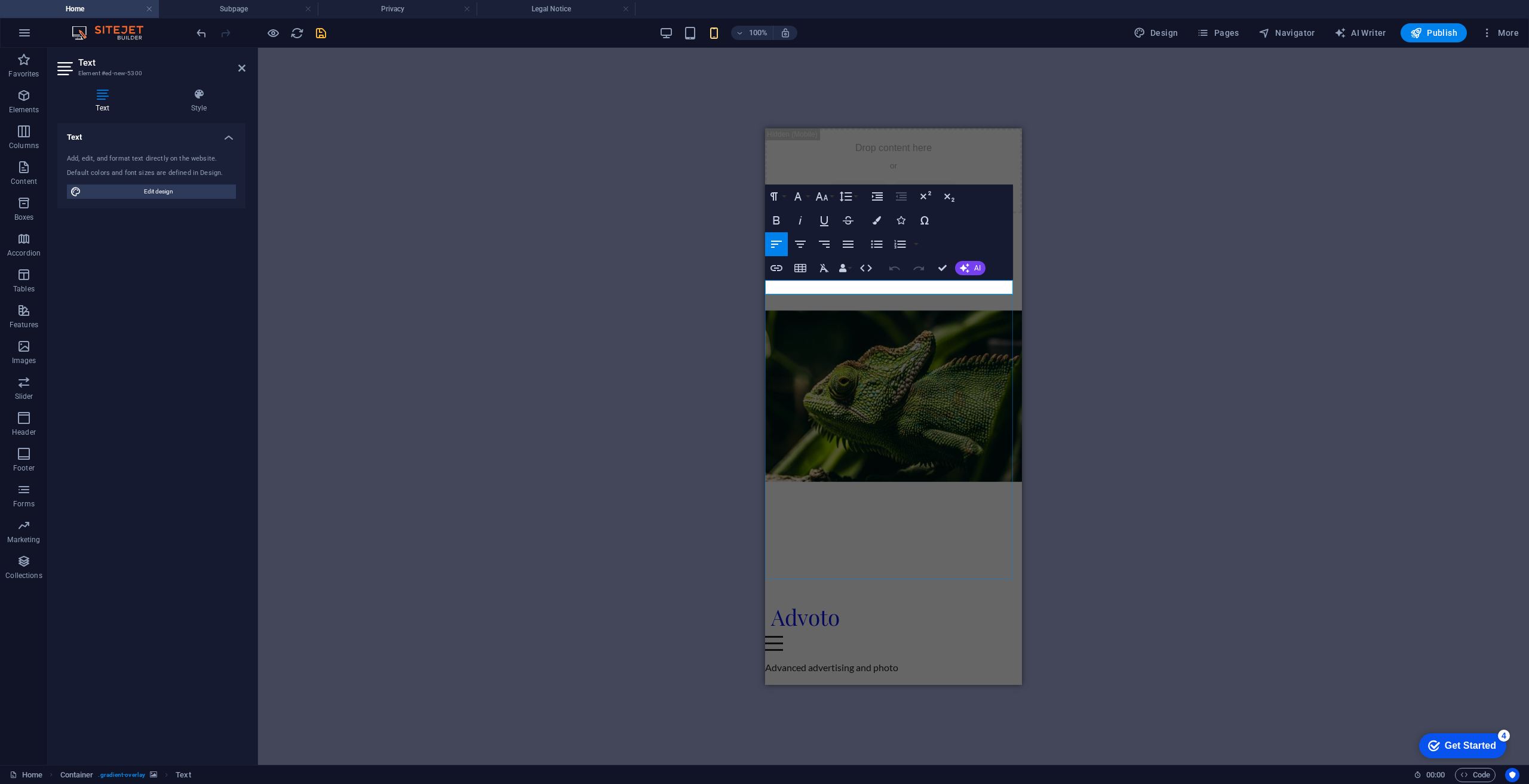
click at [907, 660] on p "Advanced advertising and photo" at bounding box center [894, 666] width 257 height 14
click at [795, 236] on button "Align Center" at bounding box center [800, 244] width 23 height 24
click at [1220, 243] on div "H2 Banner Container Spacer H3 Spacer Banner Menu Bar Banner Container Text on b…" at bounding box center [893, 406] width 1271 height 717
click at [1146, 206] on div "H2 Banner Container Spacer H3 Spacer Banner Menu Bar Banner Container Text on b…" at bounding box center [893, 406] width 1271 height 717
click at [1103, 185] on div "H2 Banner Container Spacer H3 Spacer Banner Menu Bar Banner Container Text on b…" at bounding box center [893, 406] width 1271 height 717
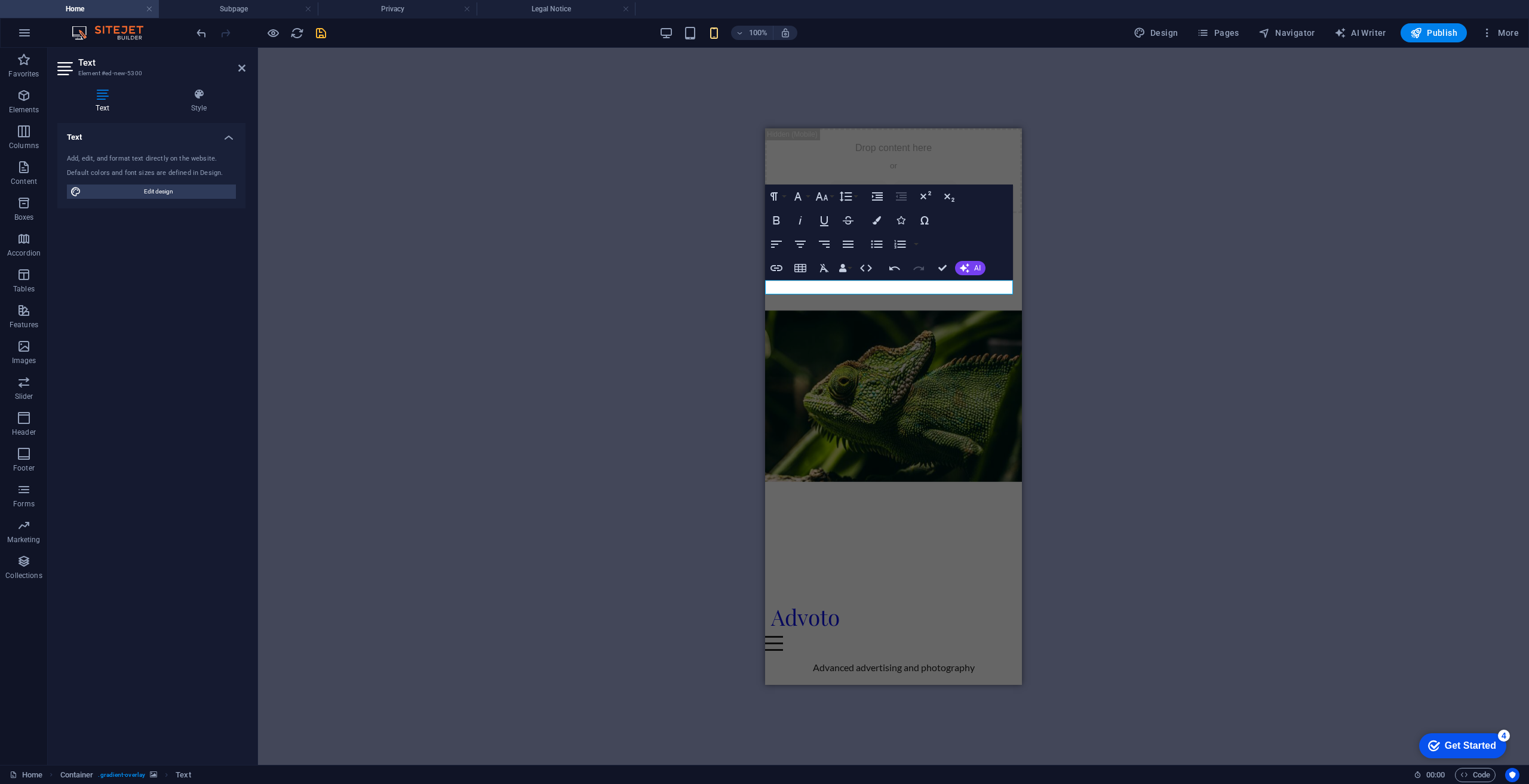
click at [1067, 187] on div "H2 Banner Container Spacer H3 Spacer Banner Menu Bar Banner Container Text on b…" at bounding box center [893, 406] width 1271 height 717
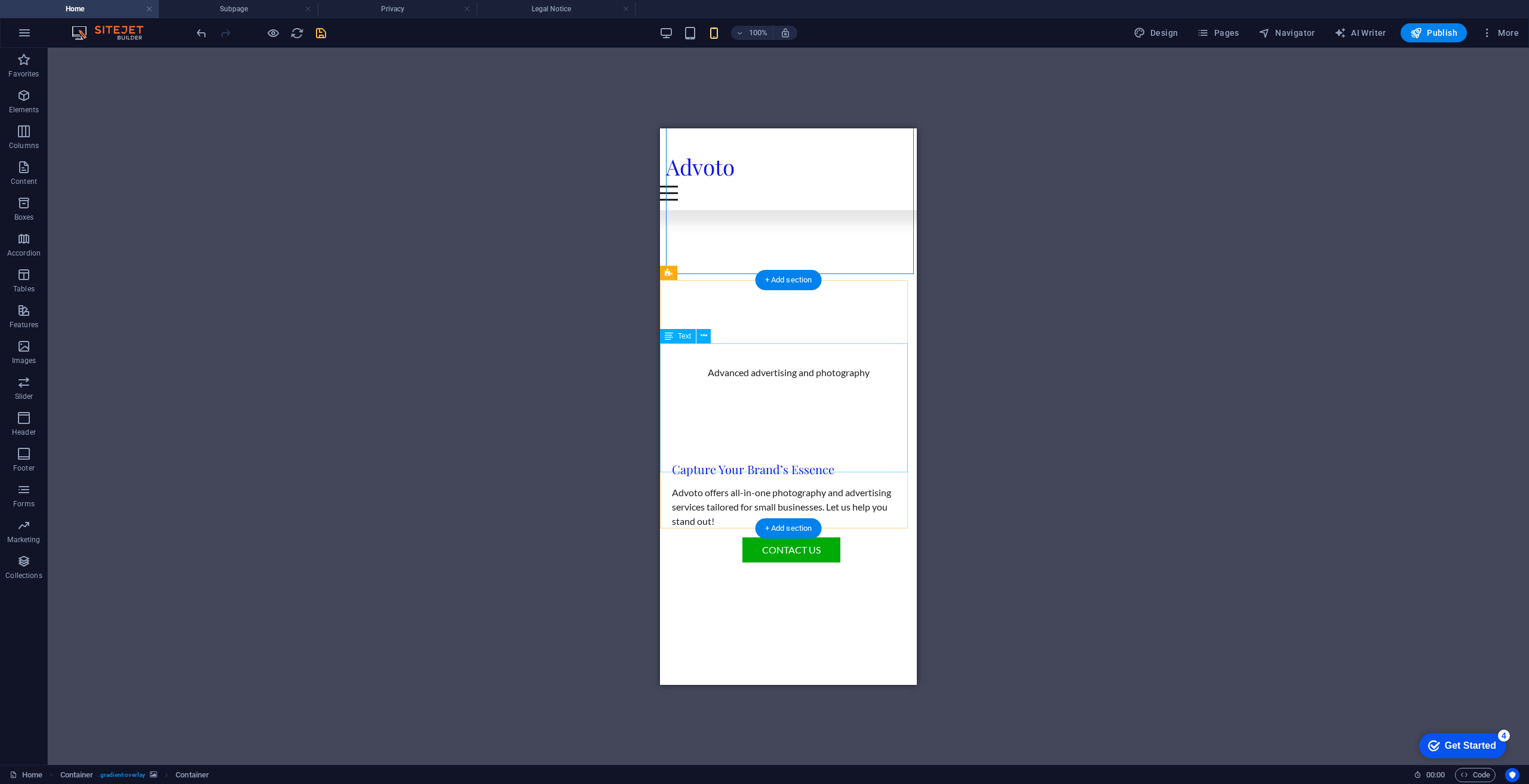
scroll to position [299, 0]
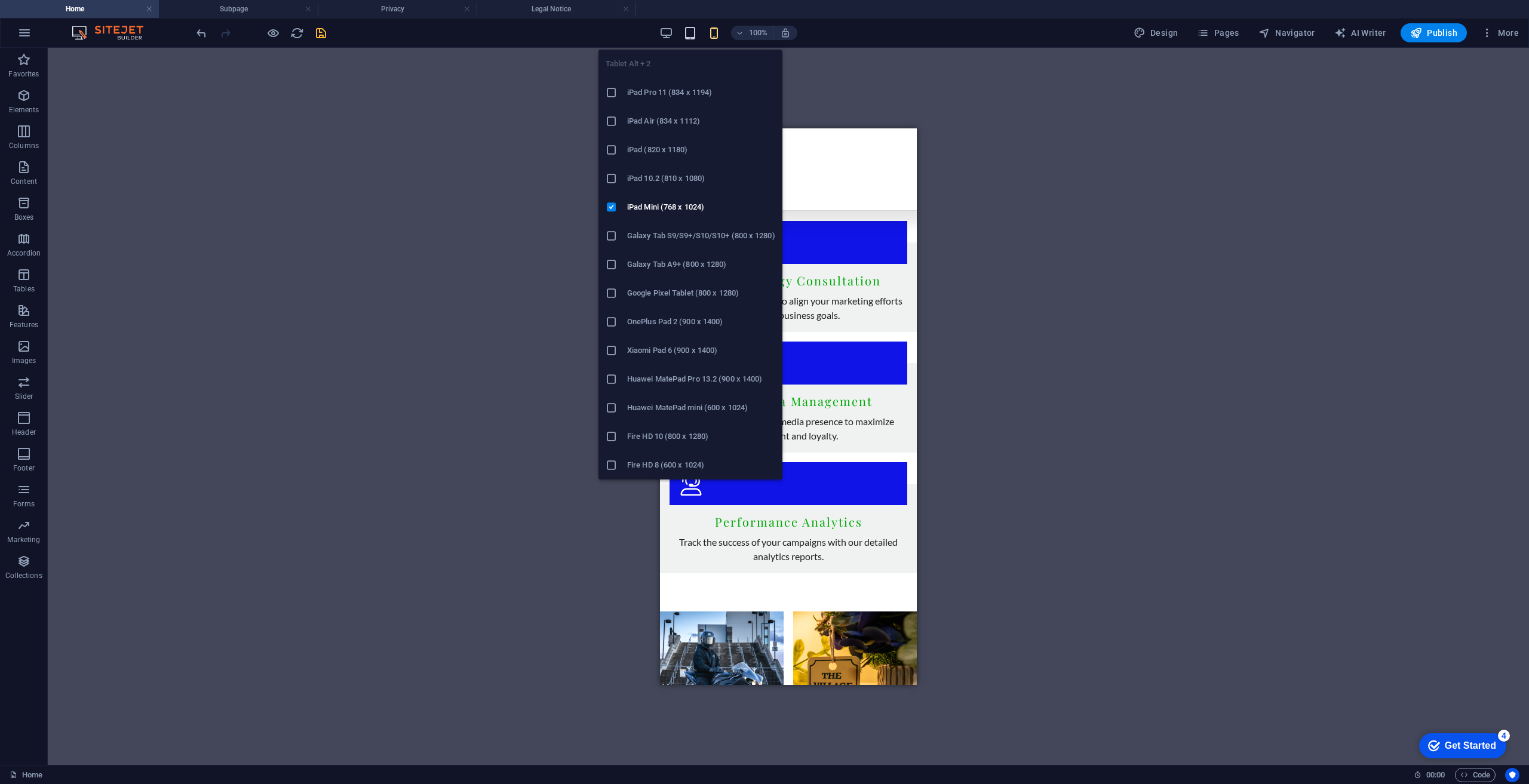
click at [696, 27] on icon "button" at bounding box center [690, 33] width 14 height 14
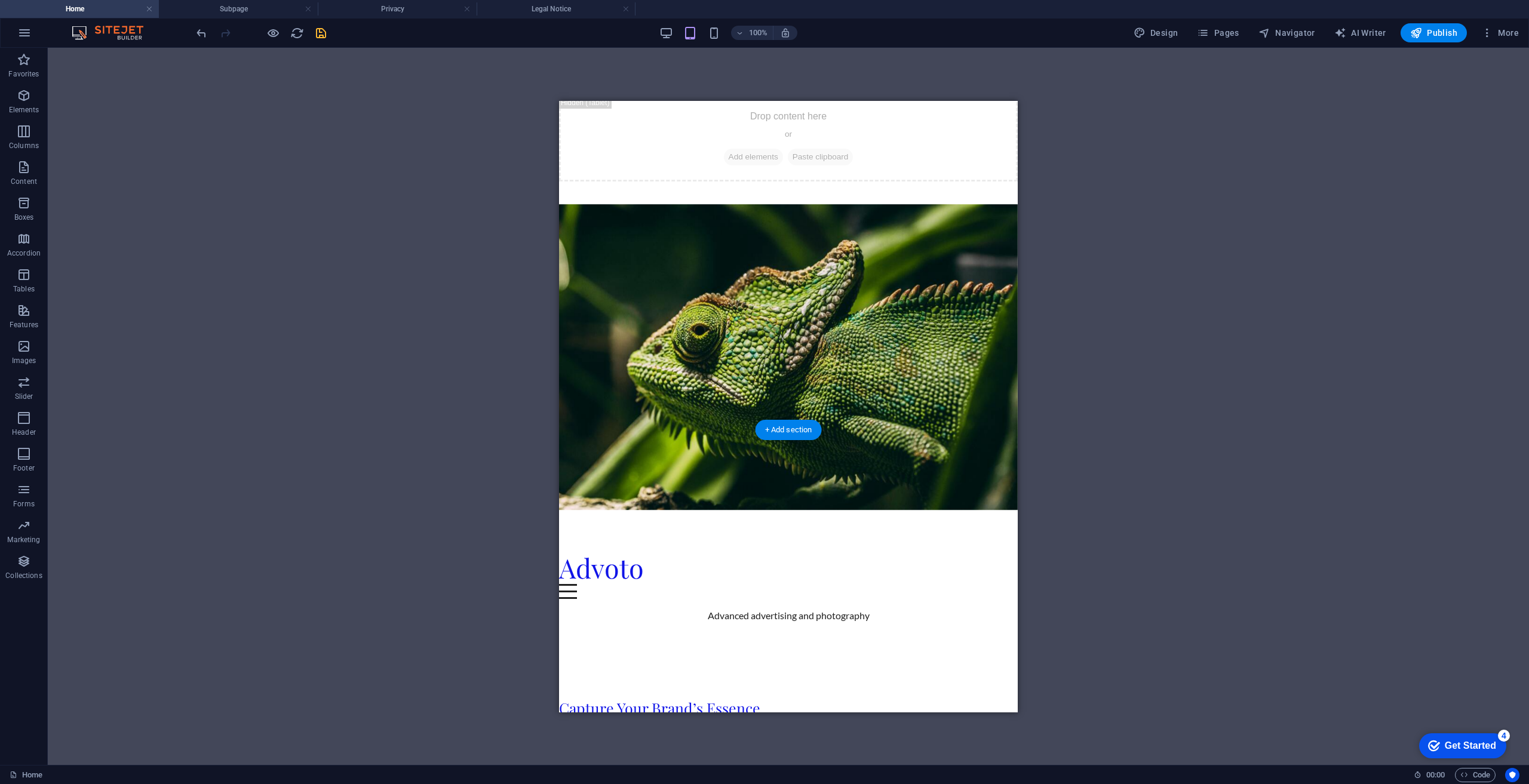
scroll to position [0, 0]
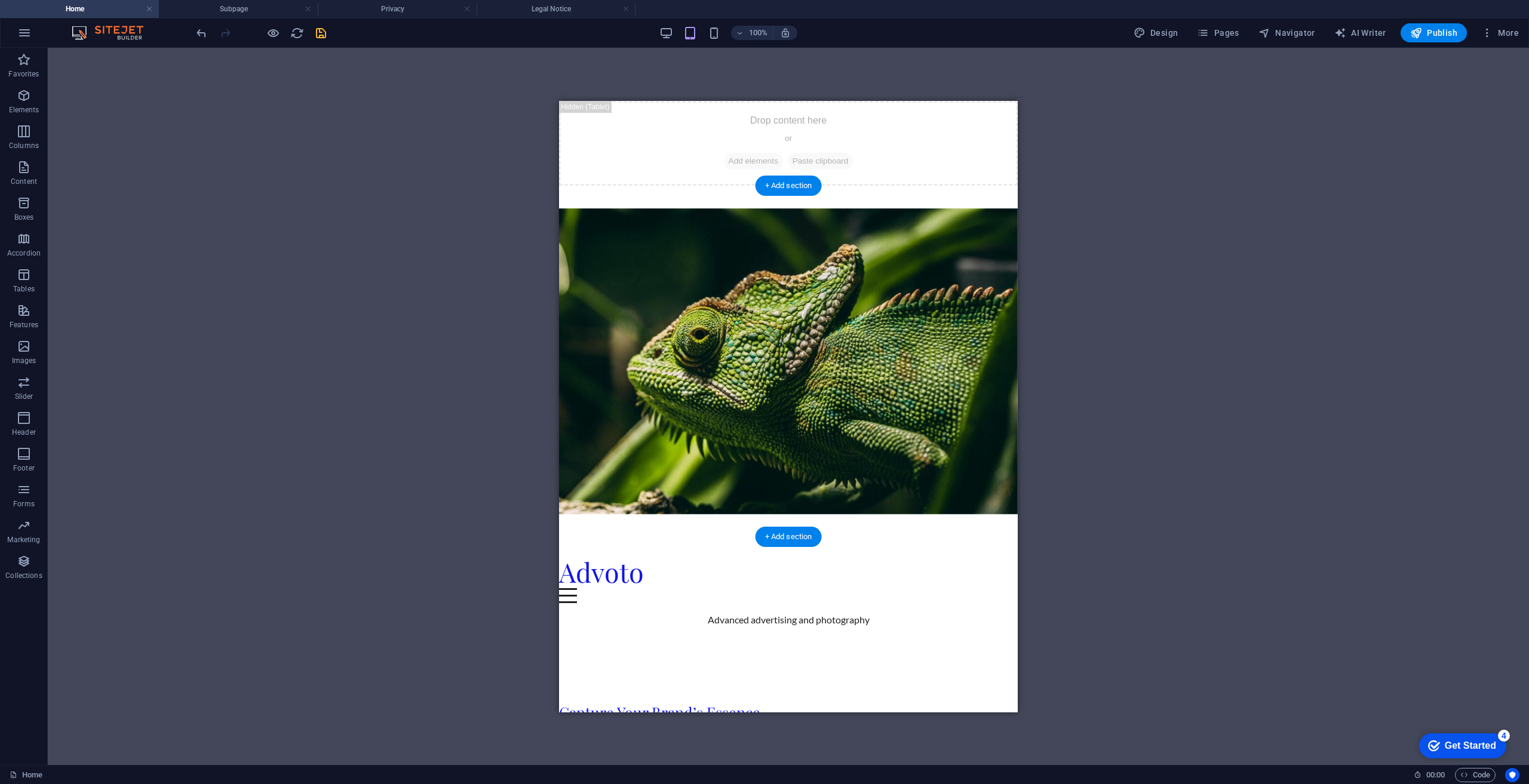
click at [922, 324] on figure at bounding box center [788, 361] width 459 height 351
click at [925, 318] on figure at bounding box center [788, 361] width 459 height 351
select select "%"
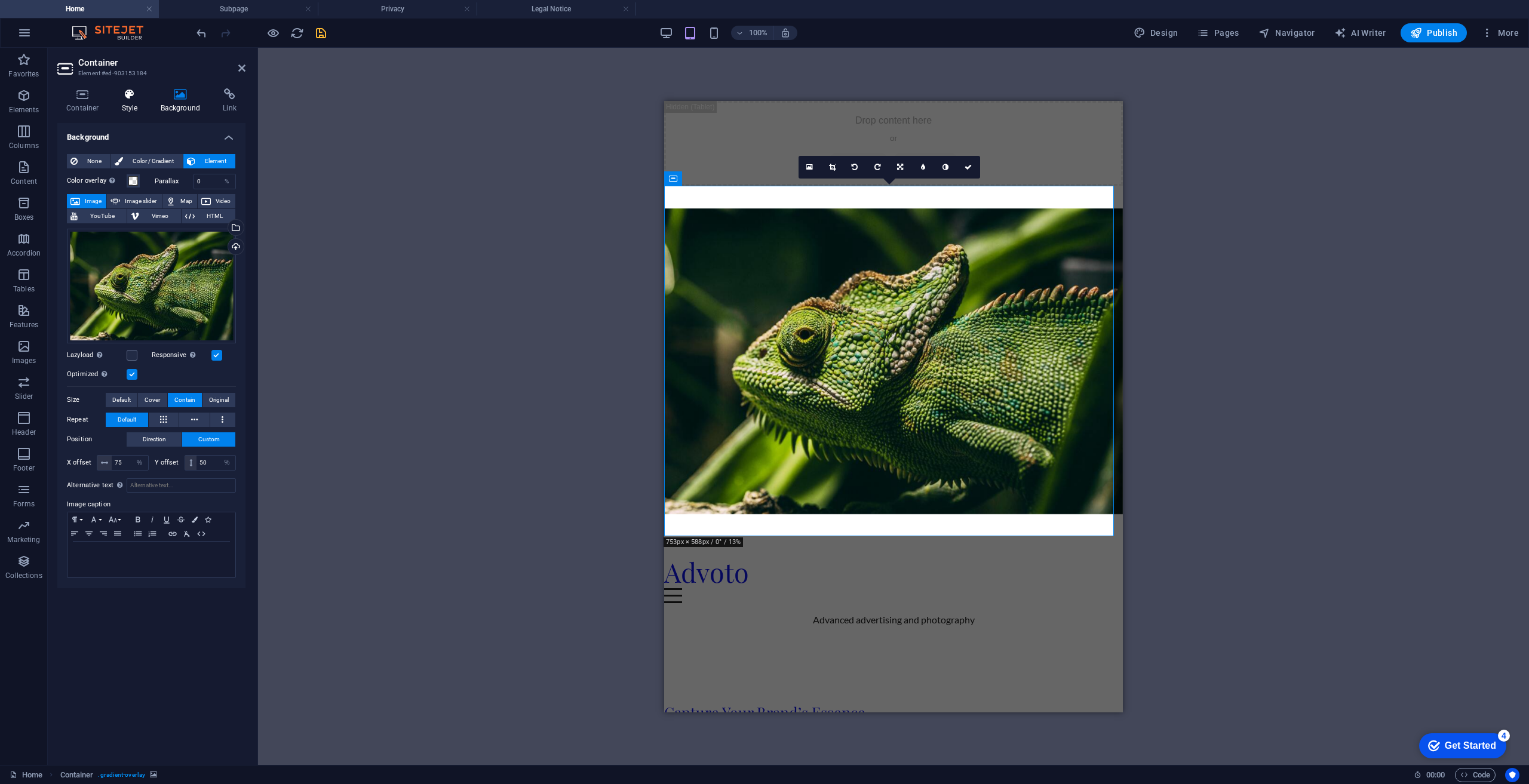
click at [118, 94] on icon at bounding box center [130, 94] width 34 height 12
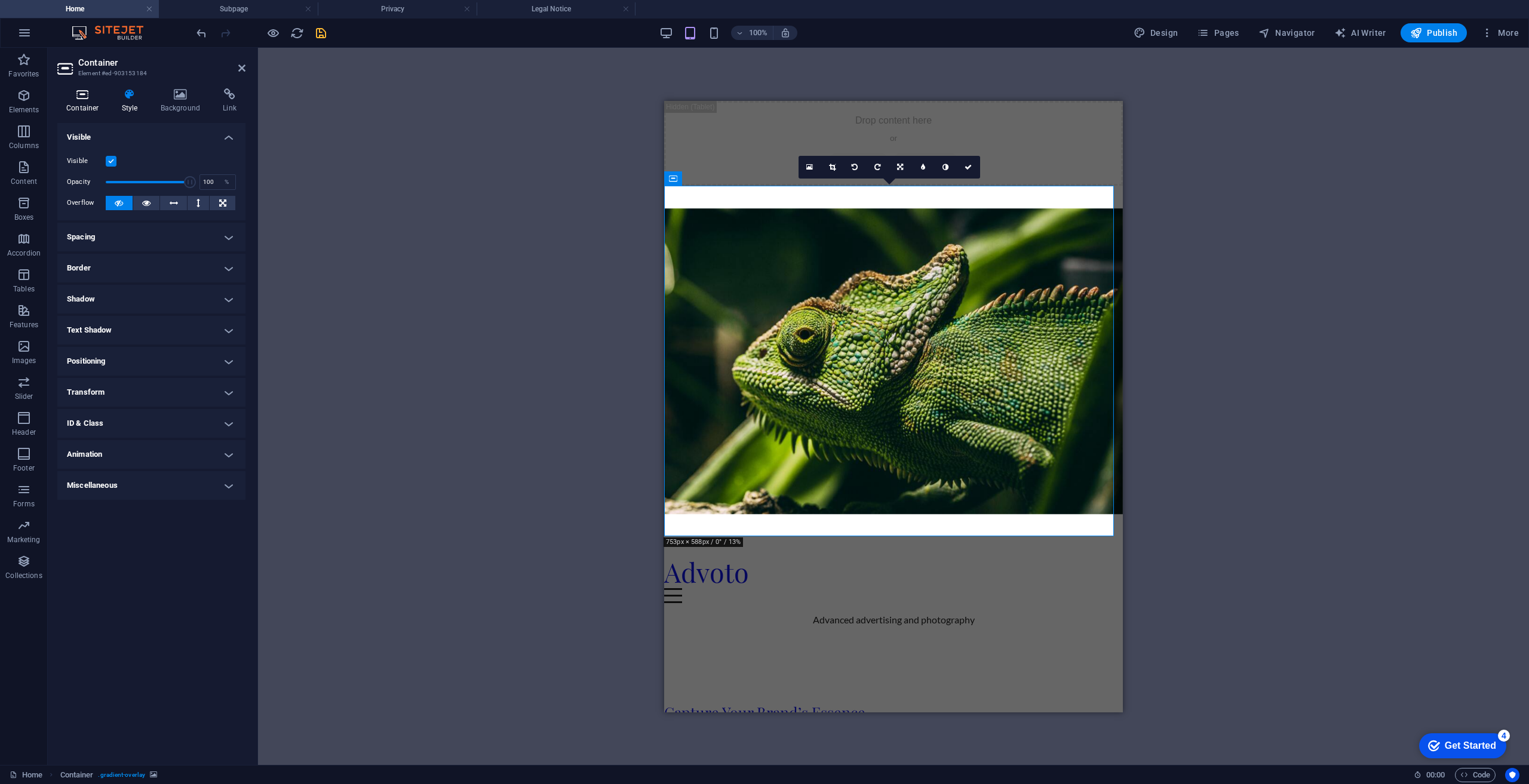
click at [88, 94] on icon at bounding box center [83, 94] width 51 height 12
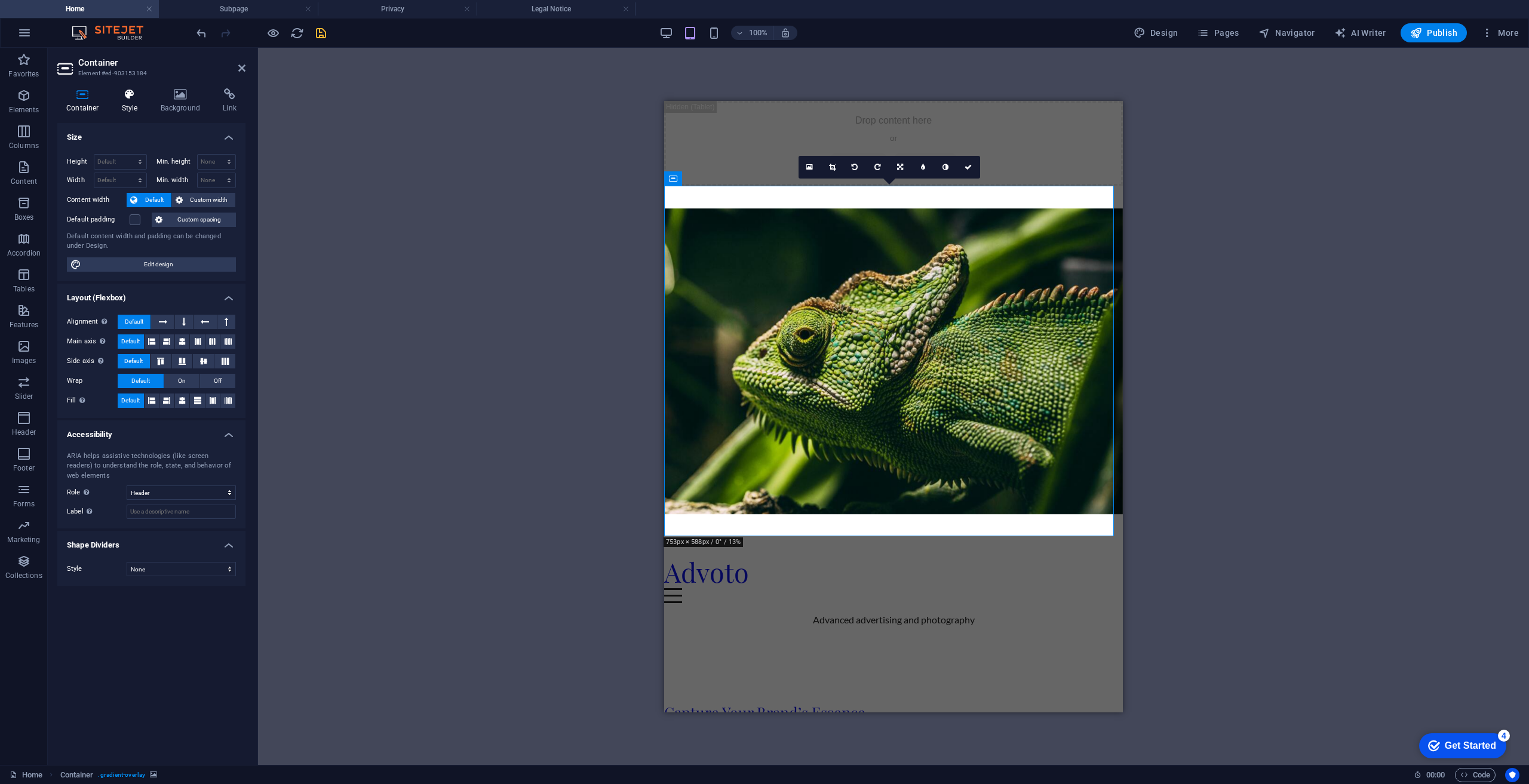
click at [118, 96] on icon at bounding box center [130, 94] width 34 height 12
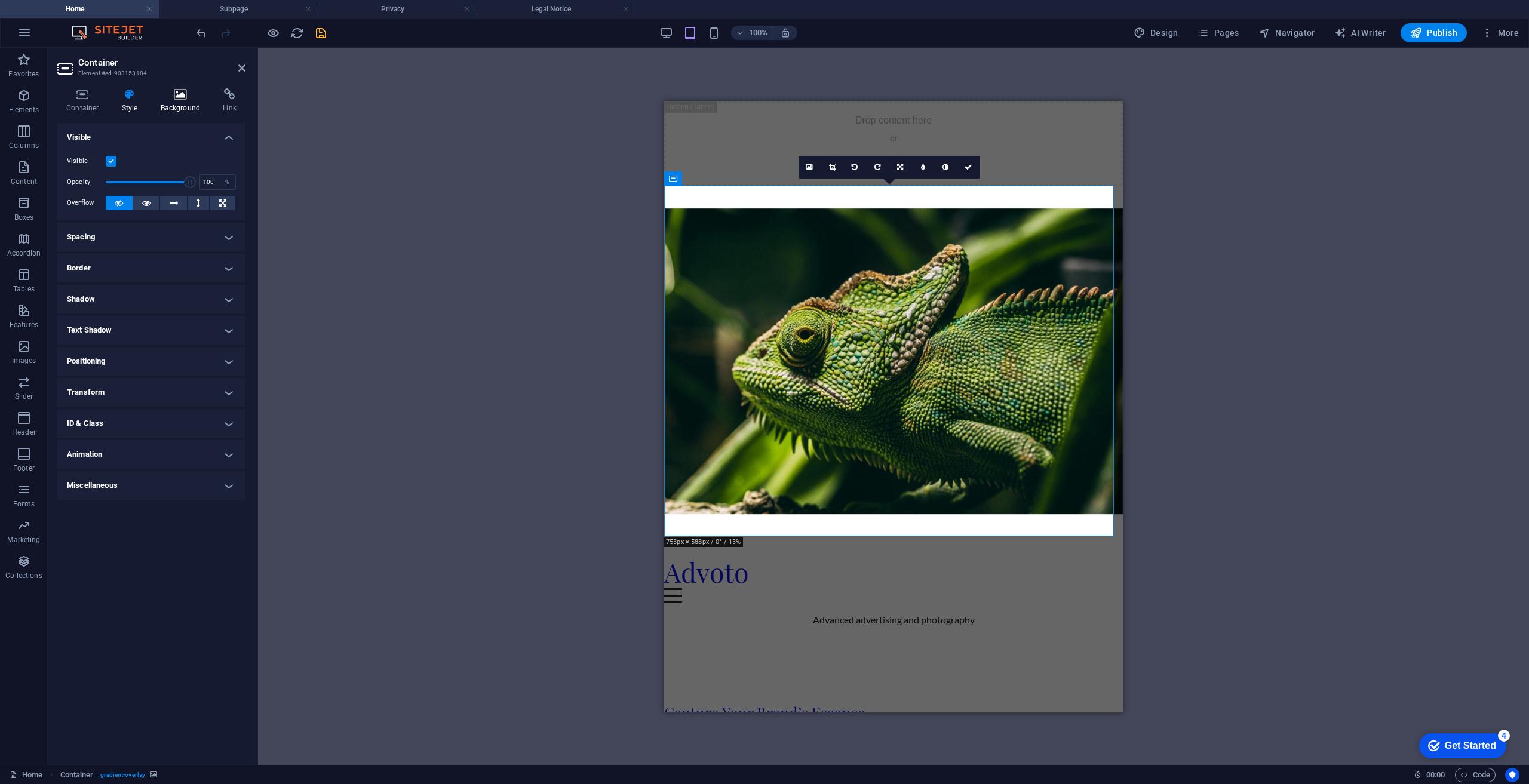
click at [181, 109] on h4 "Background" at bounding box center [183, 100] width 63 height 25
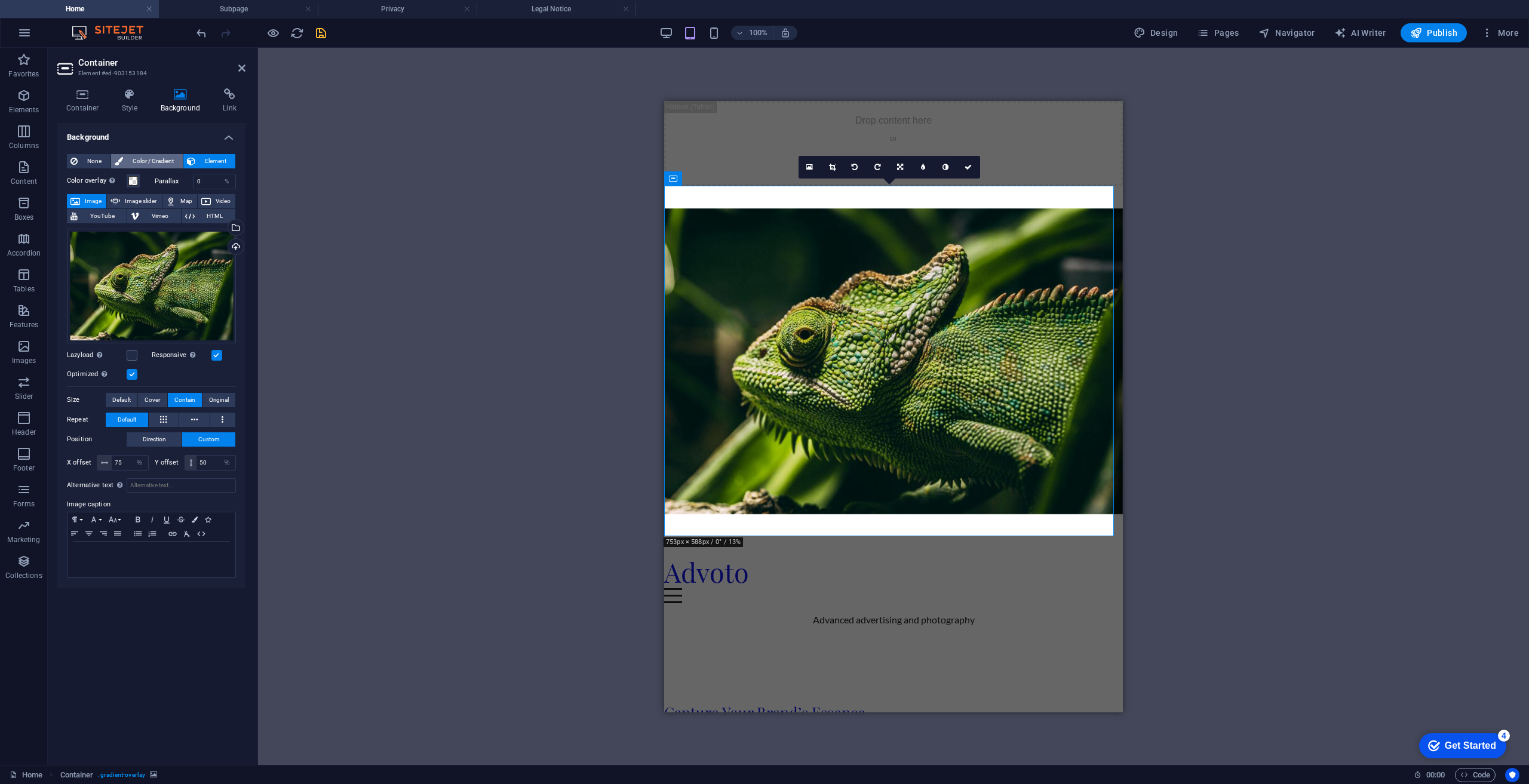
click at [131, 156] on span "Color / Gradient" at bounding box center [152, 161] width 53 height 14
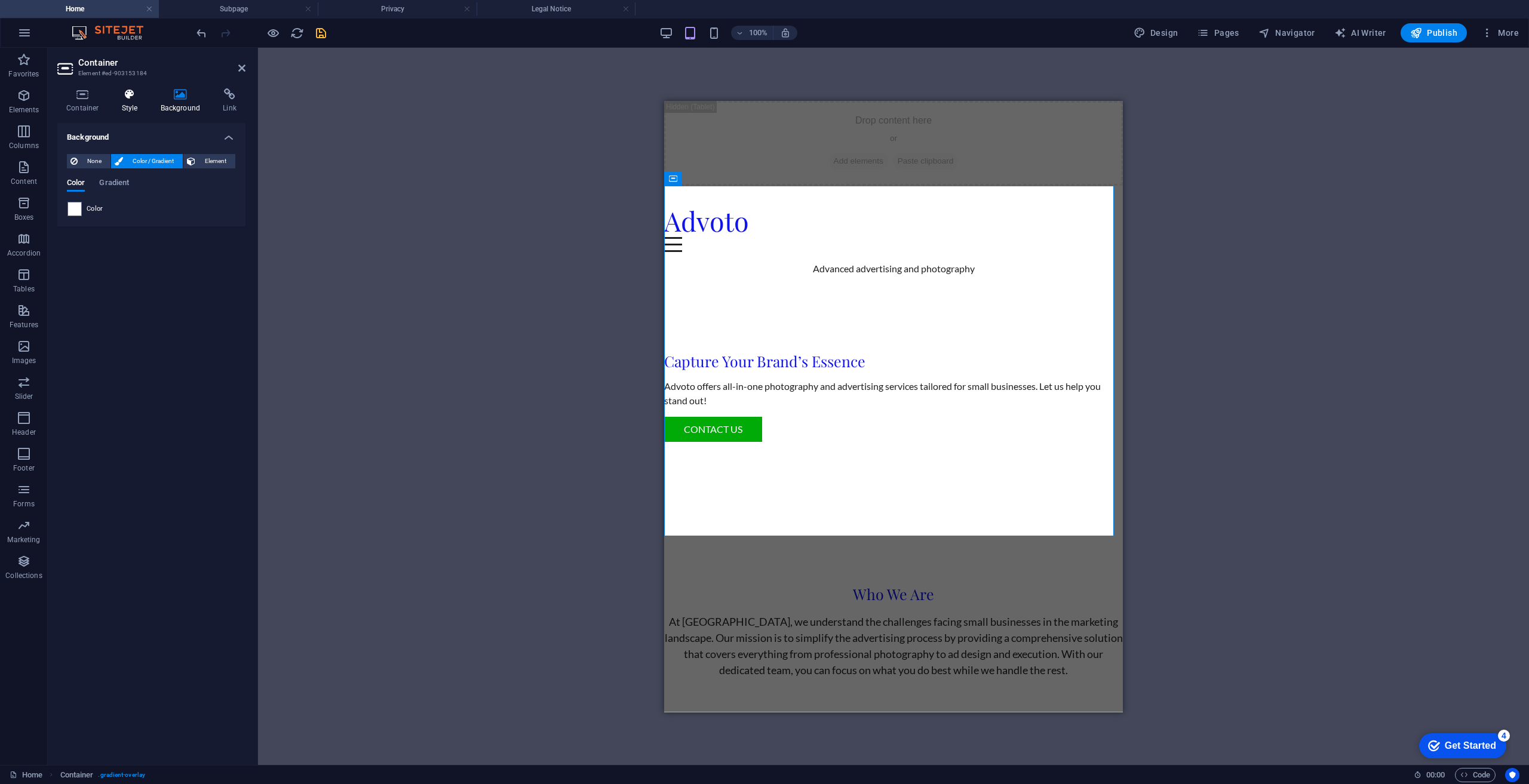
click at [130, 92] on icon at bounding box center [130, 94] width 34 height 12
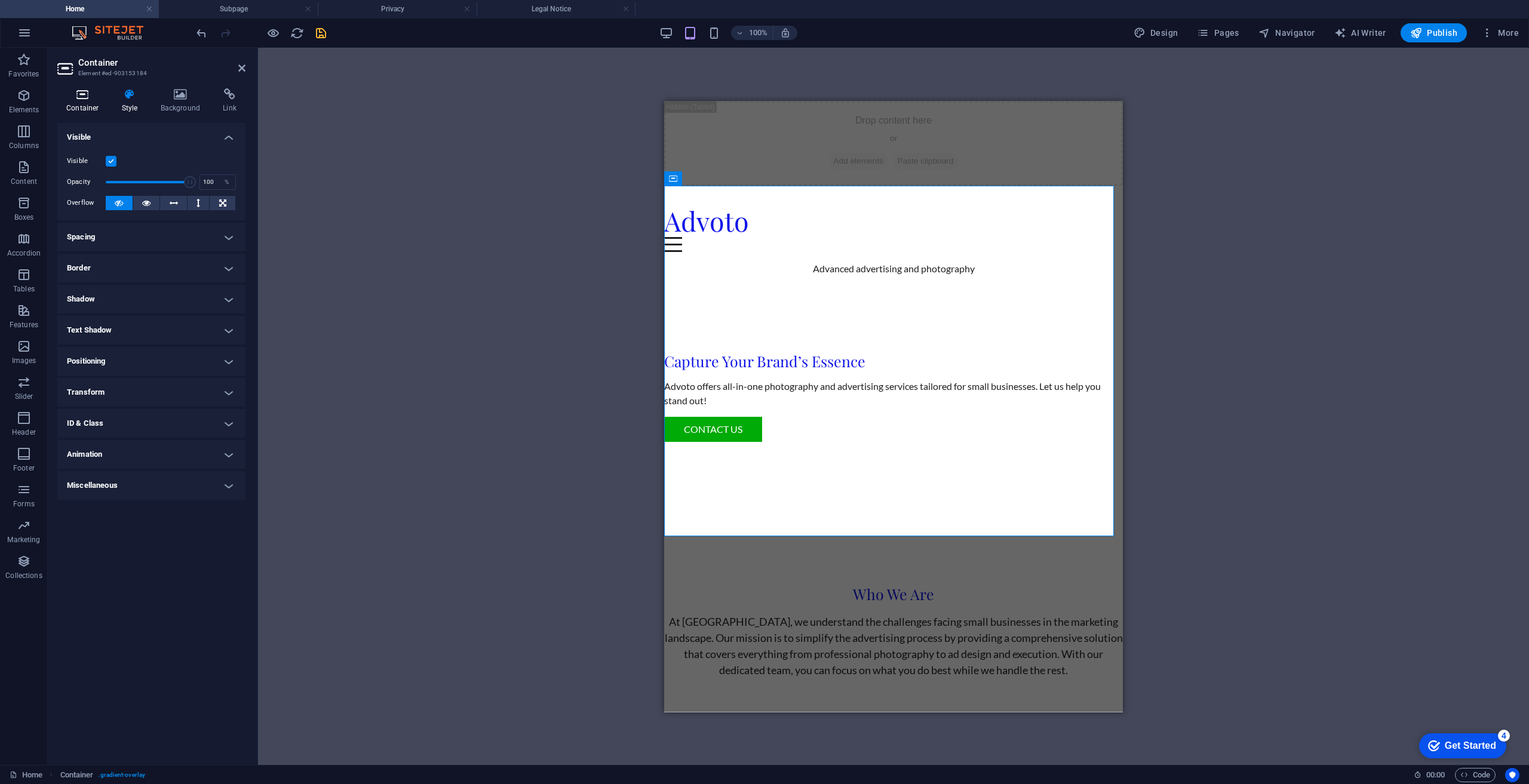
click at [90, 100] on h4 "Container" at bounding box center [85, 100] width 55 height 25
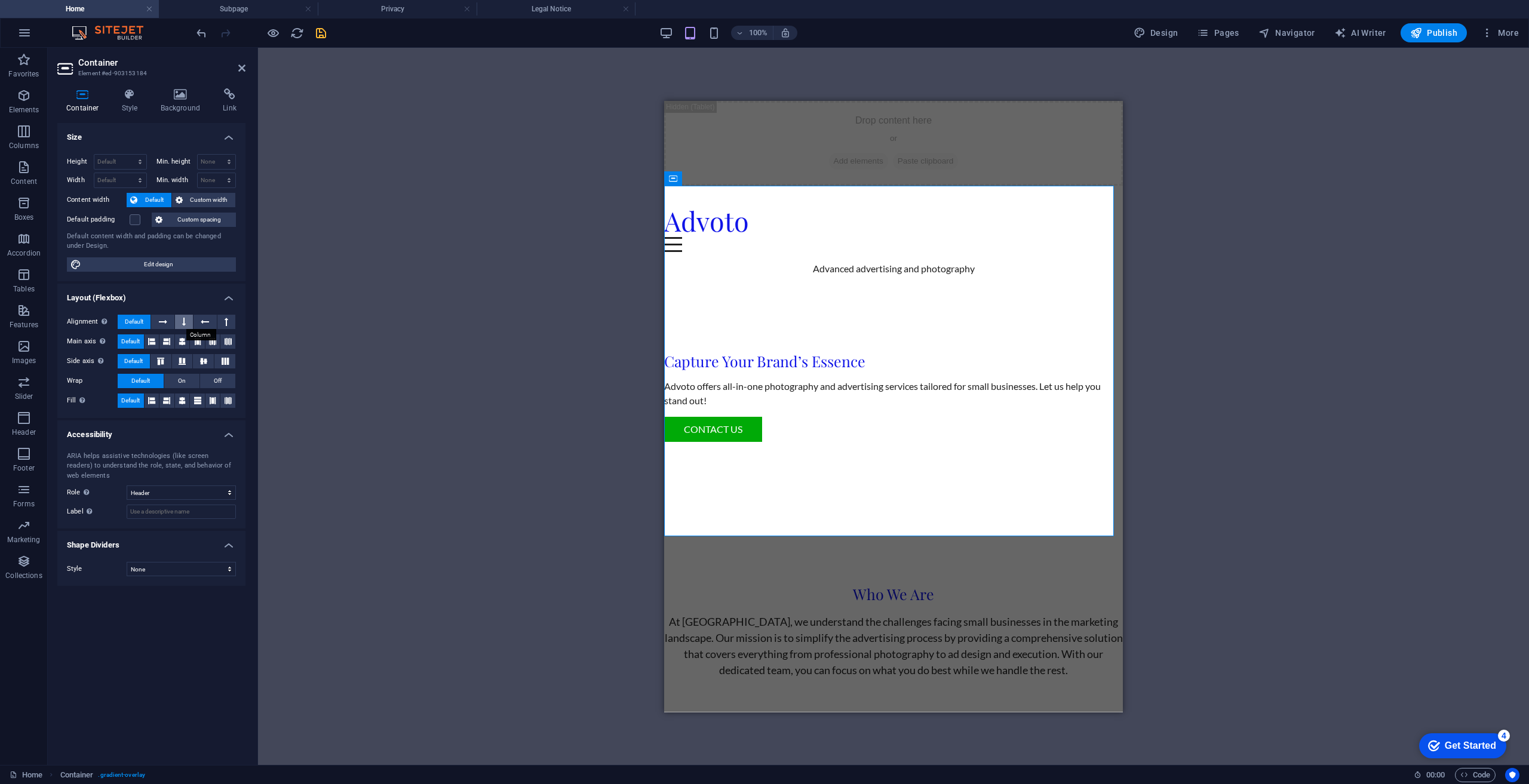
click at [181, 322] on button at bounding box center [184, 321] width 18 height 14
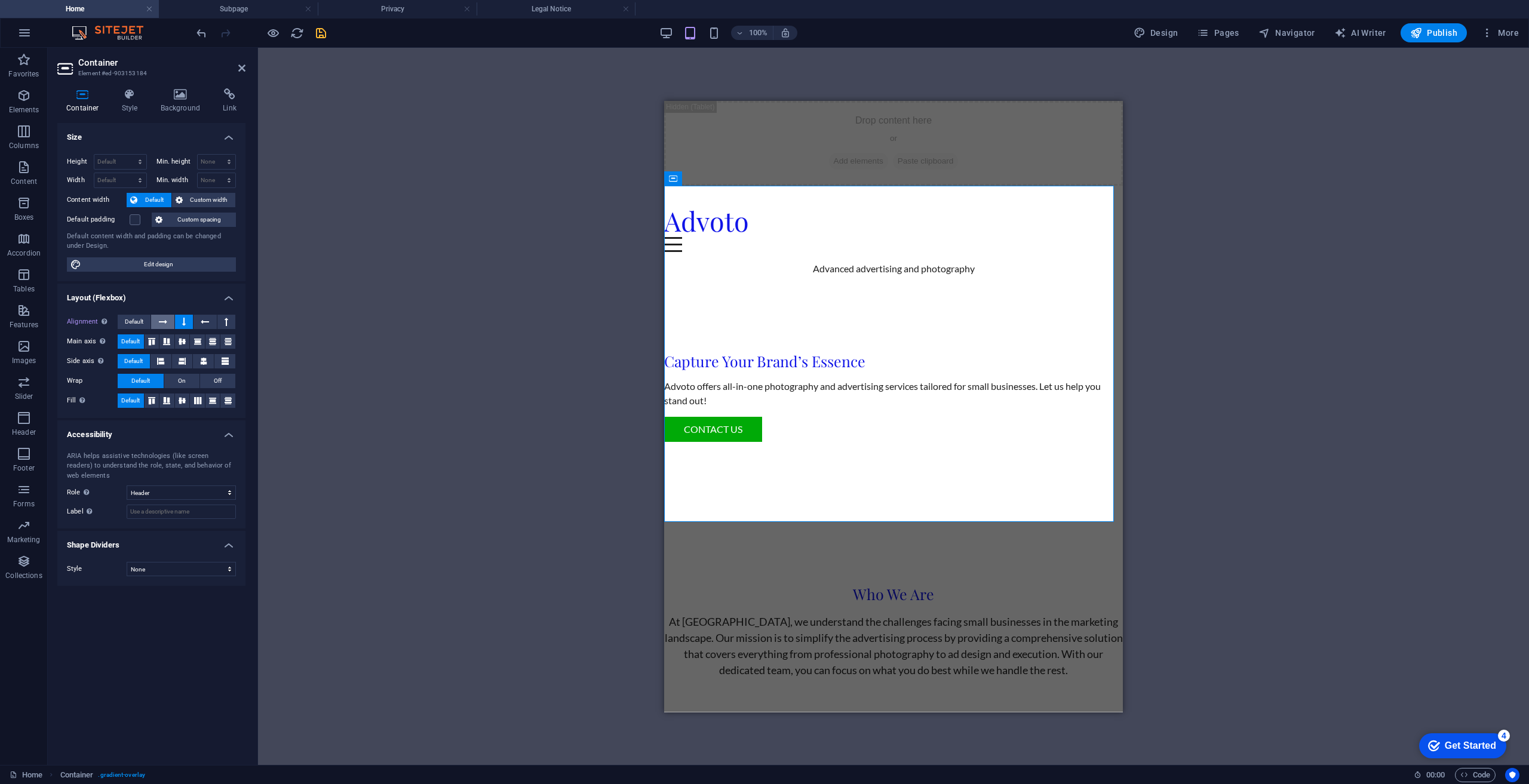
click at [164, 321] on icon at bounding box center [163, 321] width 8 height 14
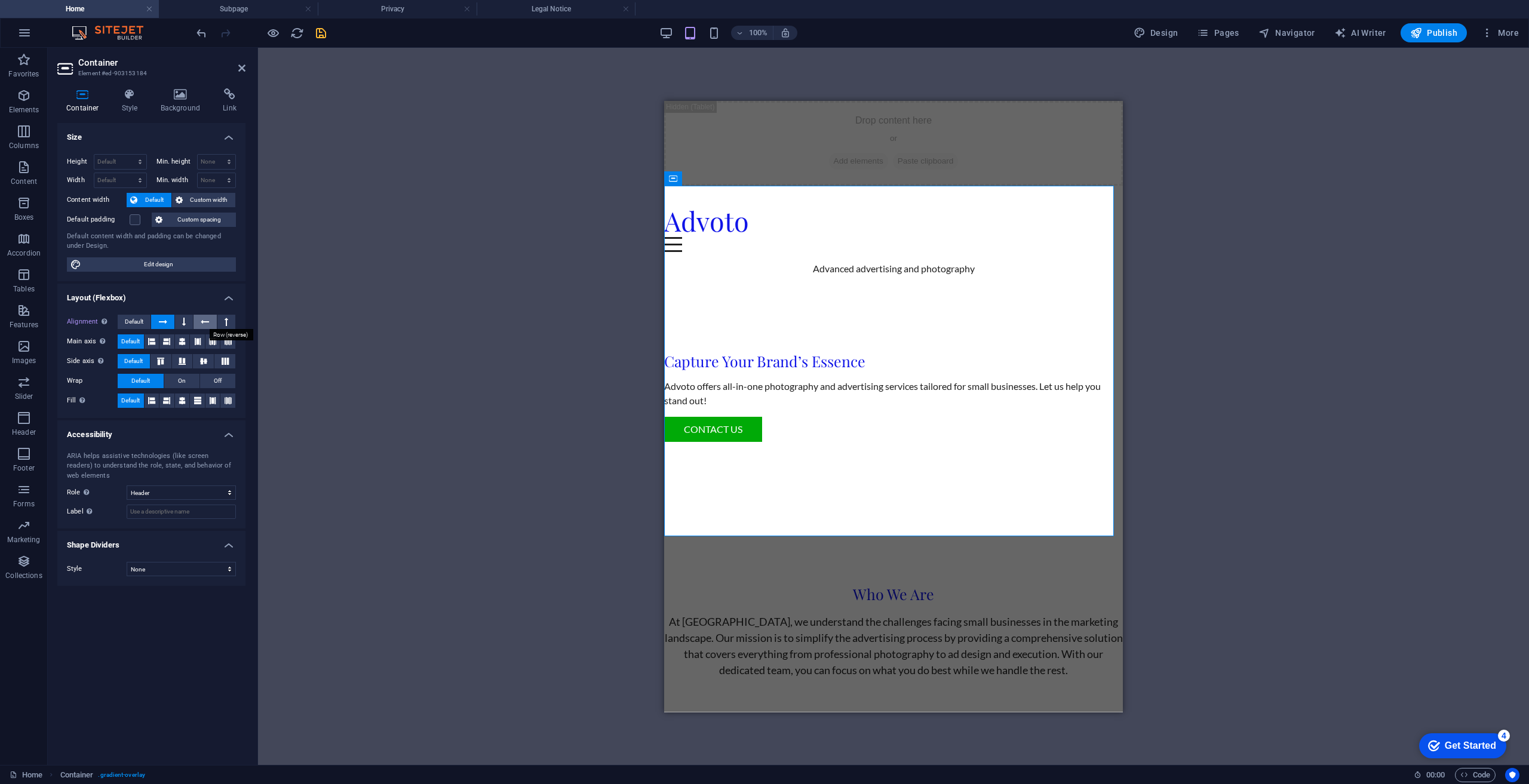
click at [209, 320] on icon at bounding box center [204, 321] width 8 height 14
click at [228, 319] on button at bounding box center [226, 321] width 18 height 14
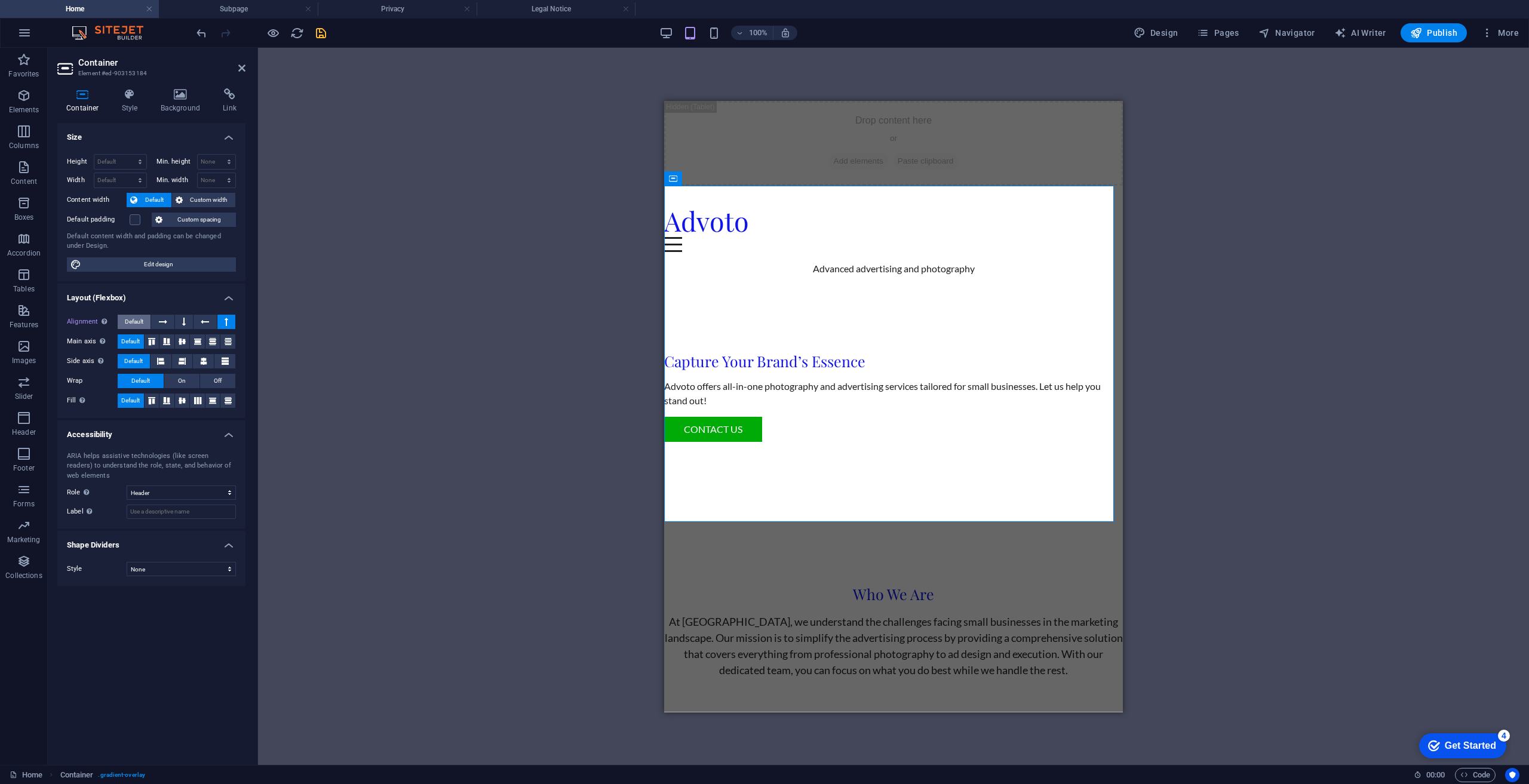
click at [137, 319] on span "Default" at bounding box center [134, 321] width 18 height 14
click at [183, 342] on icon at bounding box center [182, 341] width 7 height 14
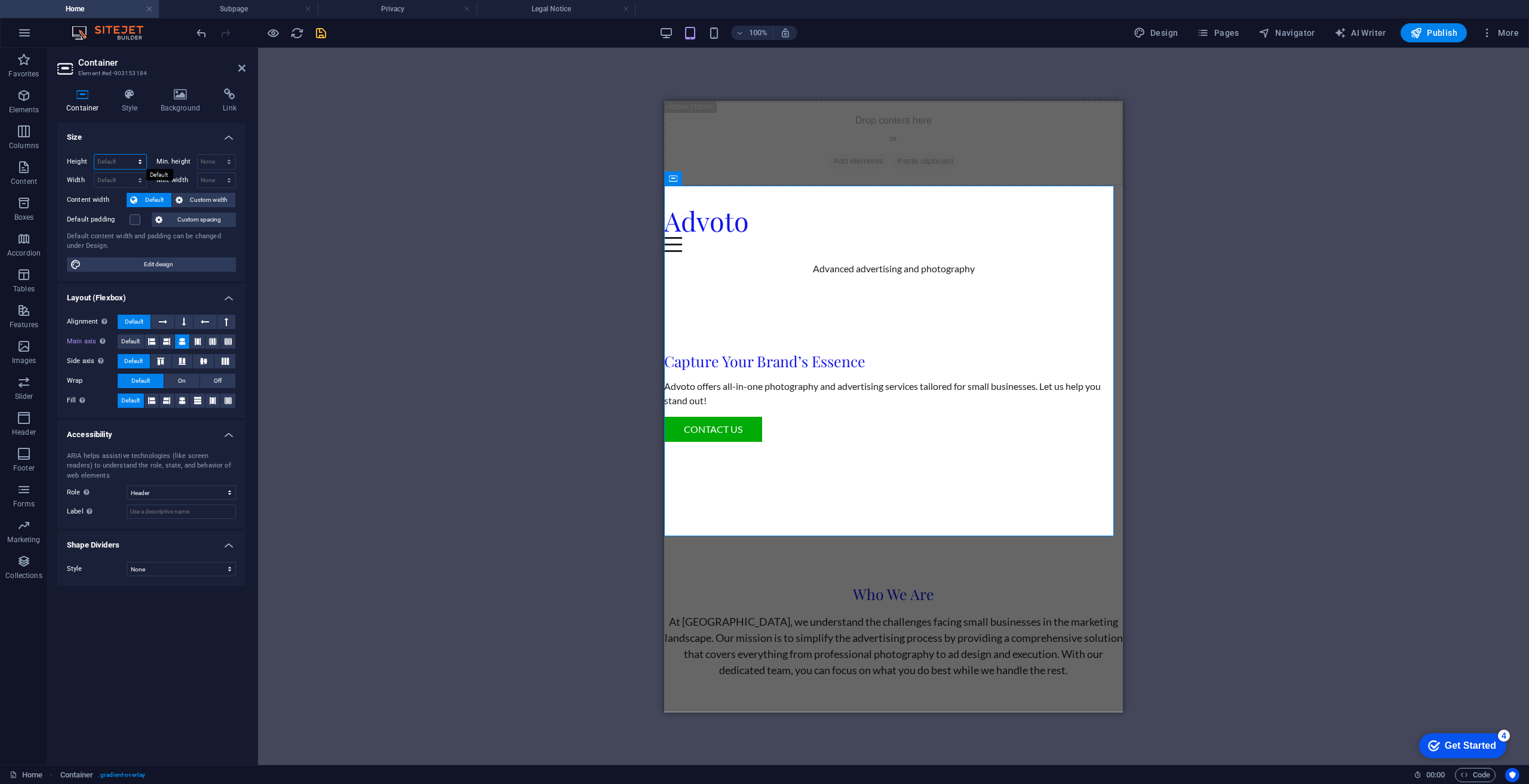
click at [124, 159] on select "Default px rem % vh vw" at bounding box center [120, 161] width 52 height 14
select select "px"
click at [129, 154] on select "Default px rem % vh vw" at bounding box center [120, 161] width 52 height 14
click at [119, 182] on select "Default px rem % em vh vw" at bounding box center [120, 180] width 52 height 14
select select "px"
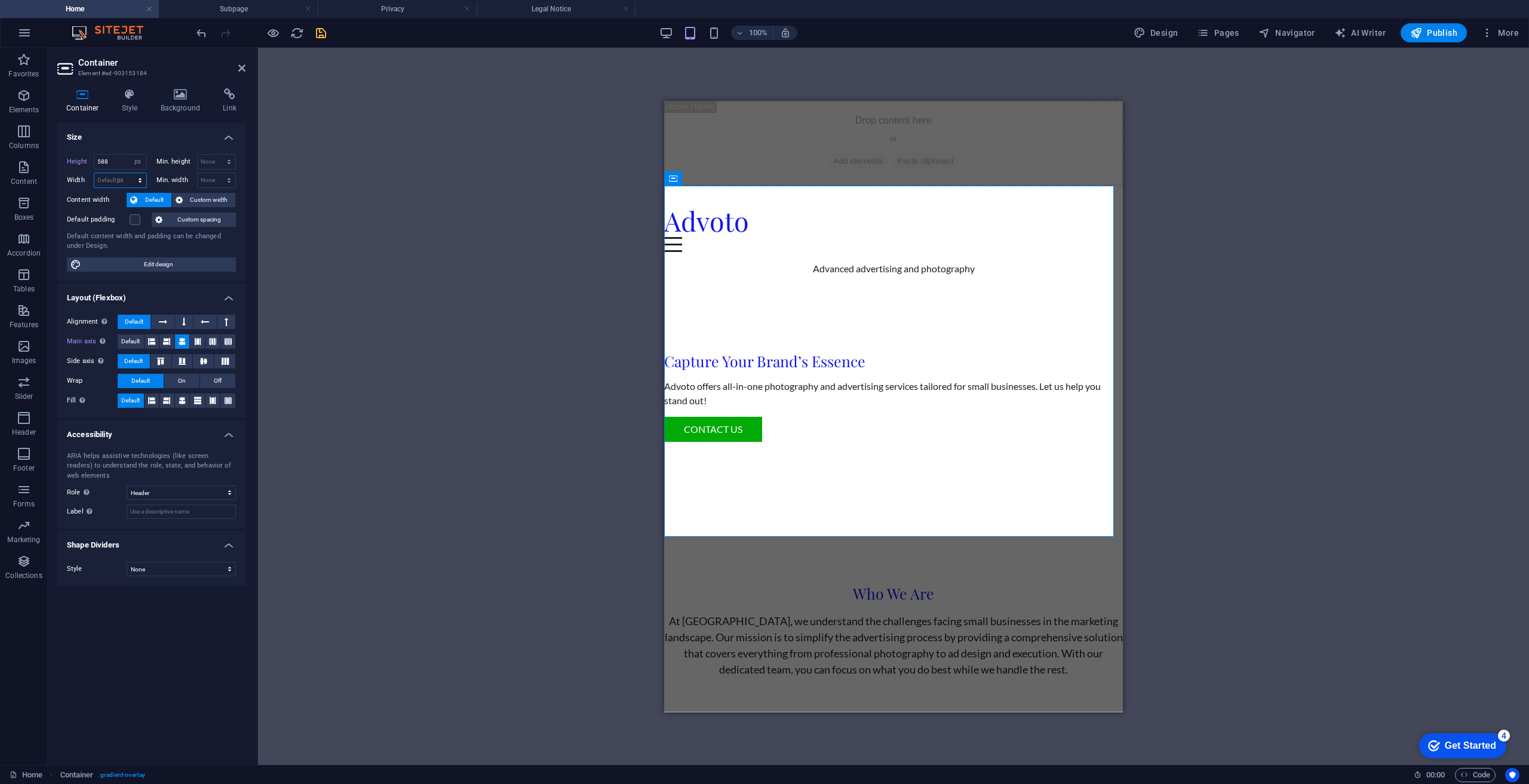
click at [129, 173] on select "Default px rem % em vh vw" at bounding box center [120, 180] width 52 height 14
type input "753"
type input "740"
click at [211, 177] on select "None px rem % vh vw" at bounding box center [217, 180] width 38 height 14
select select "px"
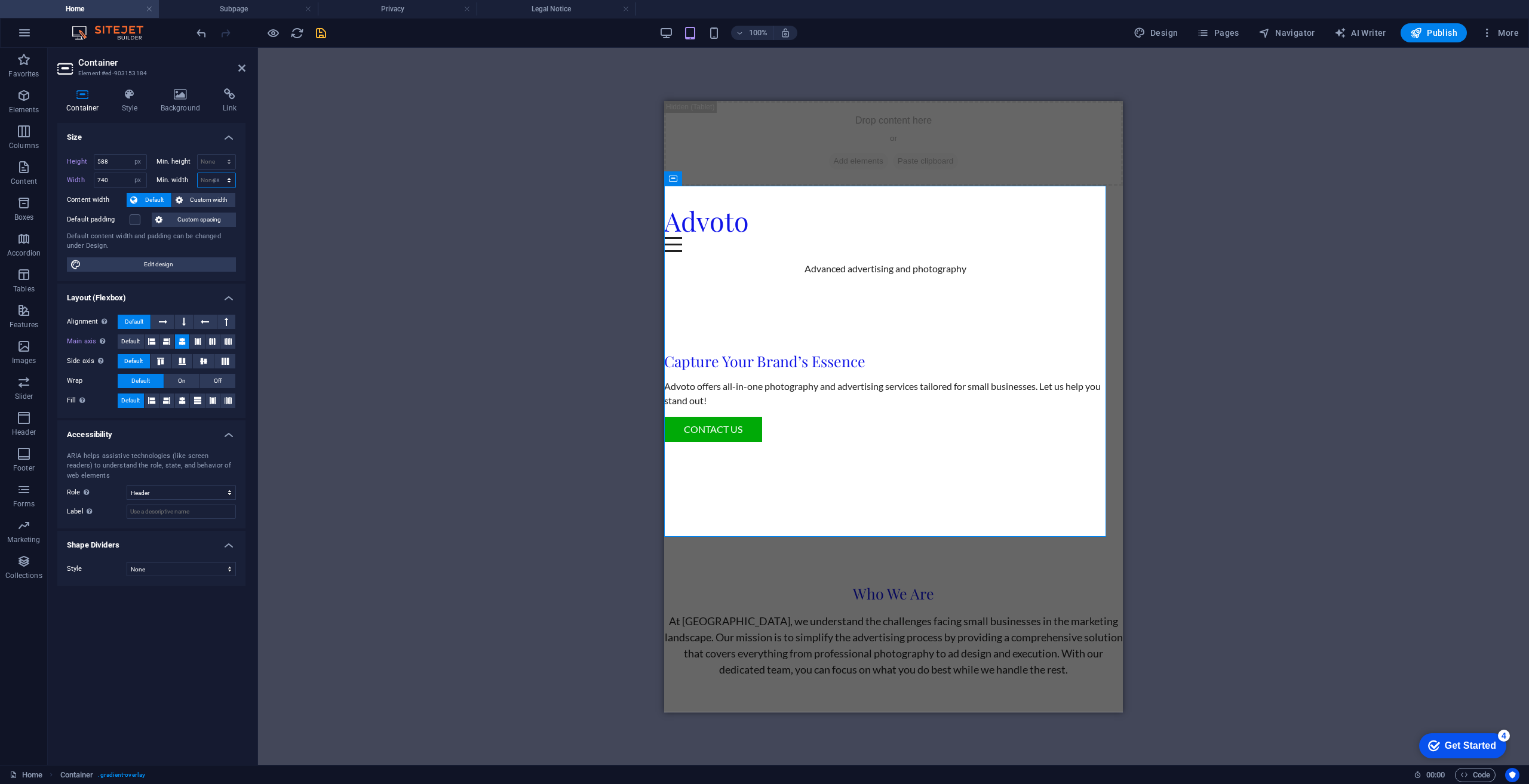
click at [219, 173] on select "None px rem % vh vw" at bounding box center [217, 180] width 38 height 14
type input "6"
type input "740"
click at [191, 217] on span "Custom spacing" at bounding box center [199, 219] width 66 height 14
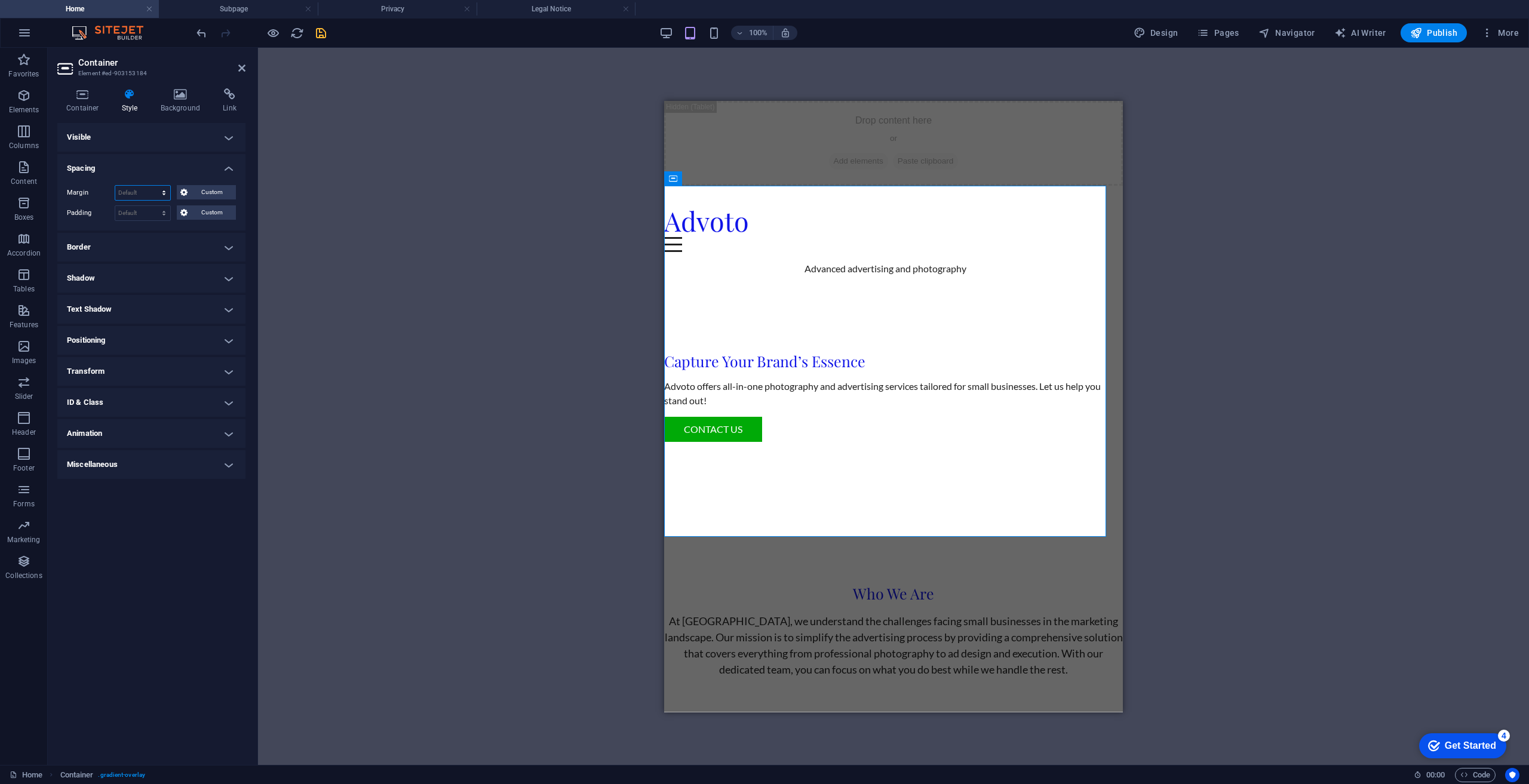
click at [142, 191] on select "Default auto px % rem vw vh Custom" at bounding box center [143, 193] width 55 height 14
select select "px"
click at [153, 186] on select "Default auto px % rem vw vh Custom" at bounding box center [143, 193] width 55 height 14
type input "10"
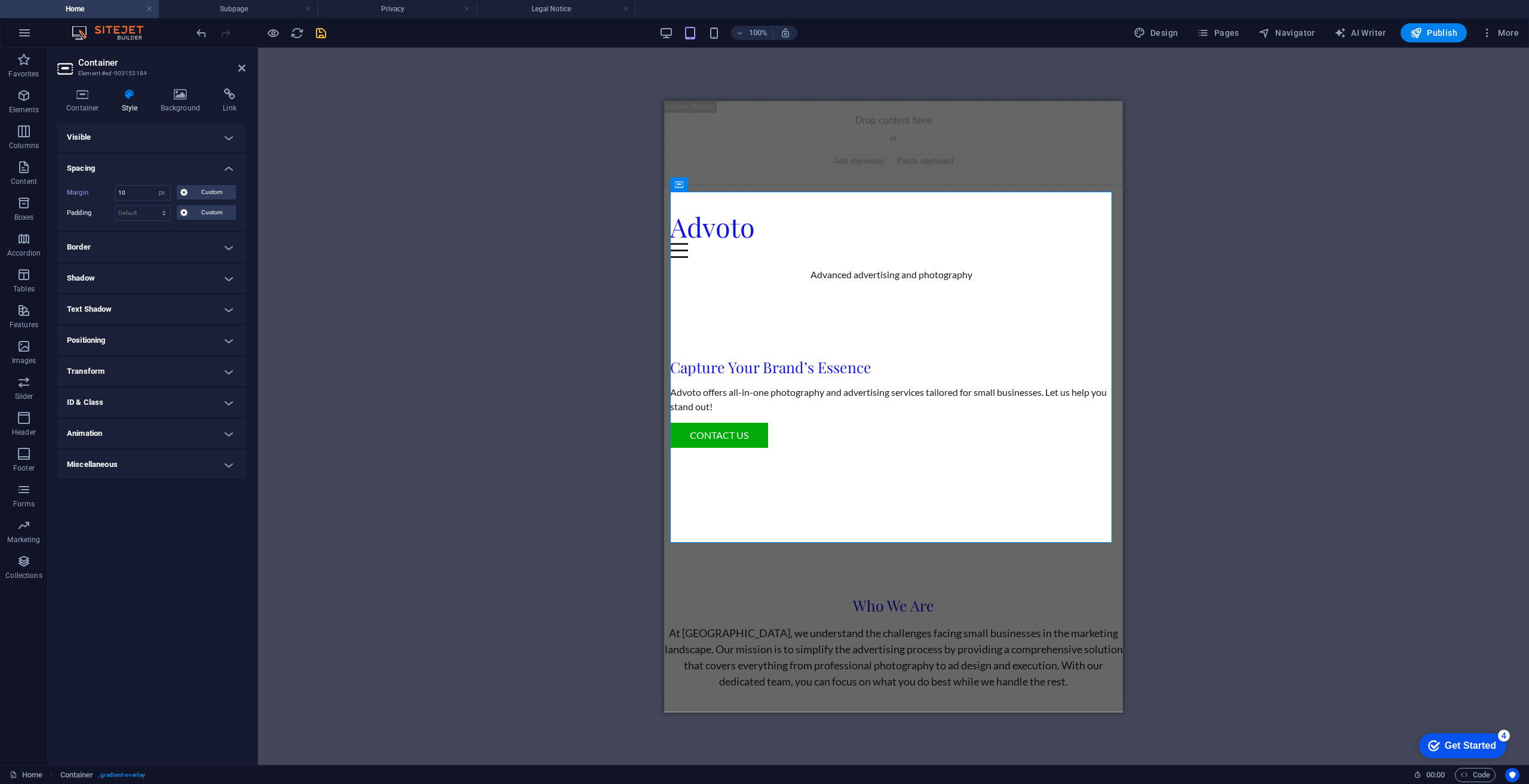
click at [490, 446] on div "Drag here to replace the existing content. Press “Ctrl” if you want to create a…" at bounding box center [893, 406] width 1271 height 717
click at [353, 239] on div "Drag here to replace the existing content. Press “Ctrl” if you want to create a…" at bounding box center [893, 406] width 1271 height 717
click at [615, 191] on div "Drag here to replace the existing content. Press “Ctrl” if you want to create a…" at bounding box center [893, 406] width 1271 height 717
click at [814, 152] on div "Drop content here or Add elements Paste clipboard" at bounding box center [893, 143] width 459 height 85
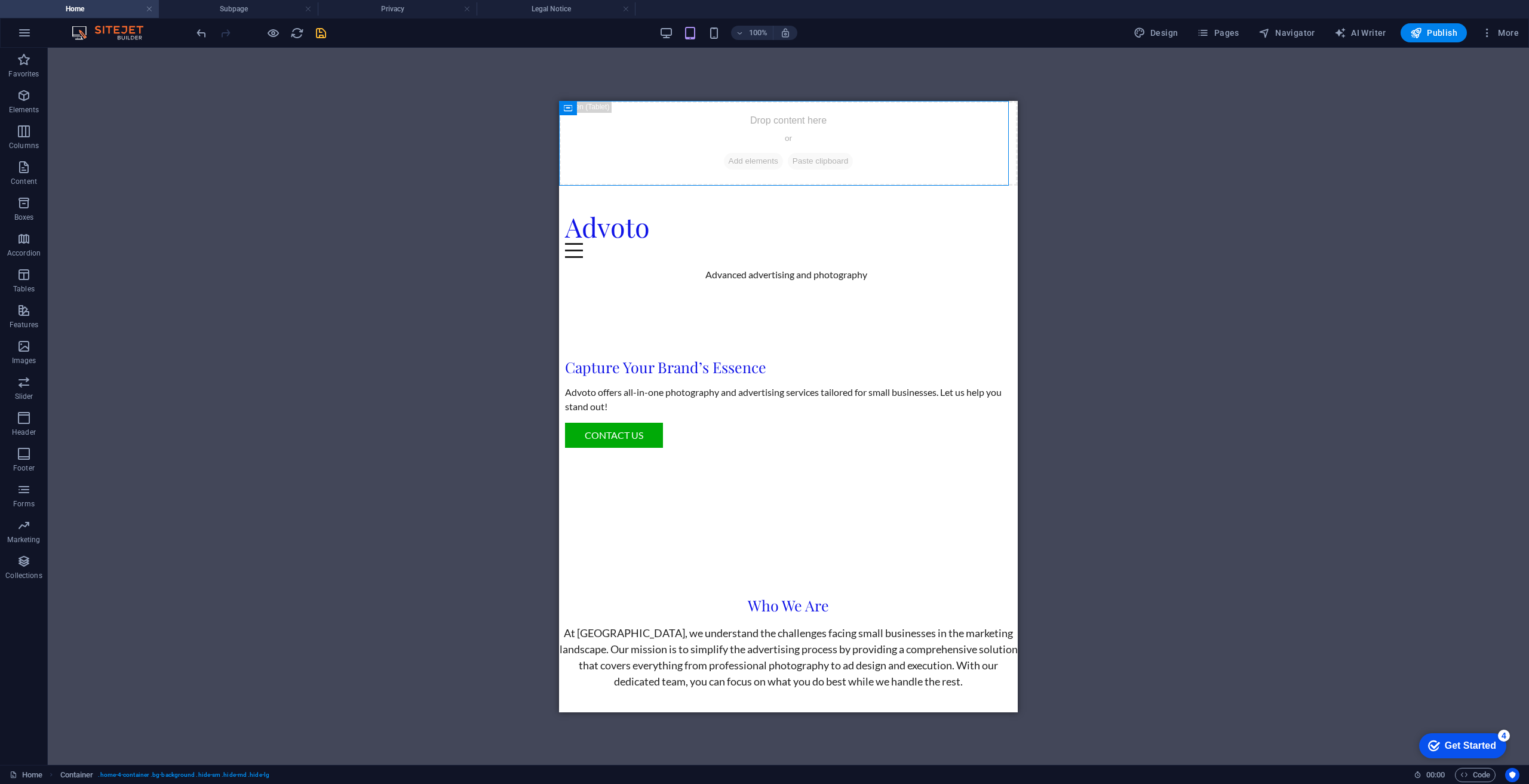
click at [1035, 150] on div "Drag here to replace the existing content. Press “Ctrl” if you want to create a…" at bounding box center [788, 406] width 1481 height 717
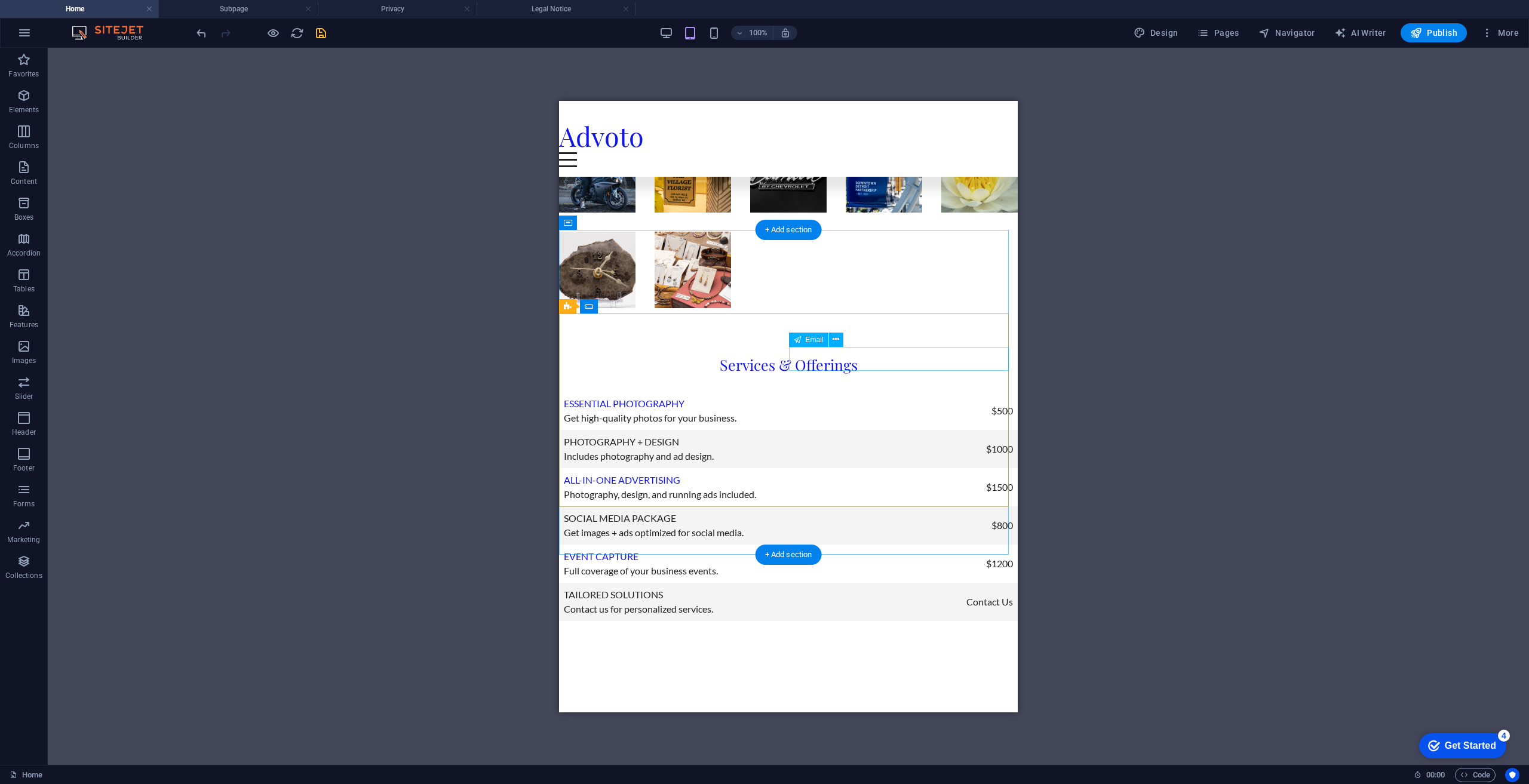
scroll to position [1778, 0]
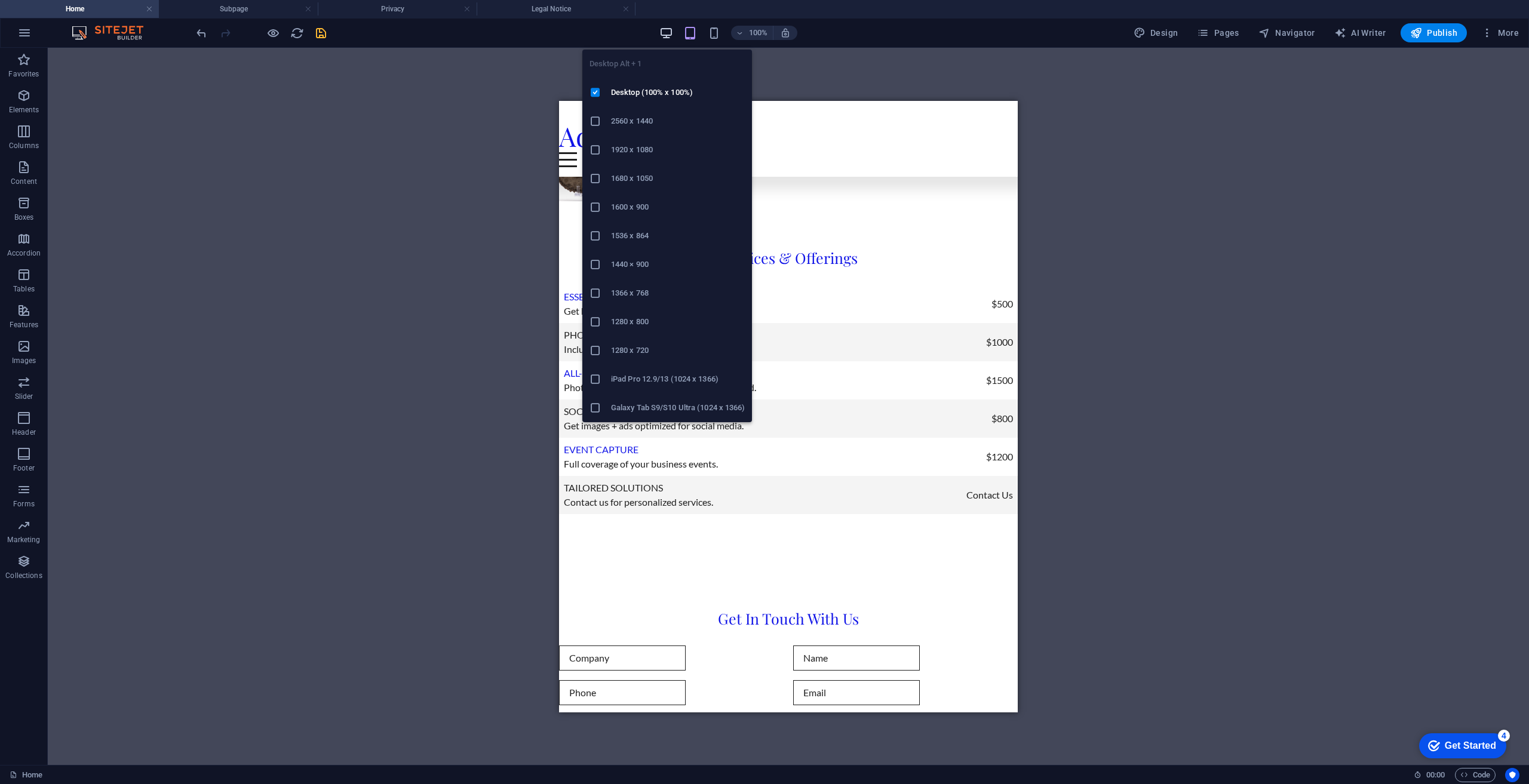
click at [673, 36] on icon "button" at bounding box center [666, 33] width 14 height 14
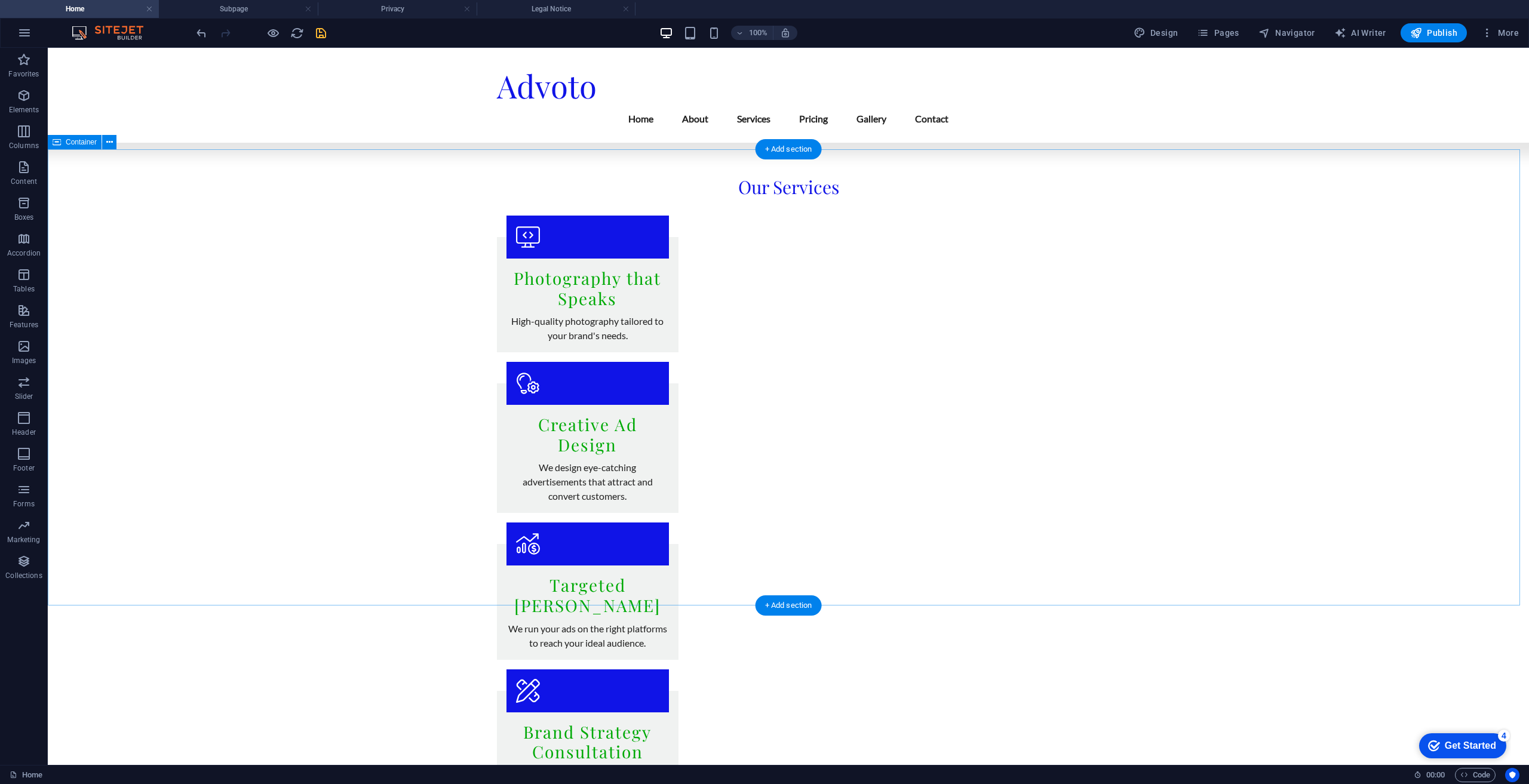
scroll to position [172, 0]
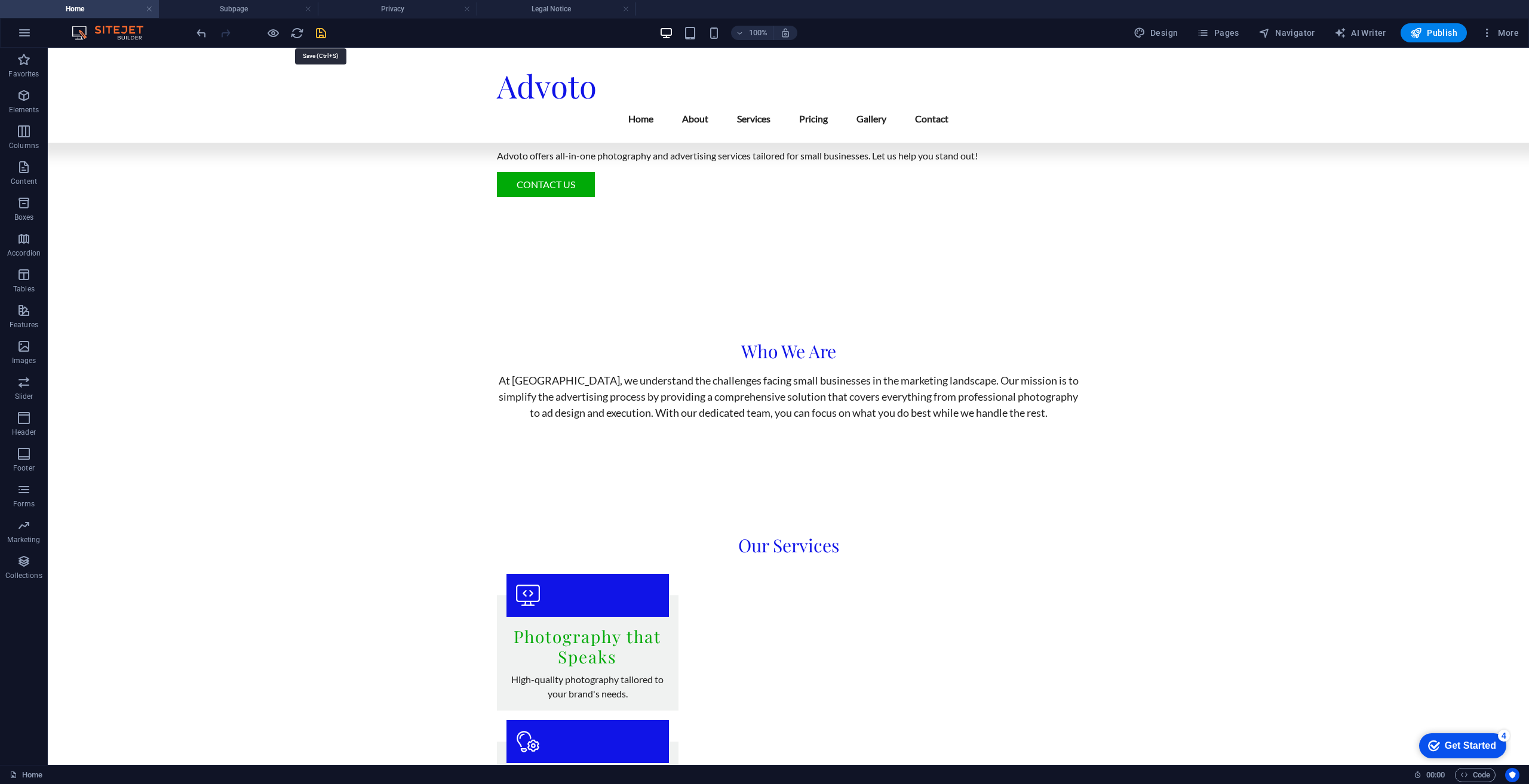
click at [321, 28] on icon "save" at bounding box center [321, 33] width 14 height 14
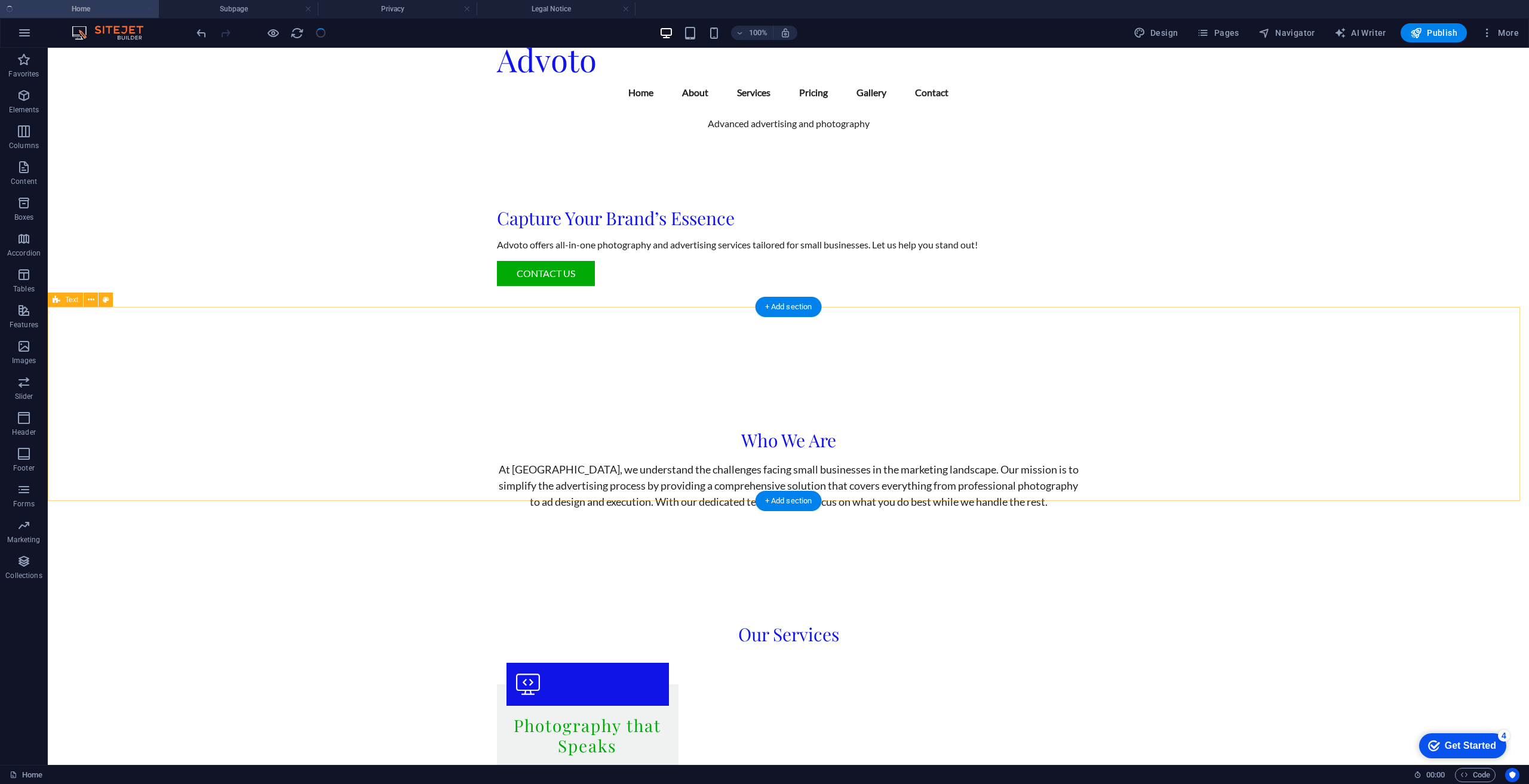
scroll to position [0, 0]
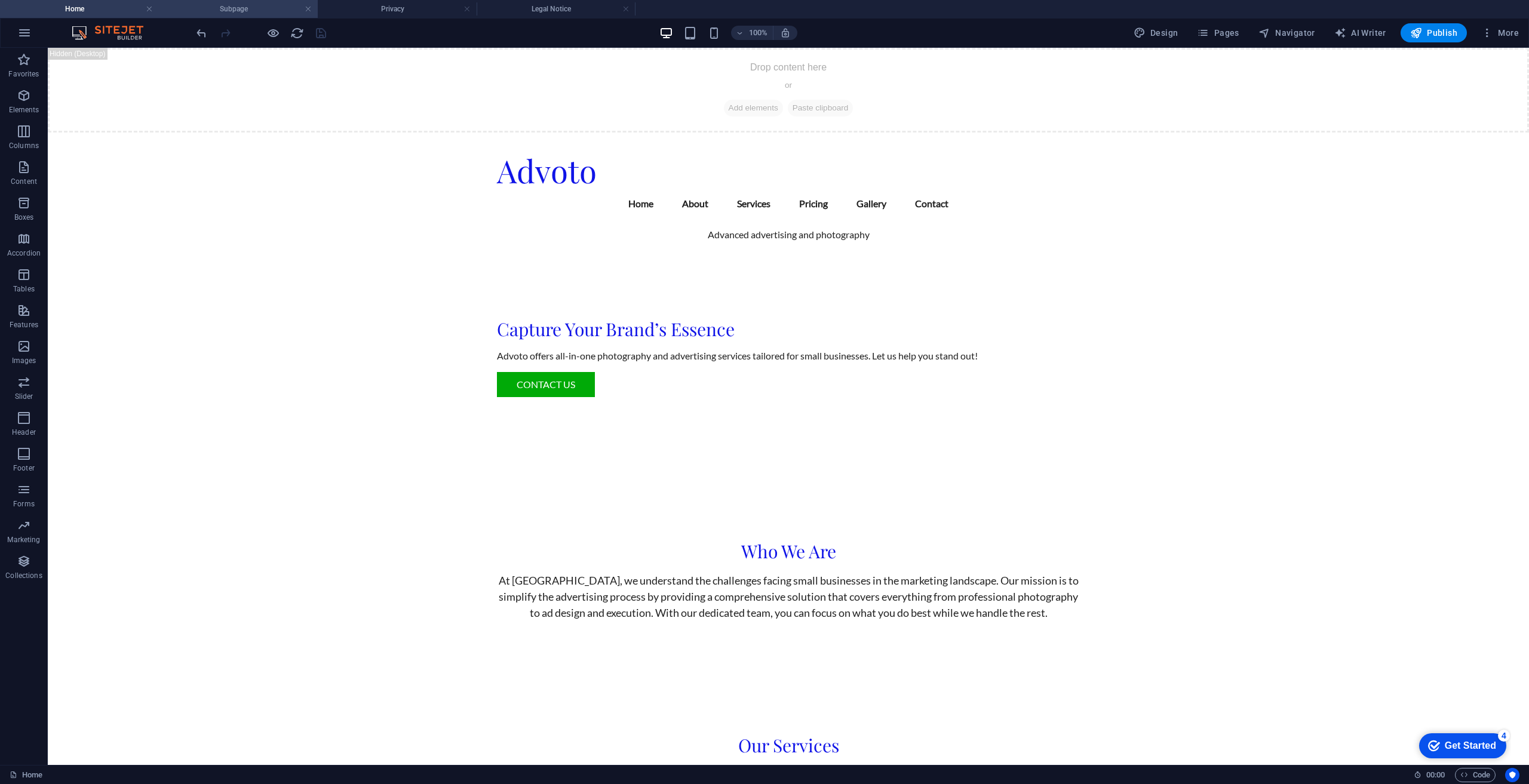
click at [239, 10] on h4 "Subpage" at bounding box center [238, 8] width 159 height 13
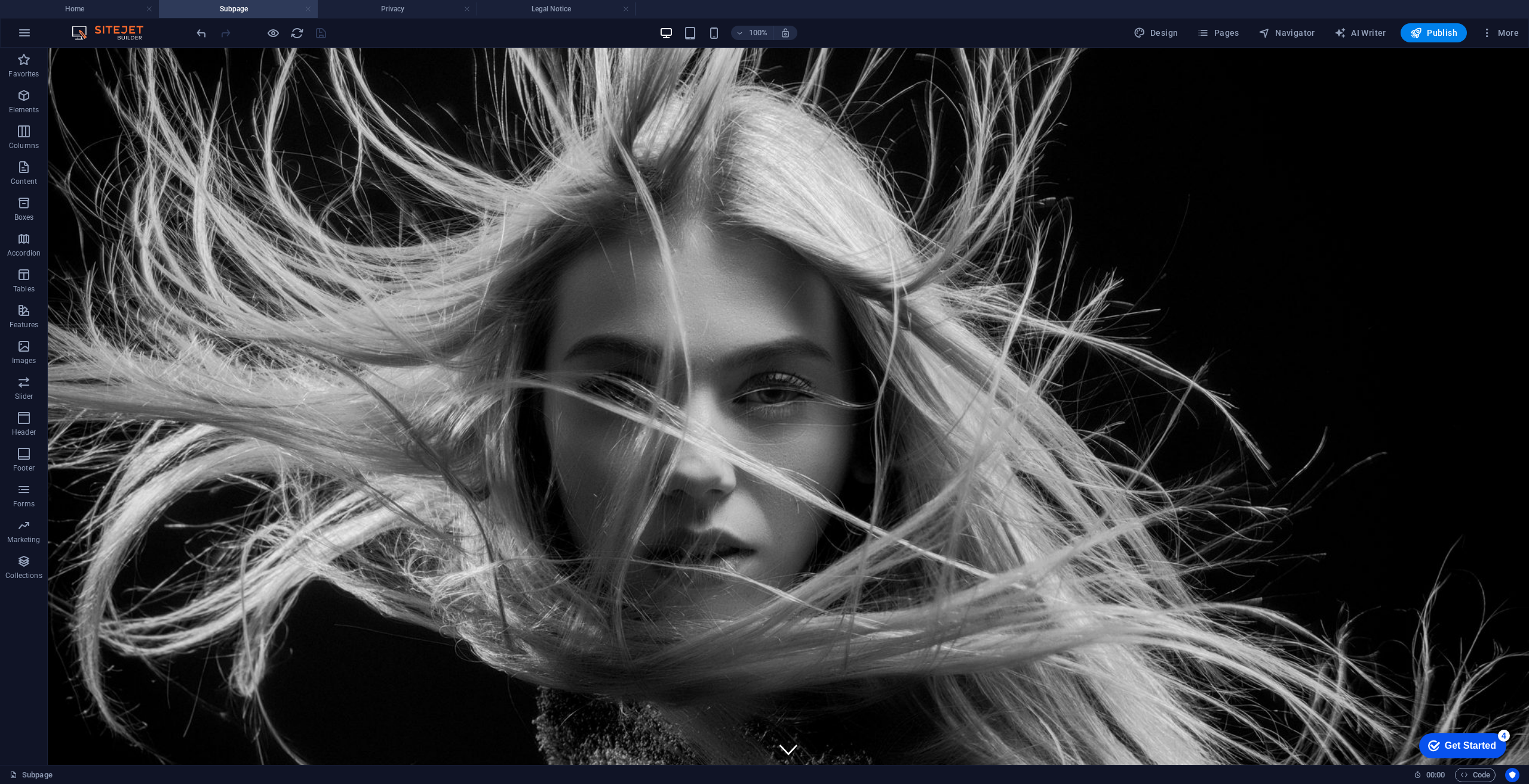
click at [306, 6] on link at bounding box center [308, 9] width 7 height 12
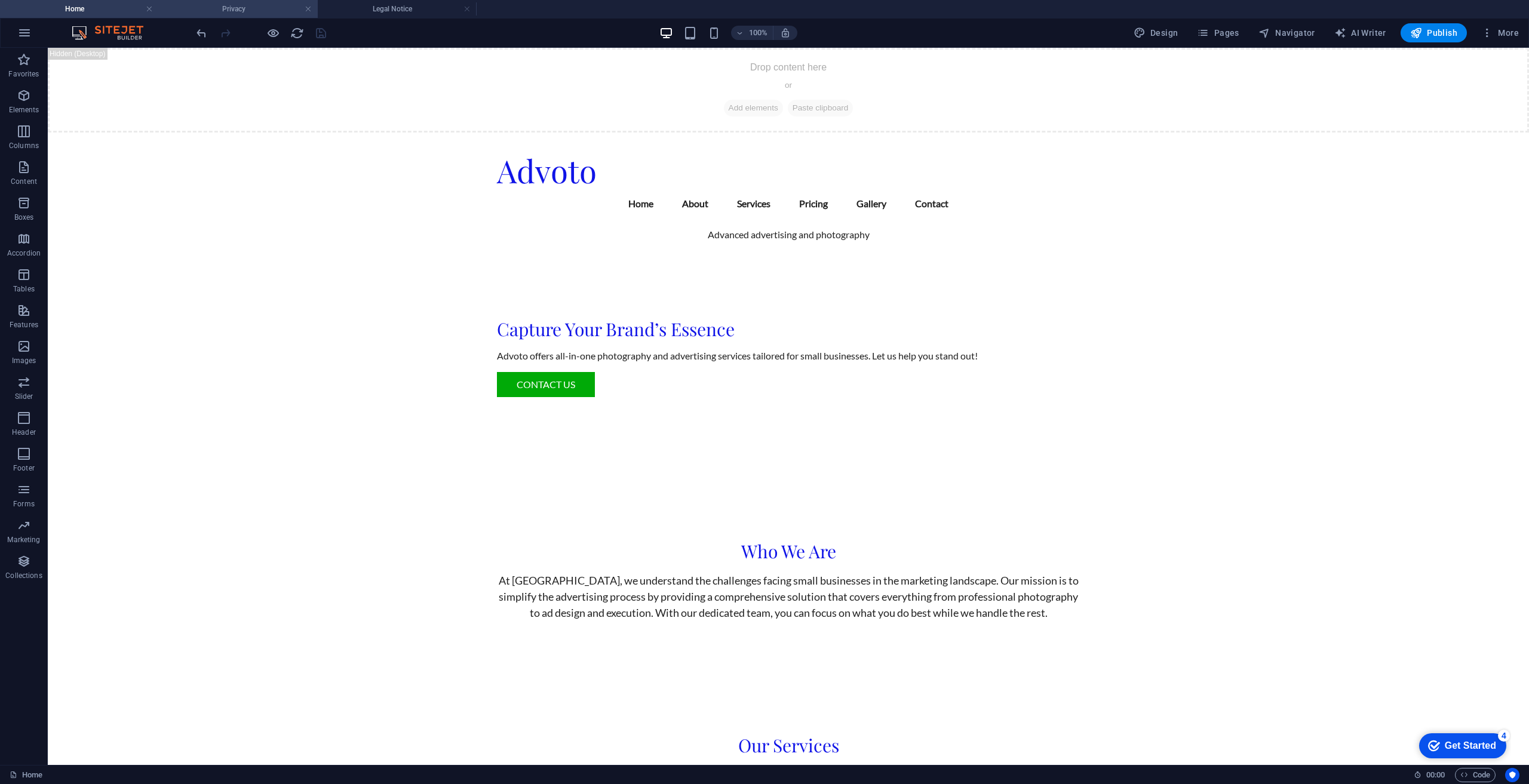
click at [248, 7] on h4 "Privacy" at bounding box center [238, 8] width 159 height 13
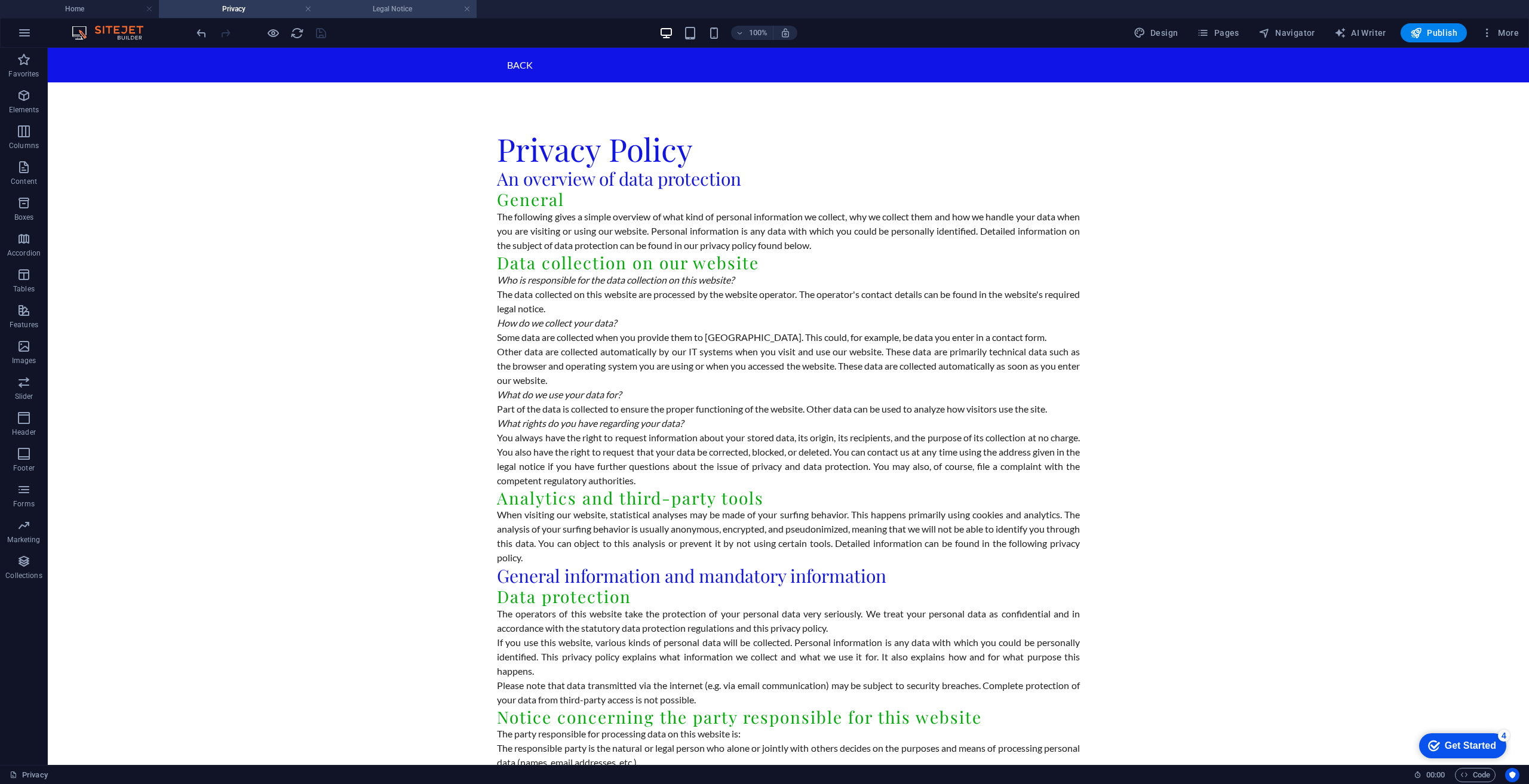
click at [360, 5] on h4 "Legal Notice" at bounding box center [397, 8] width 159 height 13
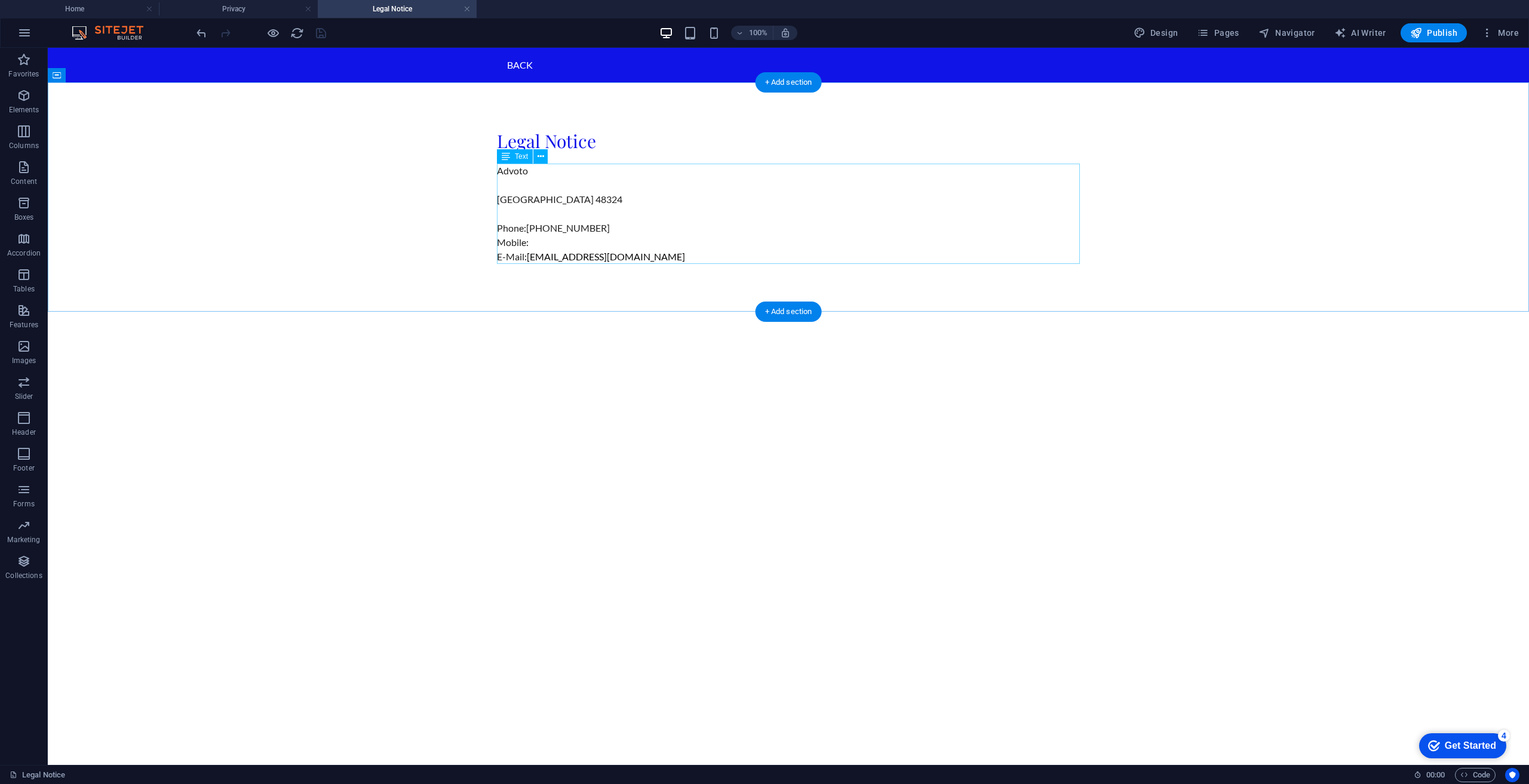
click at [592, 191] on div "Advoto West Bloomfield 48324 Phone: (248) 464-9611 Mobile: E-Mail: advotollc@gm…" at bounding box center [788, 213] width 583 height 100
click at [596, 189] on div "Advoto West Bloomfield 48324 Phone: (248) 464-9611 Mobile: E-Mail: advotollc@gm…" at bounding box center [788, 213] width 583 height 100
click at [386, 189] on div "Legal Notice Advoto West Bloomfield 48324 Phone: (248) 464-9611 Mobile: E-Mail:…" at bounding box center [788, 197] width 1481 height 229
click at [615, 219] on div "Advoto West Bloomfield 48324 Phone: (248) 464-9611 Mobile: E-Mail: advotollc@gm…" at bounding box center [788, 213] width 583 height 100
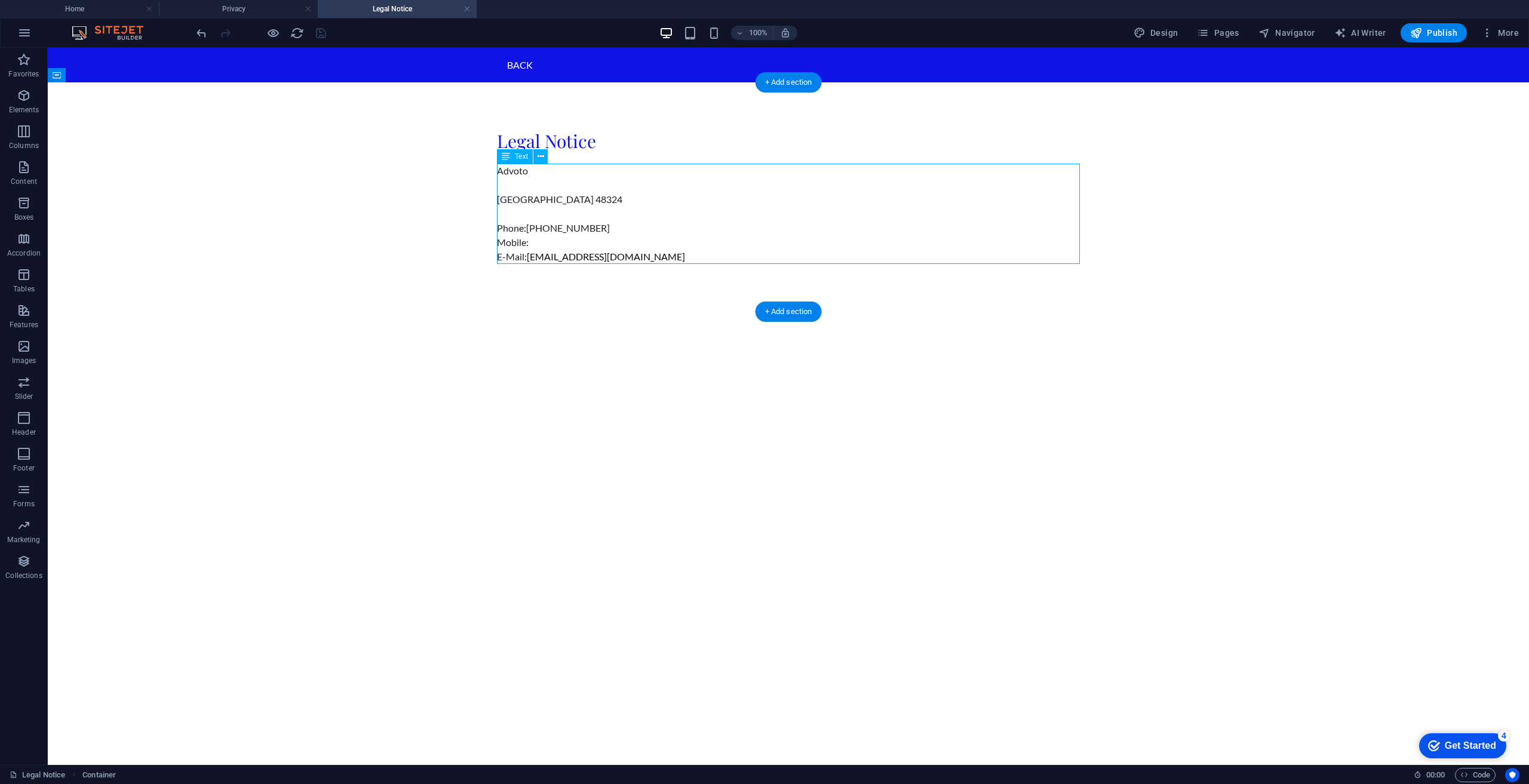
click at [619, 221] on div "Advoto West Bloomfield 48324 Phone: (248) 464-9611 Mobile: E-Mail: advotollc@gm…" at bounding box center [788, 213] width 583 height 100
click at [691, 243] on div "Advoto West Bloomfield 48324 Phone: (248) 464-9611 Mobile: E-Mail: advotollc@gm…" at bounding box center [788, 213] width 583 height 100
click at [497, 243] on p "Phone: (248) 464-9611 Mobile: E-Mail: advotollc@gmail.com" at bounding box center [788, 242] width 583 height 43
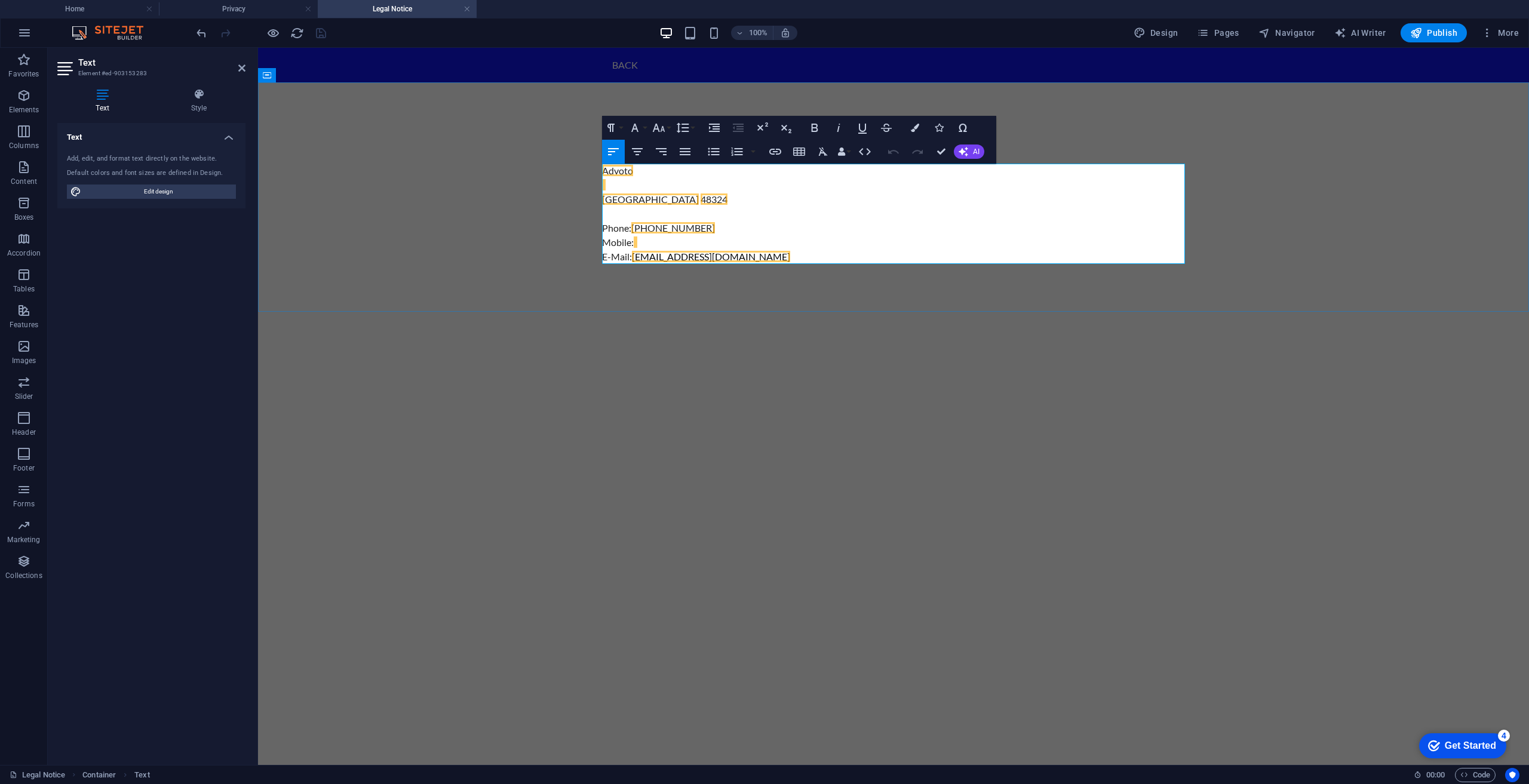
click at [761, 259] on p "Phone: (248) 464-9611 Mobile: E-Mail: advotollc@gmail.com" at bounding box center [893, 242] width 583 height 43
click at [662, 241] on p "Phone: (248) 464-9611 Mobile: E-Mail: advotollc@gmail.com" at bounding box center [893, 242] width 583 height 43
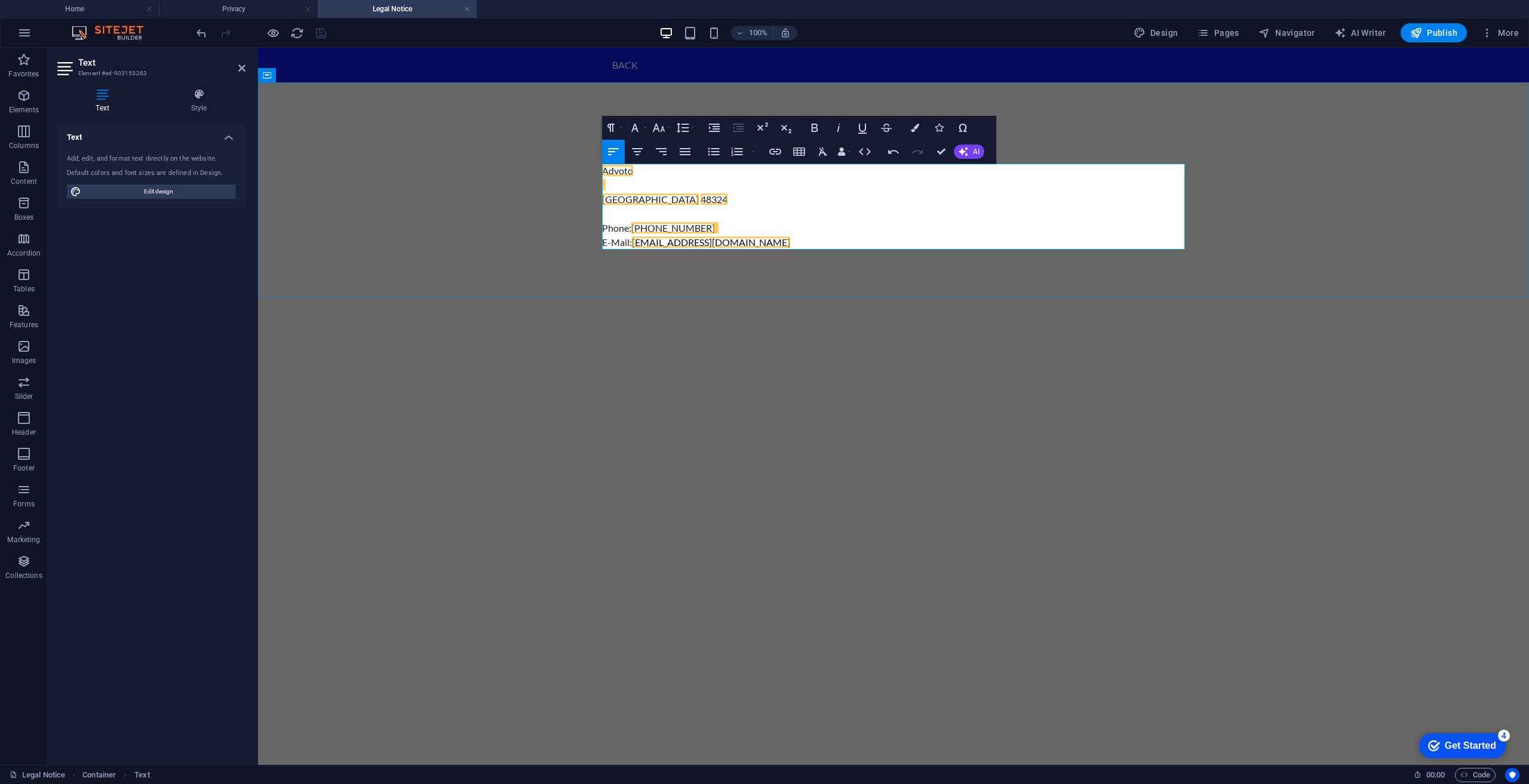
click at [766, 240] on p "Phone: (248) 464-9611 E-Mail: advotollc@gmail.com" at bounding box center [893, 235] width 583 height 29
click at [757, 297] on html "Skip to main content Back Legal Notice Advoto West Bloomfield 48324 Phone: (248…" at bounding box center [893, 172] width 1271 height 249
drag, startPoint x: 758, startPoint y: 369, endPoint x: 763, endPoint y: 384, distance: 15.8
click at [763, 297] on html "Skip to main content Back Legal Notice Advoto West Bloomfield 48324 Phone: (248…" at bounding box center [893, 172] width 1271 height 249
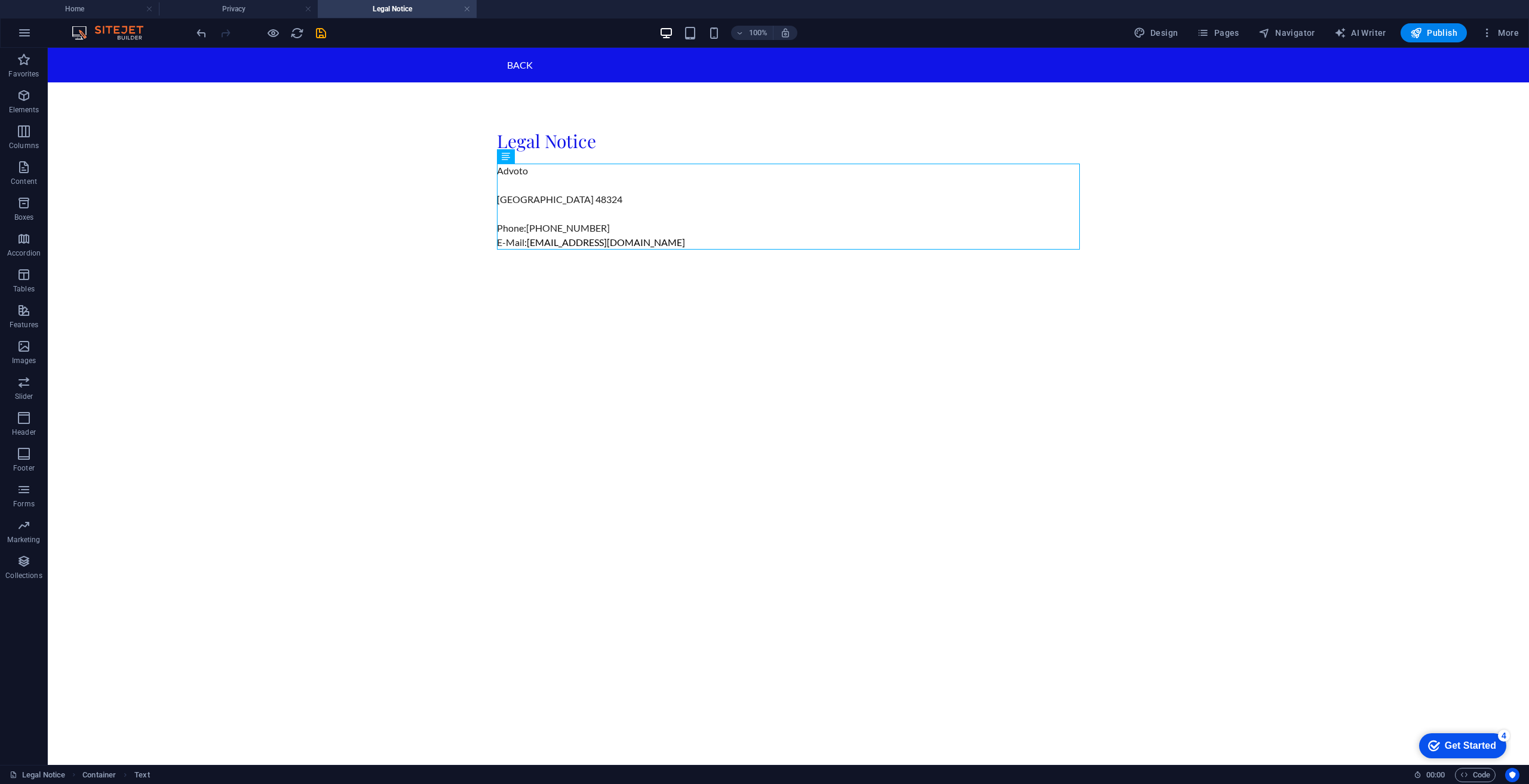
click at [658, 297] on html "Skip to main content Back Legal Notice Advoto West Bloomfield 48324 Phone: (248…" at bounding box center [788, 172] width 1481 height 249
drag, startPoint x: 625, startPoint y: 349, endPoint x: 581, endPoint y: 330, distance: 47.9
click at [581, 297] on html "Skip to main content Back Legal Notice Advoto West Bloomfield 48324 Phone: (248…" at bounding box center [788, 172] width 1481 height 249
click at [792, 303] on div "+ Add section" at bounding box center [788, 297] width 66 height 21
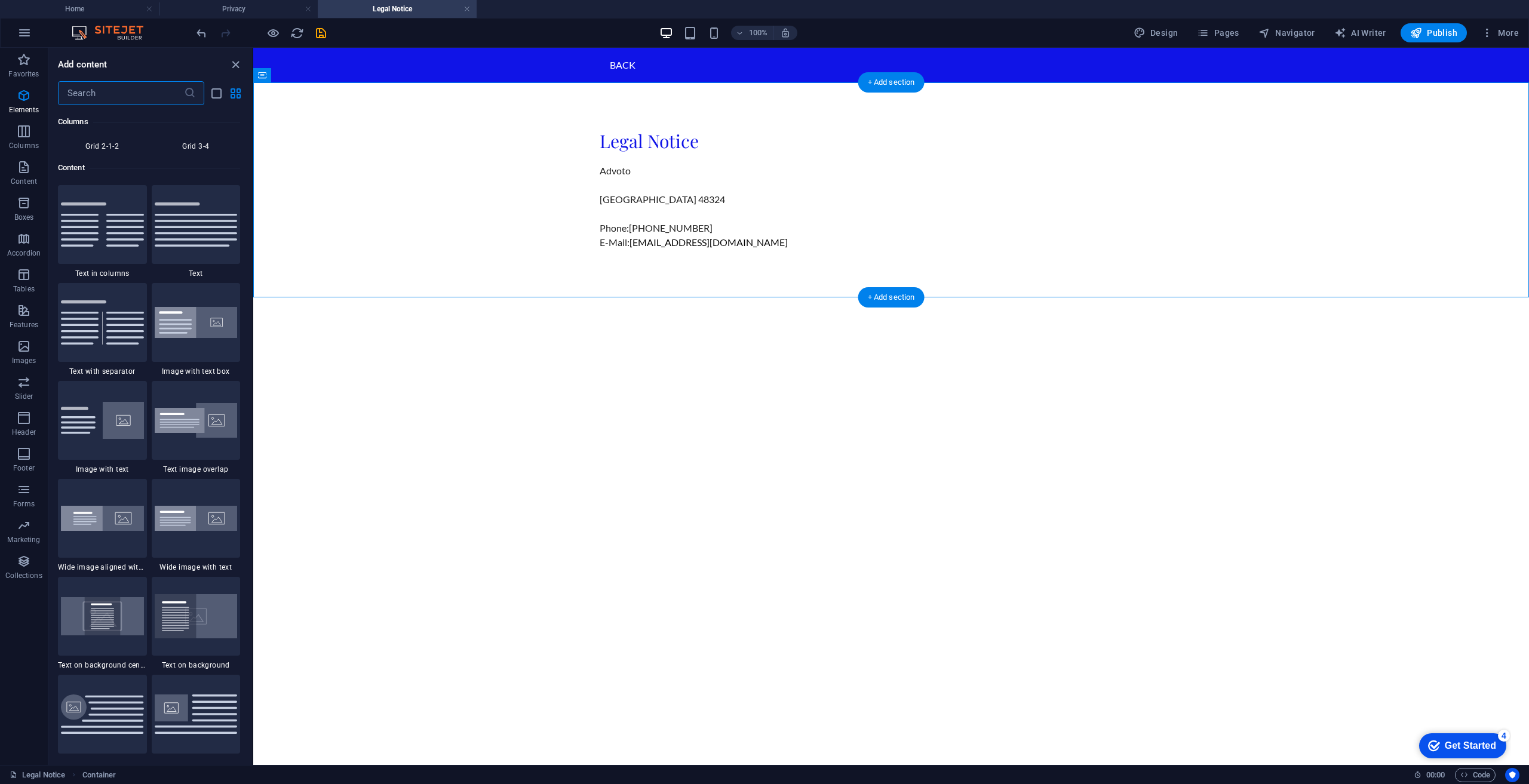
scroll to position [2089, 0]
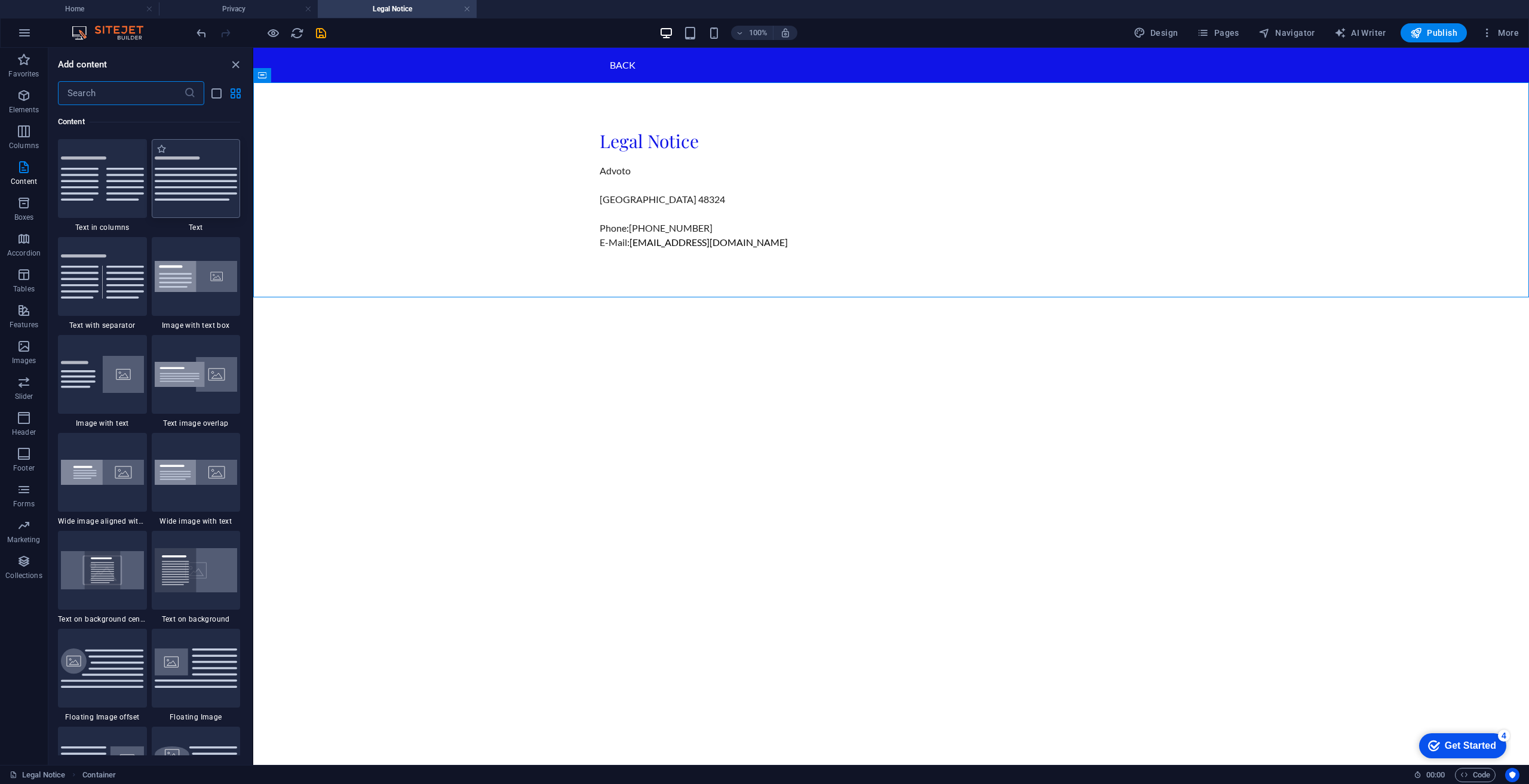
click at [214, 187] on img at bounding box center [196, 178] width 83 height 44
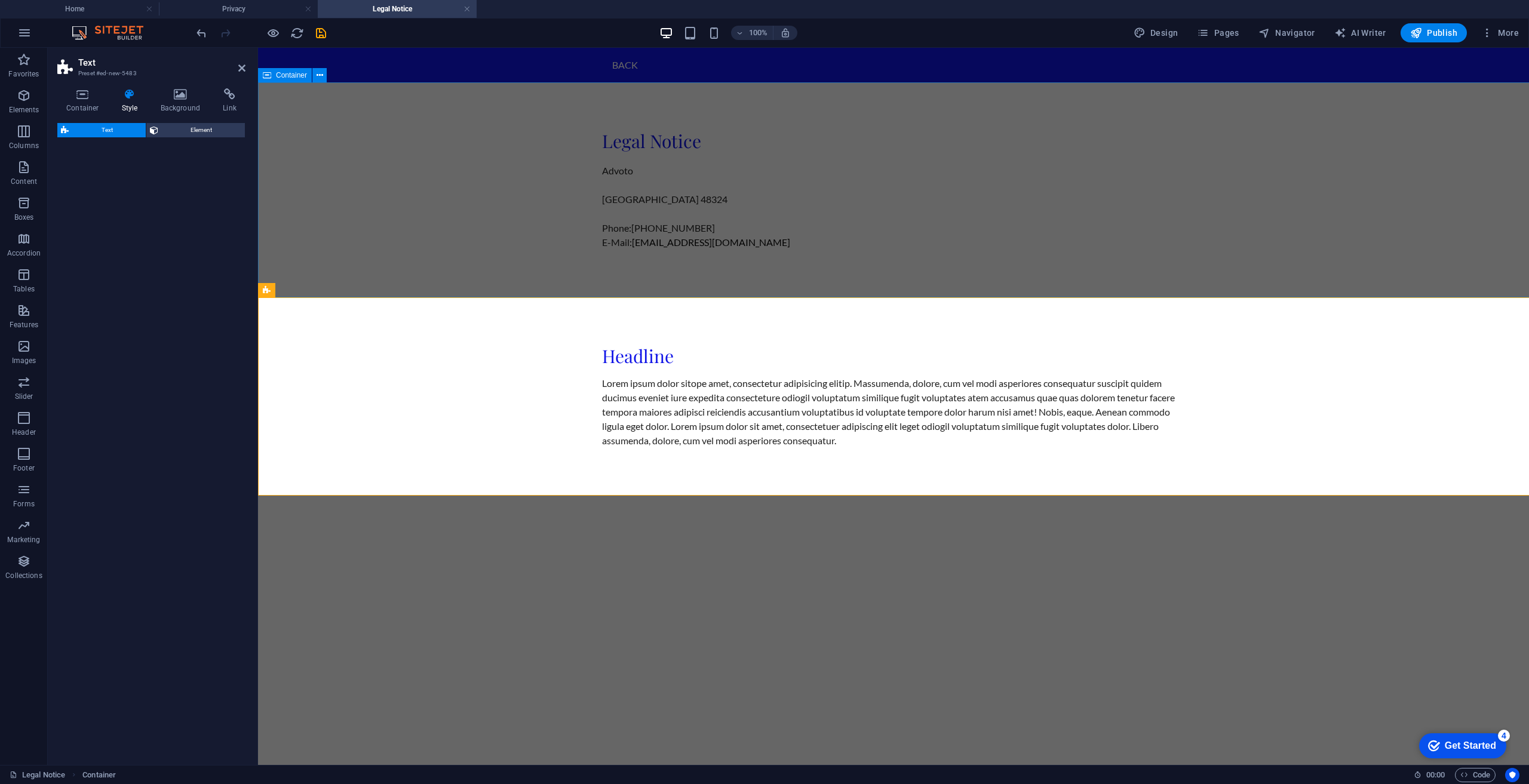
select select "preset-text-v2-default"
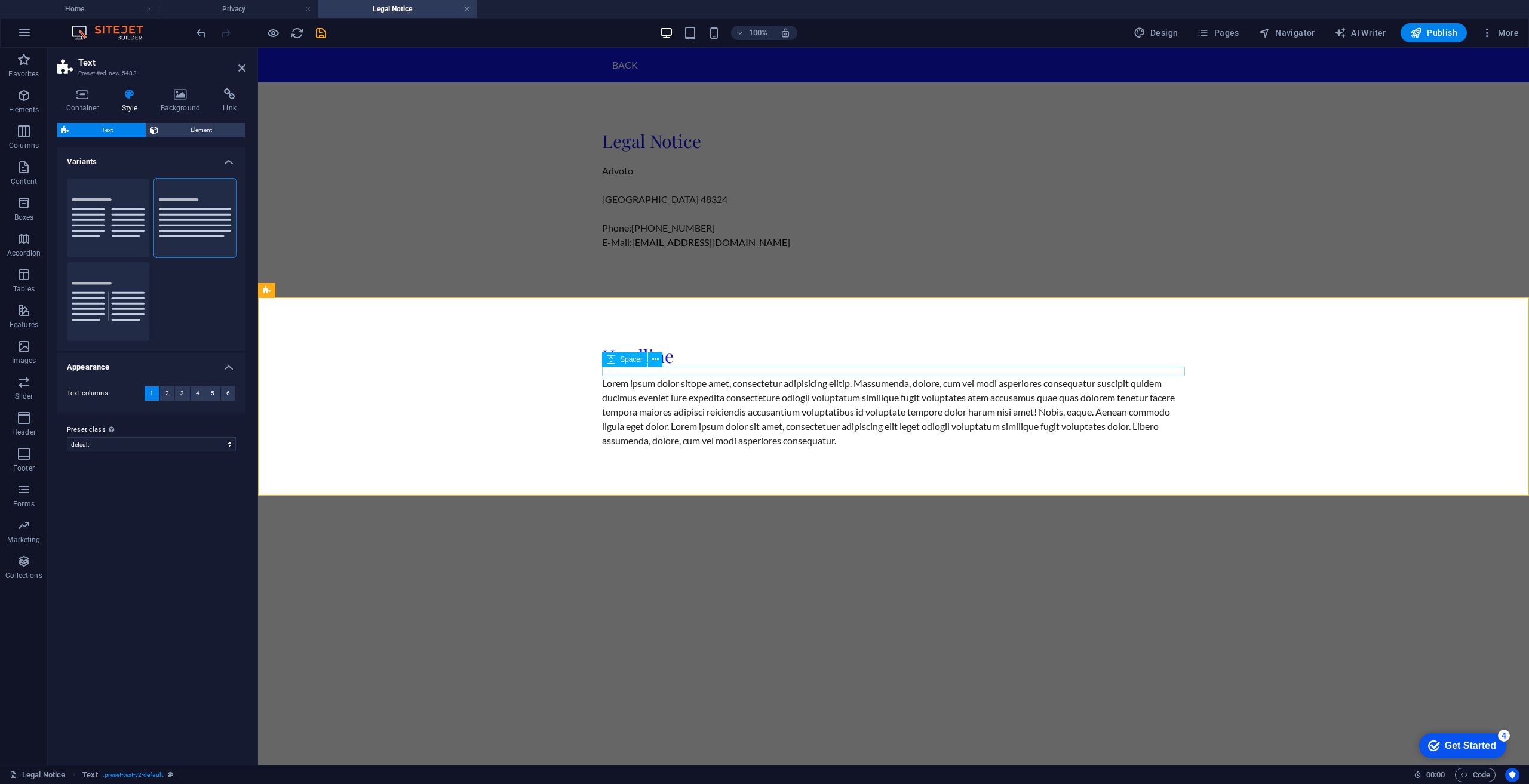
click at [686, 351] on div "Headline" at bounding box center [893, 355] width 583 height 21
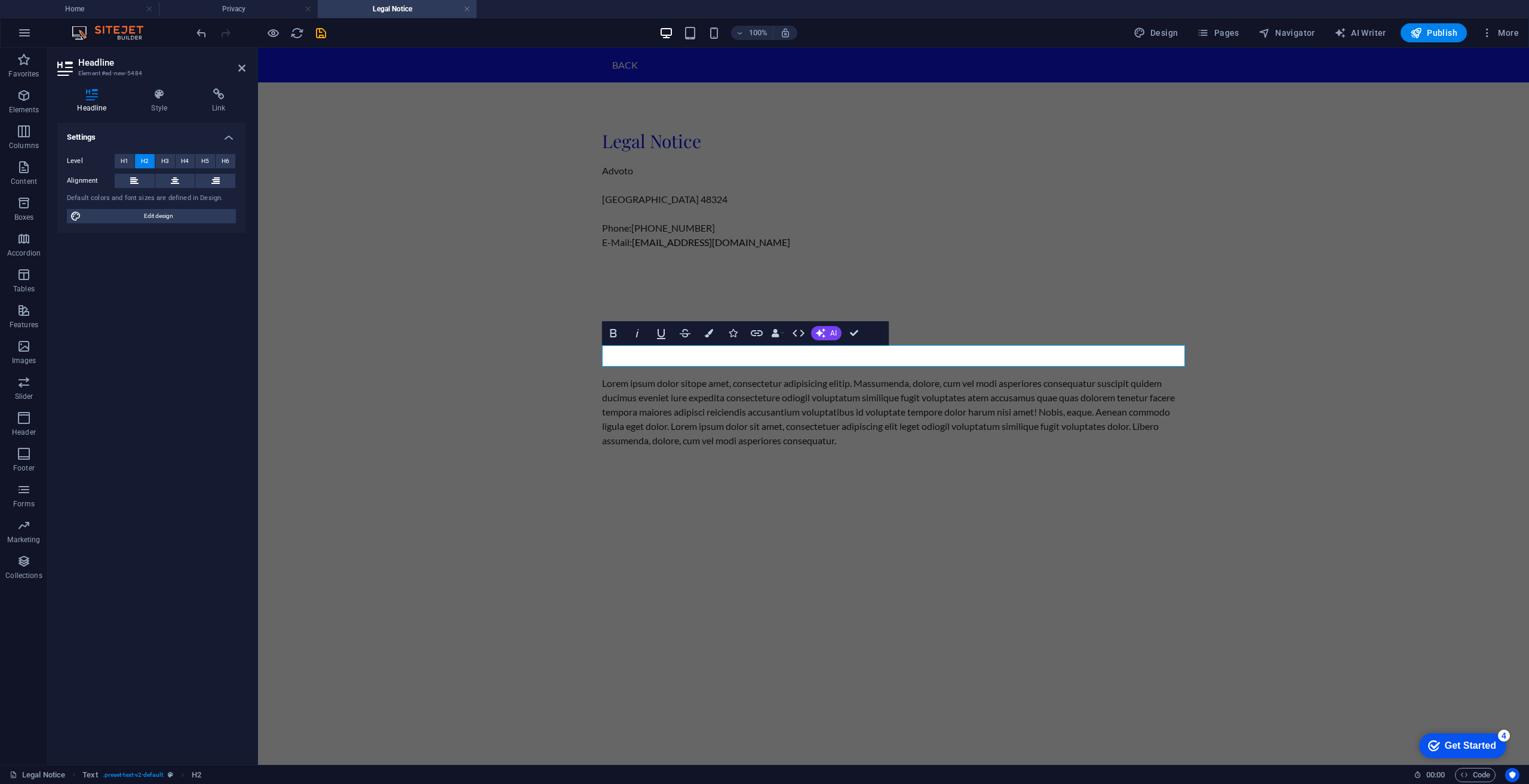
click at [918, 496] on html "Skip to main content Back Legal Notice Advoto West Bloomfield 48324 Phone: (248…" at bounding box center [893, 271] width 1271 height 448
click at [716, 438] on div "Lorem ipsum dolor sitope amet, consectetur adipisicing elitip. Massumenda, dolo…" at bounding box center [893, 411] width 583 height 72
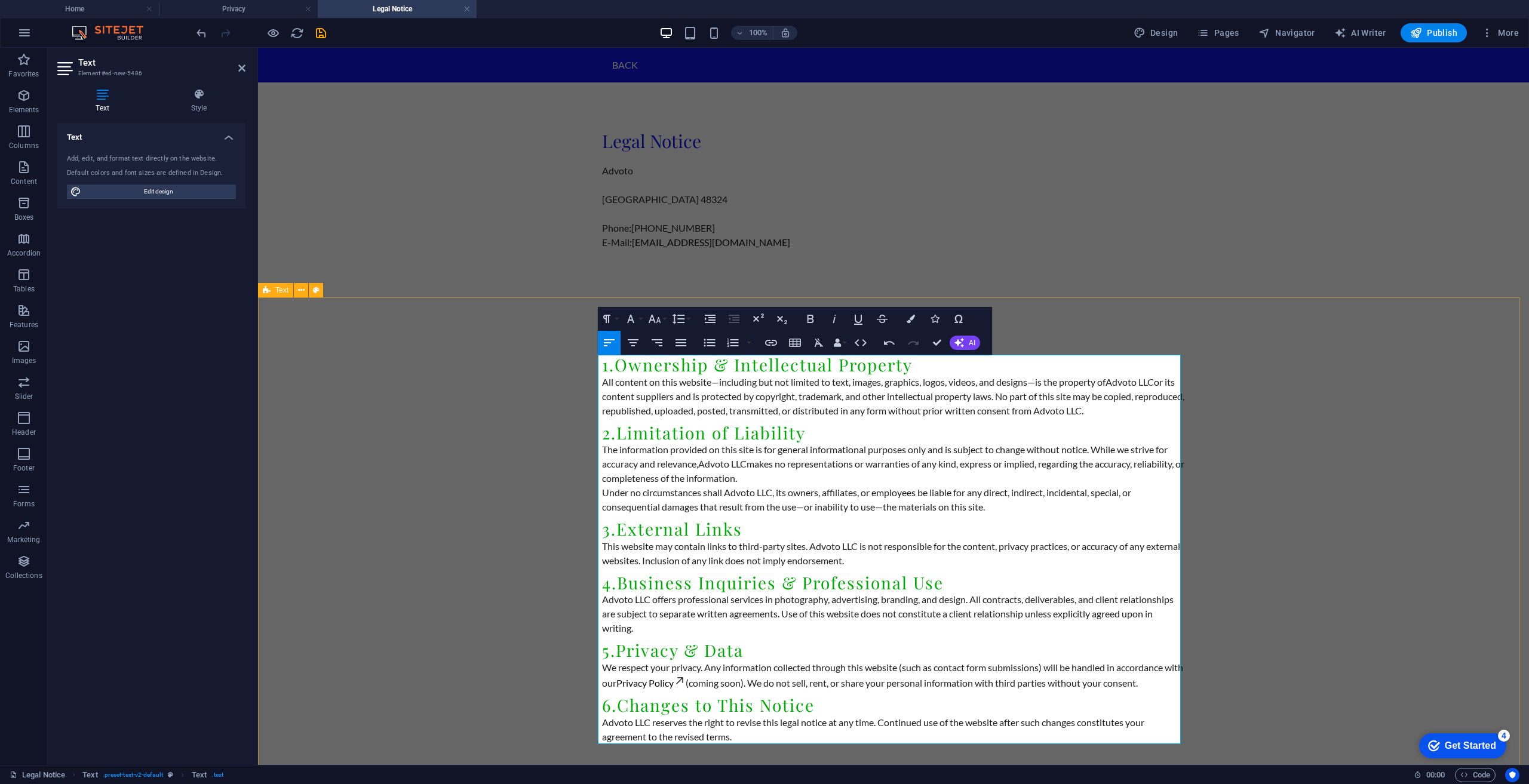
scroll to position [27, 0]
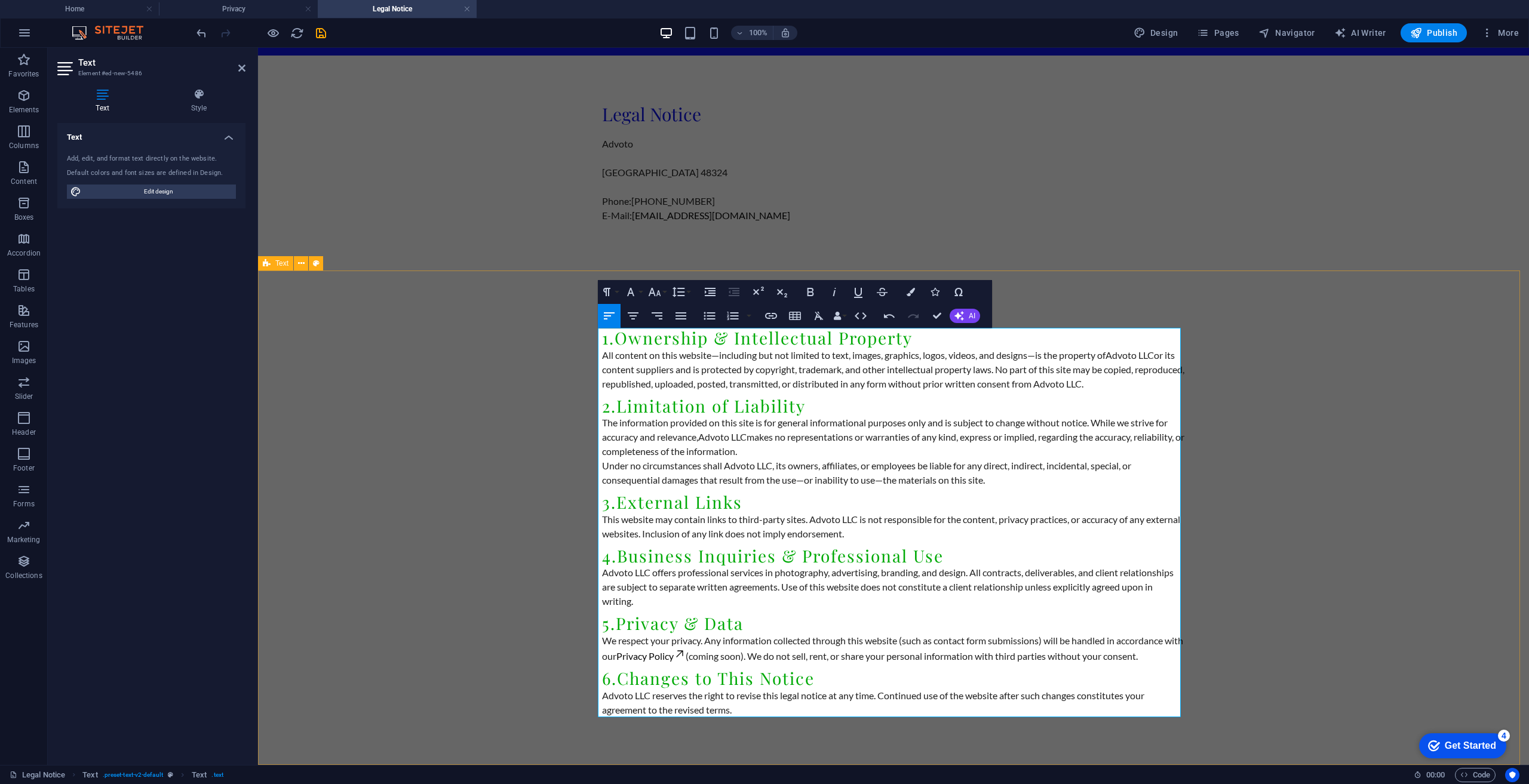
click at [1377, 453] on div "1. Ownership & Intellectual Property All content on this website—including but …" at bounding box center [893, 517] width 1271 height 494
click at [1528, 453] on div "1. Ownership & Intellectual Property All content on this website—including but …" at bounding box center [893, 517] width 1271 height 494
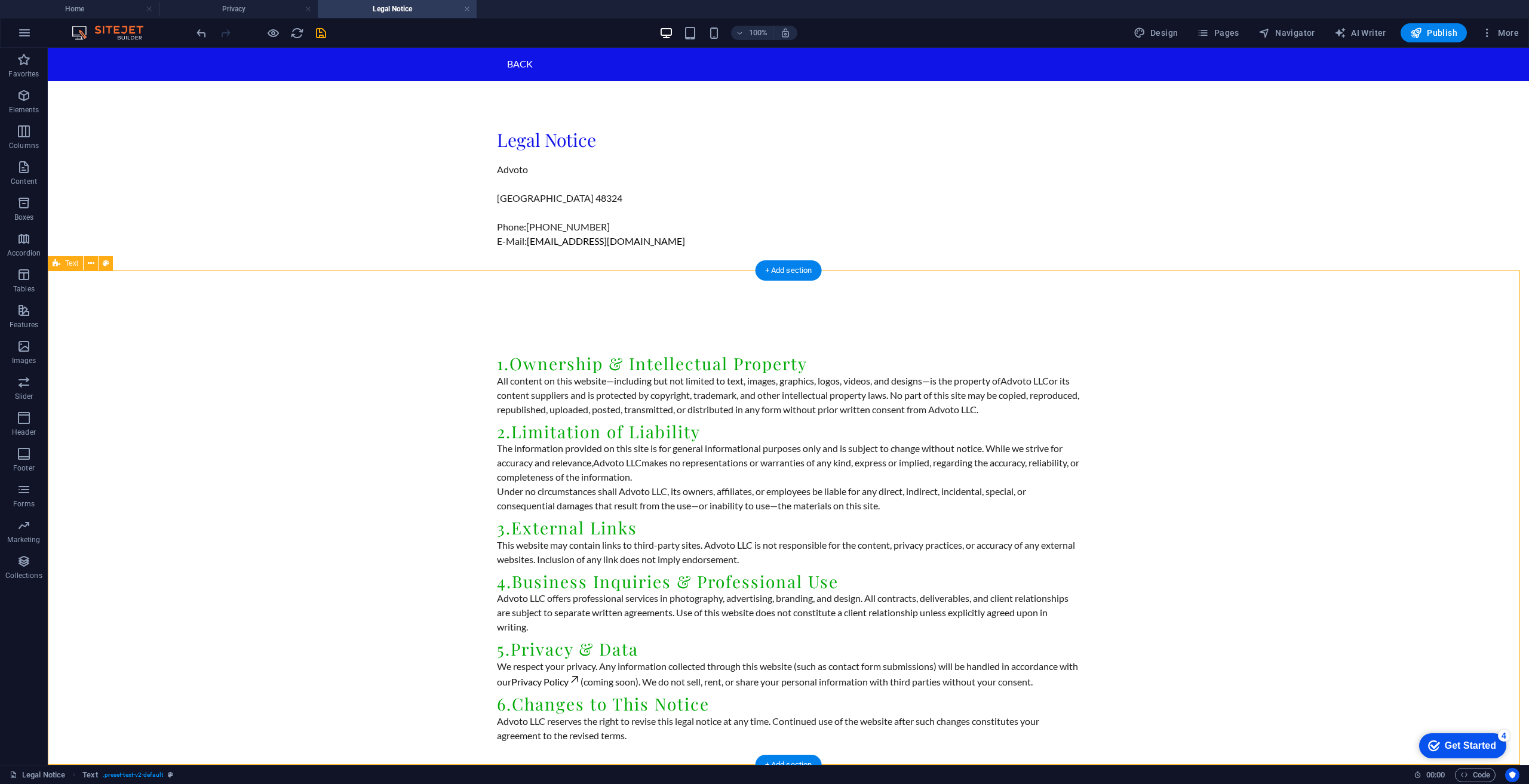
scroll to position [0, 0]
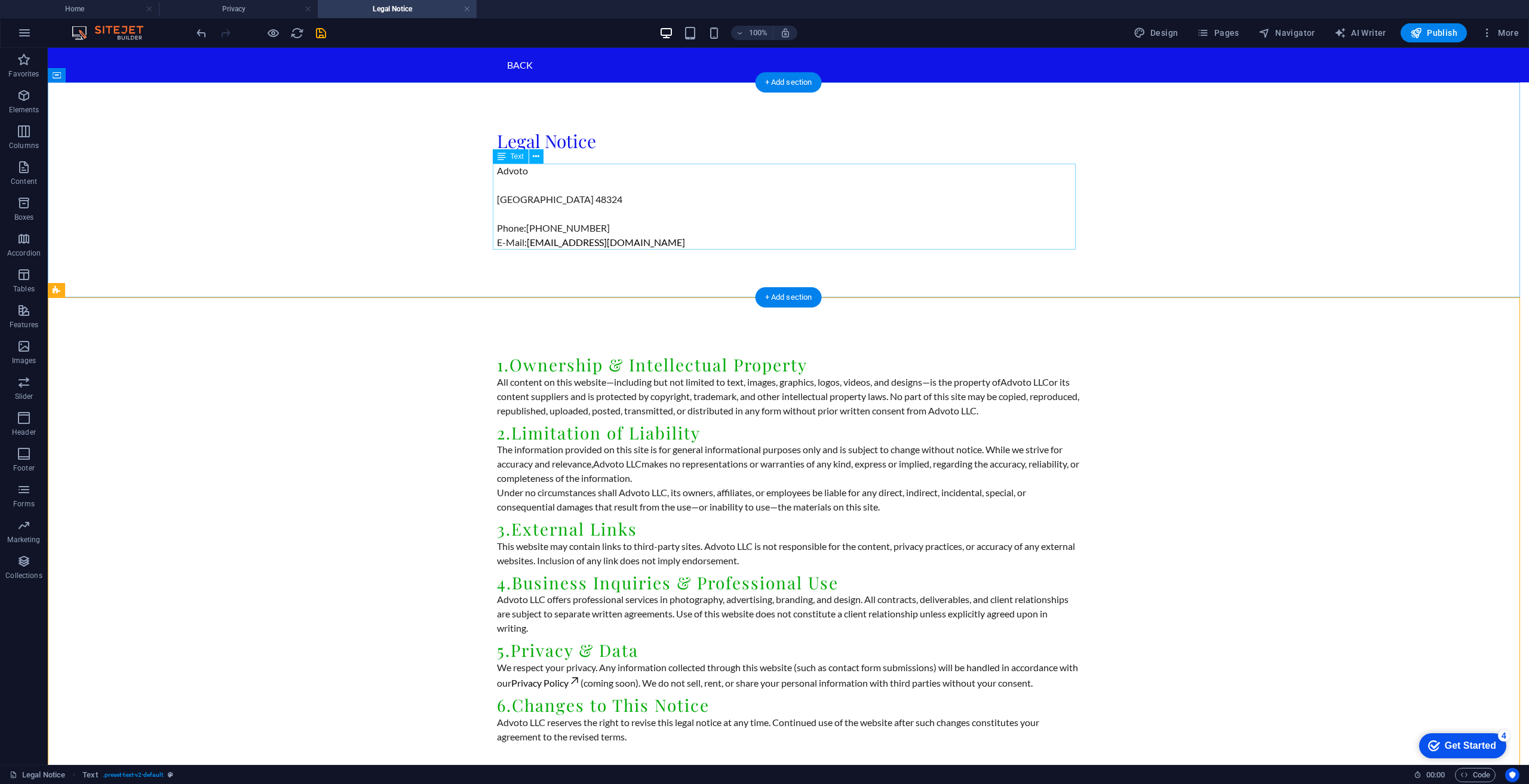
click at [537, 171] on div "Advoto West Bloomfield 48324 Phone: (248) 464-9611 E-Mail: advotollc@gmail.com" at bounding box center [788, 206] width 583 height 86
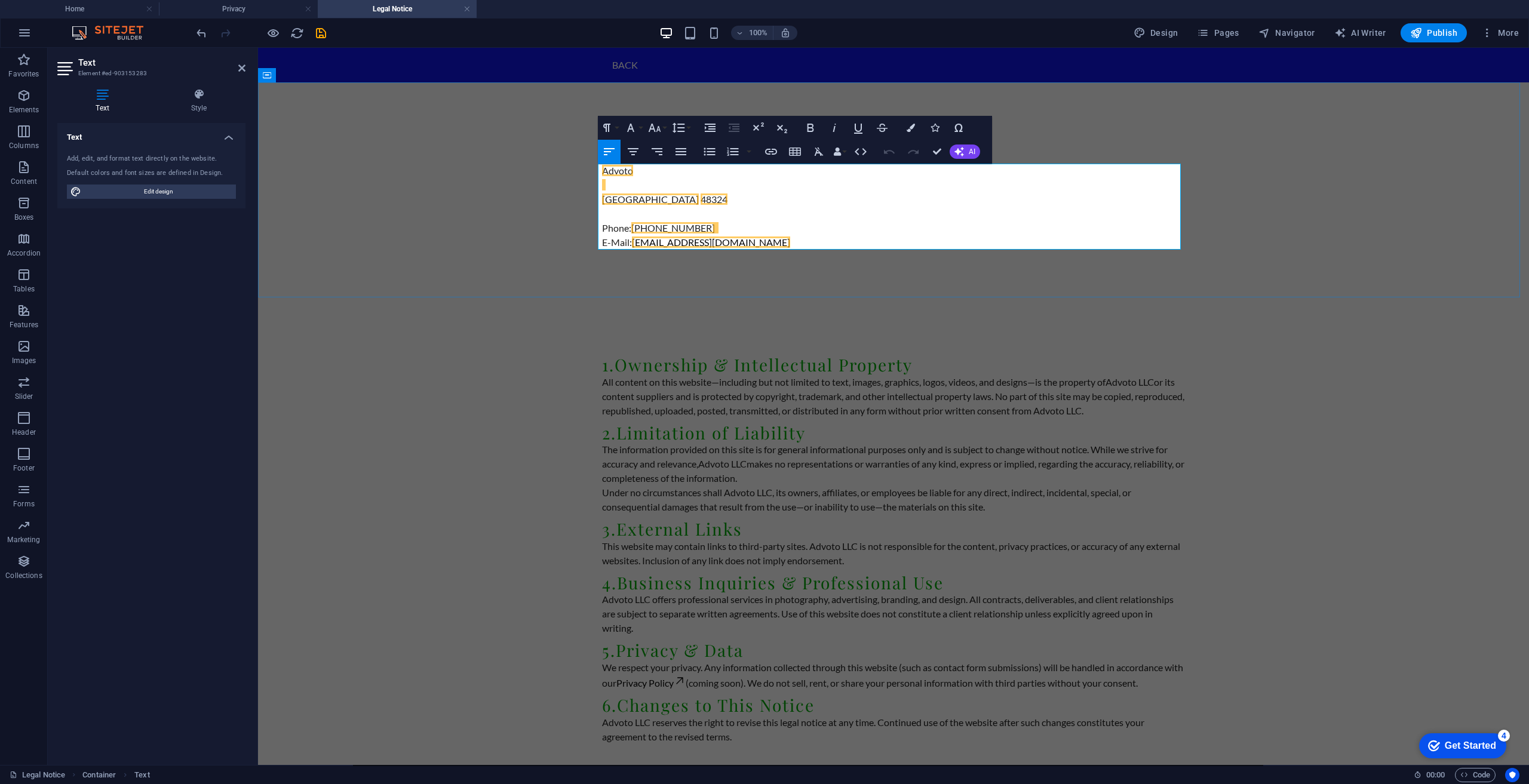
click at [649, 171] on p "Advoto" at bounding box center [893, 170] width 583 height 14
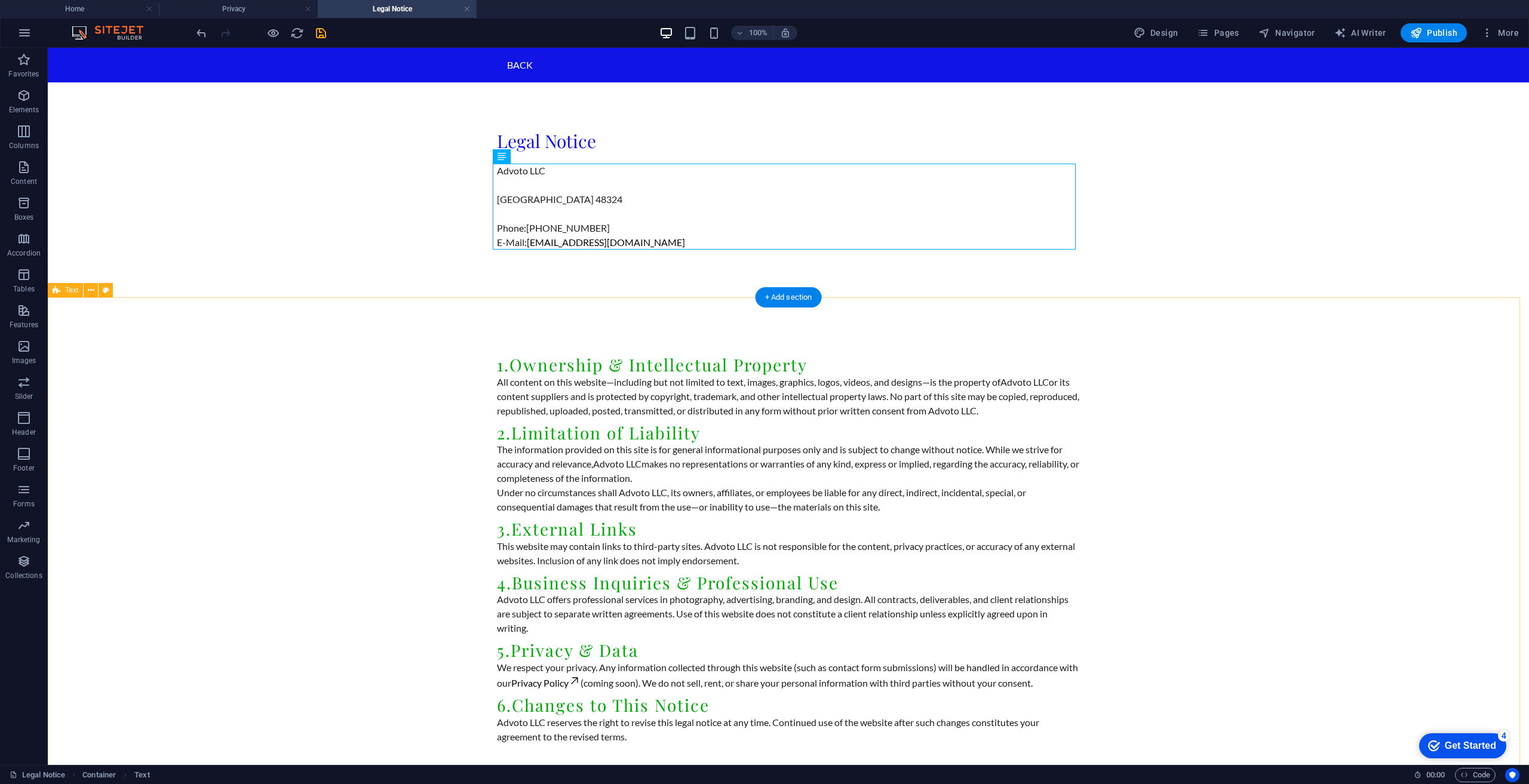
click at [399, 517] on div "1. Ownership & Intellectual Property All content on this website—including but …" at bounding box center [788, 544] width 1481 height 494
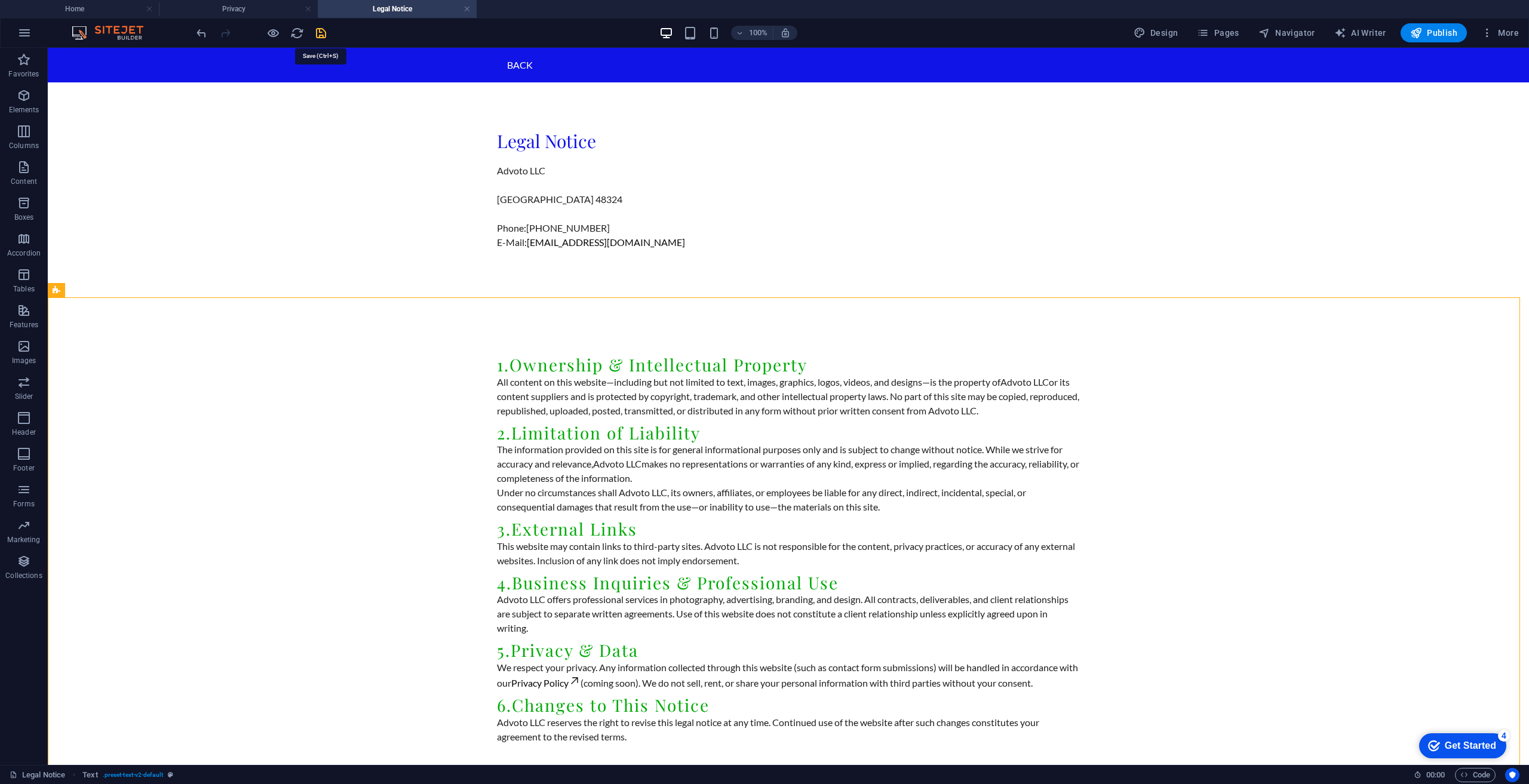
click at [321, 31] on icon "save" at bounding box center [321, 33] width 14 height 14
click at [508, 66] on div "Back" at bounding box center [788, 65] width 564 height 16
click at [251, 10] on h4 "Privacy" at bounding box center [238, 8] width 159 height 13
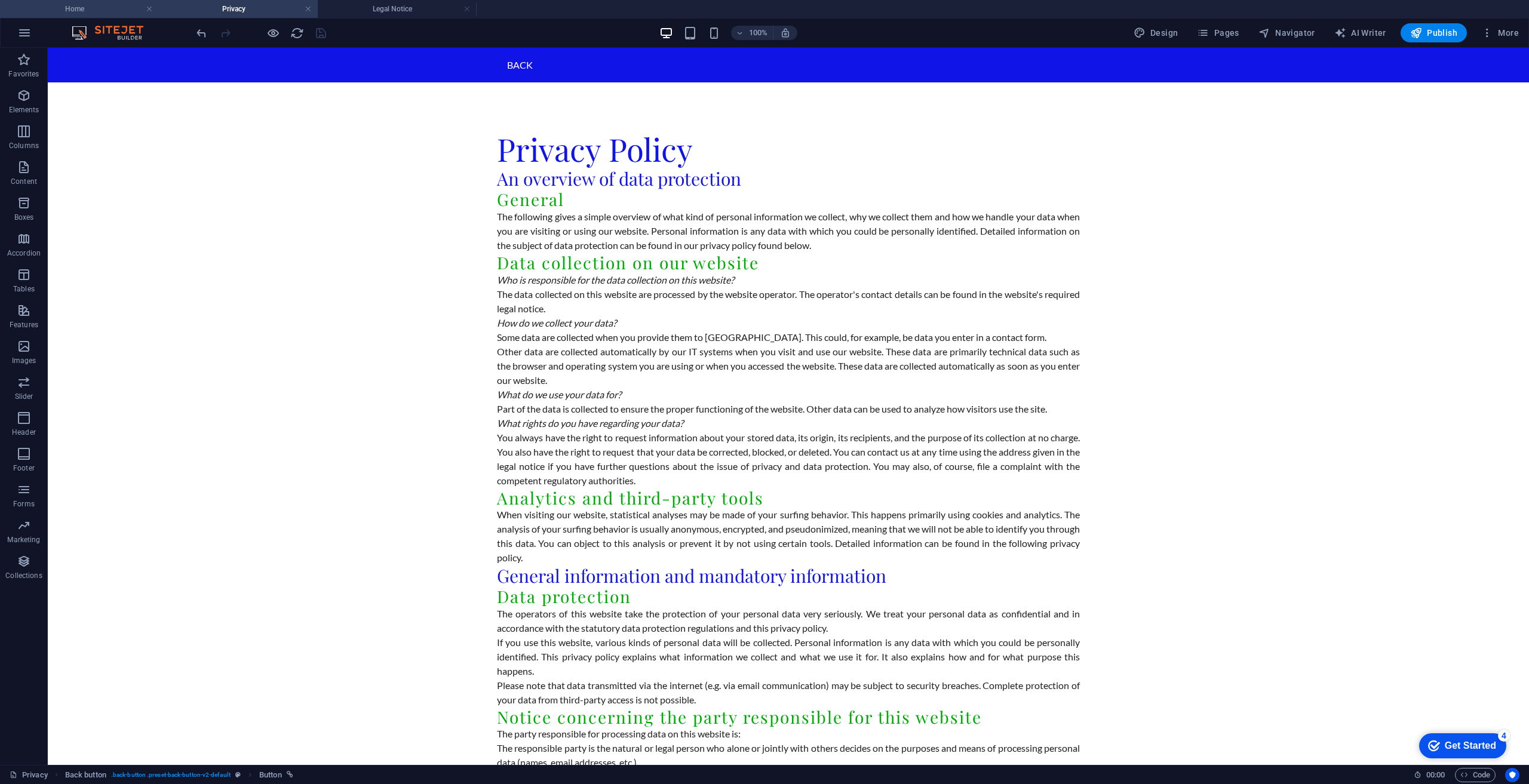
click at [82, 10] on h4 "Home" at bounding box center [79, 8] width 159 height 13
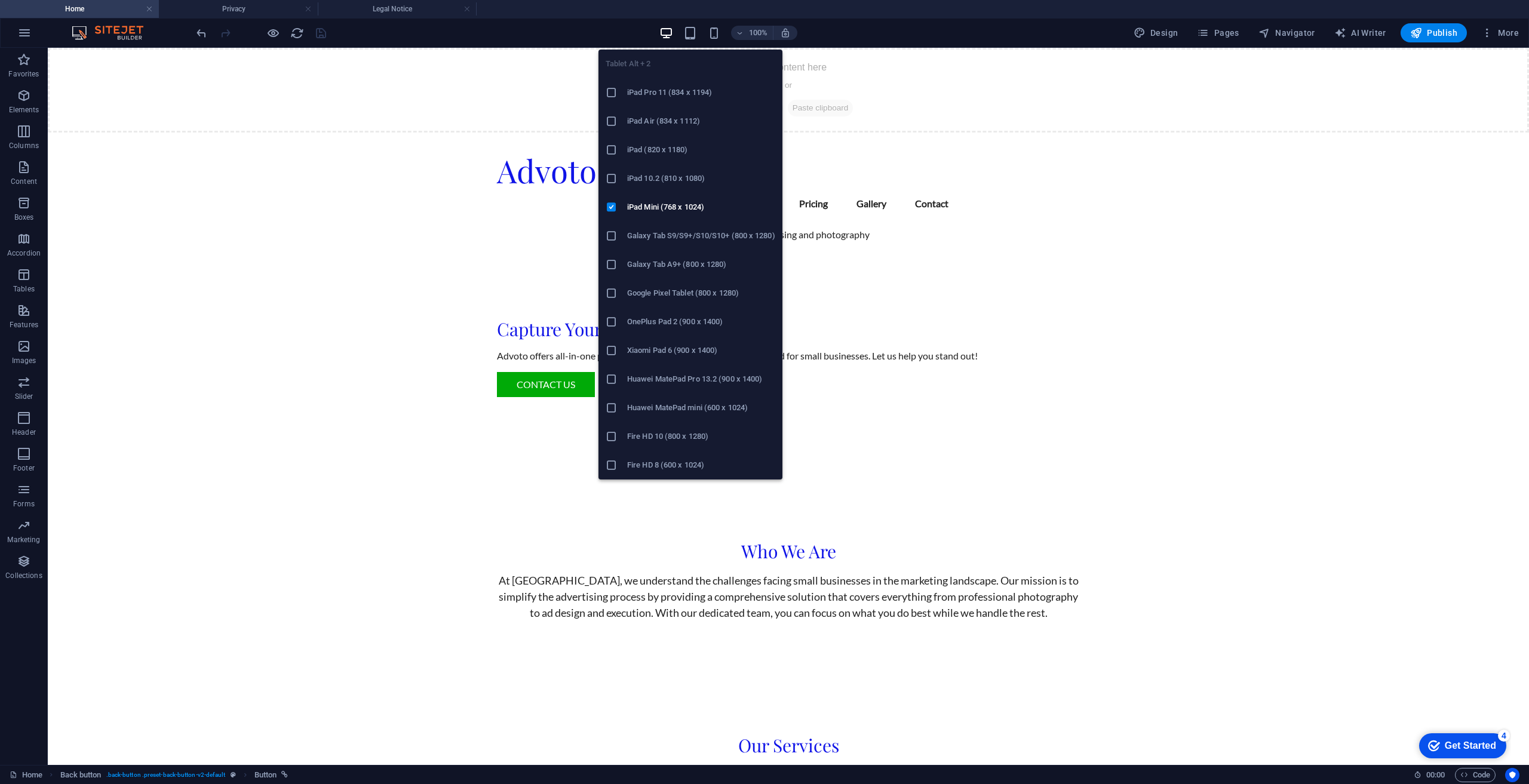
drag, startPoint x: 742, startPoint y: 78, endPoint x: 542, endPoint y: 60, distance: 200.8
click at [543, 57] on div "Drop content here or Add elements Paste clipboard" at bounding box center [788, 90] width 1481 height 85
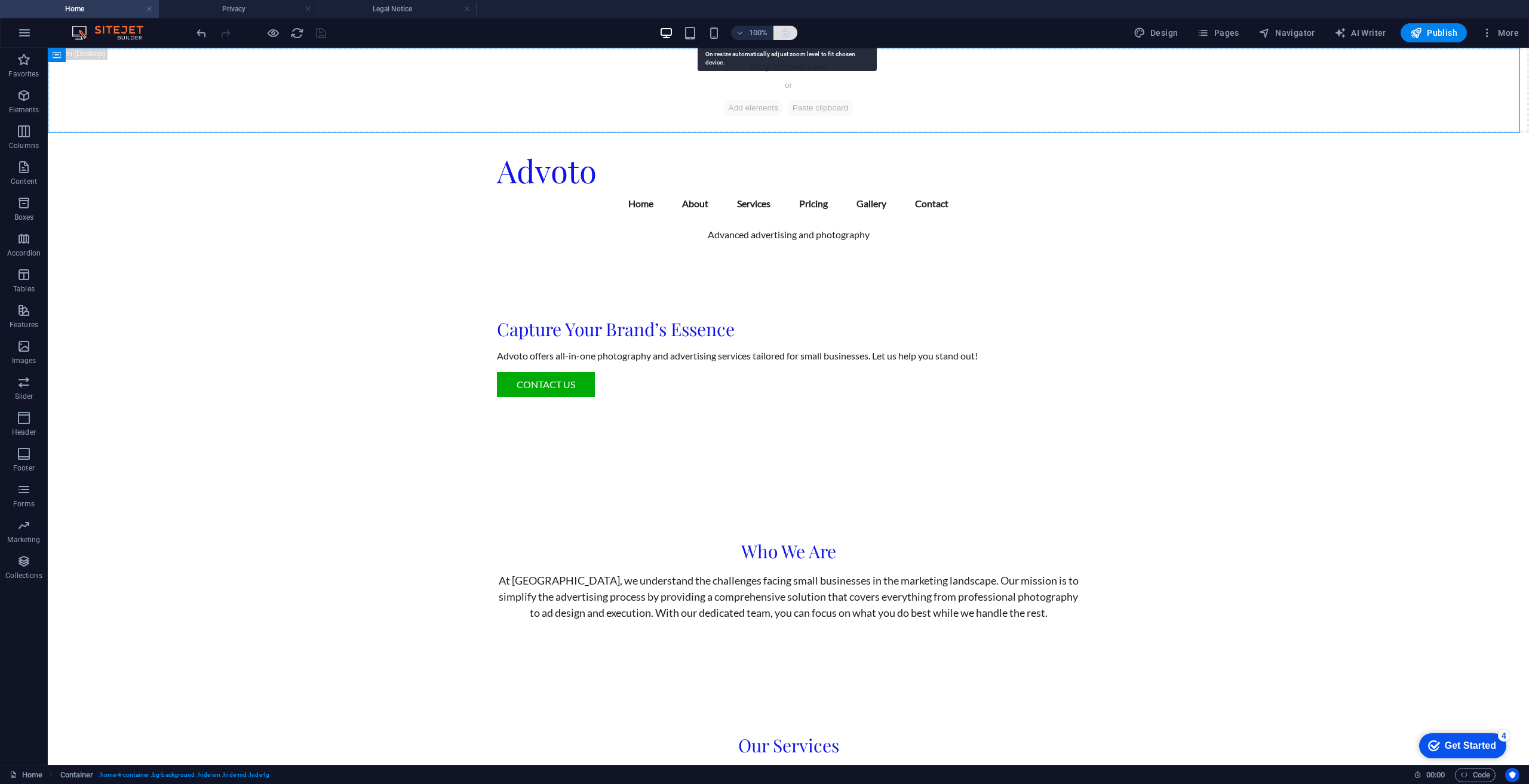
click at [783, 31] on icon "button" at bounding box center [786, 33] width 11 height 11
click at [738, 31] on icon "button" at bounding box center [740, 33] width 8 height 8
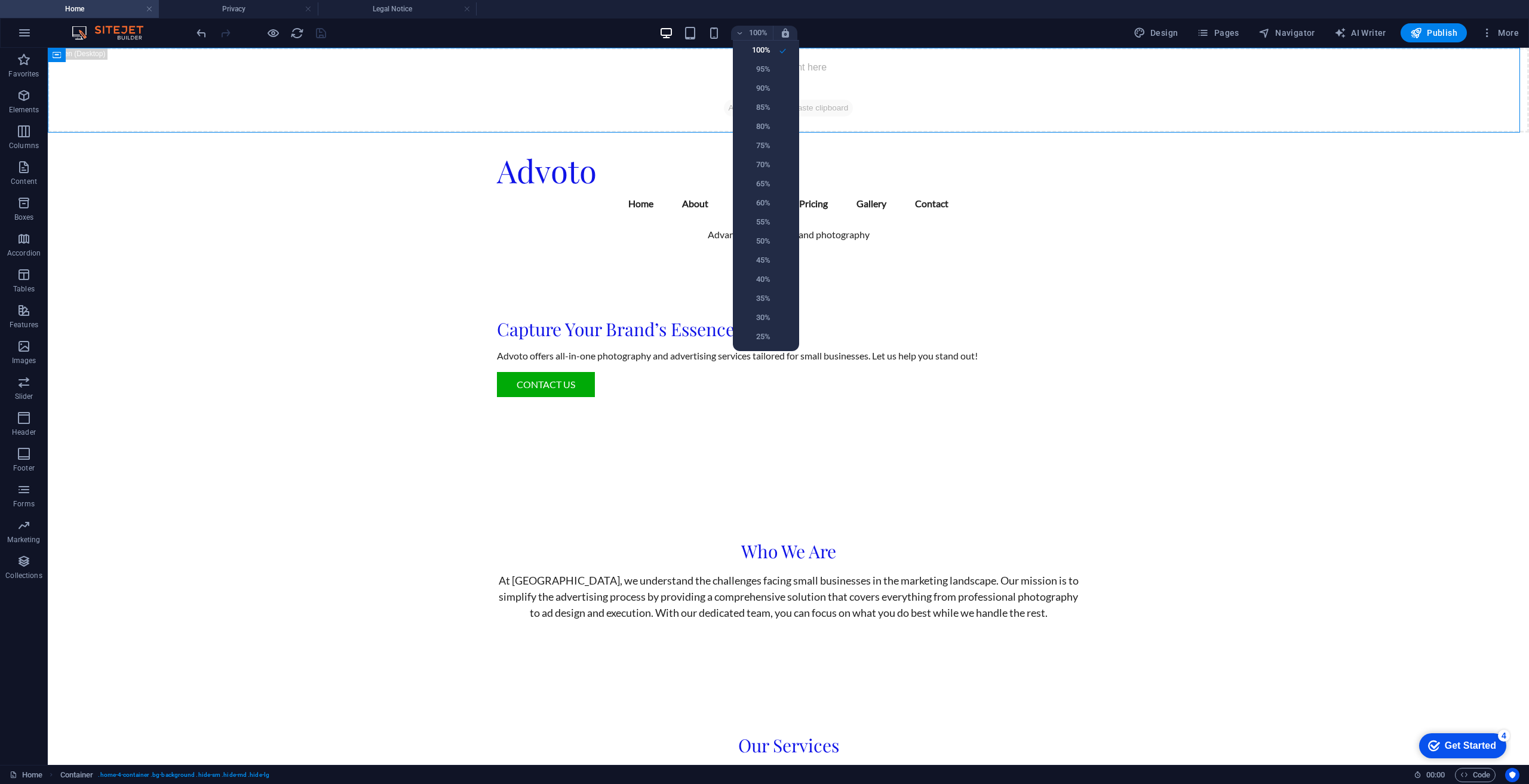
click at [743, 31] on div at bounding box center [764, 392] width 1529 height 784
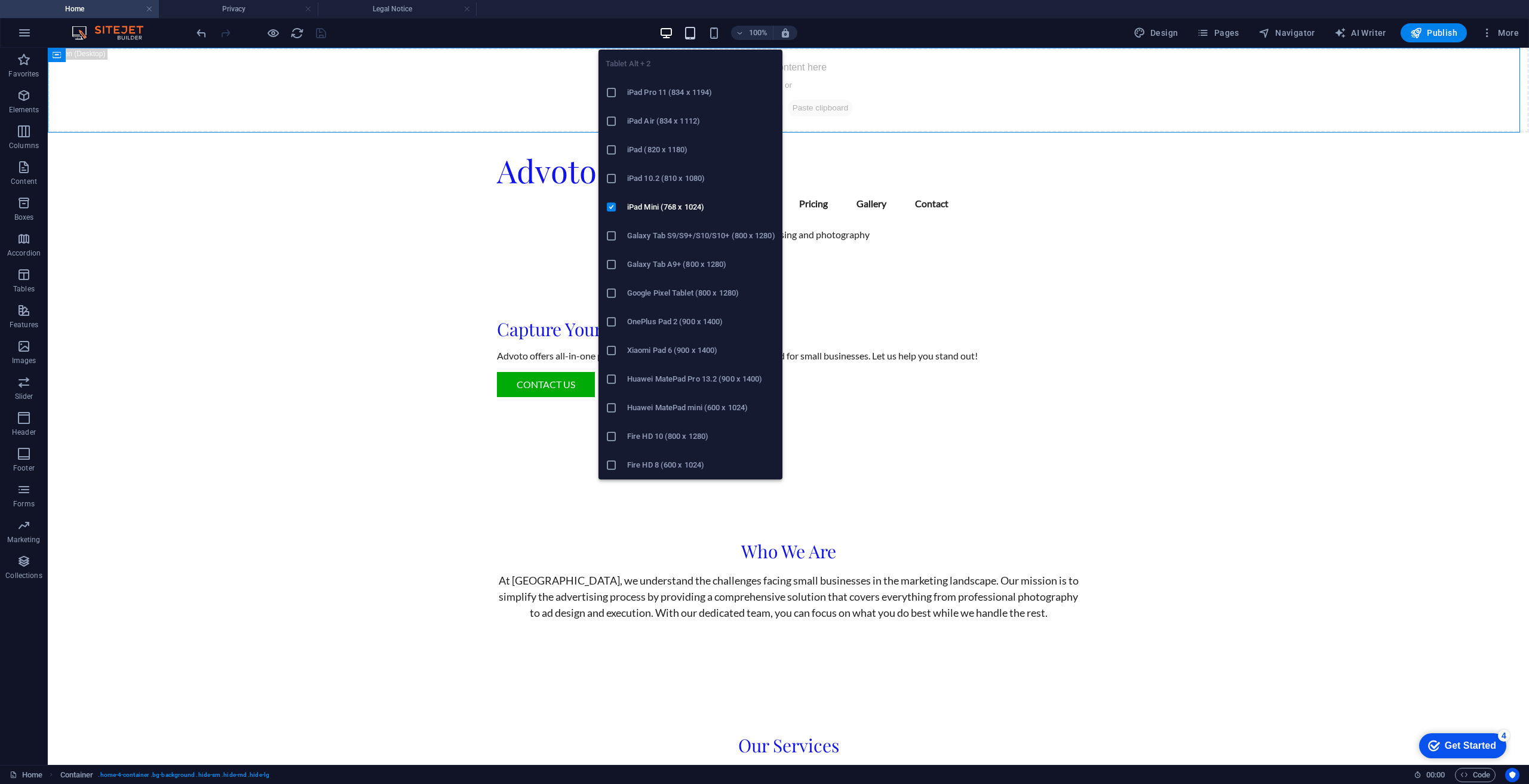
click at [689, 31] on icon "button" at bounding box center [690, 33] width 14 height 14
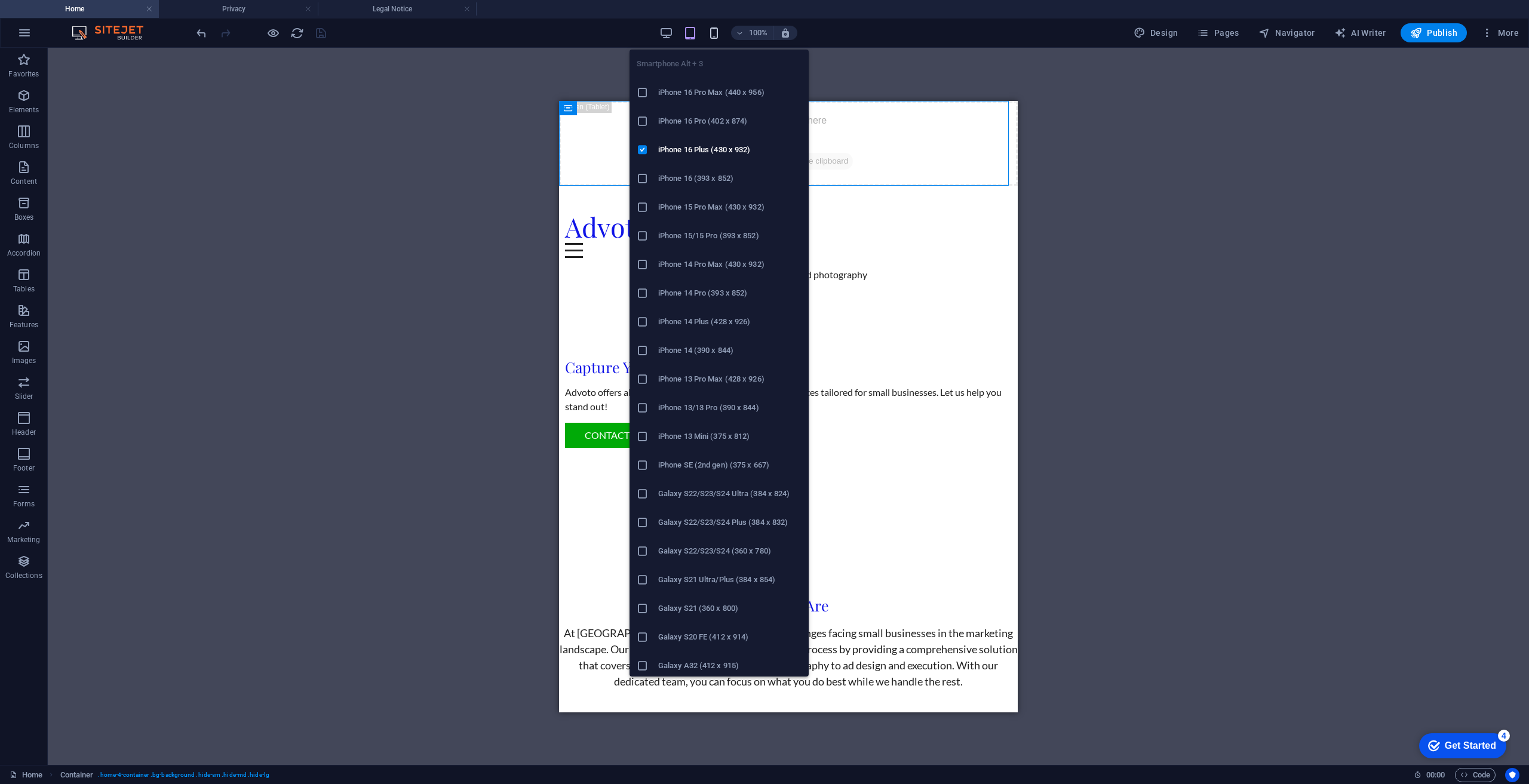
click at [719, 29] on icon "button" at bounding box center [714, 33] width 14 height 14
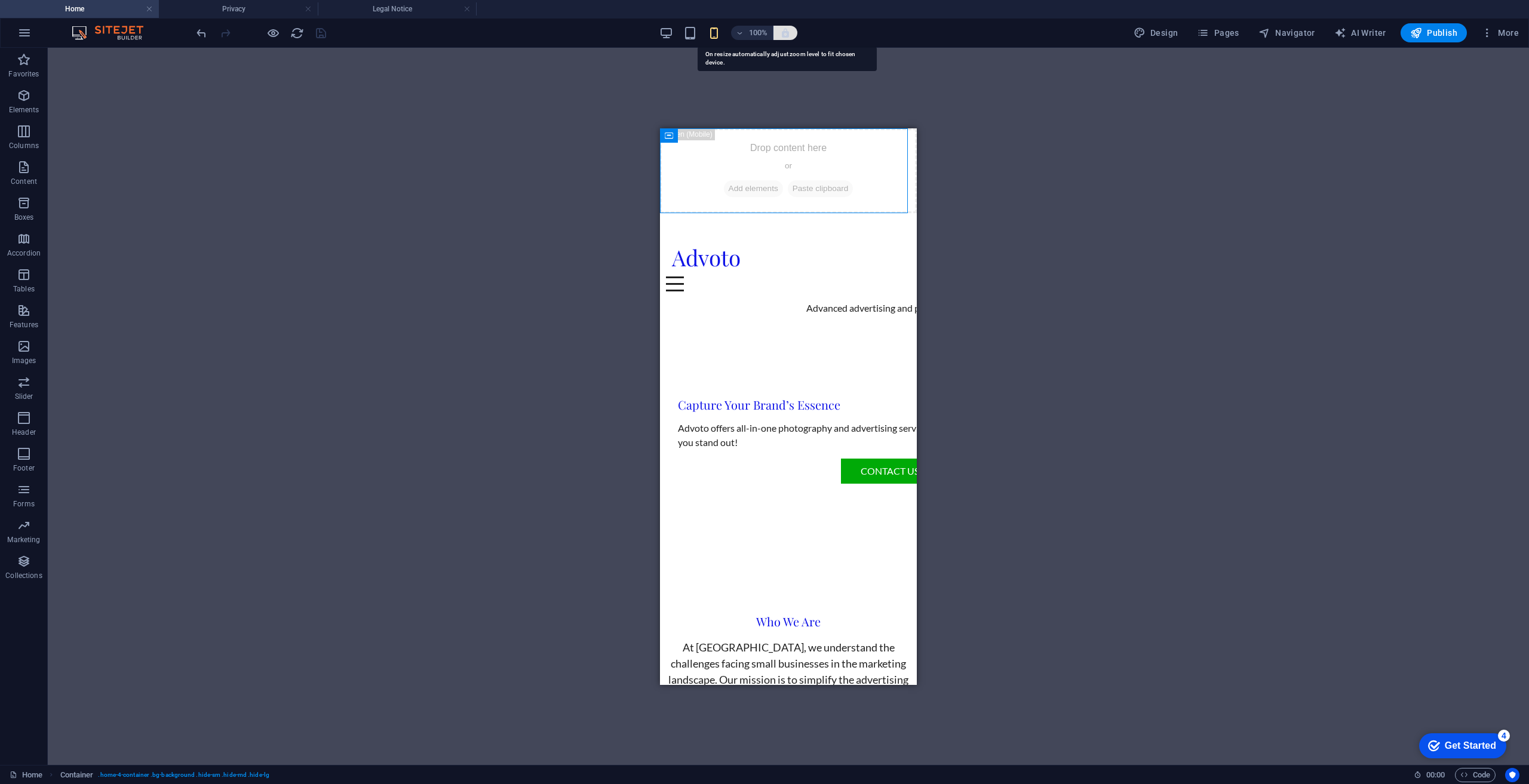
click at [789, 31] on icon "button" at bounding box center [786, 33] width 11 height 11
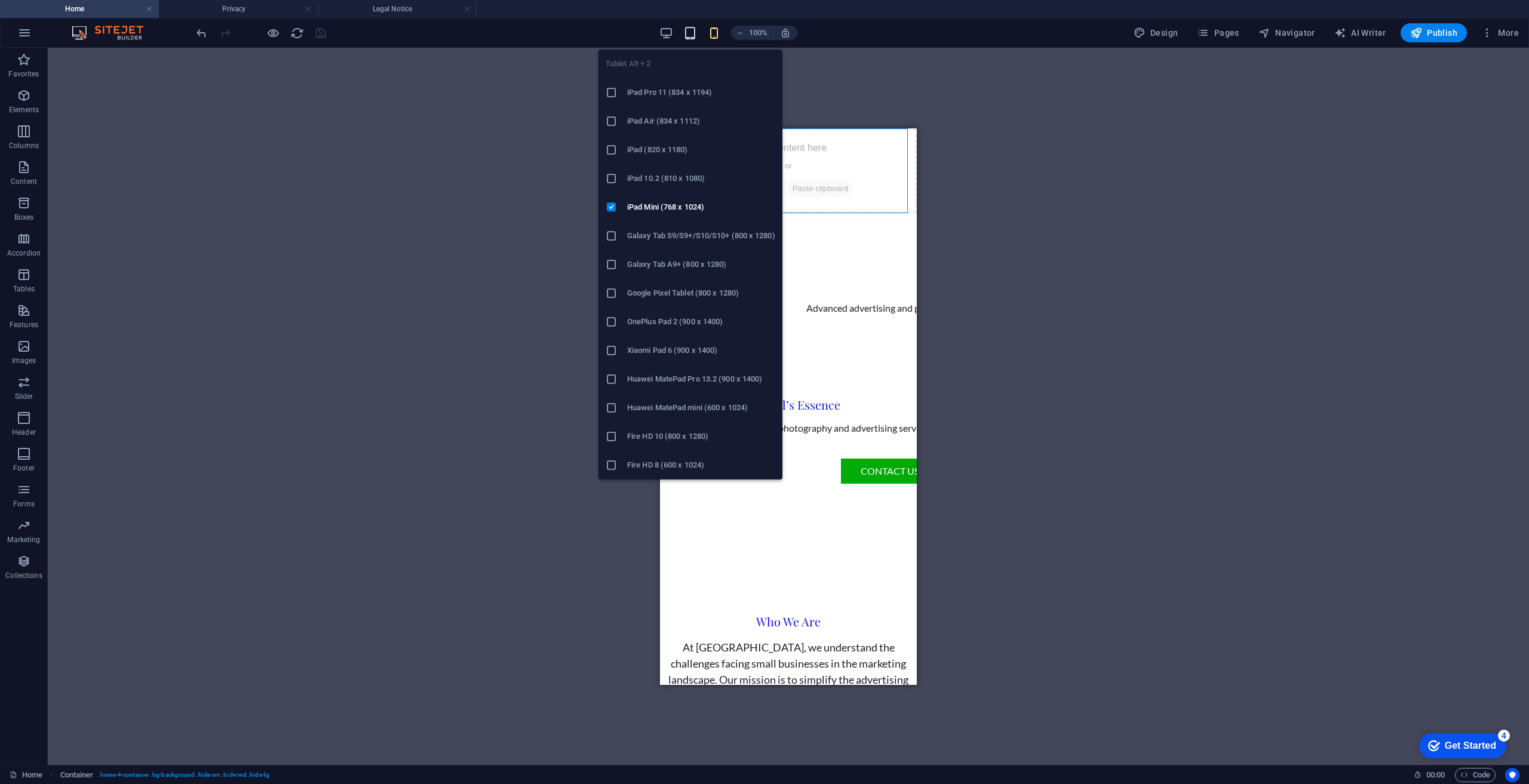
click at [692, 34] on icon "button" at bounding box center [690, 33] width 14 height 14
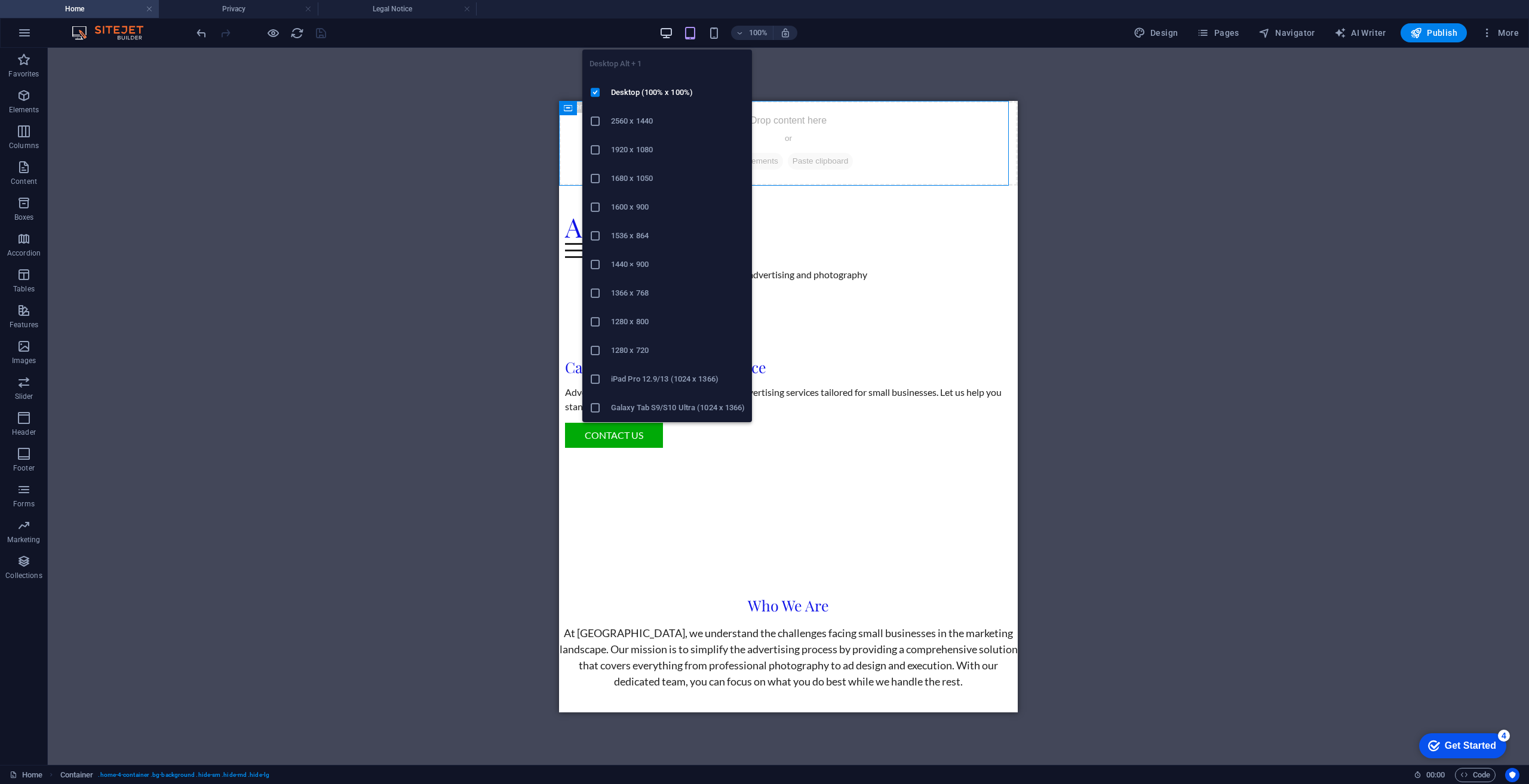
click at [667, 33] on icon "button" at bounding box center [666, 33] width 14 height 14
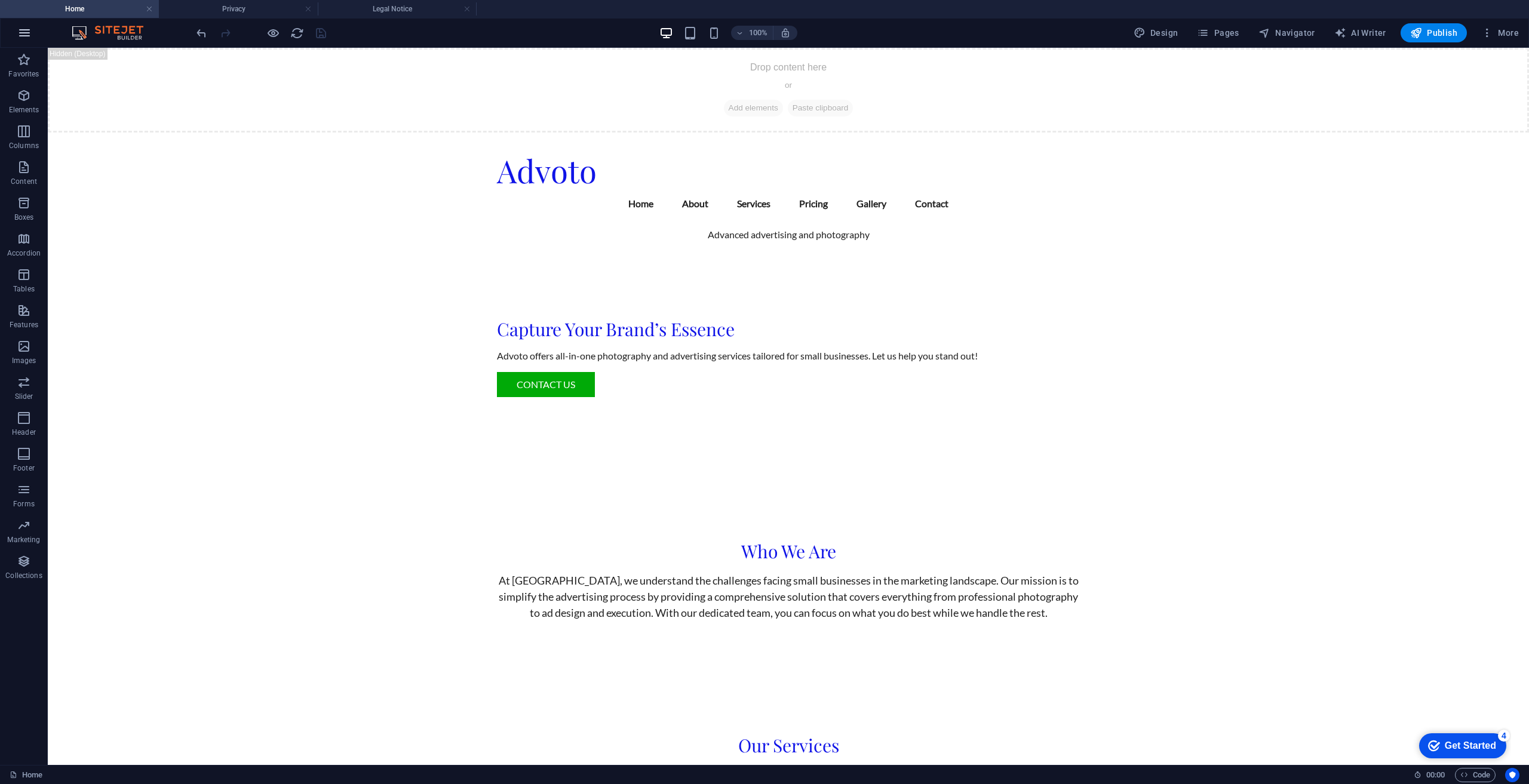
click at [31, 31] on icon "button" at bounding box center [24, 33] width 14 height 14
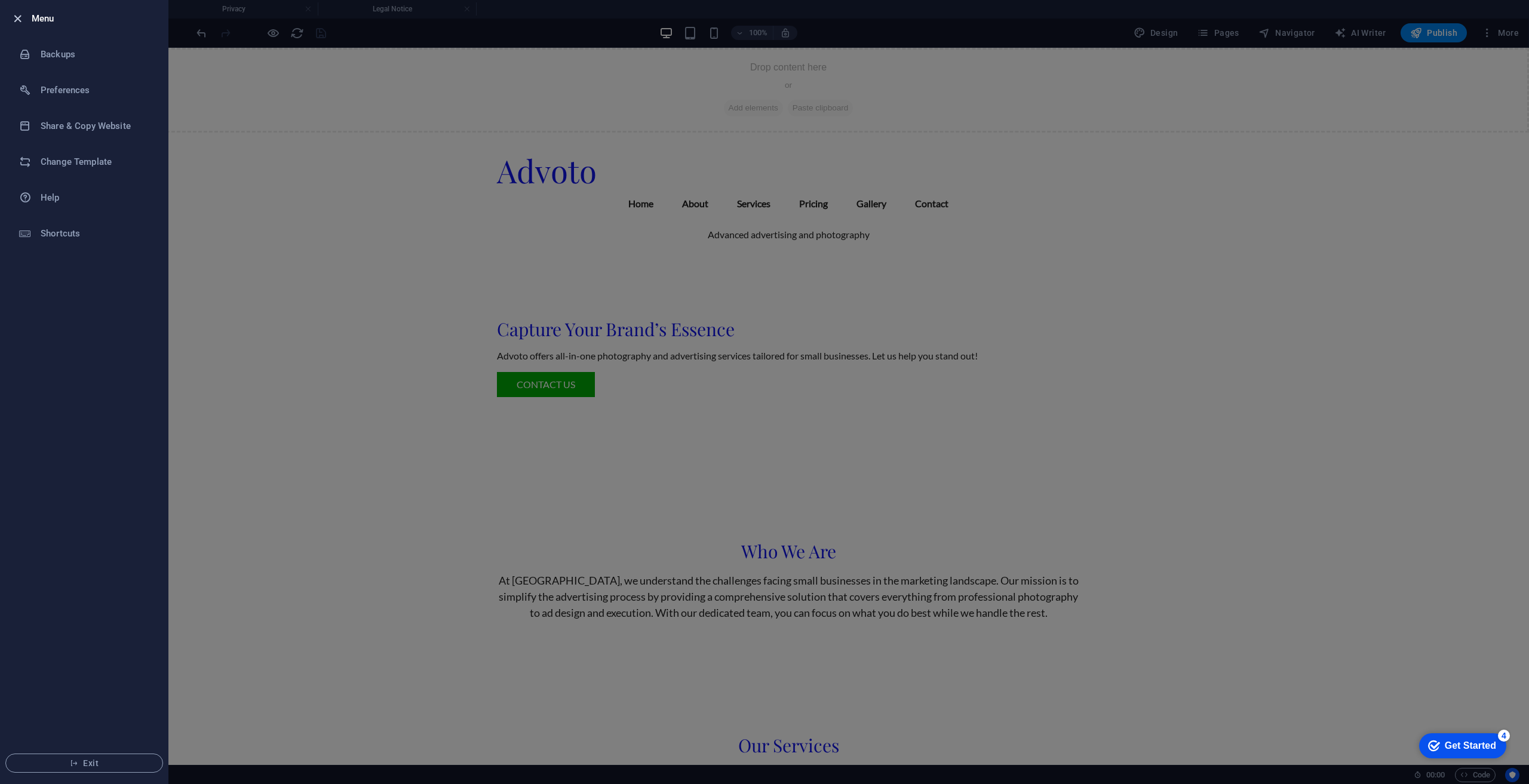
click at [15, 18] on icon "button" at bounding box center [18, 18] width 14 height 14
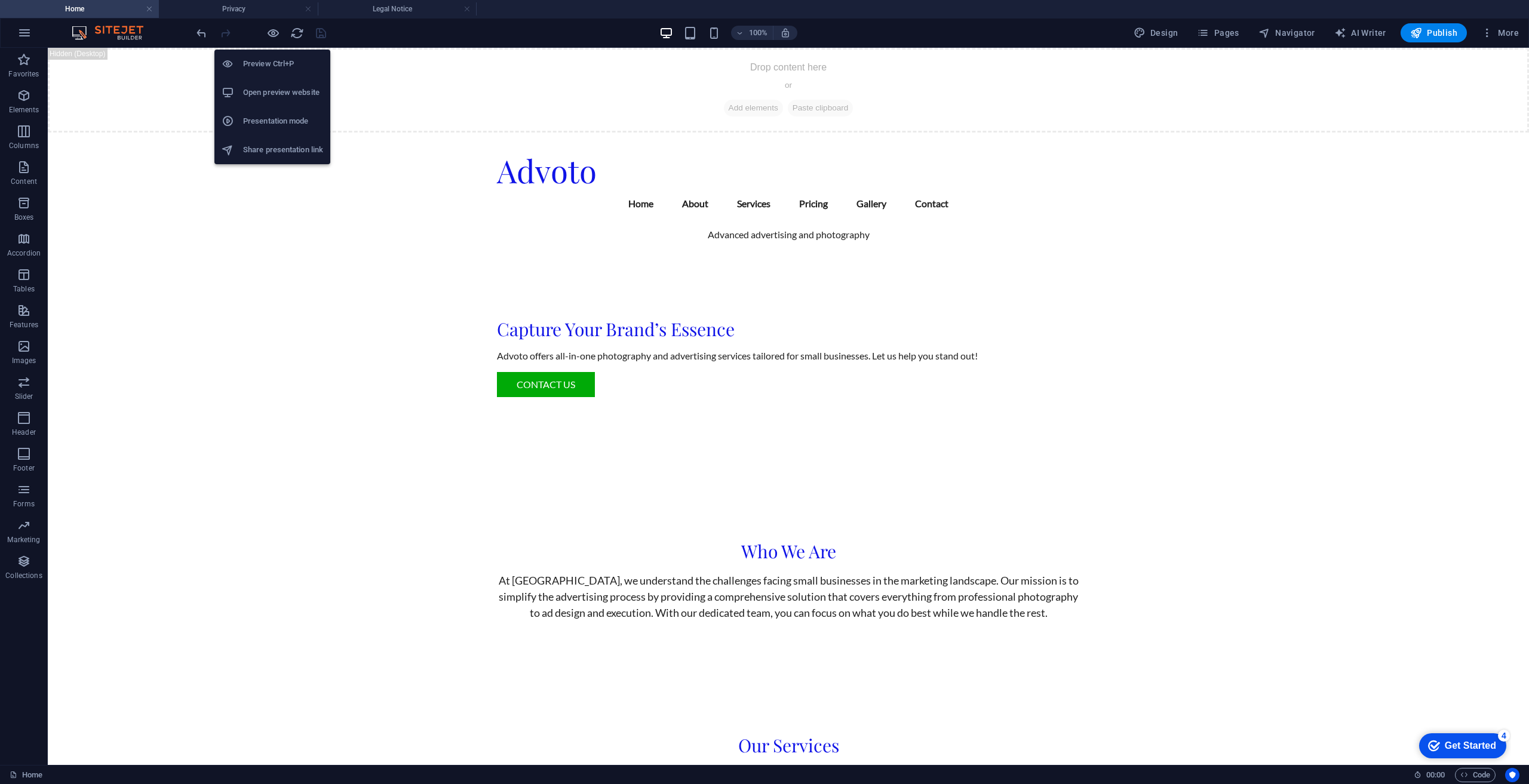
click at [278, 91] on h6 "Open preview website" at bounding box center [282, 92] width 80 height 14
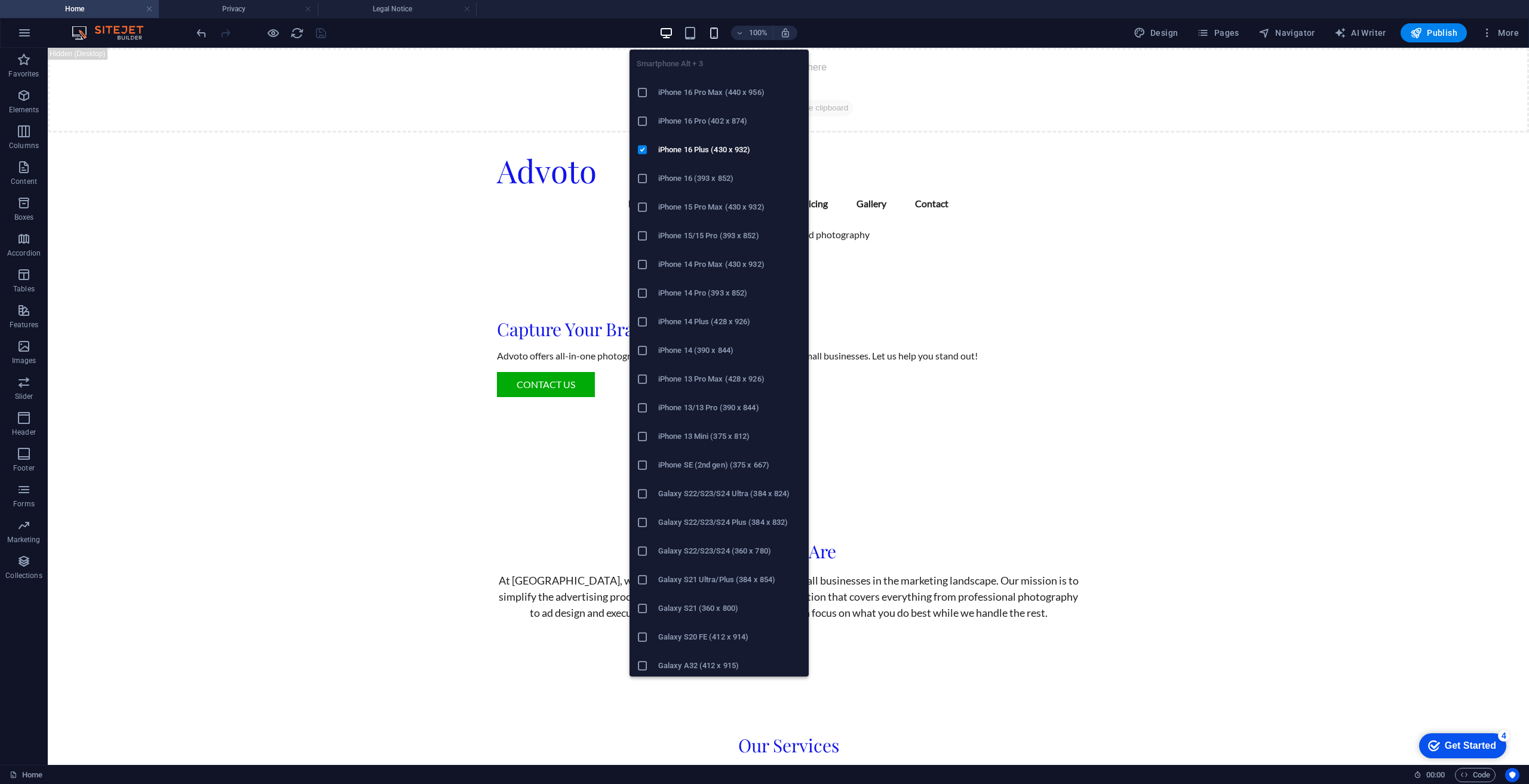
click at [713, 35] on icon "button" at bounding box center [714, 33] width 14 height 14
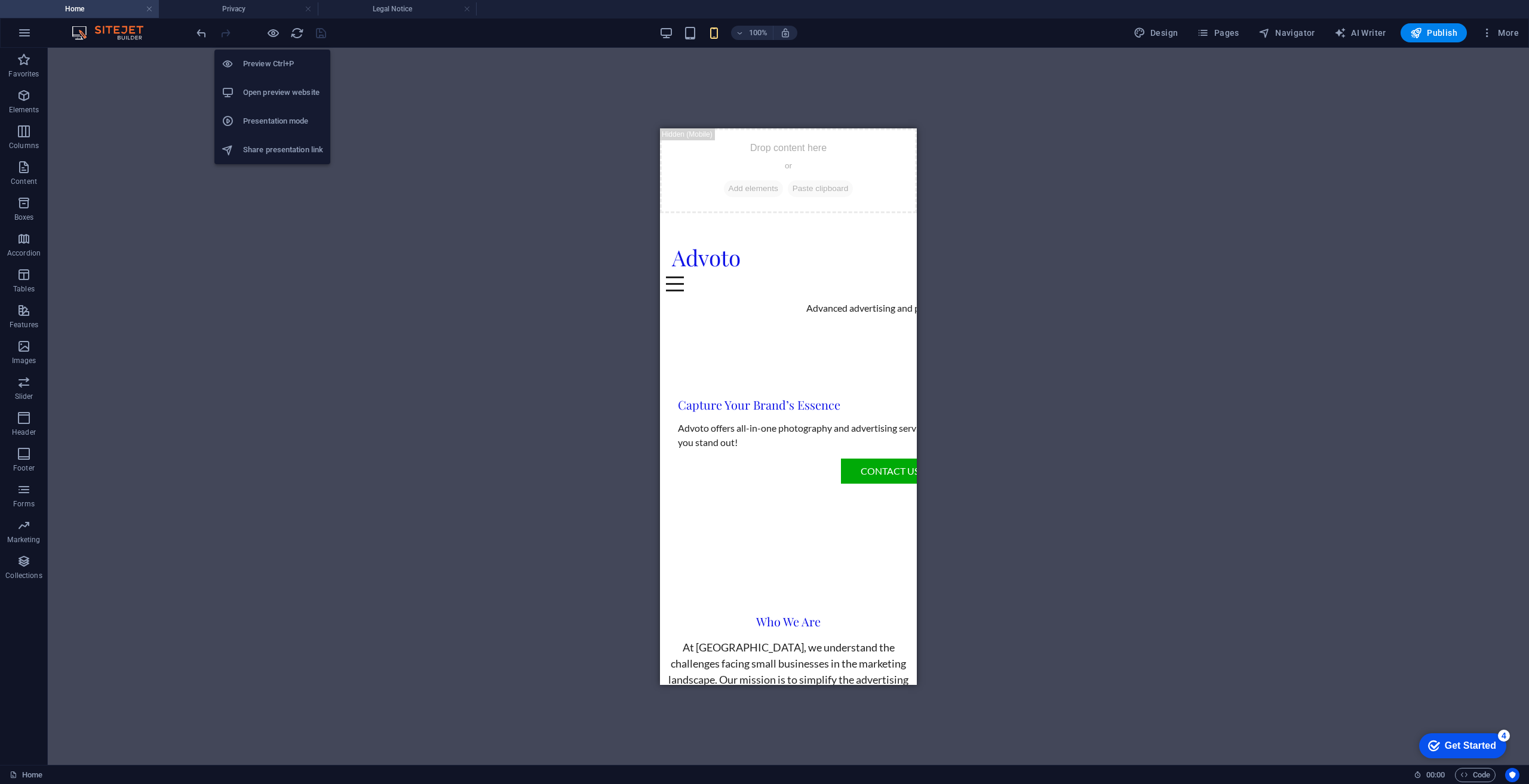
click at [264, 83] on li "Open preview website" at bounding box center [272, 92] width 116 height 29
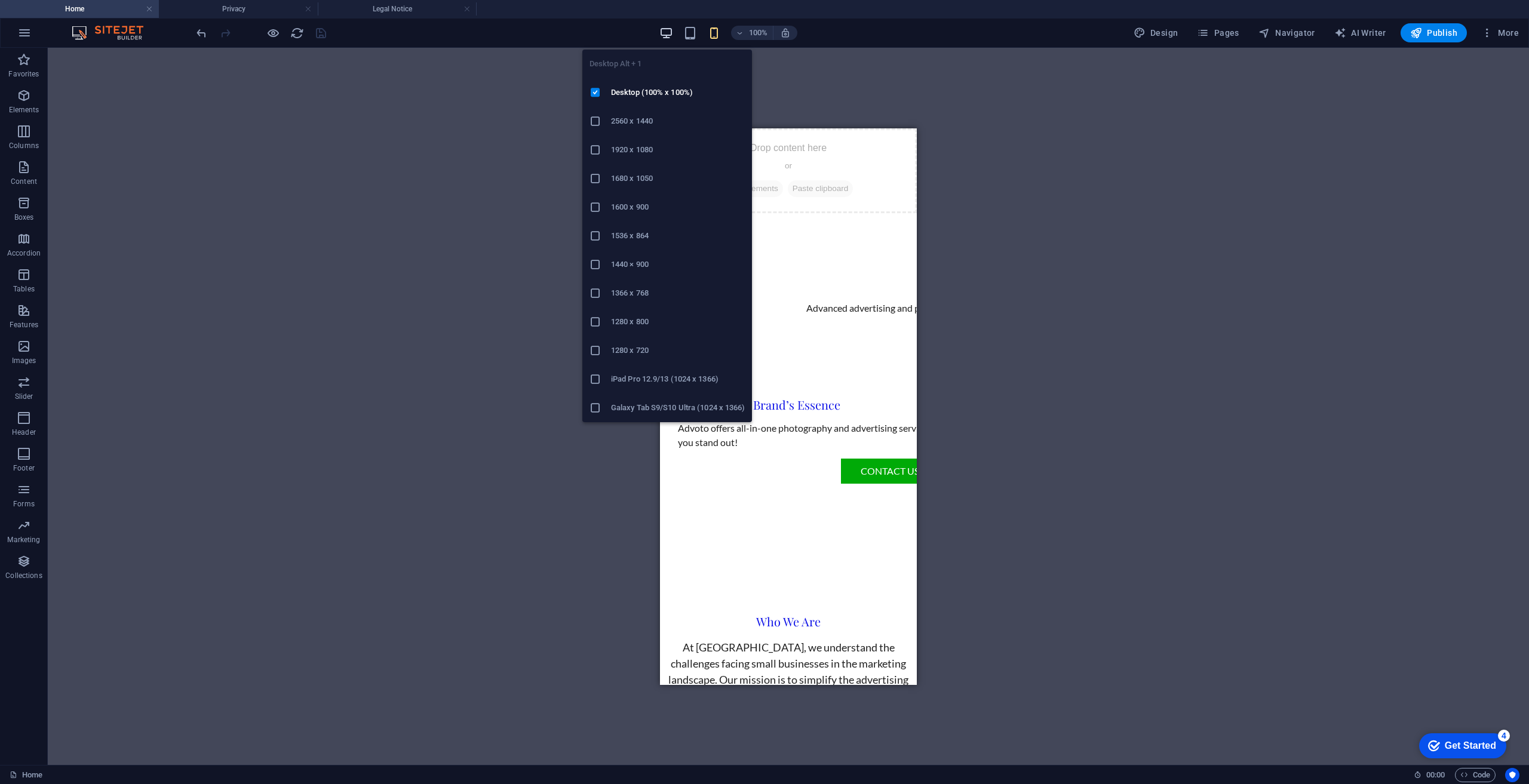
drag, startPoint x: 670, startPoint y: 35, endPoint x: 514, endPoint y: 26, distance: 156.3
click at [670, 35] on icon "button" at bounding box center [666, 33] width 14 height 14
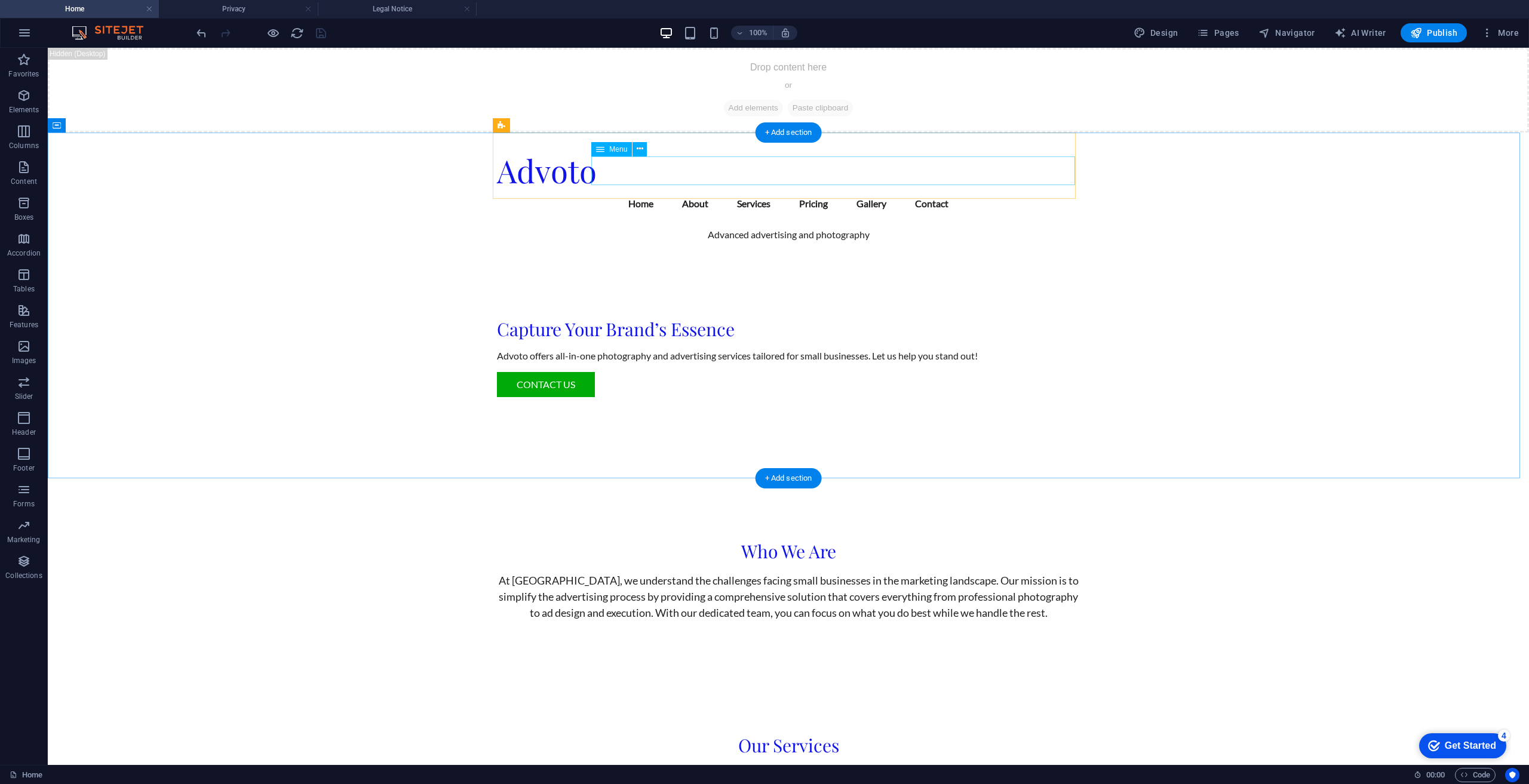
click at [915, 189] on nav "Home About Services Pricing Gallery Contact" at bounding box center [788, 204] width 583 height 29
select select
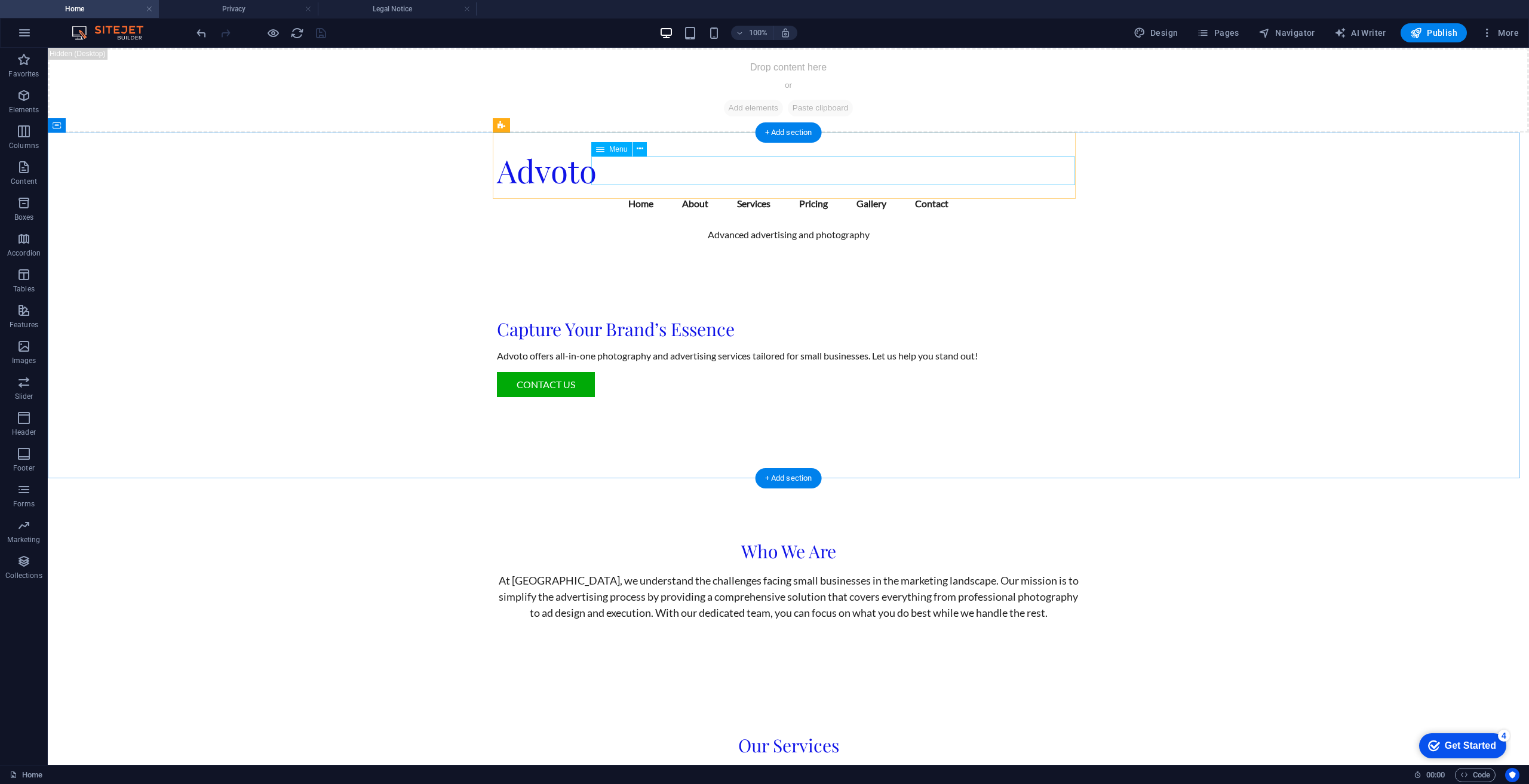
select select
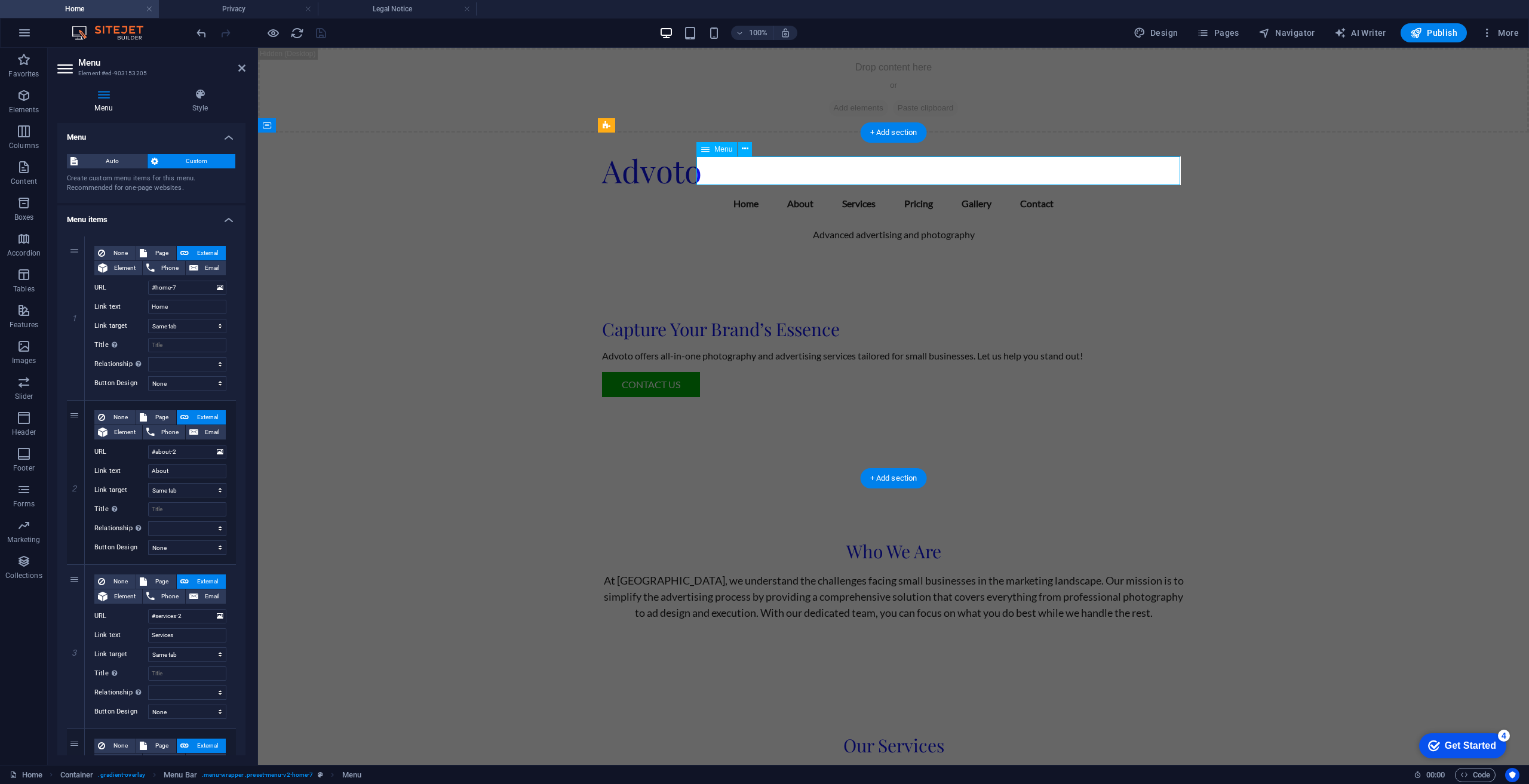
click at [1015, 189] on nav "Home About Services Pricing Gallery Contact" at bounding box center [893, 204] width 583 height 29
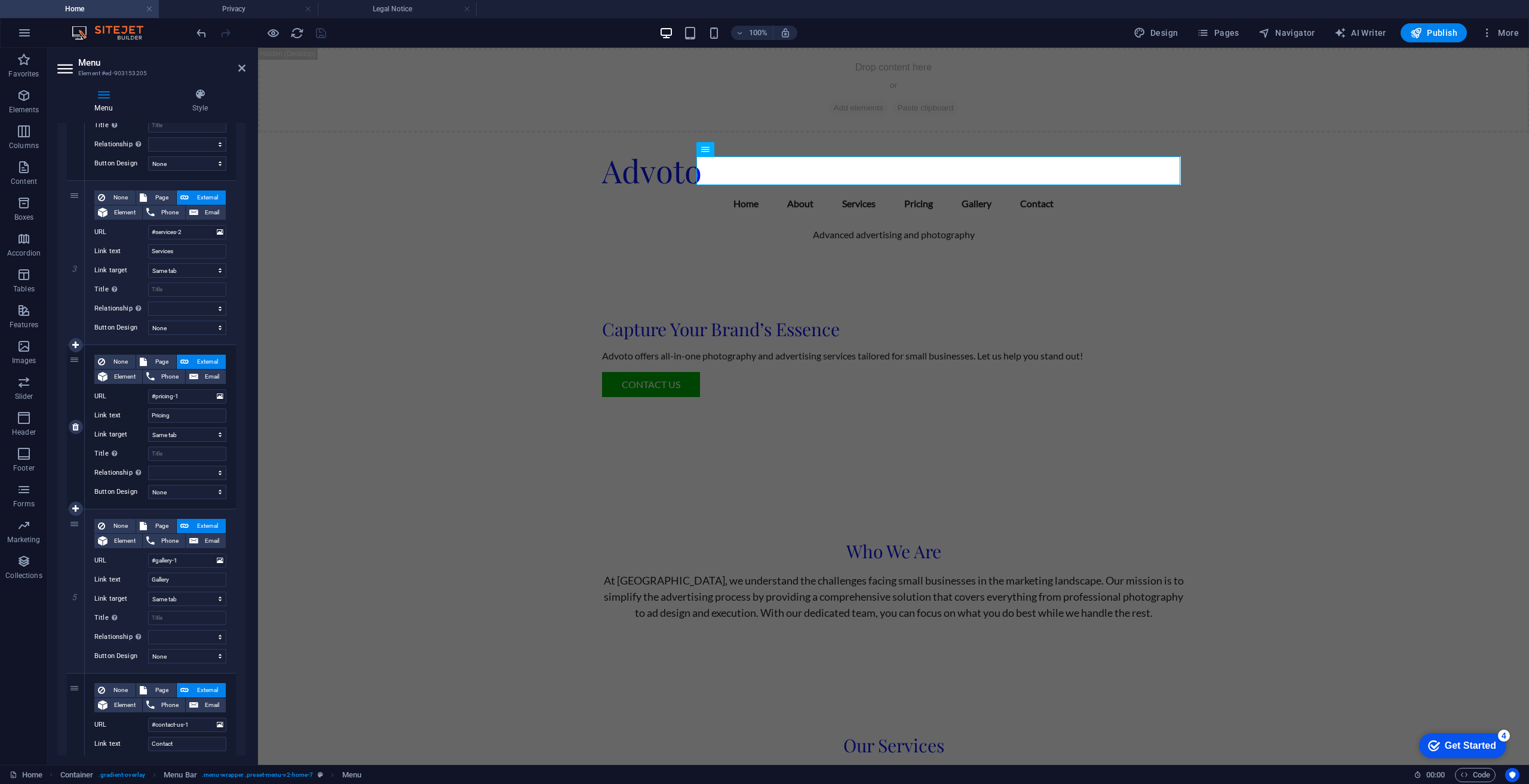
scroll to position [478, 0]
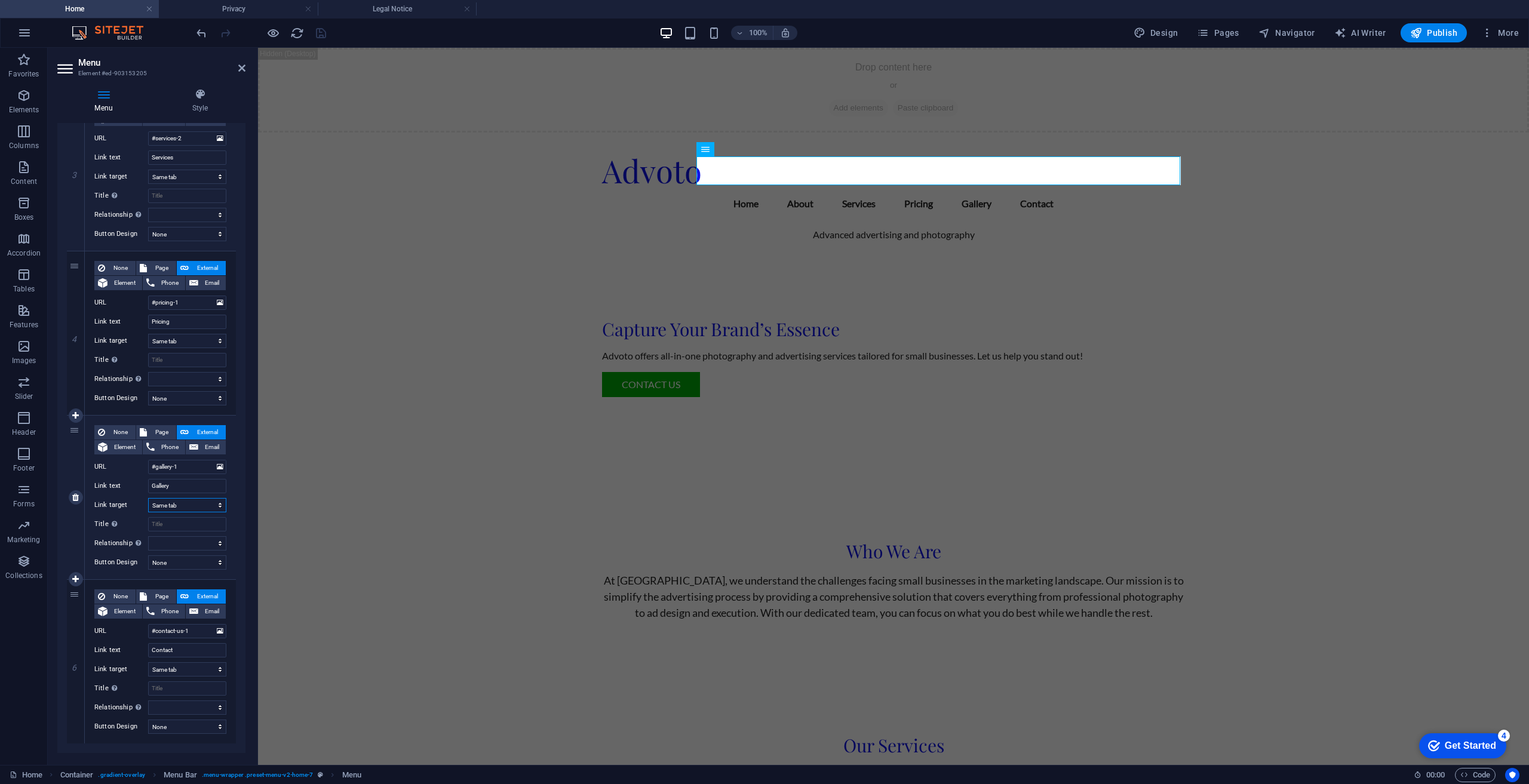
click at [203, 505] on select "New tab Same tab Overlay" at bounding box center [187, 504] width 78 height 14
click at [189, 507] on select "New tab Same tab Overlay" at bounding box center [187, 504] width 78 height 14
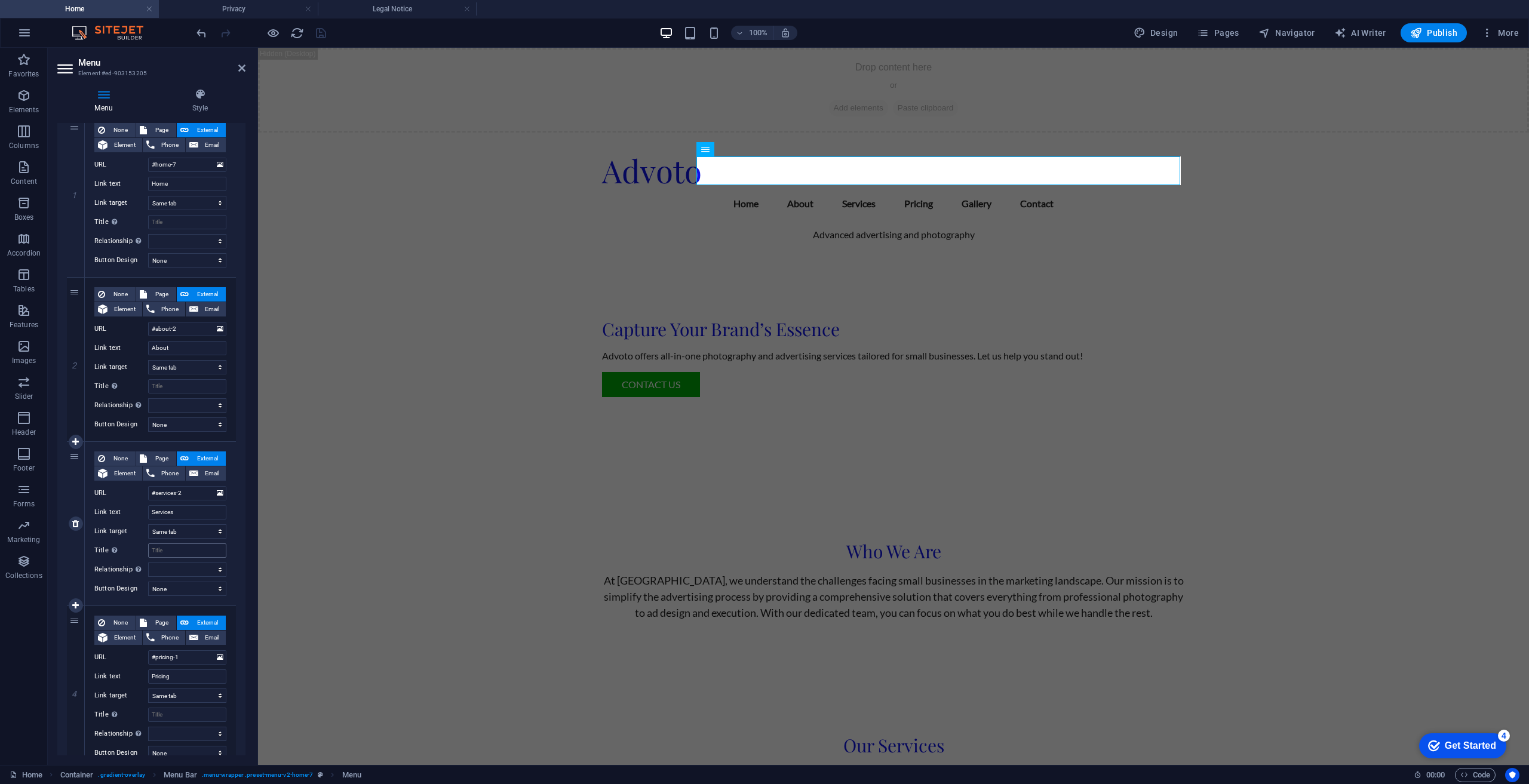
scroll to position [0, 0]
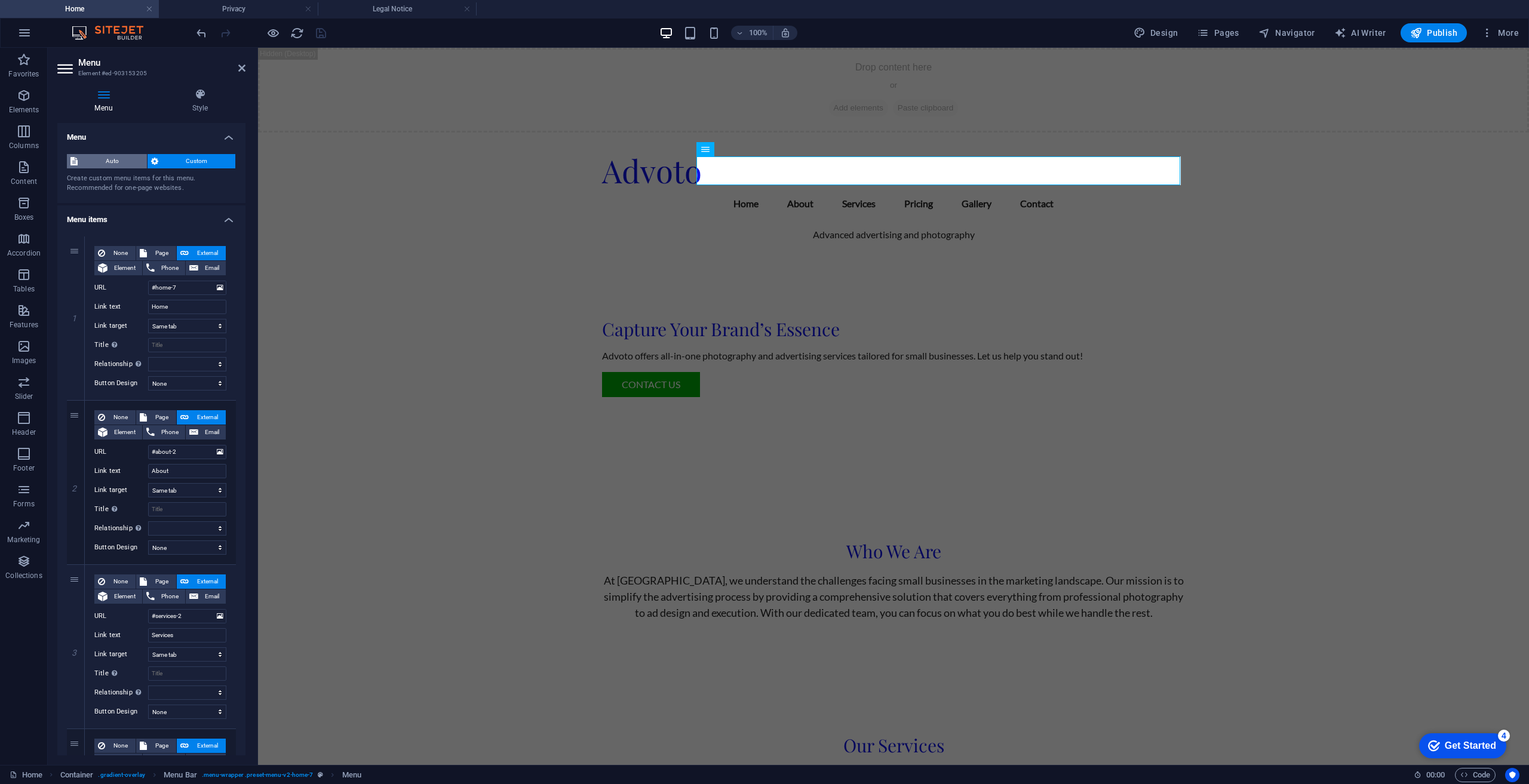
click at [101, 163] on span "Auto" at bounding box center [112, 161] width 62 height 14
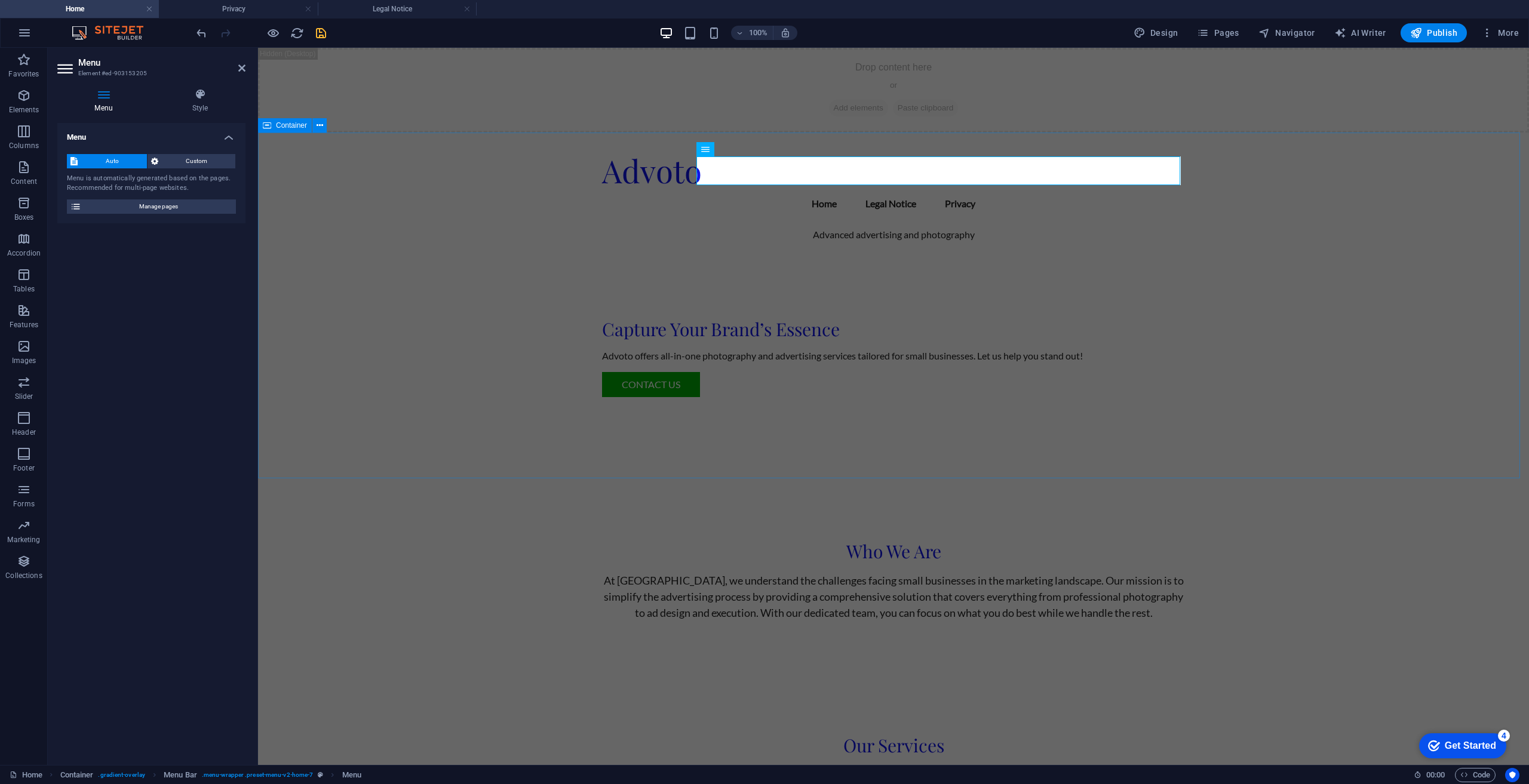
click at [462, 354] on div "Advoto Menu Home Legal Notice Privacy Advanced advertising and photography Capt…" at bounding box center [893, 312] width 1271 height 360
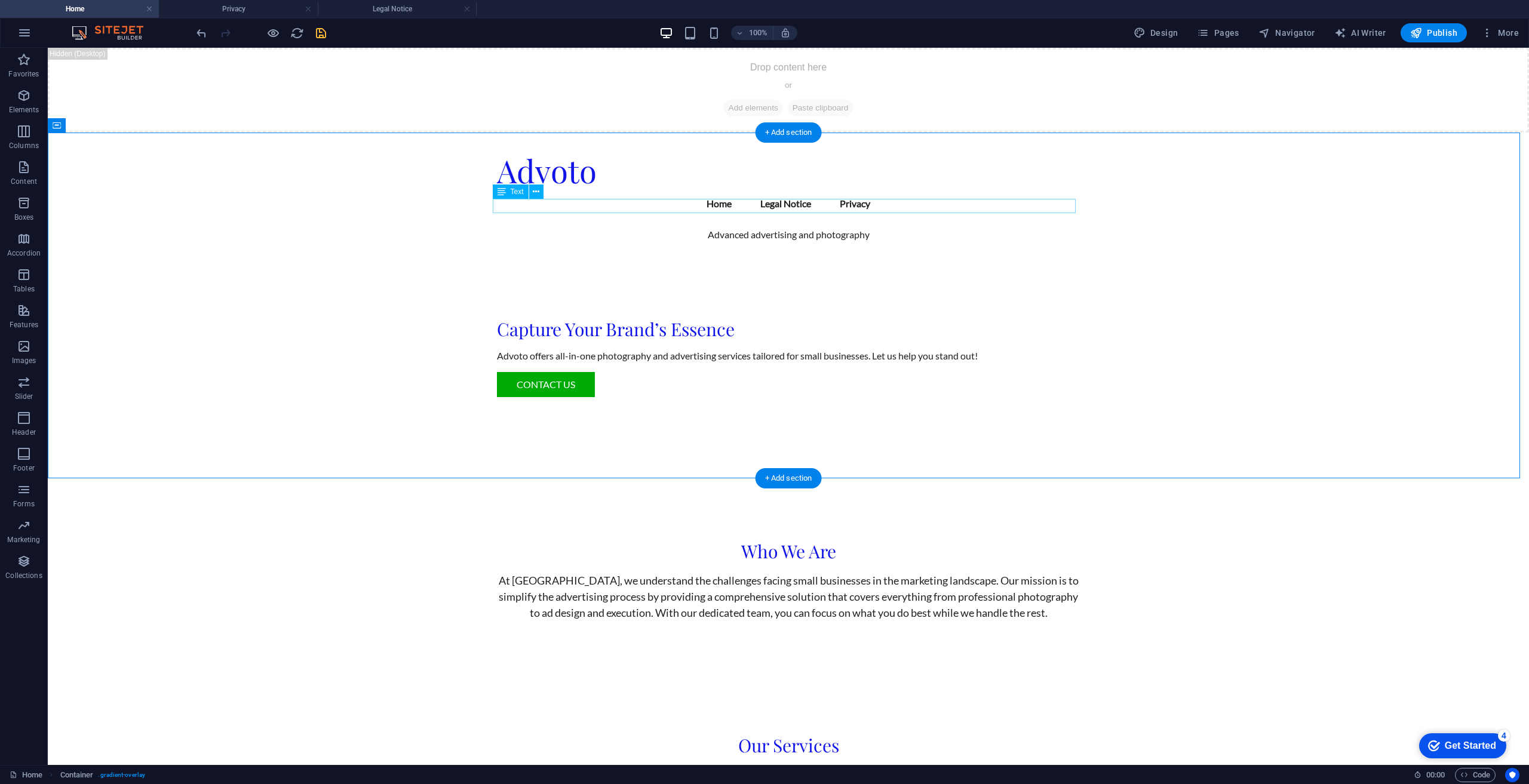
click at [849, 228] on div "Advanced advertising and photography" at bounding box center [788, 234] width 583 height 14
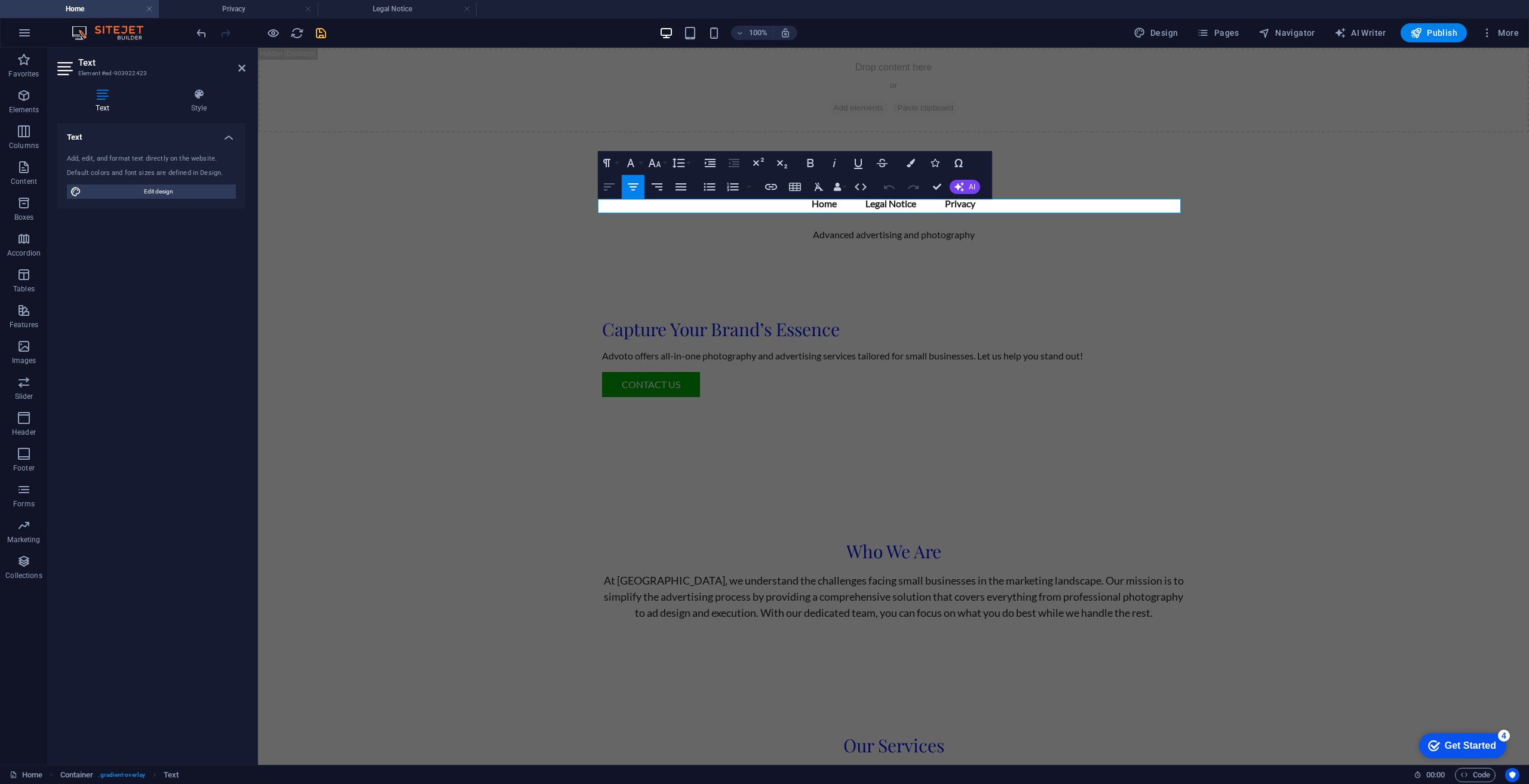
click at [609, 184] on icon "button" at bounding box center [609, 187] width 11 height 7
click at [1328, 247] on div "Advoto Menu Home Legal Notice Privacy Advanced advertising and photography Capt…" at bounding box center [893, 312] width 1271 height 360
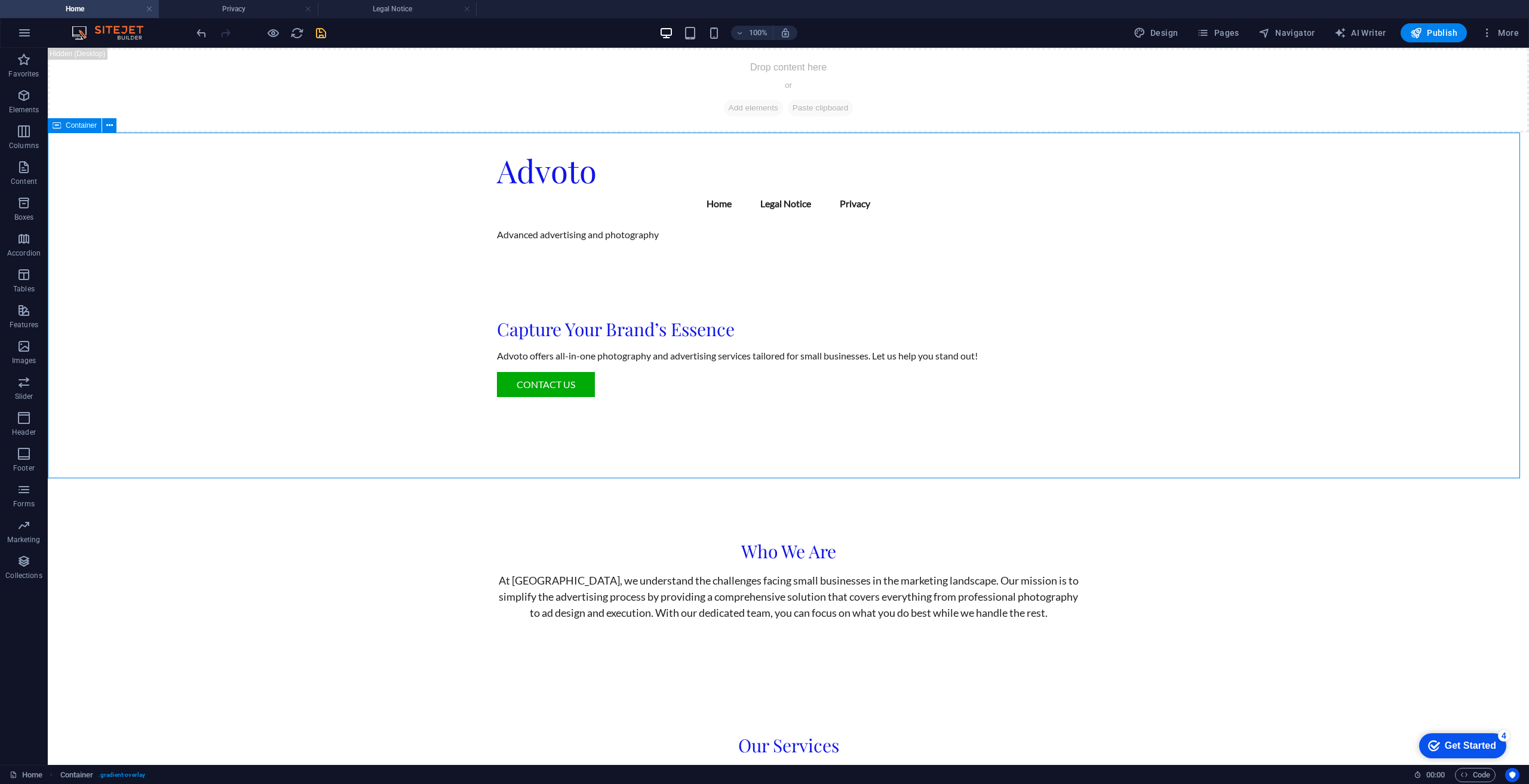
click at [1296, 234] on div "Advoto Menu Home Legal Notice Privacy Advanced advertising and photography Capt…" at bounding box center [788, 312] width 1481 height 360
click at [1151, 332] on div "Advoto Menu Home Legal Notice Privacy Advanced advertising and photography Capt…" at bounding box center [788, 312] width 1481 height 360
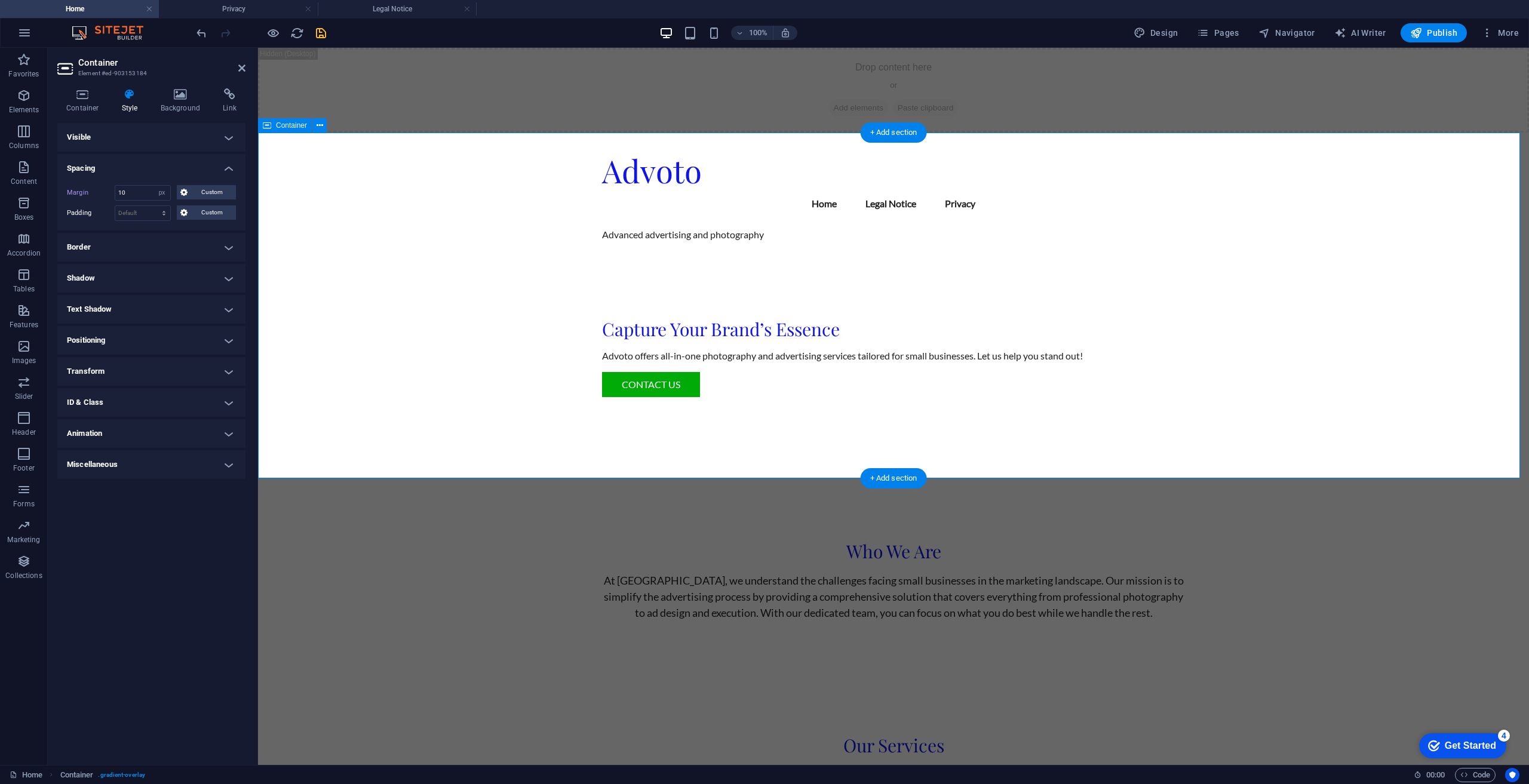
select select "DISABLED_OPTION_VALUE"
click at [71, 96] on icon at bounding box center [83, 94] width 51 height 12
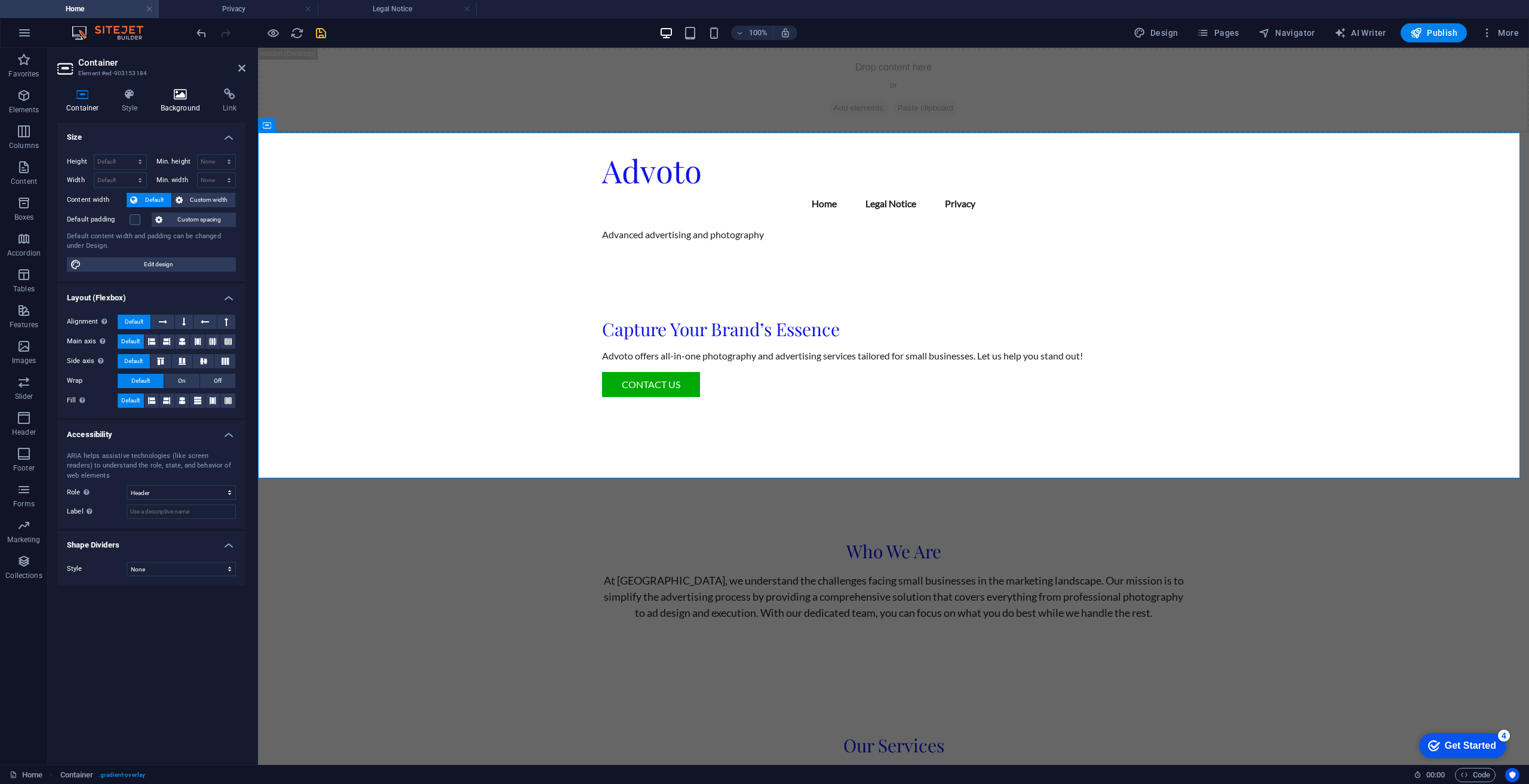
click at [185, 95] on icon at bounding box center [181, 94] width 58 height 12
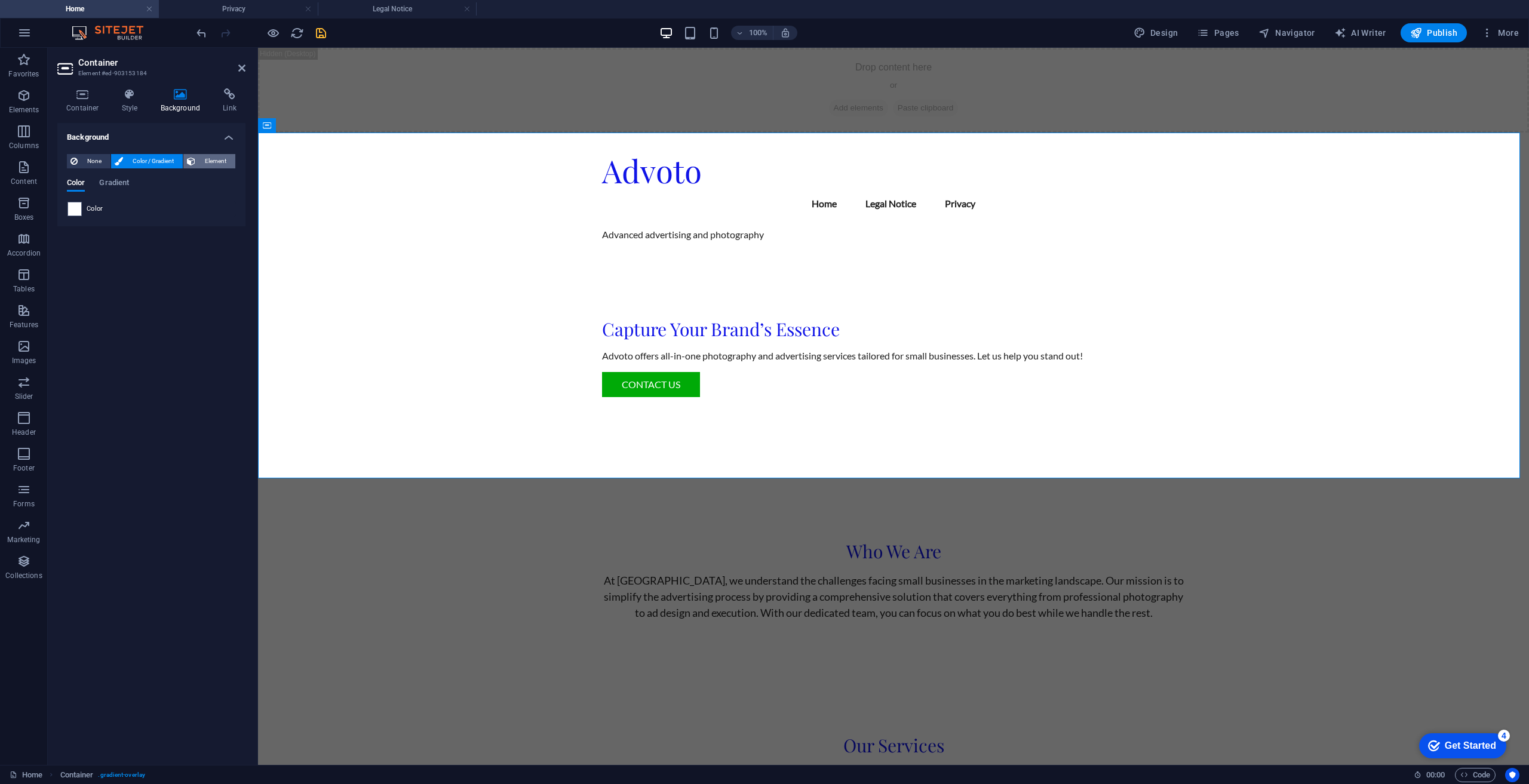
click at [200, 163] on span "Element" at bounding box center [215, 161] width 33 height 14
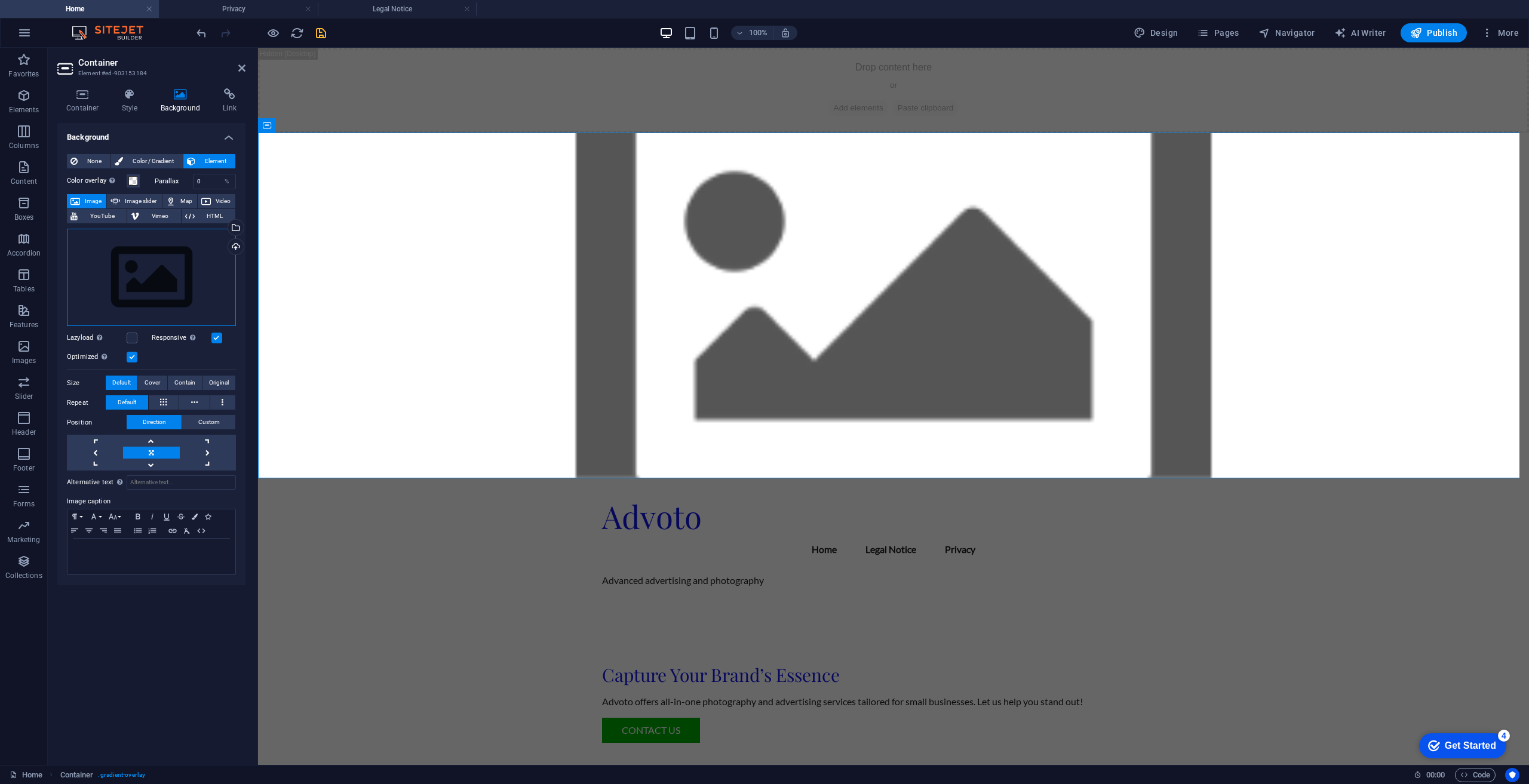
click at [158, 276] on div "Drag files here, click to choose files or select files from Files or our free s…" at bounding box center [151, 278] width 169 height 98
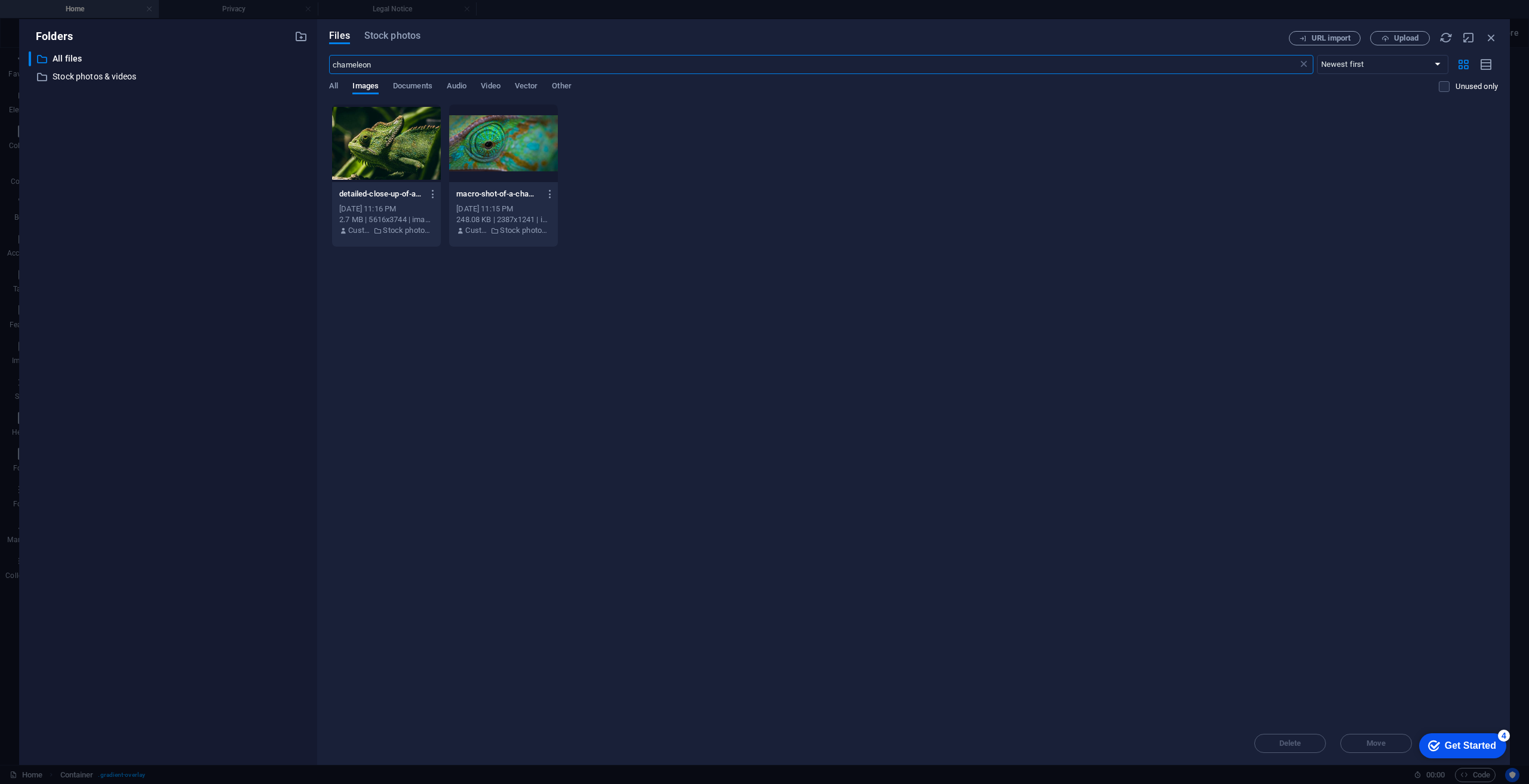
click at [390, 151] on div at bounding box center [386, 144] width 109 height 78
click at [390, 151] on div "1" at bounding box center [386, 144] width 109 height 78
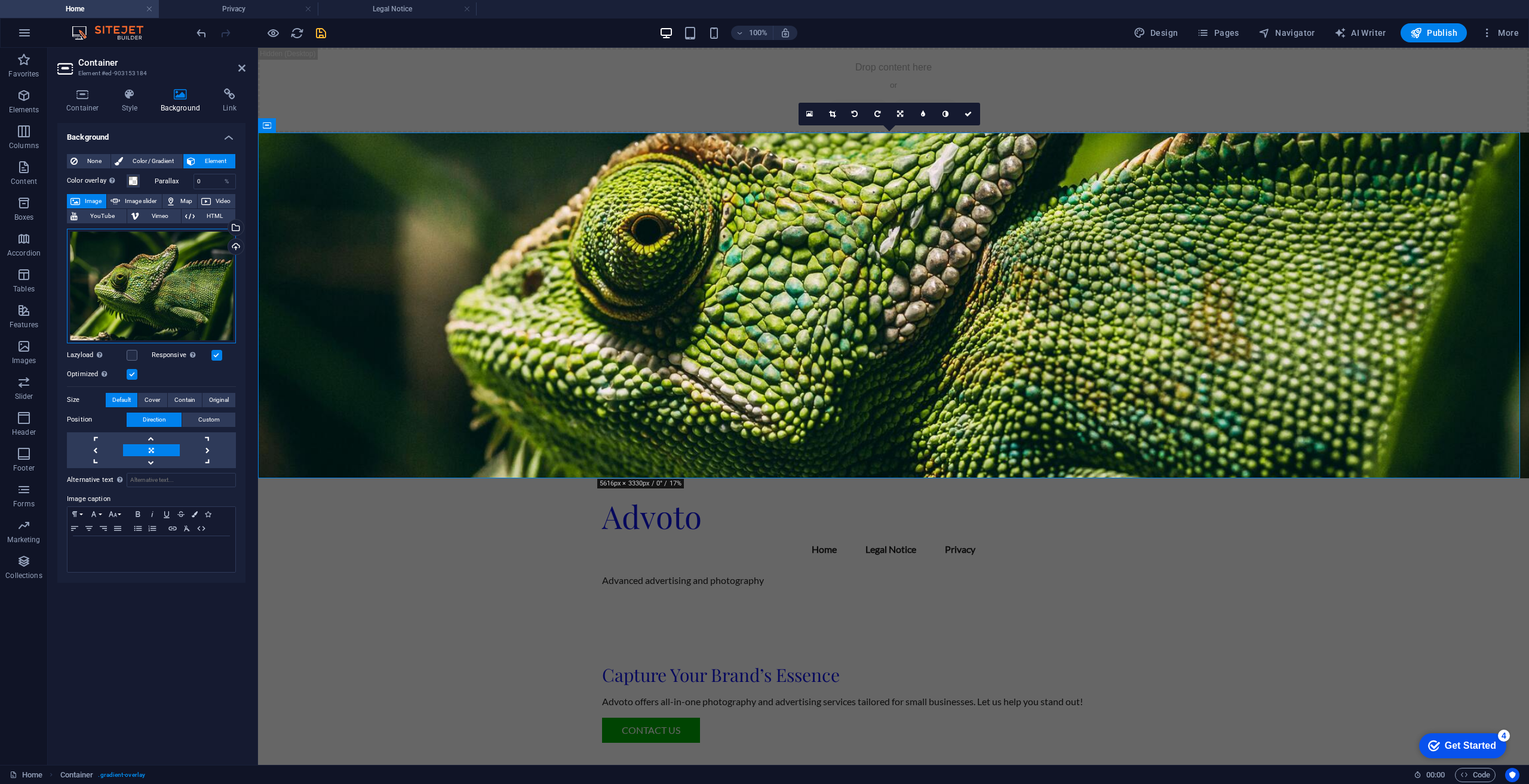
click at [159, 297] on div "Drag files here, click to choose files or select files from Files or our free s…" at bounding box center [151, 286] width 169 height 115
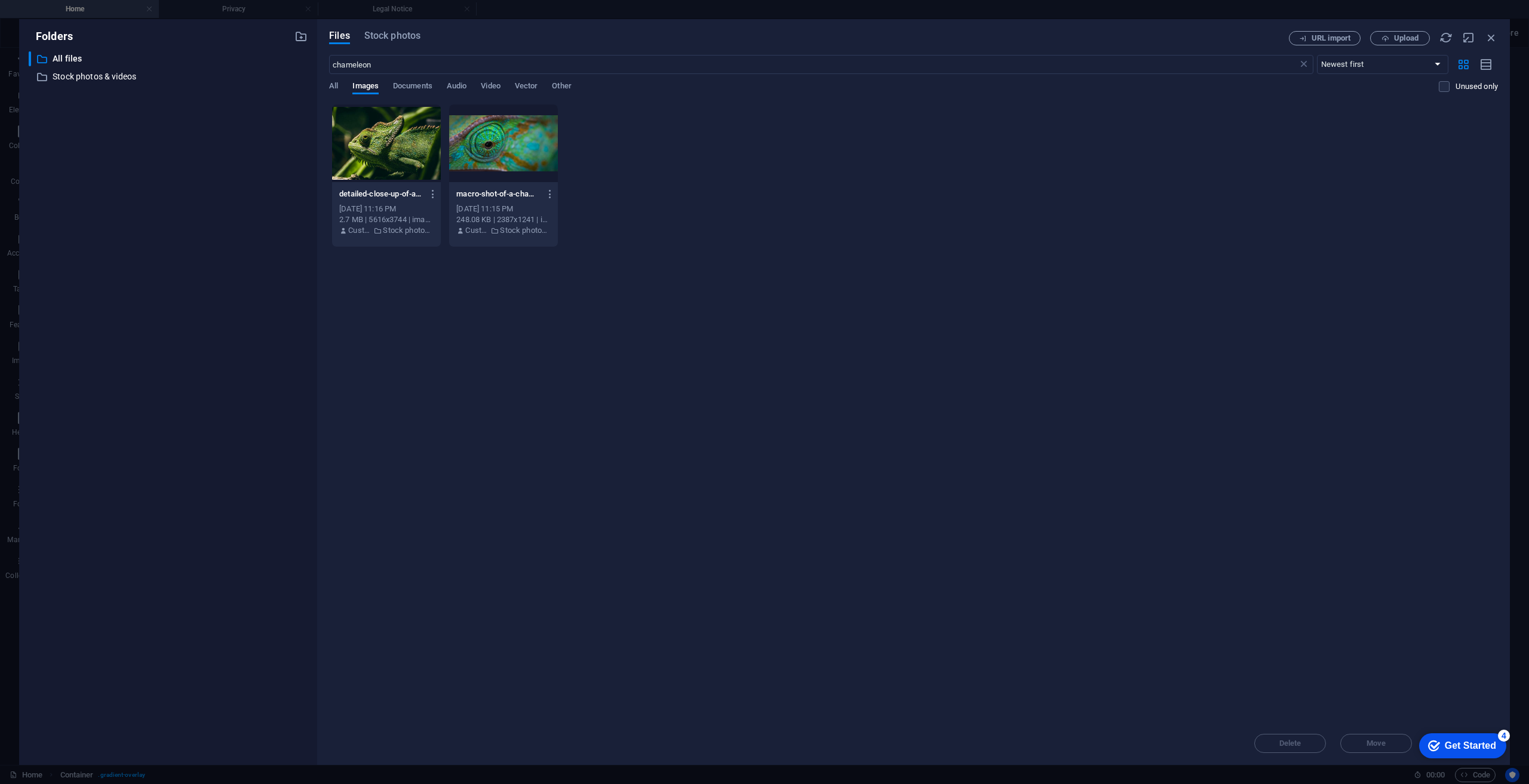
click at [159, 297] on div "​ All files All files ​ Stock photos & videos Stock photos & videos" at bounding box center [168, 403] width 279 height 704
click at [408, 64] on input "chameleon" at bounding box center [813, 64] width 968 height 19
click at [403, 34] on span "Stock photos" at bounding box center [393, 36] width 56 height 14
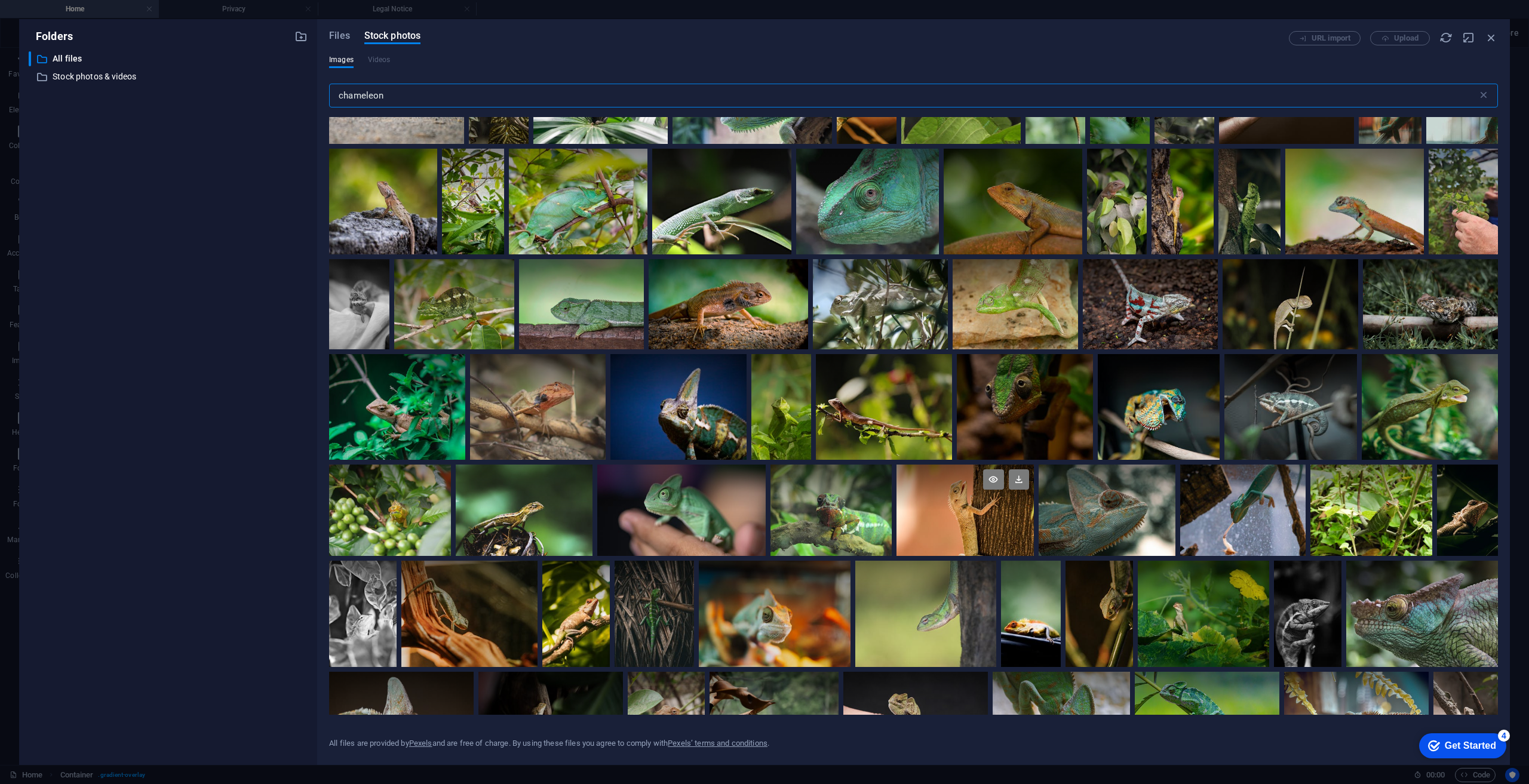
scroll to position [2144, 0]
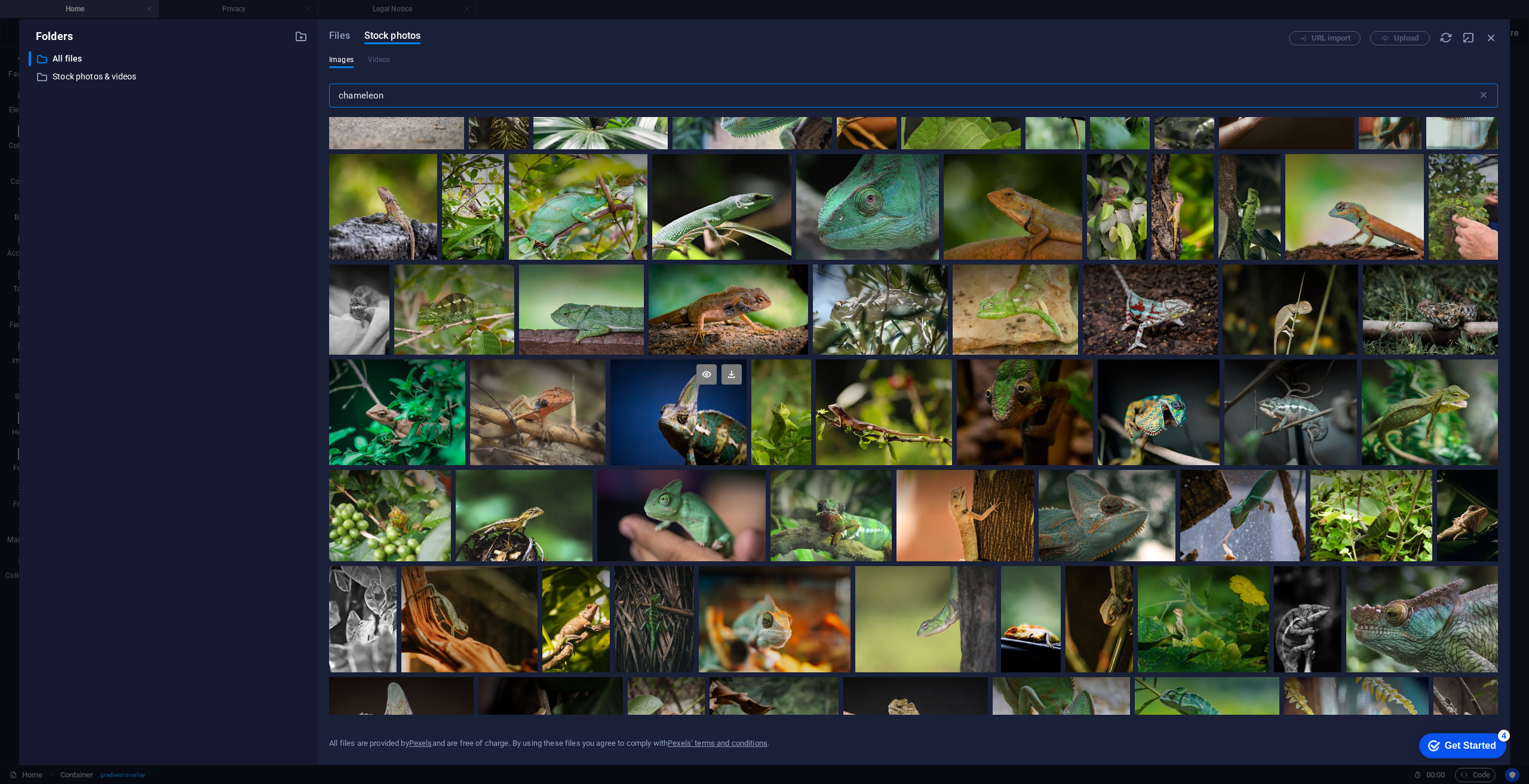
click at [747, 424] on div at bounding box center [678, 412] width 136 height 106
click at [747, 426] on div at bounding box center [678, 440] width 136 height 53
click at [747, 426] on div at bounding box center [678, 412] width 136 height 106
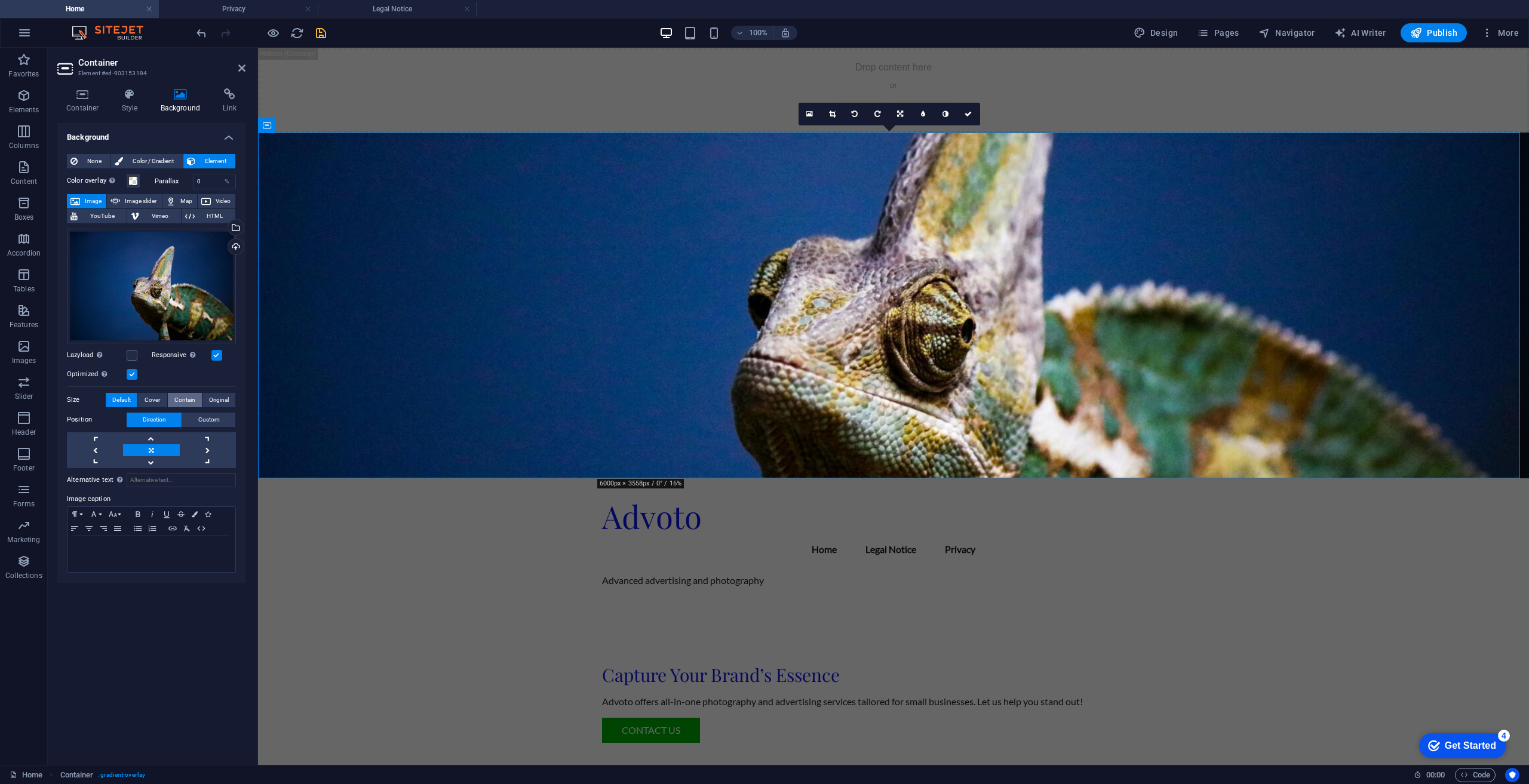
click at [181, 399] on span "Contain" at bounding box center [185, 400] width 21 height 14
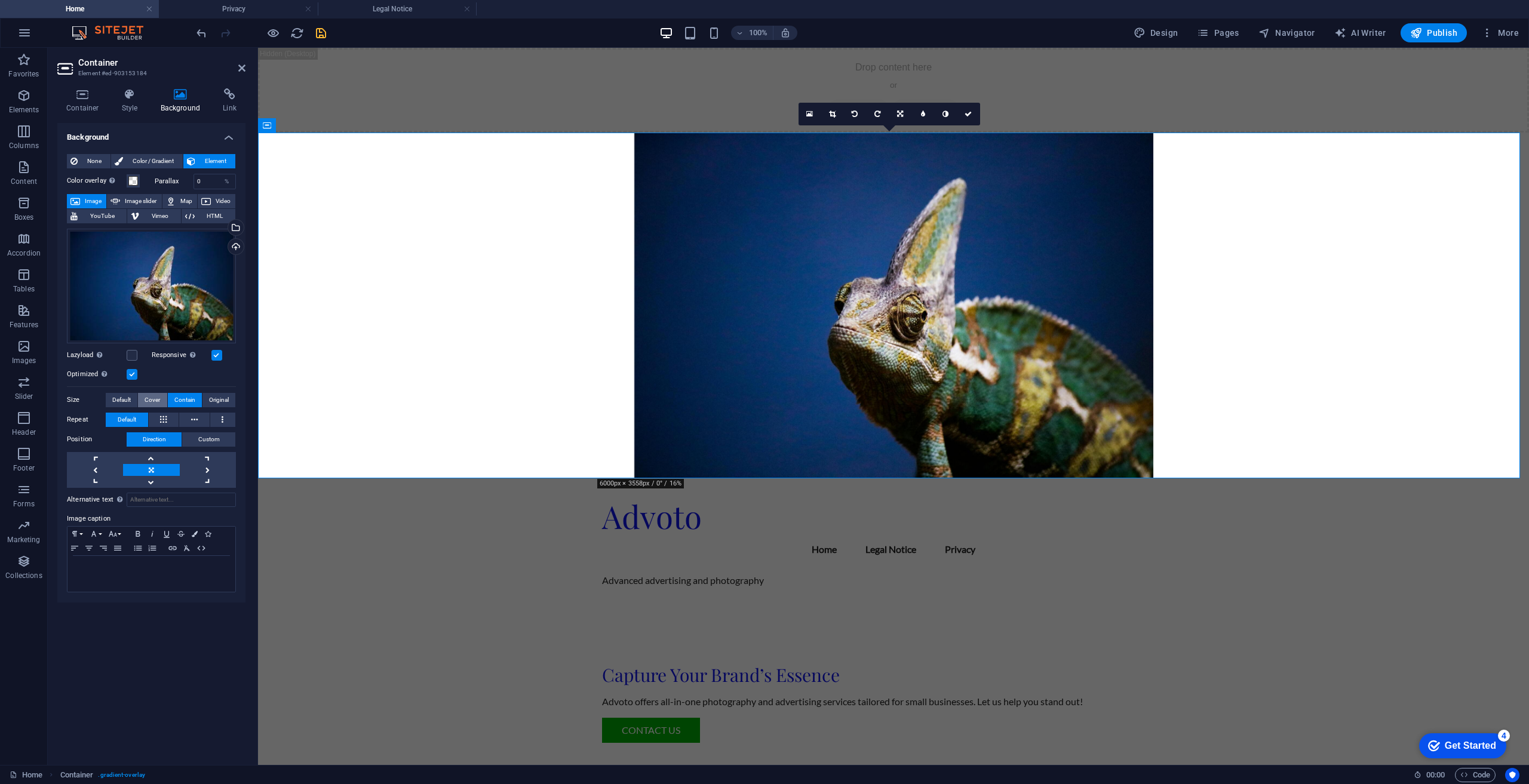
click at [161, 399] on button "Cover" at bounding box center [152, 400] width 29 height 14
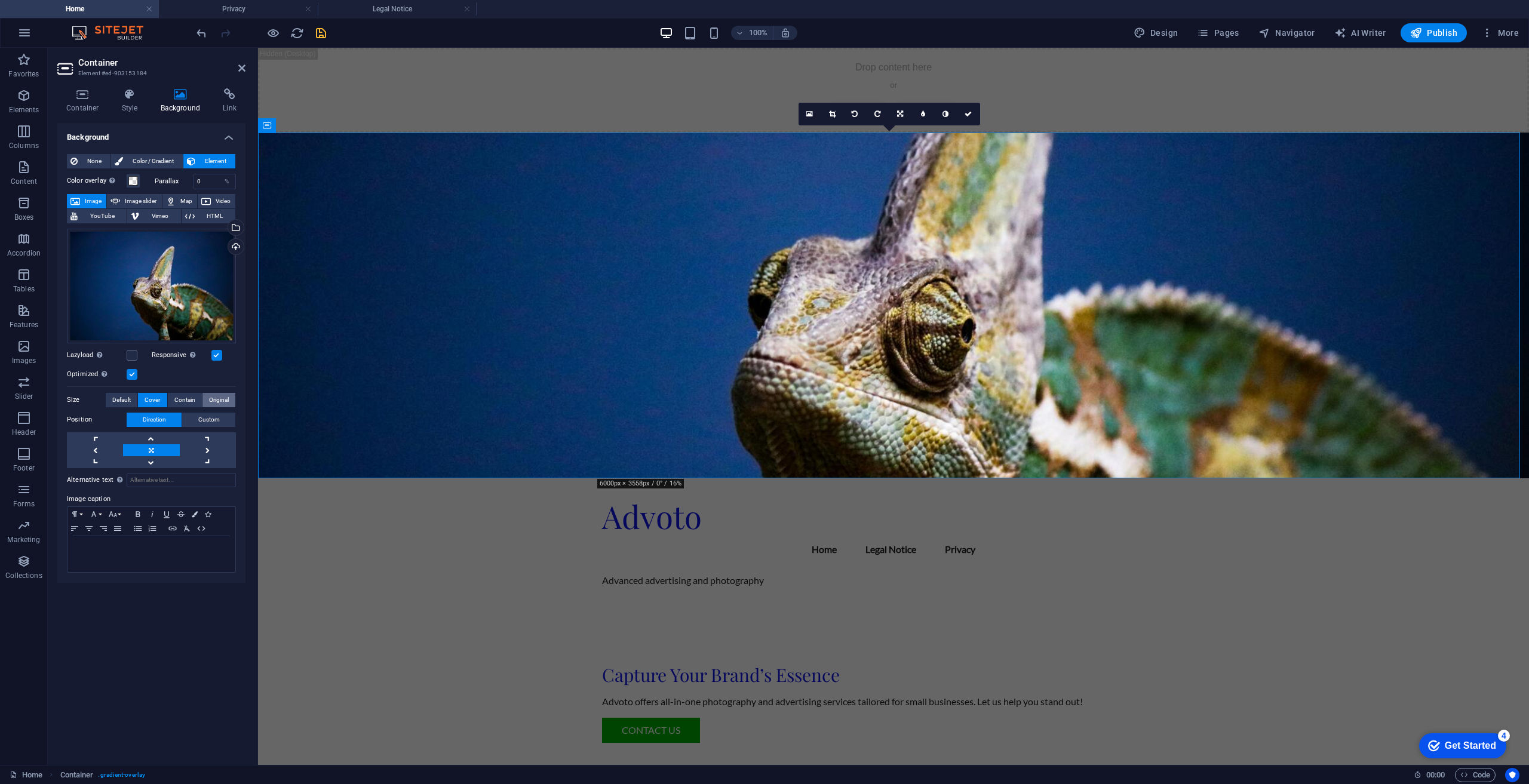
click at [220, 397] on span "Original" at bounding box center [219, 400] width 20 height 14
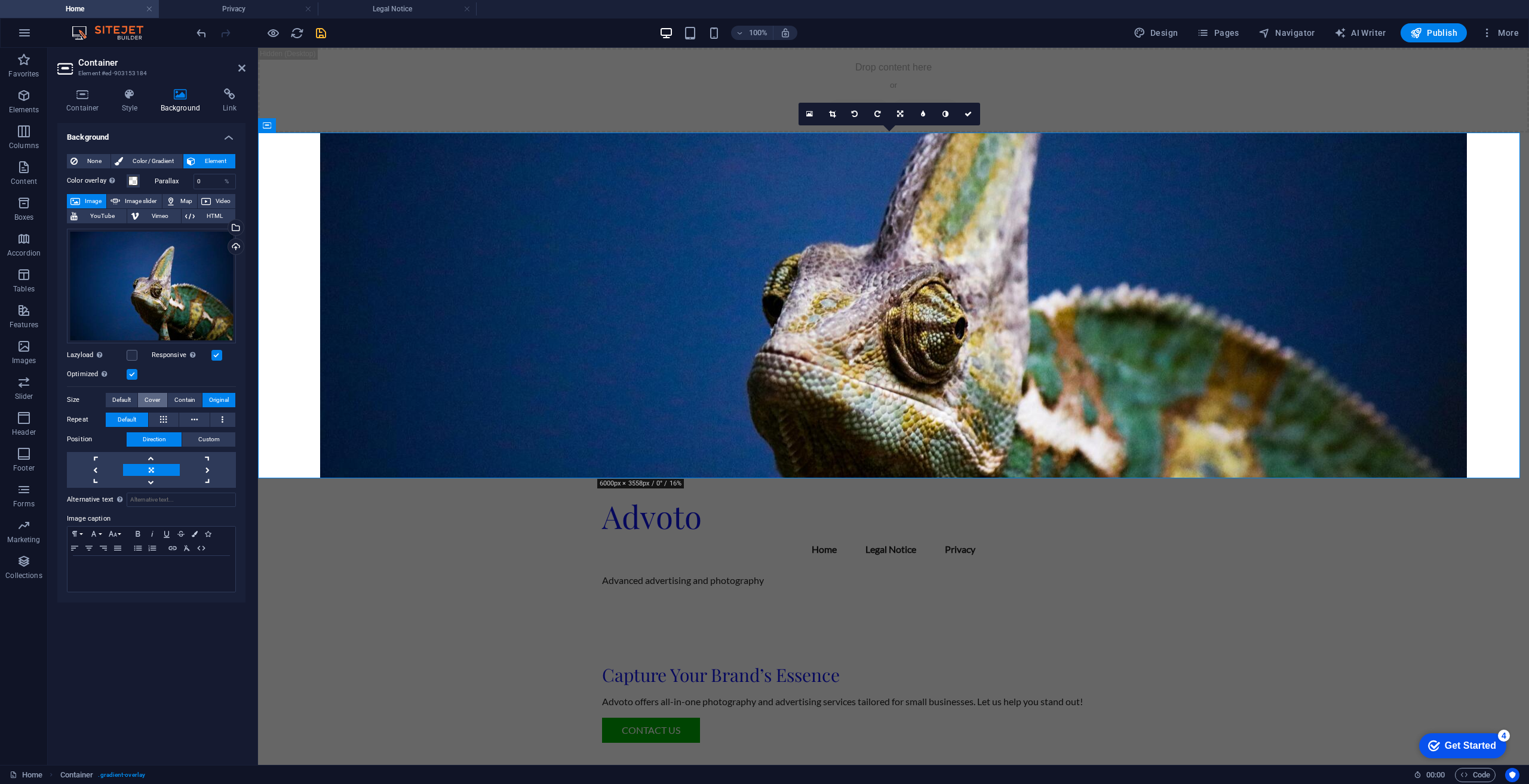
click at [152, 398] on span "Cover" at bounding box center [152, 400] width 16 height 14
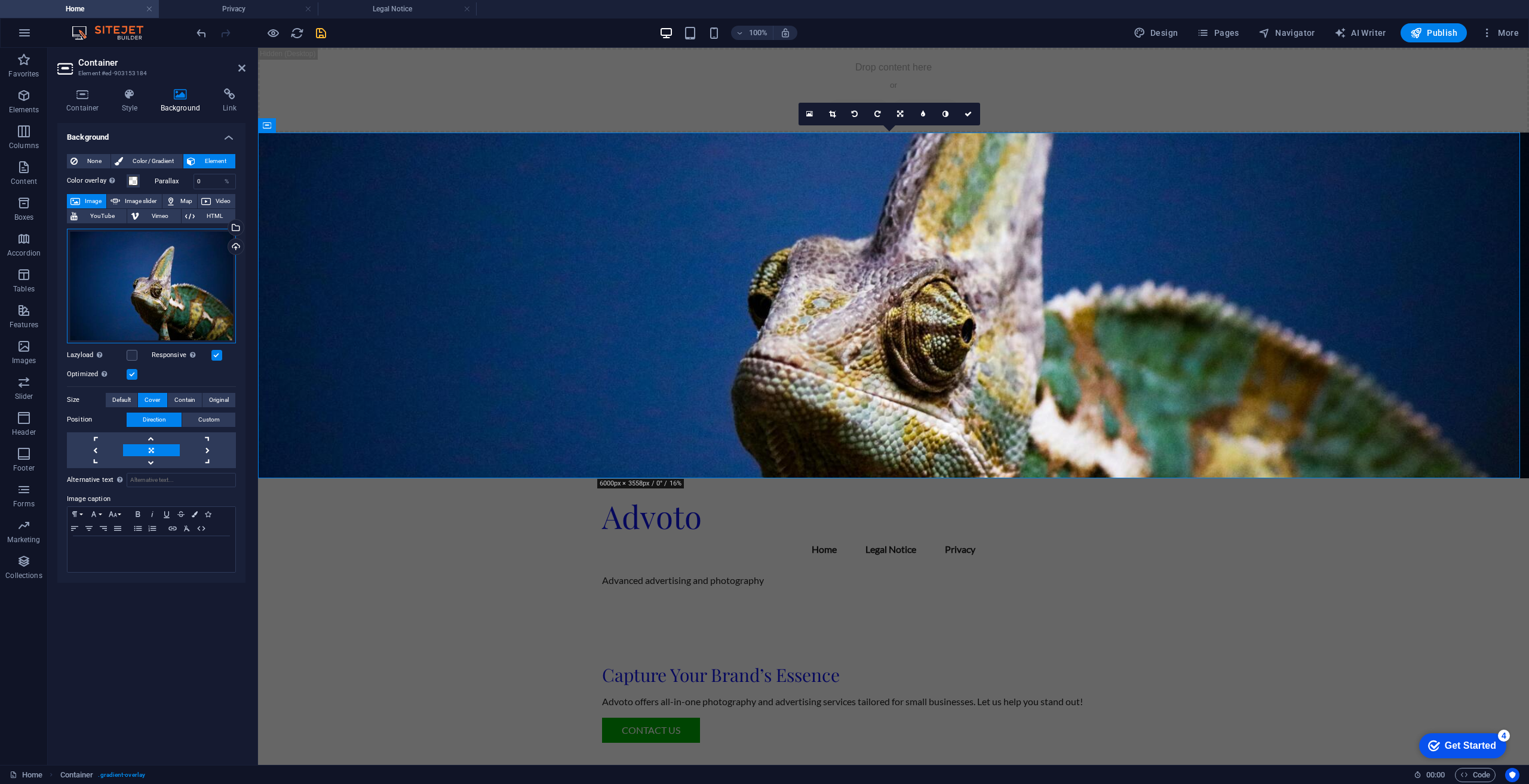
drag, startPoint x: 179, startPoint y: 262, endPoint x: 142, endPoint y: 309, distance: 59.8
click at [142, 309] on div "Drag files here, click to choose files or select files from Files or our free s…" at bounding box center [151, 286] width 169 height 115
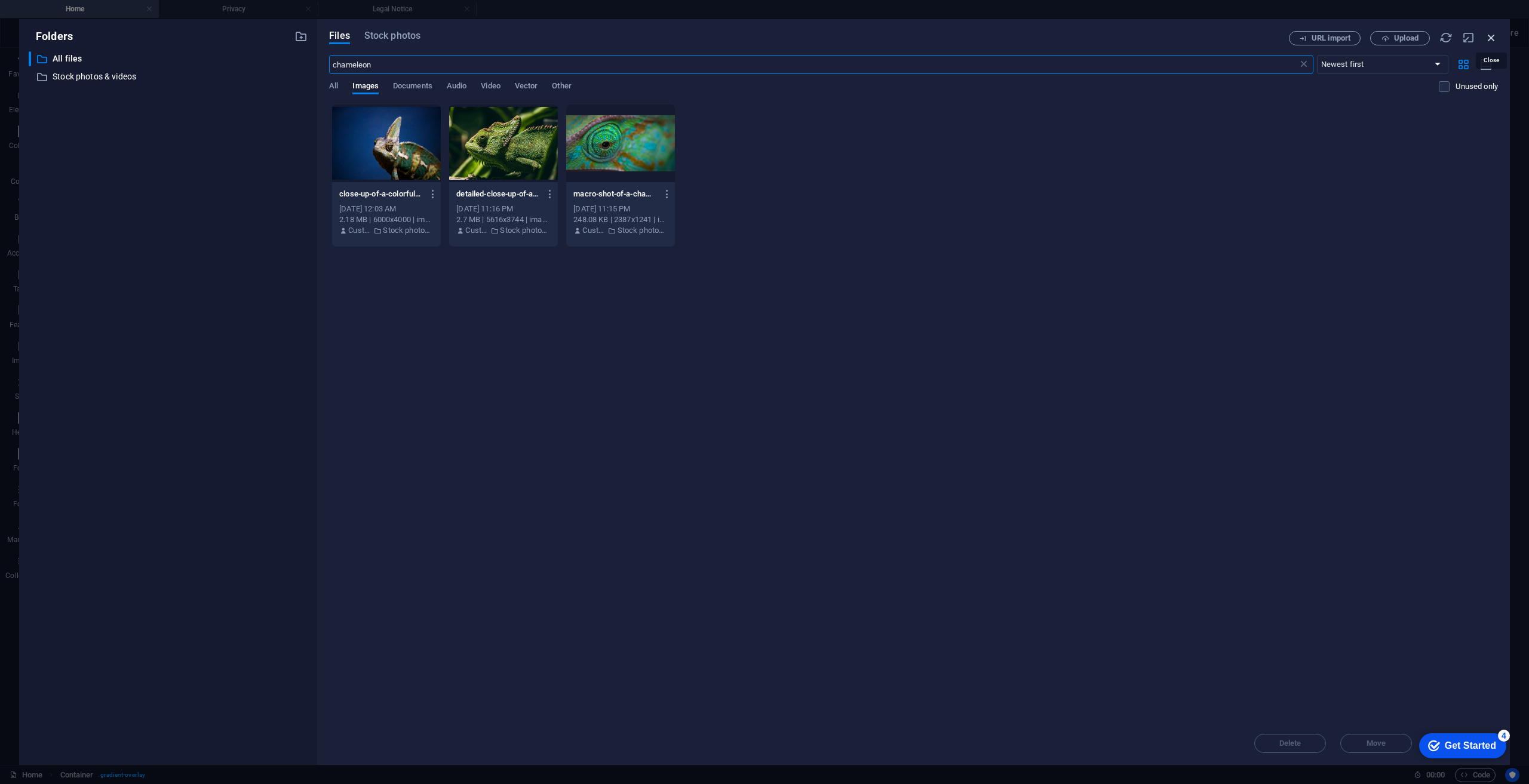
click at [1490, 36] on icon "button" at bounding box center [1491, 37] width 13 height 13
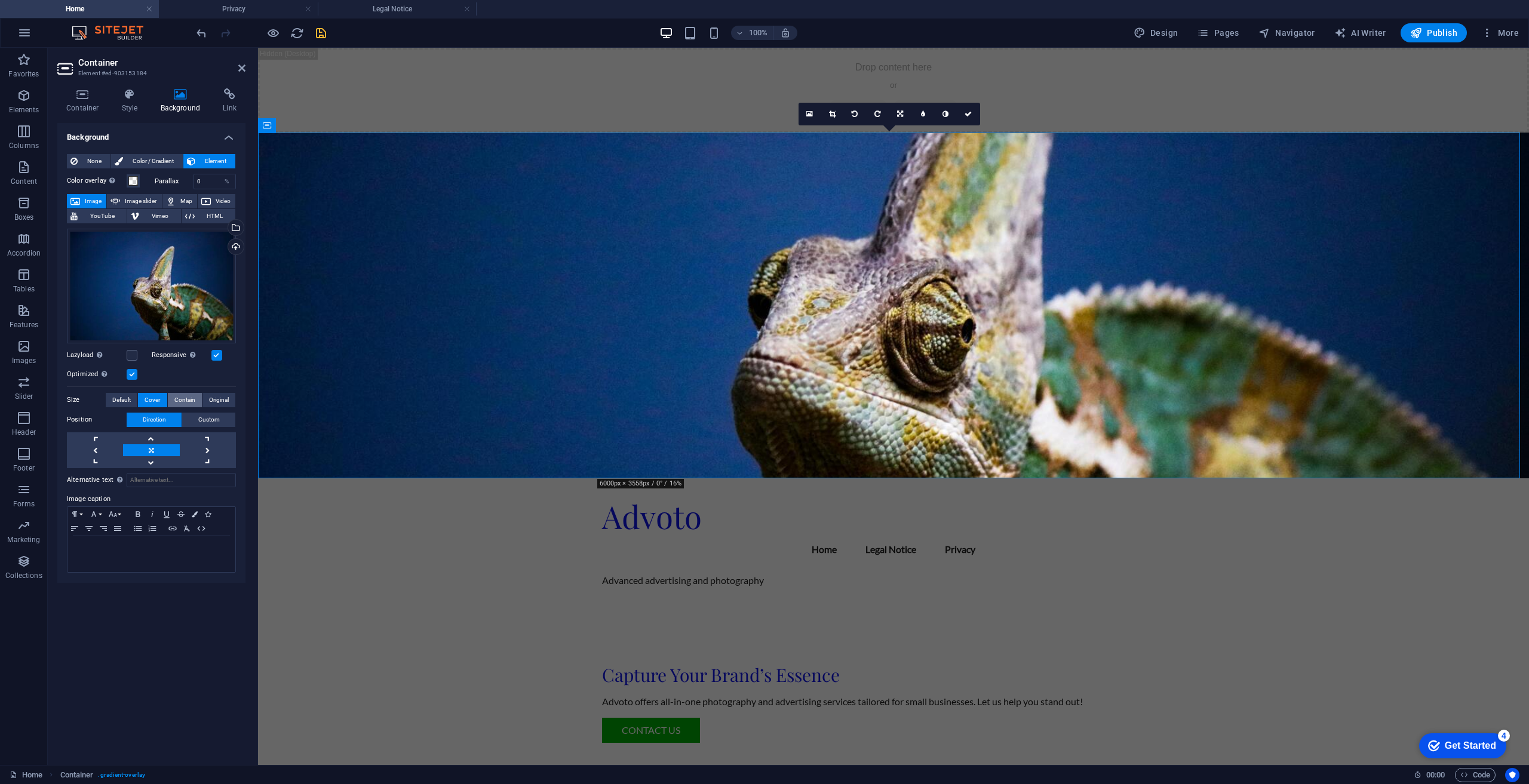
click at [187, 398] on span "Contain" at bounding box center [185, 400] width 21 height 14
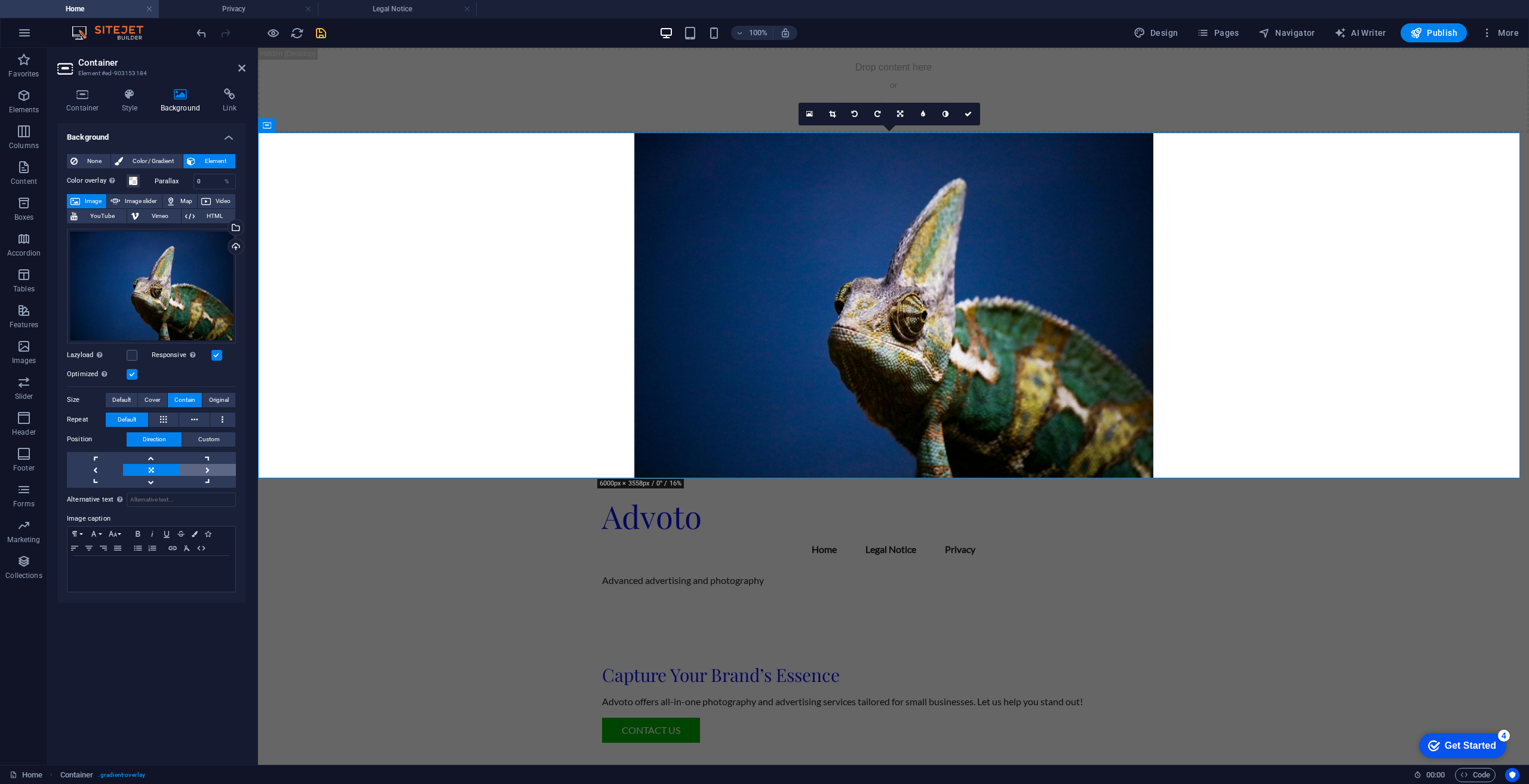
click at [215, 474] on link at bounding box center [208, 470] width 56 height 12
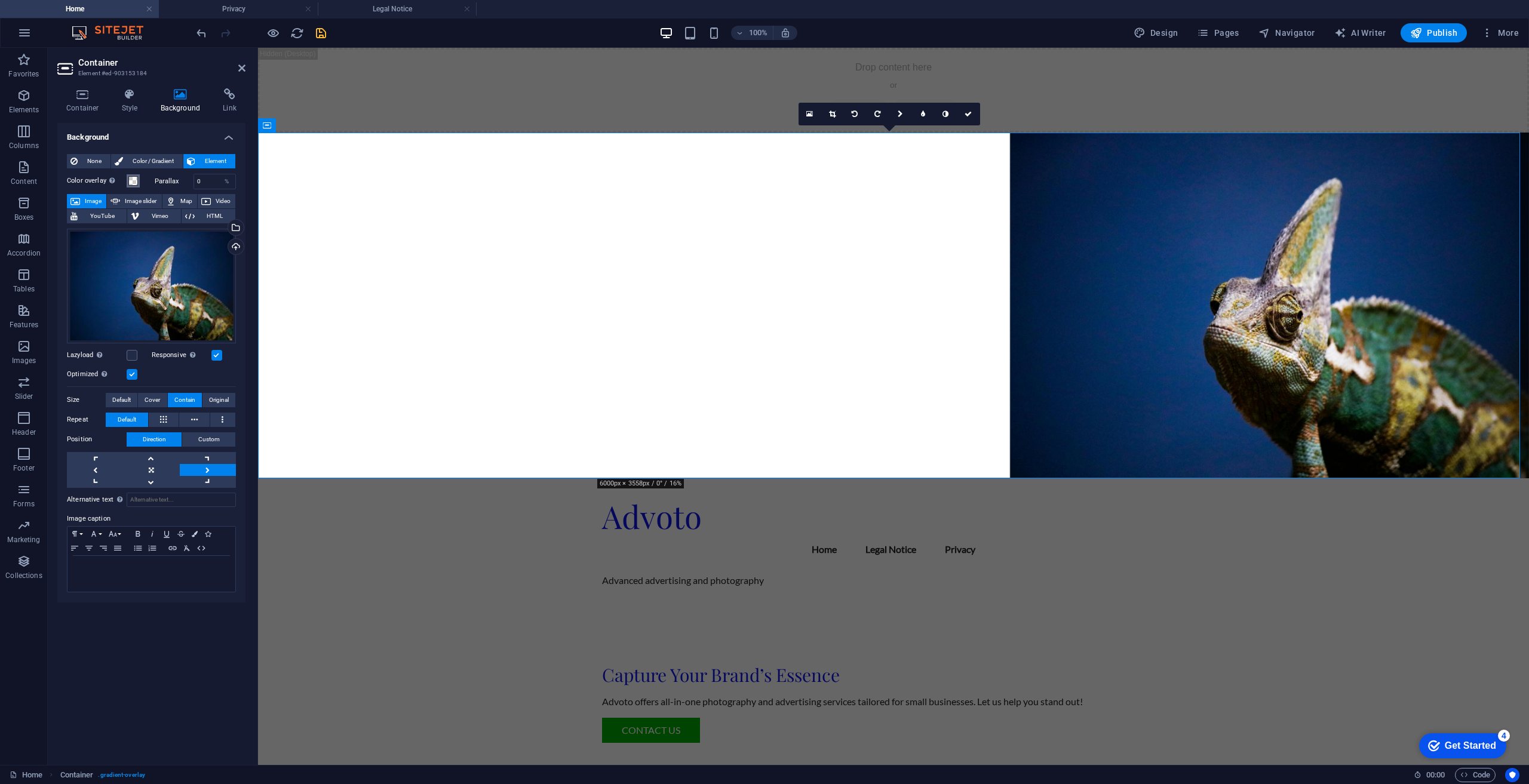
click at [137, 181] on span at bounding box center [133, 181] width 10 height 10
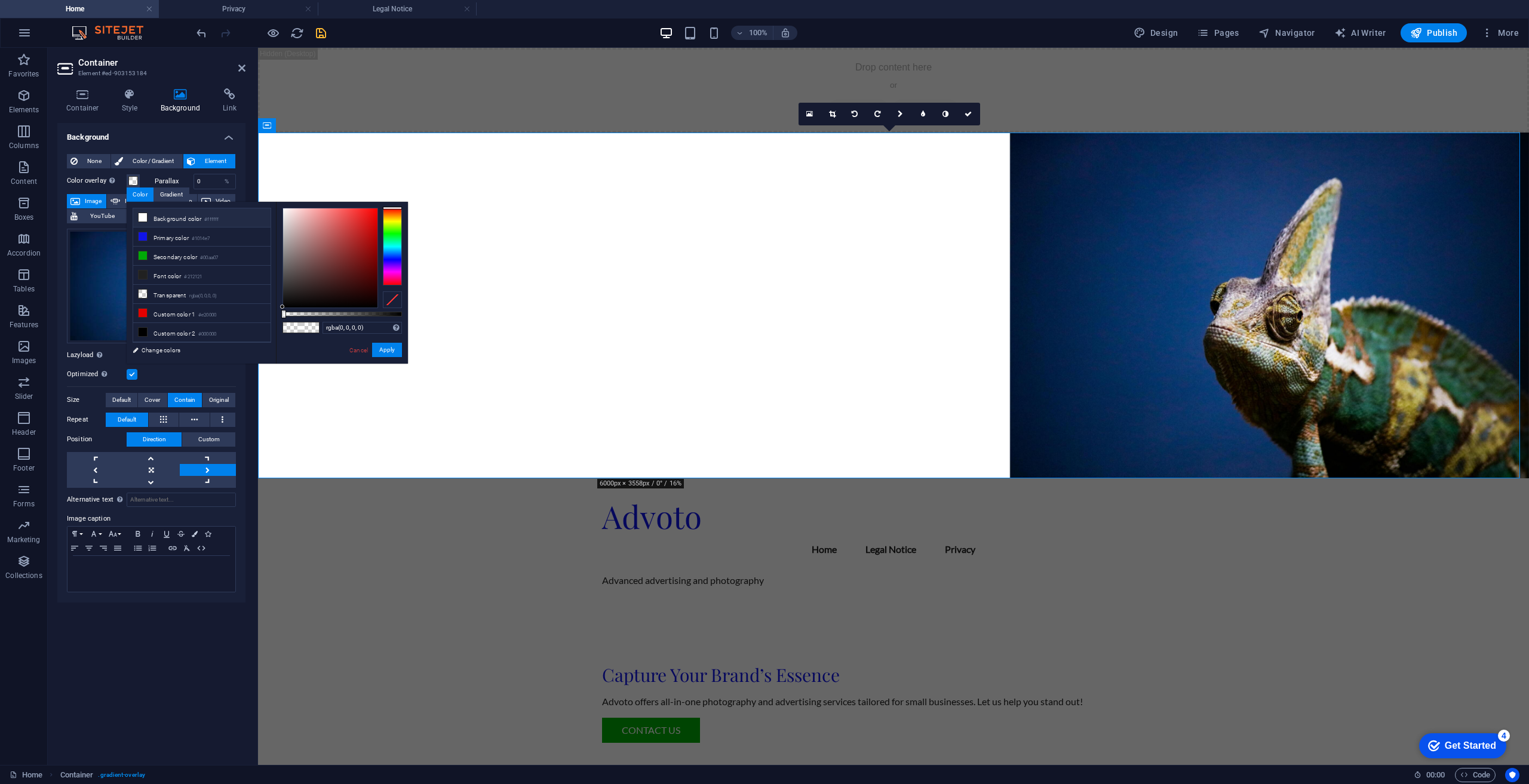
click at [142, 215] on icon at bounding box center [143, 217] width 8 height 8
type input "#ffffff"
drag, startPoint x: 358, startPoint y: 347, endPoint x: 95, endPoint y: 297, distance: 267.7
click at [358, 347] on link "Cancel" at bounding box center [358, 350] width 21 height 9
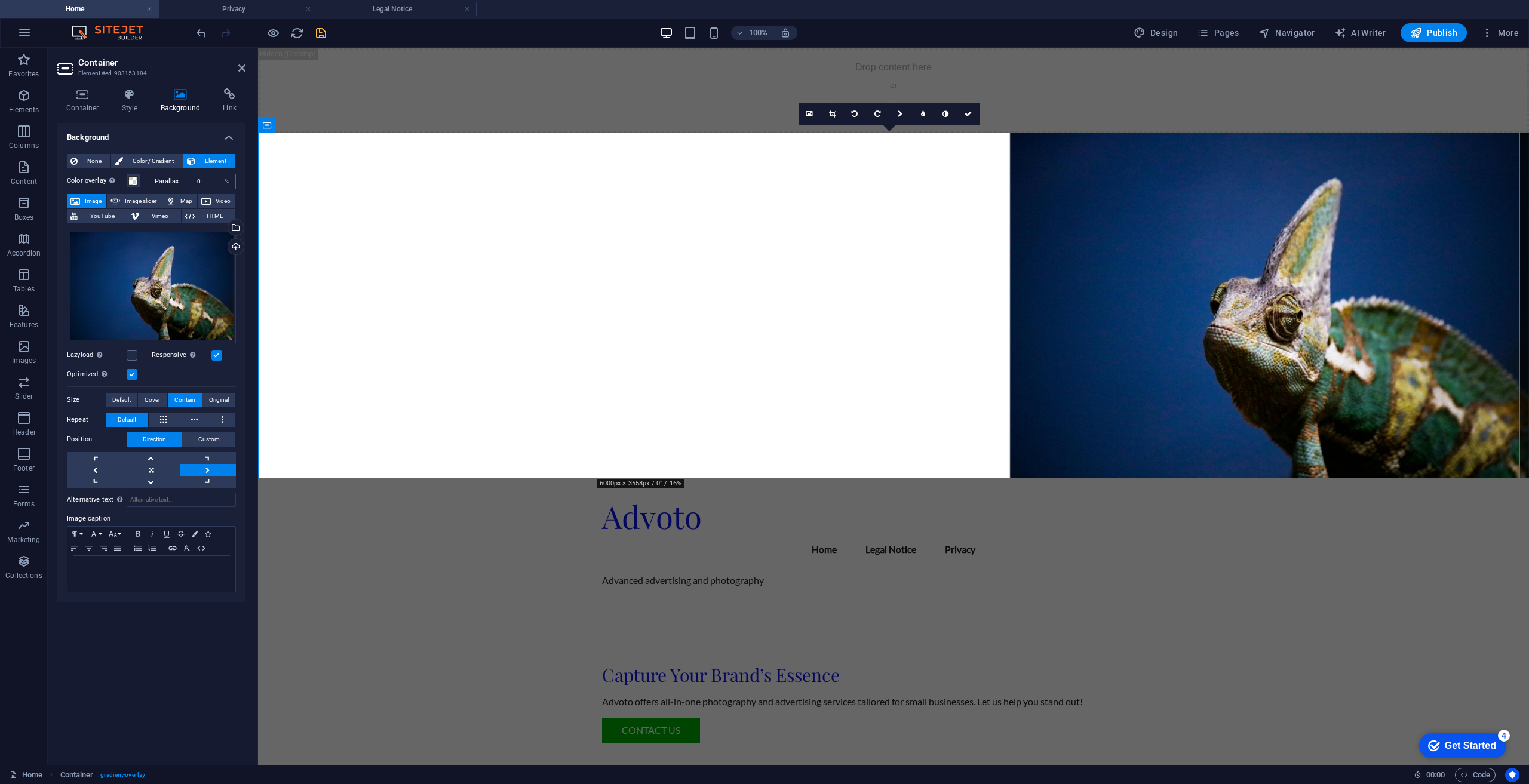
click at [213, 178] on input "0" at bounding box center [215, 181] width 42 height 14
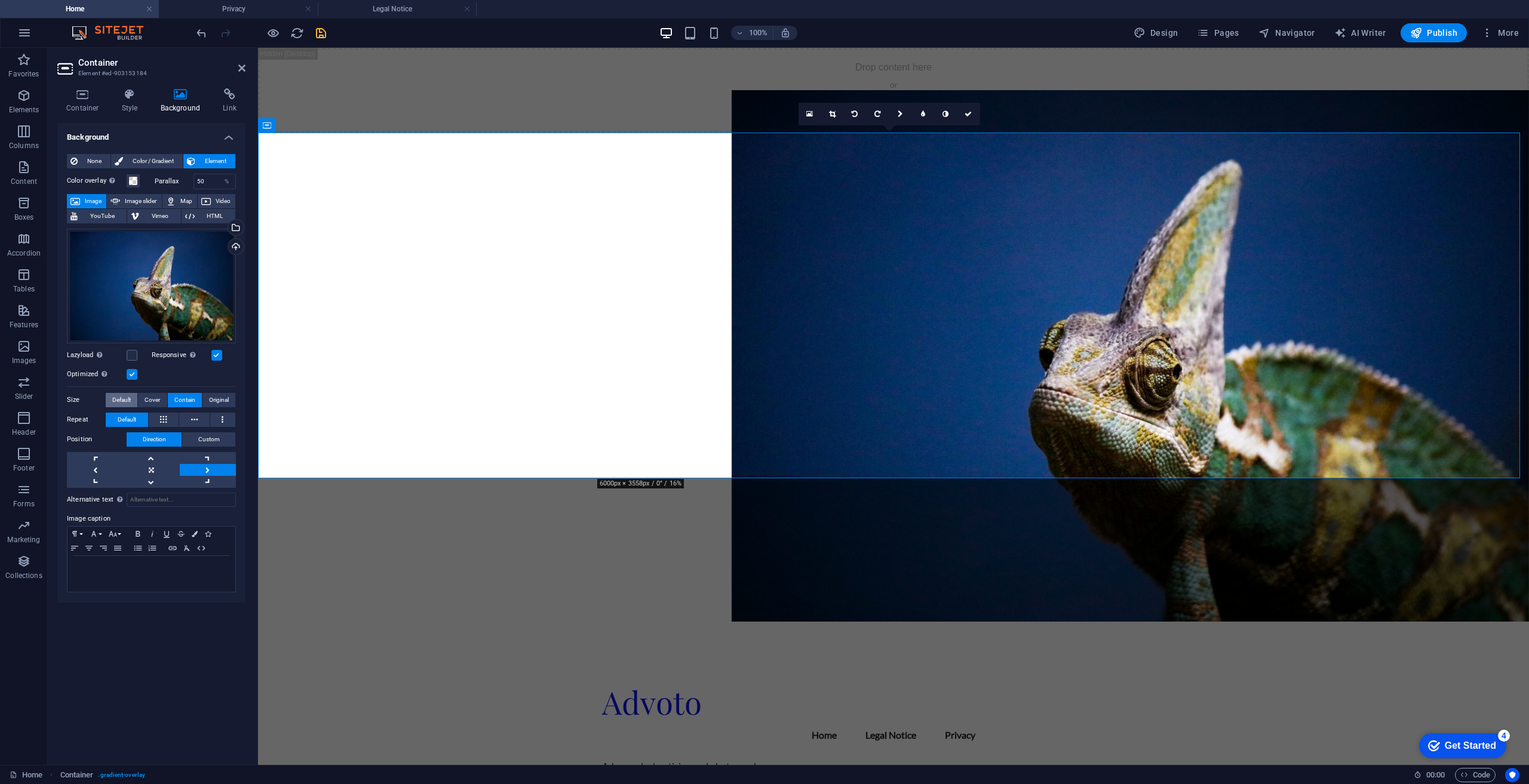
click at [130, 398] on span "Default" at bounding box center [121, 400] width 18 height 14
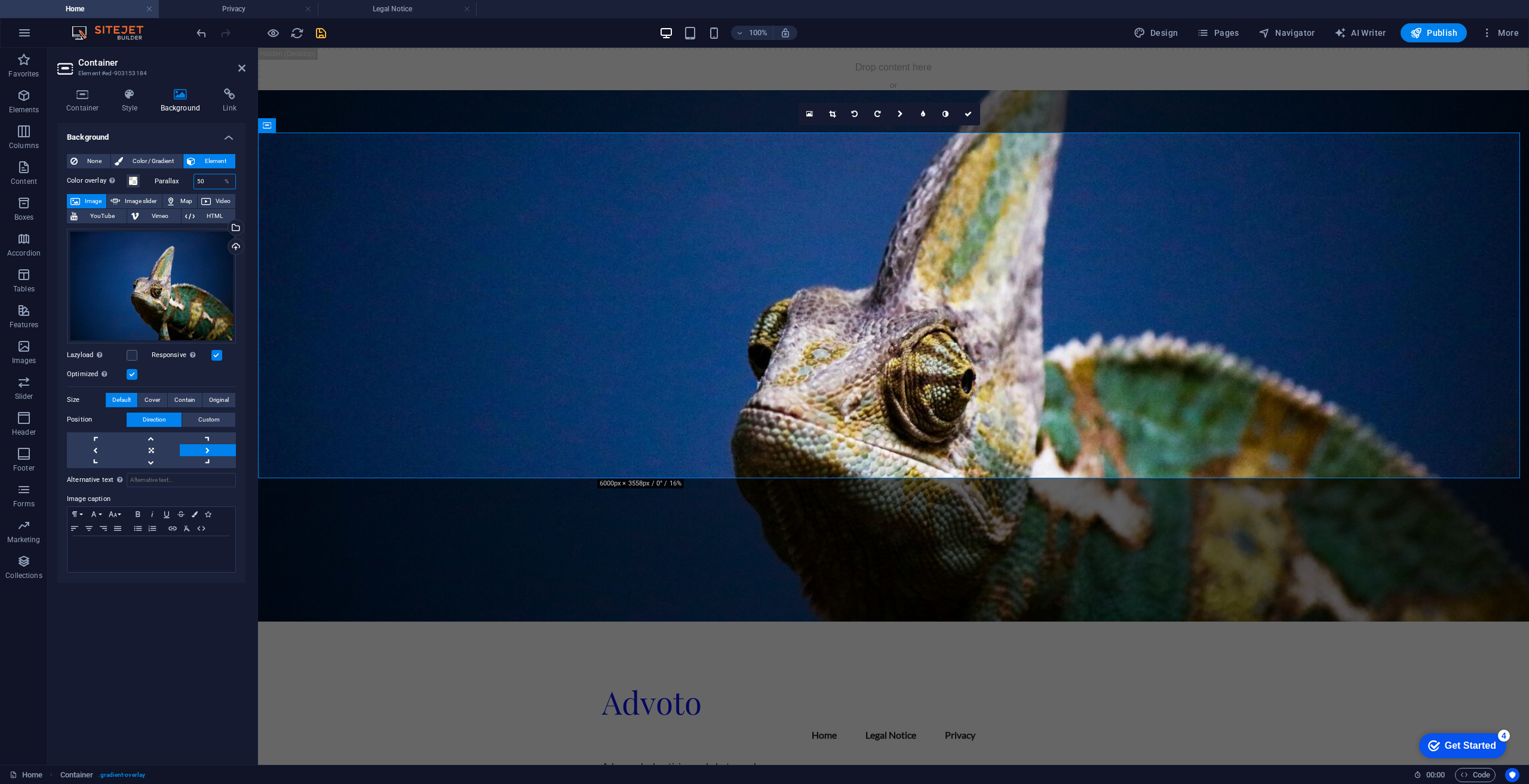
click at [211, 179] on input "50" at bounding box center [215, 181] width 42 height 14
type input "5"
type input "0"
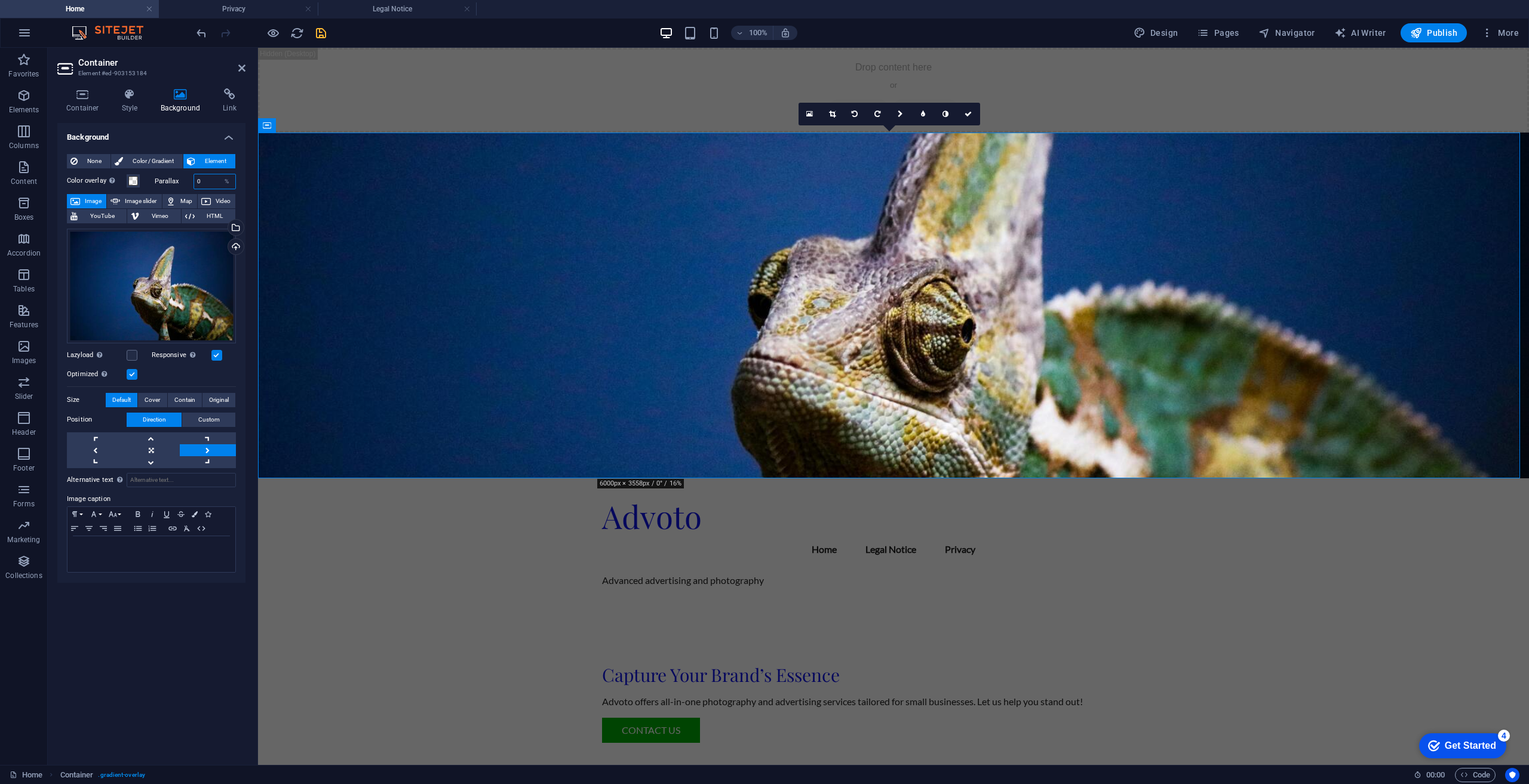
click at [215, 177] on input "0" at bounding box center [215, 181] width 42 height 14
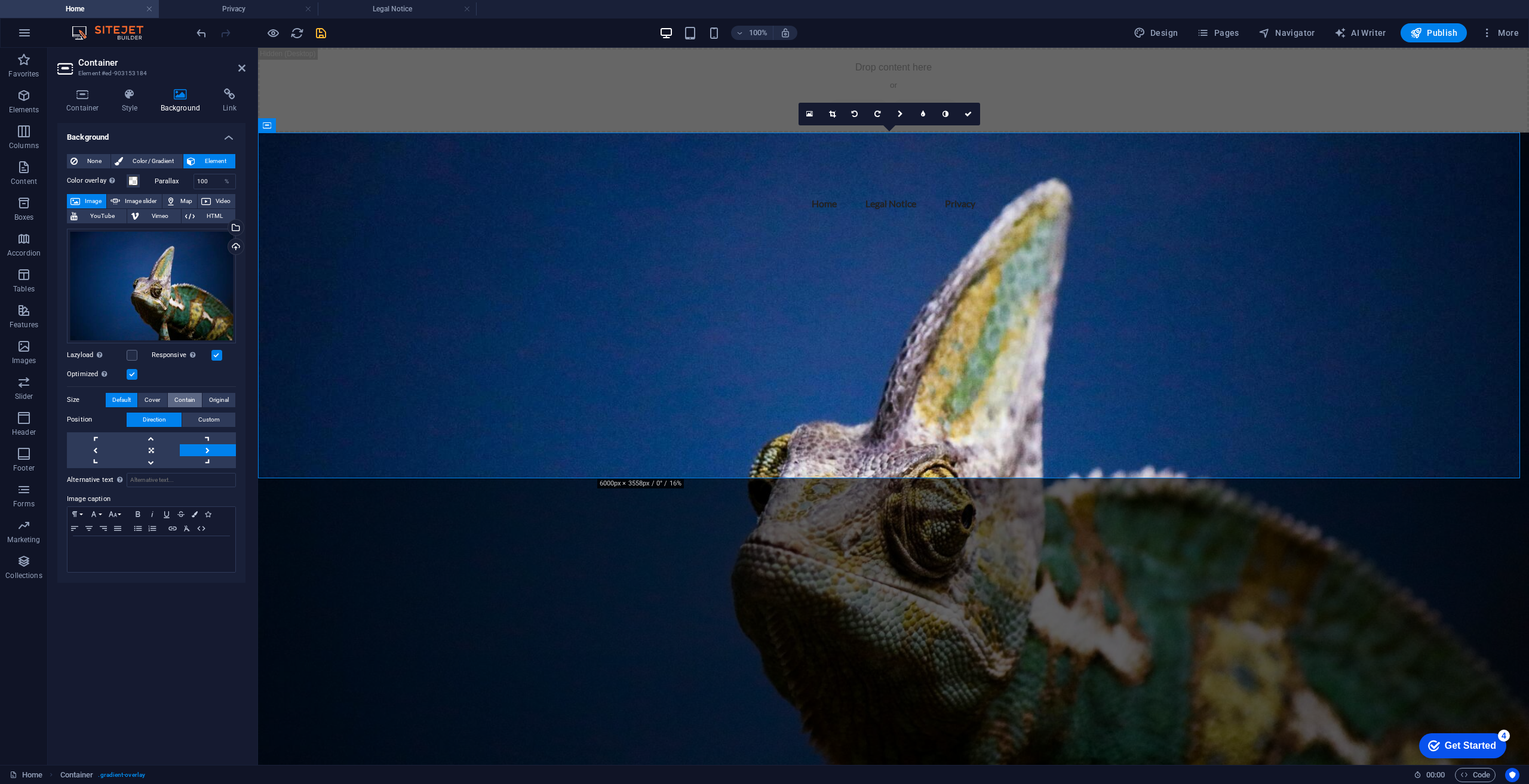
click at [189, 401] on span "Contain" at bounding box center [185, 400] width 21 height 14
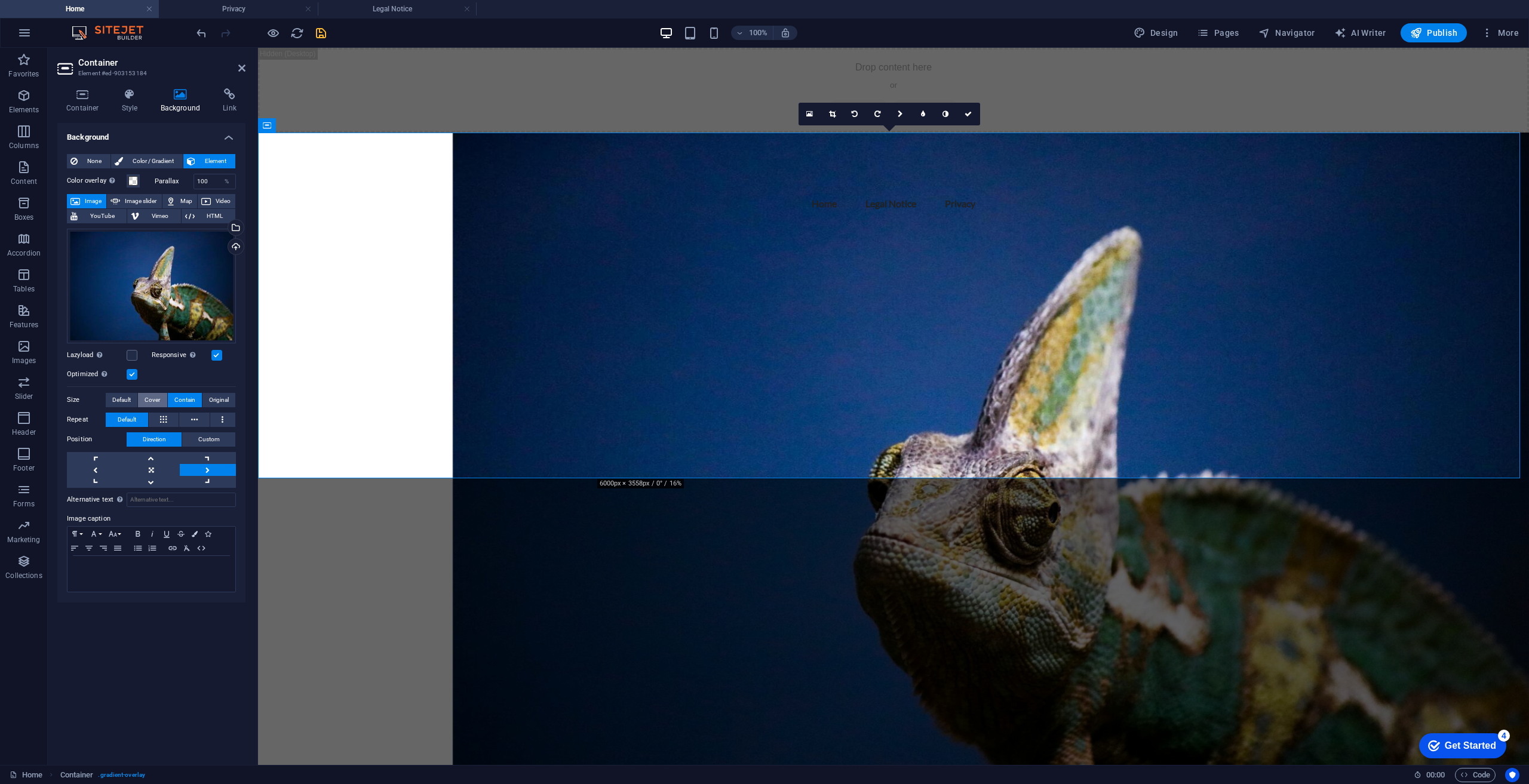
click at [156, 401] on span "Cover" at bounding box center [152, 400] width 16 height 14
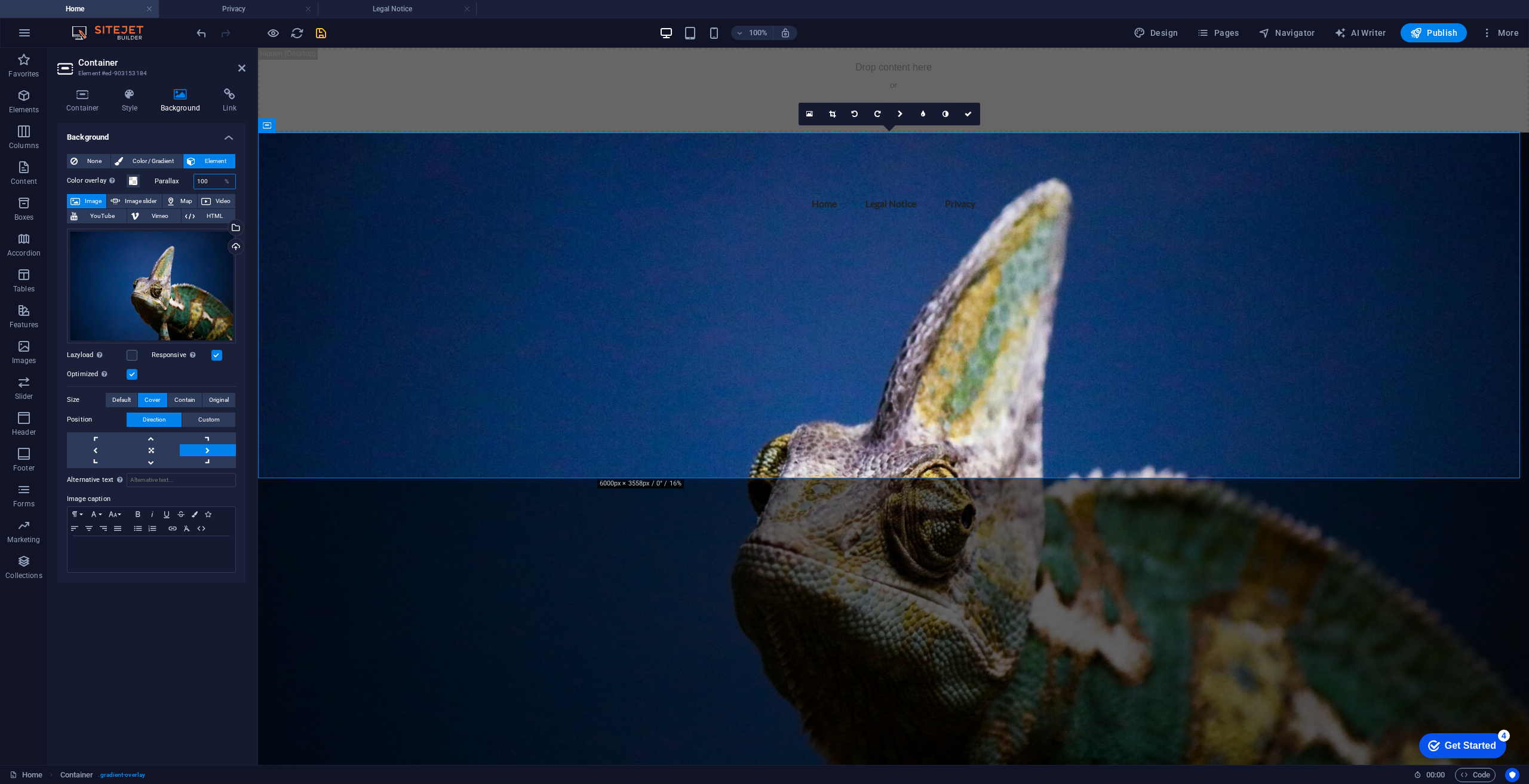
drag, startPoint x: 215, startPoint y: 187, endPoint x: 168, endPoint y: 190, distance: 47.1
click at [168, 190] on div "Color overlay Places an overlay over the background to colorize it Parallax 100…" at bounding box center [151, 370] width 169 height 404
type input "0"
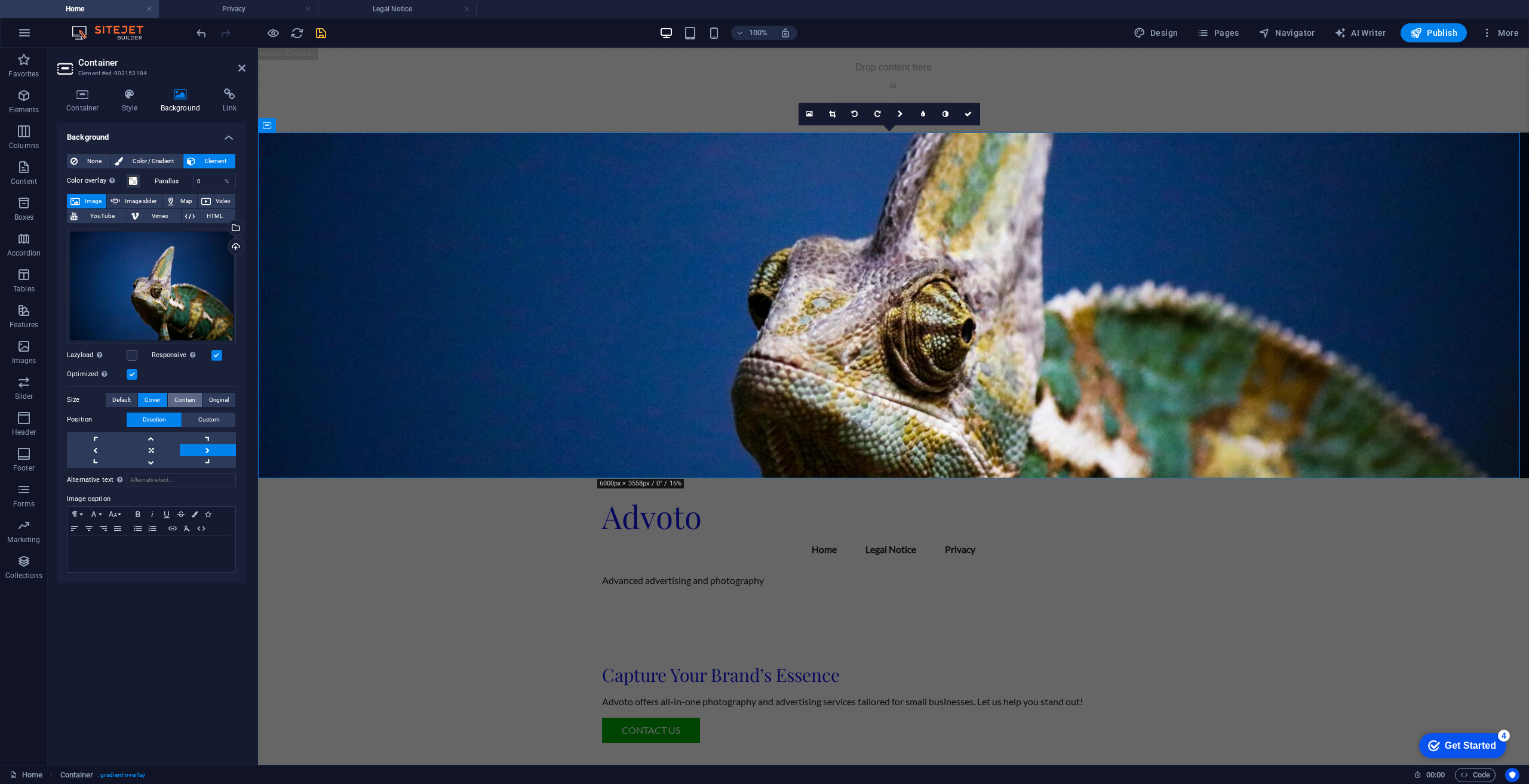
click at [174, 400] on span "Contain" at bounding box center [185, 400] width 21 height 14
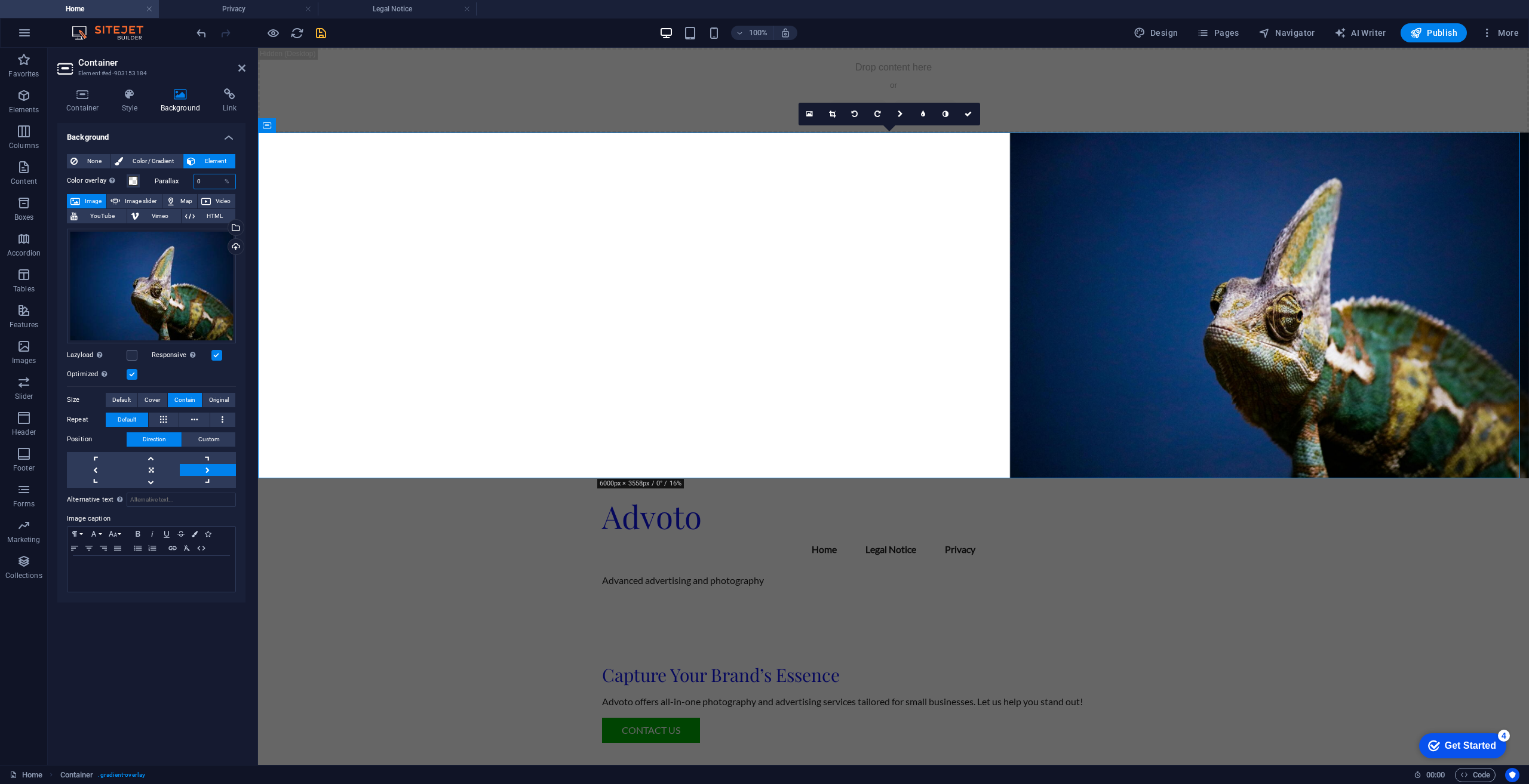
click at [207, 178] on input "0" at bounding box center [215, 181] width 42 height 14
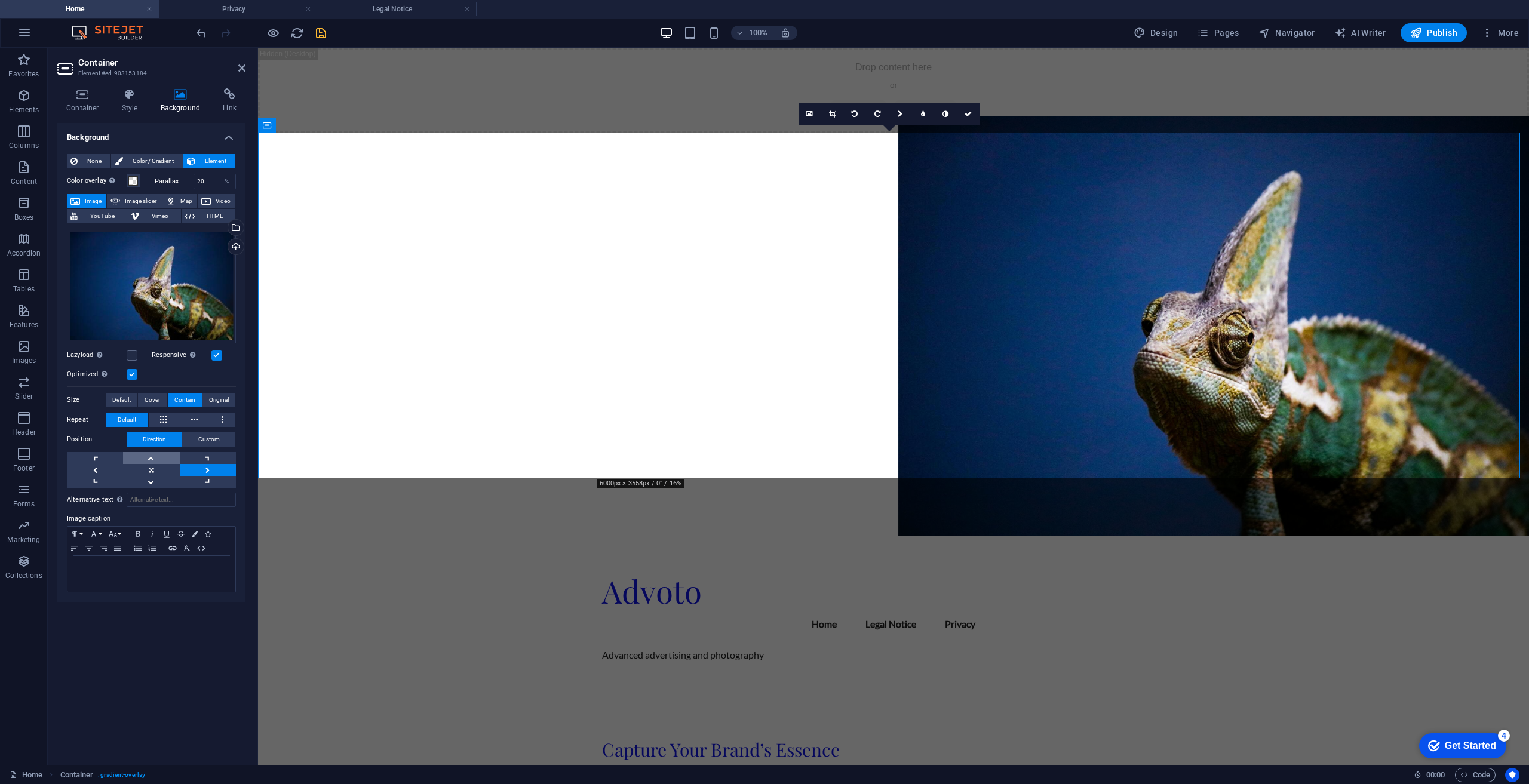
click at [168, 457] on link at bounding box center [151, 457] width 56 height 12
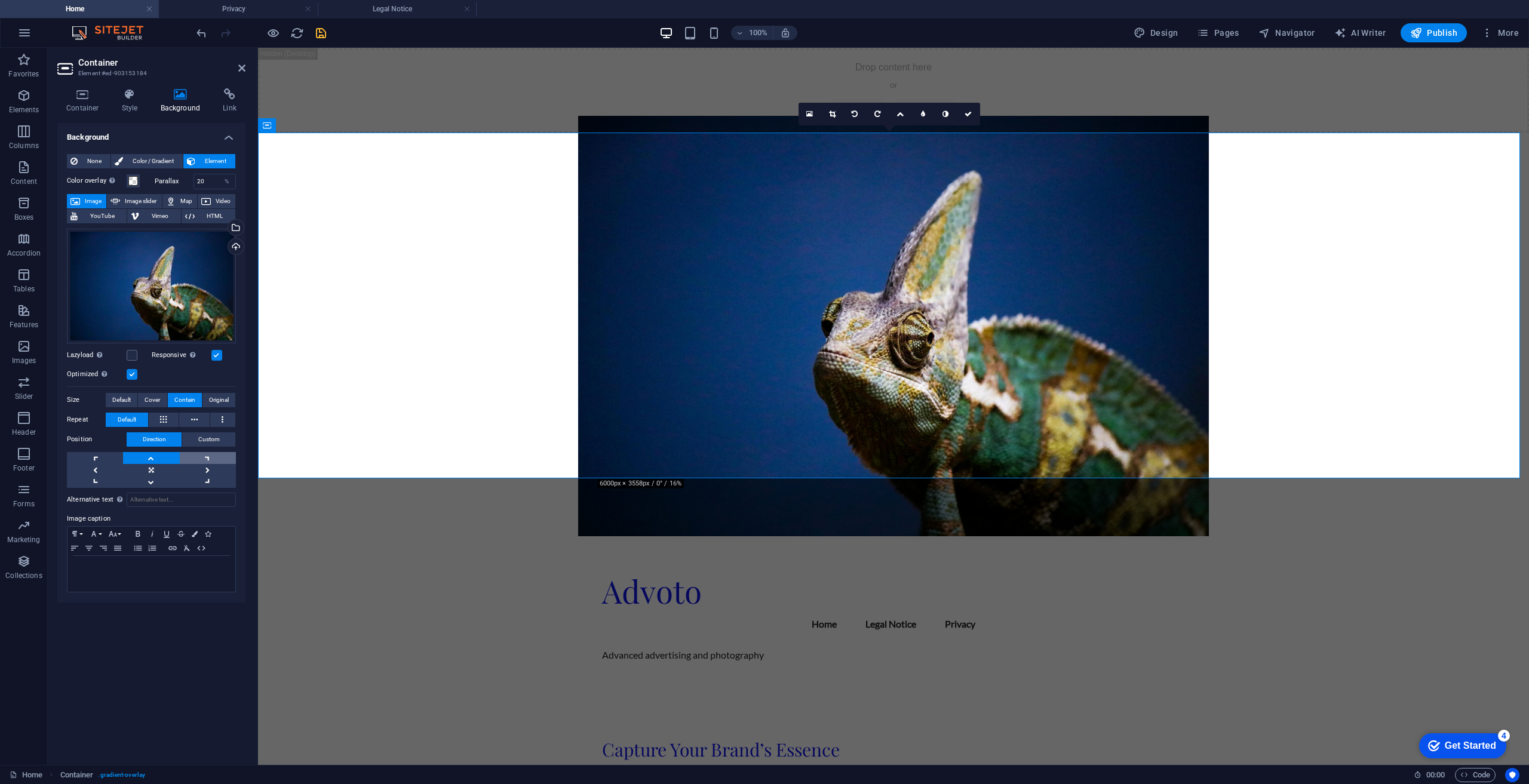
click at [207, 455] on link at bounding box center [208, 457] width 56 height 12
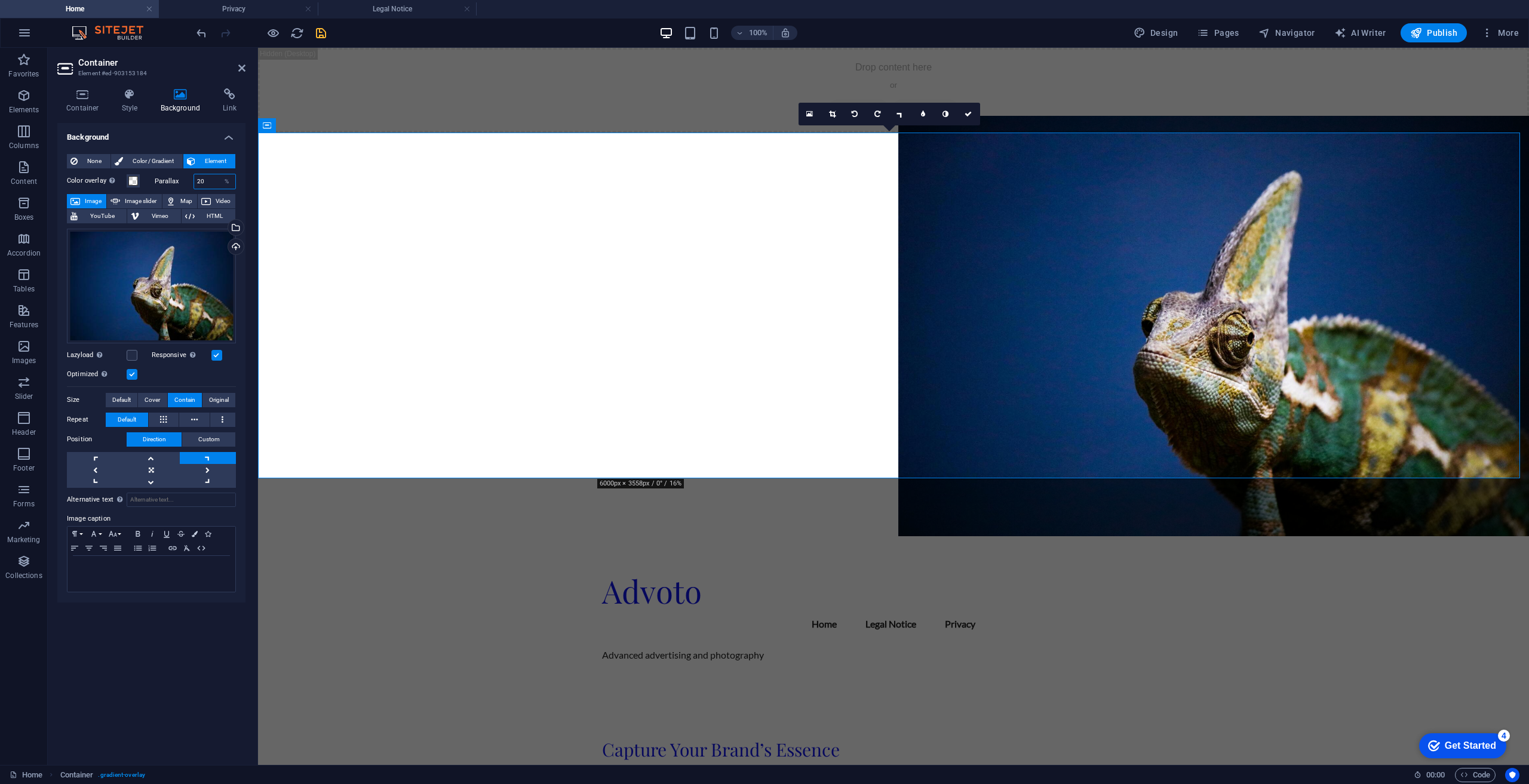
click at [214, 178] on input "20" at bounding box center [215, 181] width 42 height 14
type input "2"
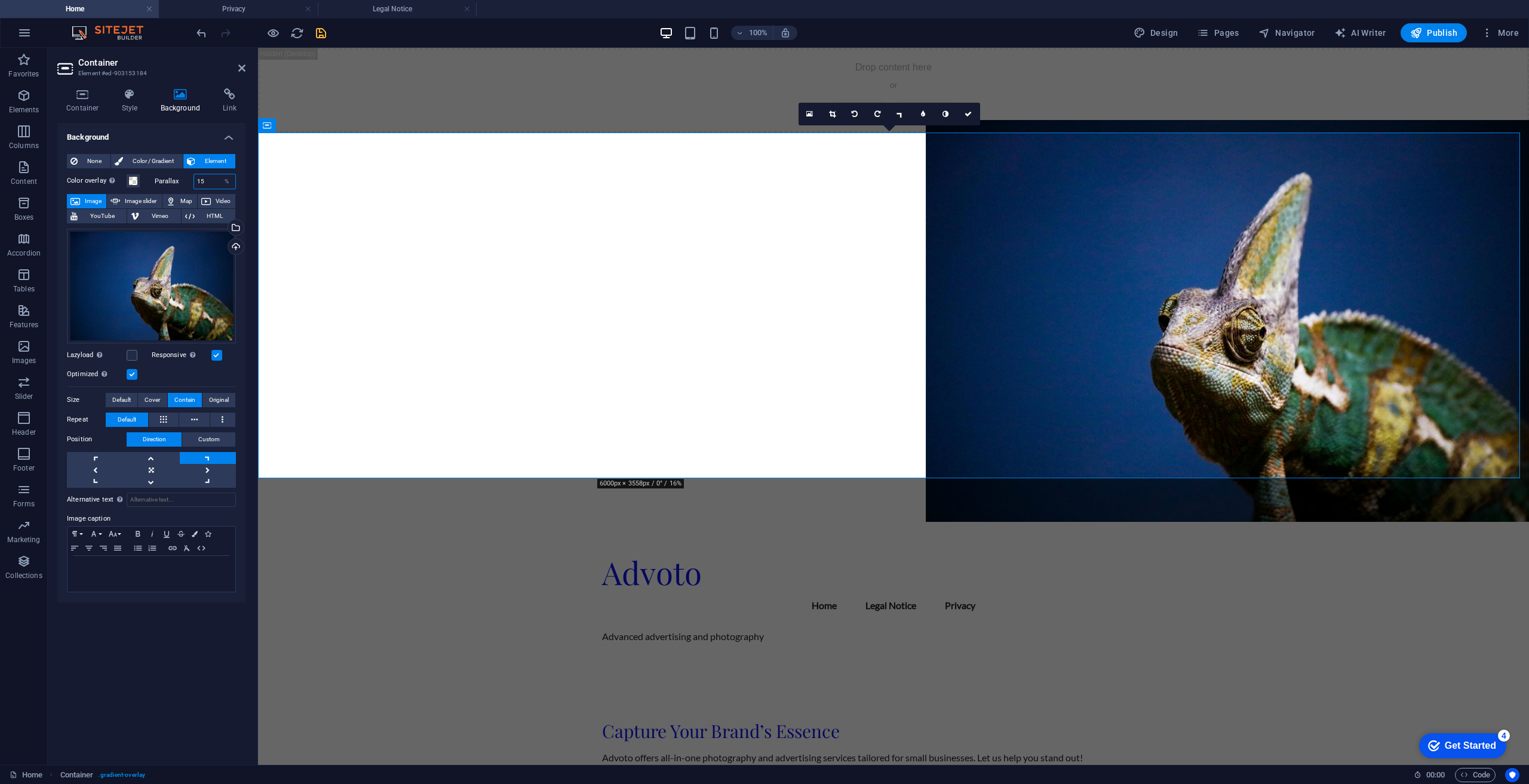
click at [215, 178] on input "15" at bounding box center [215, 181] width 42 height 14
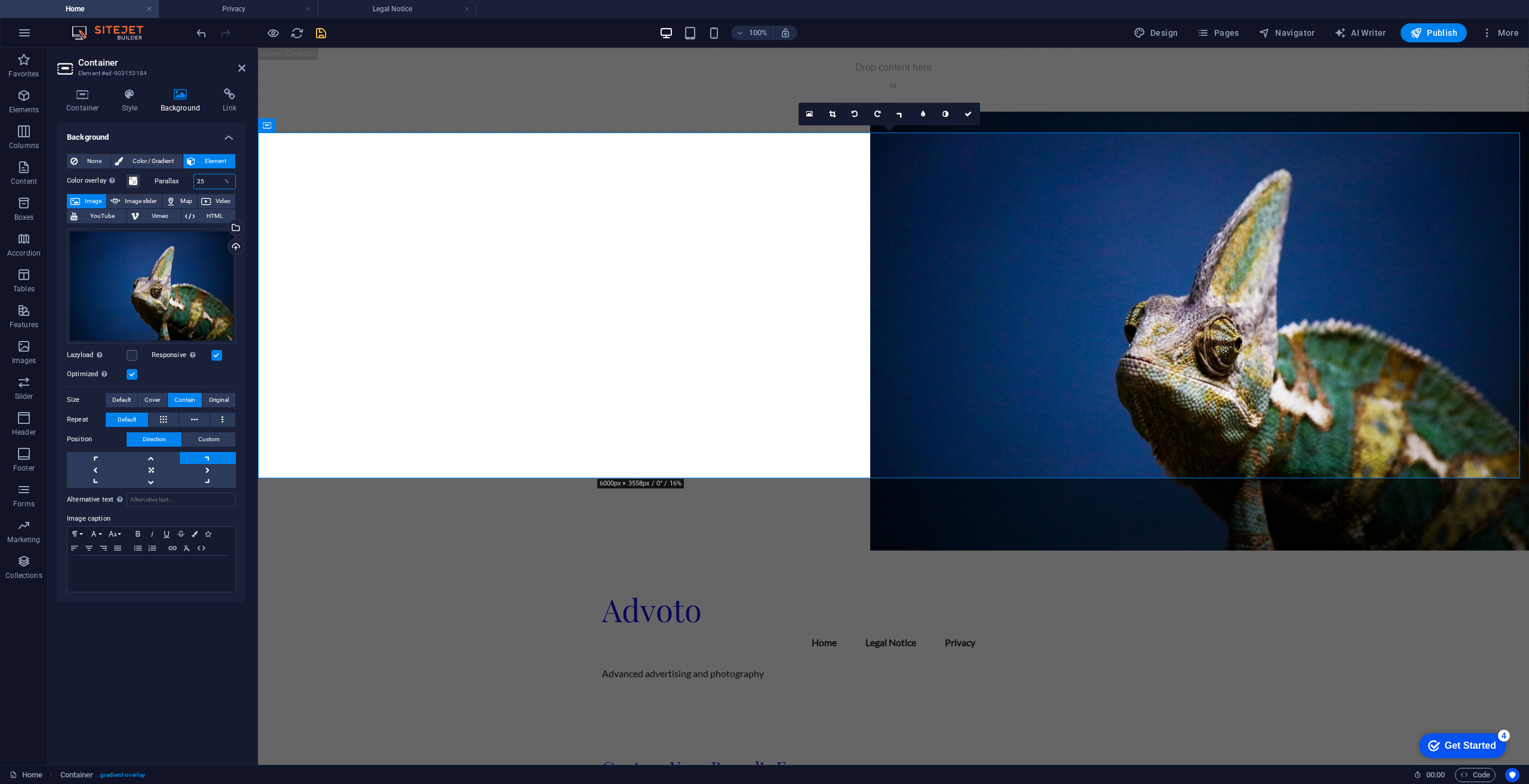
click at [213, 179] on input "25" at bounding box center [215, 181] width 42 height 14
type input "20"
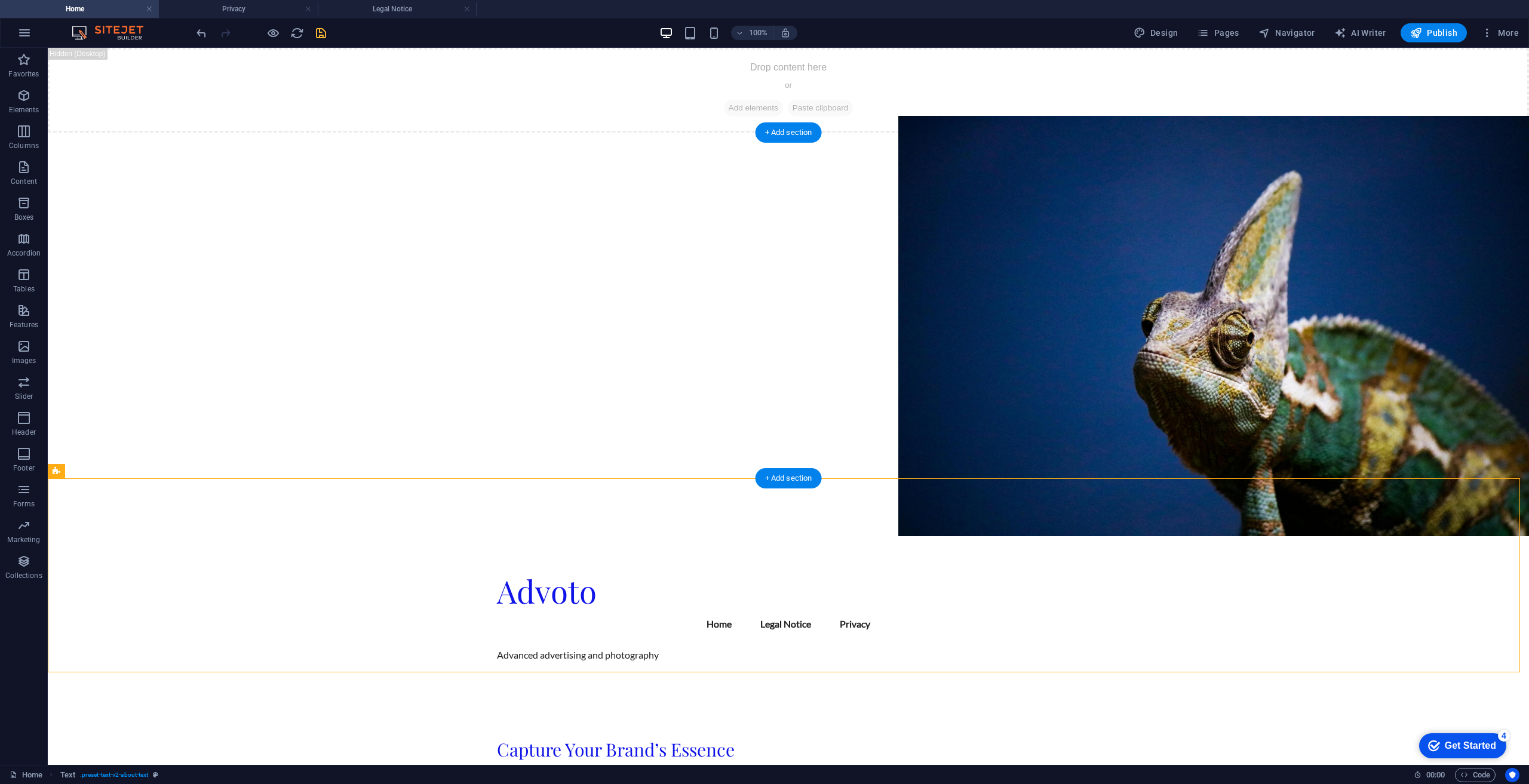
click at [949, 335] on figure at bounding box center [788, 325] width 1481 height 420
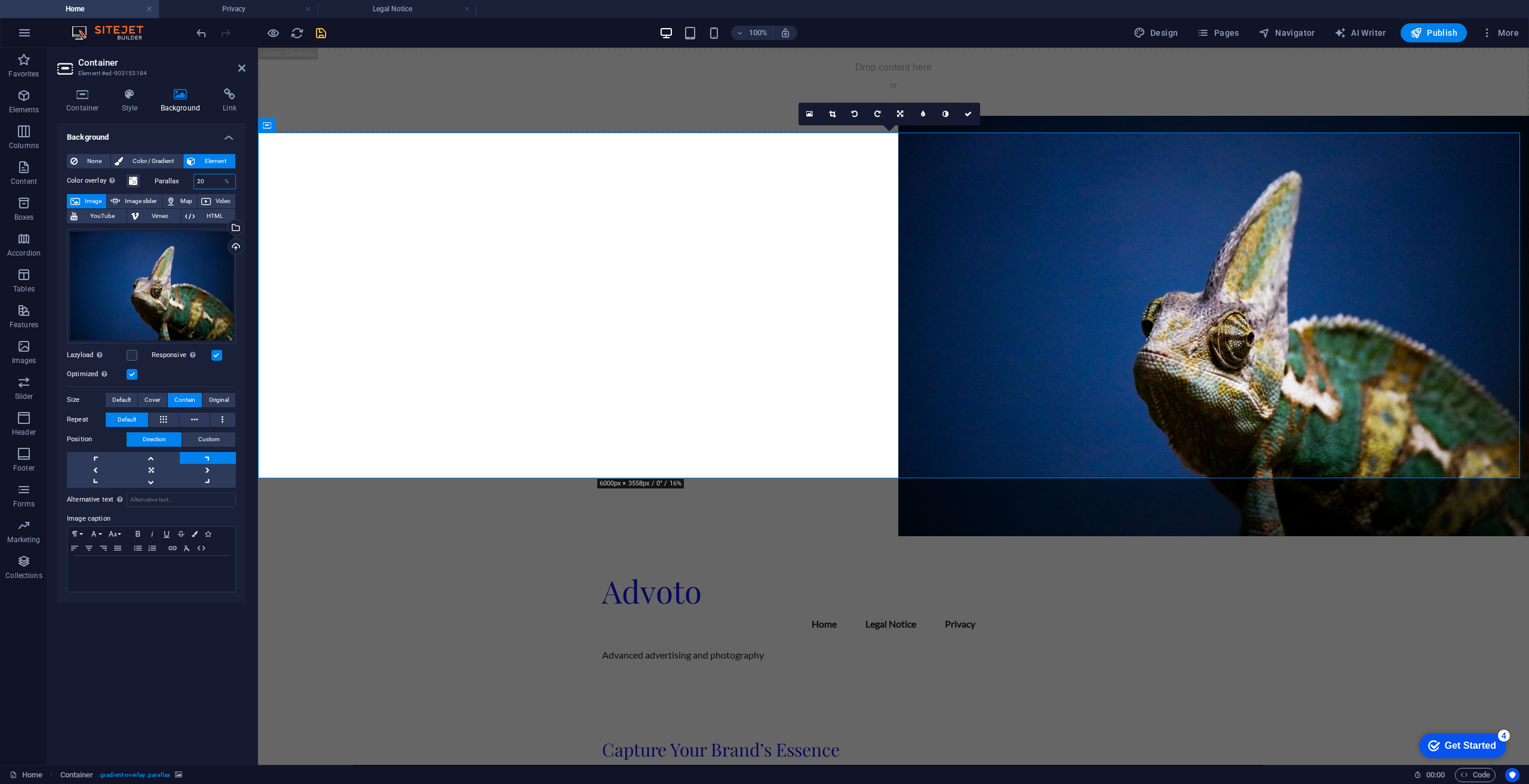
click at [209, 184] on input "20" at bounding box center [215, 181] width 42 height 14
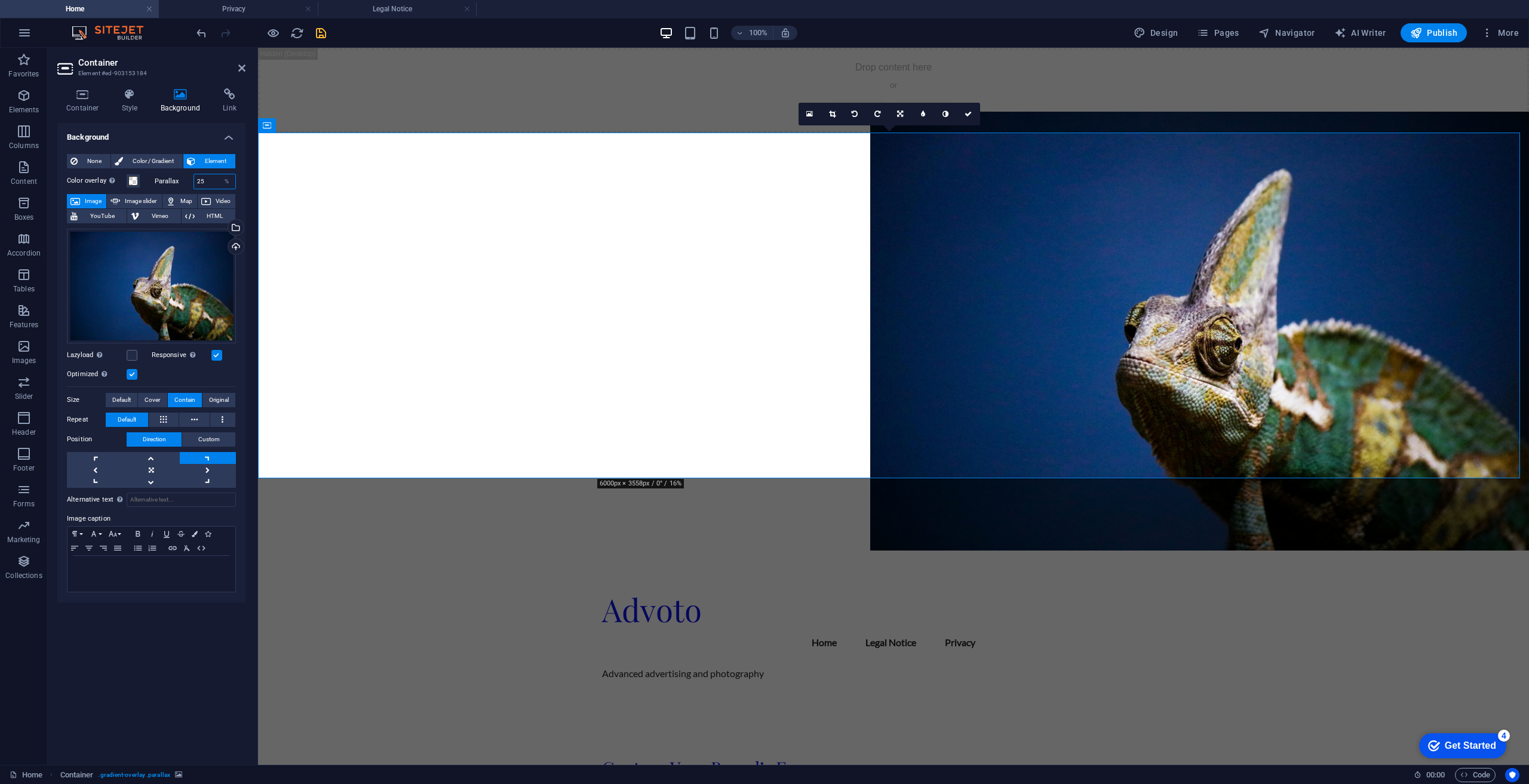
type input "25"
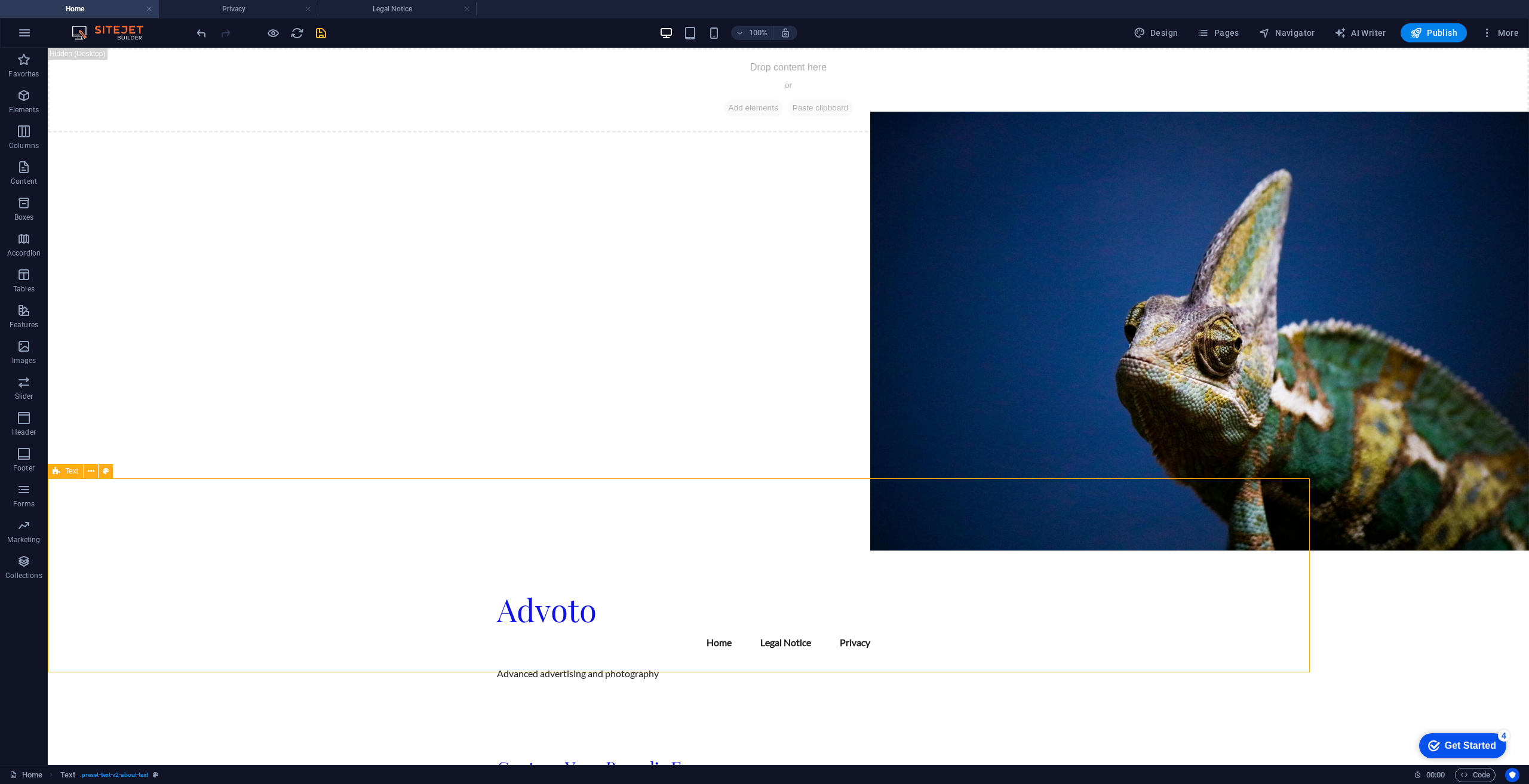
click at [1145, 334] on figure at bounding box center [788, 331] width 1481 height 439
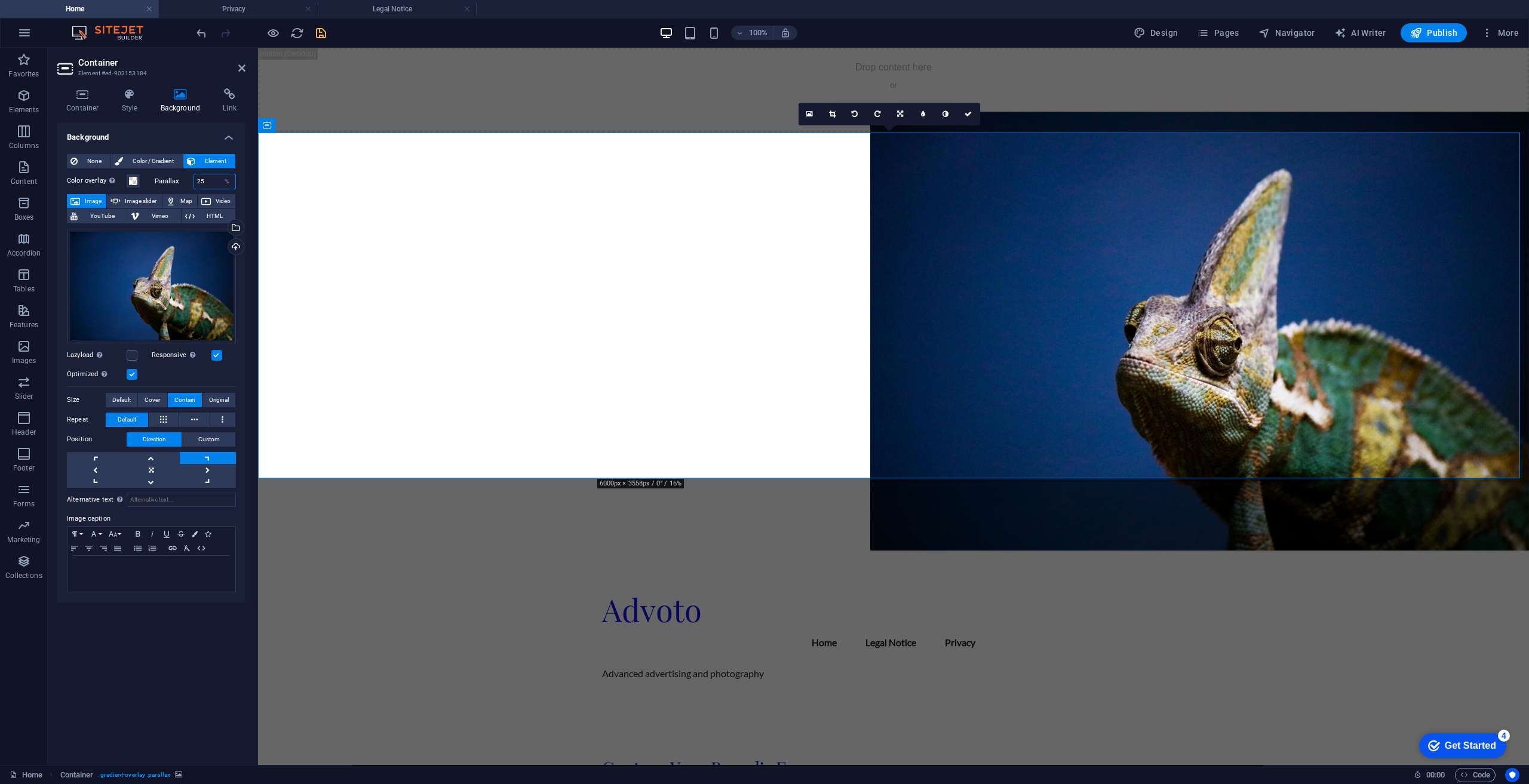
click at [209, 180] on input "25" at bounding box center [215, 181] width 42 height 14
type input "2"
type input "30"
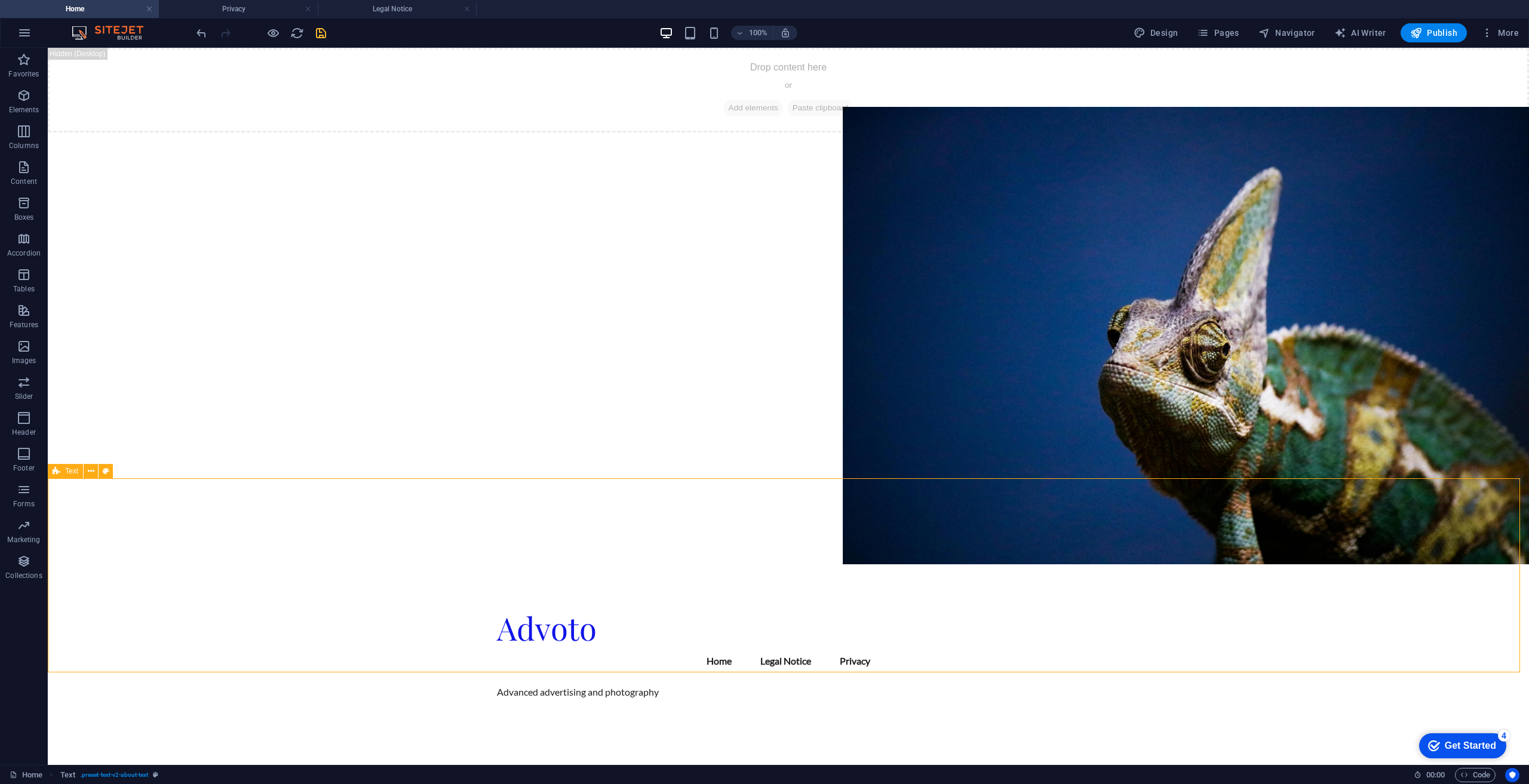
click at [1130, 290] on figure at bounding box center [788, 335] width 1481 height 457
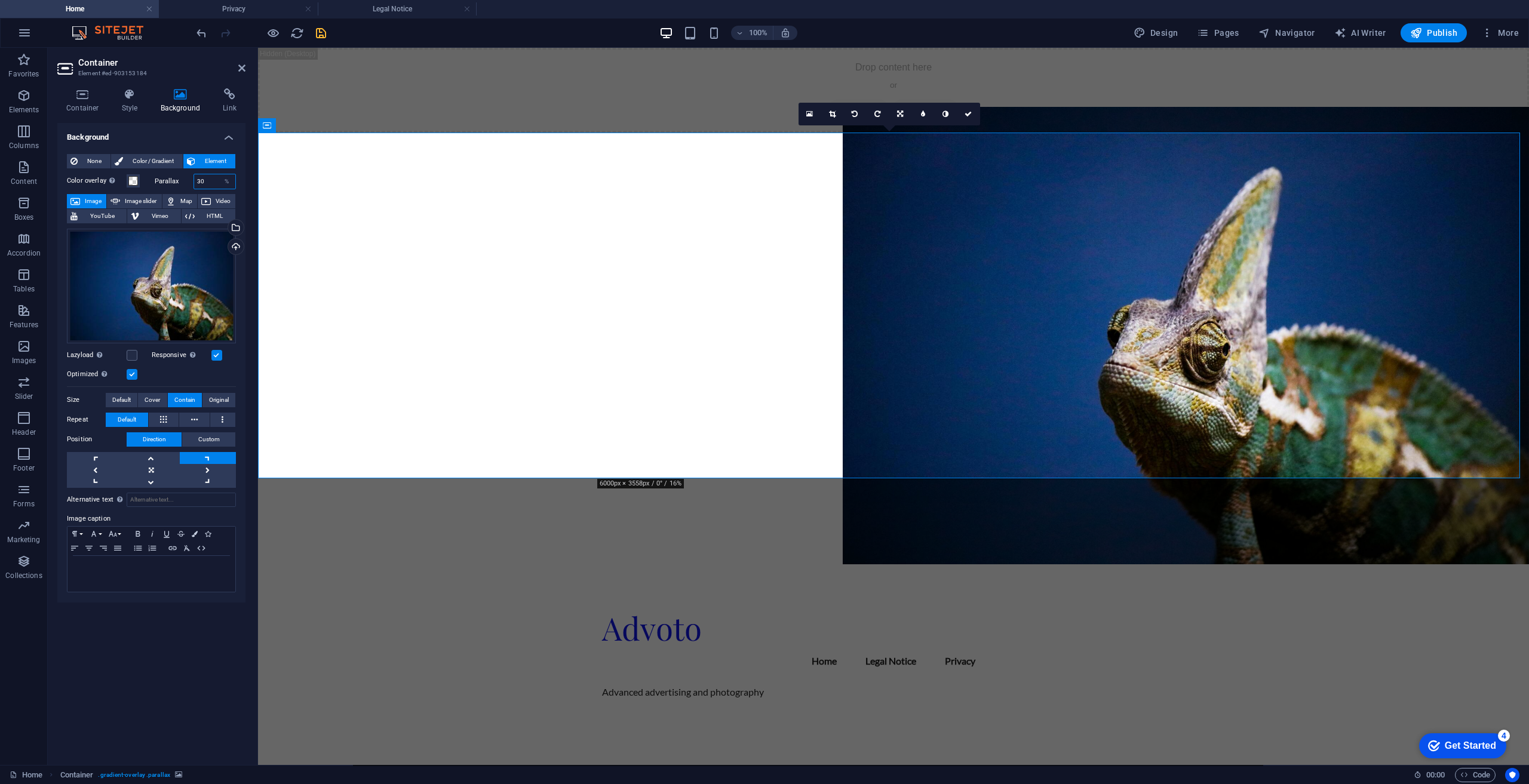
click at [217, 174] on input "30" at bounding box center [215, 181] width 42 height 14
type input "3"
type input "50"
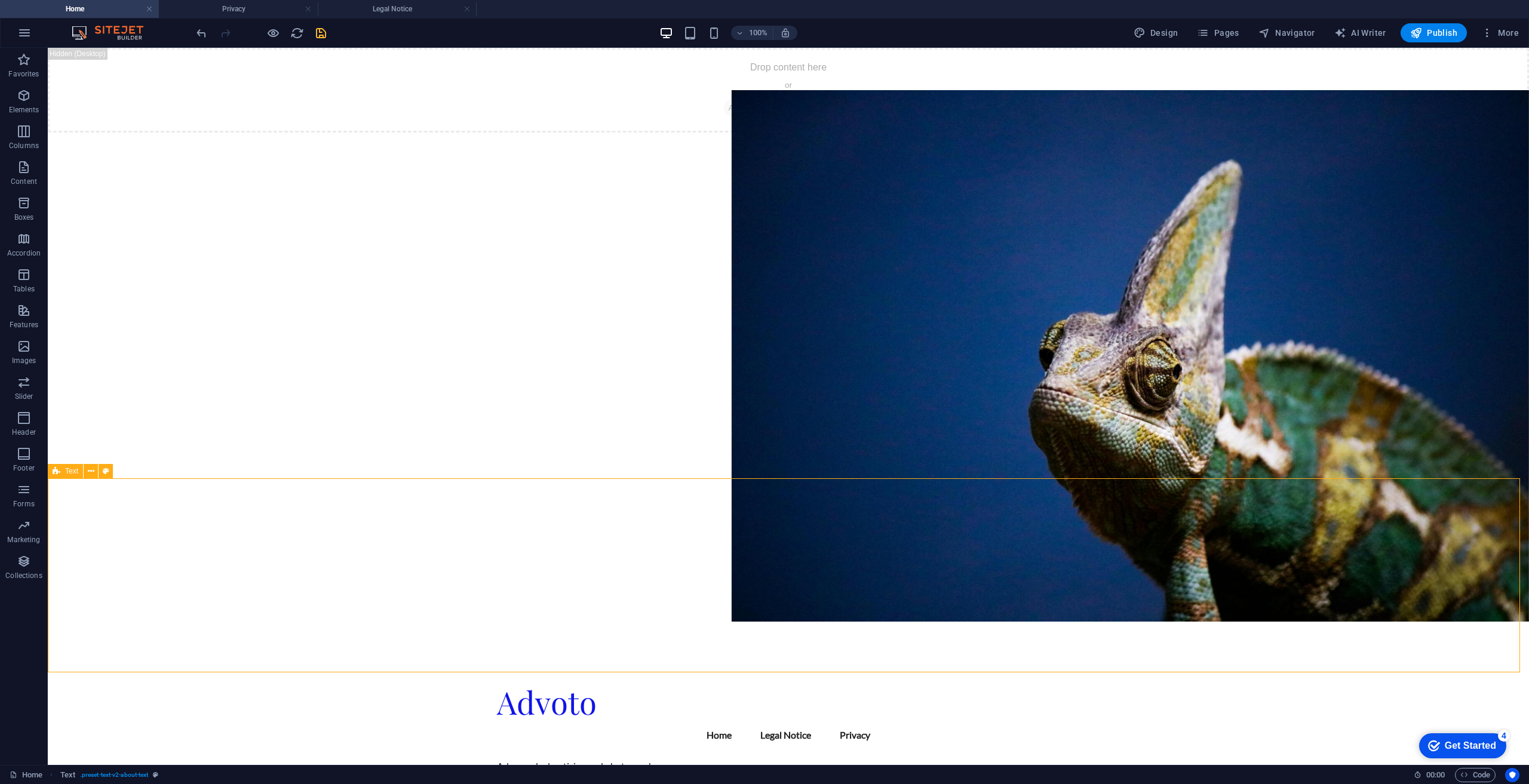
click at [1165, 364] on figure at bounding box center [788, 355] width 1481 height 531
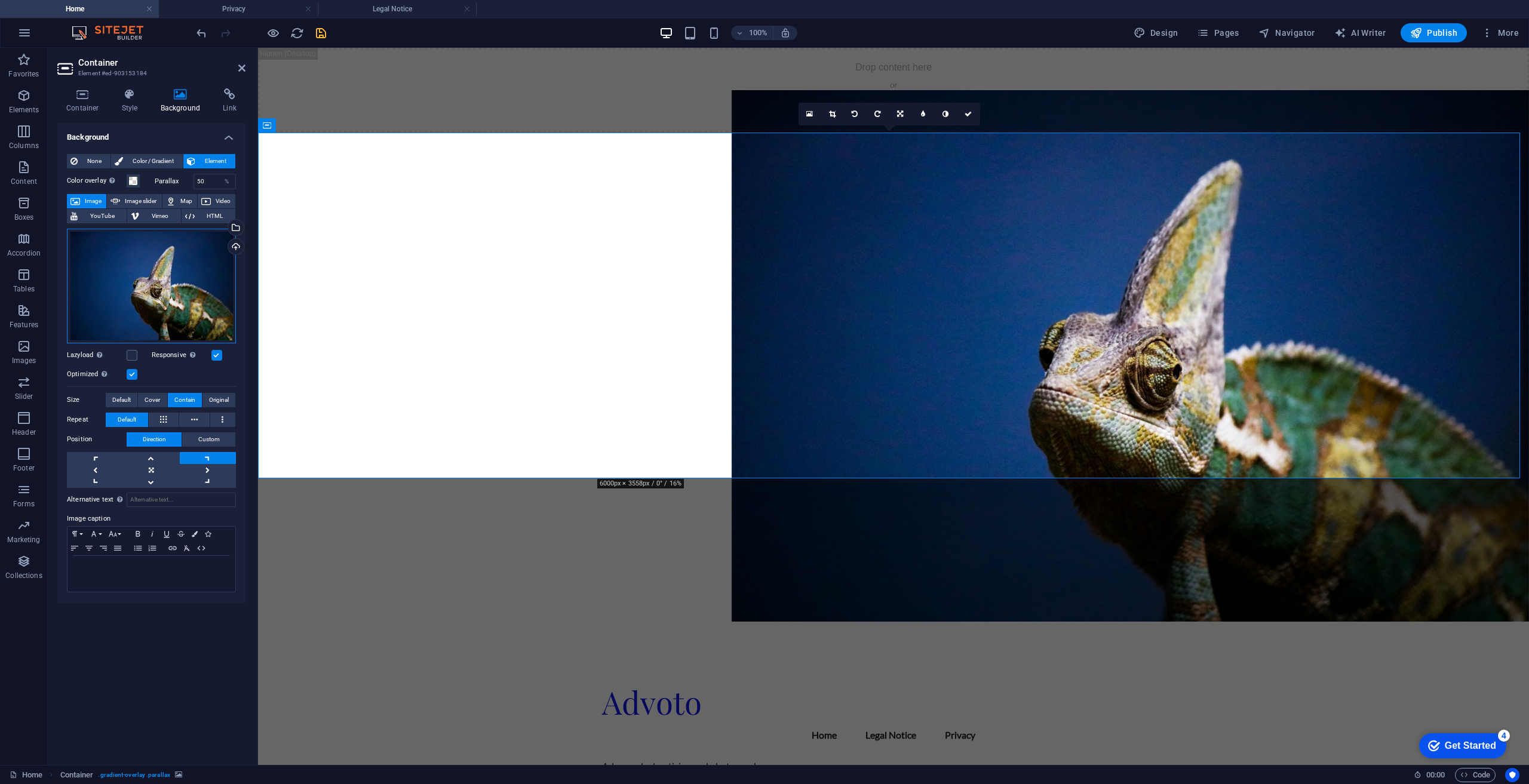
drag, startPoint x: 163, startPoint y: 279, endPoint x: 179, endPoint y: 251, distance: 32.2
click at [179, 251] on div "Drag files here, click to choose files or select files from Files or our free s…" at bounding box center [151, 286] width 169 height 115
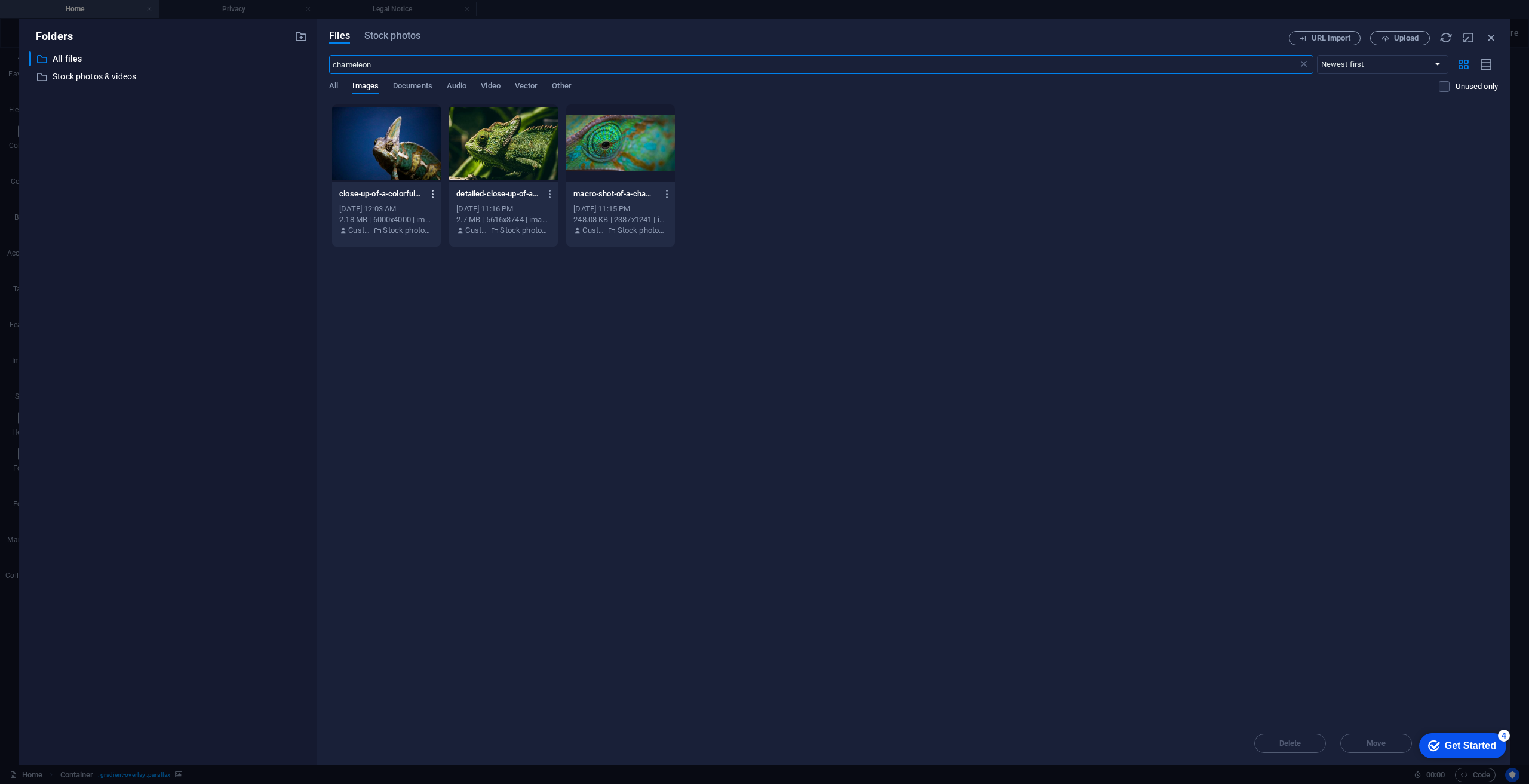
click at [429, 191] on icon "button" at bounding box center [433, 194] width 12 height 11
click at [436, 336] on h6 "Download" at bounding box center [440, 339] width 51 height 14
click at [1395, 30] on div "Files Stock photos URL import Upload chameleon ​ Newest first Oldest first Name…" at bounding box center [914, 392] width 1193 height 746
click at [1400, 35] on span "Upload" at bounding box center [1407, 38] width 25 height 7
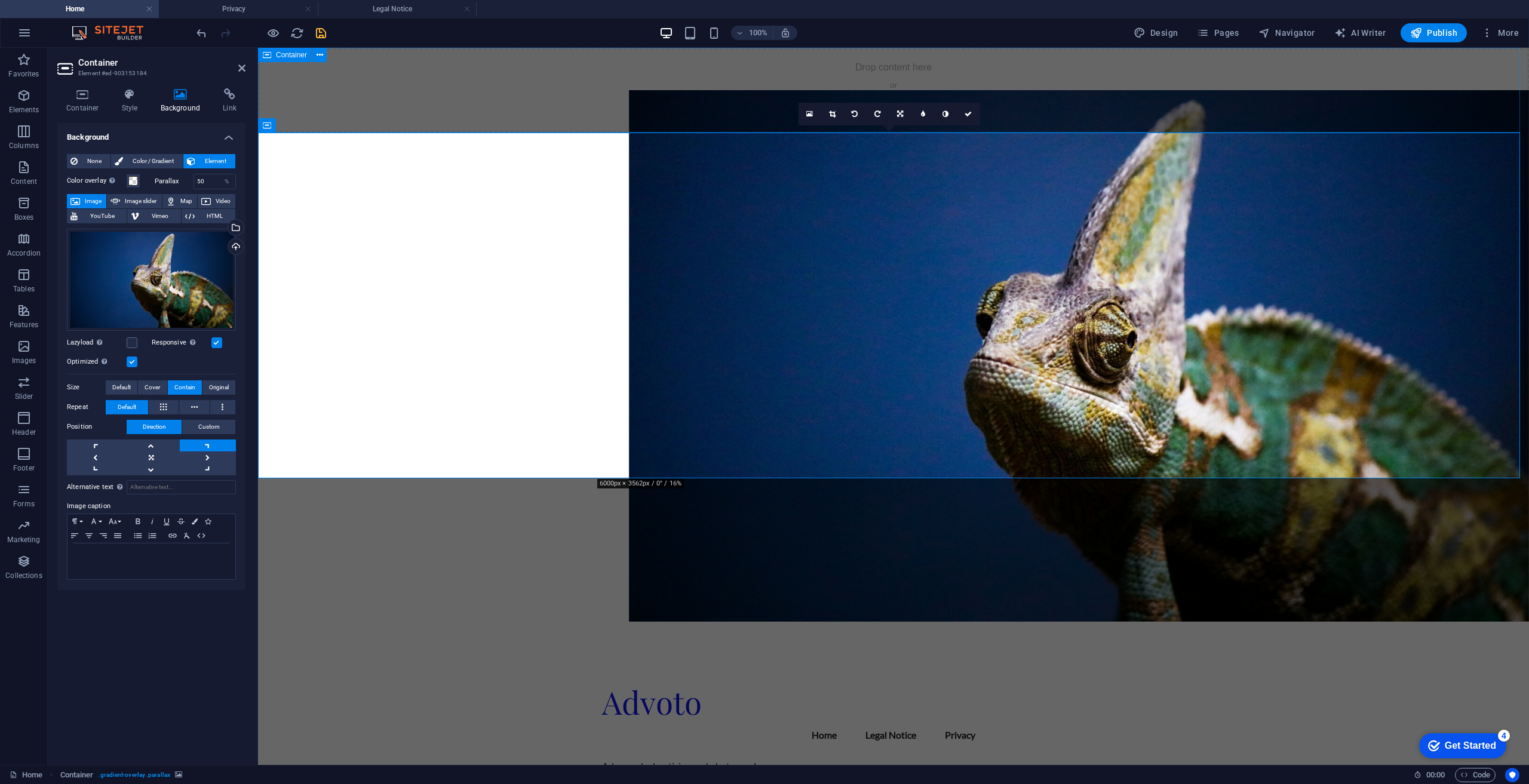
click at [412, 87] on div "Drop content here or Add elements Paste clipboard" at bounding box center [893, 90] width 1271 height 85
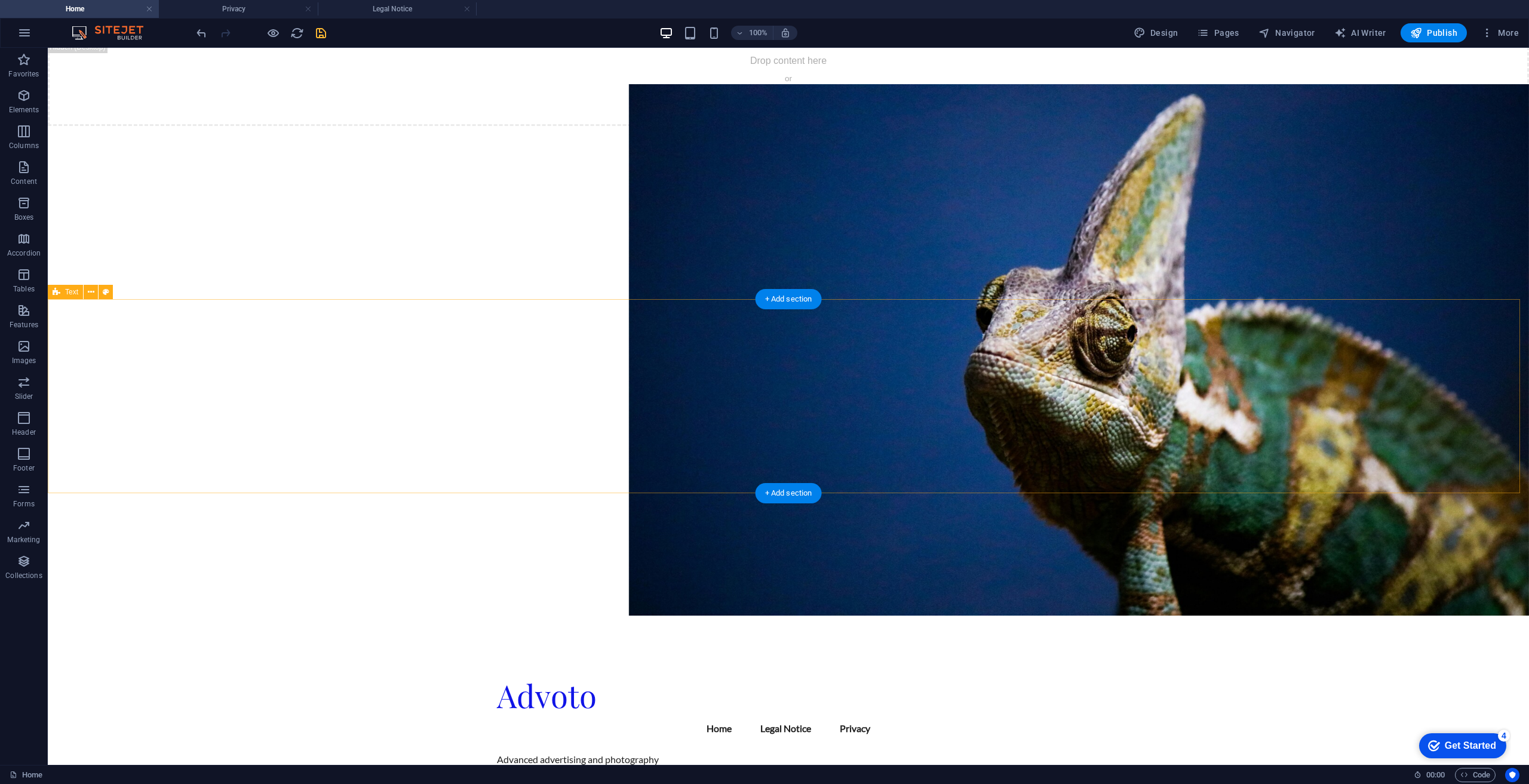
scroll to position [0, 0]
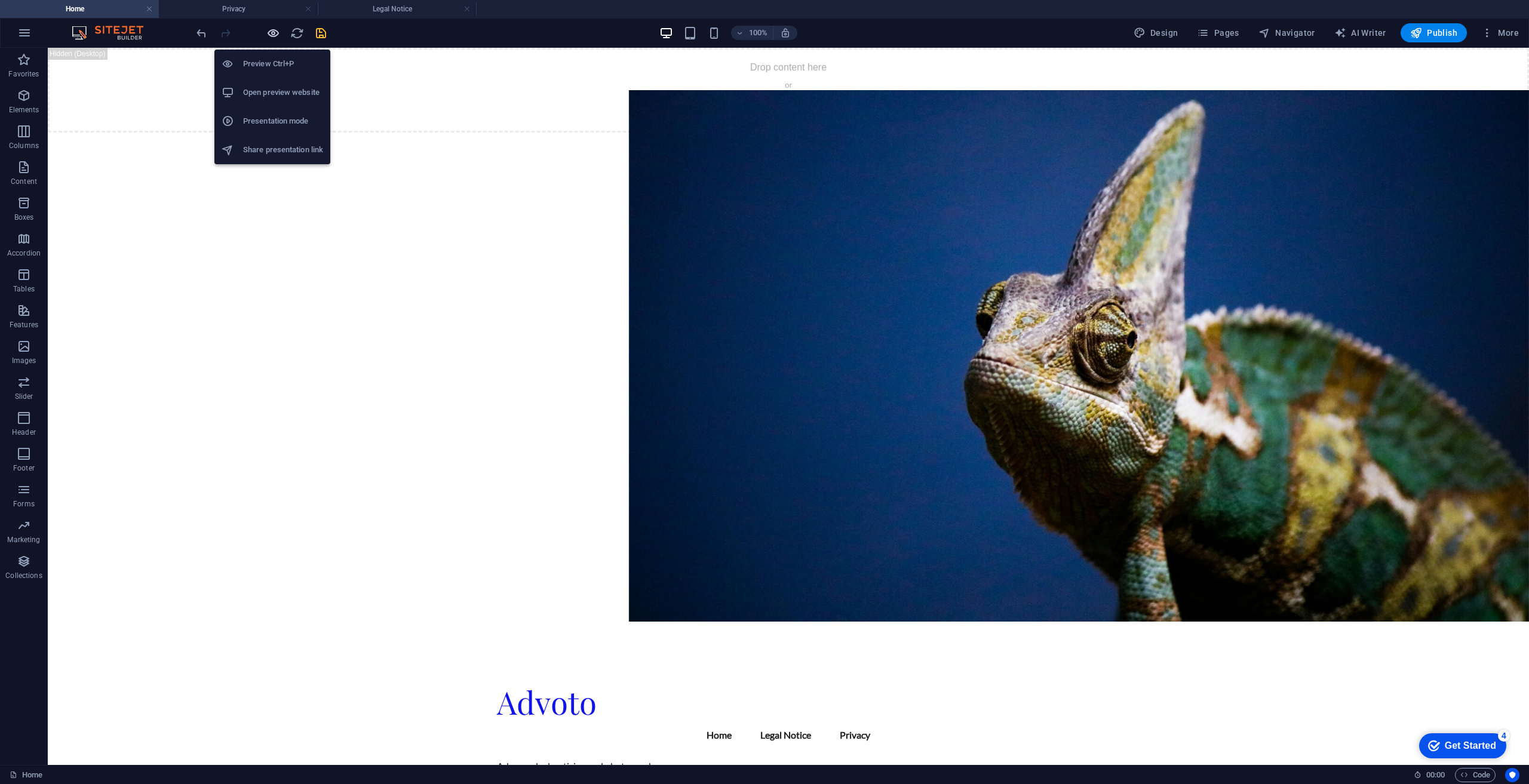
click at [271, 31] on icon "button" at bounding box center [274, 33] width 14 height 14
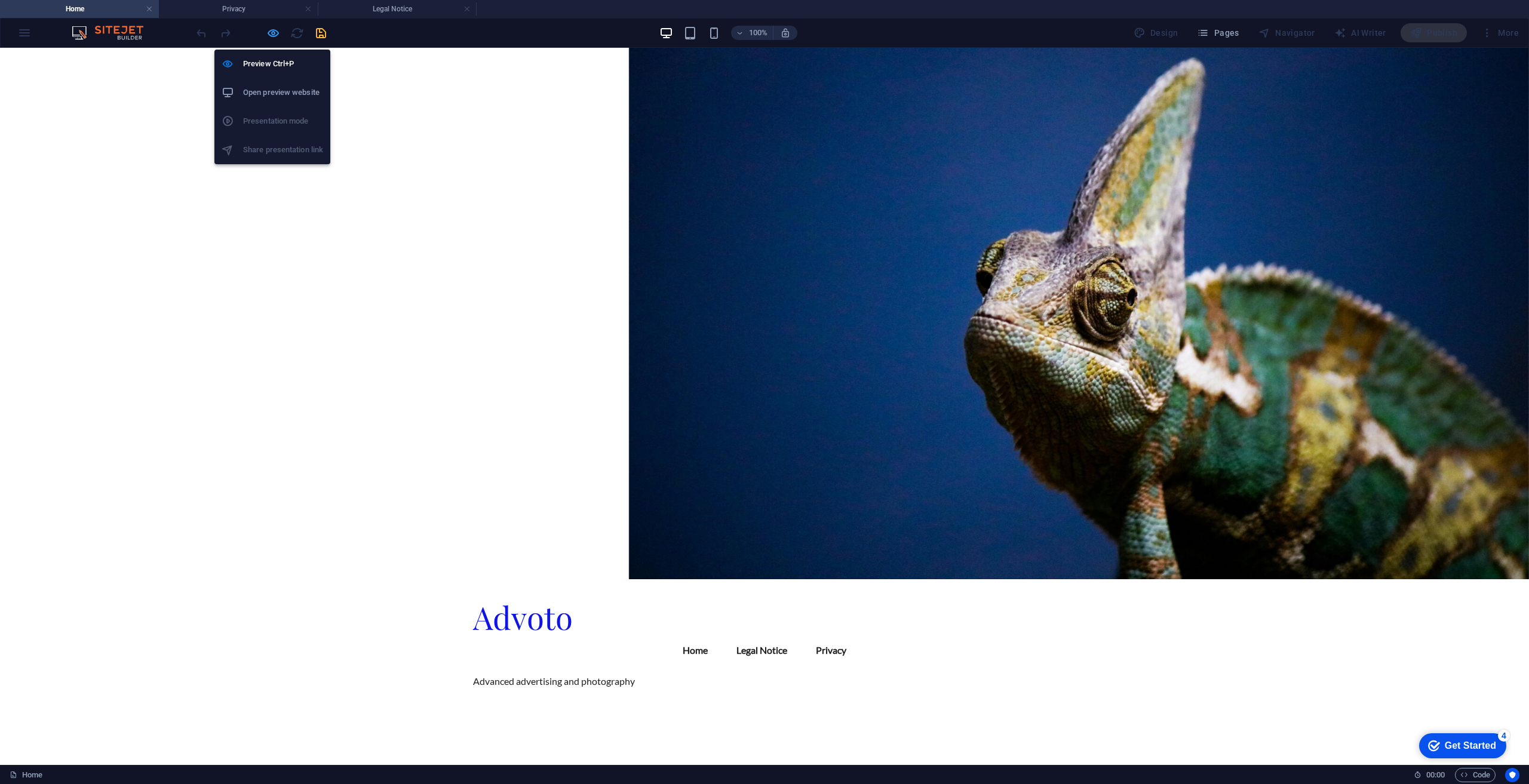
click at [274, 28] on icon "button" at bounding box center [274, 33] width 14 height 14
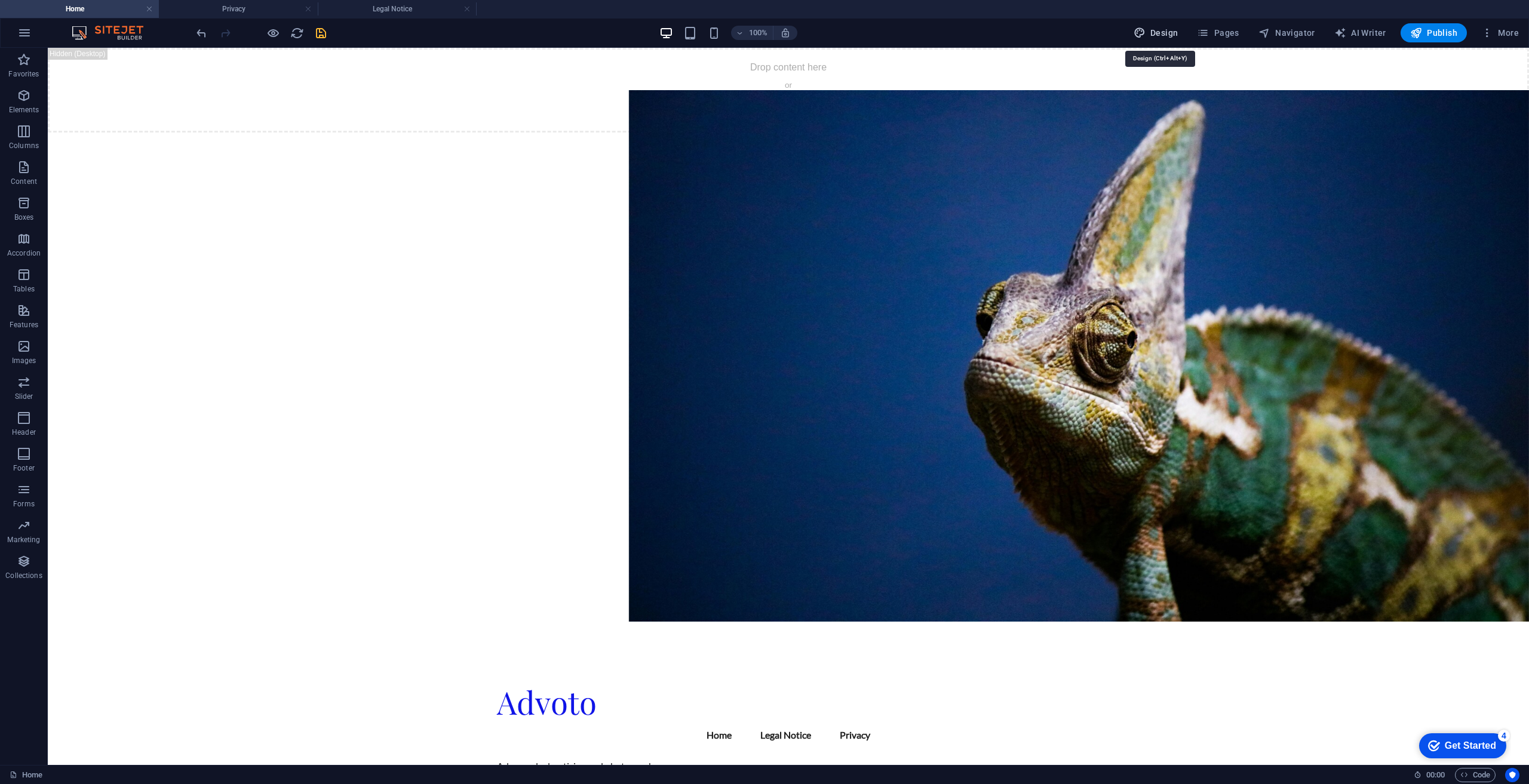
click at [1169, 34] on span "Design" at bounding box center [1156, 32] width 45 height 12
select select "rem"
select select "ease-in-out"
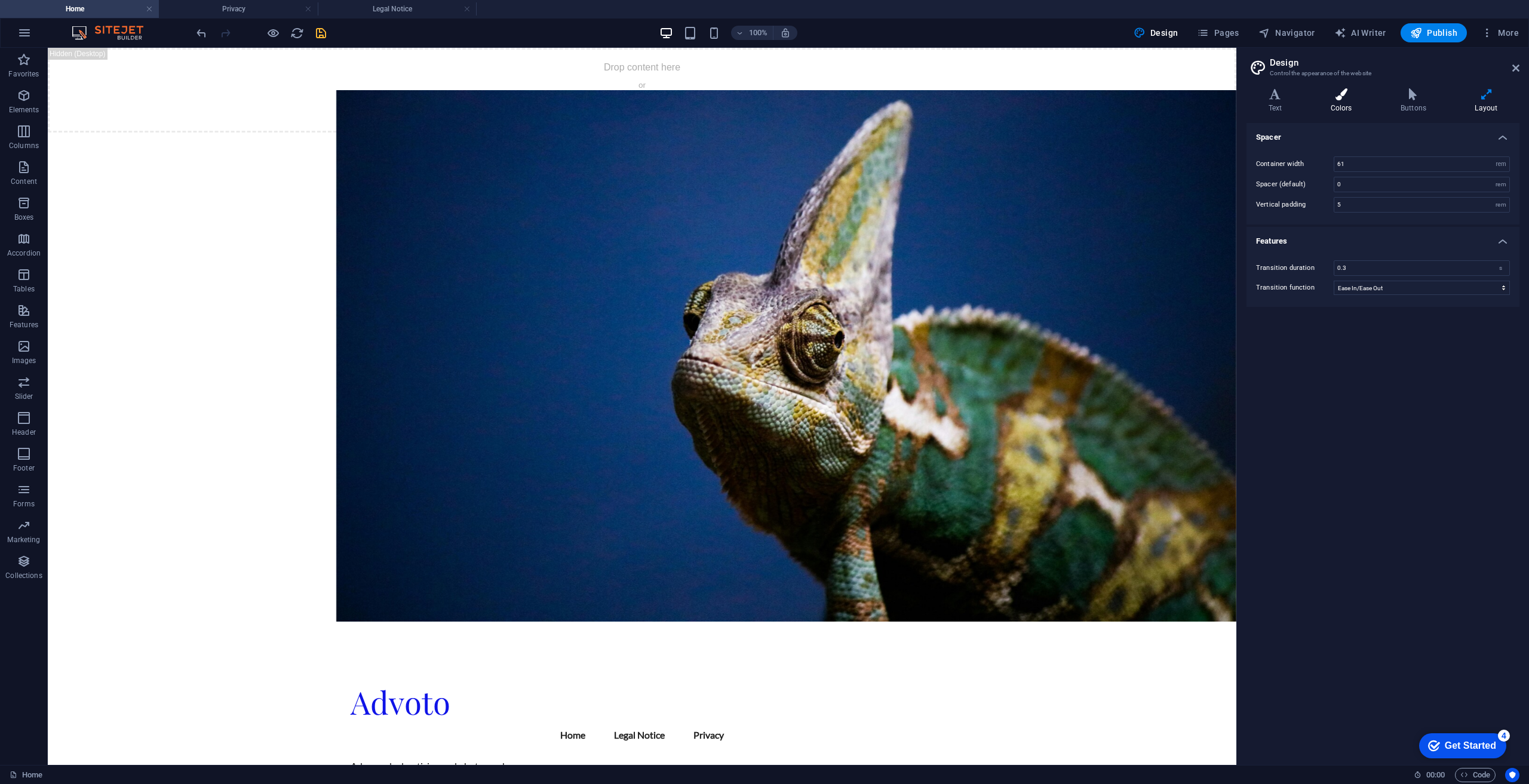
click at [1335, 103] on h4 "Colors" at bounding box center [1344, 100] width 70 height 25
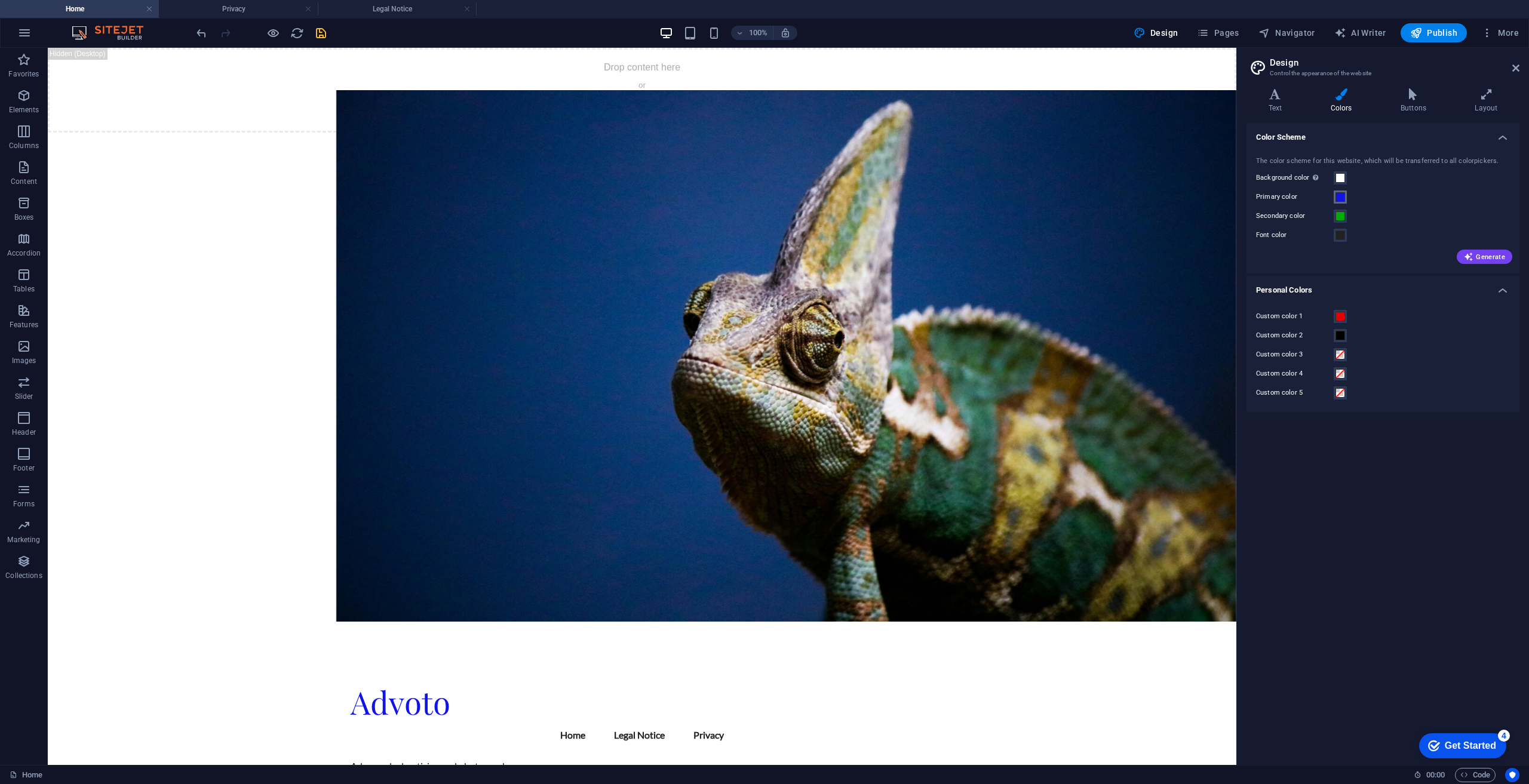
click at [1337, 201] on span at bounding box center [1340, 197] width 10 height 10
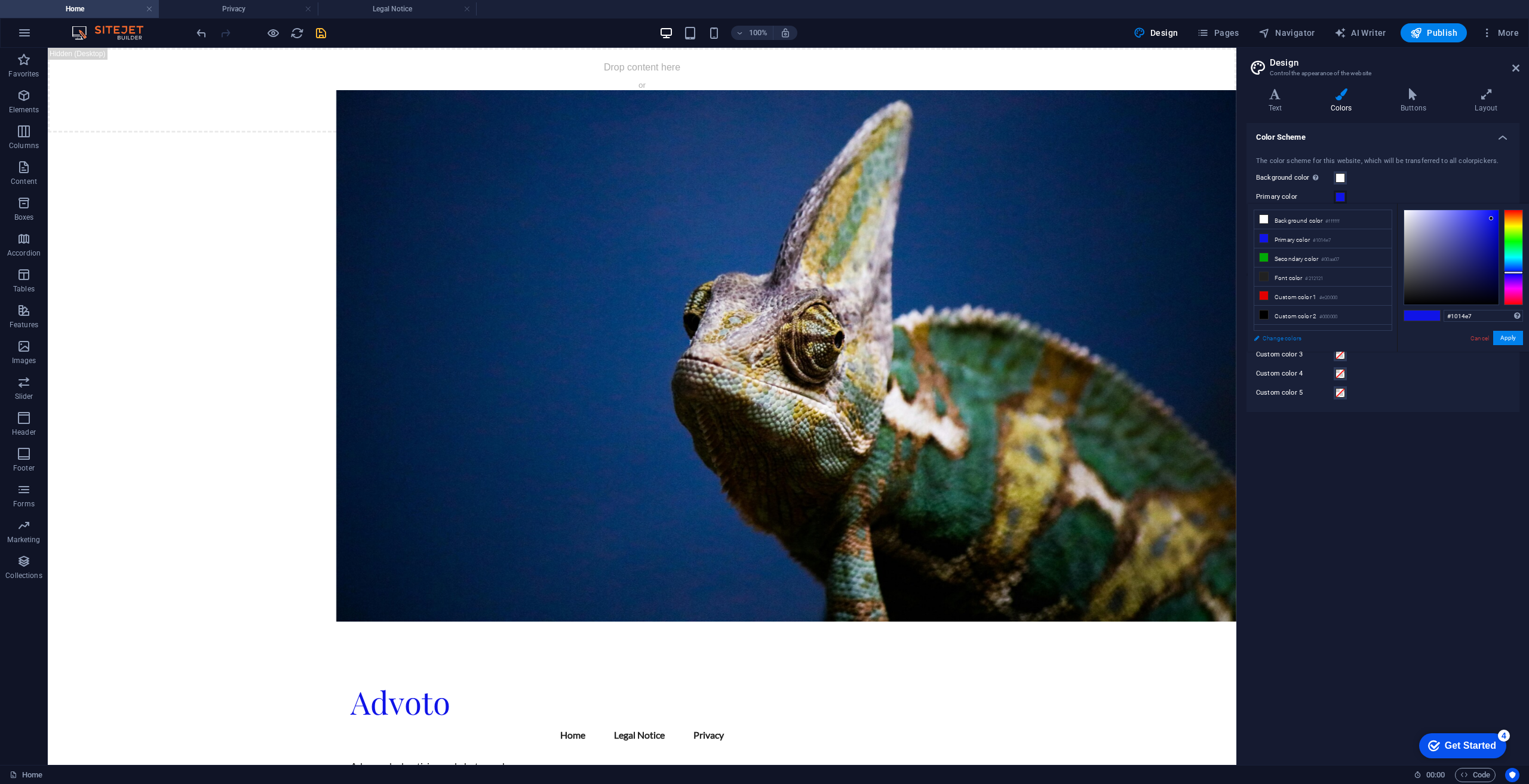
click at [1268, 336] on link "Change colors" at bounding box center [1317, 338] width 139 height 15
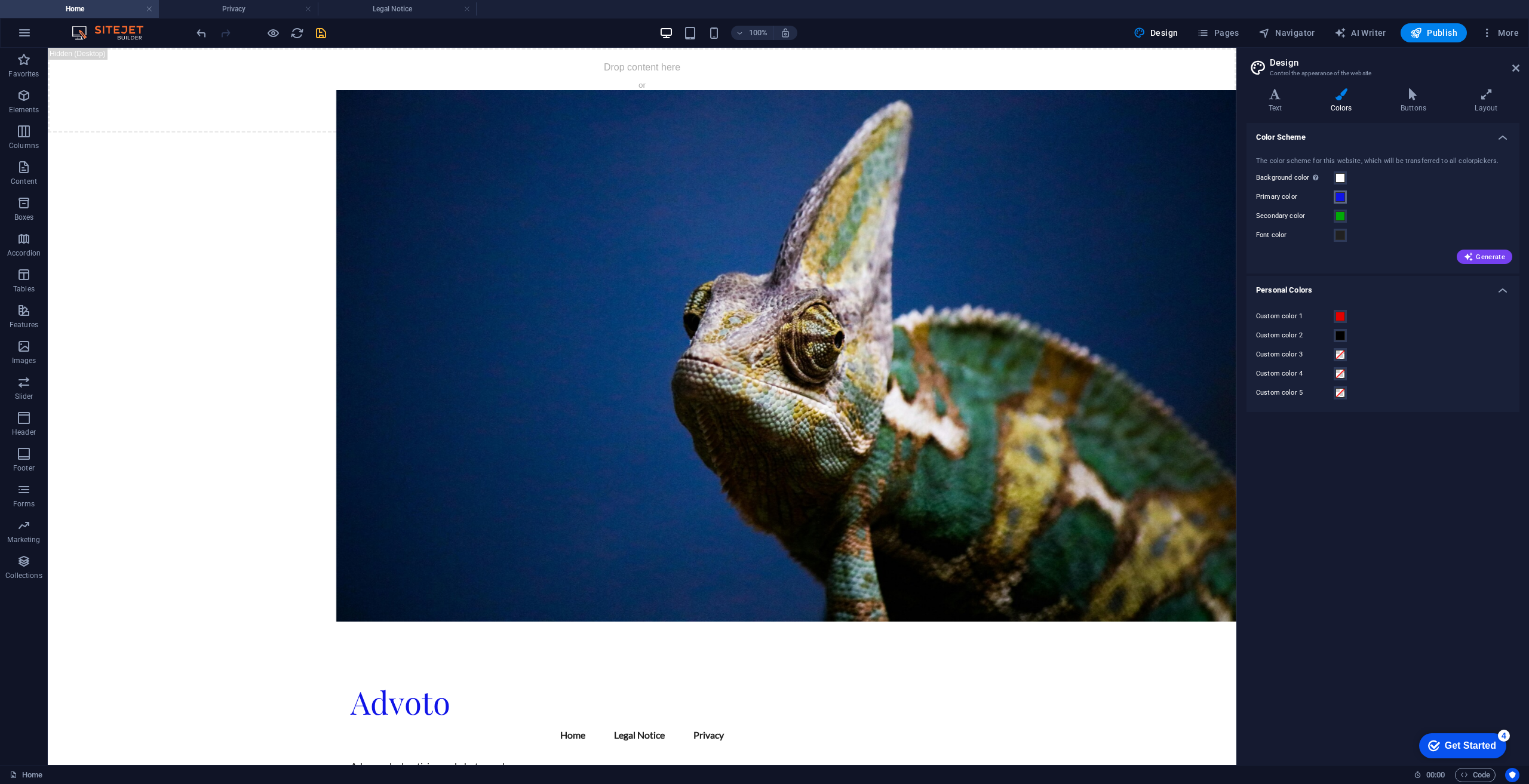
click at [1338, 194] on span at bounding box center [1340, 197] width 10 height 10
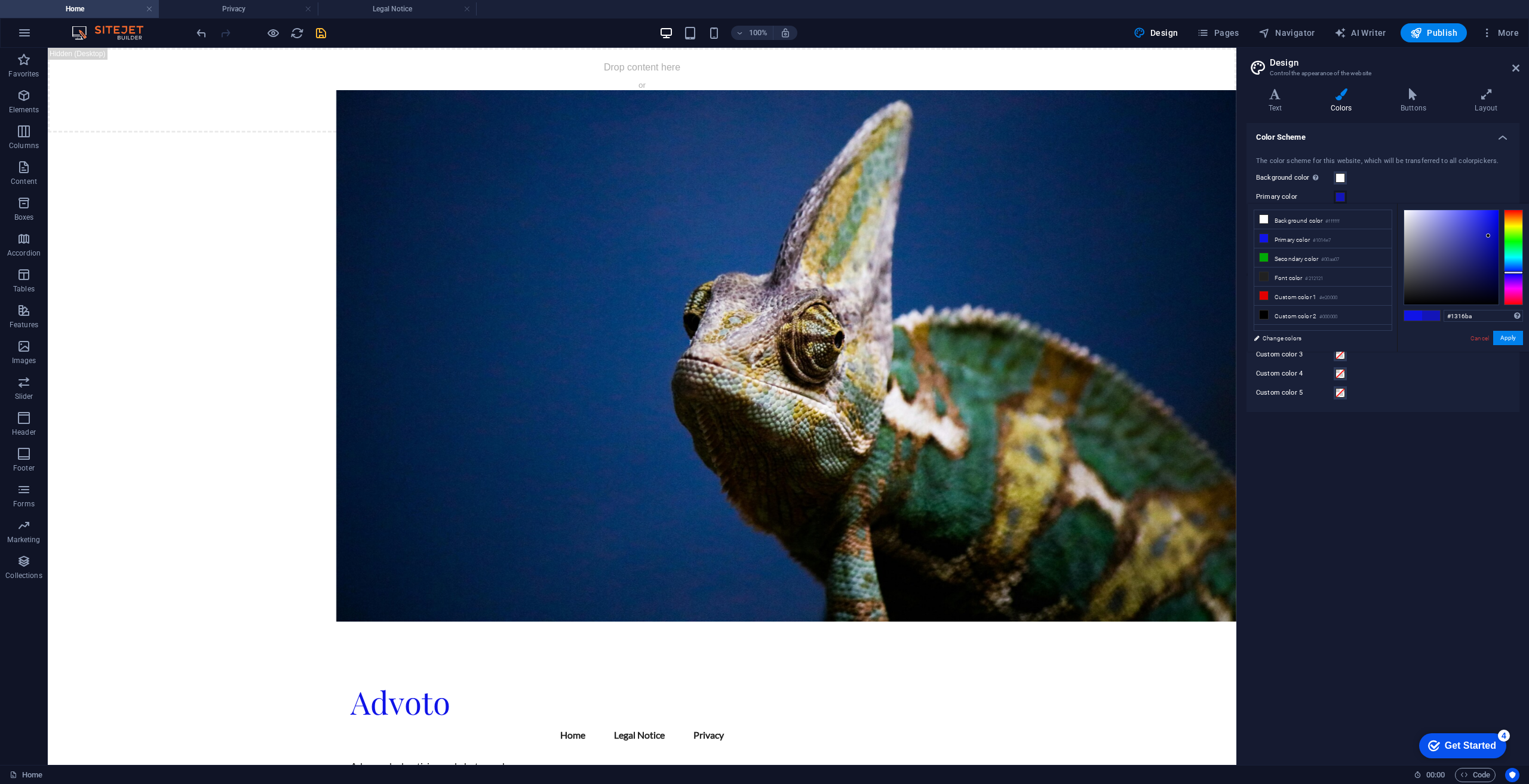
type input "#1214ba"
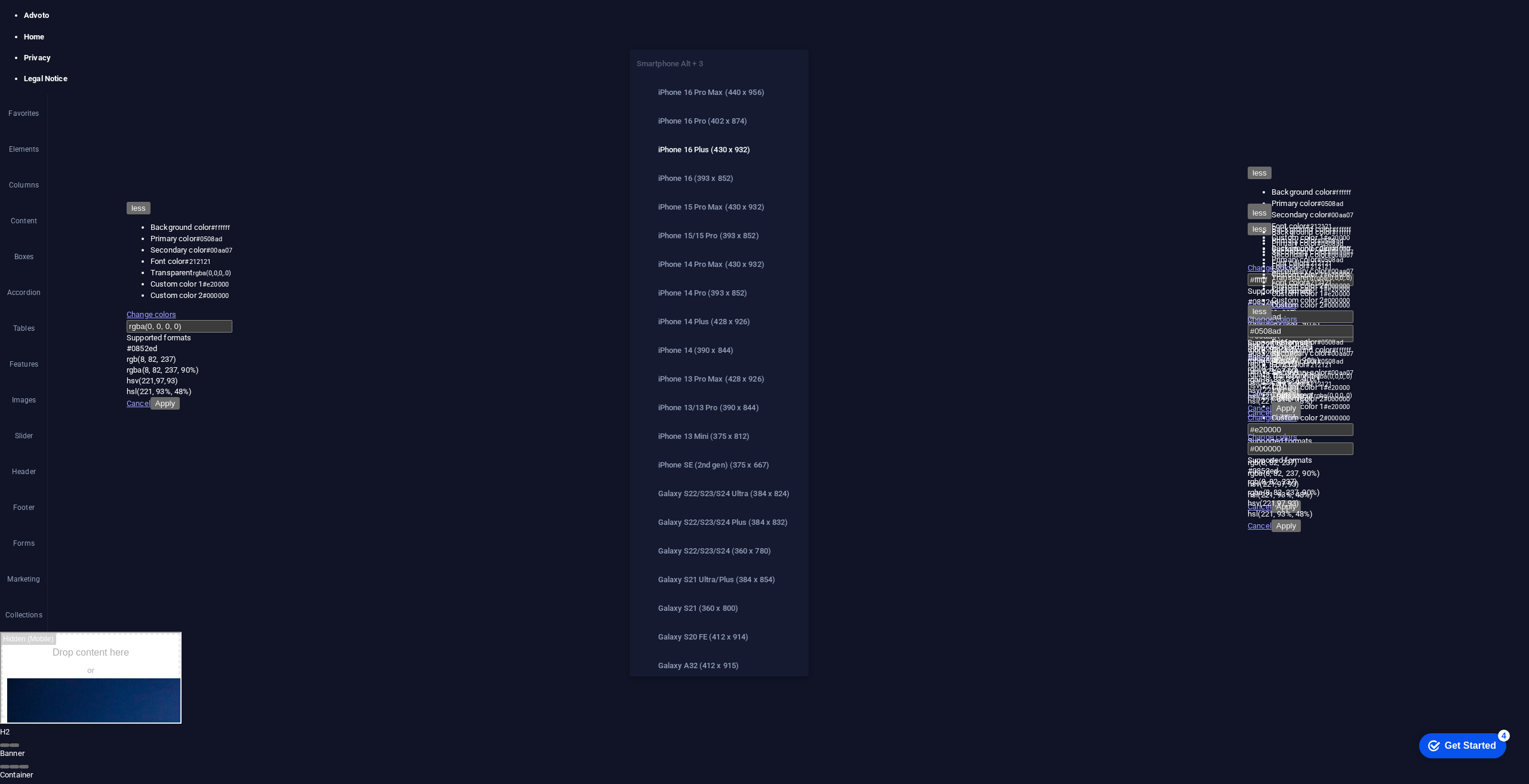
drag, startPoint x: 715, startPoint y: 33, endPoint x: 558, endPoint y: 121, distance: 180.0
click at [702, 87] on h6 "iPhone 16 Pro Max (440 x 956)" at bounding box center [730, 92] width 144 height 14
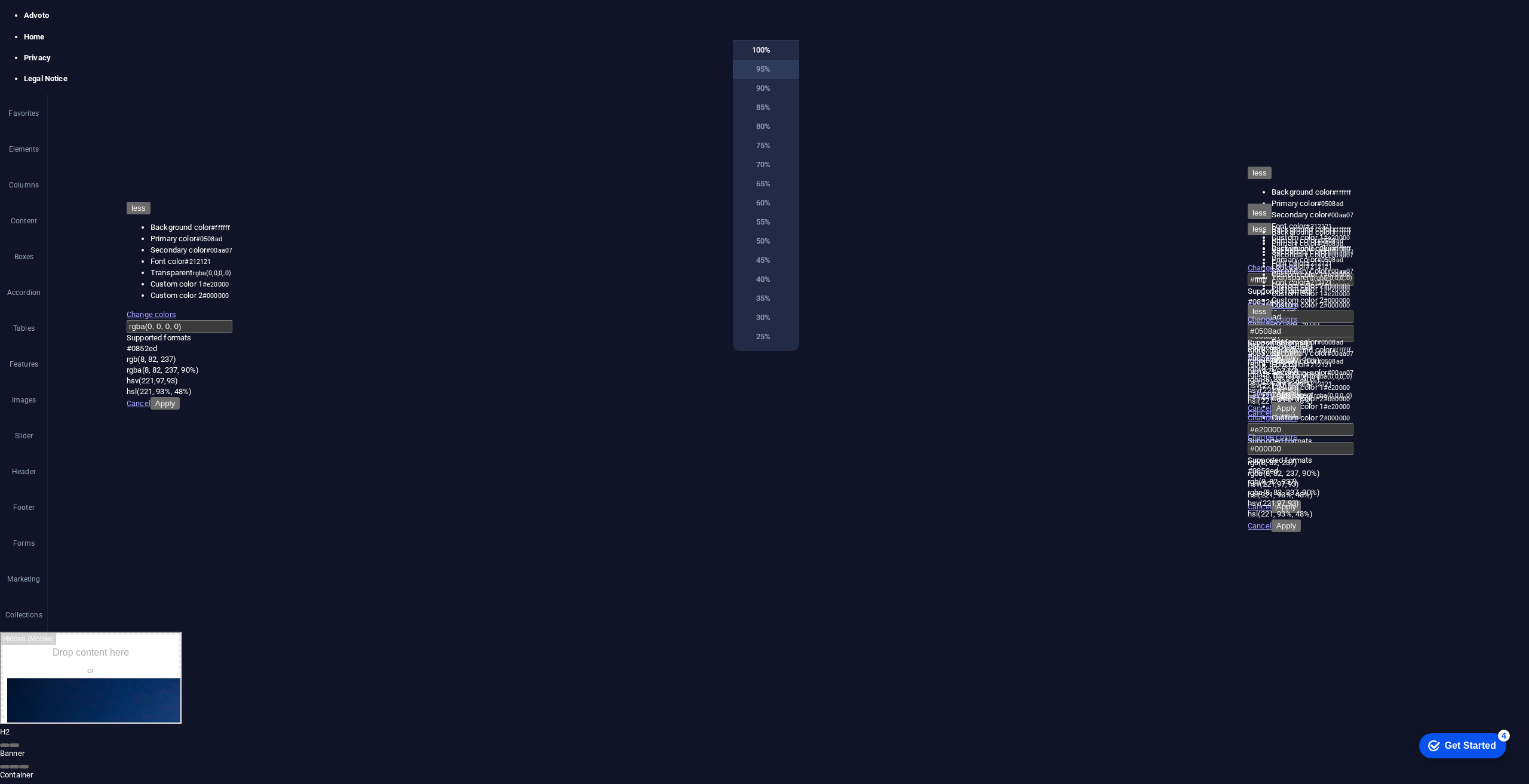
click at [759, 68] on h6 "95%" at bounding box center [755, 69] width 31 height 14
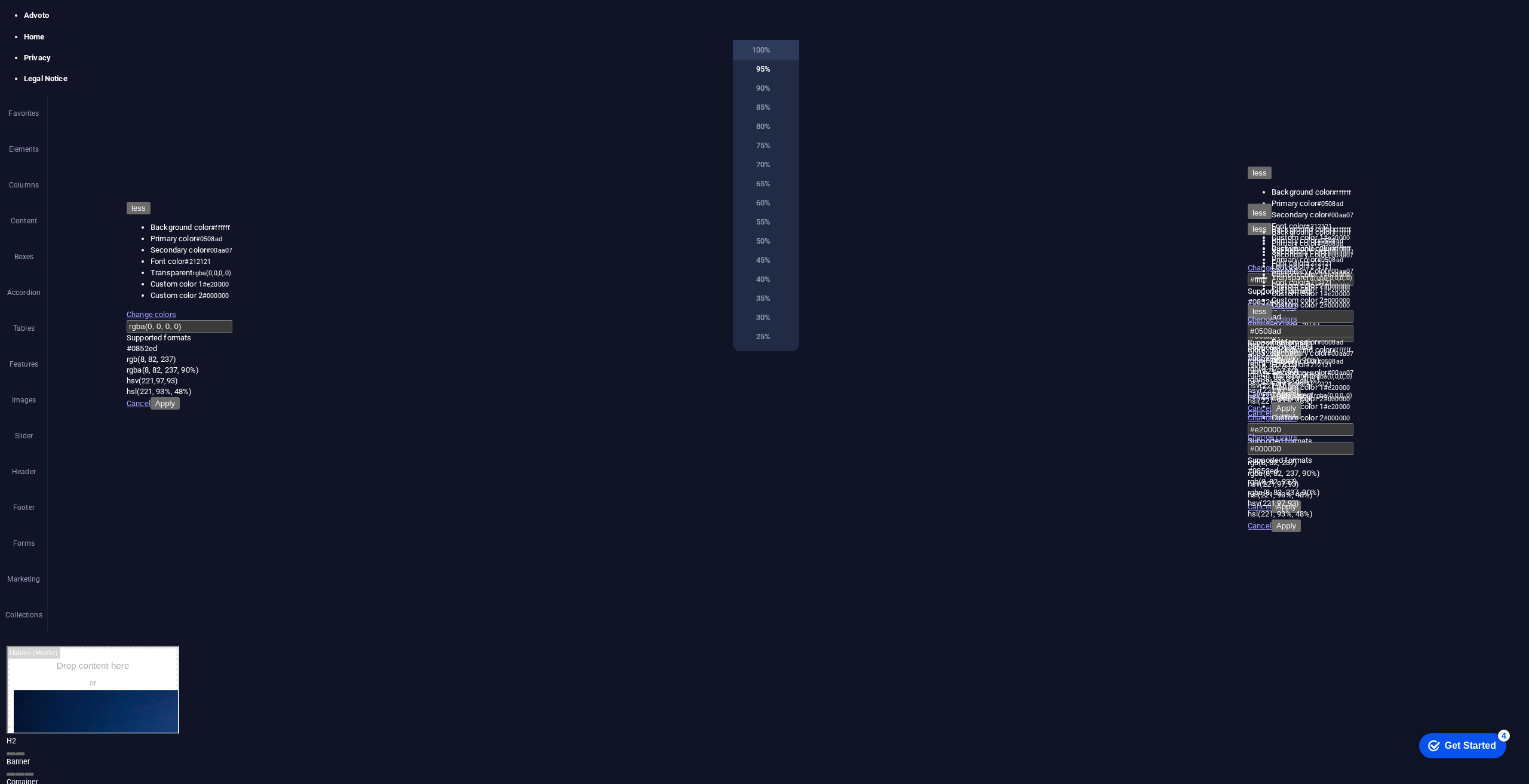
click at [757, 49] on h6 "100%" at bounding box center [755, 50] width 31 height 14
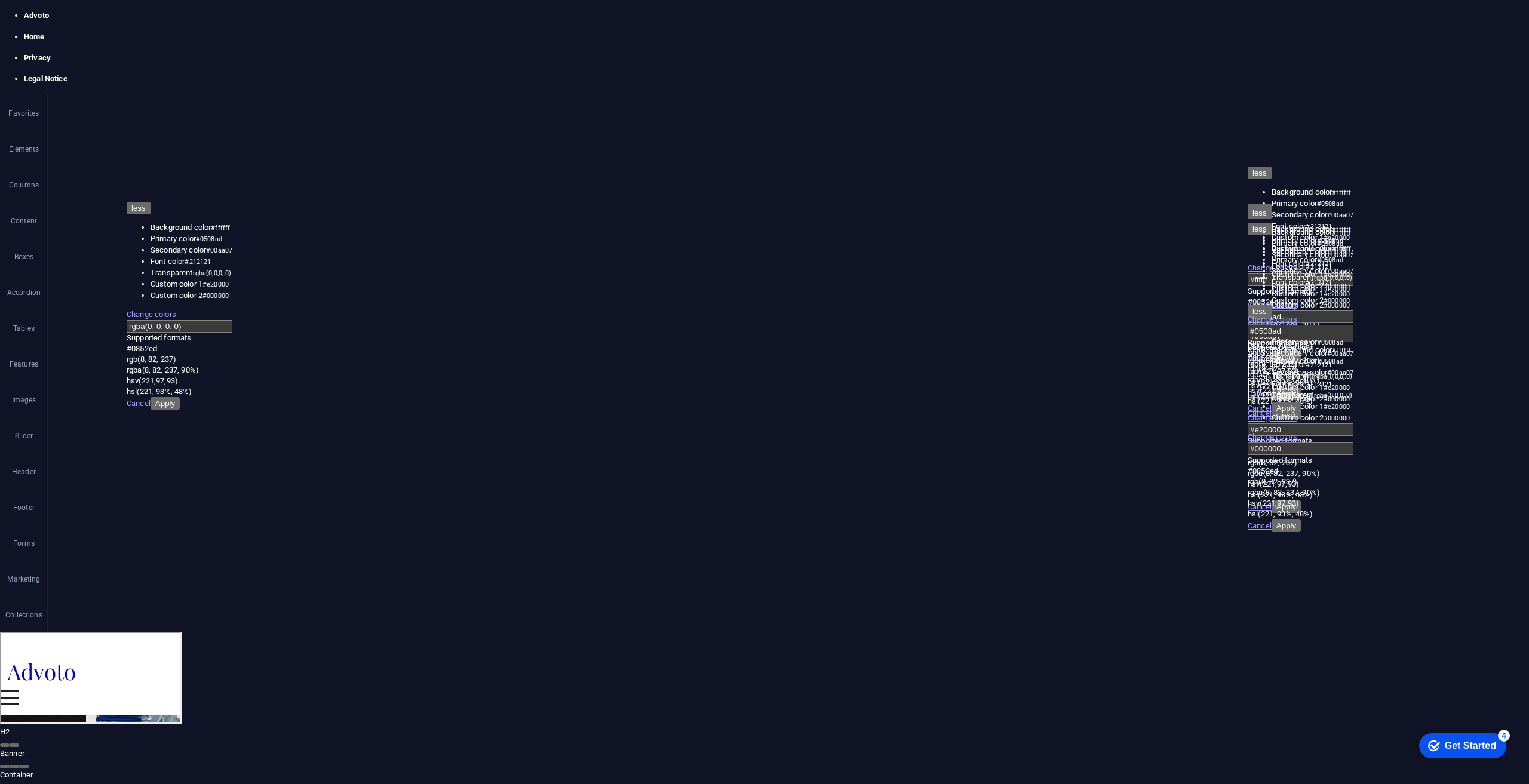
scroll to position [1664, 0]
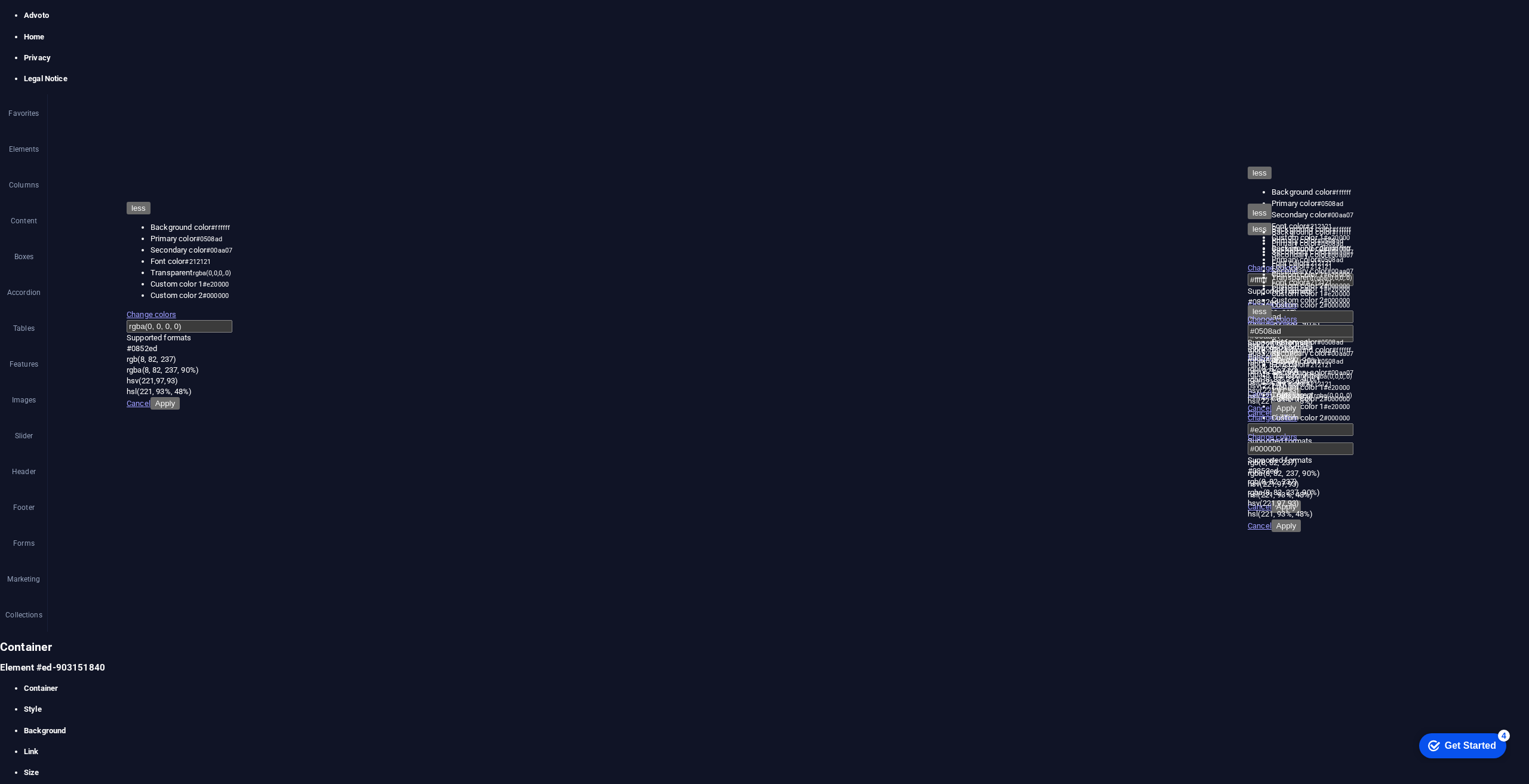
click at [210, 746] on h4 "Link" at bounding box center [117, 752] width 187 height 11
drag, startPoint x: 864, startPoint y: 422, endPoint x: 600, endPoint y: 375, distance: 268.2
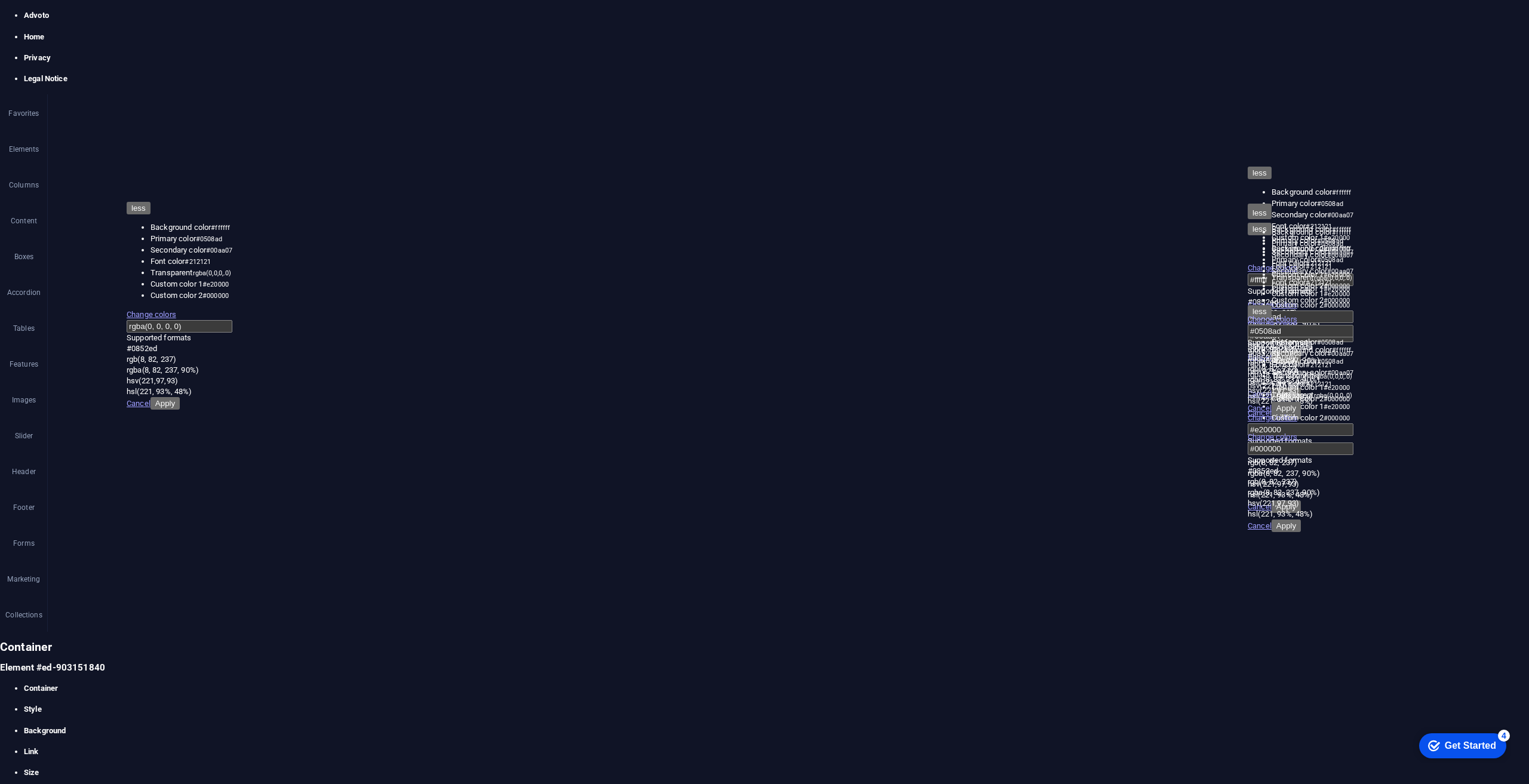
click at [0, 642] on icon at bounding box center [0, 642] width 0 height 0
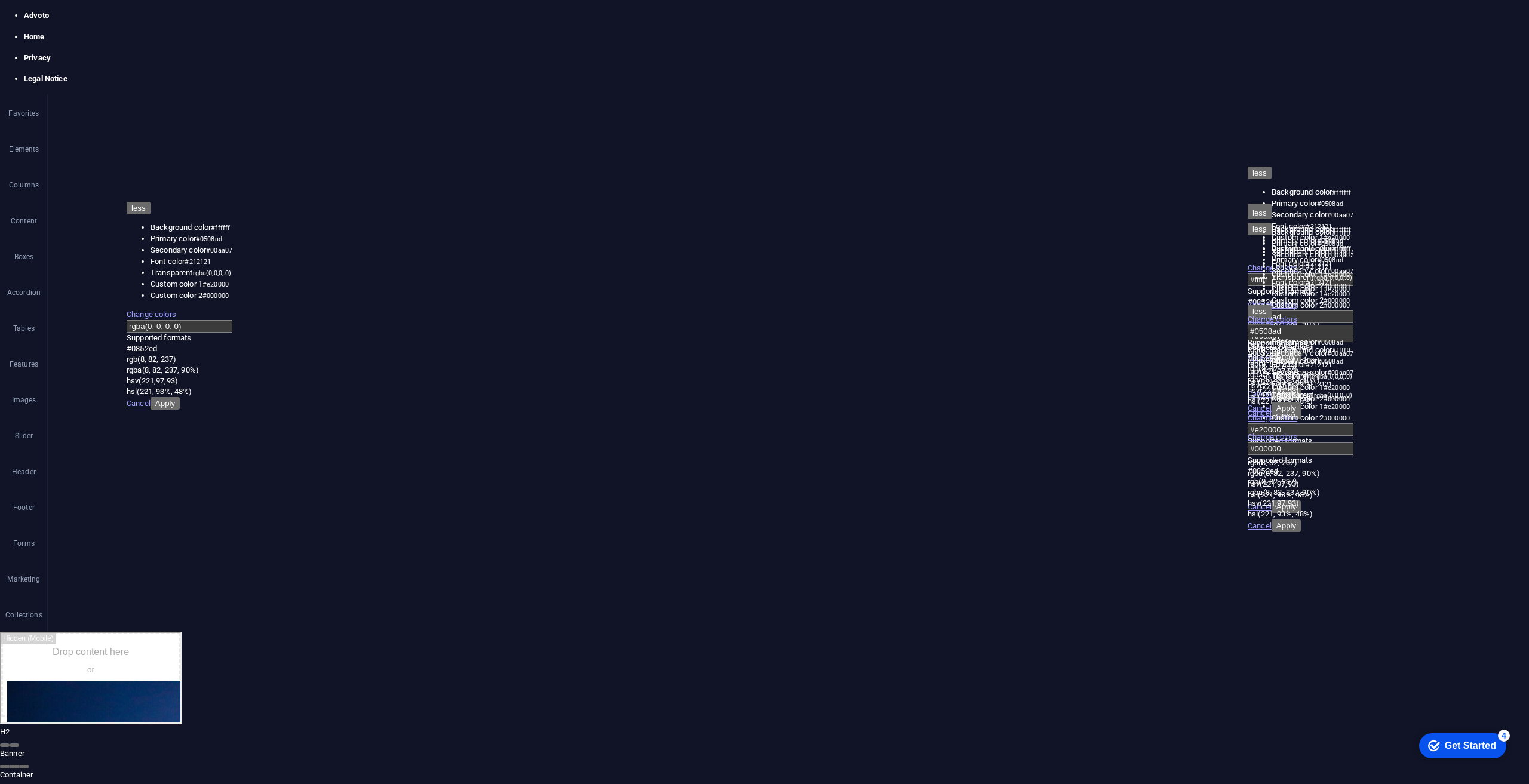
scroll to position [0, 0]
click at [179, 632] on nav "Home Legal Notice Privacy" at bounding box center [90, 586] width 179 height 90
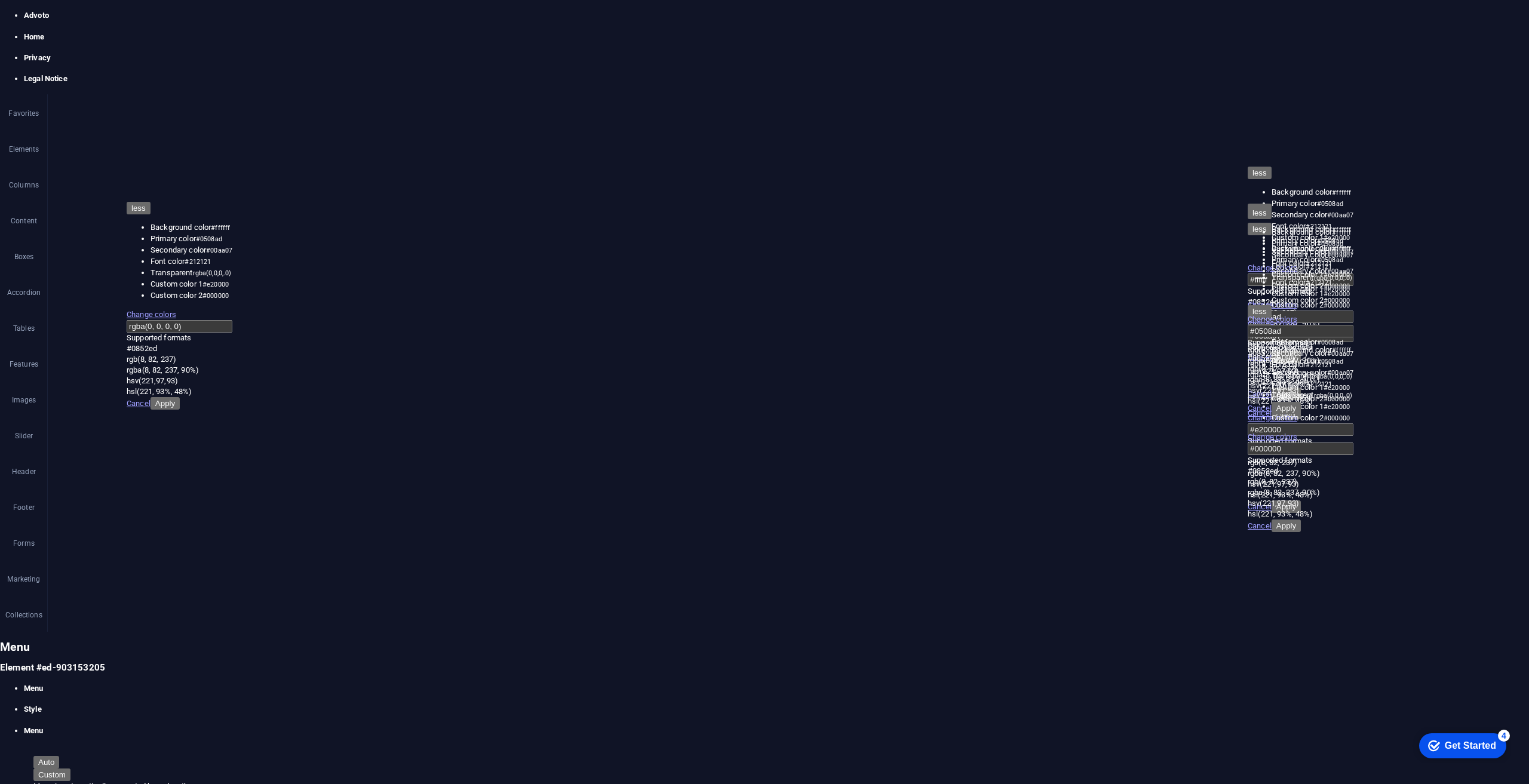
type input "Gallery"
type input "/gallery"
type input "Gallery"
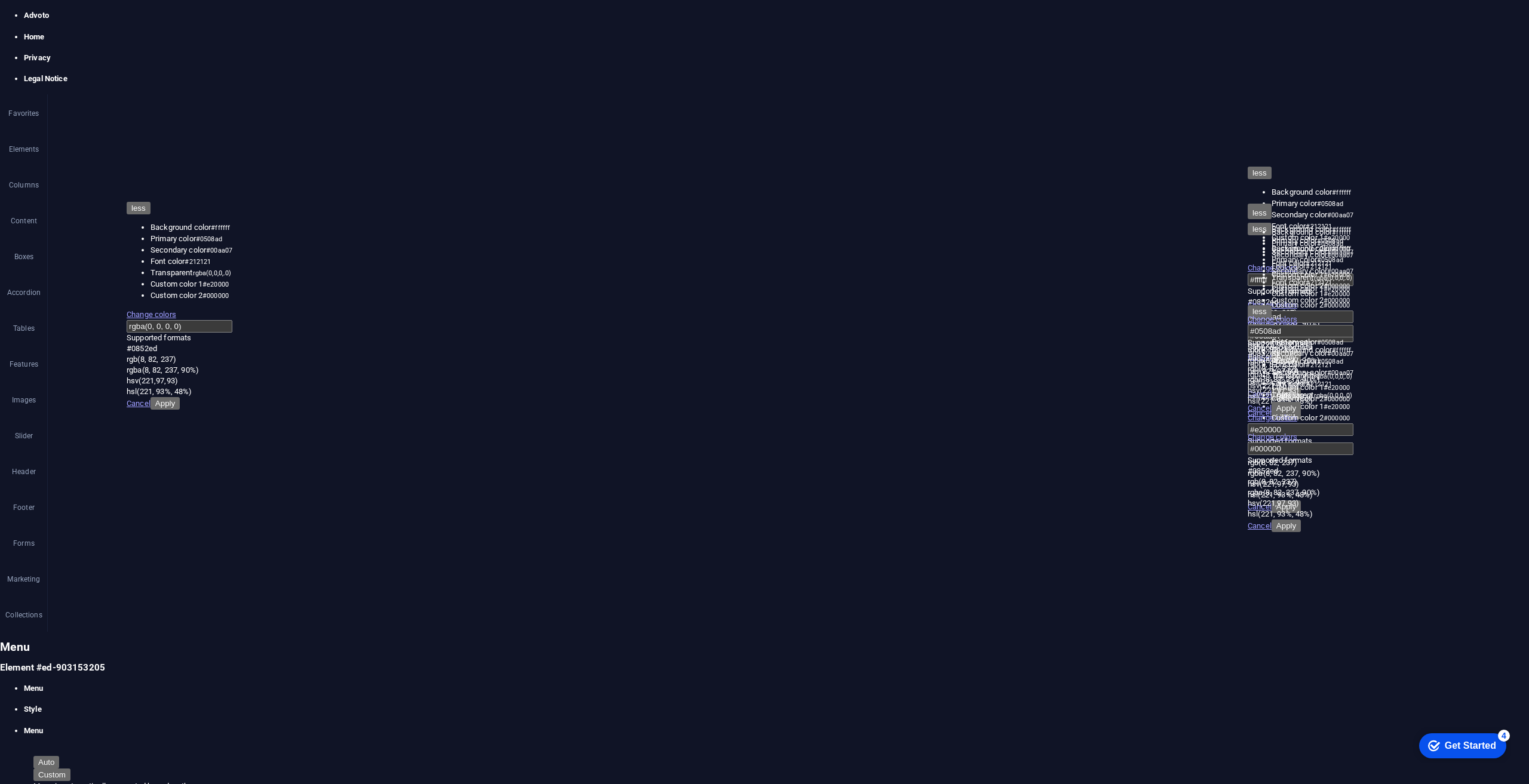
drag, startPoint x: 1306, startPoint y: 162, endPoint x: 1303, endPoint y: 181, distance: 19.2
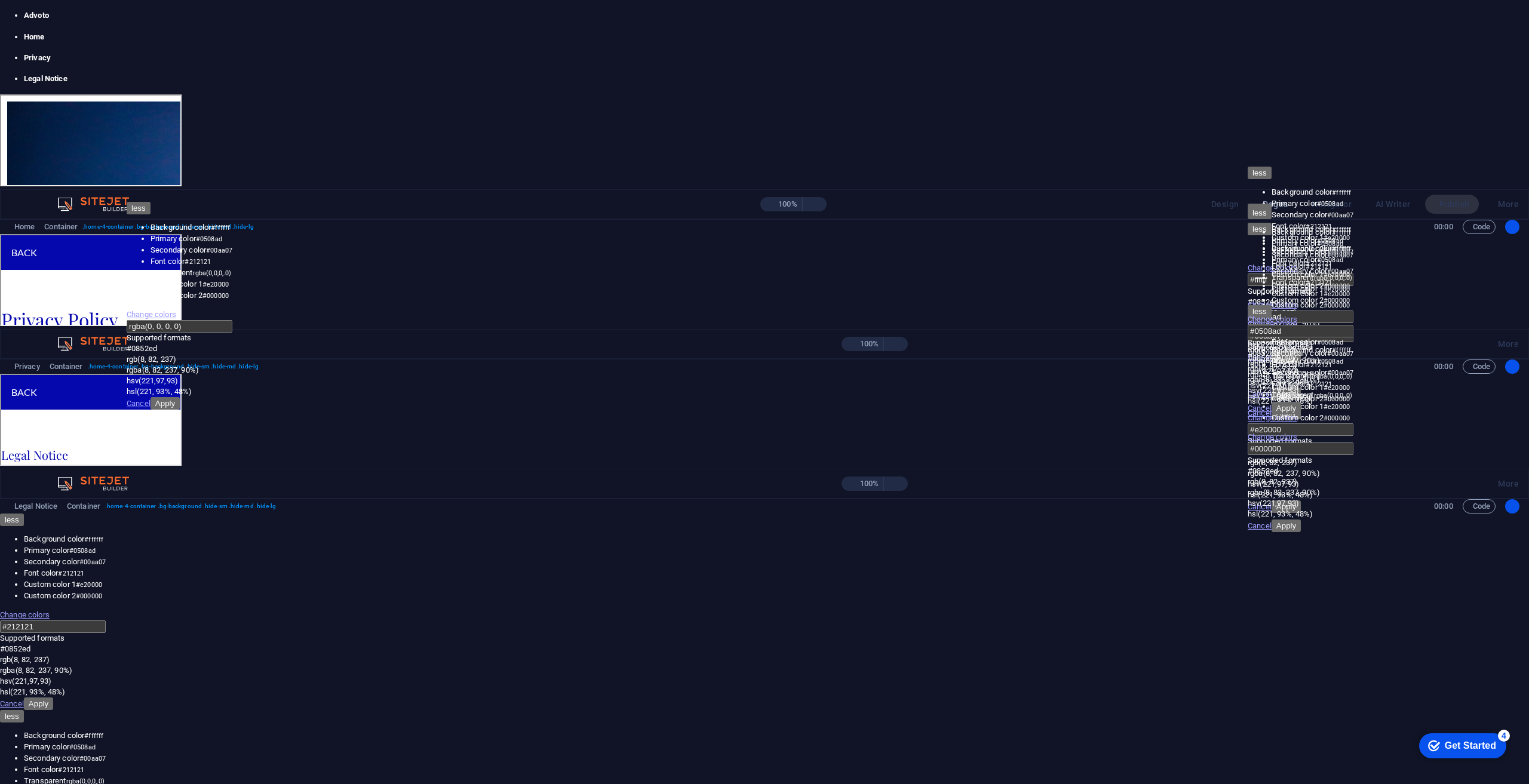
click at [114, 150] on link "Gallery" at bounding box center [90, 164] width 49 height 29
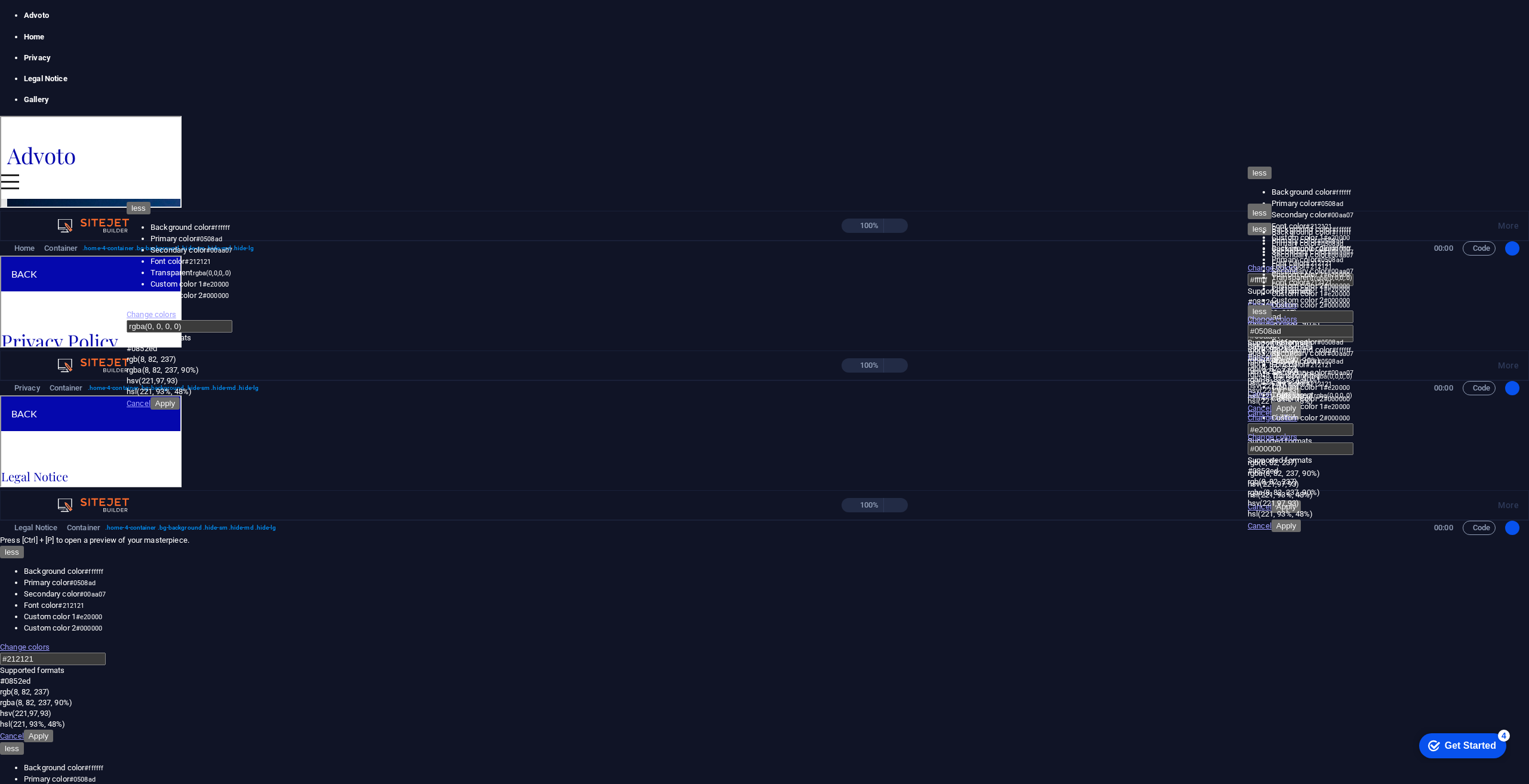
click at [24, 116] on link at bounding box center [24, 116] width 0 height 0
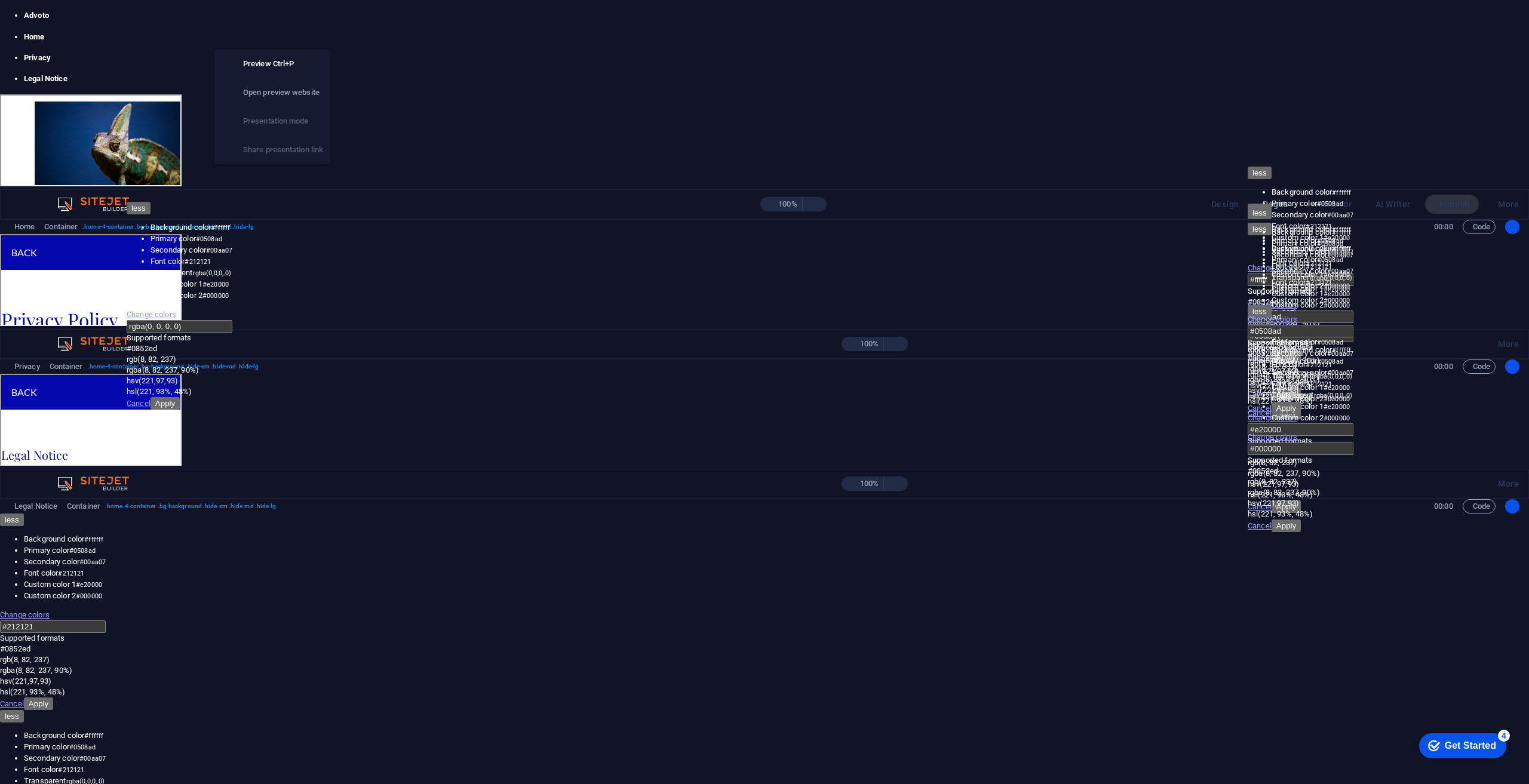
click at [258, 204] on icon "button" at bounding box center [258, 204] width 0 height 0
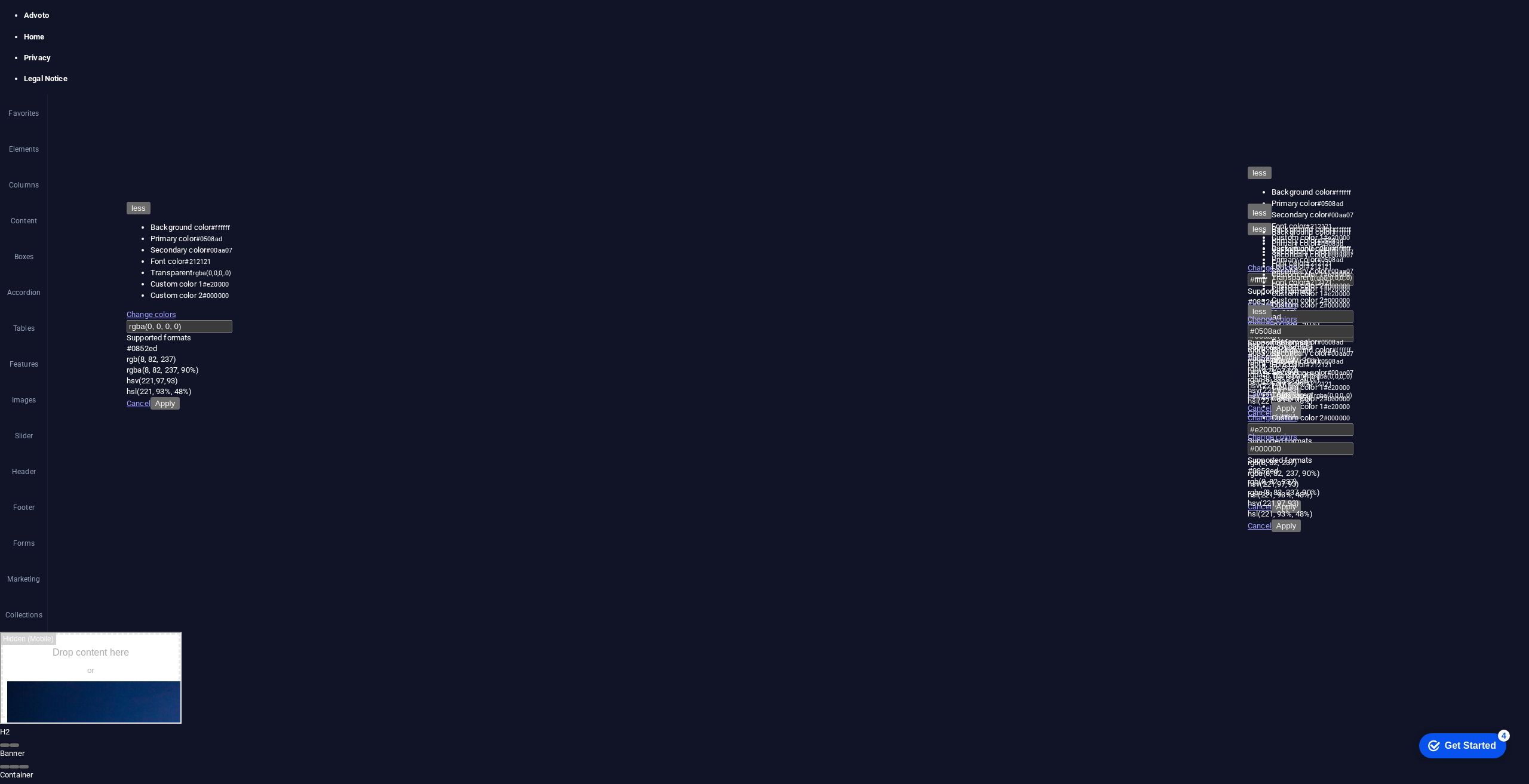
click at [179, 632] on nav "Home Legal Notice Privacy Gallery" at bounding box center [90, 586] width 179 height 90
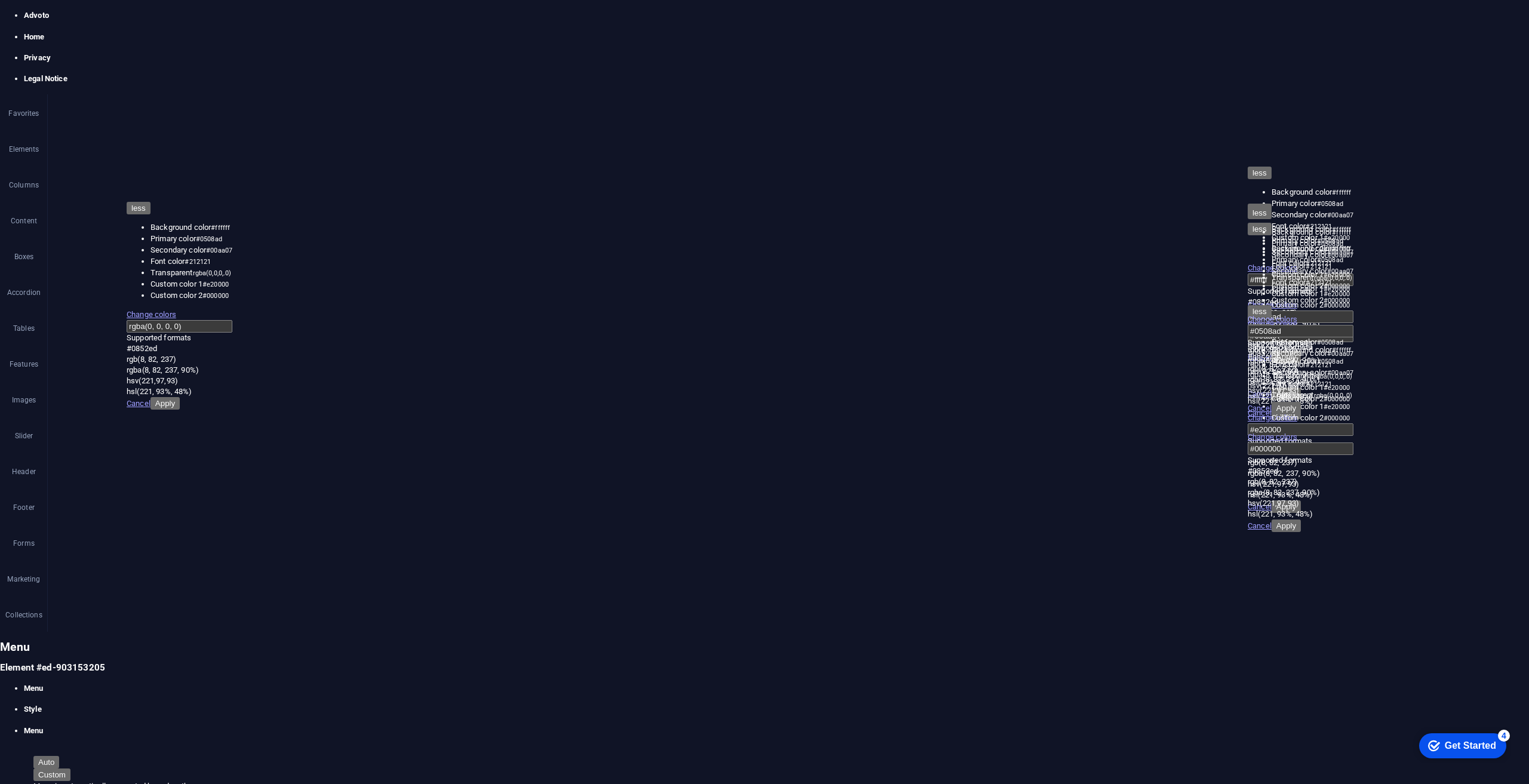
click at [0, 642] on icon at bounding box center [0, 642] width 0 height 0
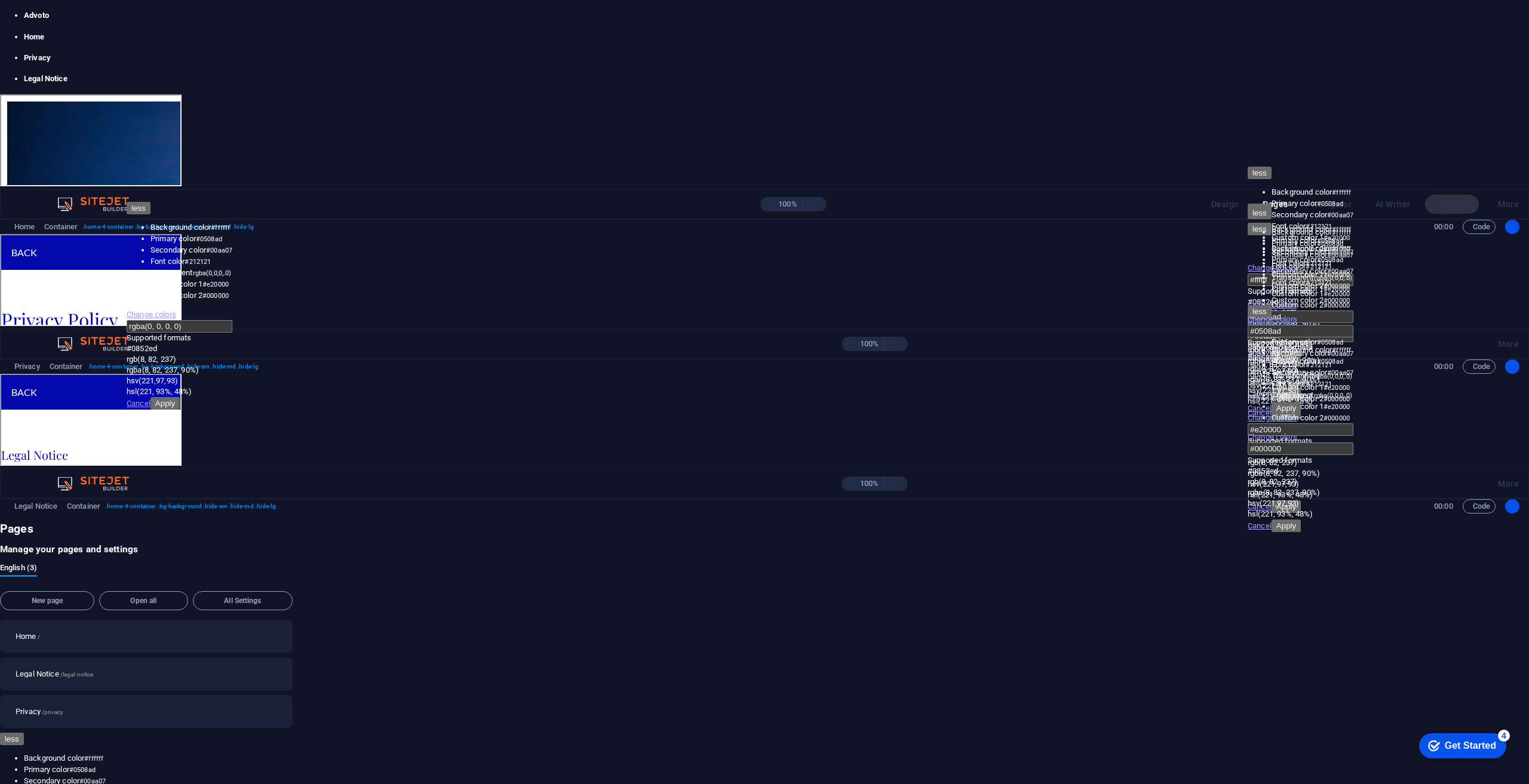
click at [125, 90] on link "Legal Notice" at bounding box center [90, 76] width 70 height 29
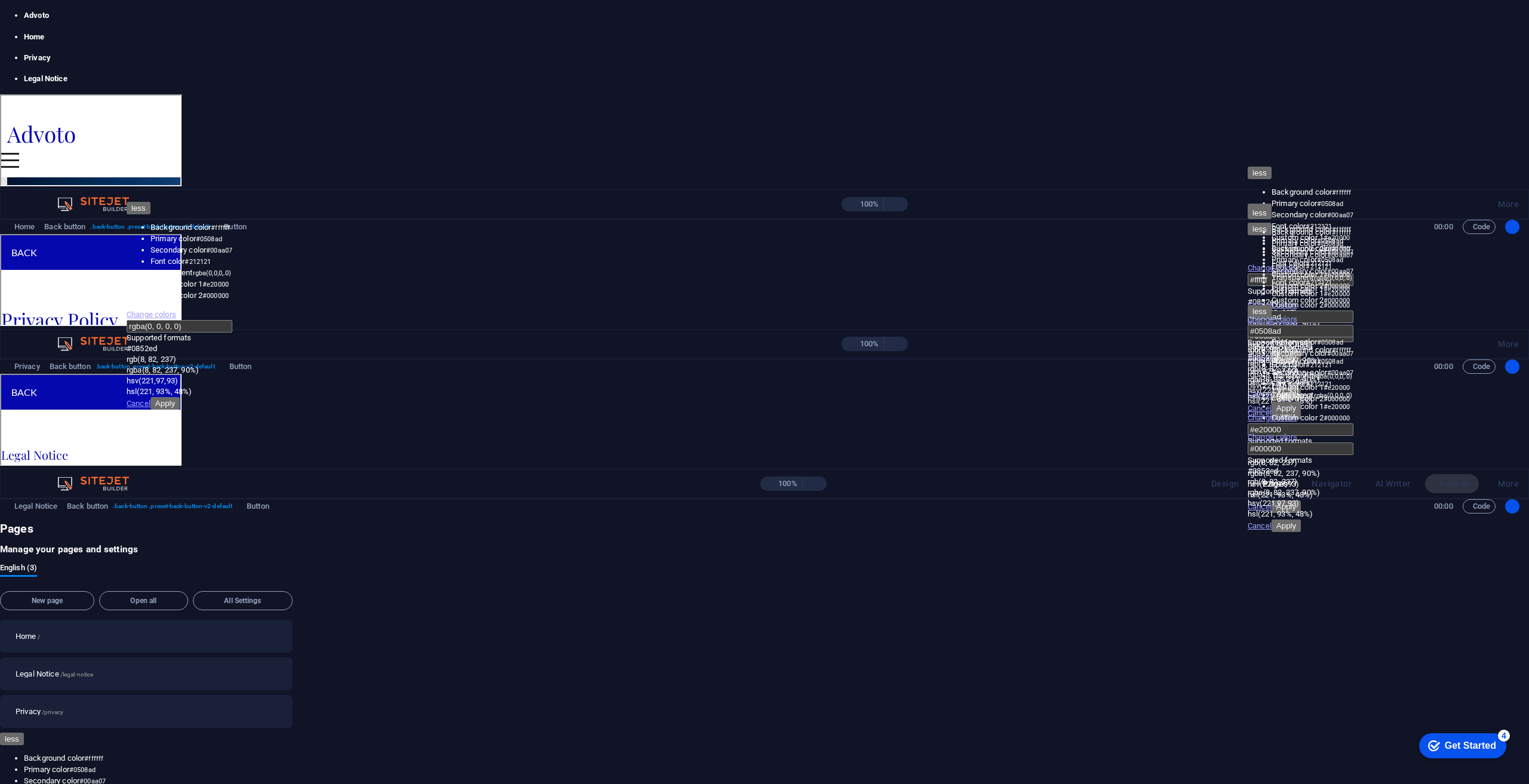
click at [36, 388] on link "Back" at bounding box center [23, 391] width 27 height 16
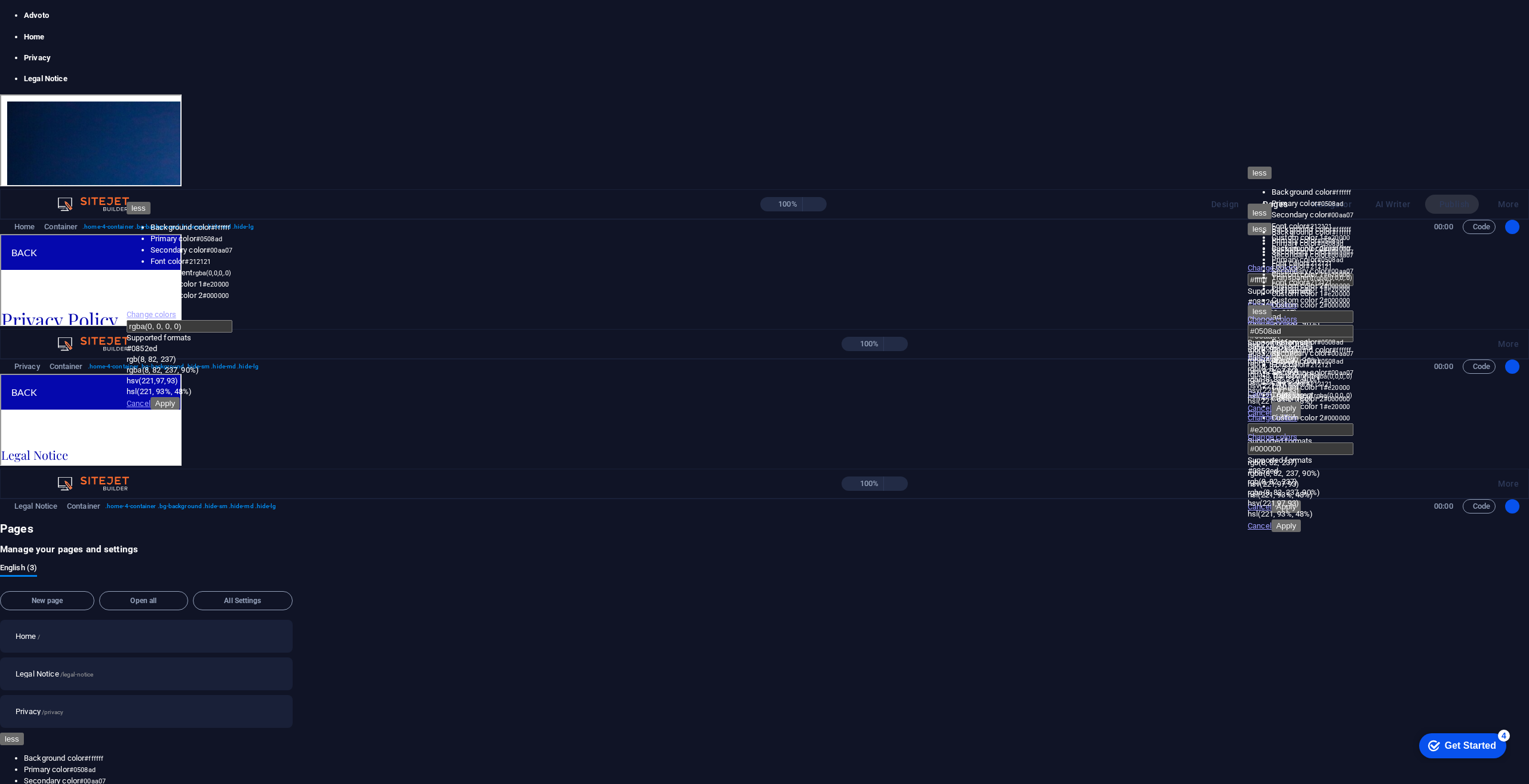
click at [115, 129] on link "Privacy" at bounding box center [90, 120] width 49 height 29
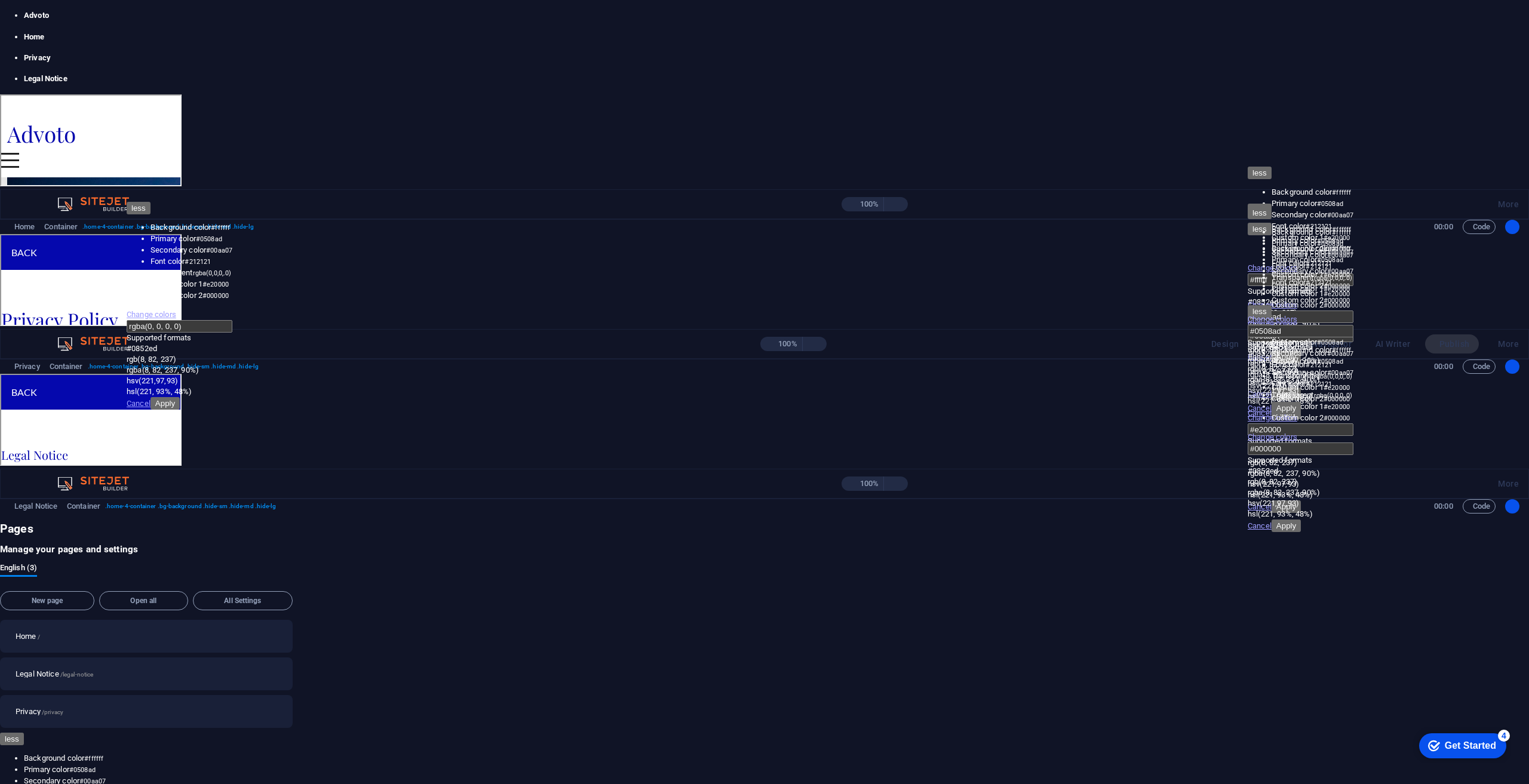
drag, startPoint x: 351, startPoint y: 253, endPoint x: 506, endPoint y: 283, distance: 157.9
click at [36, 253] on link "Back" at bounding box center [23, 251] width 27 height 16
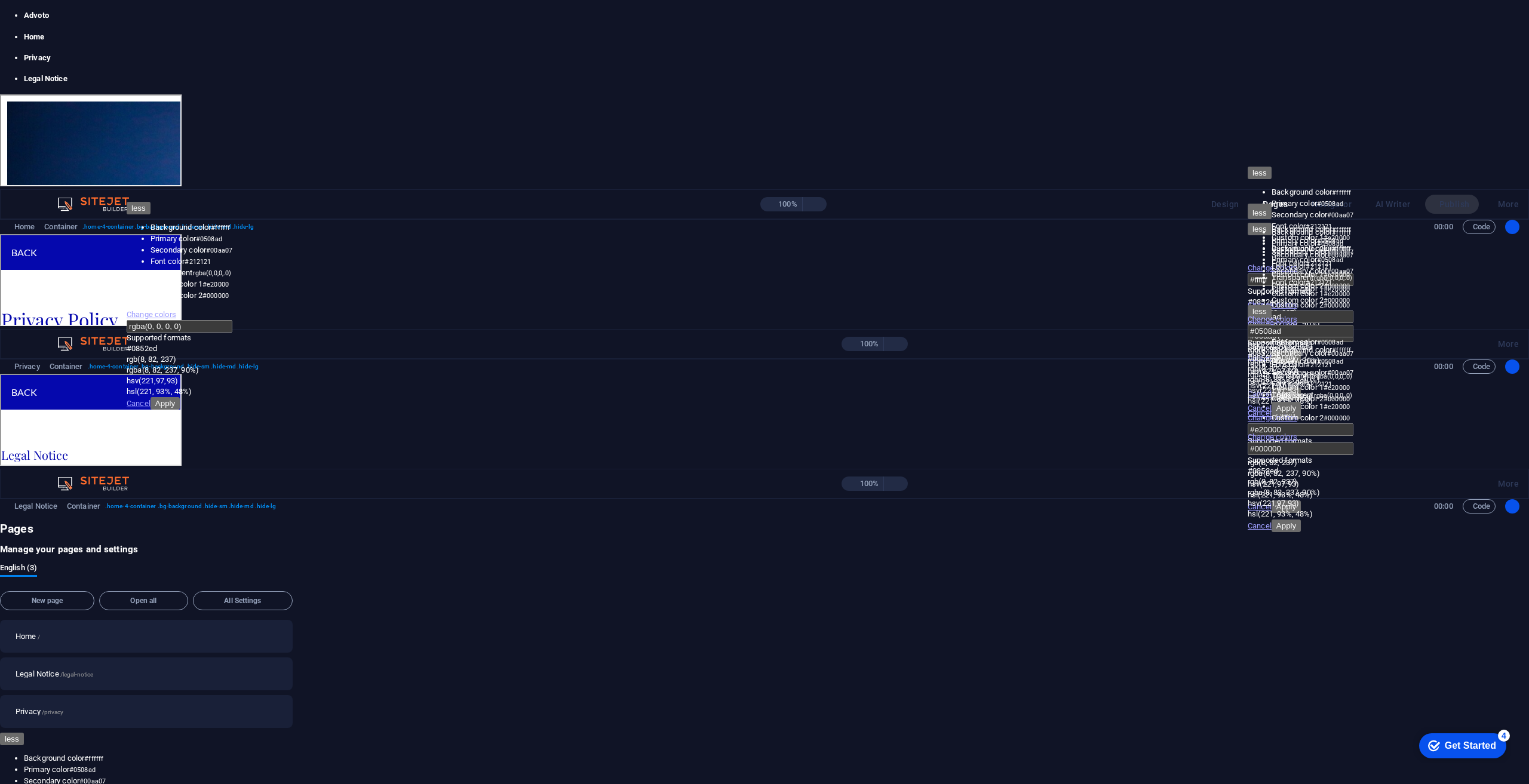
click at [111, 46] on link "Home" at bounding box center [90, 31] width 44 height 29
click at [5, 620] on icon at bounding box center [5, 620] width 0 height 0
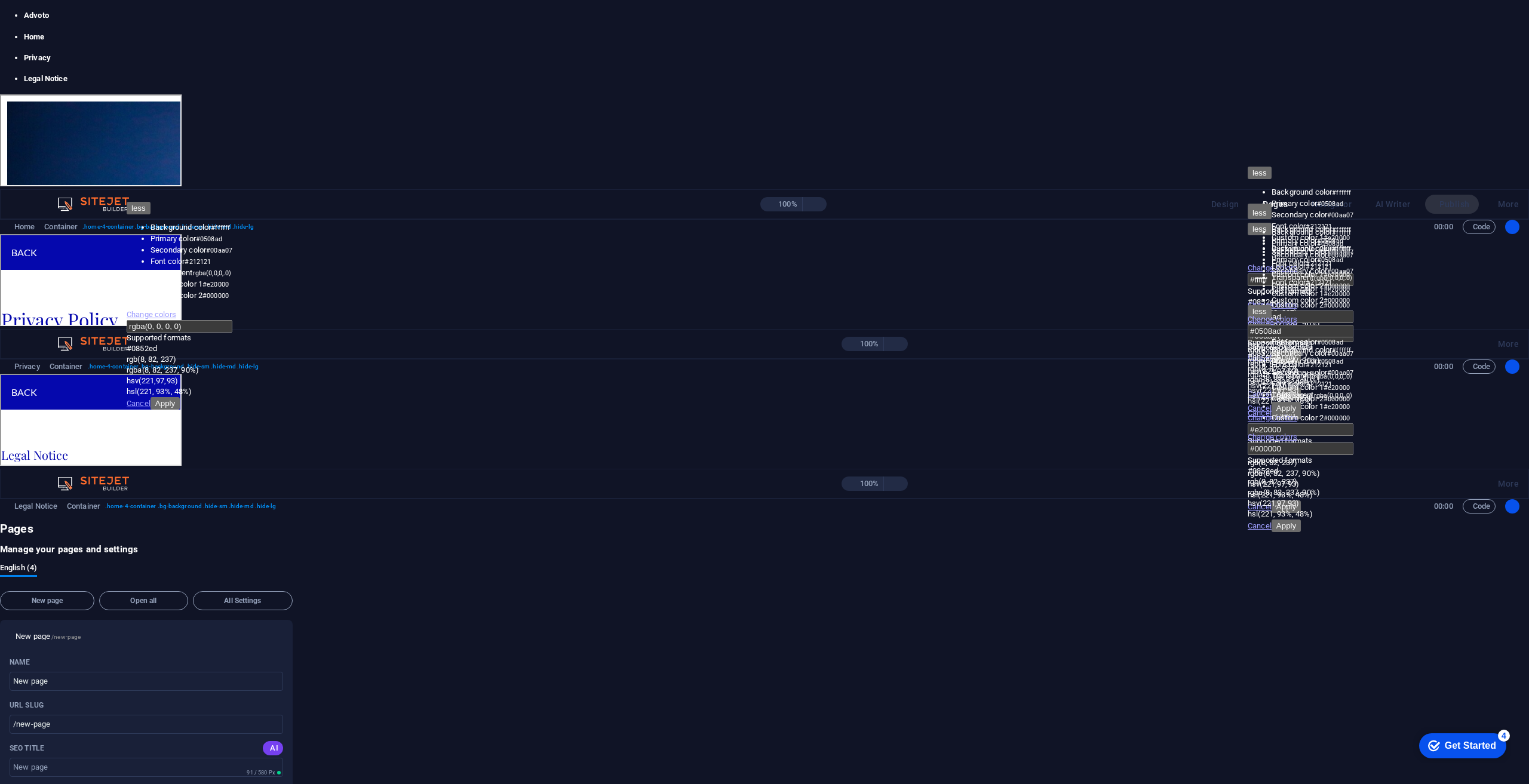
click at [280, 636] on icon "button" at bounding box center [280, 636] width 0 height 0
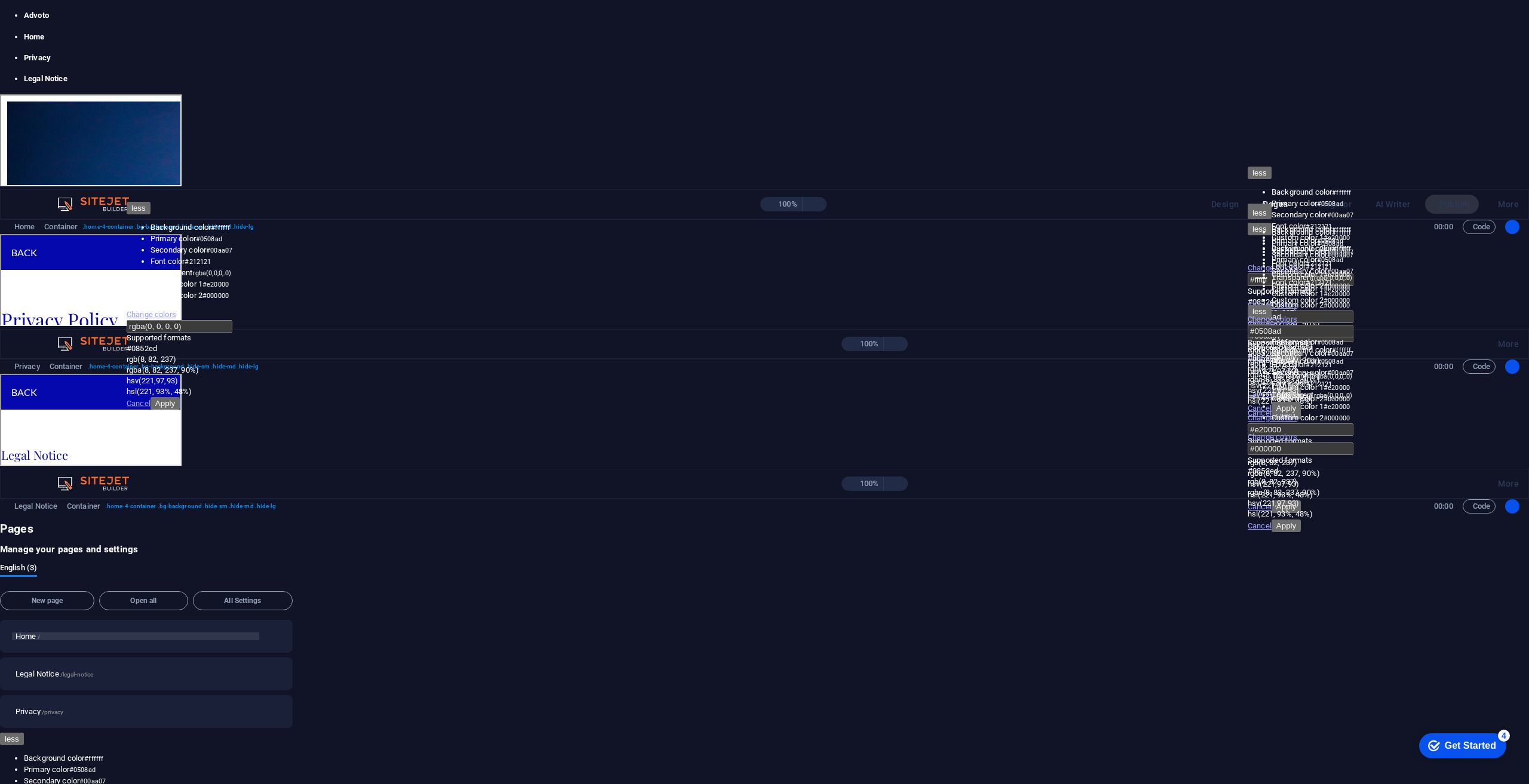
click at [256, 632] on p "Home /" at bounding box center [135, 636] width 240 height 8
click at [265, 636] on icon "button" at bounding box center [265, 636] width 0 height 0
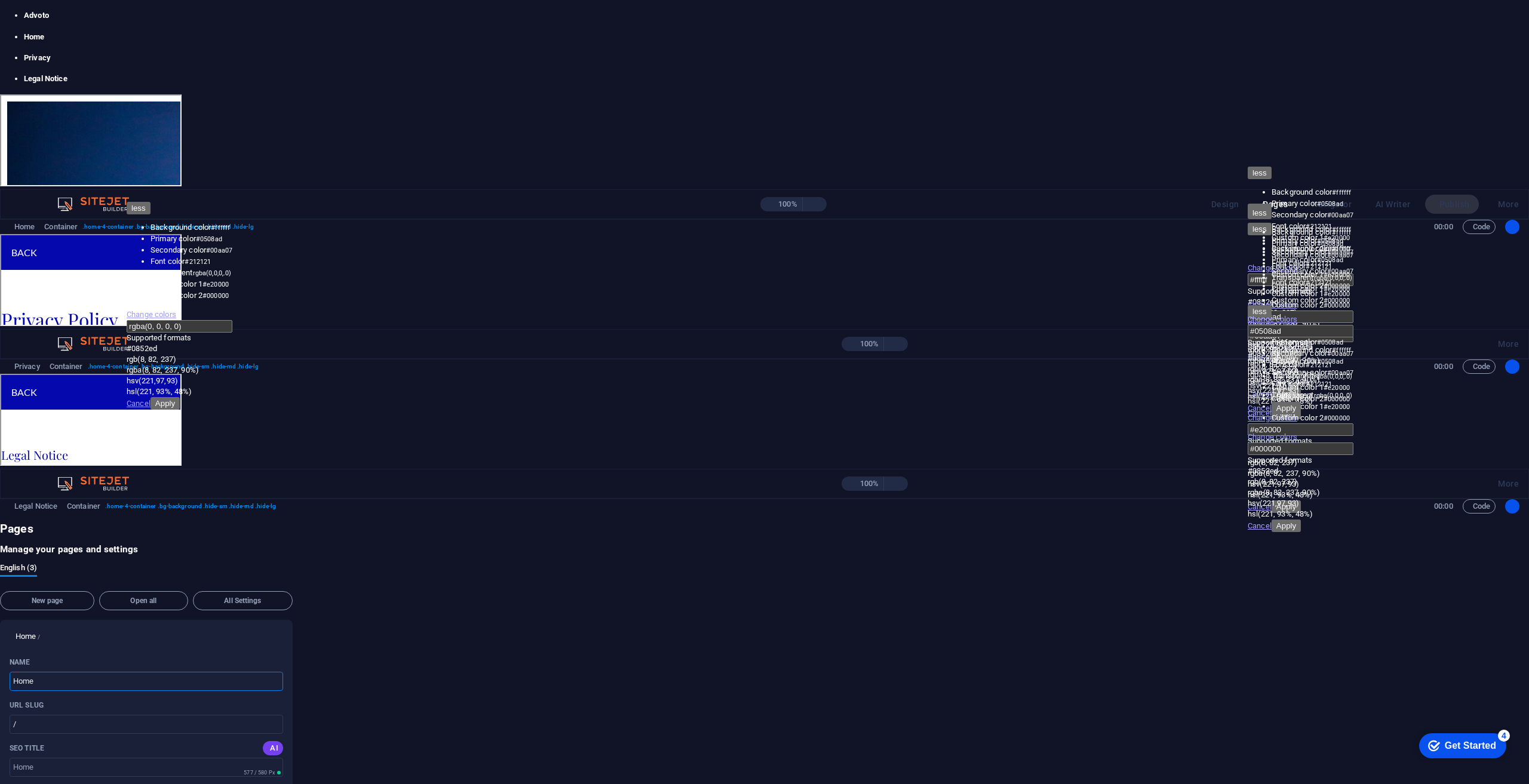
drag, startPoint x: 1300, startPoint y: 299, endPoint x: 1229, endPoint y: 256, distance: 83.0
click at [265, 636] on icon "button" at bounding box center [265, 636] width 0 height 0
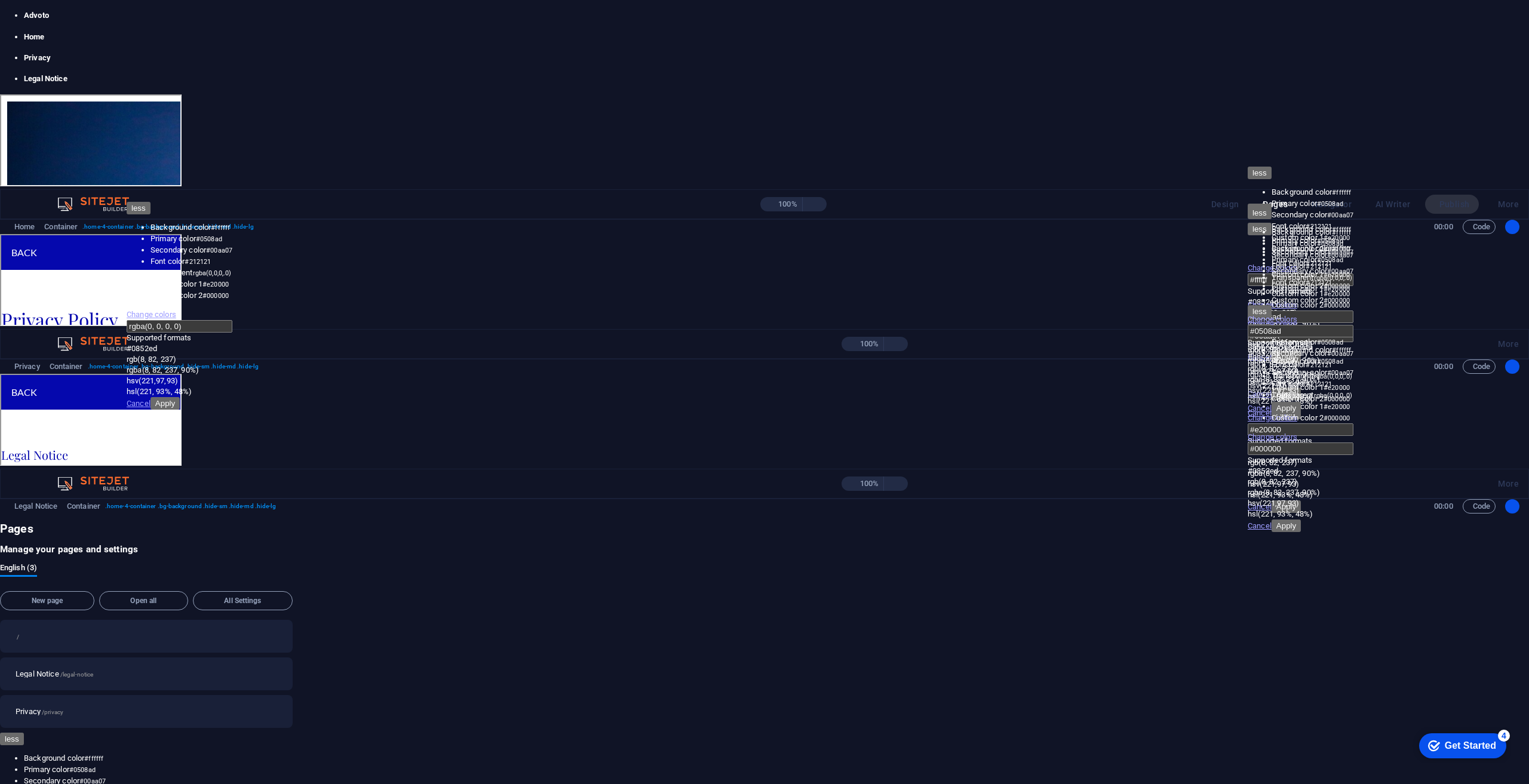
drag, startPoint x: 1433, startPoint y: 154, endPoint x: 1427, endPoint y: 182, distance: 28.6
click at [293, 620] on div "/ Legal Notice /legal-notice Privacy /privacy" at bounding box center [146, 674] width 293 height 108
drag, startPoint x: 1397, startPoint y: 164, endPoint x: 1384, endPoint y: 280, distance: 116.7
click at [293, 620] on div "/ Legal Notice /legal-notice Privacy /privacy" at bounding box center [146, 676] width 293 height 113
drag, startPoint x: 1338, startPoint y: 167, endPoint x: 1322, endPoint y: 220, distance: 55.4
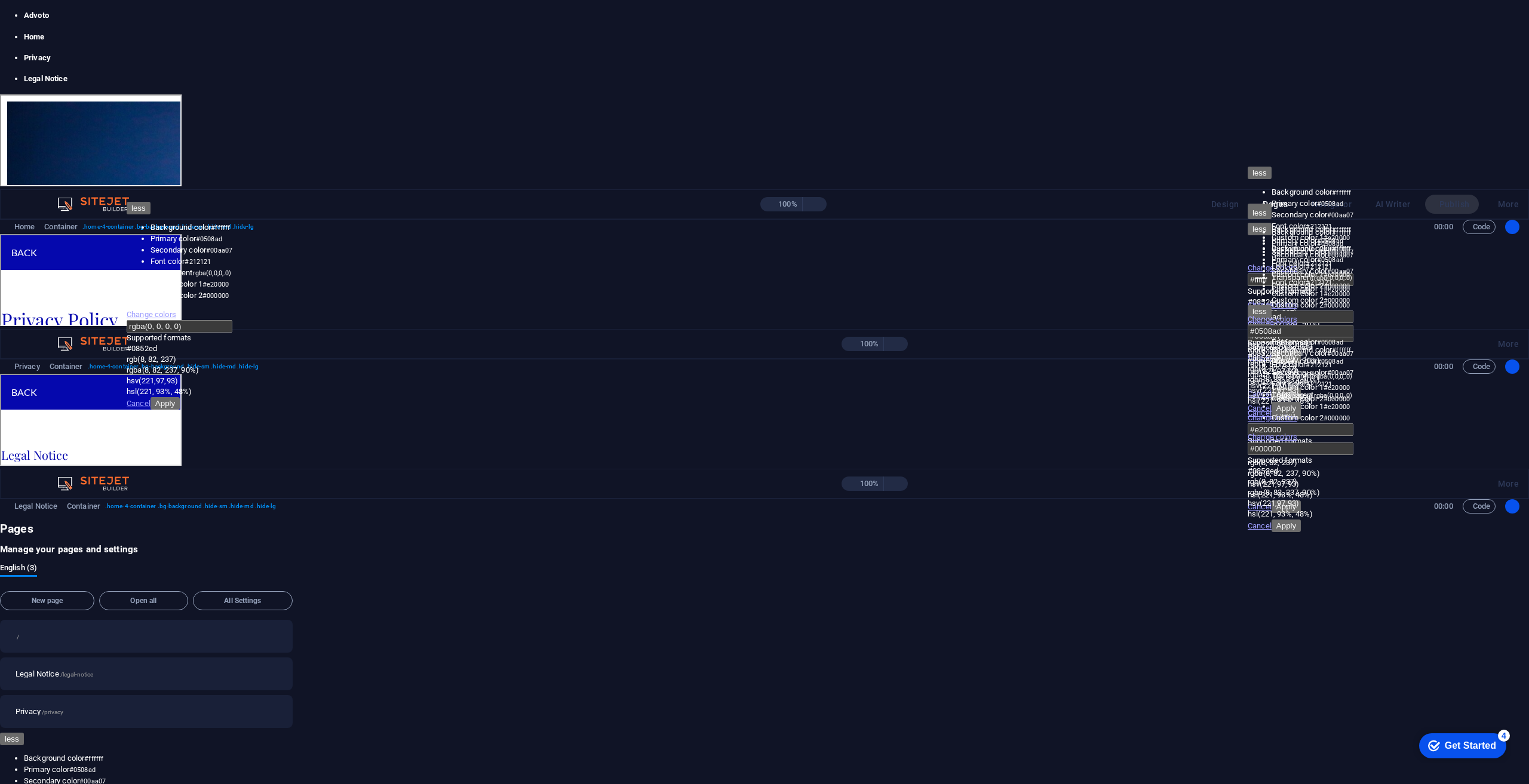
click at [293, 620] on div "/ Legal Notice /legal-notice Privacy /privacy" at bounding box center [146, 674] width 293 height 108
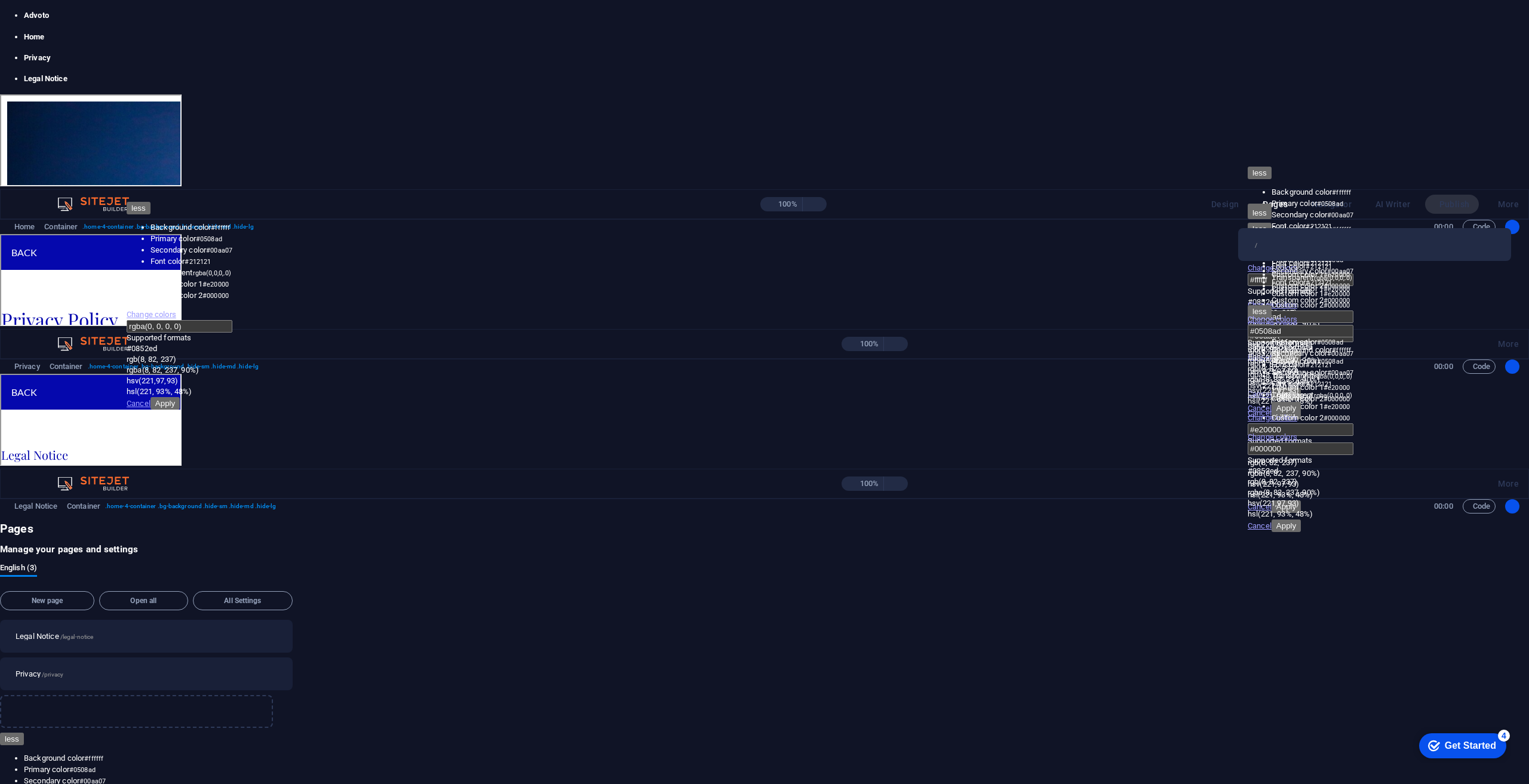
drag, startPoint x: 1260, startPoint y: 161, endPoint x: 1251, endPoint y: 248, distance: 87.5
click at [293, 620] on div "/ Legal Notice /legal-notice Privacy /privacy" at bounding box center [146, 674] width 293 height 108
click at [293, 620] on div "Legal Notice /legal-notice Privacy /privacy /" at bounding box center [146, 676] width 293 height 113
click at [22, 190] on div "100% Design Pages Navigator AI Writer Publish More" at bounding box center [764, 204] width 1528 height 29
click at [272, 711] on icon "button" at bounding box center [272, 711] width 0 height 0
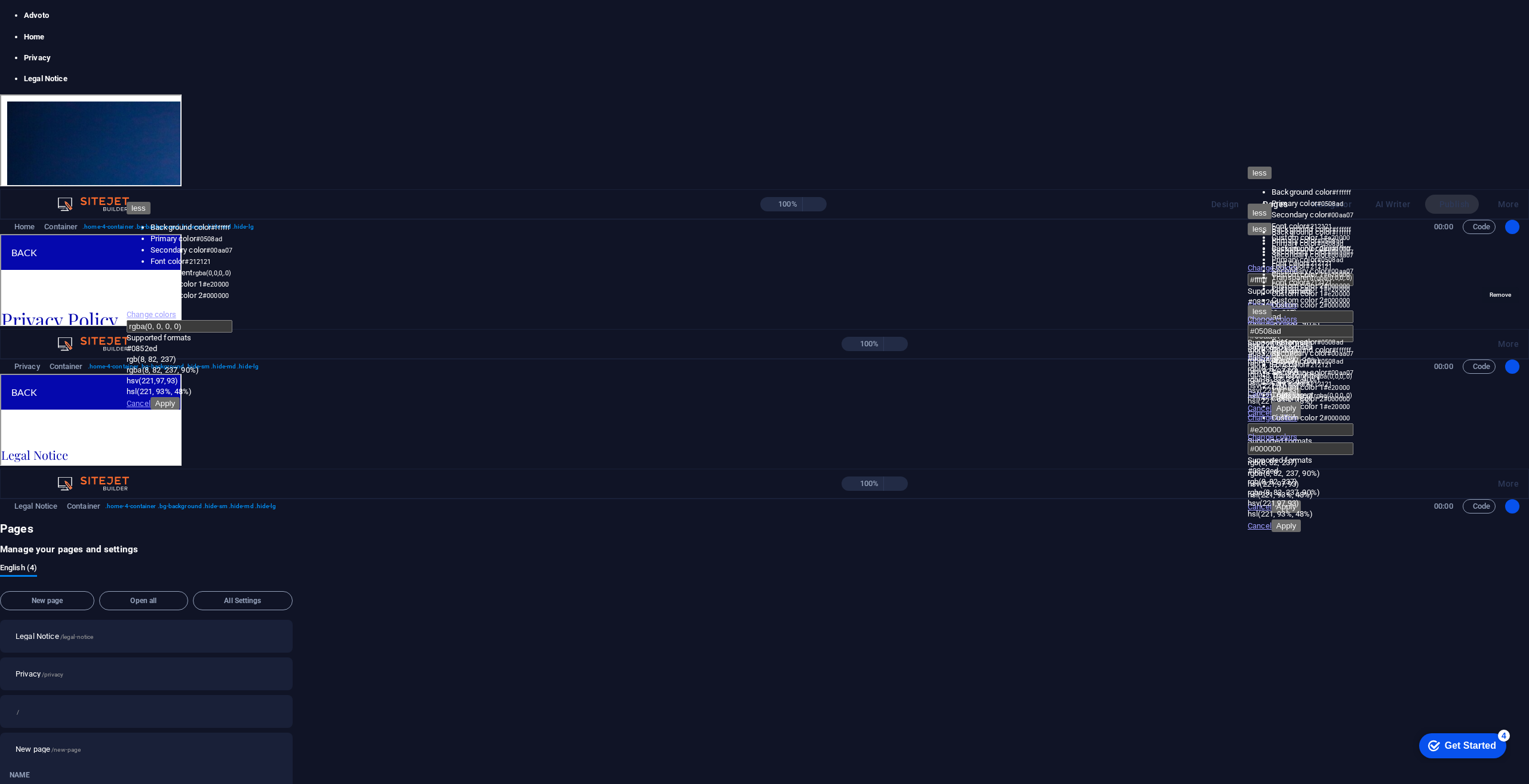
click at [280, 748] on icon "button" at bounding box center [280, 748] width 0 height 0
click at [135, 94] on ul "Legal Notice Privacy" at bounding box center [90, 49] width 89 height 90
click at [448, 260] on div at bounding box center [227, 366] width 442 height 531
click at [0, 524] on icon at bounding box center [0, 524] width 0 height 0
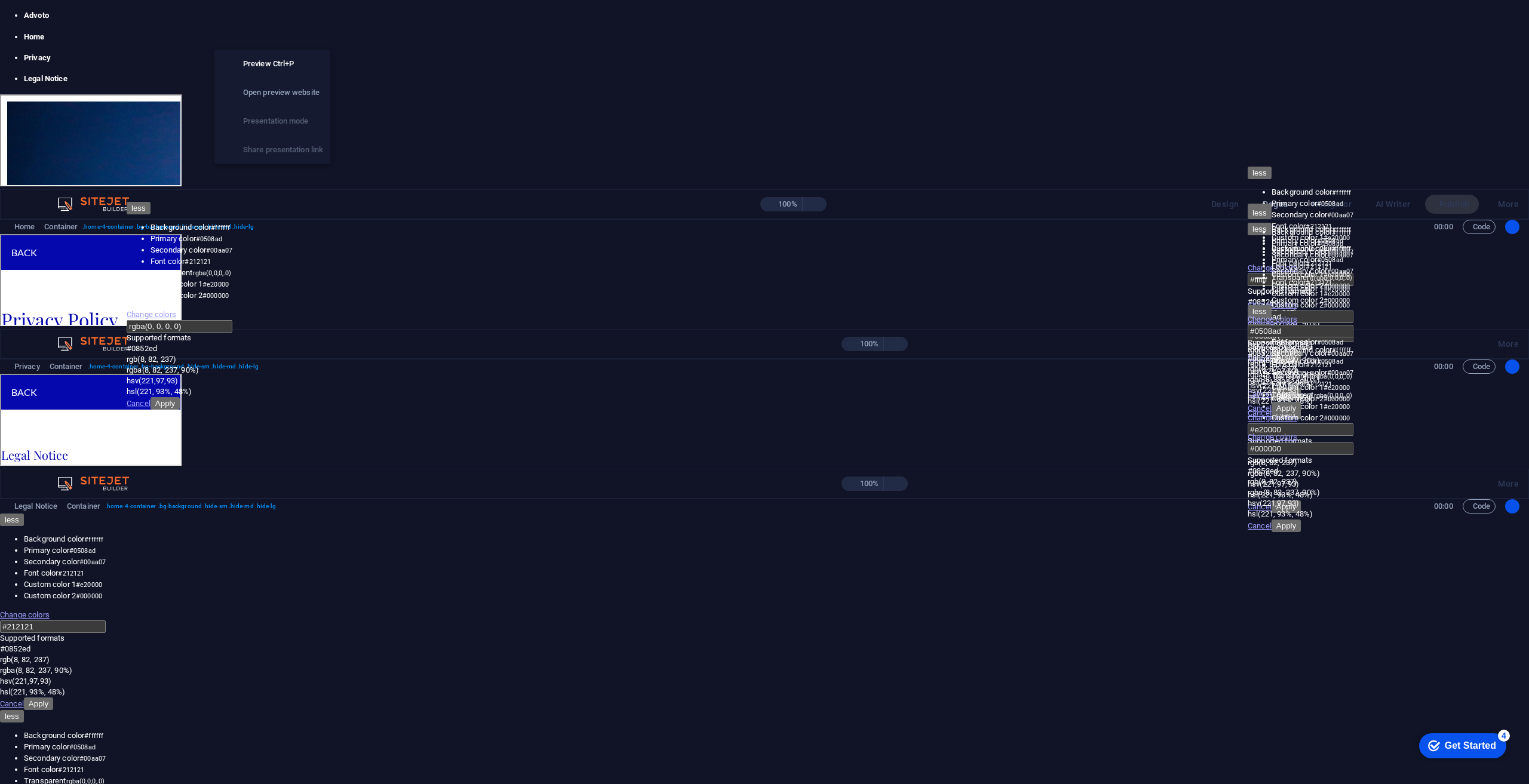
click at [258, 204] on icon "button" at bounding box center [258, 204] width 0 height 0
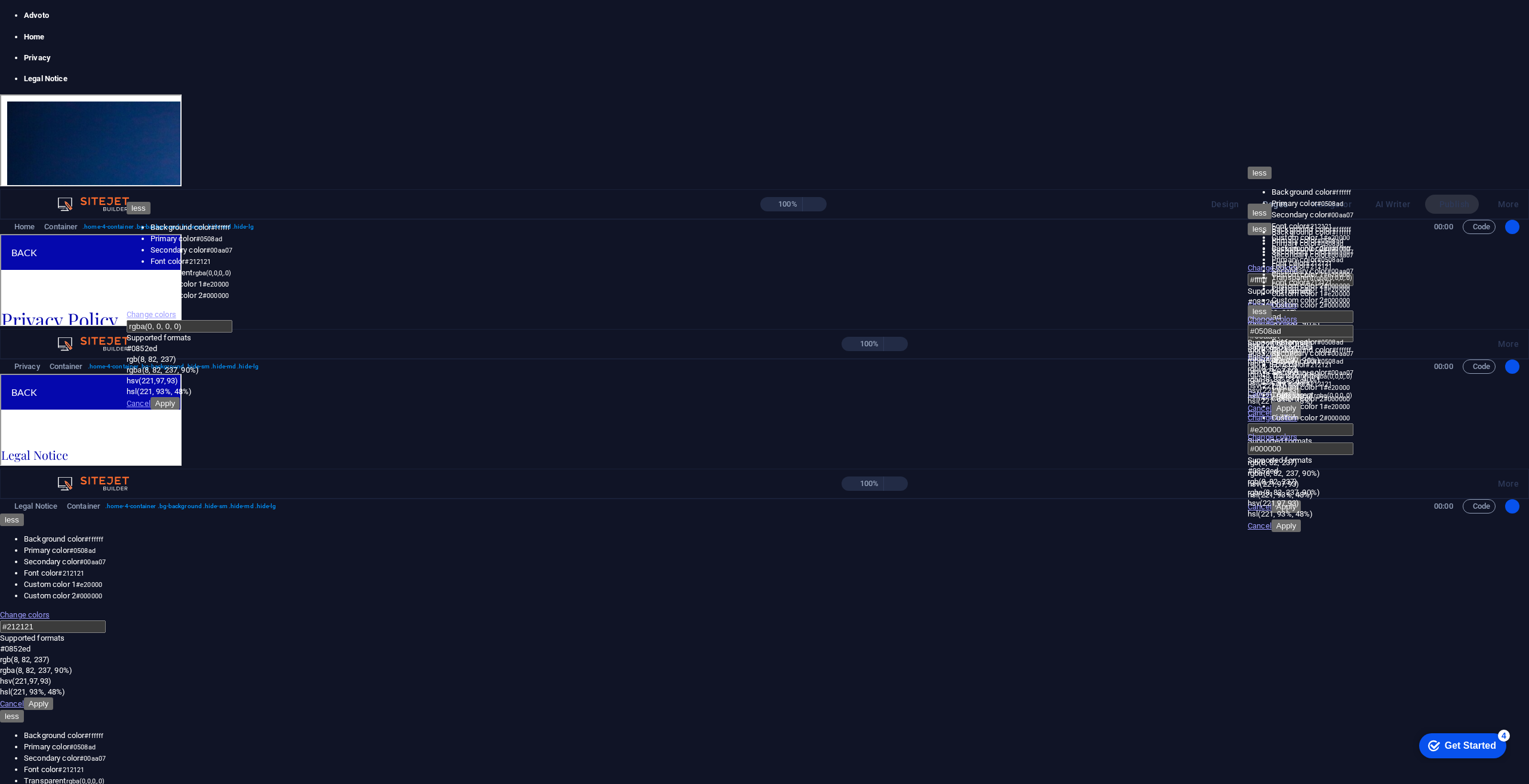
click at [125, 46] on link "Legal Notice" at bounding box center [90, 31] width 70 height 29
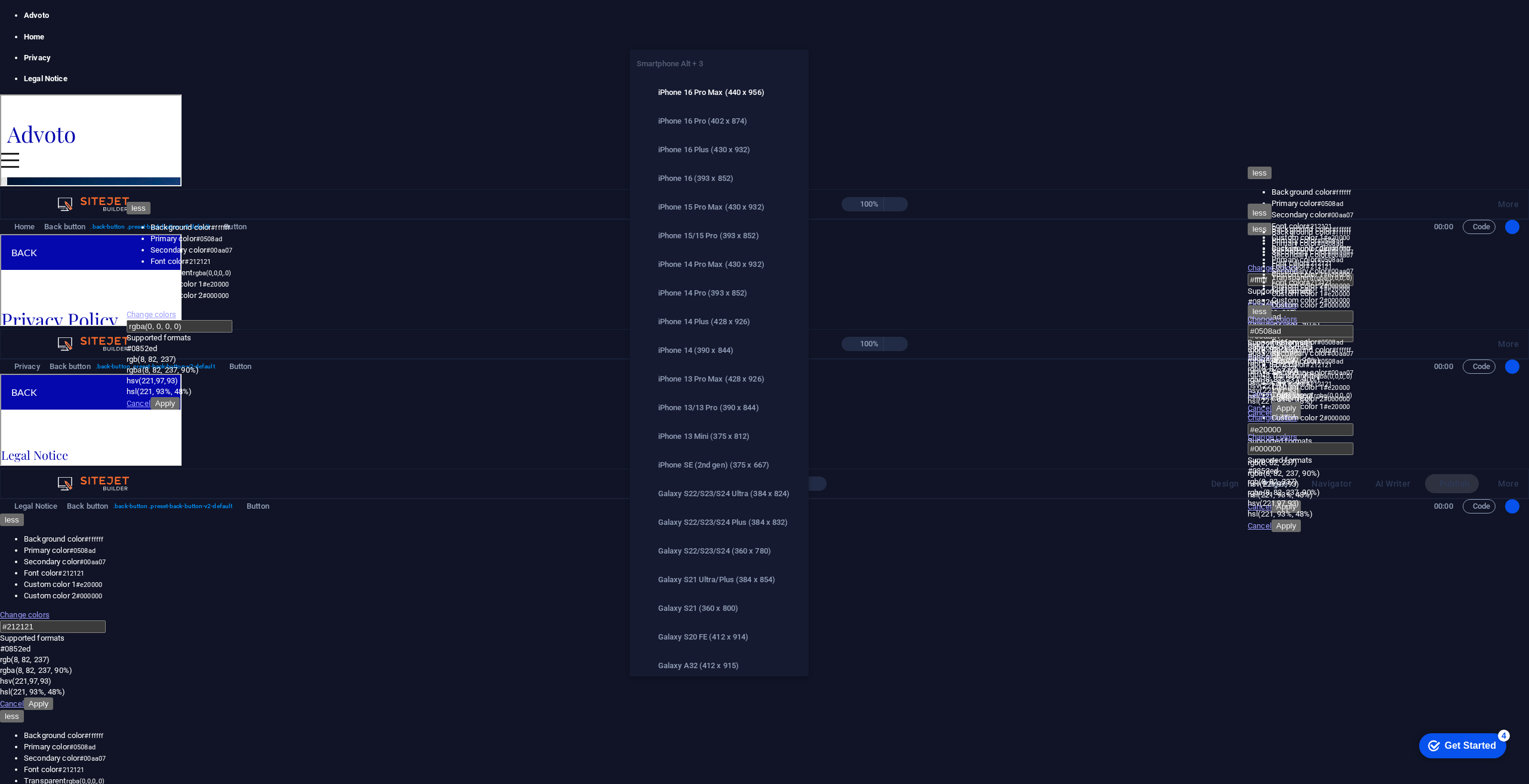
click at [736, 483] on span "button" at bounding box center [743, 483] width 14 height 0
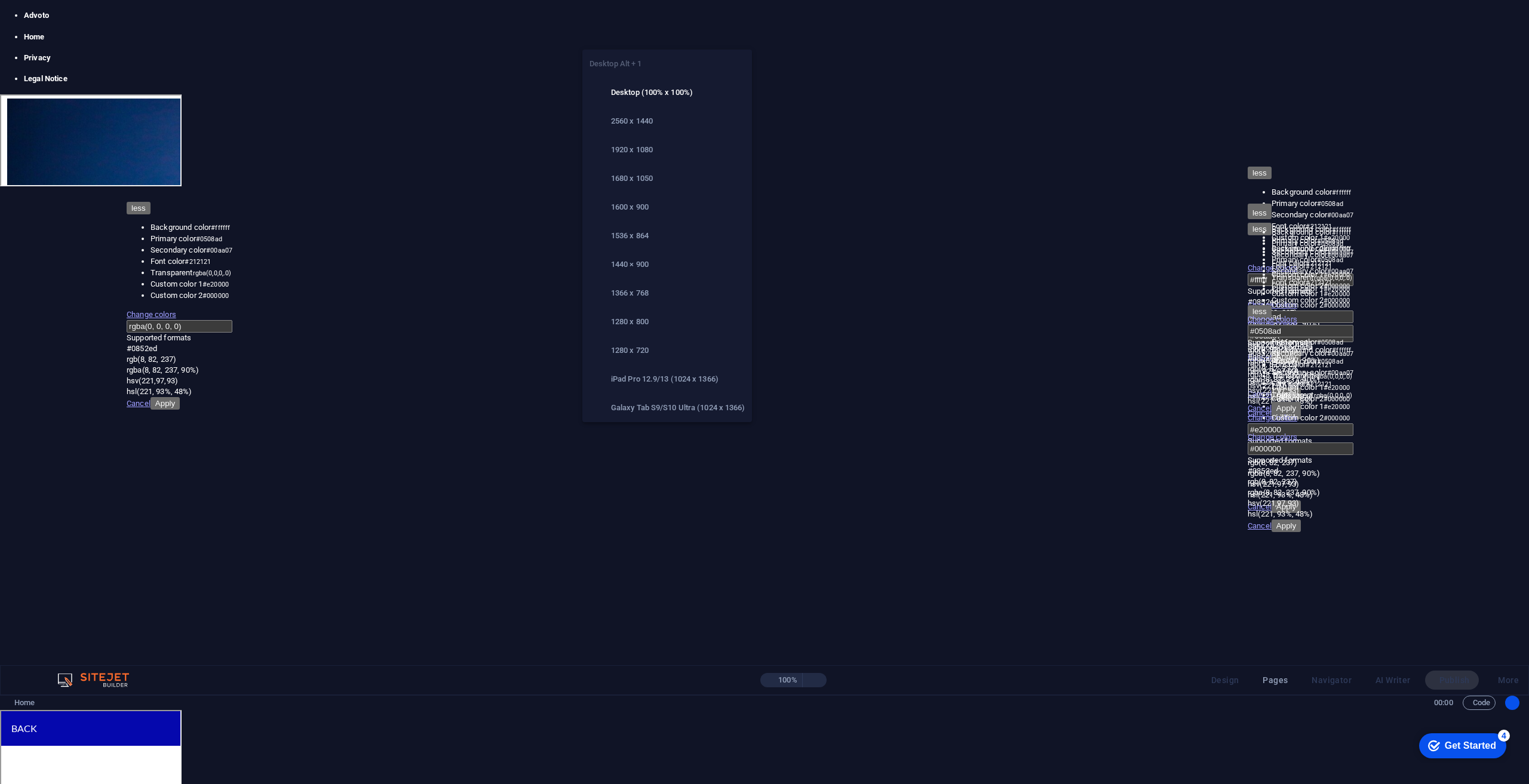
click at [696, 680] on icon "button" at bounding box center [696, 680] width 0 height 0
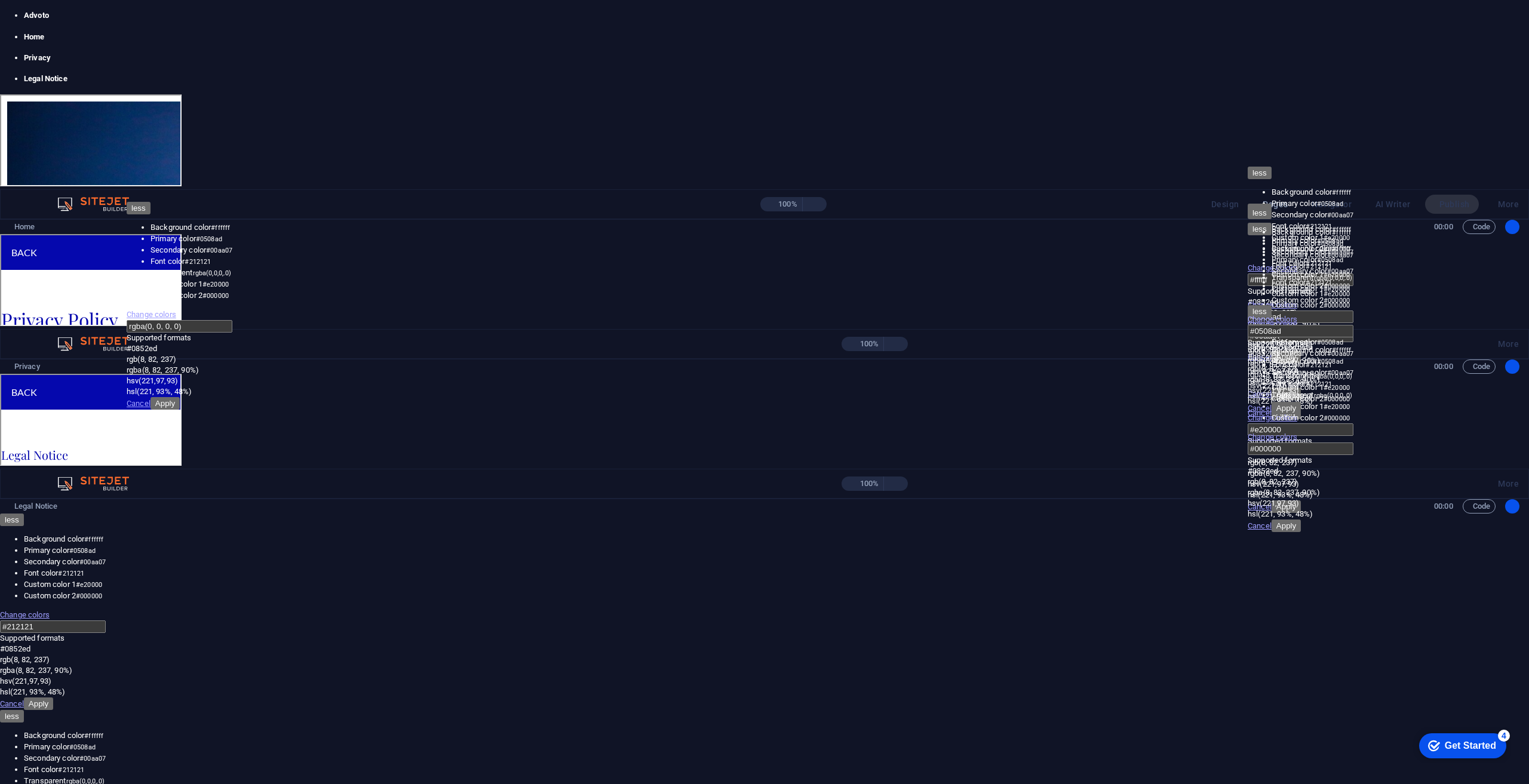
click at [303, 261] on div at bounding box center [227, 366] width 442 height 531
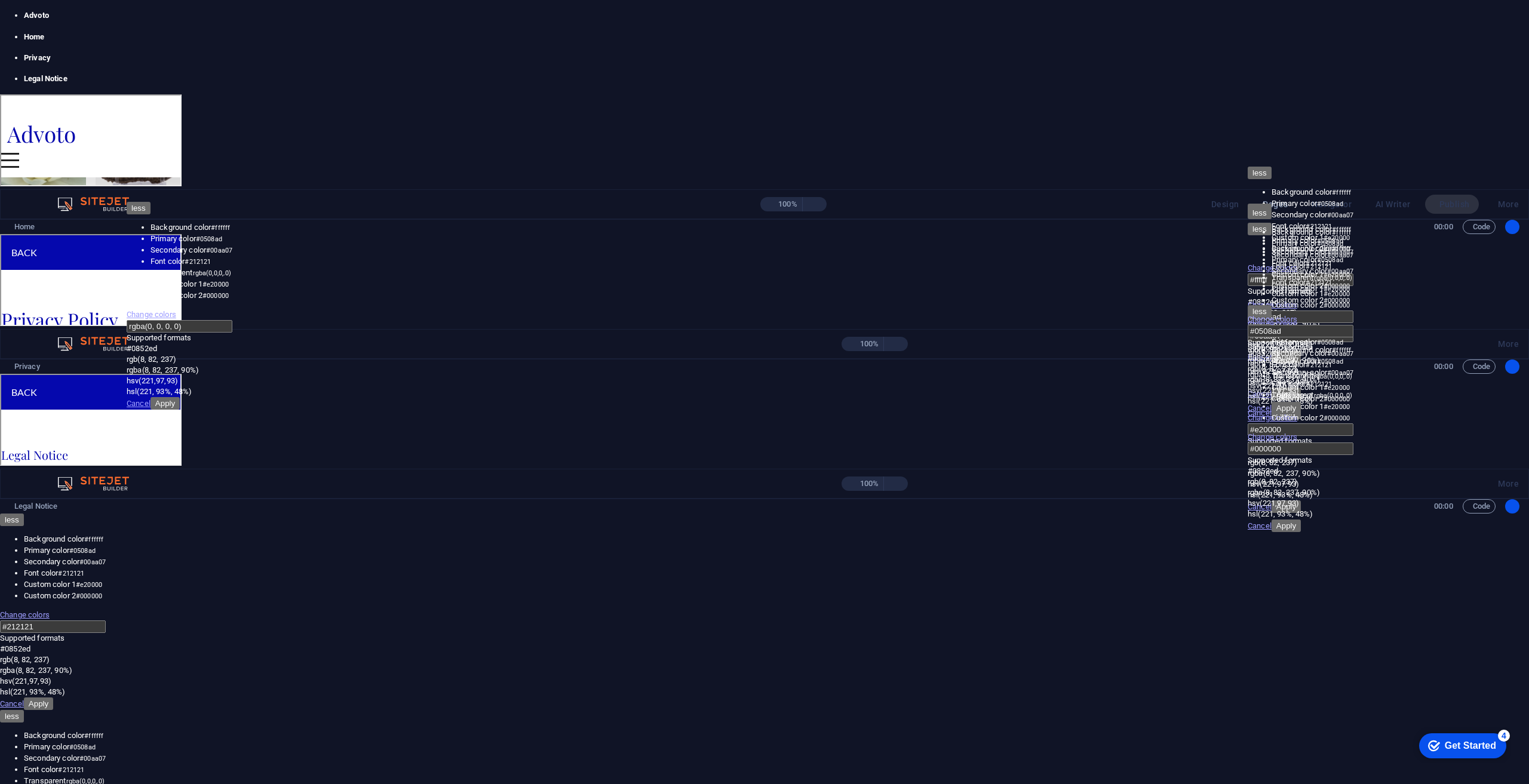
scroll to position [1811, 0]
click at [1468, 234] on span "Code" at bounding box center [1479, 226] width 22 height 14
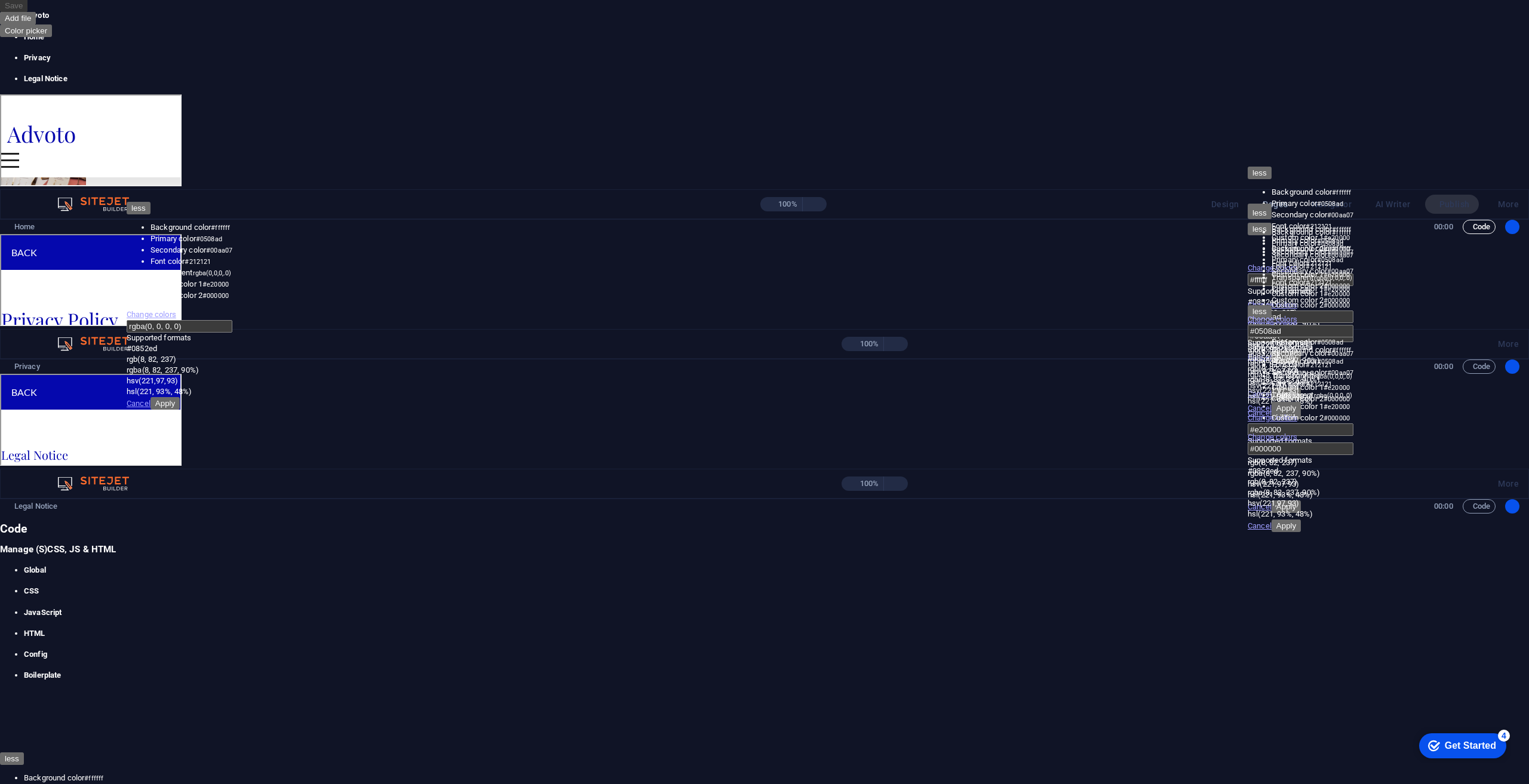
scroll to position [1697, 0]
click at [1468, 227] on icon "button" at bounding box center [1468, 227] width 0 height 0
click at [287, 628] on h4 "HTML" at bounding box center [155, 634] width 263 height 11
type textarea "<a href="#main-content" class="wv-link-content button">Skip to main content</a>"
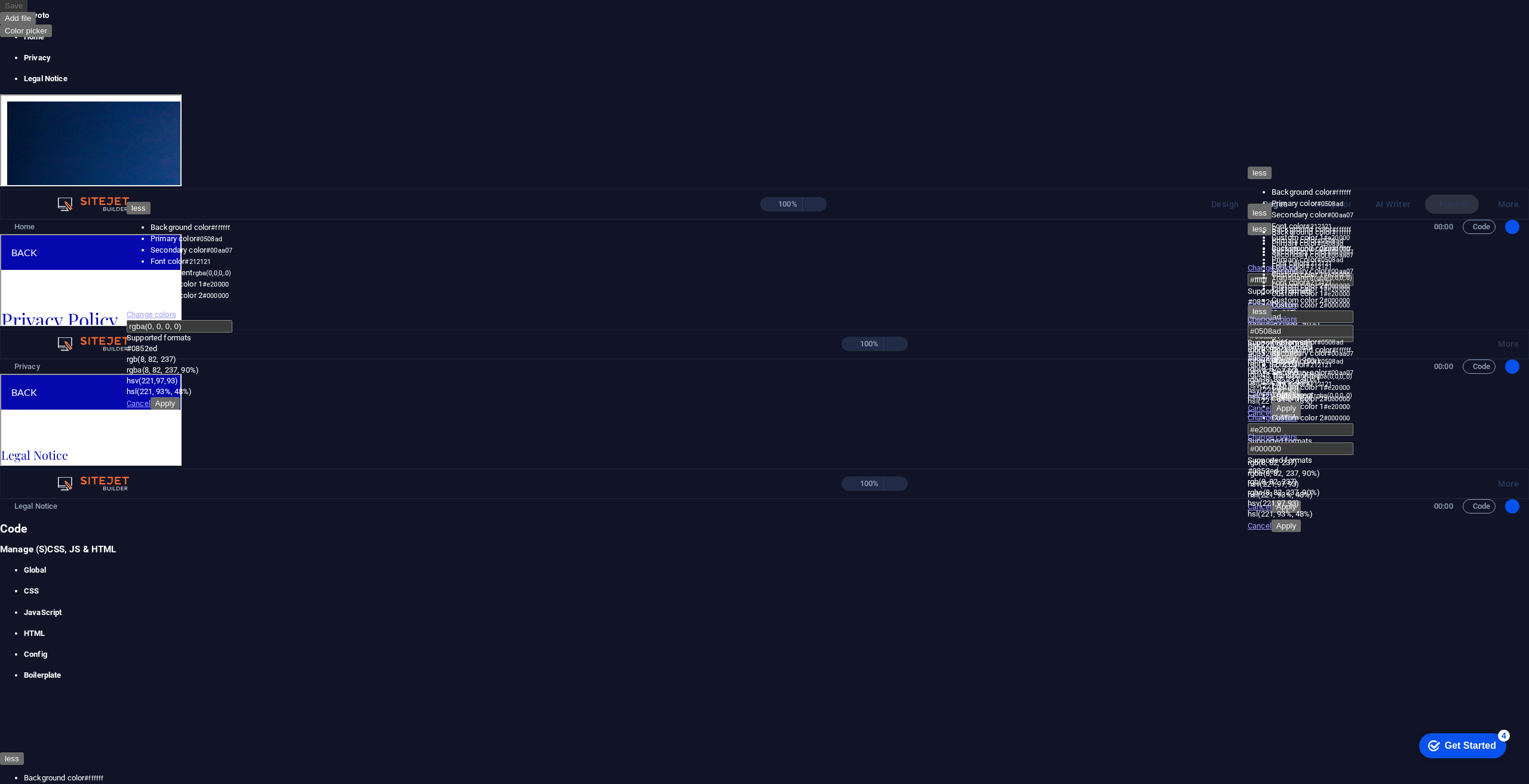
click at [287, 524] on aside "Code Manage (S)CSS, JS & HTML Global CSS JavaScript HTML Config Boilerplate /* …" at bounding box center [143, 638] width 287 height 229
click at [0, 524] on icon at bounding box center [0, 524] width 0 height 0
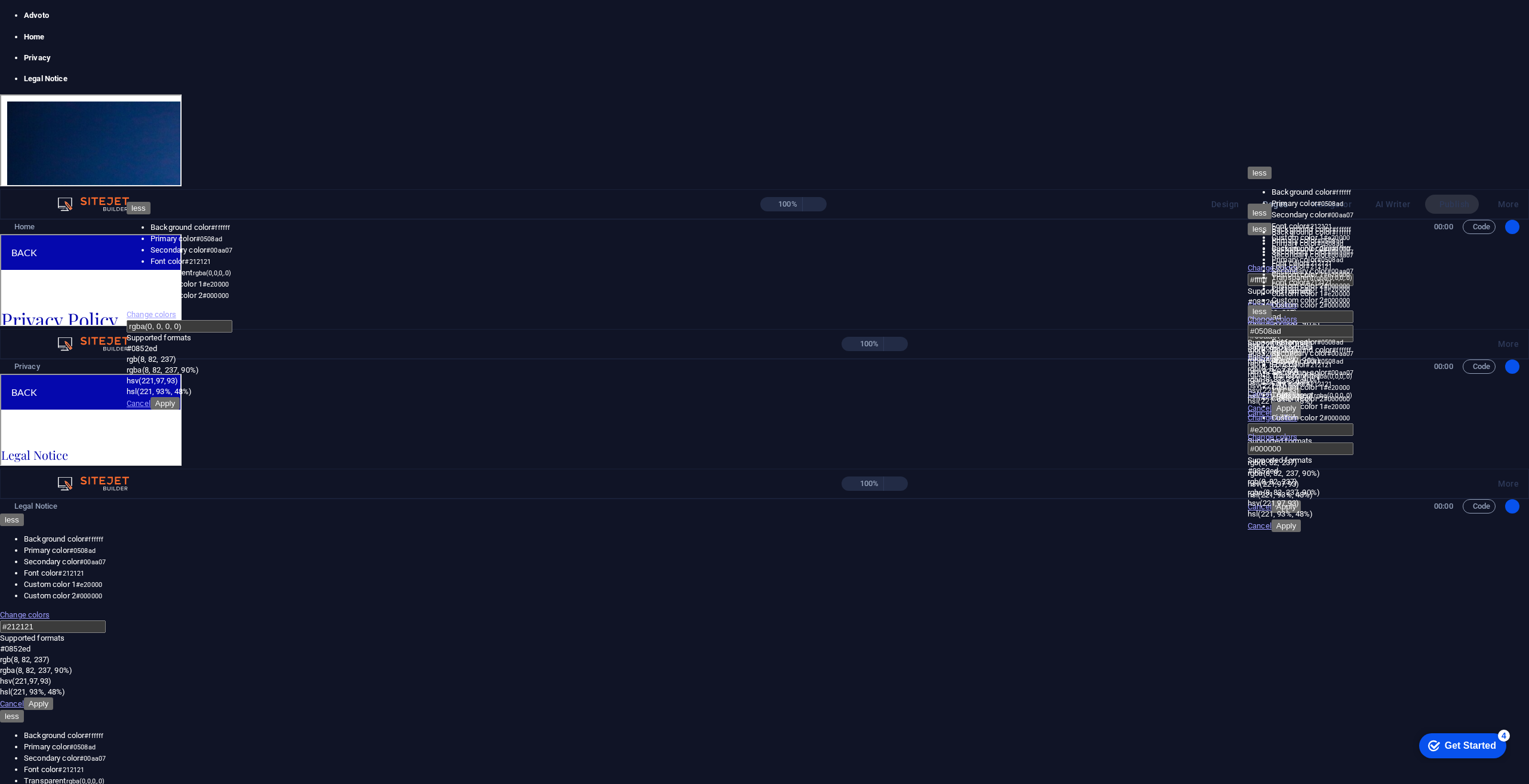
click at [18, 190] on div "100% Design Pages Navigator AI Writer Publish More" at bounding box center [764, 204] width 1528 height 29
click at [258, 204] on icon "button" at bounding box center [258, 204] width 0 height 0
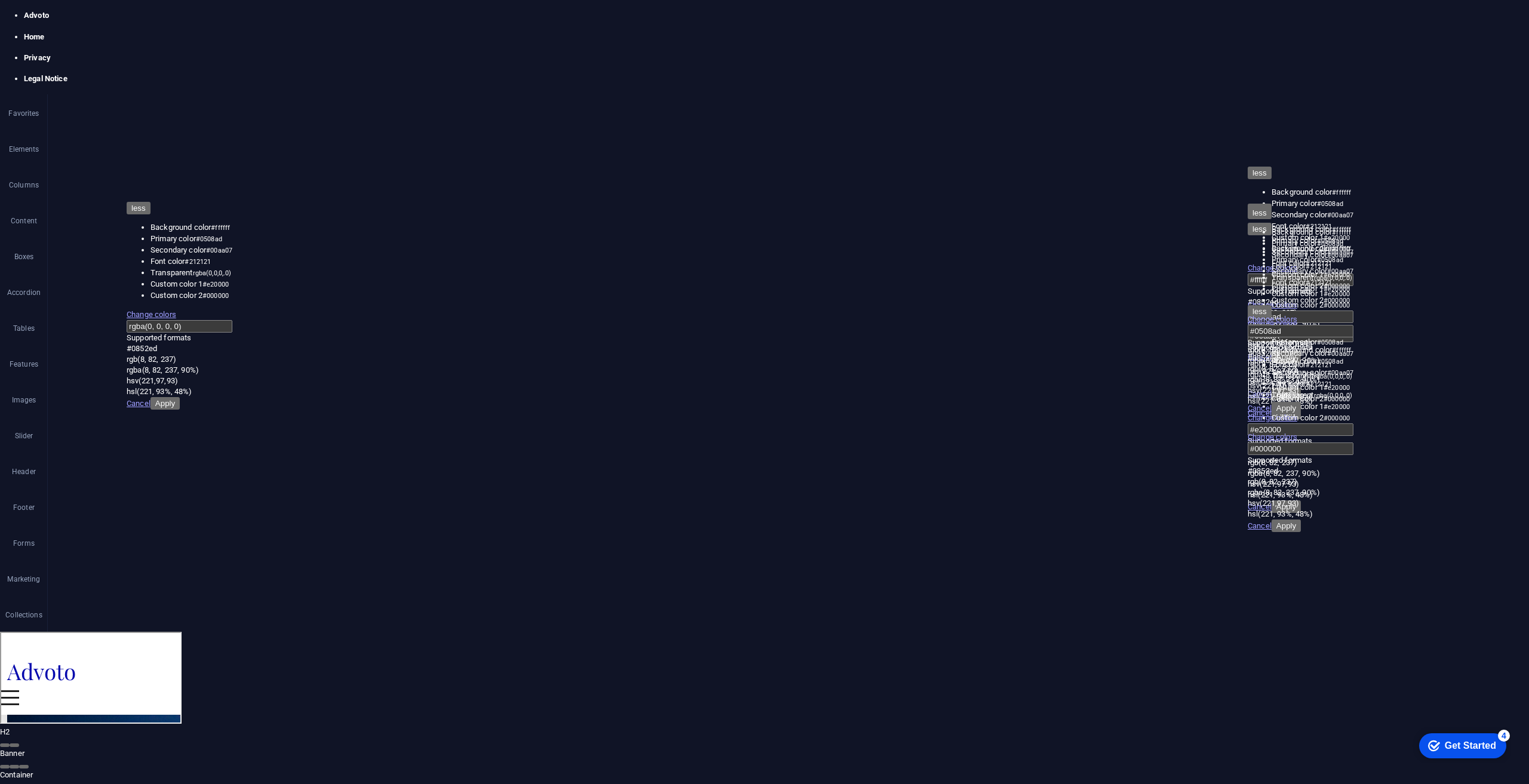
scroll to position [299, 0]
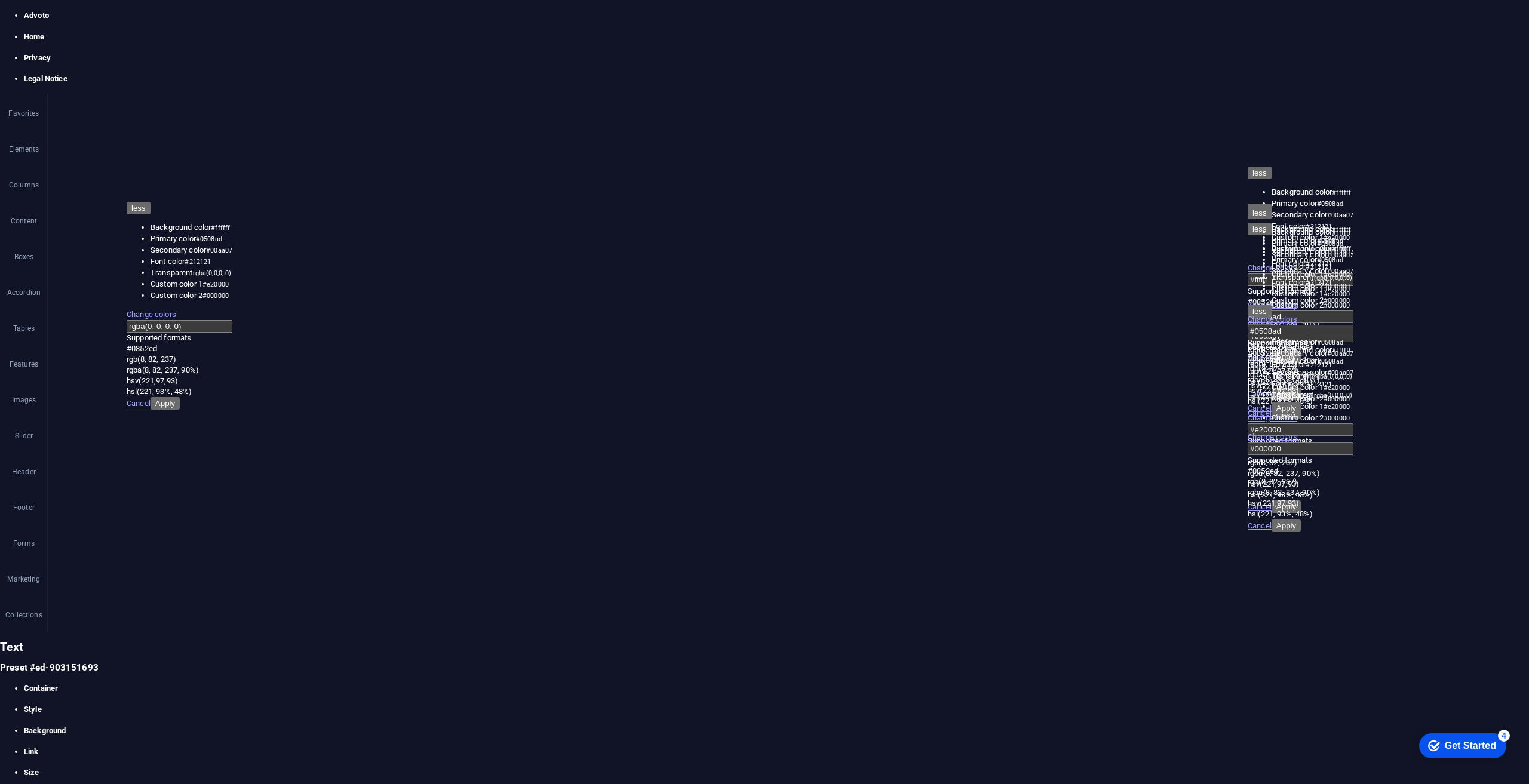
select select "header"
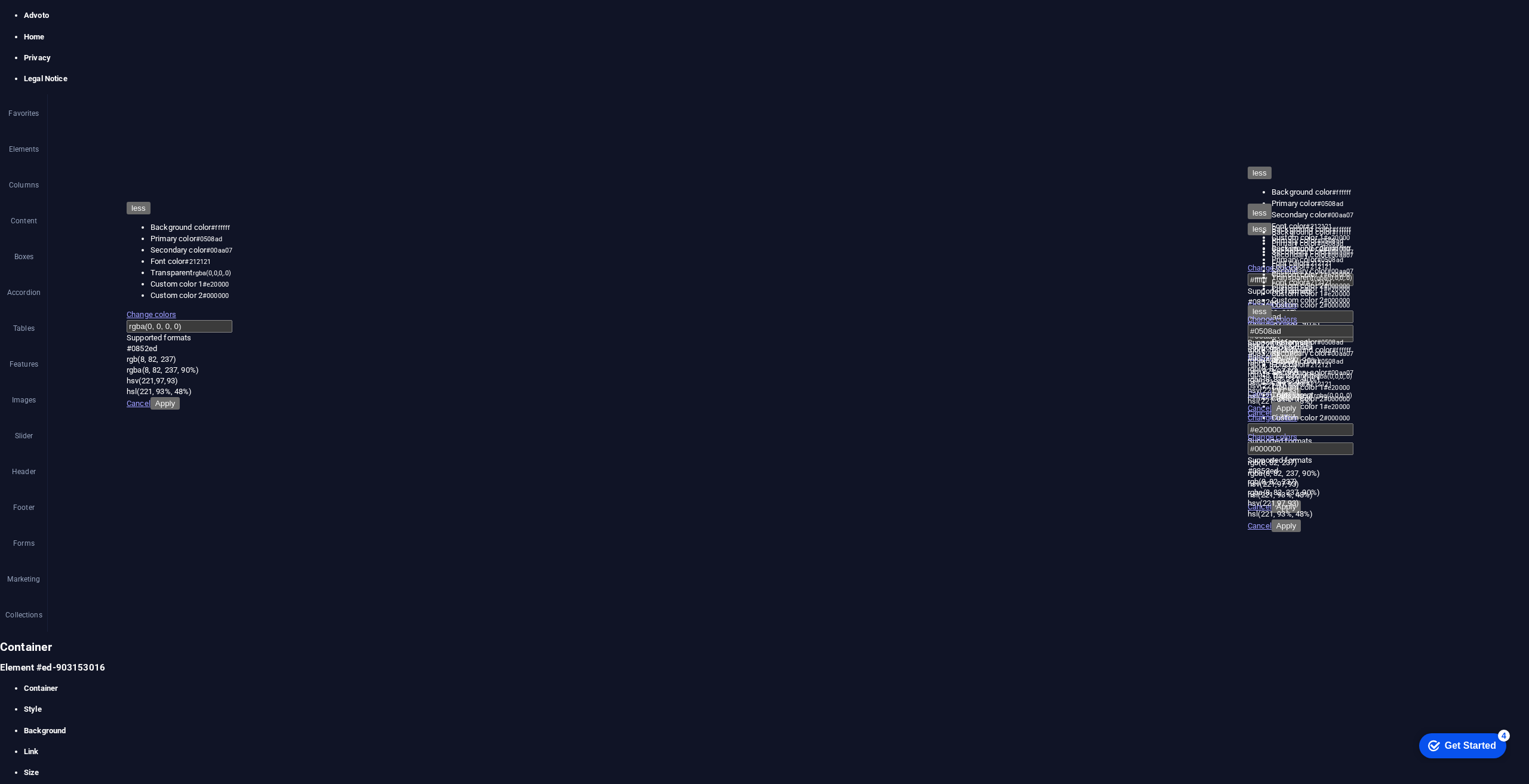
click at [0, 642] on icon at bounding box center [0, 642] width 0 height 0
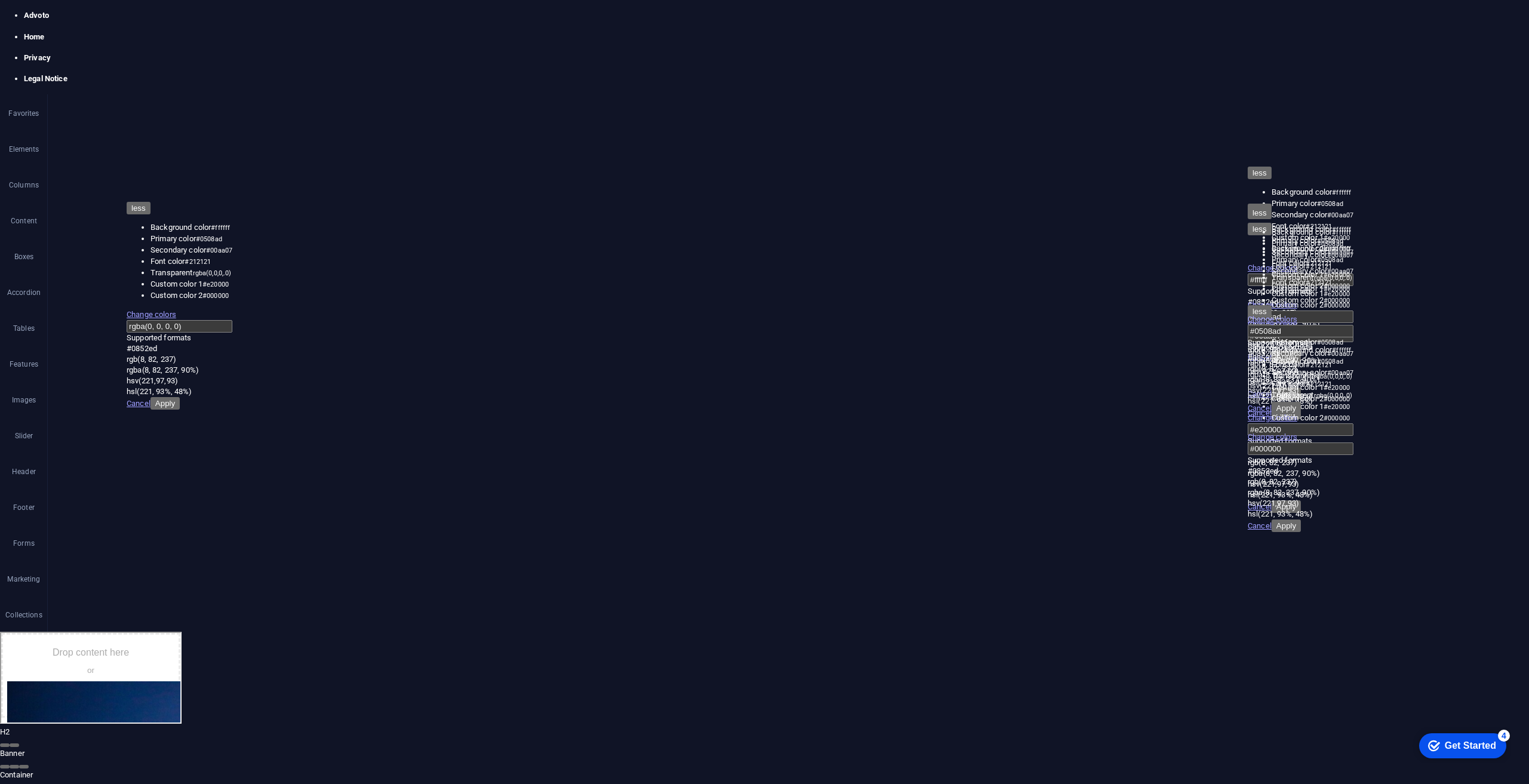
click at [179, 695] on div "Drop content here or Add elements Paste clipboard" at bounding box center [90, 674] width 179 height 85
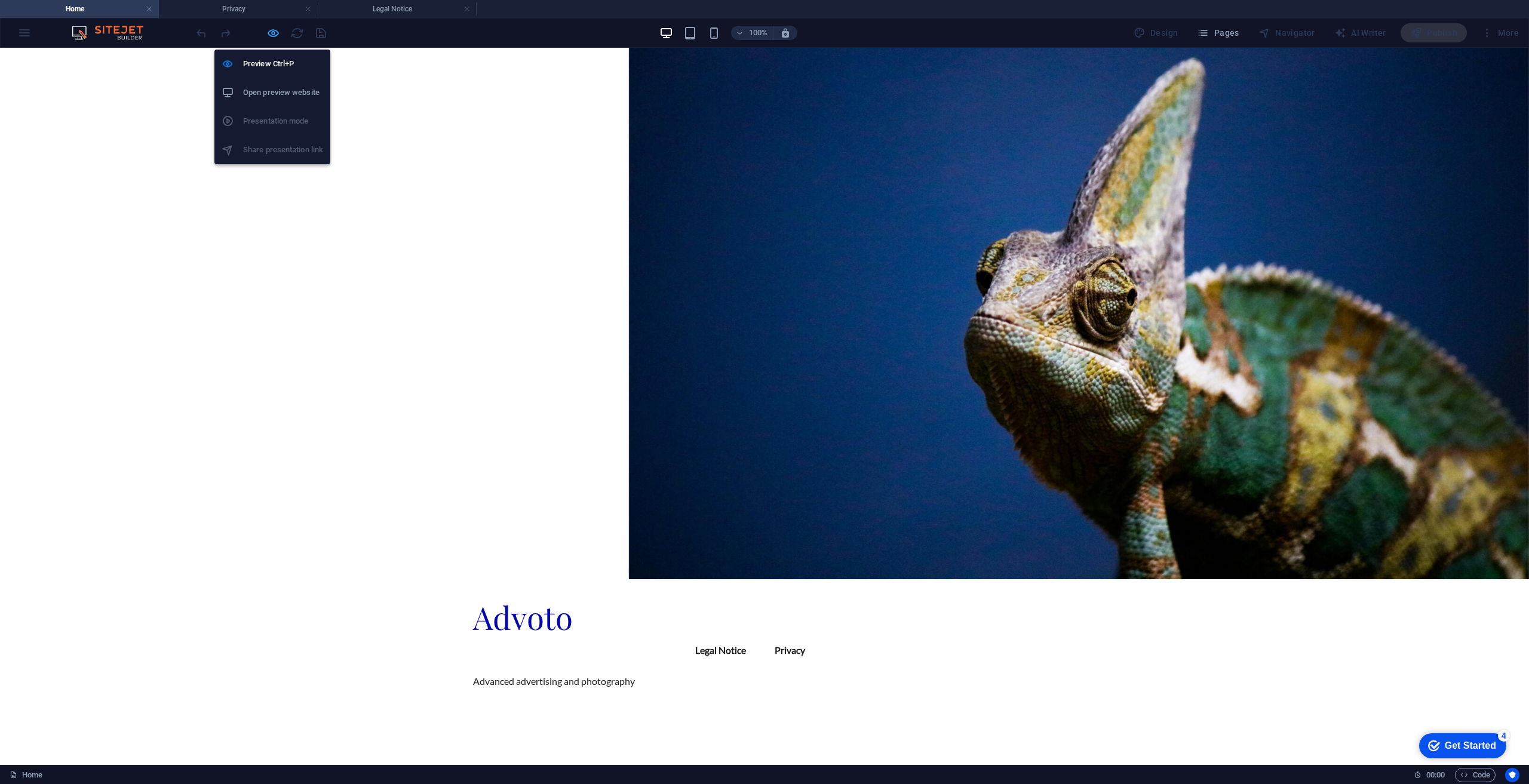
click at [258, 204] on icon "button" at bounding box center [258, 204] width 0 height 0
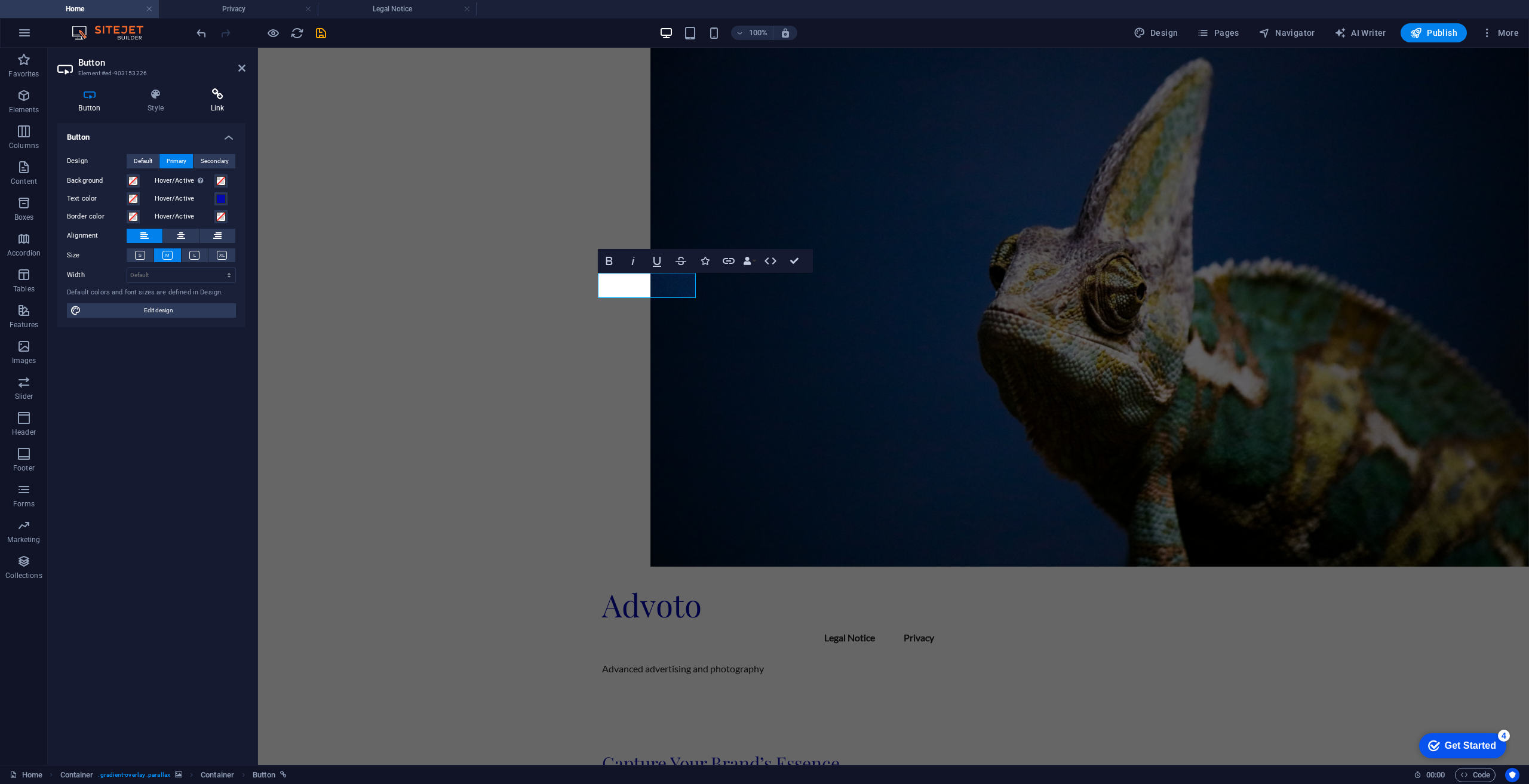
click at [24, 726] on icon at bounding box center [24, 730] width 0 height 9
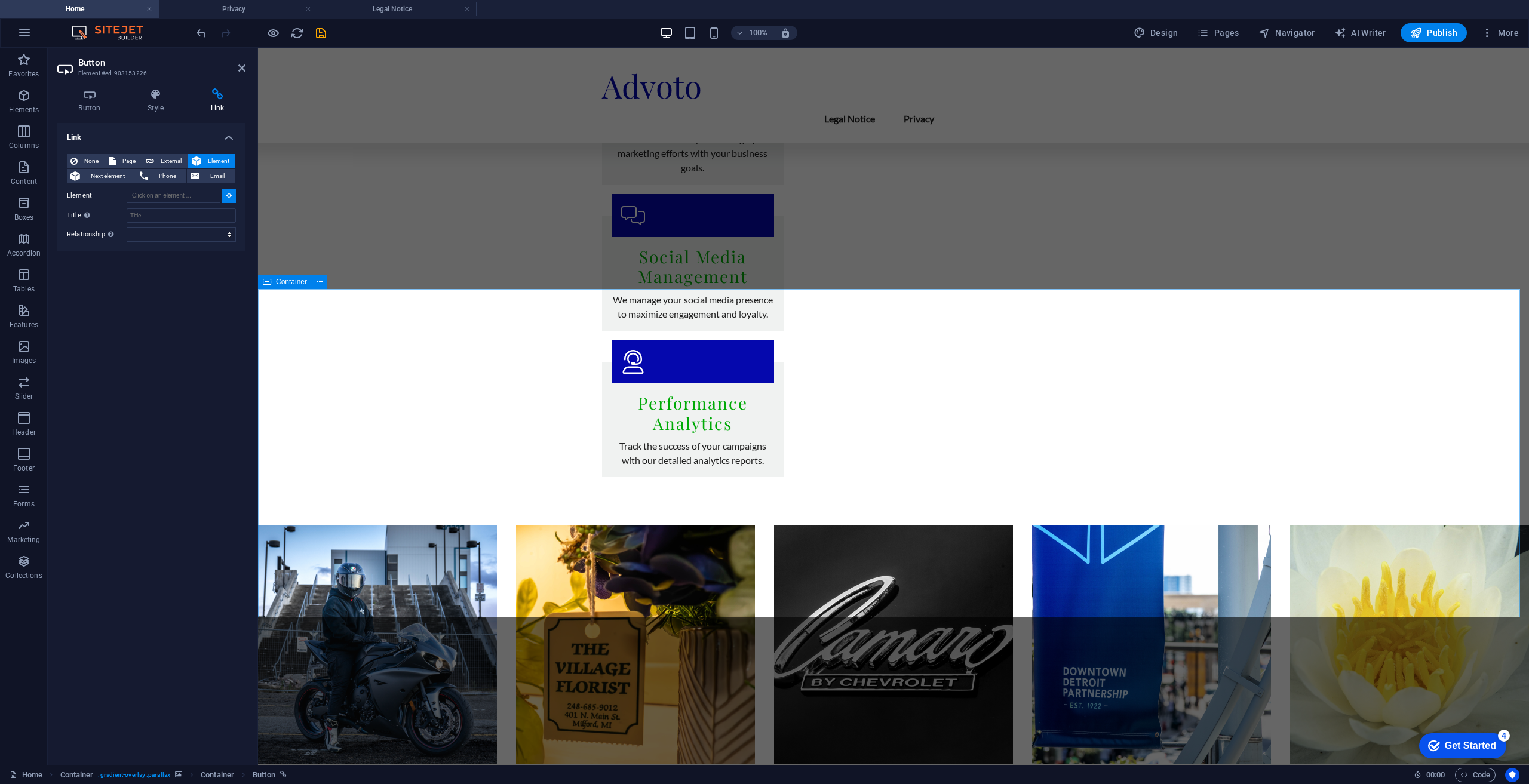
type input "#ed-903151840"
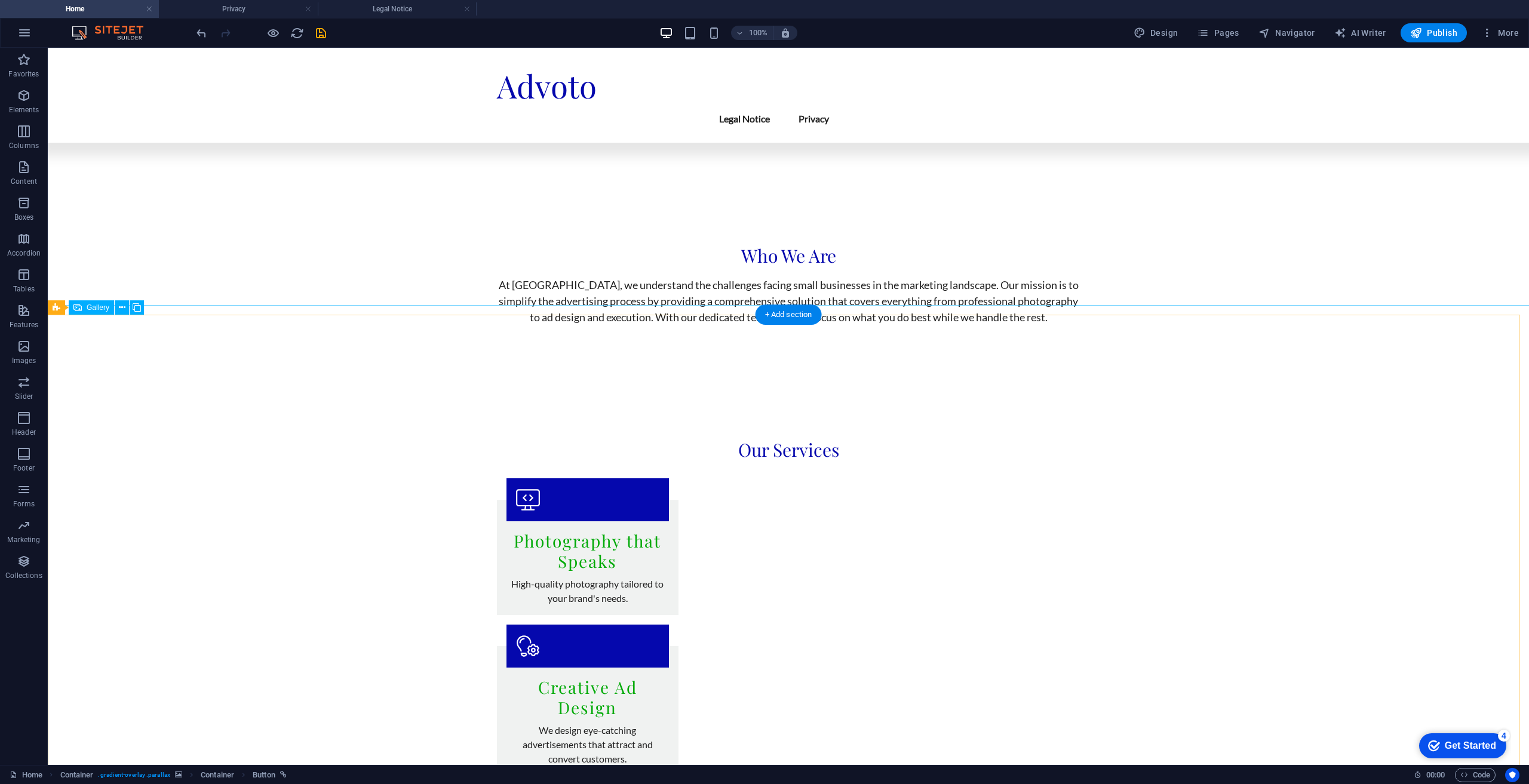
scroll to position [776, 0]
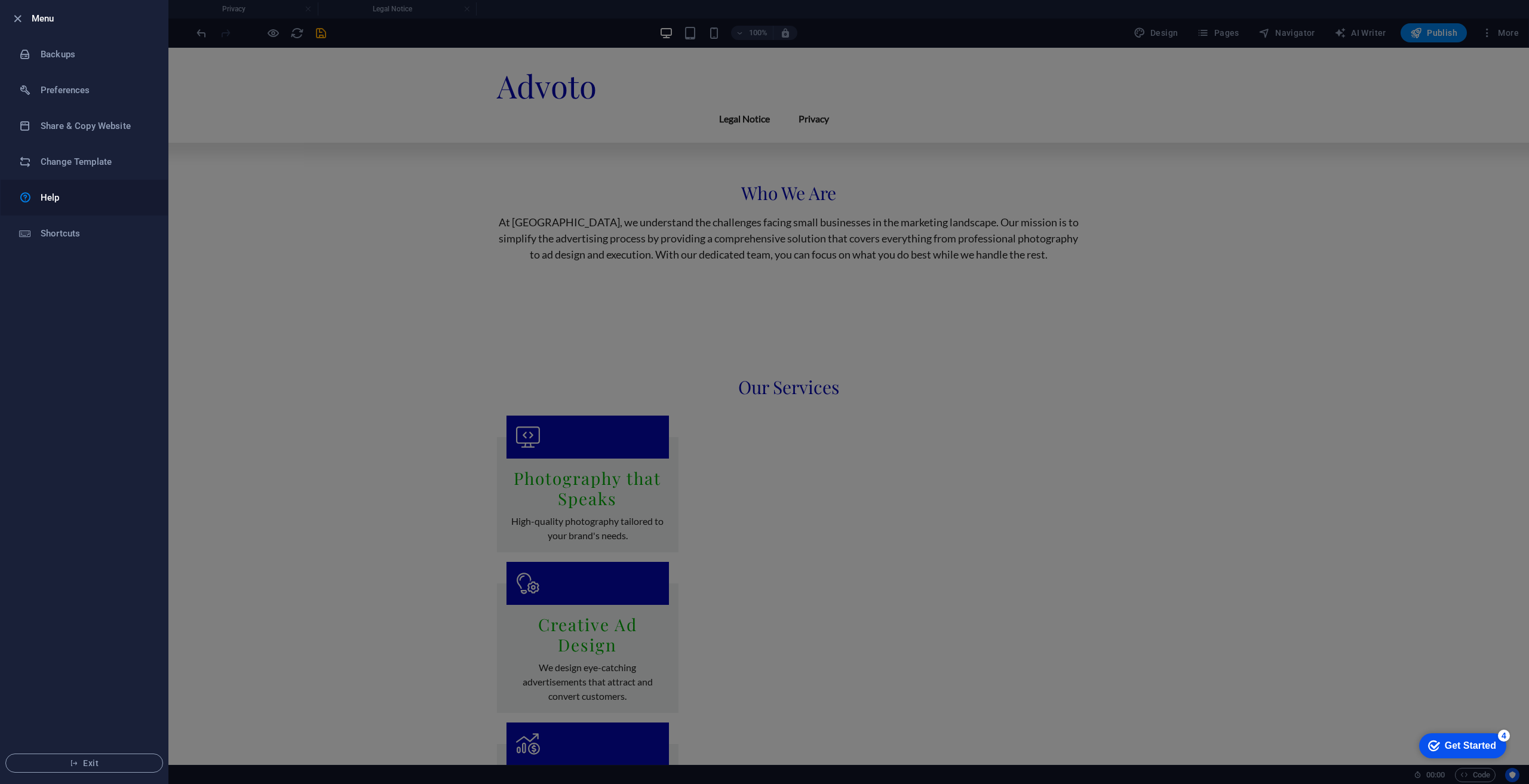
click at [64, 191] on h6 "Help" at bounding box center [96, 198] width 111 height 14
click at [330, 180] on div at bounding box center [764, 392] width 1529 height 784
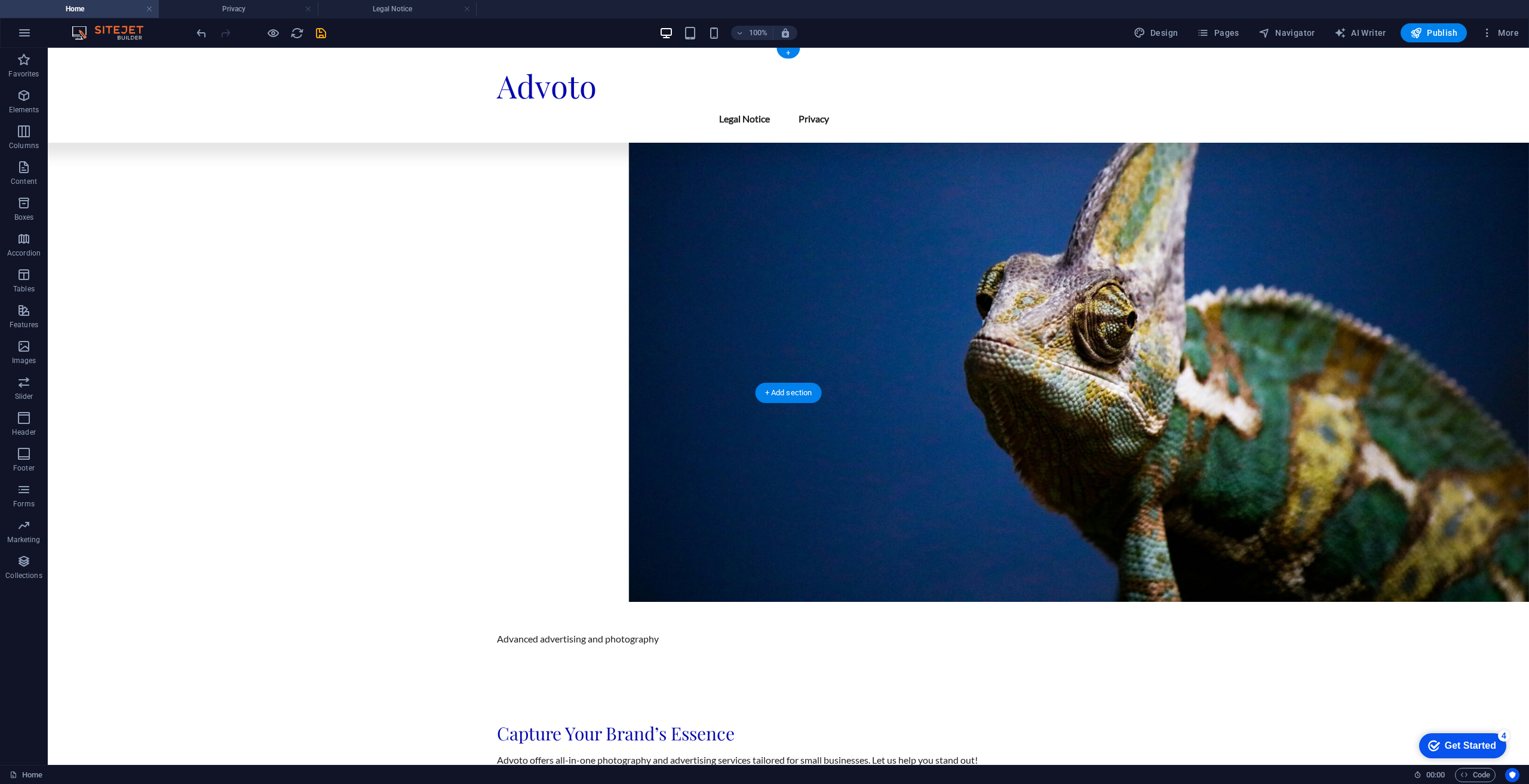
scroll to position [0, 0]
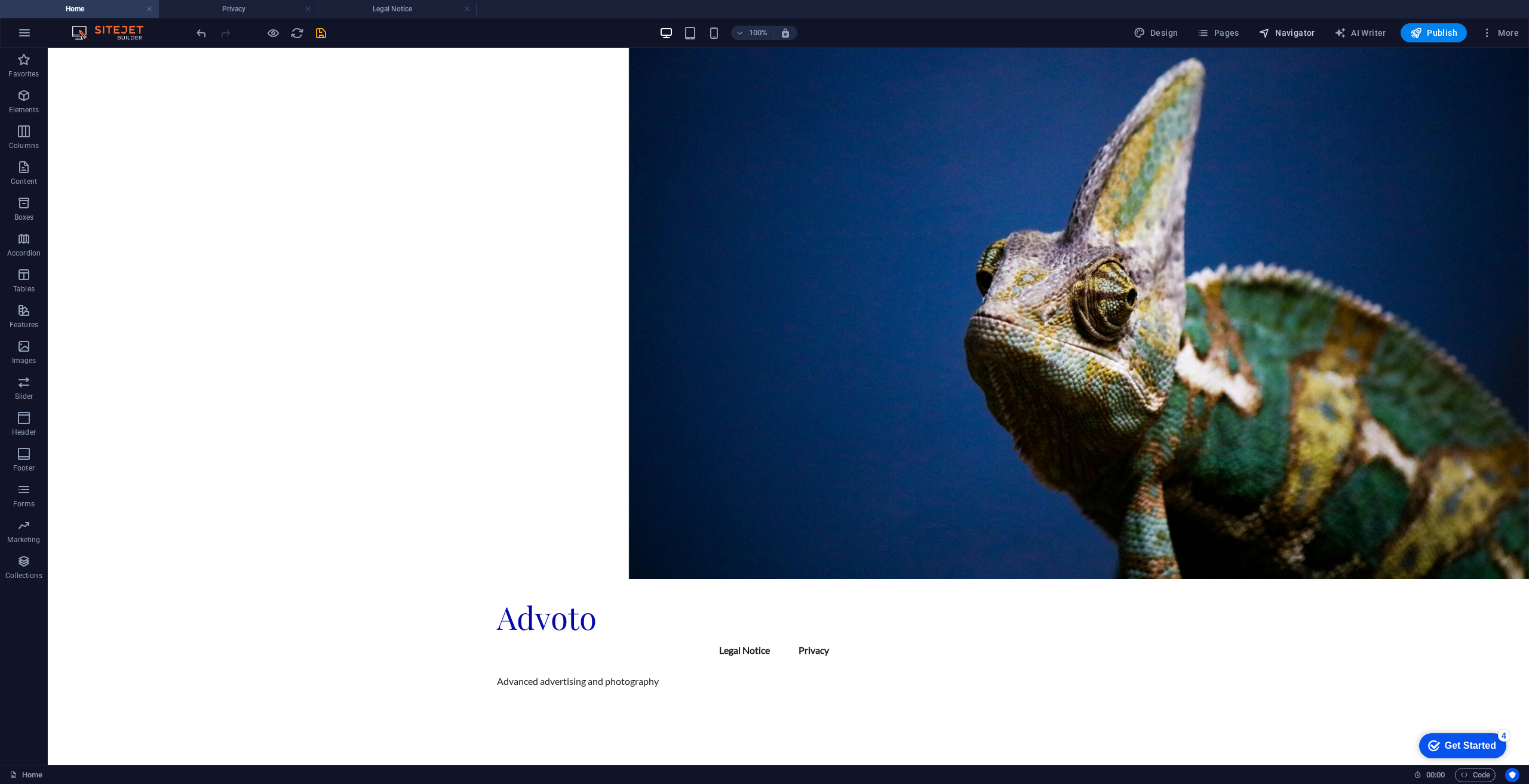
select select "16959580-en"
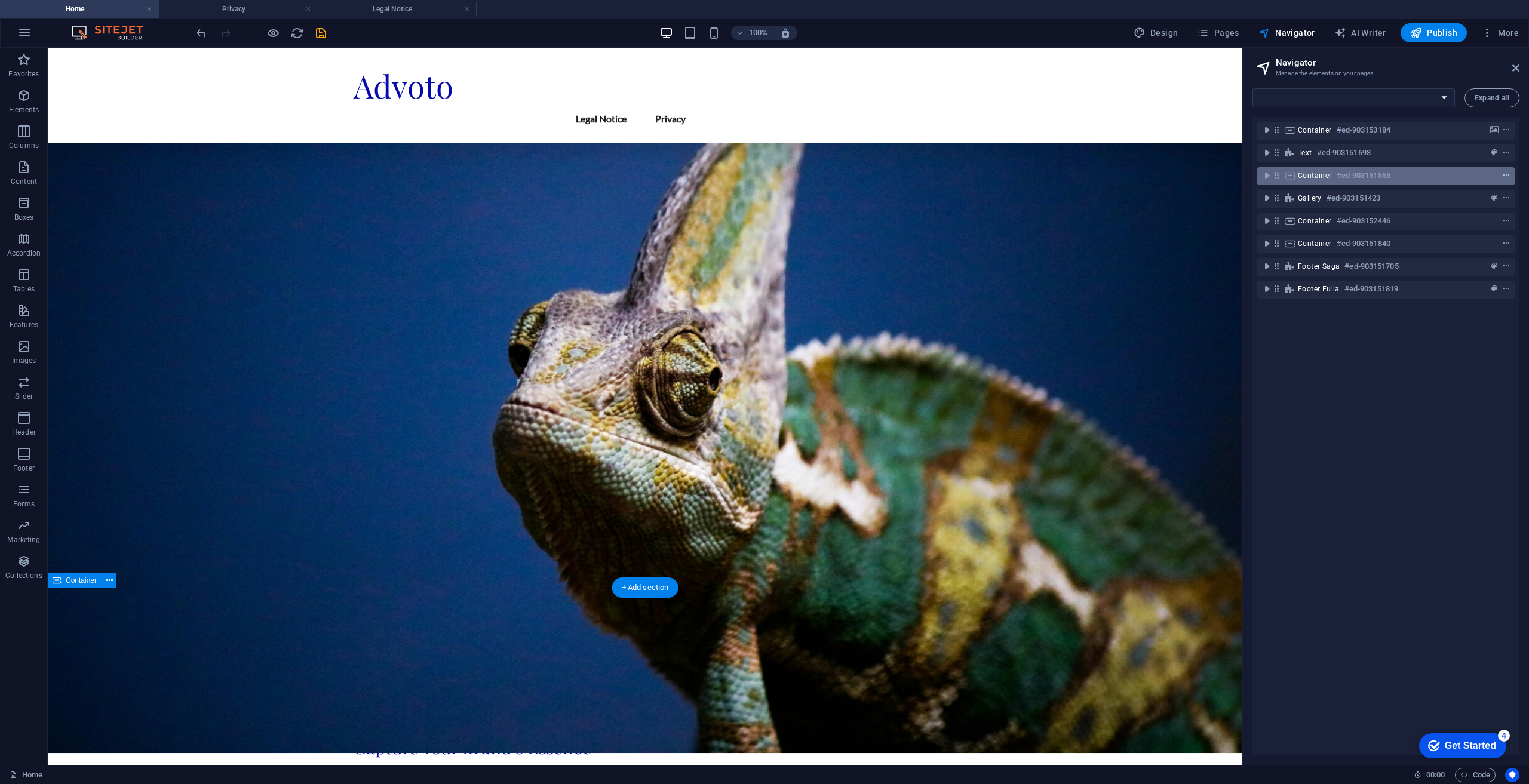
scroll to position [409, 0]
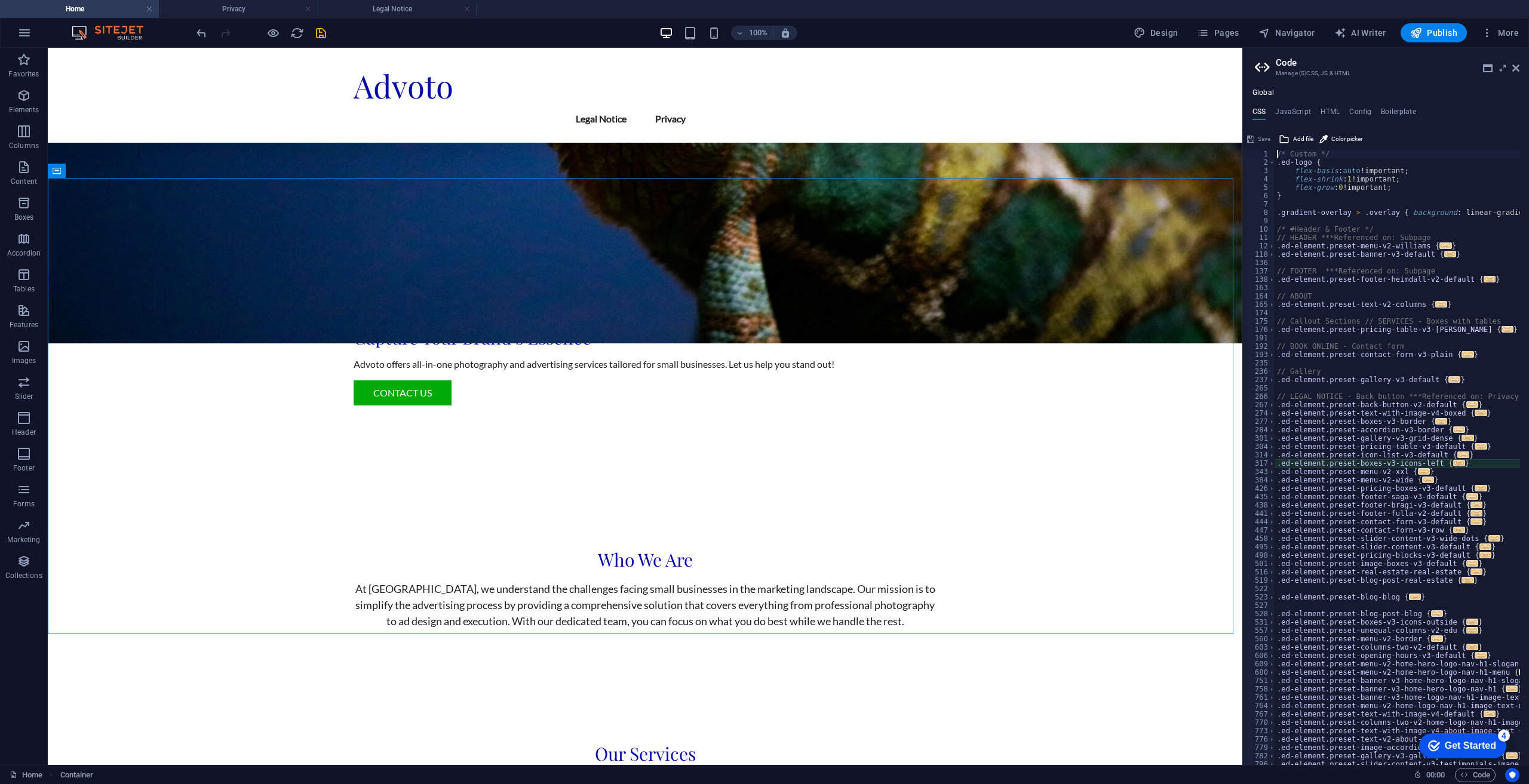
type textarea "@include boxes-v3("
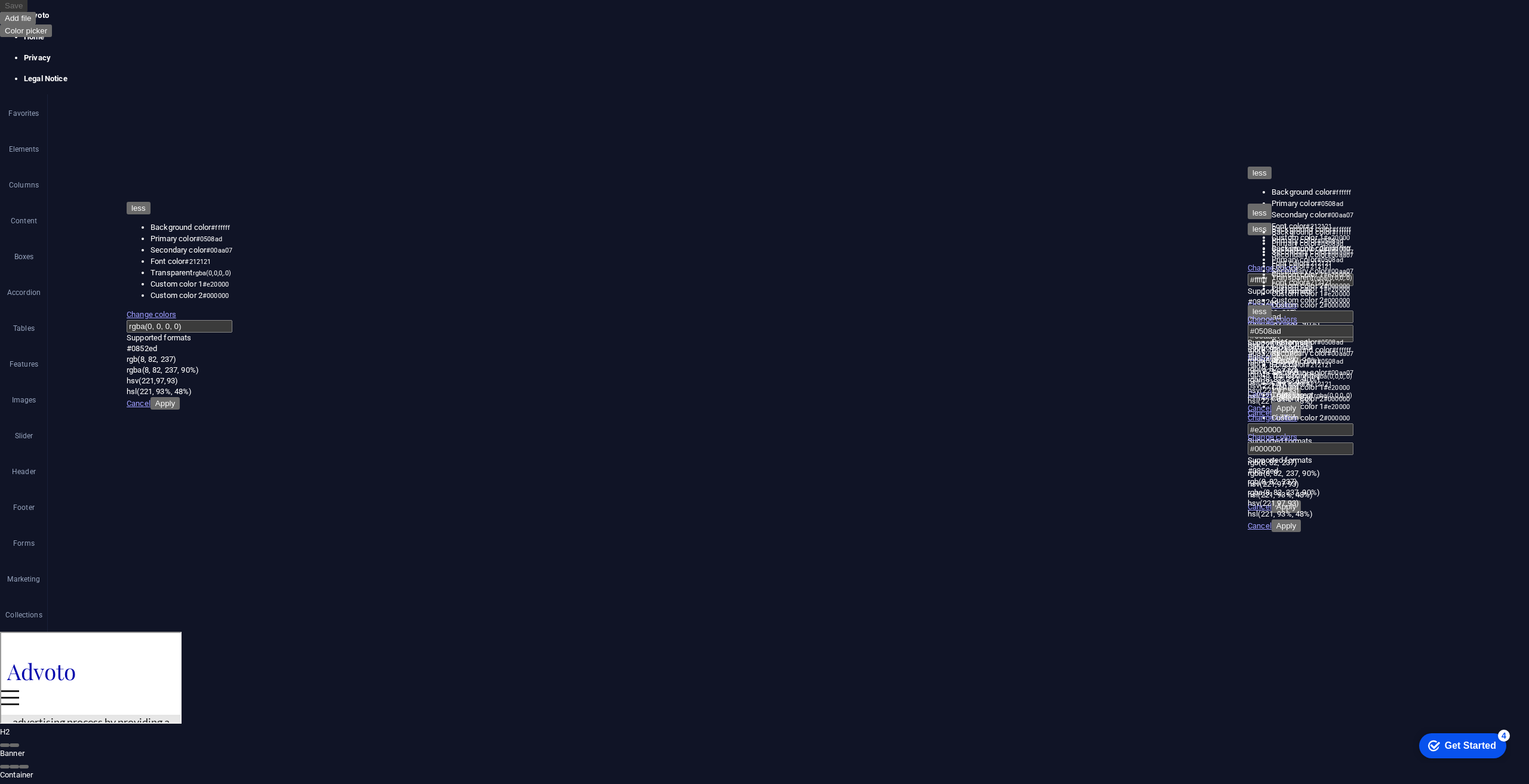
scroll to position [23, 0]
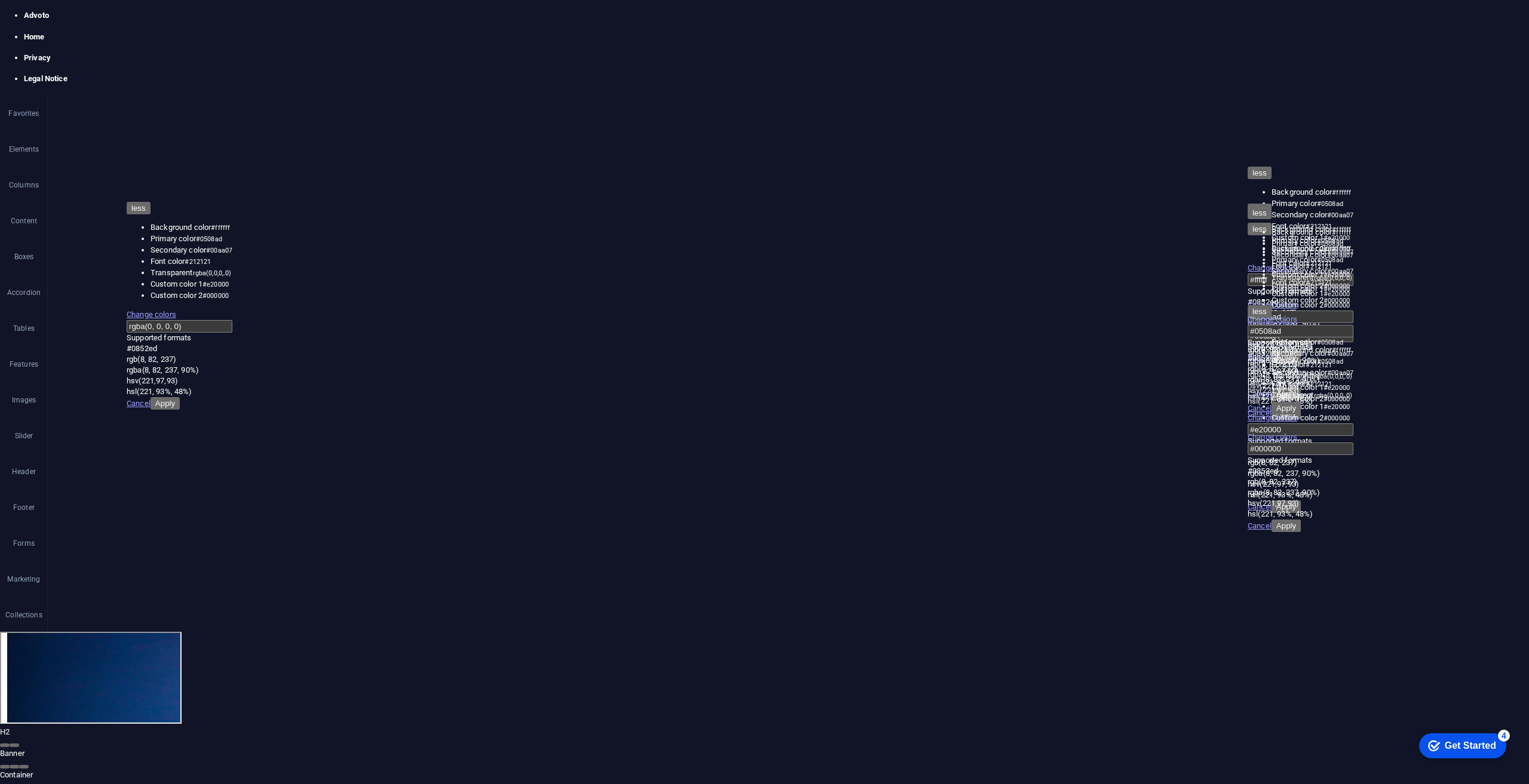
scroll to position [0, 0]
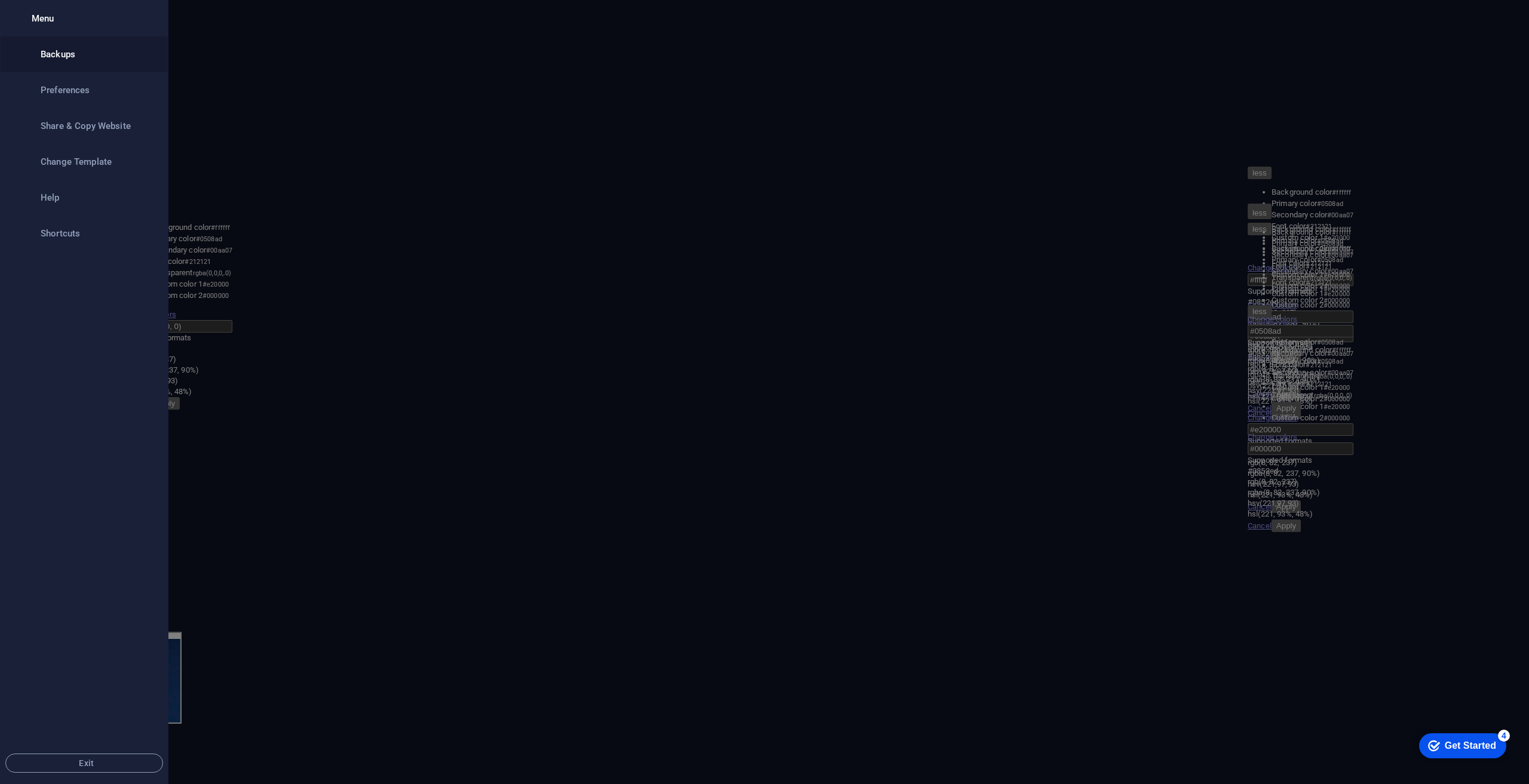
click at [65, 53] on h6 "Backups" at bounding box center [96, 54] width 111 height 14
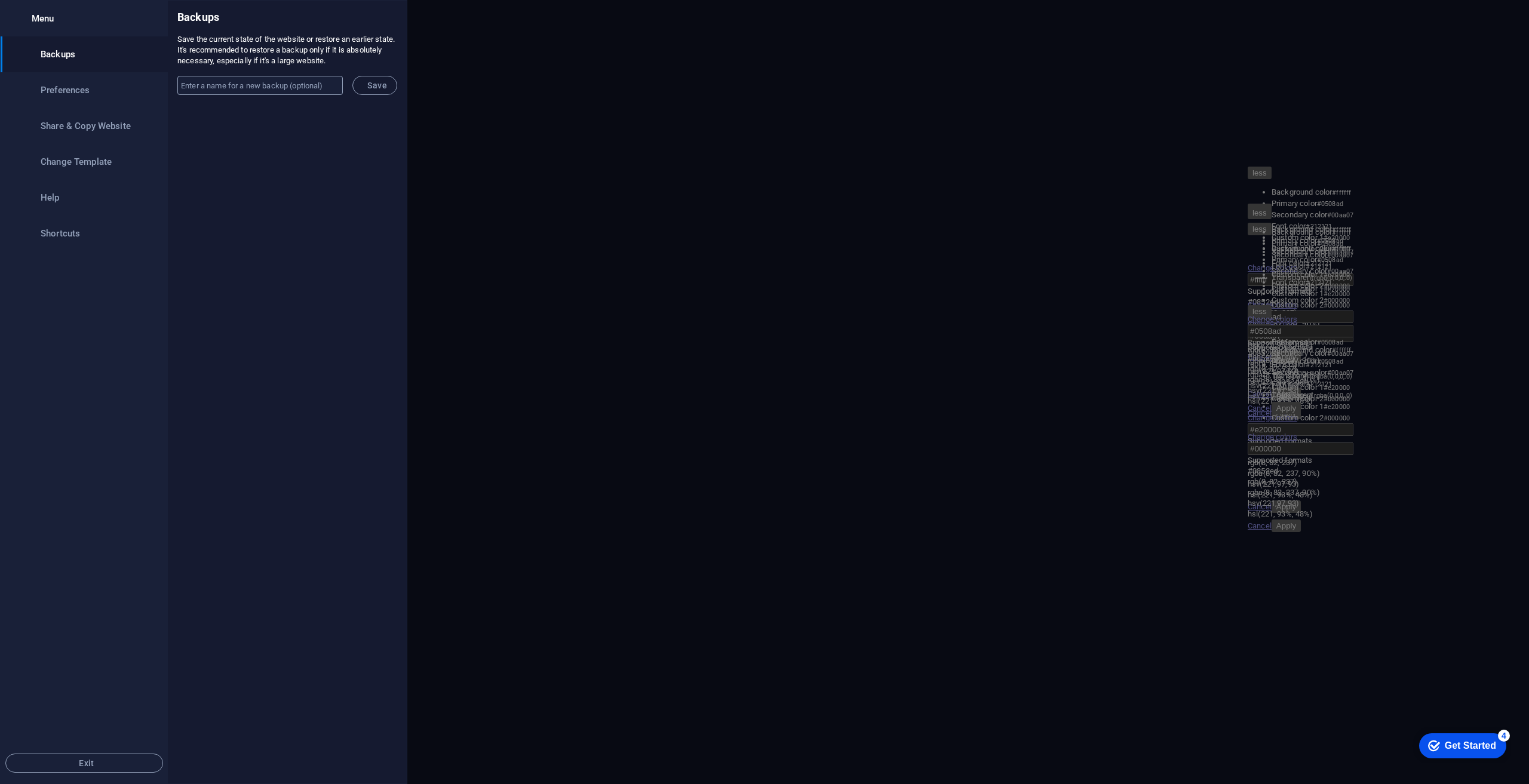
click at [245, 83] on input "text" at bounding box center [260, 85] width 165 height 19
type input "1st rendition"
click at [380, 82] on span "Save" at bounding box center [375, 85] width 25 height 10
click at [390, 17] on icon "close" at bounding box center [390, 17] width 0 height 0
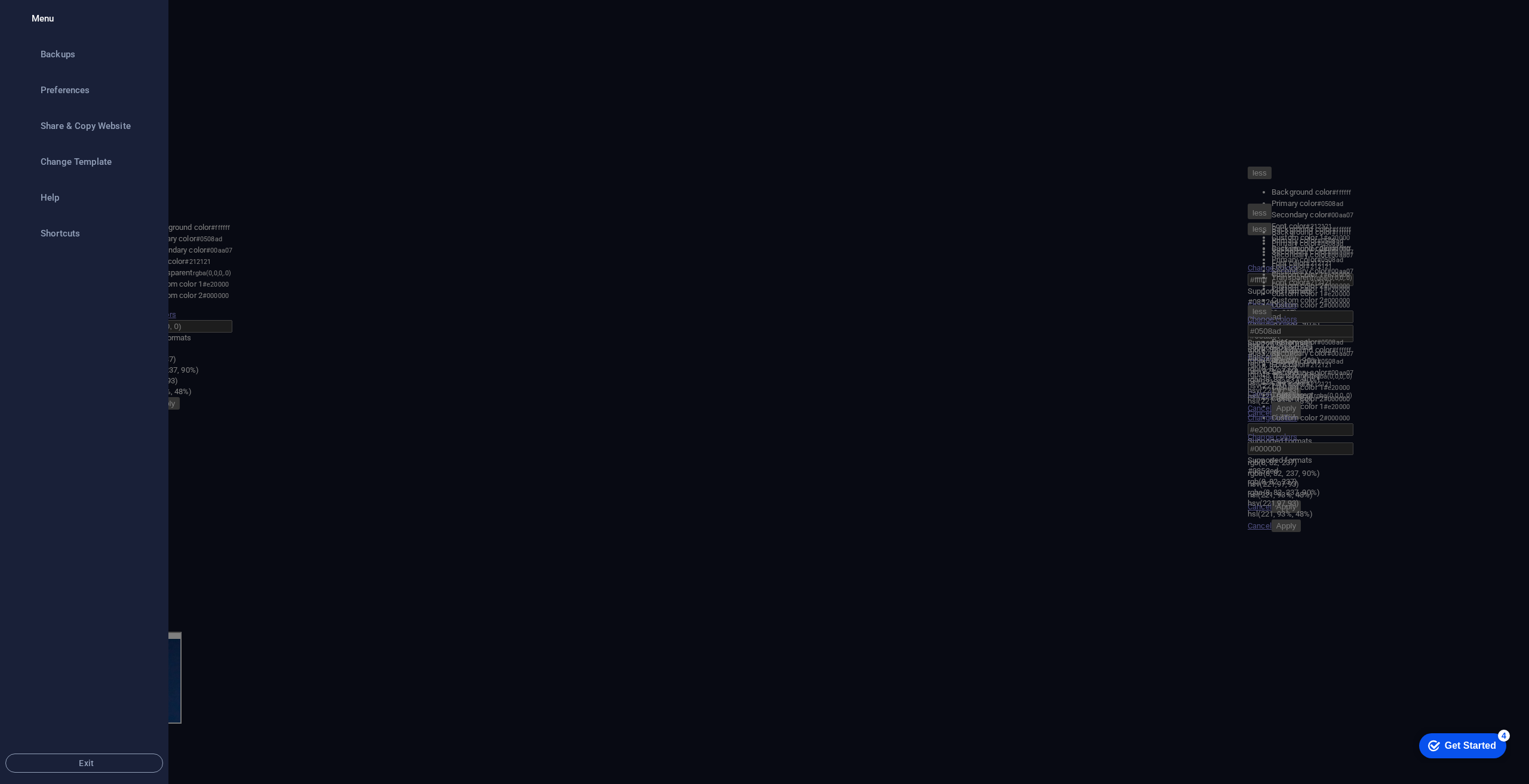
click at [17, 18] on icon "button" at bounding box center [17, 18] width 0 height 0
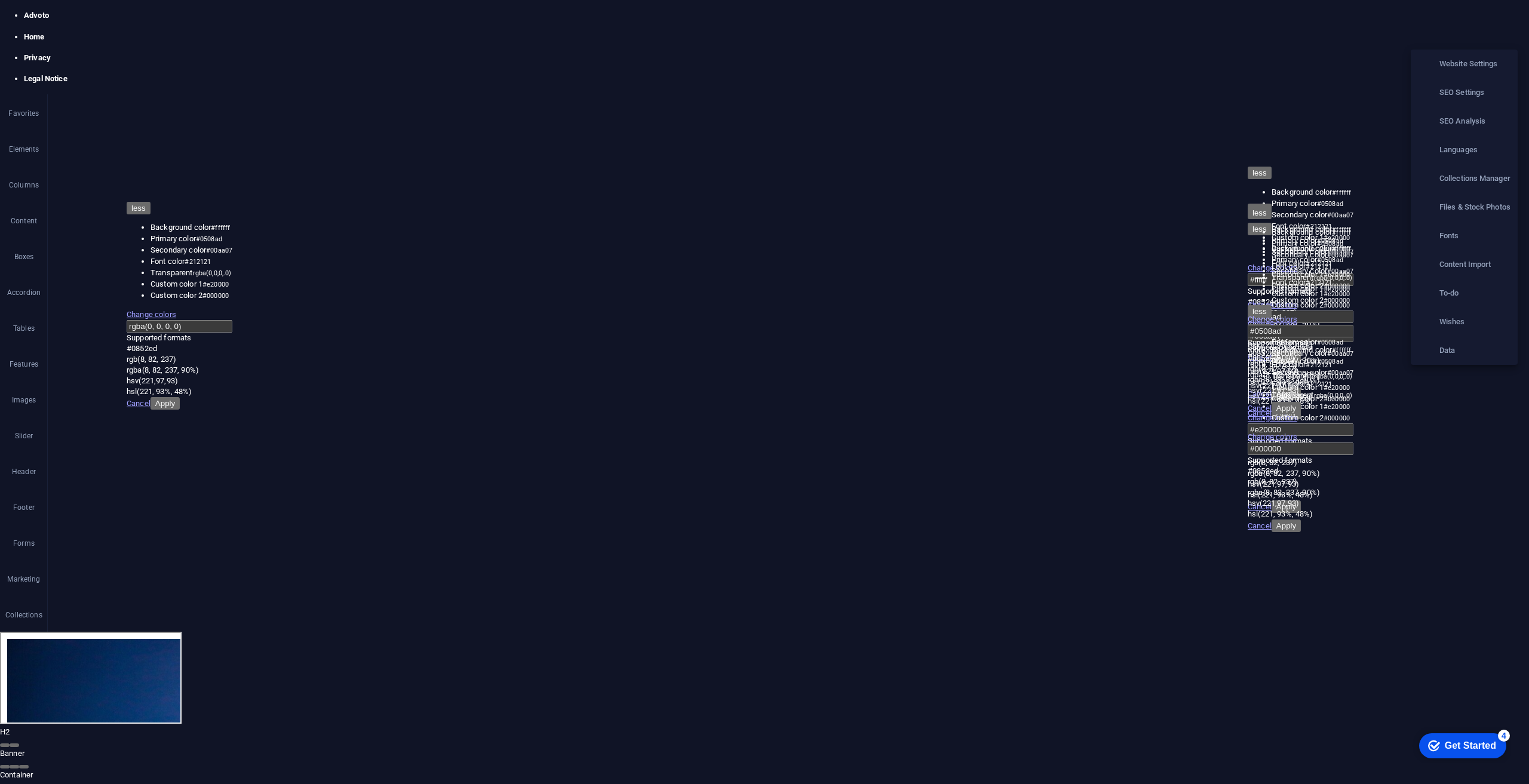
click at [1476, 56] on li "Website Settings" at bounding box center [1464, 64] width 107 height 29
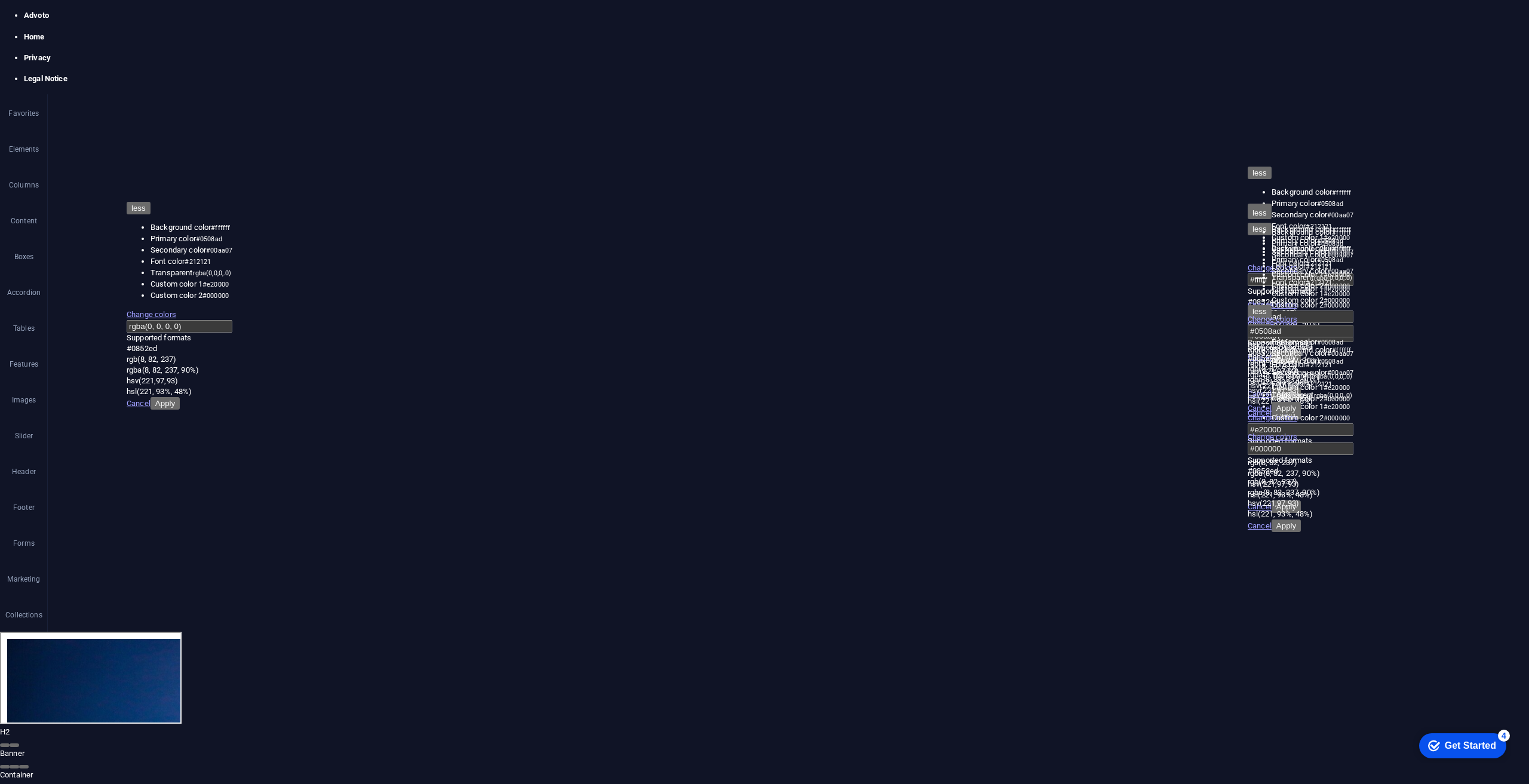
drag, startPoint x: 866, startPoint y: 428, endPoint x: 1124, endPoint y: 139, distance: 387.4
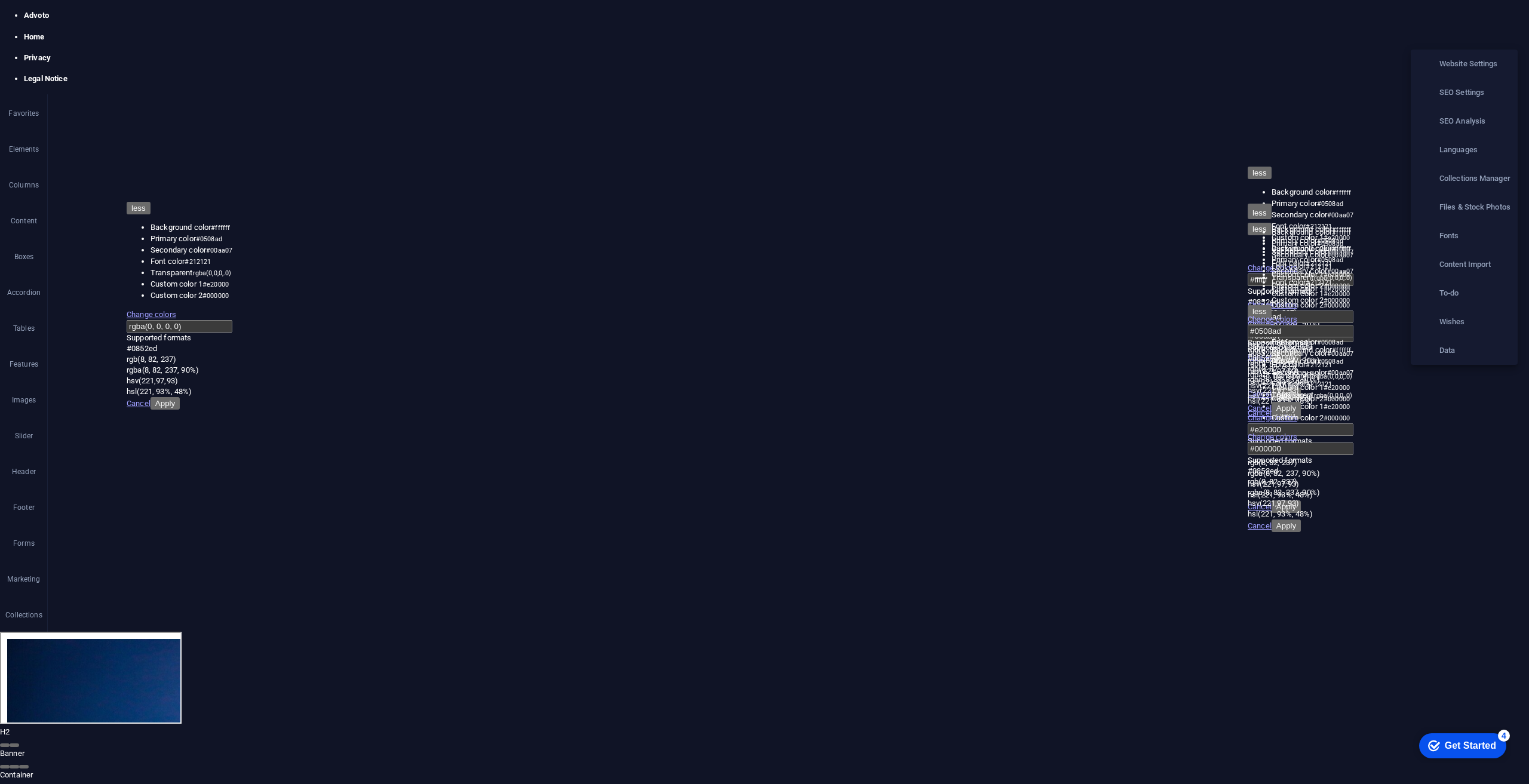
click at [1472, 71] on li "Website Settings" at bounding box center [1464, 64] width 107 height 29
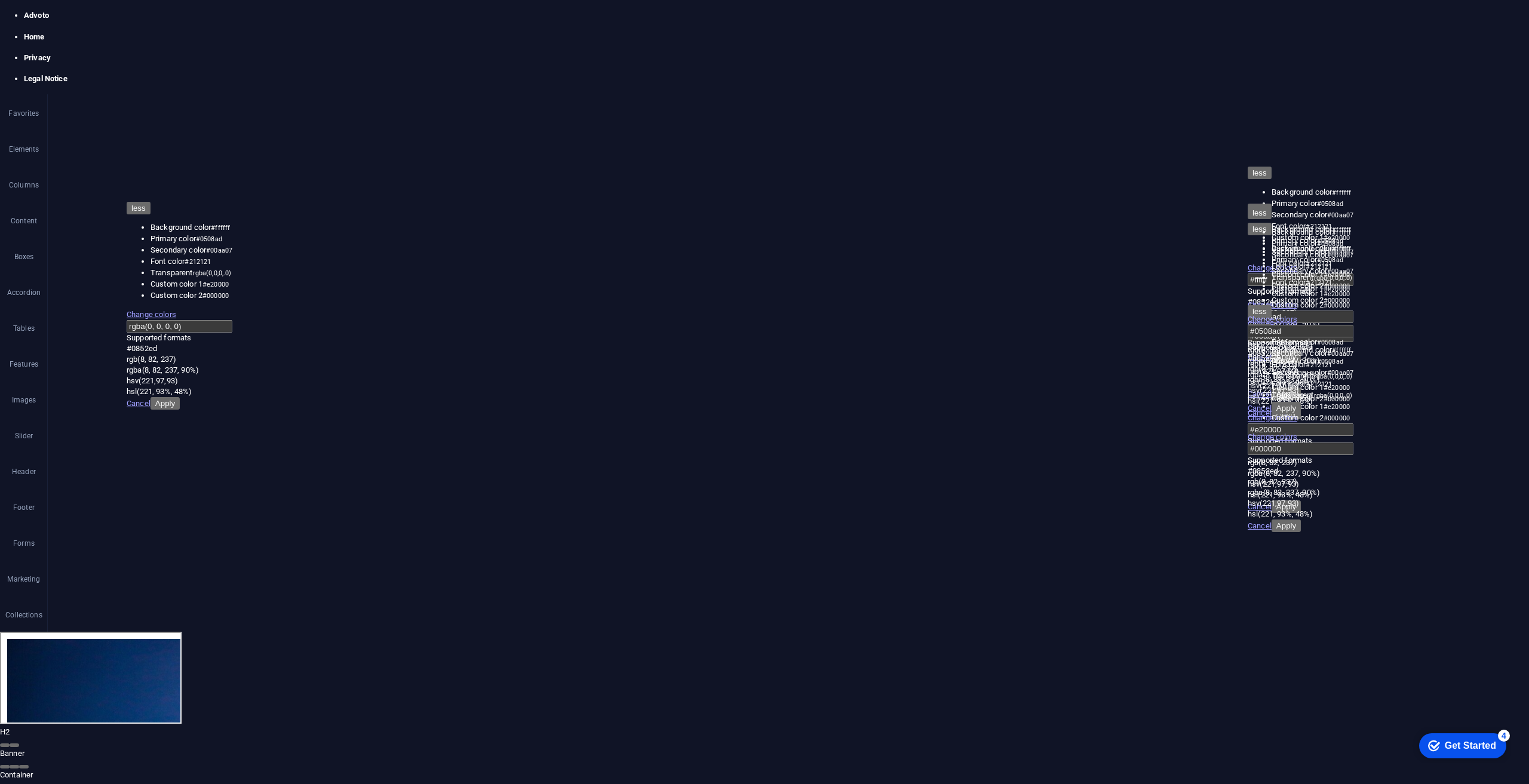
type input "advoto"
